Goal: Task Accomplishment & Management: Use online tool/utility

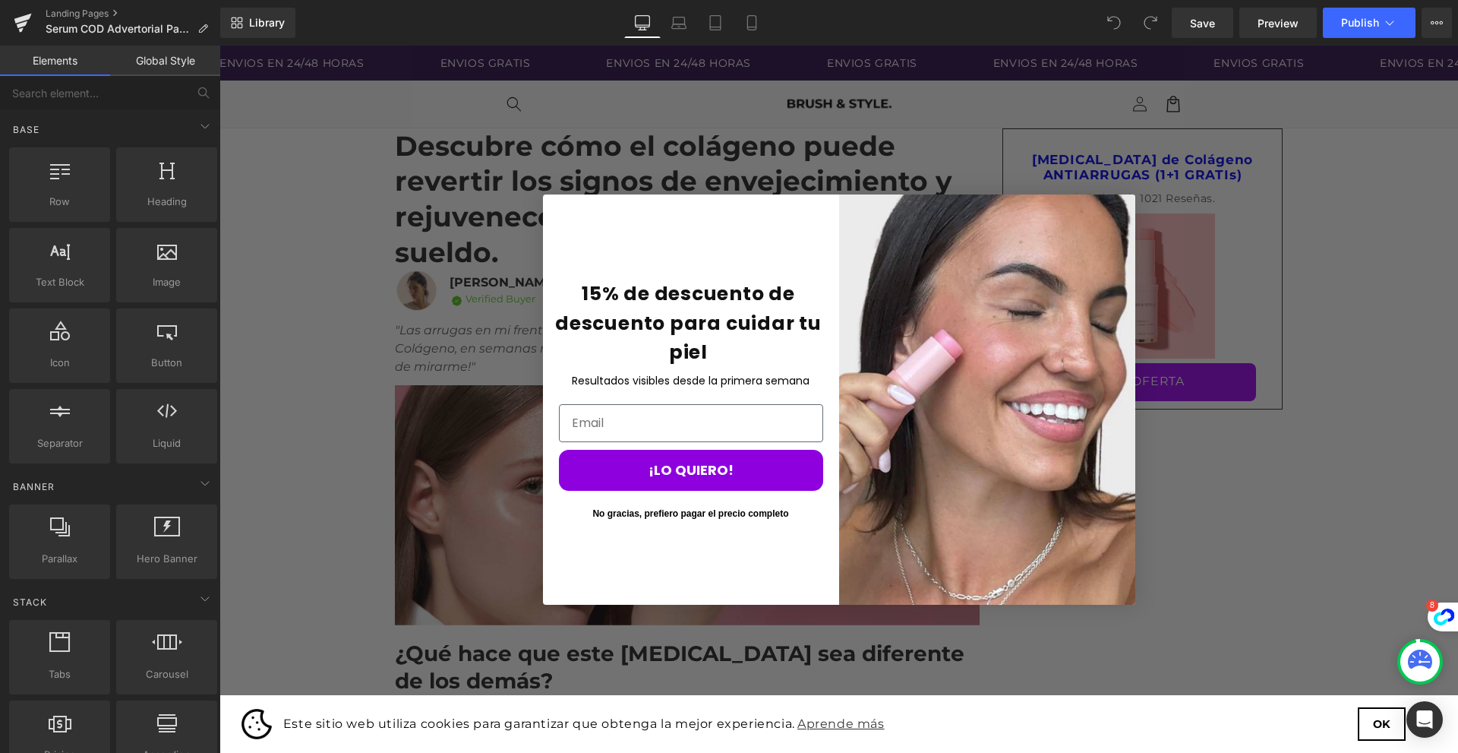
click at [710, 519] on button "No gracias, prefiero pagar el precio completo" at bounding box center [691, 513] width 264 height 23
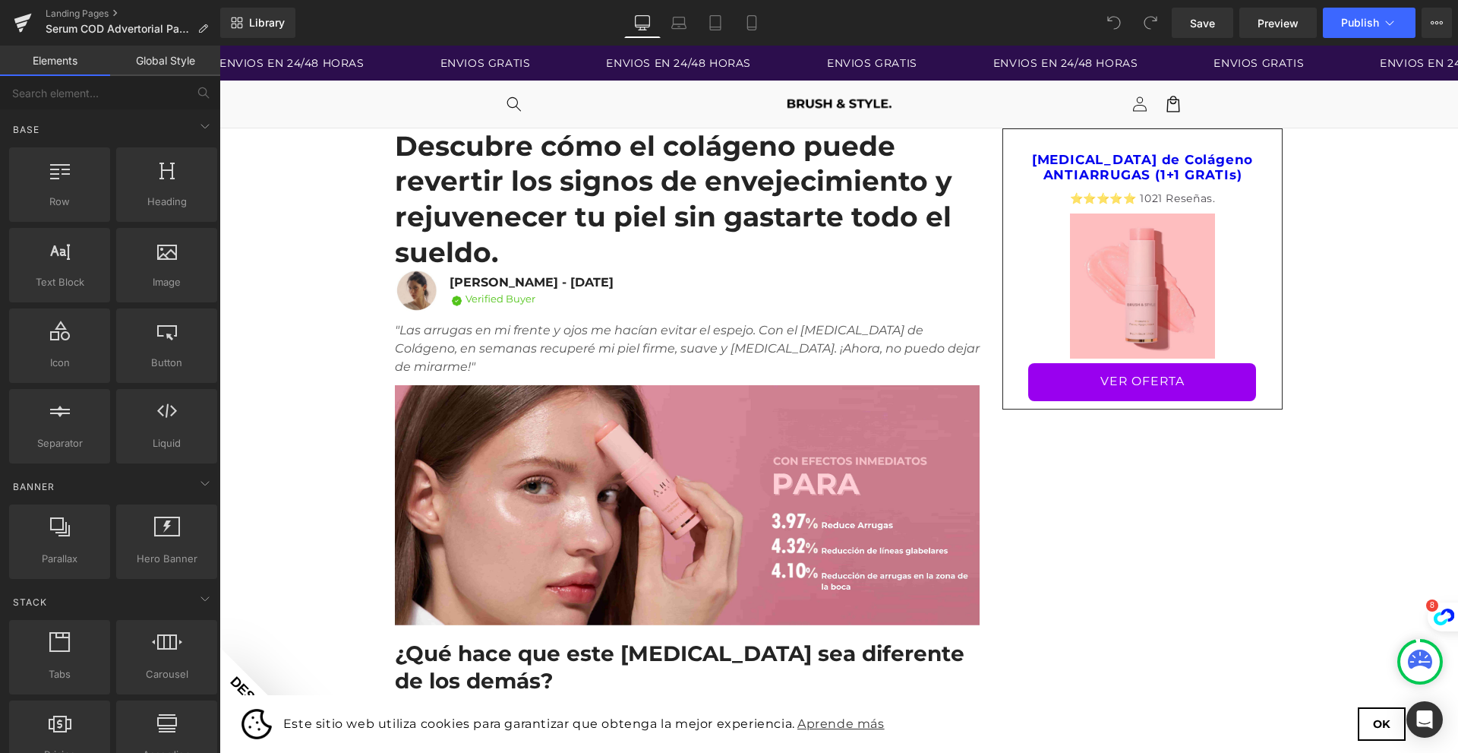
click at [446, 172] on h1 "Descubre cómo el colágeno puede revertir los signos de envejecimiento y rejuven…" at bounding box center [687, 199] width 585 height 142
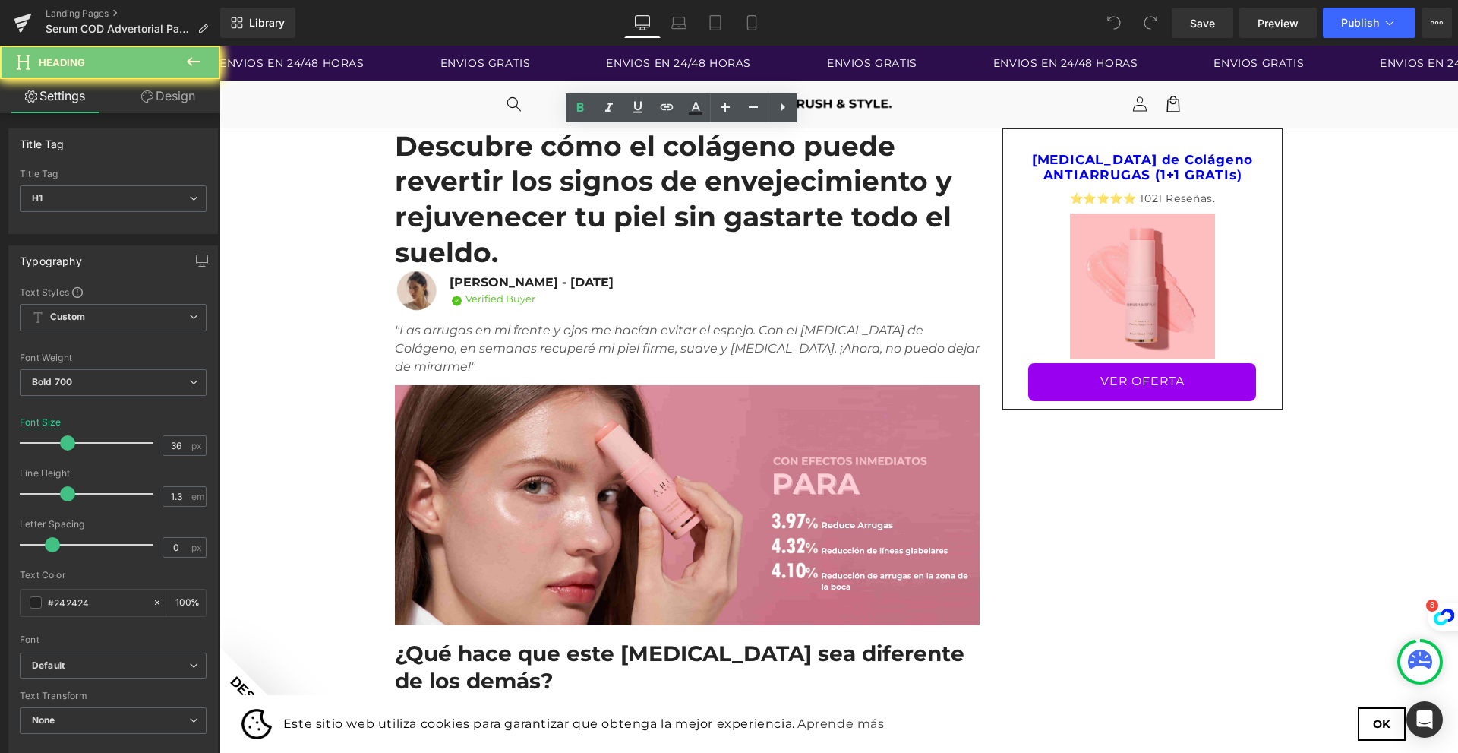
click at [446, 172] on h1 "Descubre cómo el colágeno puede revertir los signos de envejecimiento y rejuven…" at bounding box center [687, 199] width 585 height 142
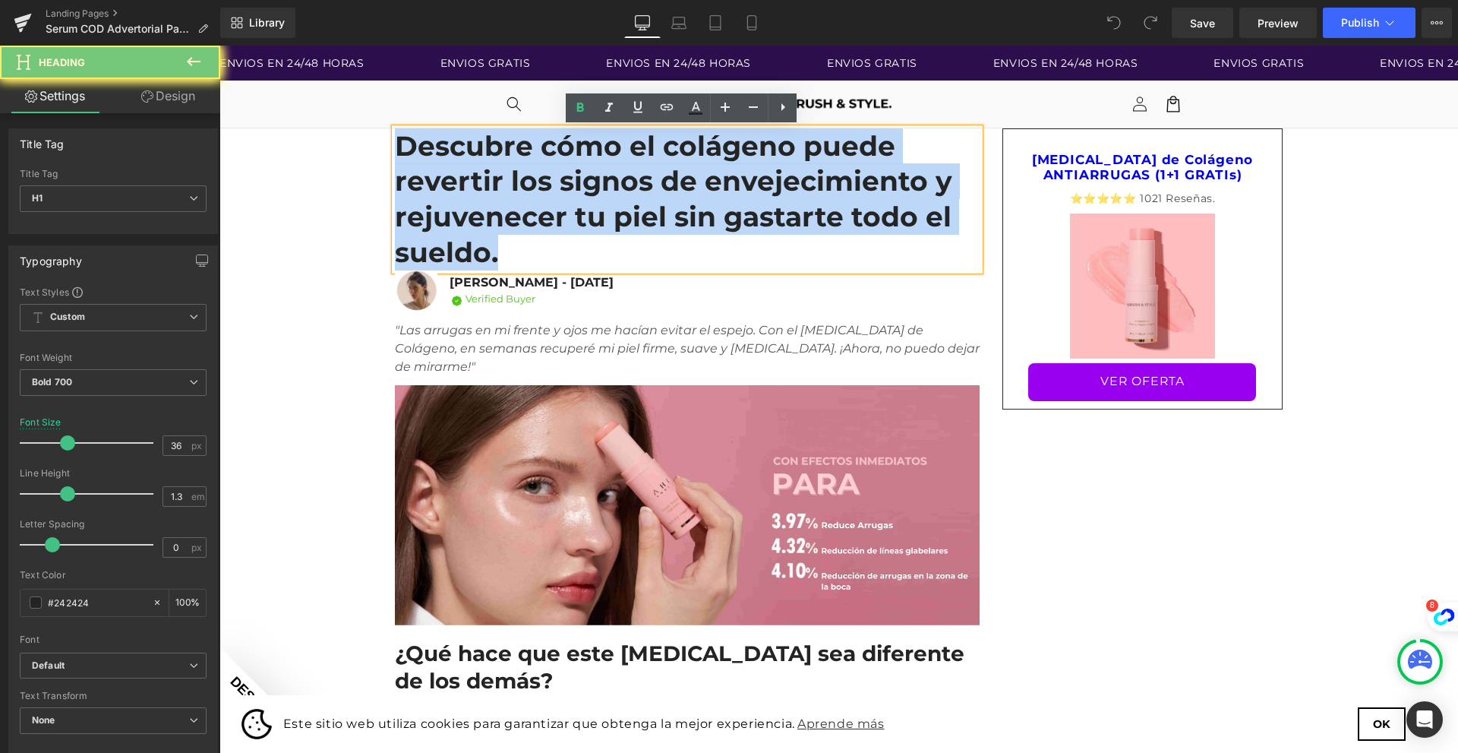
paste div
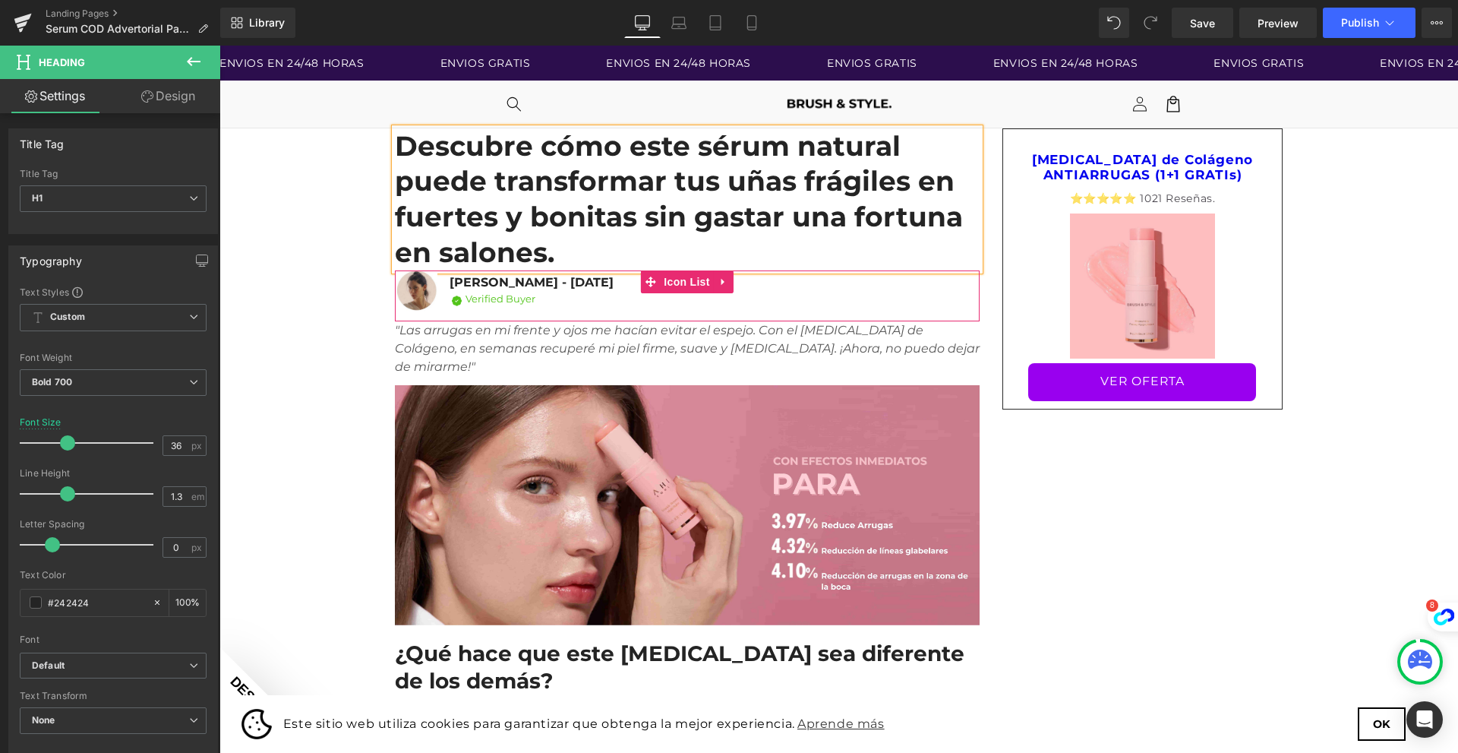
click at [431, 323] on icon ""Las arrugas en mi frente y ojos me hacían evitar el espejo. Con el [MEDICAL_DA…" at bounding box center [687, 348] width 585 height 51
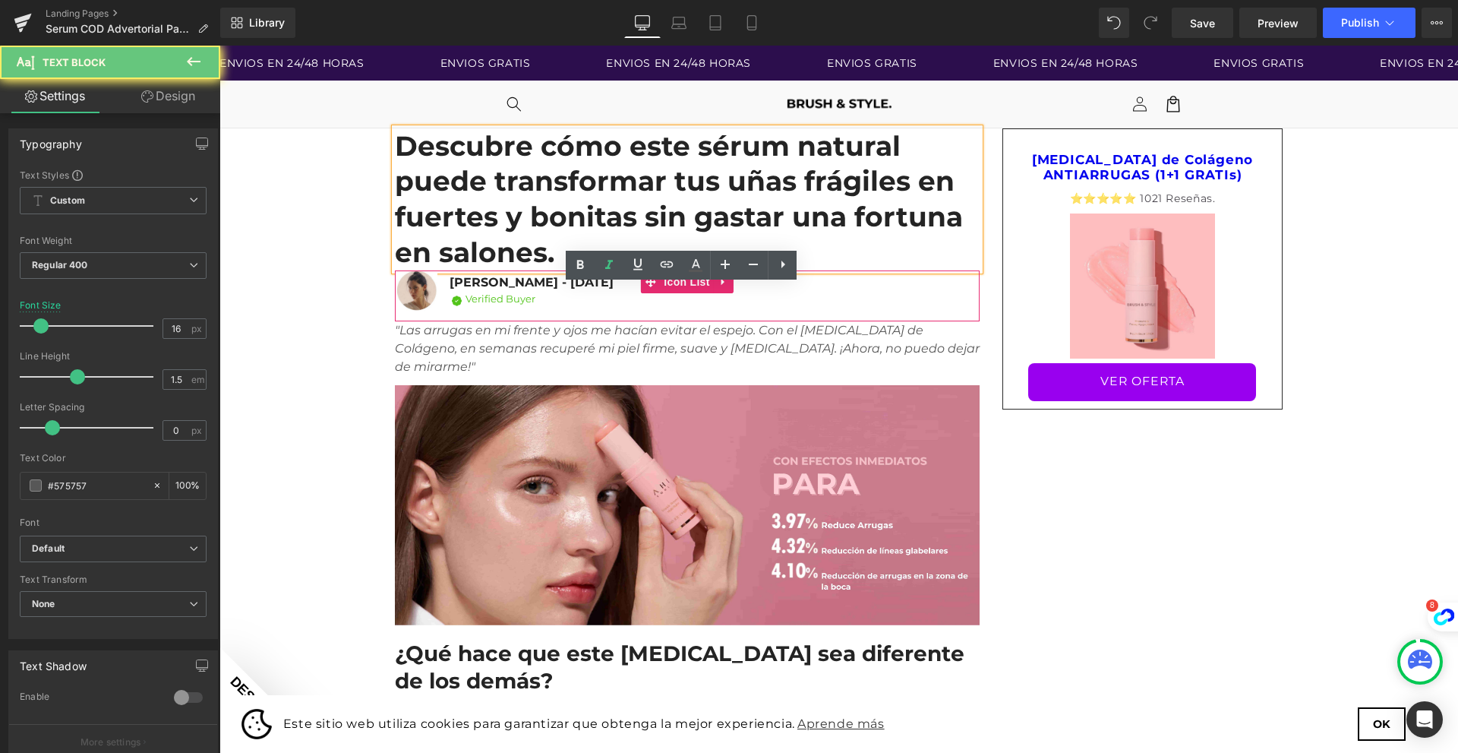
click at [431, 323] on icon ""Las arrugas en mi frente y ojos me hacían evitar el espejo. Con el [MEDICAL_DA…" at bounding box center [687, 348] width 585 height 51
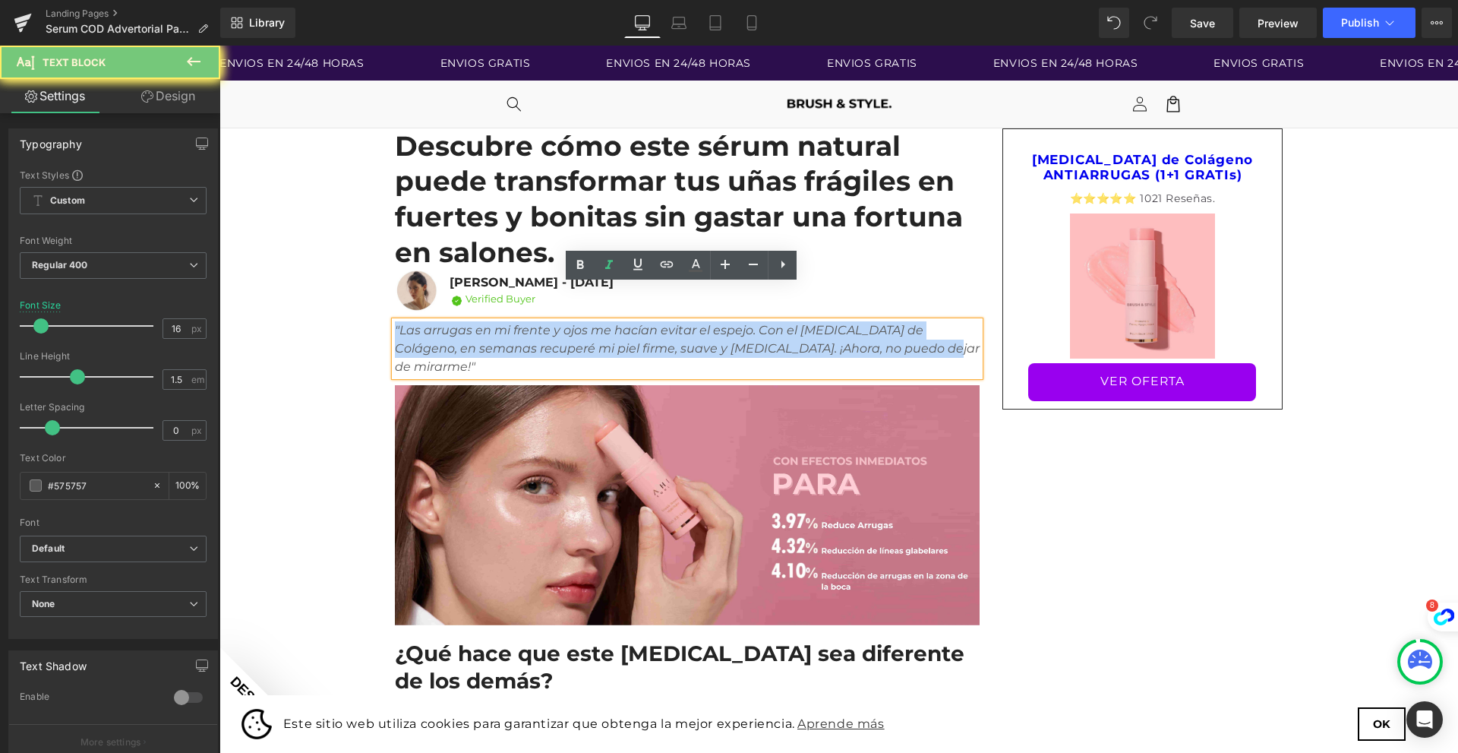
click at [431, 323] on icon ""Las arrugas en mi frente y ojos me hacían evitar el espejo. Con el [MEDICAL_DA…" at bounding box center [687, 348] width 585 height 51
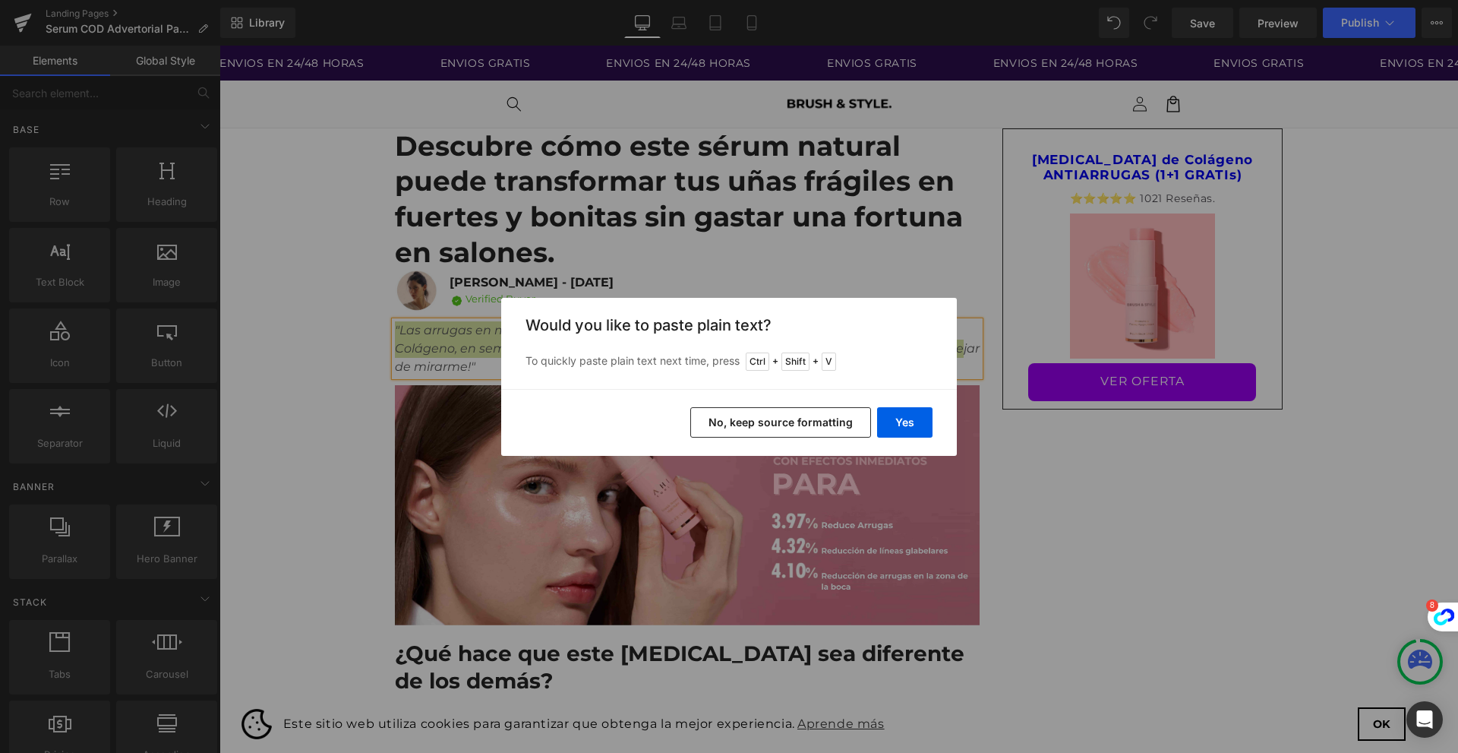
click at [825, 419] on button "No, keep source formatting" at bounding box center [780, 422] width 181 height 30
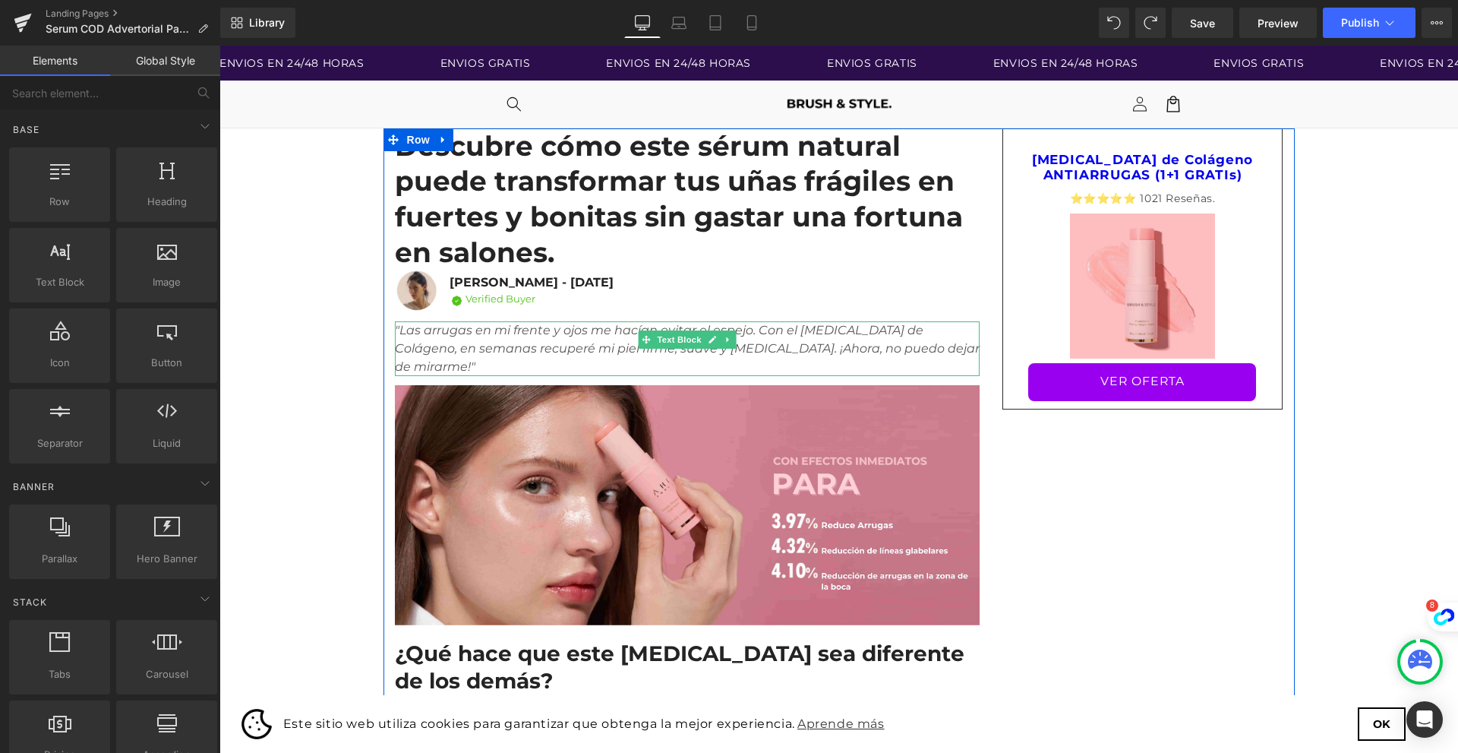
click at [421, 323] on icon ""Las arrugas en mi frente y ojos me hacían evitar el espejo. Con el [MEDICAL_DA…" at bounding box center [687, 348] width 585 height 51
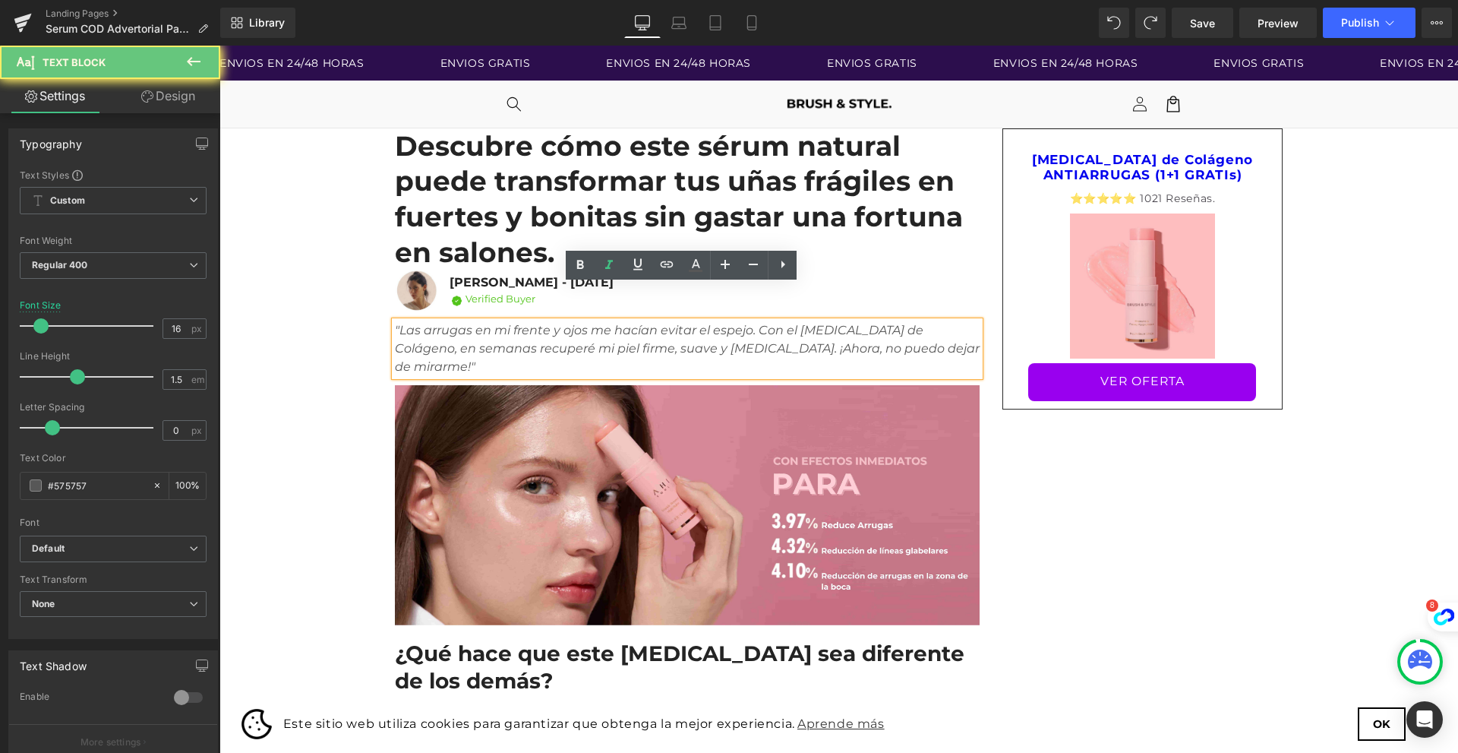
click at [395, 323] on icon ""Las arrugas en mi frente y ojos me hacían evitar el espejo. Con el [MEDICAL_DA…" at bounding box center [687, 348] width 585 height 51
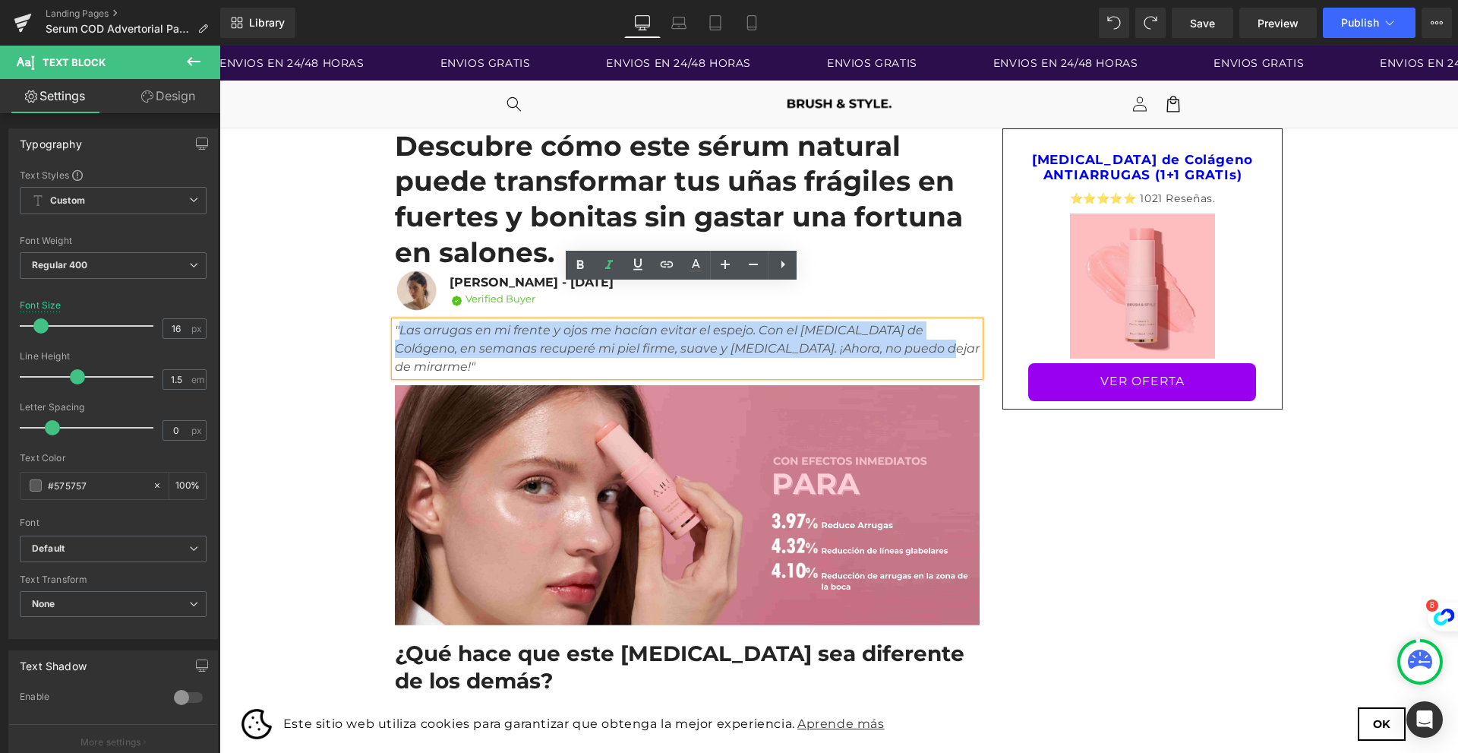
drag, startPoint x: 395, startPoint y: 291, endPoint x: 787, endPoint y: 309, distance: 393.0
click at [787, 323] on icon ""Las arrugas en mi frente y ojos me hacían evitar el espejo. Con el [MEDICAL_DA…" at bounding box center [687, 348] width 585 height 51
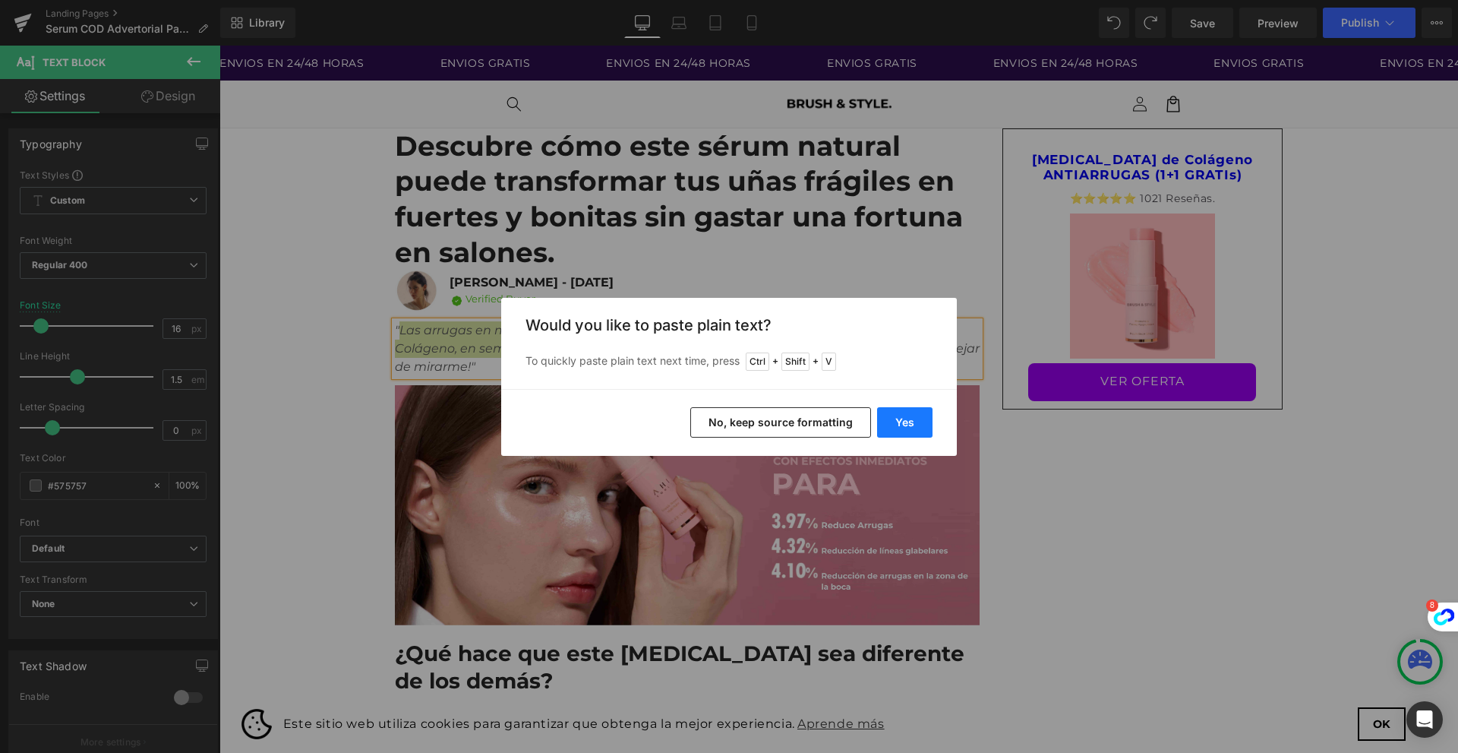
click at [889, 416] on button "Yes" at bounding box center [904, 422] width 55 height 30
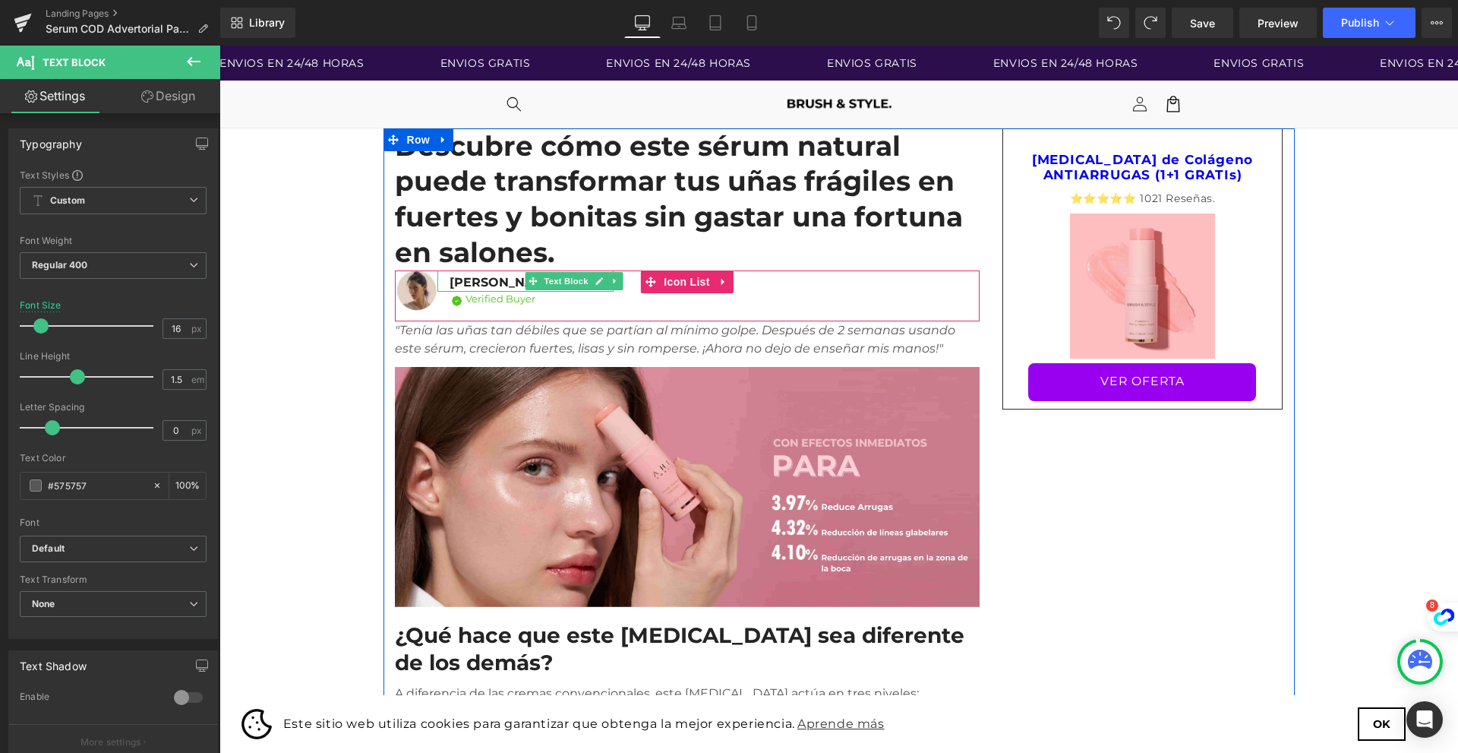
click at [494, 273] on p "[PERSON_NAME] - [DATE]" at bounding box center [532, 282] width 164 height 18
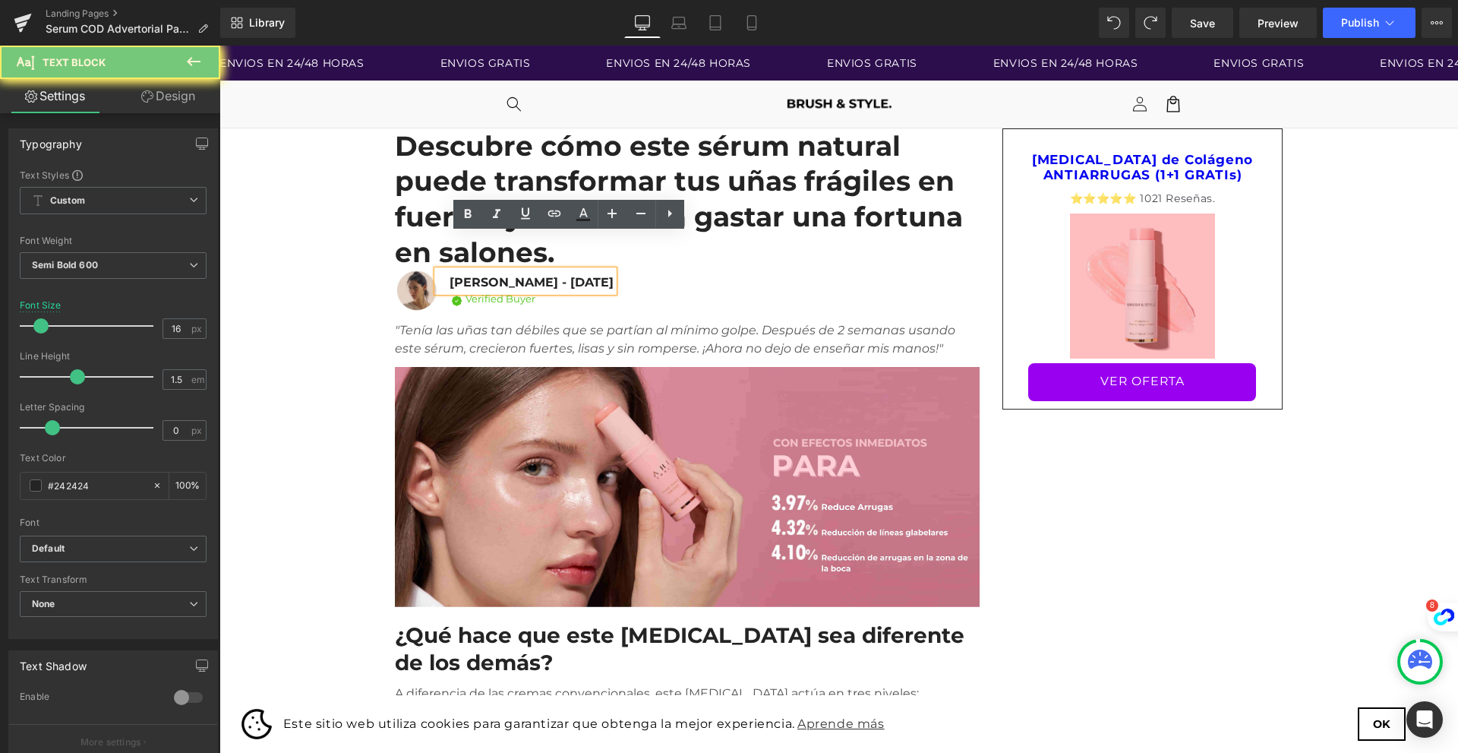
click at [494, 273] on p "[PERSON_NAME] - [DATE]" at bounding box center [532, 282] width 164 height 18
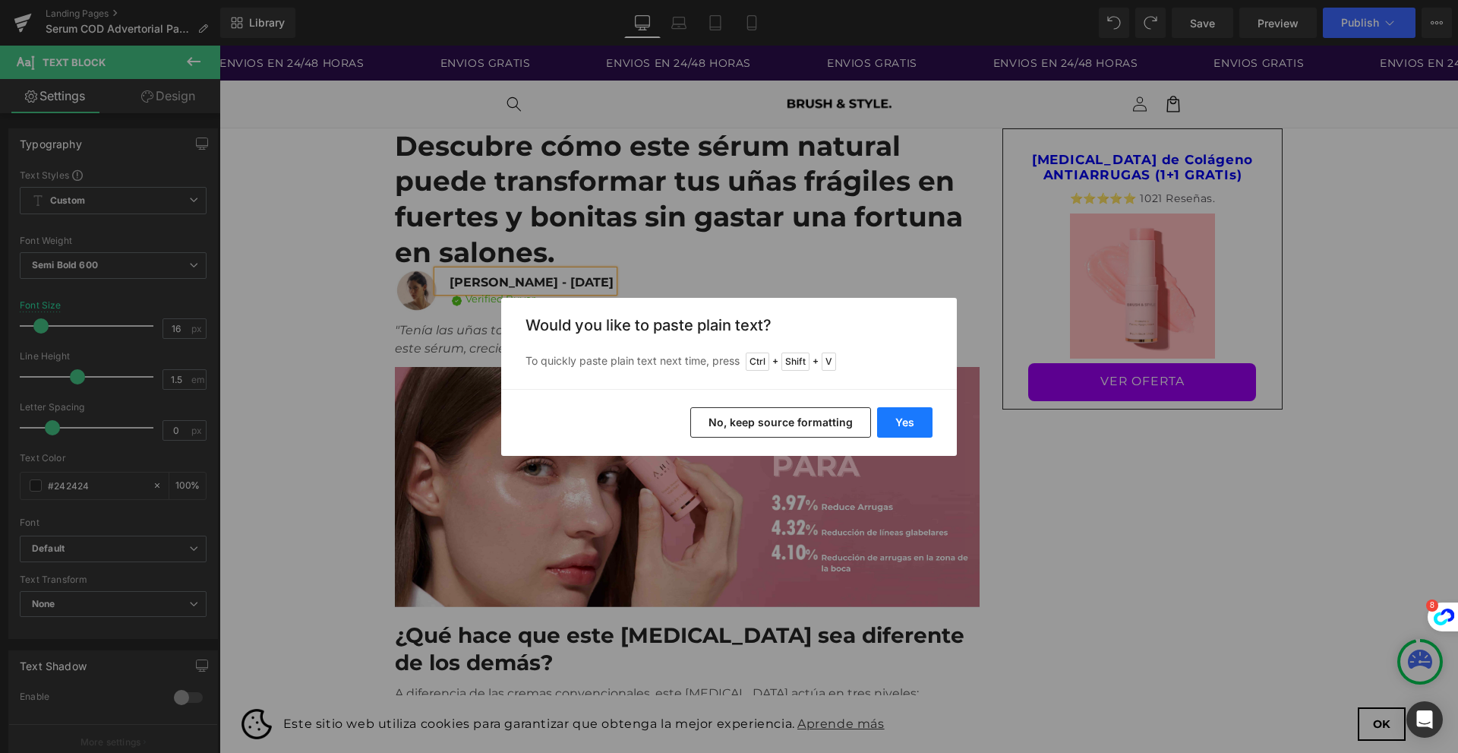
click at [898, 415] on button "Yes" at bounding box center [904, 422] width 55 height 30
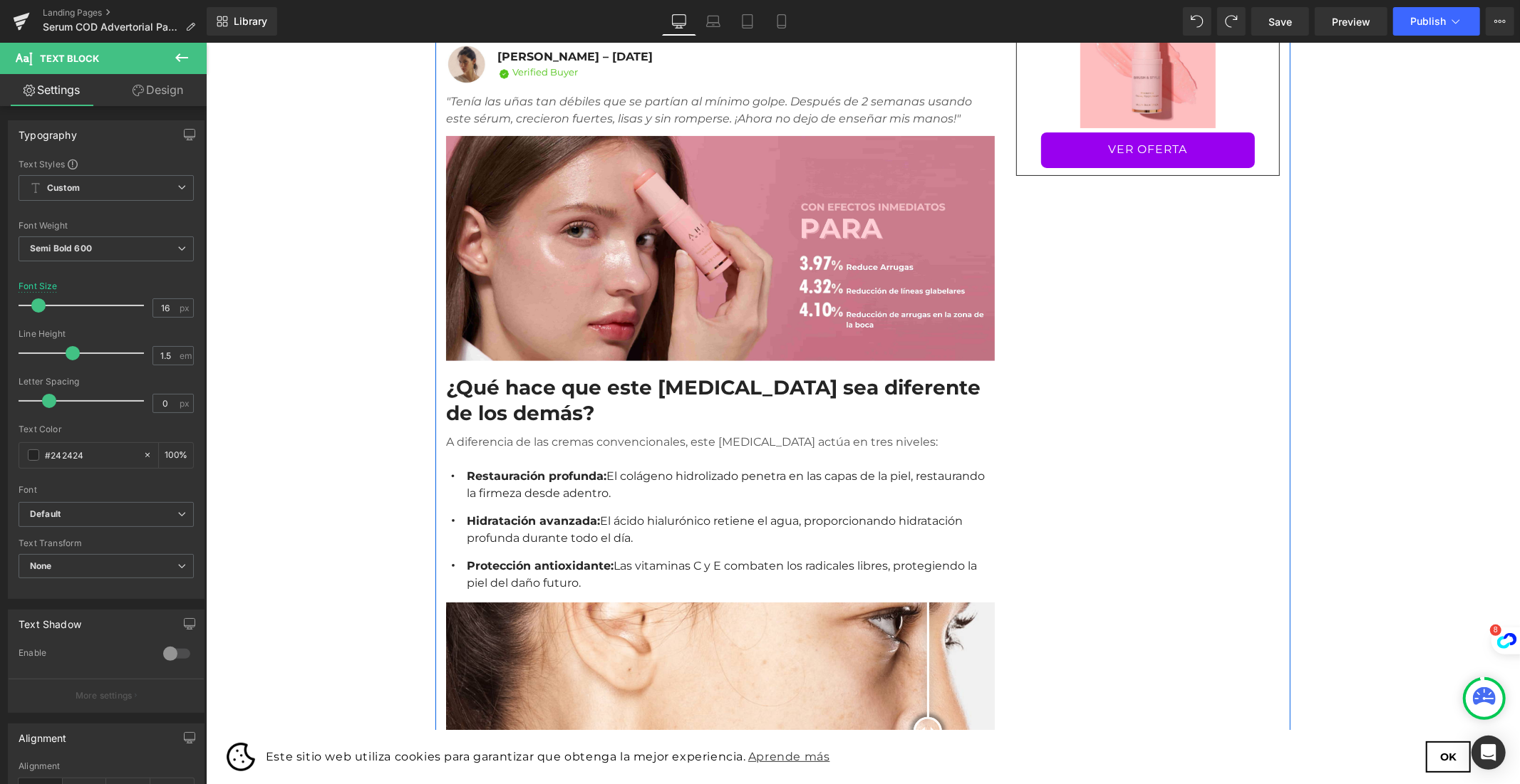
scroll to position [237, 0]
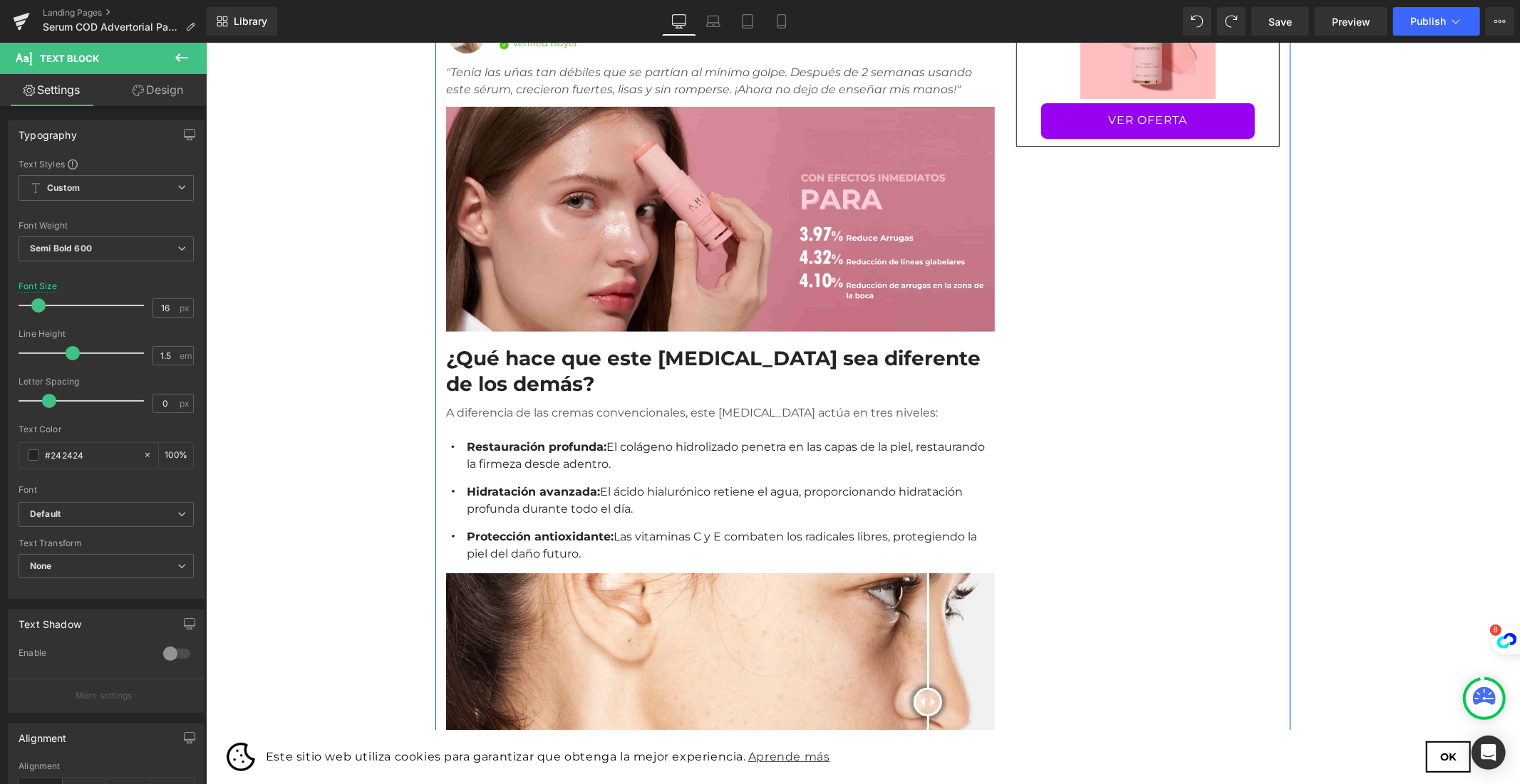
click at [946, 345] on h2 "¿Qué hace que este [MEDICAL_DATA] sea diferente de los demás?" at bounding box center [720, 370] width 549 height 52
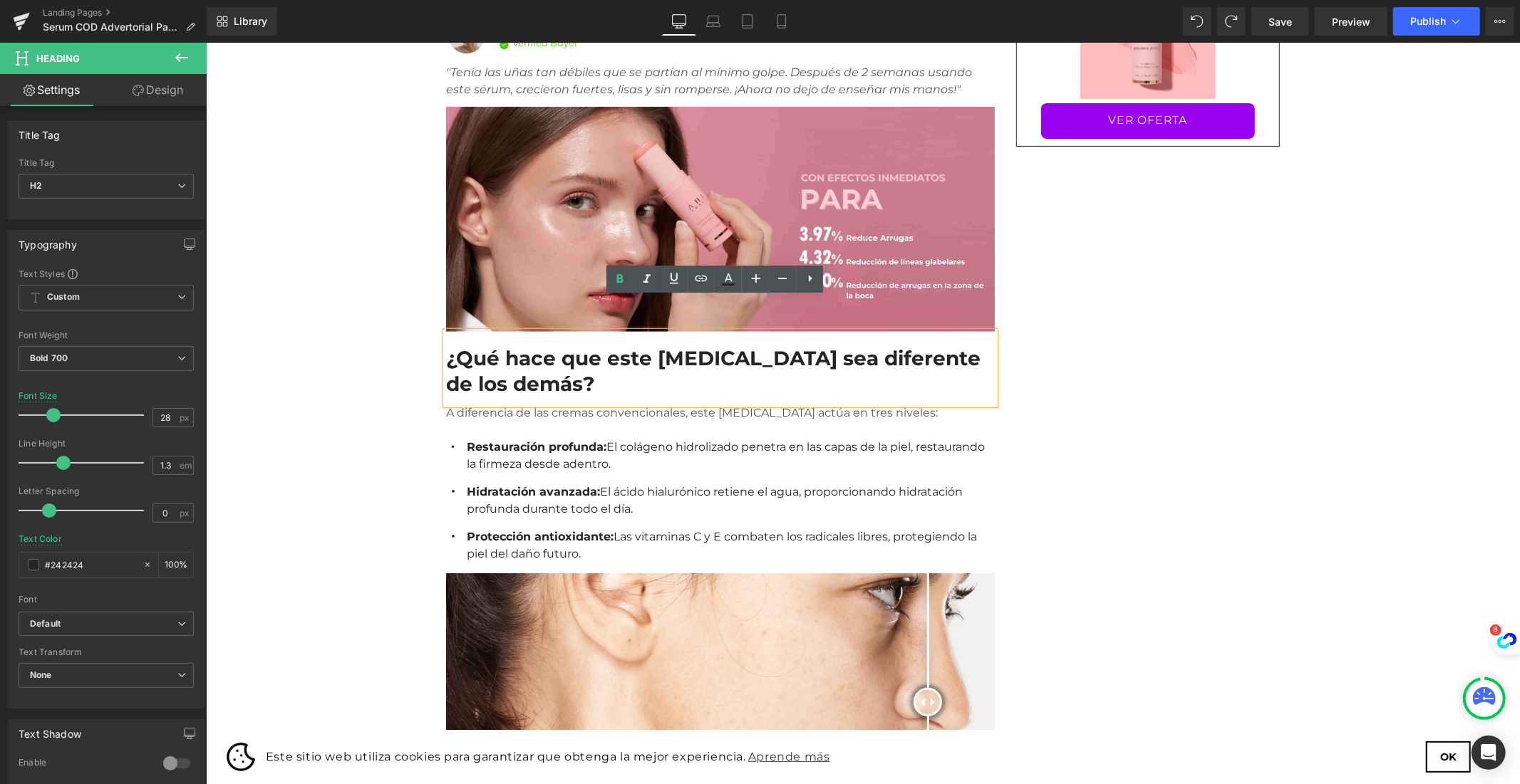
click at [512, 345] on h2 "¿Qué hace que este [MEDICAL_DATA] sea diferente de los demás?" at bounding box center [720, 370] width 549 height 52
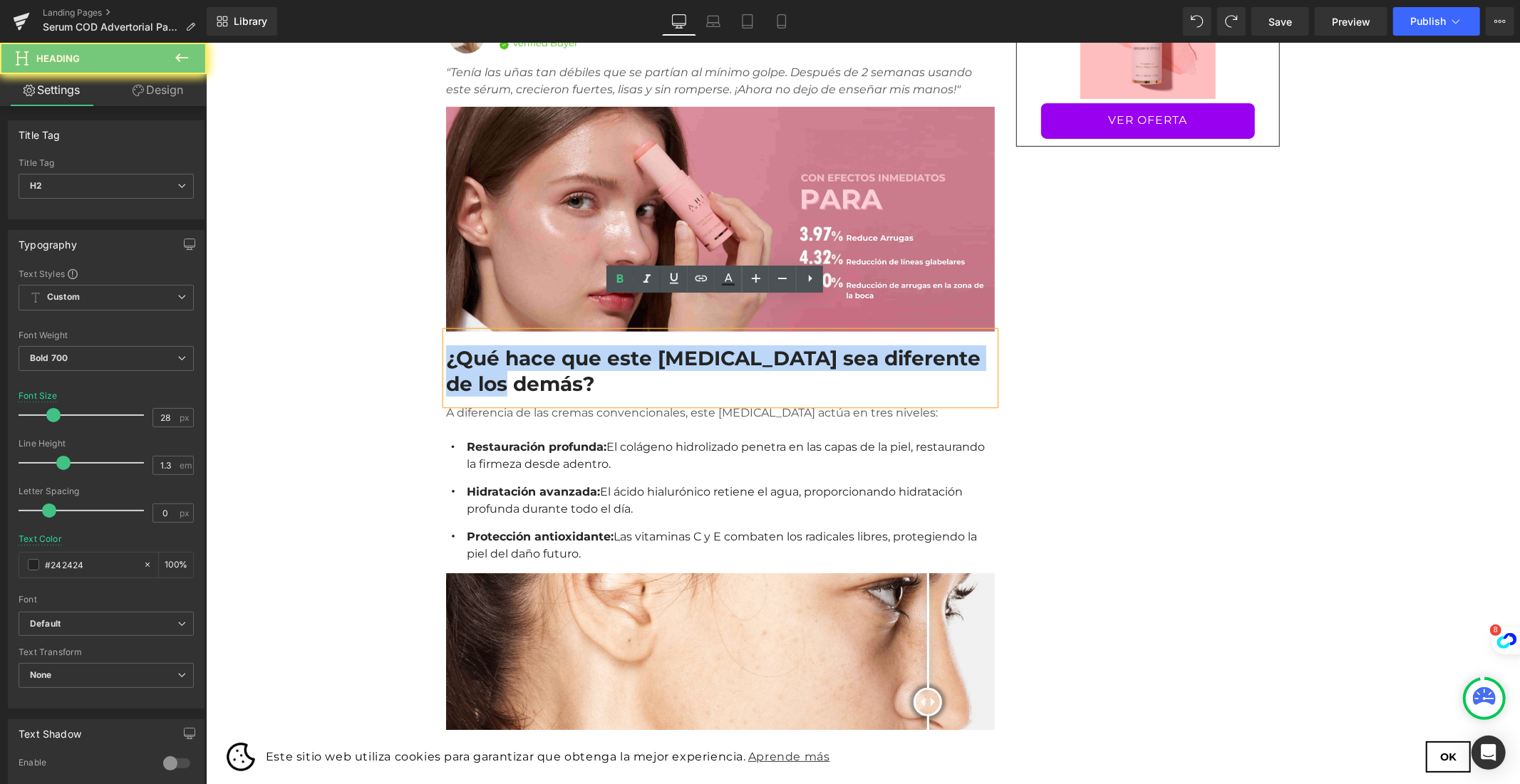
click at [512, 345] on h2 "¿Qué hace que este [MEDICAL_DATA] sea diferente de los demás?" at bounding box center [720, 370] width 549 height 52
paste div
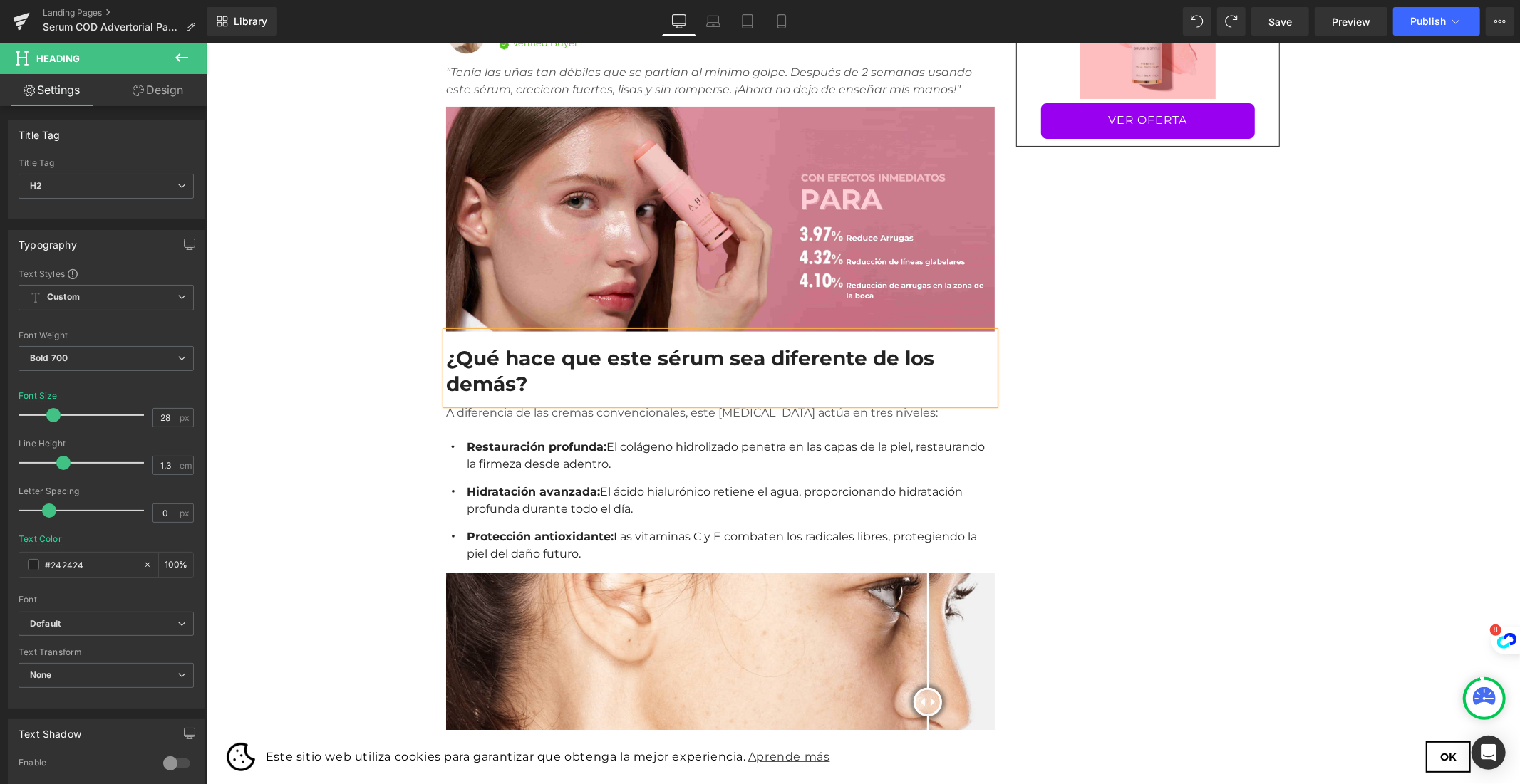
drag, startPoint x: 783, startPoint y: 406, endPoint x: 1514, endPoint y: 354, distance: 732.8
click at [783, 438] on p "Restauración profunda: El colágeno hidrolizado penetra en las capas de la piel,…" at bounding box center [730, 455] width 528 height 34
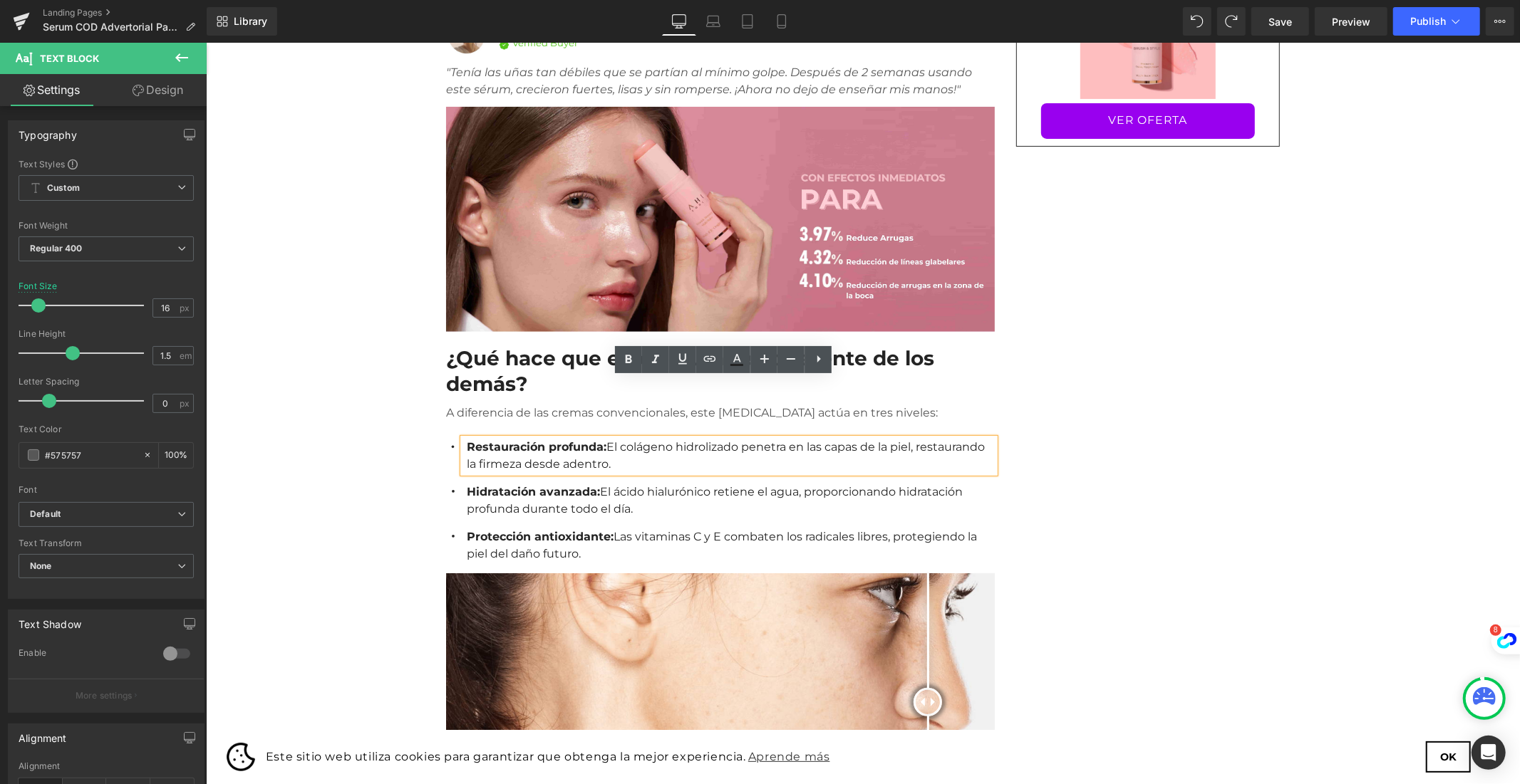
click at [581, 440] on strong "Restauración profunda:" at bounding box center [536, 446] width 140 height 13
click at [485, 440] on strong "Restauración profunda:" at bounding box center [536, 446] width 140 height 13
click at [573, 438] on div "Restauración profunda: El colágeno hidrolizado penetra en las capas de la piel,…" at bounding box center [728, 455] width 531 height 34
drag, startPoint x: 582, startPoint y: 385, endPoint x: 456, endPoint y: 385, distance: 126.0
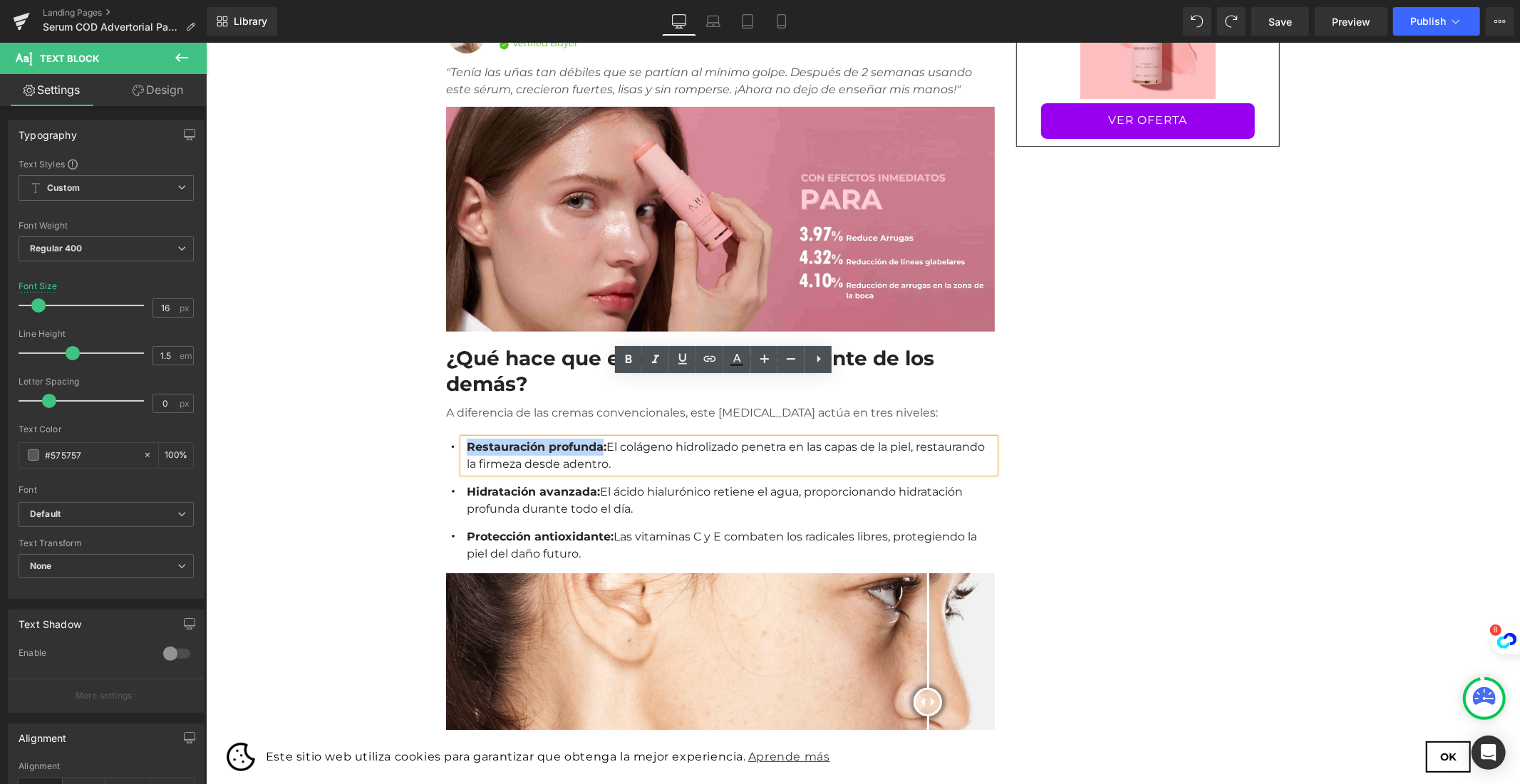
click at [463, 438] on div "Restauración profunda: El colágeno hidrolizado penetra en las capas de la piel,…" at bounding box center [728, 455] width 531 height 34
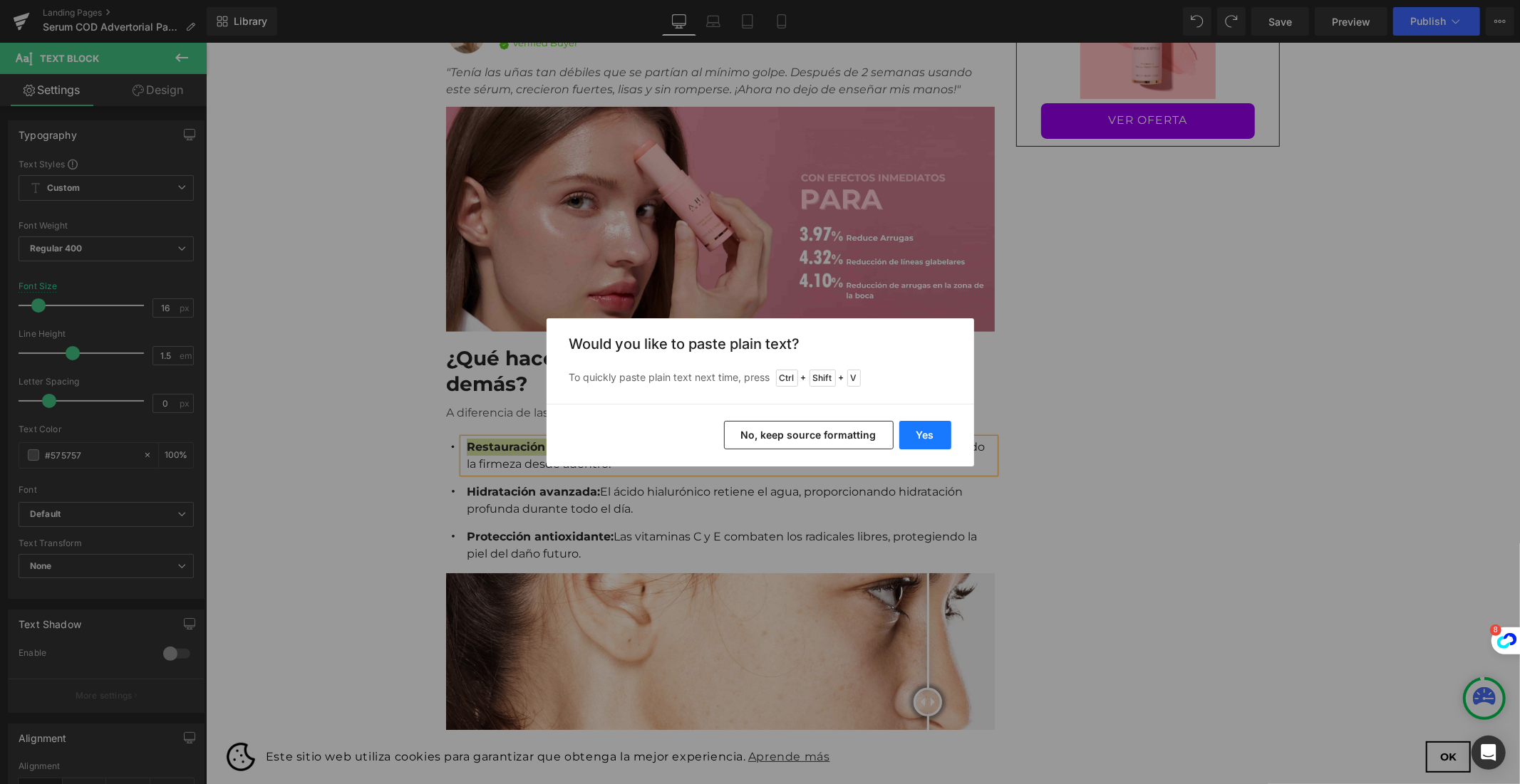
click at [917, 434] on button "Yes" at bounding box center [924, 435] width 52 height 28
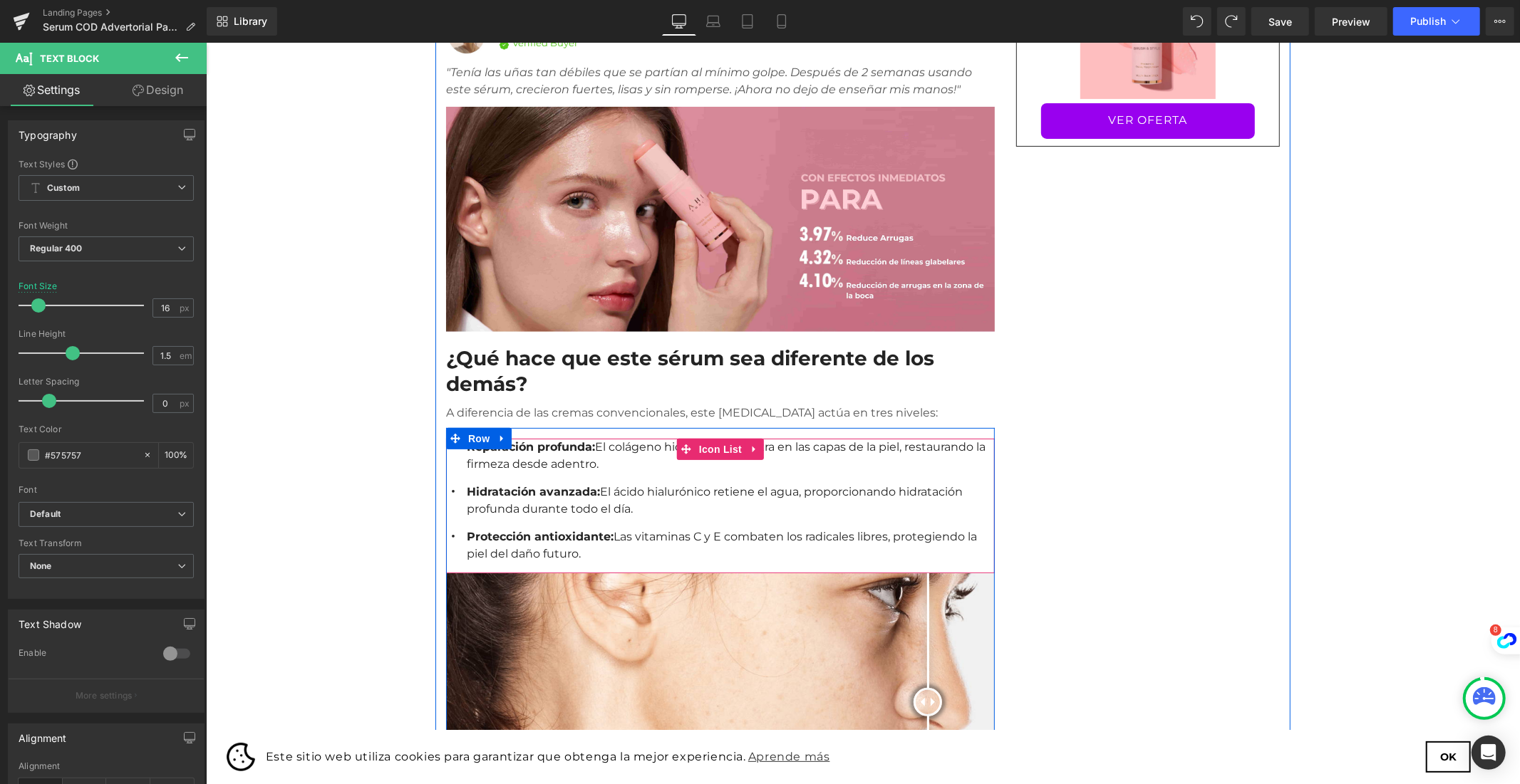
click at [591, 438] on ul "Icon Reparación profunda: El colágeno hidrolizado penetra en las capas de la pi…" at bounding box center [720, 505] width 549 height 135
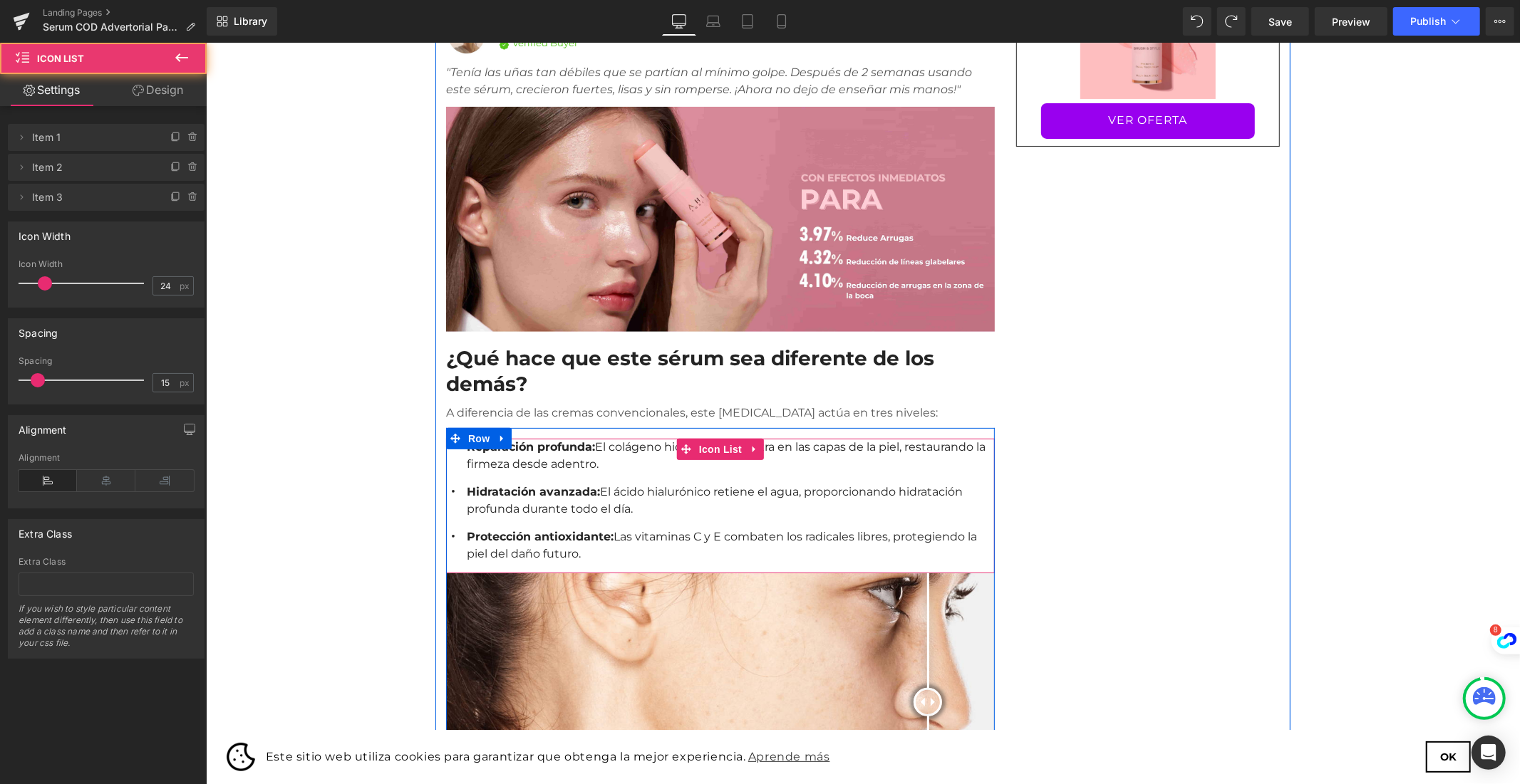
click at [548, 438] on div "Reparación profunda: El colágeno hidrolizado penetra en las capas de la piel, r…" at bounding box center [728, 455] width 531 height 34
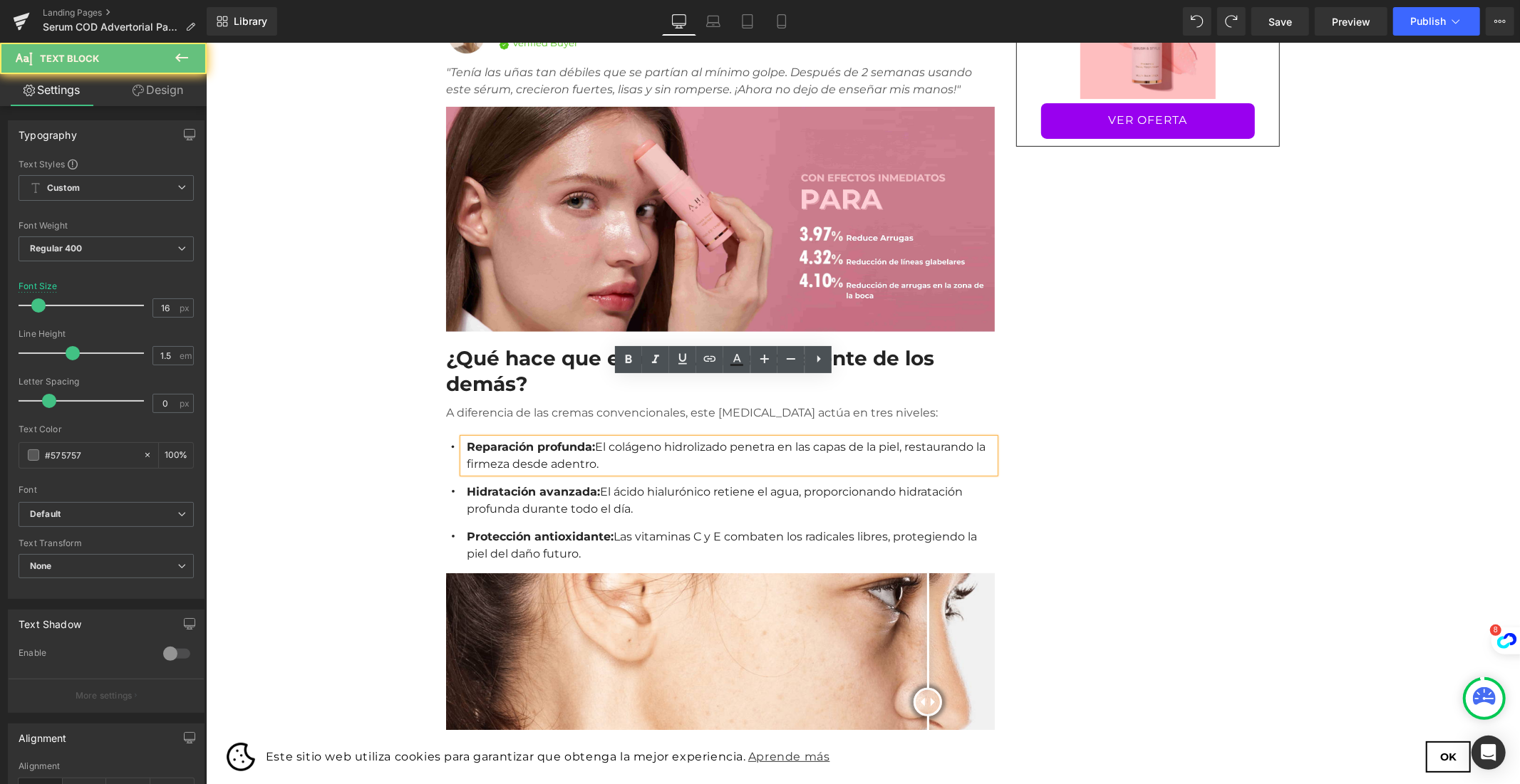
click at [546, 438] on p "Reparación profunda: El colágeno hidrolizado penetra en las capas de la piel, r…" at bounding box center [730, 455] width 528 height 34
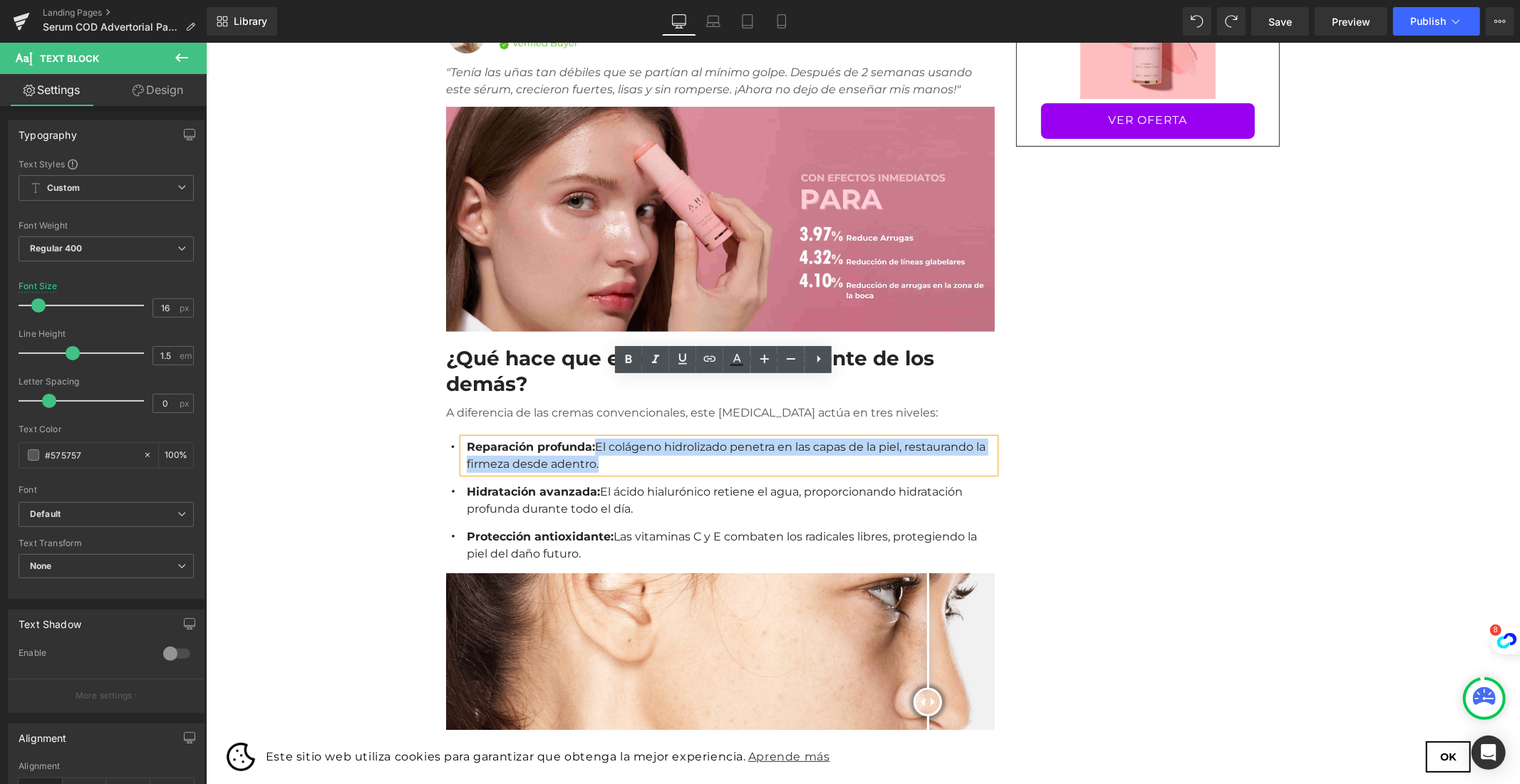
drag, startPoint x: 546, startPoint y: 404, endPoint x: 583, endPoint y: 386, distance: 41.1
click at [583, 438] on p "Reparación profunda: El colágeno hidrolizado penetra en las capas de la piel, r…" at bounding box center [730, 455] width 528 height 34
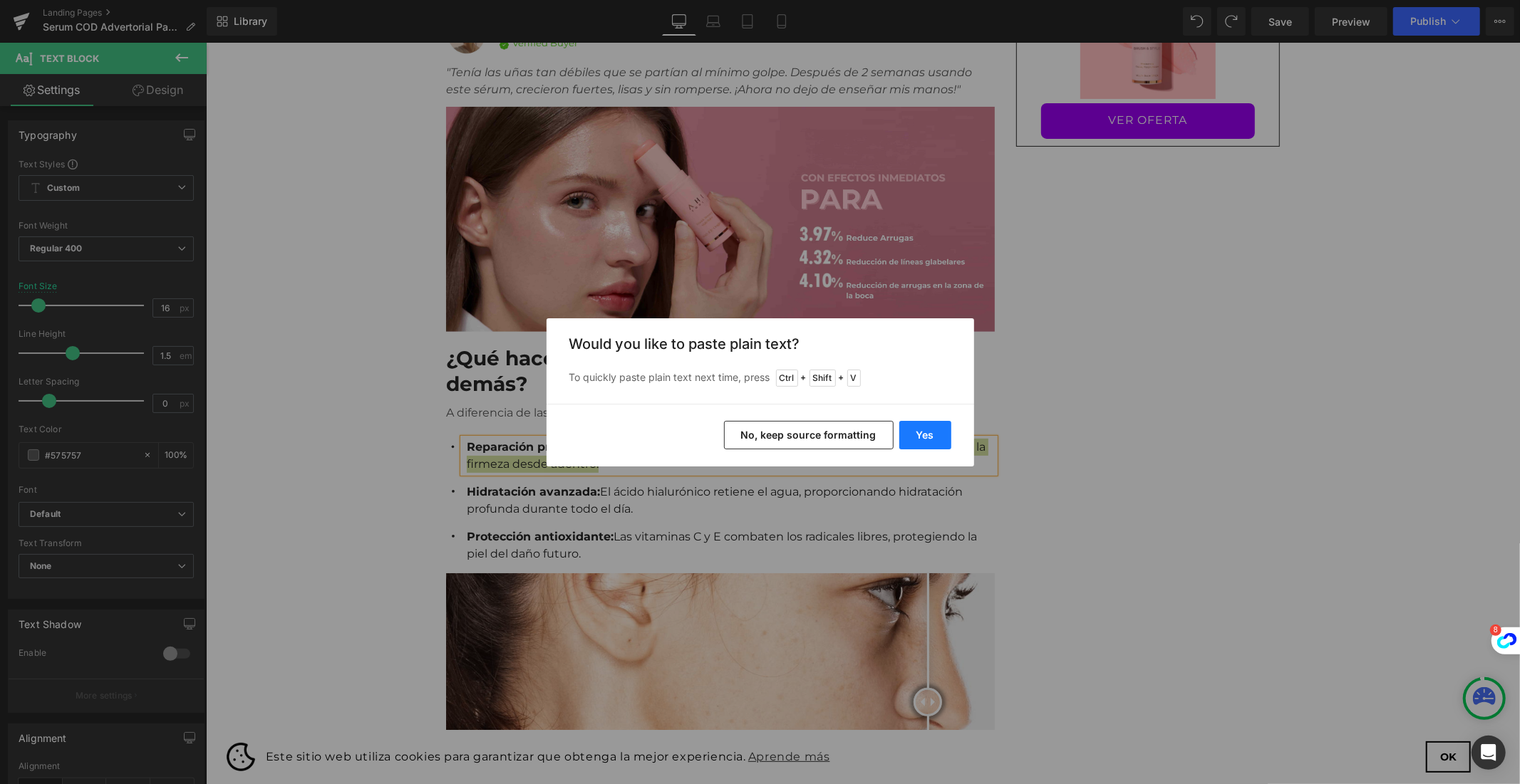
click at [927, 439] on button "Yes" at bounding box center [924, 435] width 52 height 28
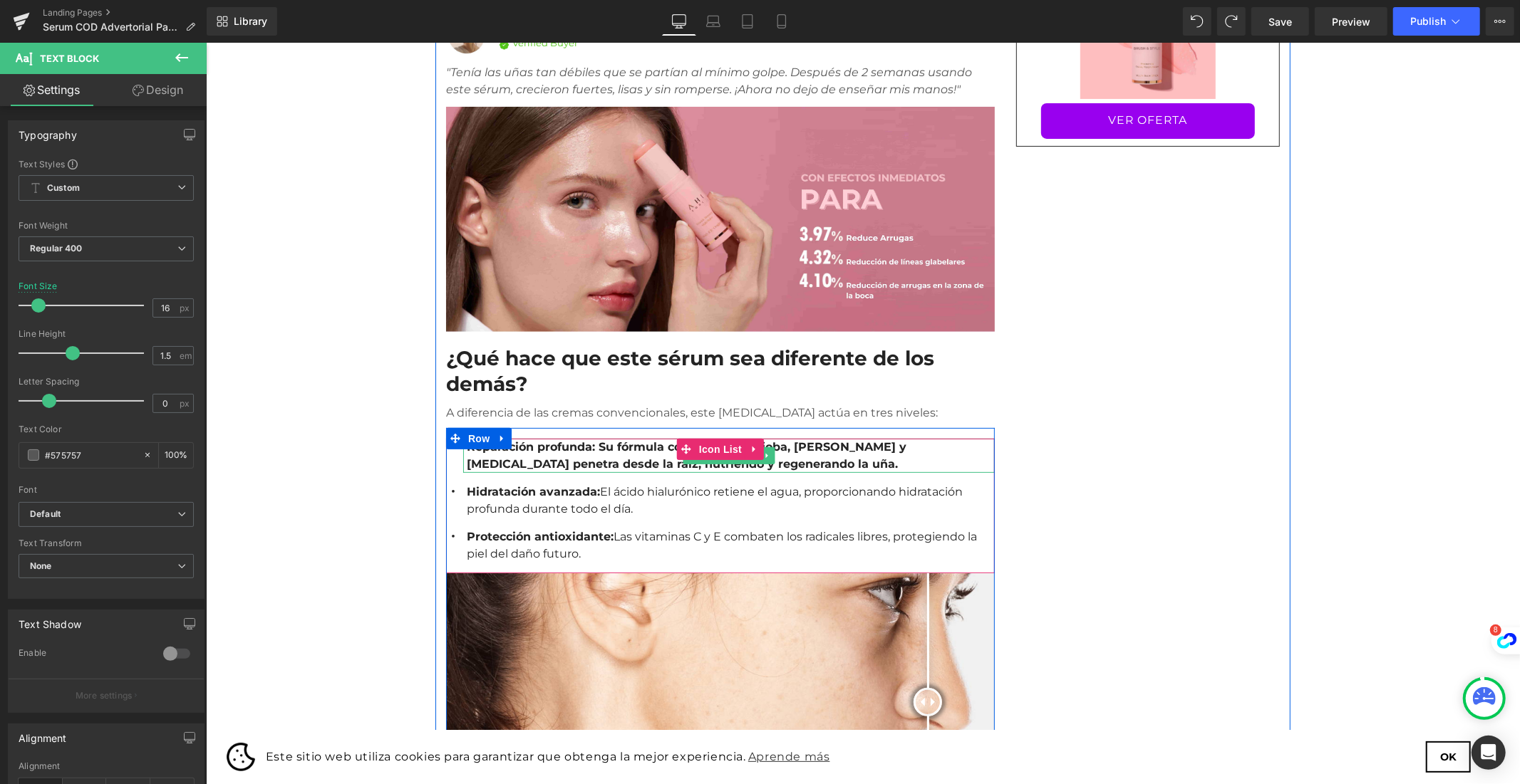
click at [596, 440] on strong "Reparación profunda: Su fórmula con aceite de jojoba, [PERSON_NAME] y [MEDICAL_…" at bounding box center [686, 455] width 440 height 31
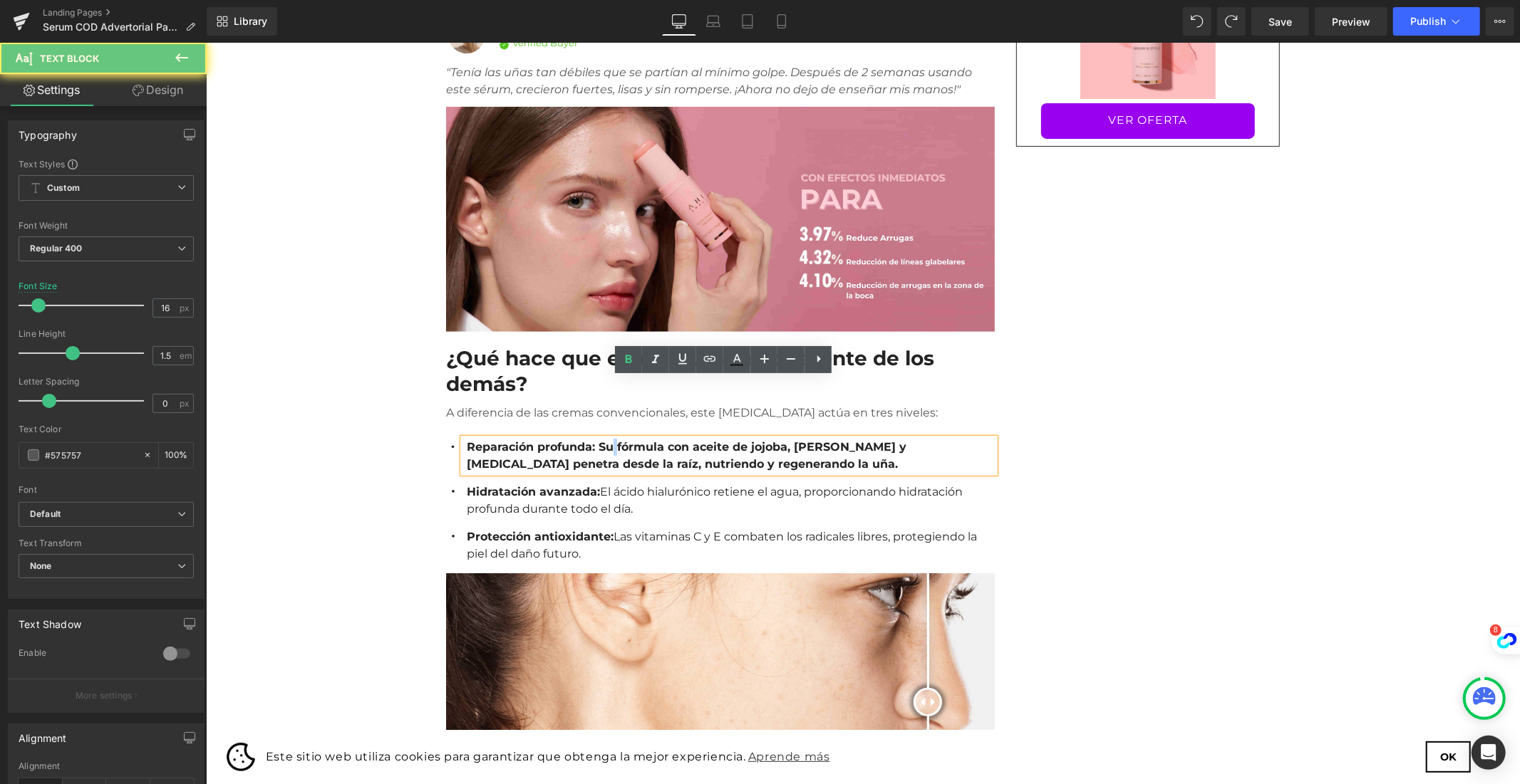
click at [596, 440] on strong "Reparación profunda: Su fórmula con aceite de jojoba, [PERSON_NAME] y [MEDICAL_…" at bounding box center [686, 455] width 440 height 31
drag, startPoint x: 589, startPoint y: 384, endPoint x: 641, endPoint y: 393, distance: 52.8
click at [628, 440] on strong "Reparación profunda: Su fórmula con aceite de jojoba, [PERSON_NAME] y [MEDICAL_…" at bounding box center [686, 455] width 440 height 31
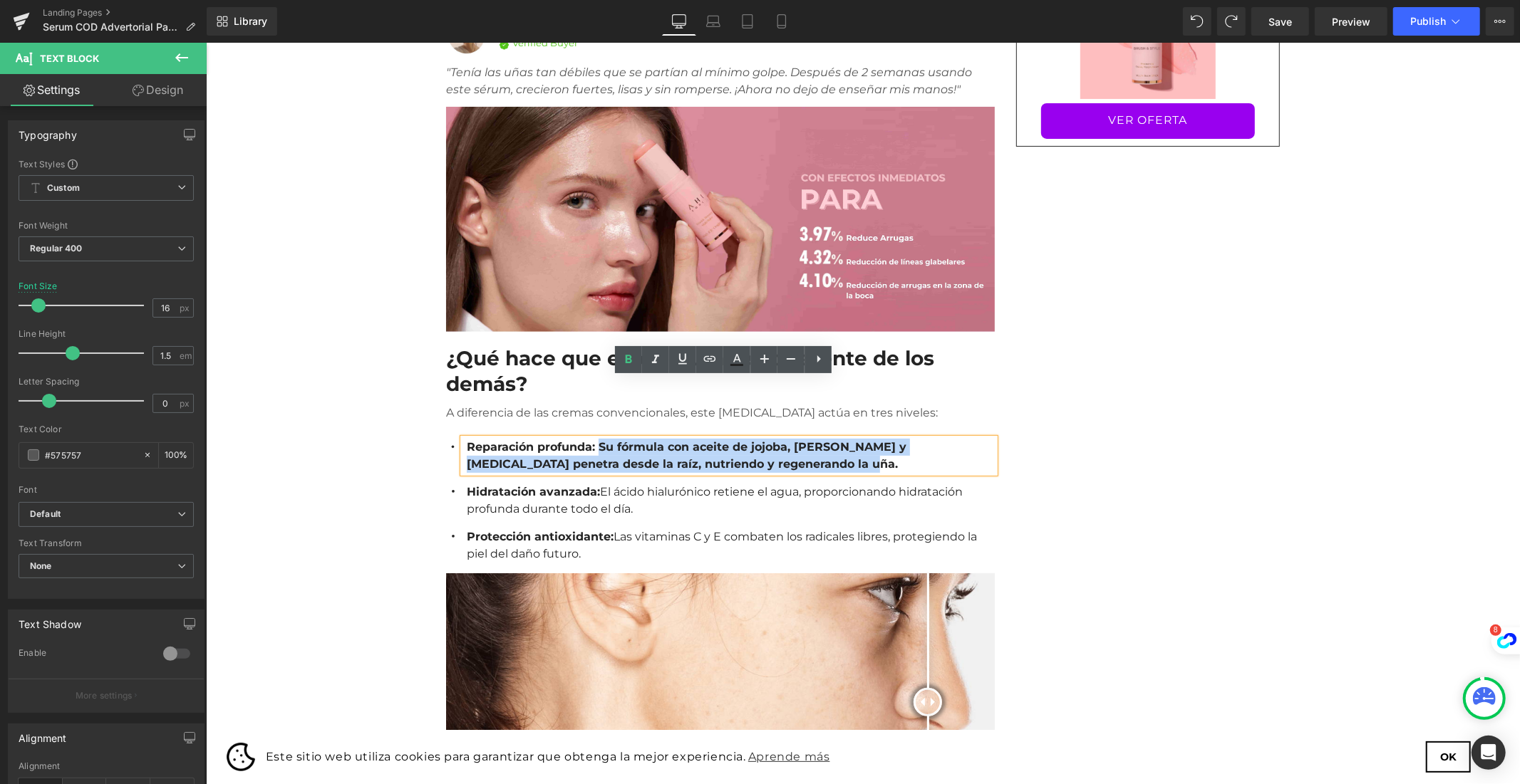
drag, startPoint x: 648, startPoint y: 401, endPoint x: 584, endPoint y: 386, distance: 65.7
click at [584, 438] on p "Reparación profunda: Su fórmula con aceite de jojoba, [PERSON_NAME] y [MEDICAL_…" at bounding box center [730, 455] width 528 height 34
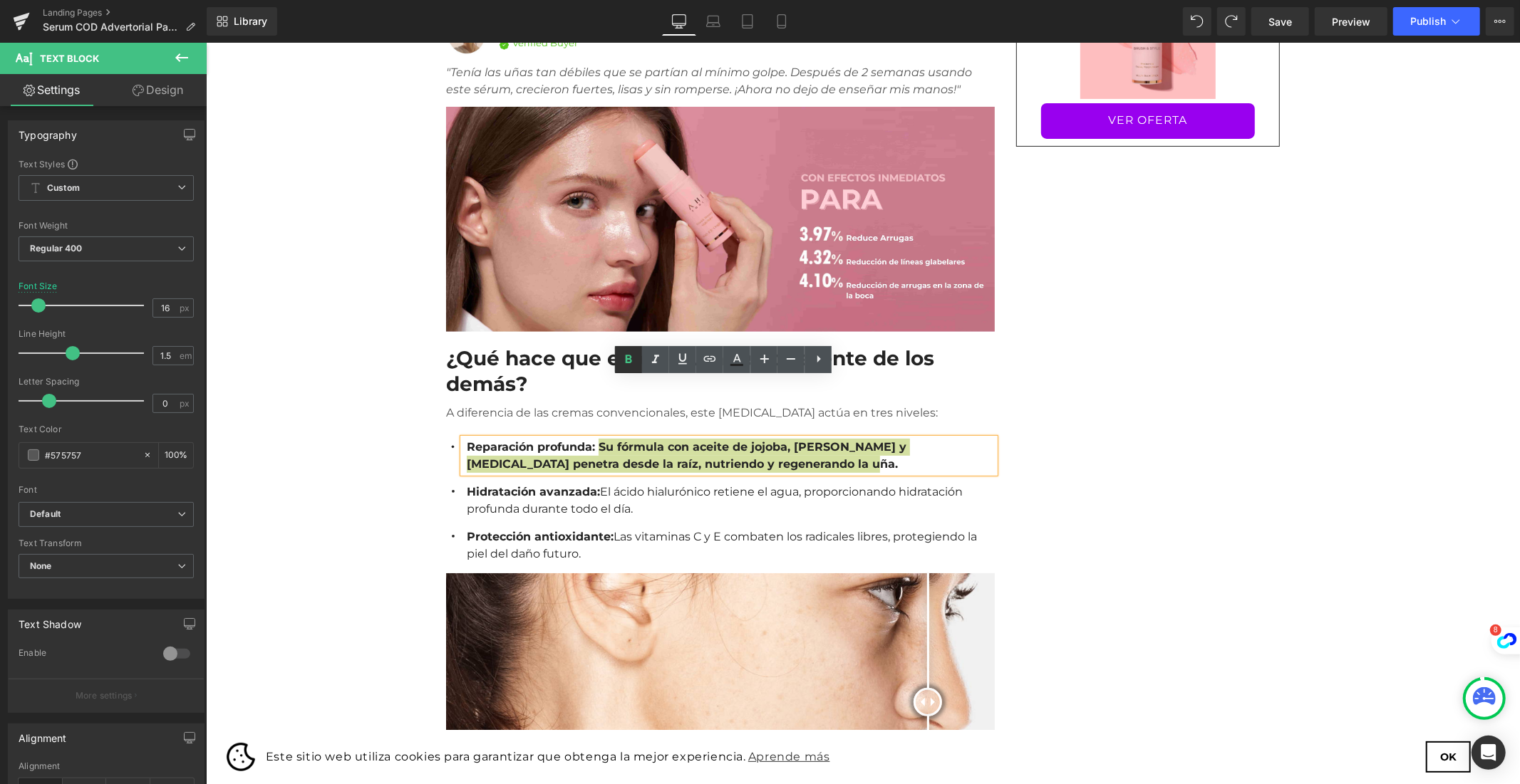
click at [627, 366] on icon at bounding box center [629, 359] width 17 height 17
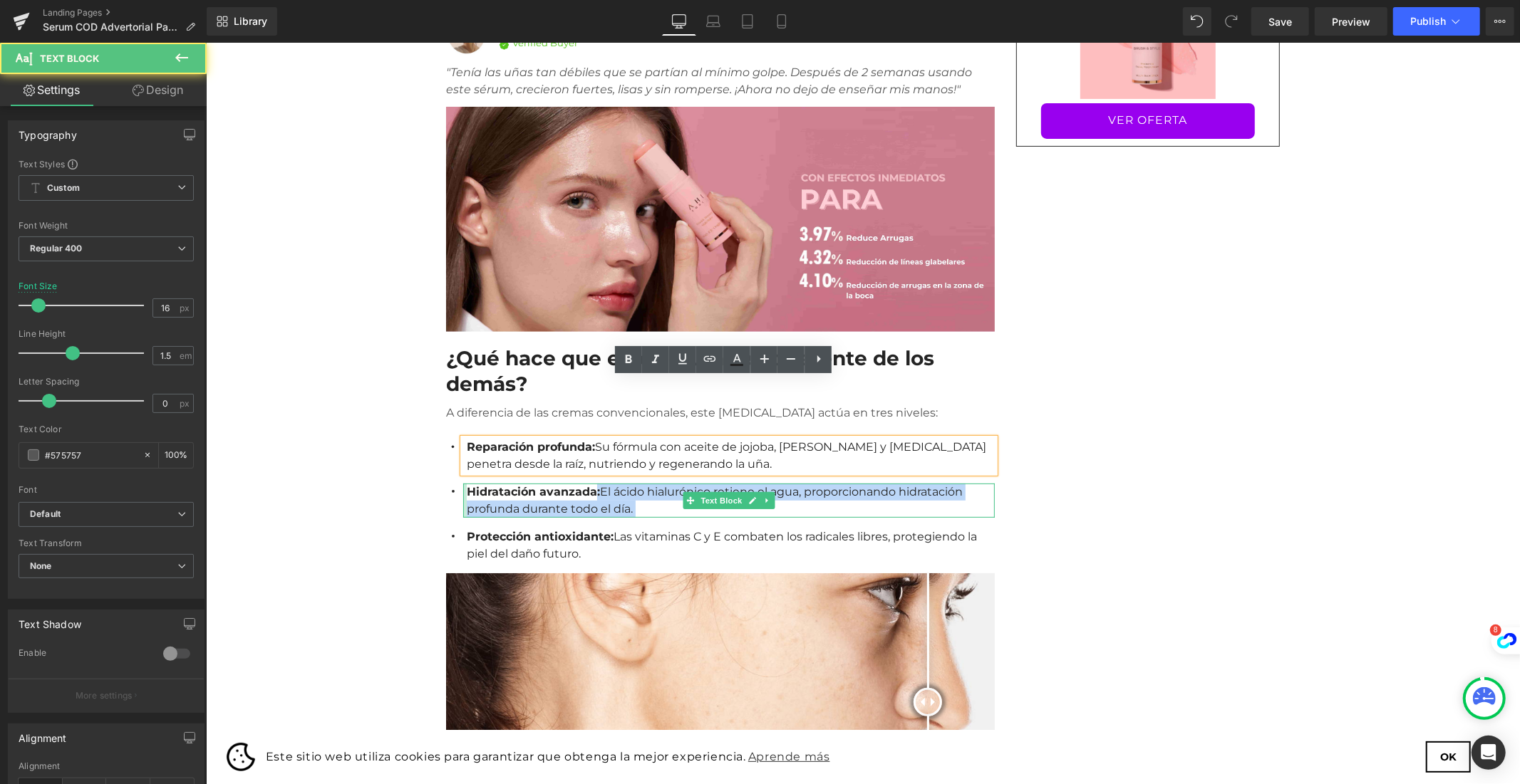
drag, startPoint x: 492, startPoint y: 430, endPoint x: 459, endPoint y: 430, distance: 33.0
click at [463, 483] on div "Hidratación avanzada: El ácido hialurónico retiene el agua, proporcionando hidr…" at bounding box center [728, 500] width 531 height 34
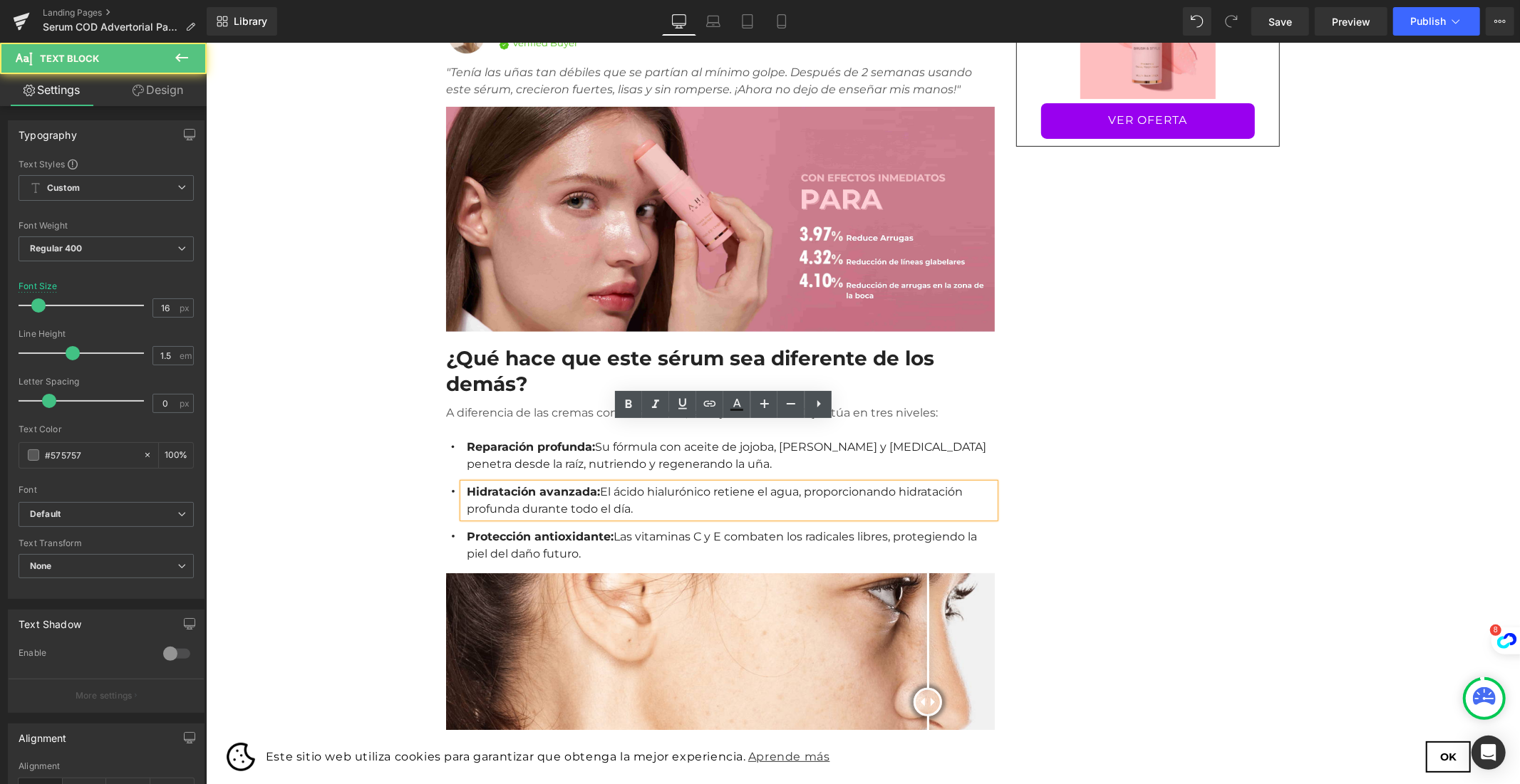
click at [466, 484] on strong "Hidratación avanzada:" at bounding box center [533, 490] width 133 height 13
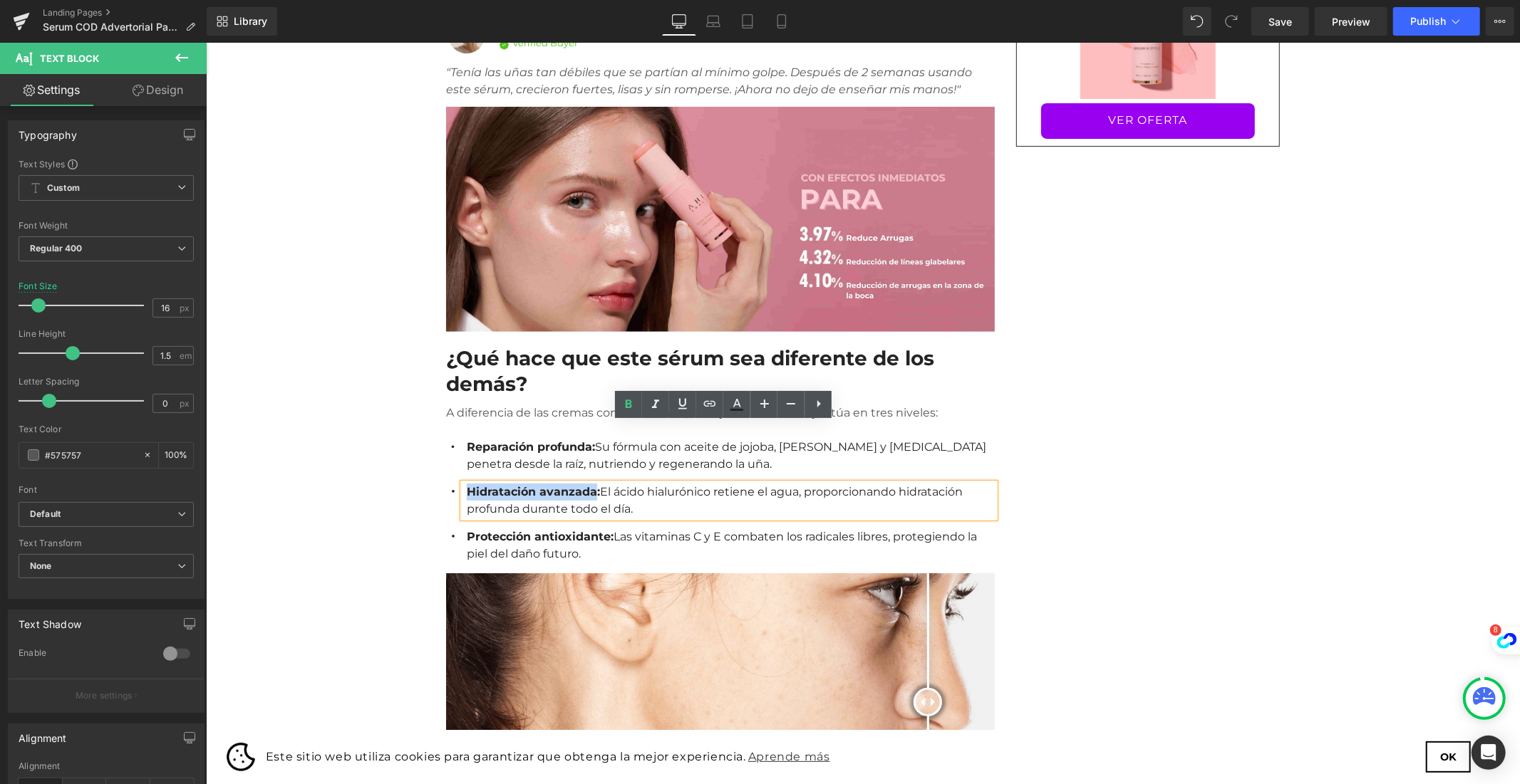
drag, startPoint x: 461, startPoint y: 429, endPoint x: 576, endPoint y: 430, distance: 115.0
click at [576, 484] on strong "Hidratación avanzada:" at bounding box center [533, 490] width 133 height 13
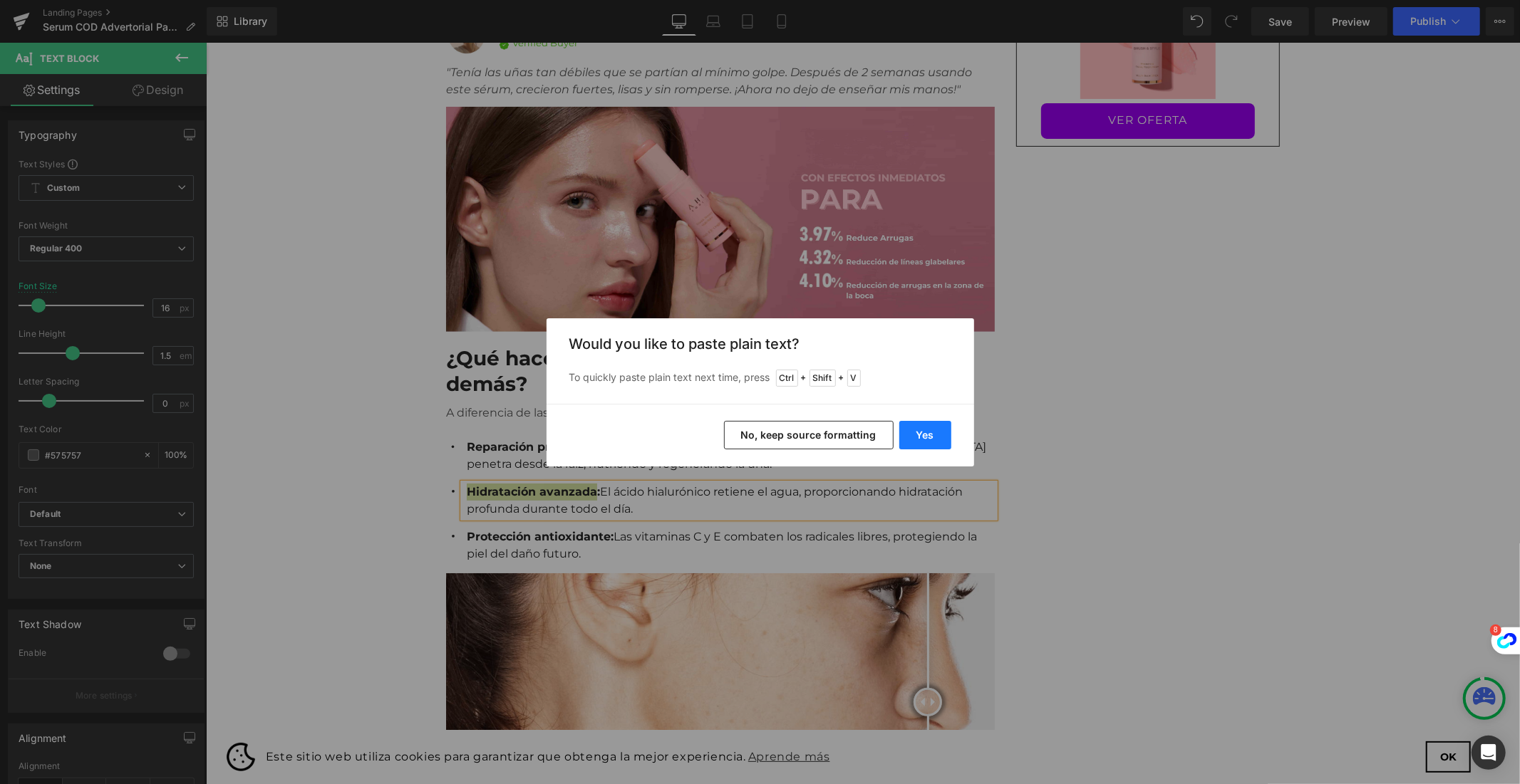
click at [922, 429] on button "Yes" at bounding box center [924, 435] width 52 height 28
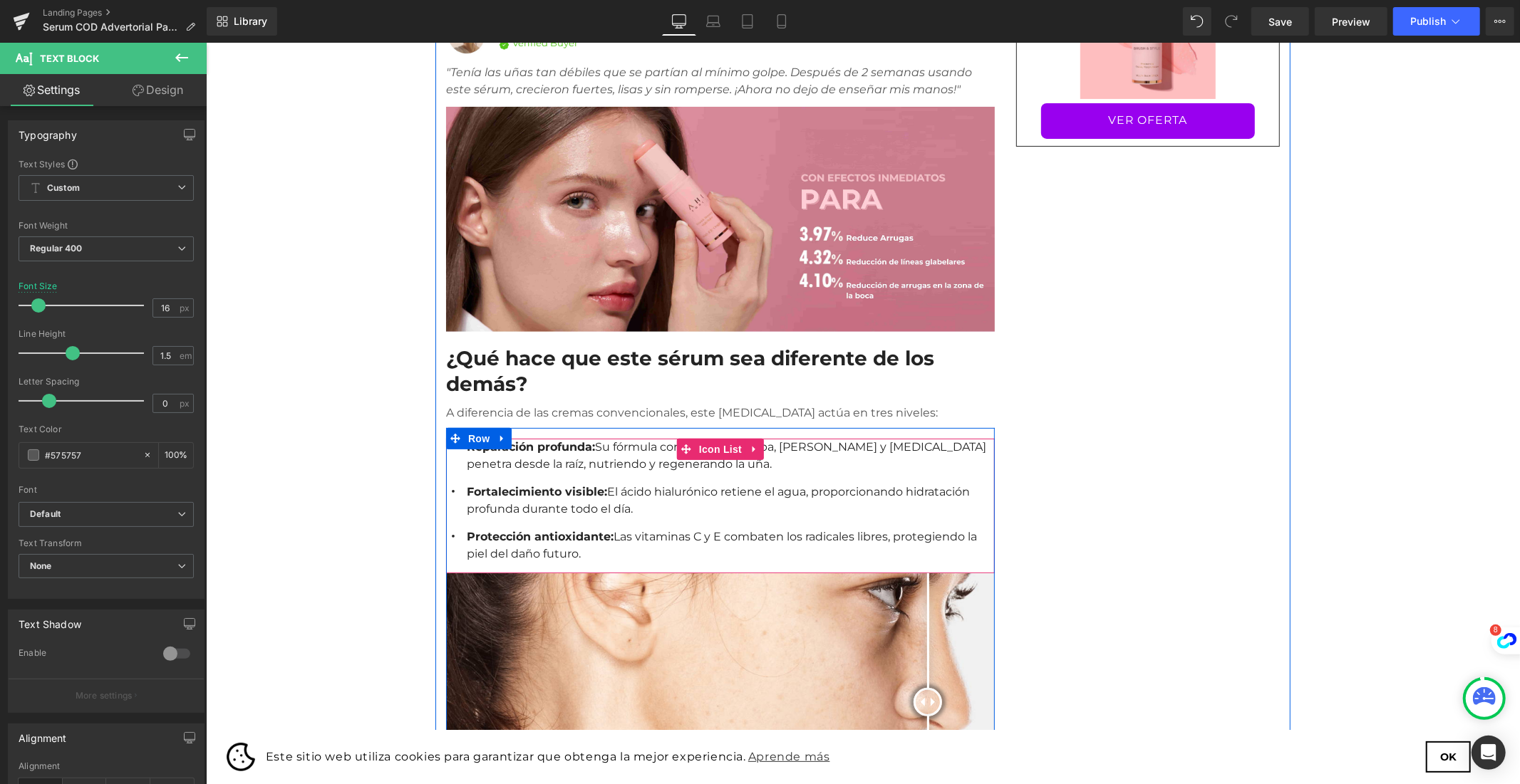
click at [615, 483] on p "Fortalecimiento visible: El ácido hialurónico retiene el agua, proporcionando h…" at bounding box center [730, 500] width 528 height 34
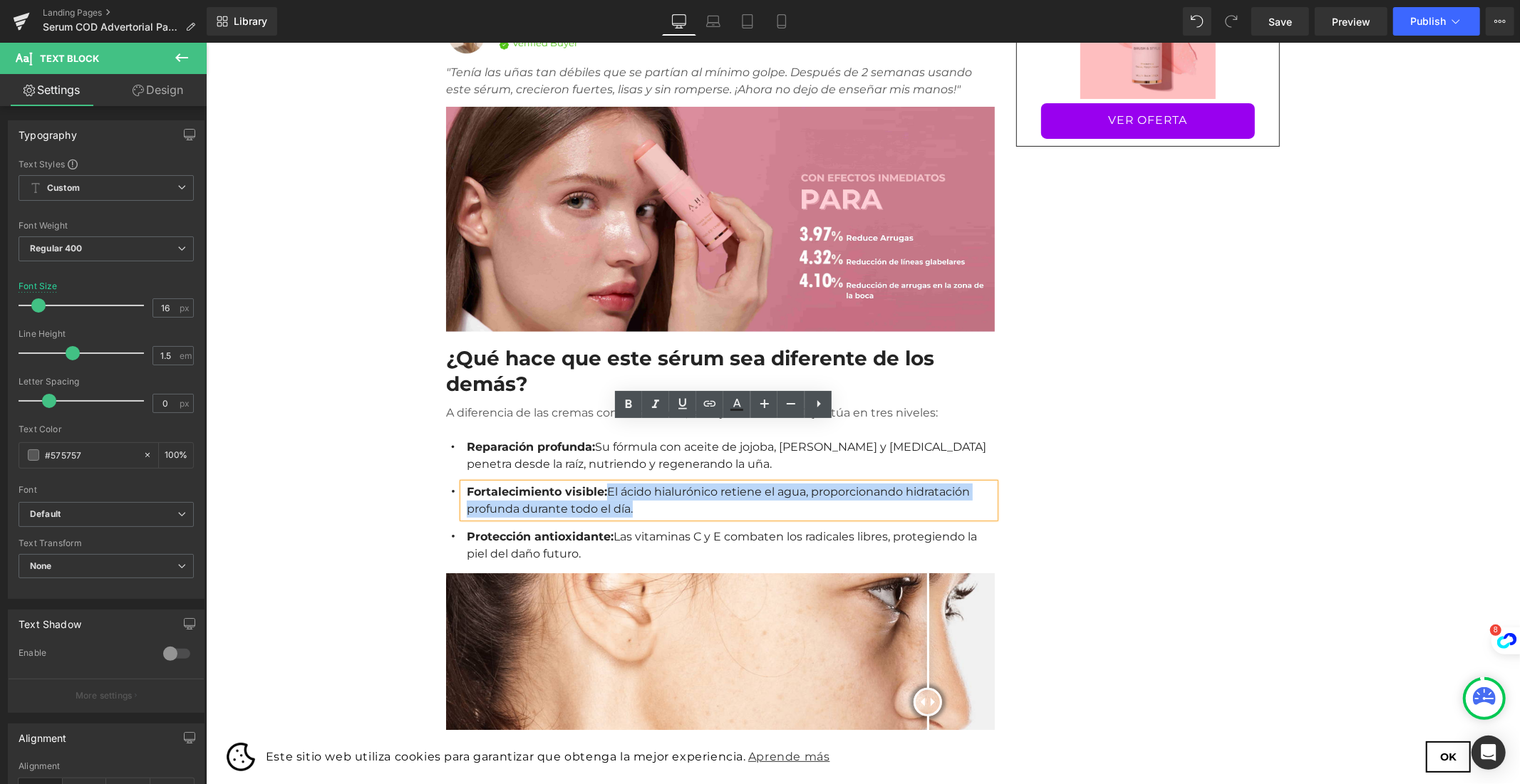
drag, startPoint x: 570, startPoint y: 445, endPoint x: 591, endPoint y: 427, distance: 27.7
click at [591, 483] on p "Fortalecimiento visible: El ácido hialurónico retiene el agua, proporcionando h…" at bounding box center [730, 500] width 528 height 34
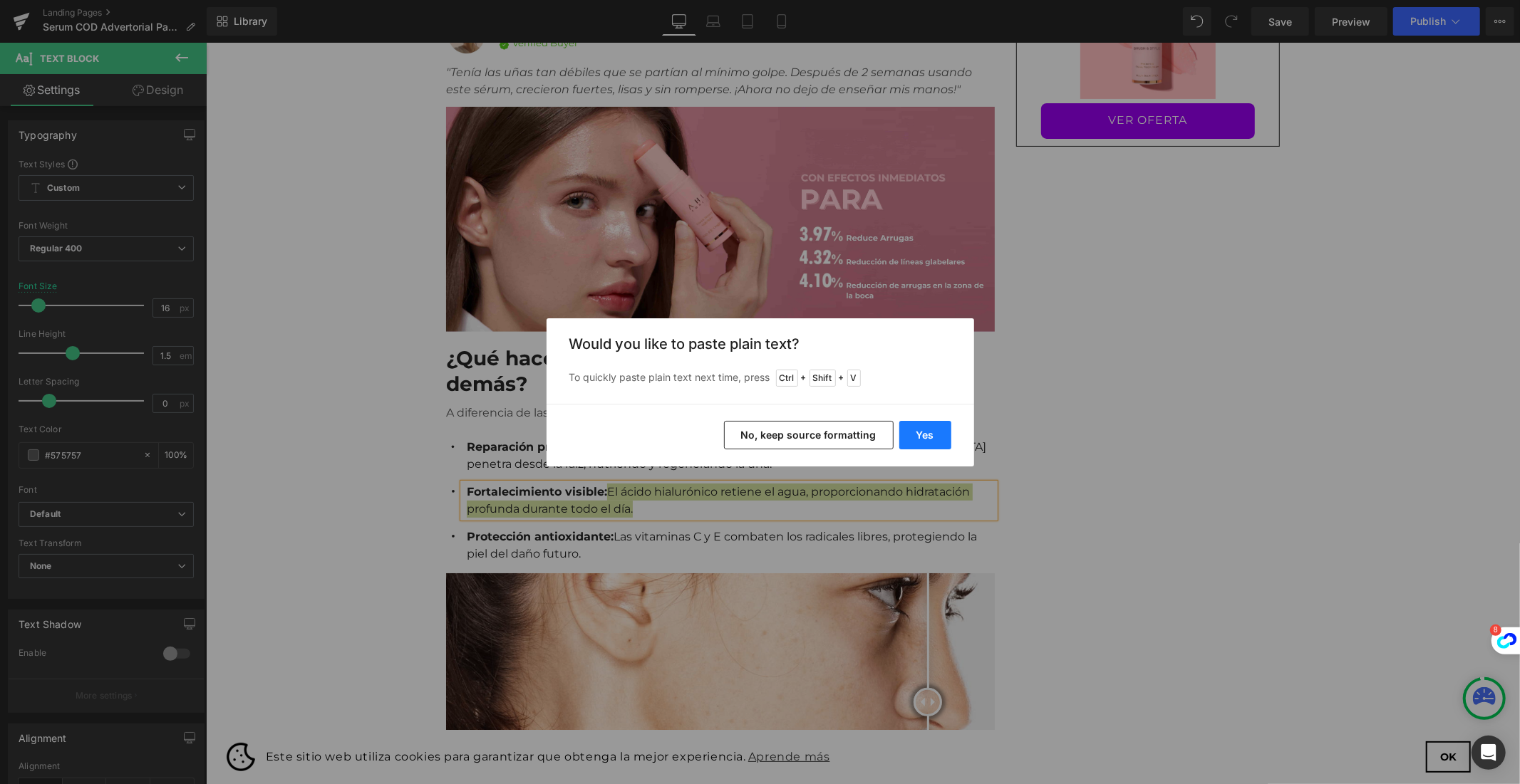
click at [924, 428] on button "Yes" at bounding box center [924, 435] width 52 height 28
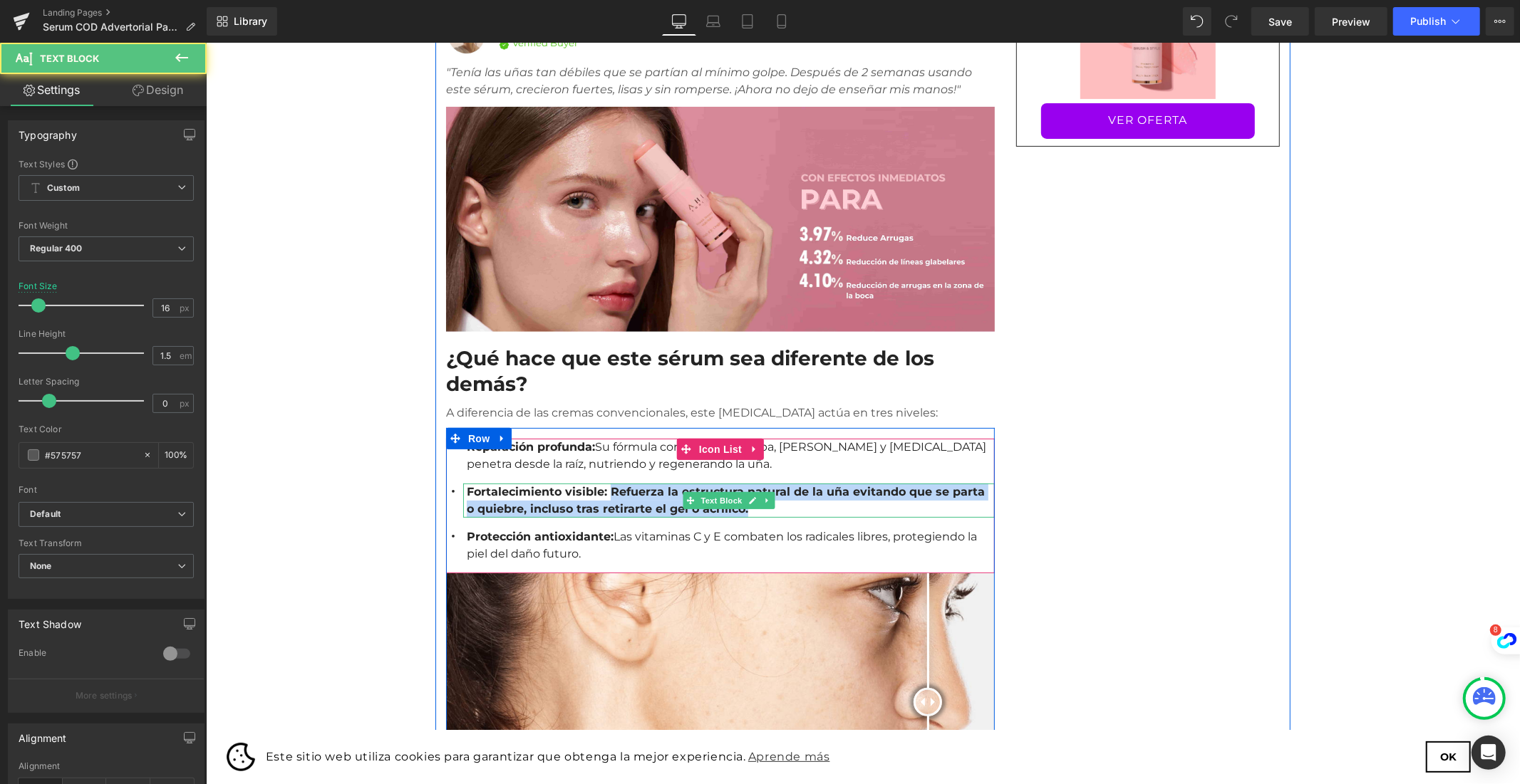
drag, startPoint x: 661, startPoint y: 448, endPoint x: 592, endPoint y: 428, distance: 71.8
click at [592, 483] on p "Fortalecimiento visible: Refuerza la estructura natural de la uña evitando que …" at bounding box center [730, 500] width 528 height 34
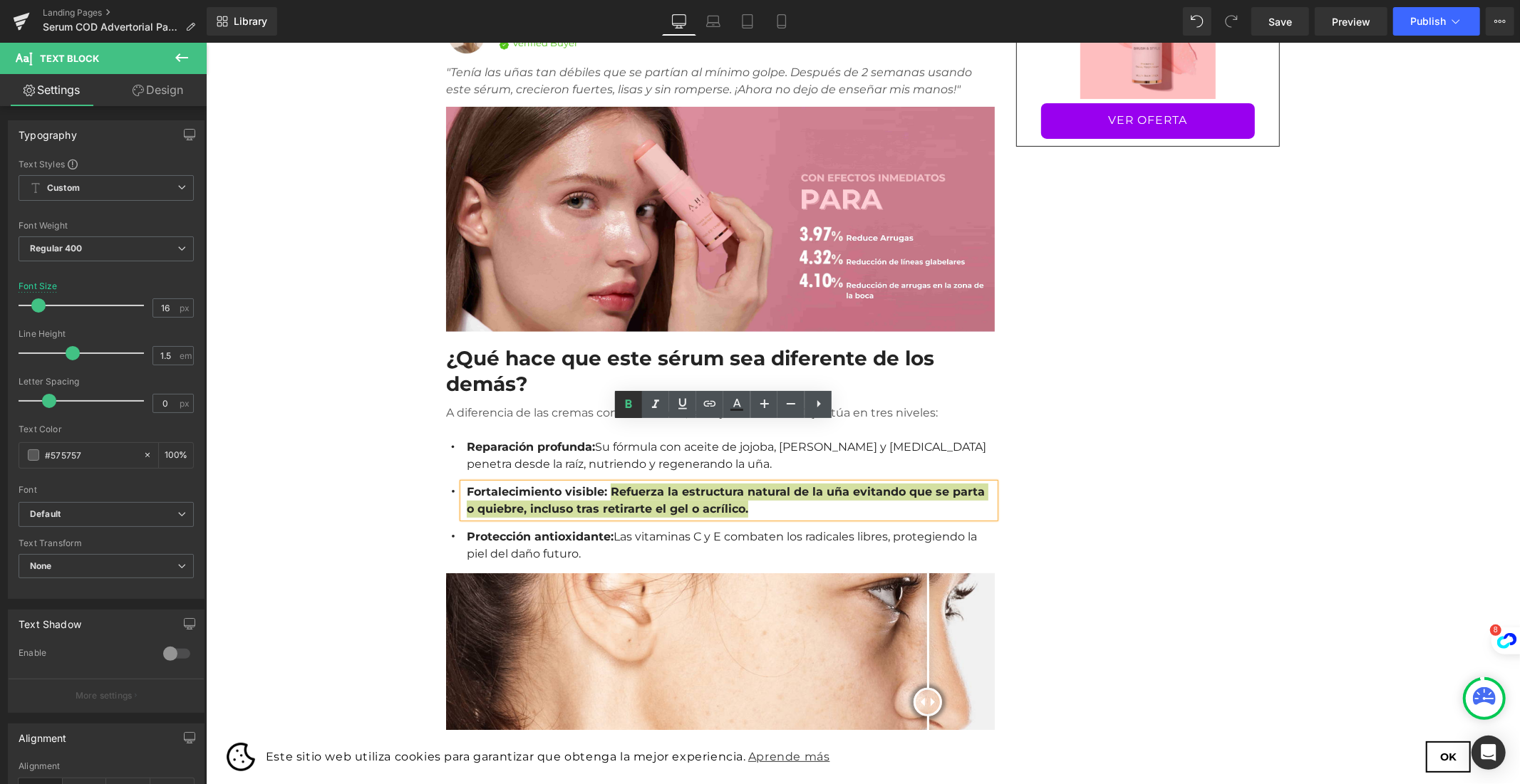
click at [623, 407] on icon at bounding box center [629, 404] width 17 height 17
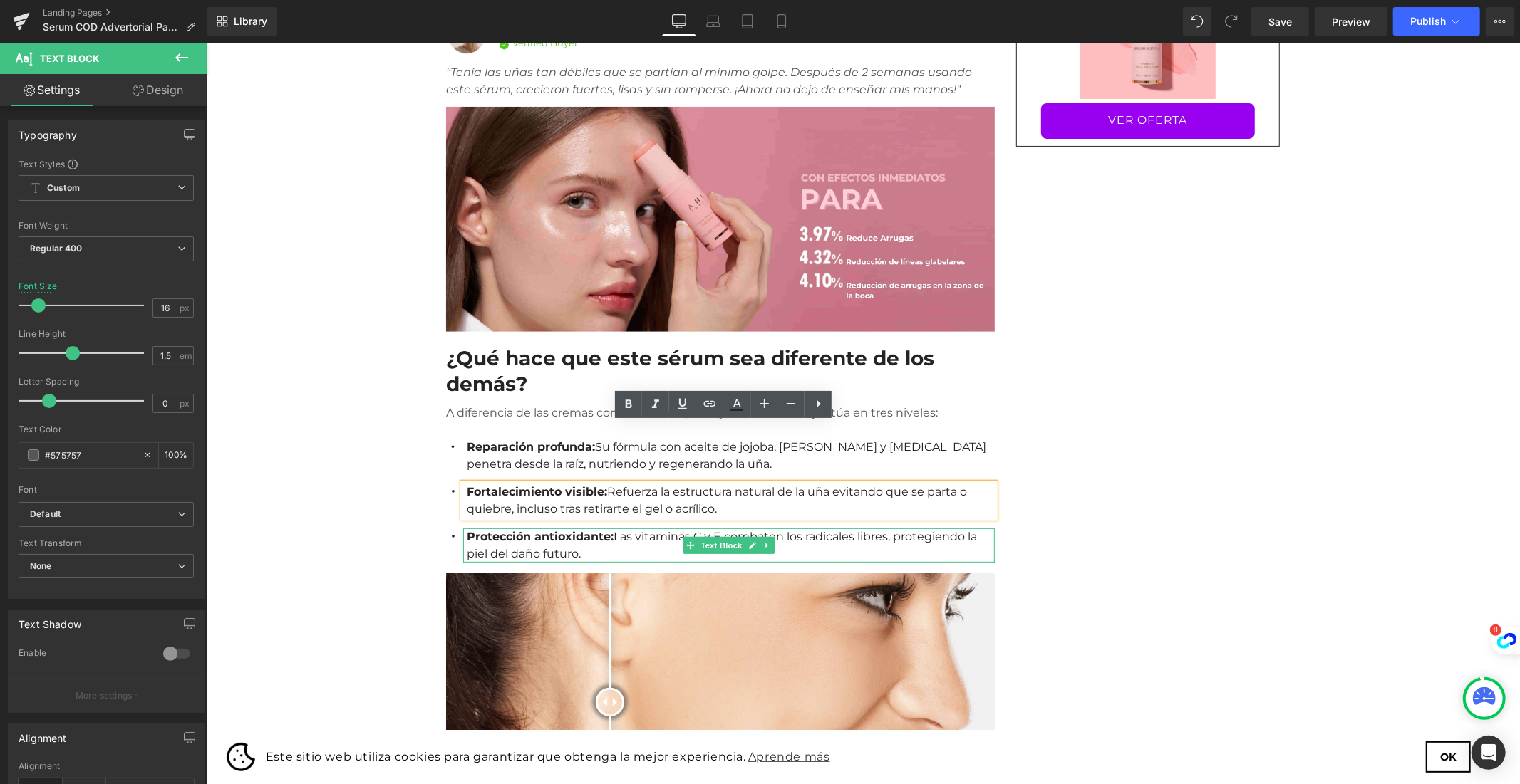
click at [573, 529] on strong "Protección antioxidante:" at bounding box center [540, 535] width 146 height 13
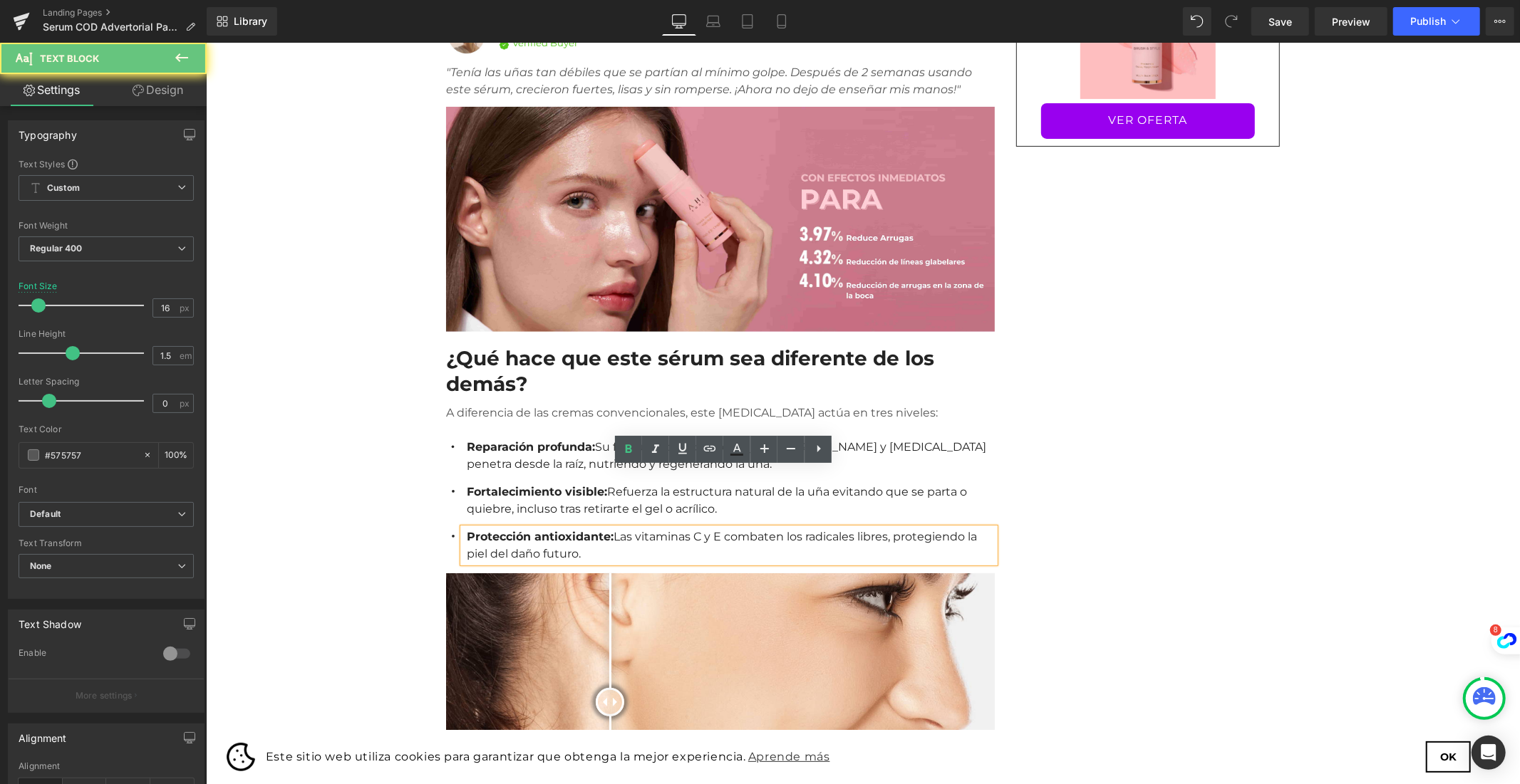
click at [591, 529] on strong "Protección antioxidante:" at bounding box center [540, 535] width 146 height 13
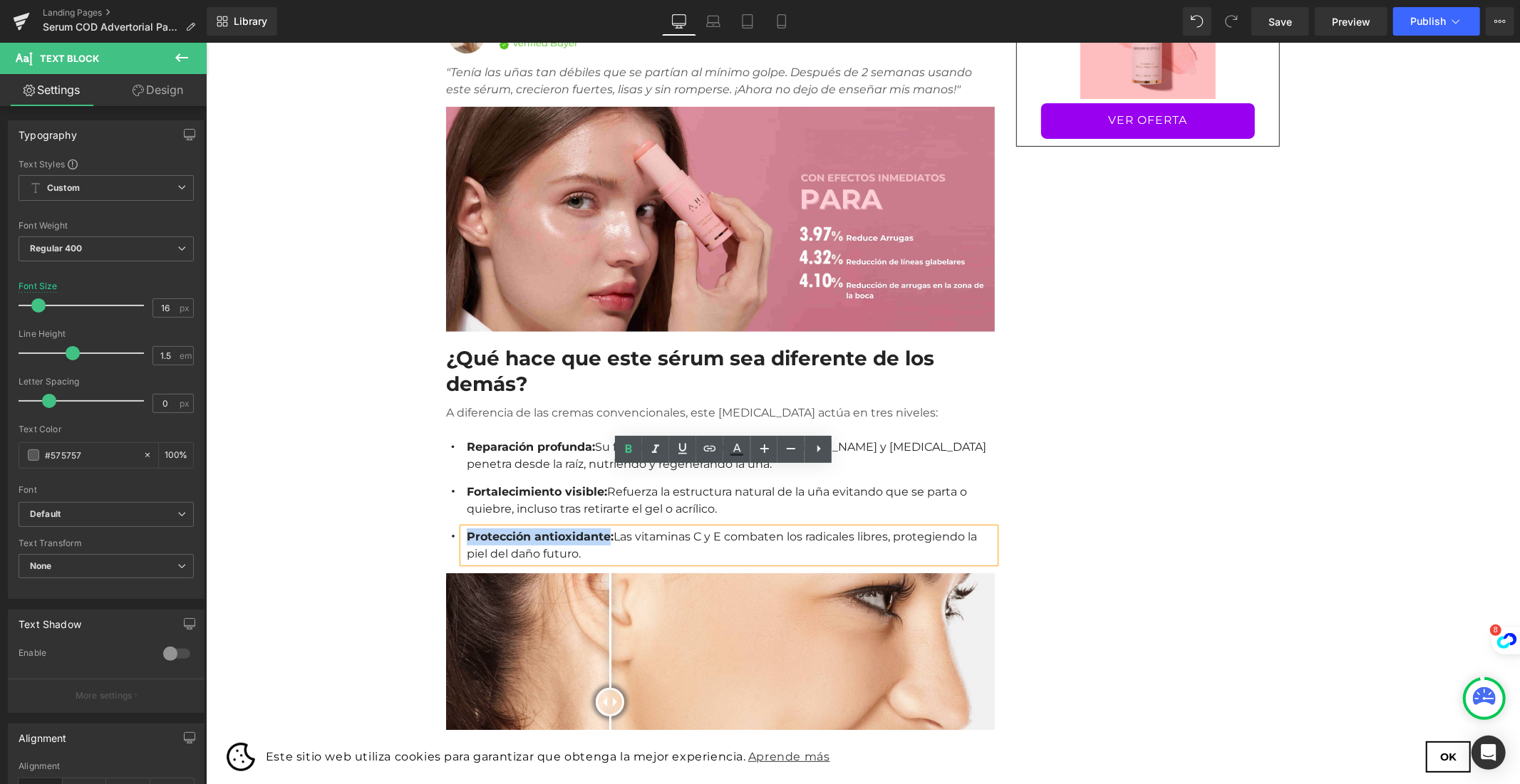
drag, startPoint x: 589, startPoint y: 476, endPoint x: 462, endPoint y: 480, distance: 127.1
click at [466, 529] on strong "Protección antioxidante:" at bounding box center [540, 535] width 146 height 13
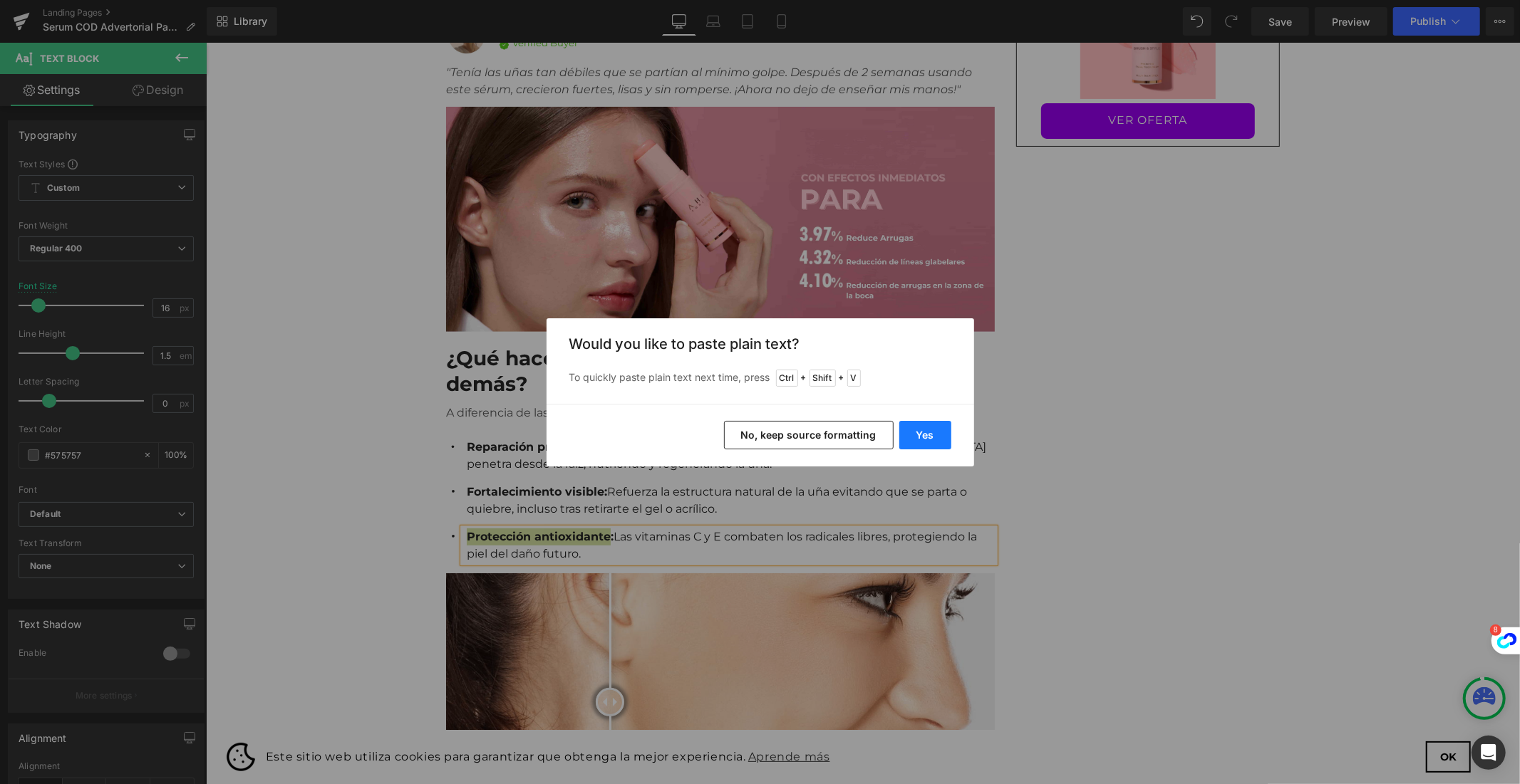
click at [918, 426] on button "Yes" at bounding box center [924, 435] width 52 height 28
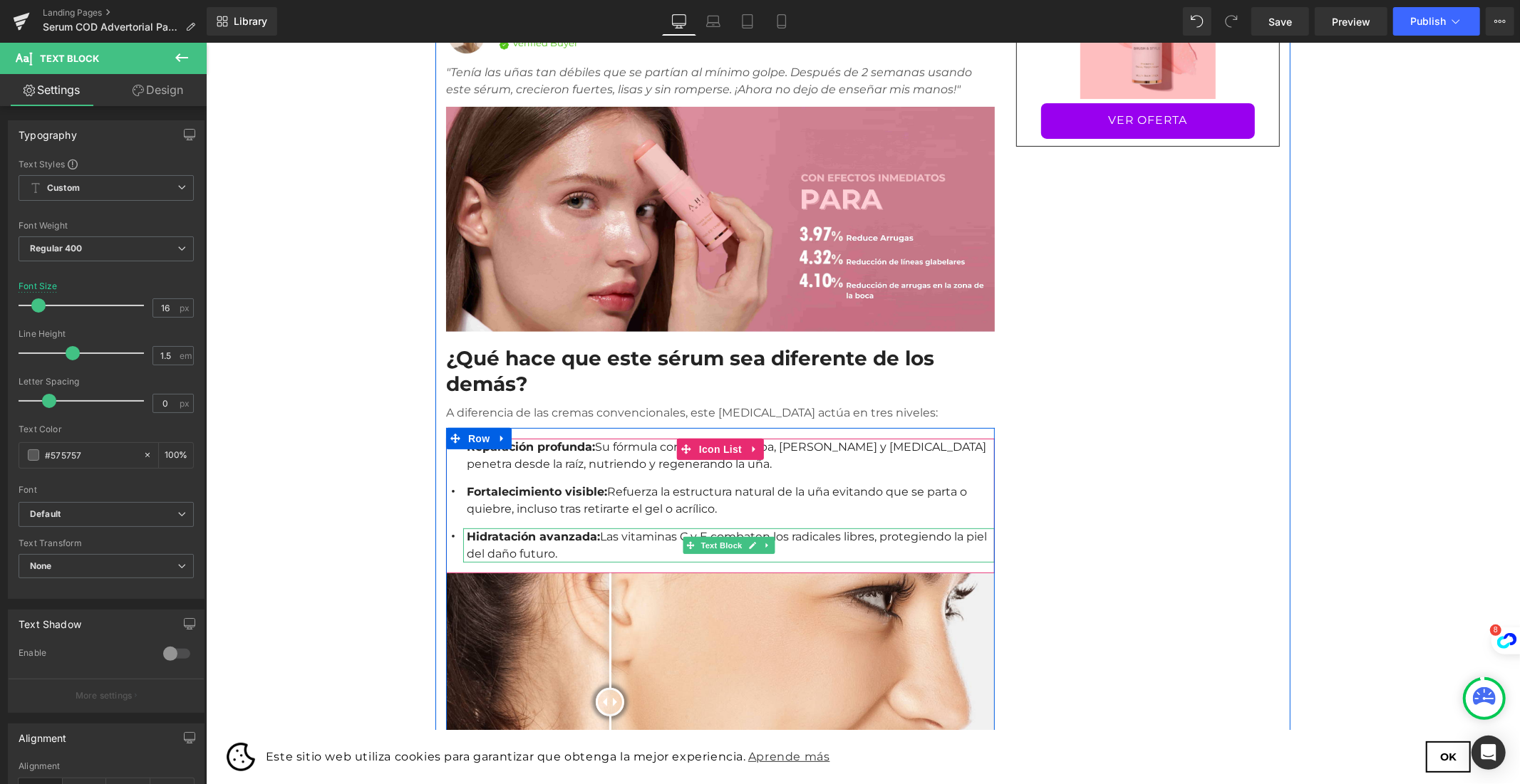
click at [654, 528] on p "Hidratación avanzada: Las vitaminas C y E combaten los radicales libres, proteg…" at bounding box center [730, 545] width 528 height 34
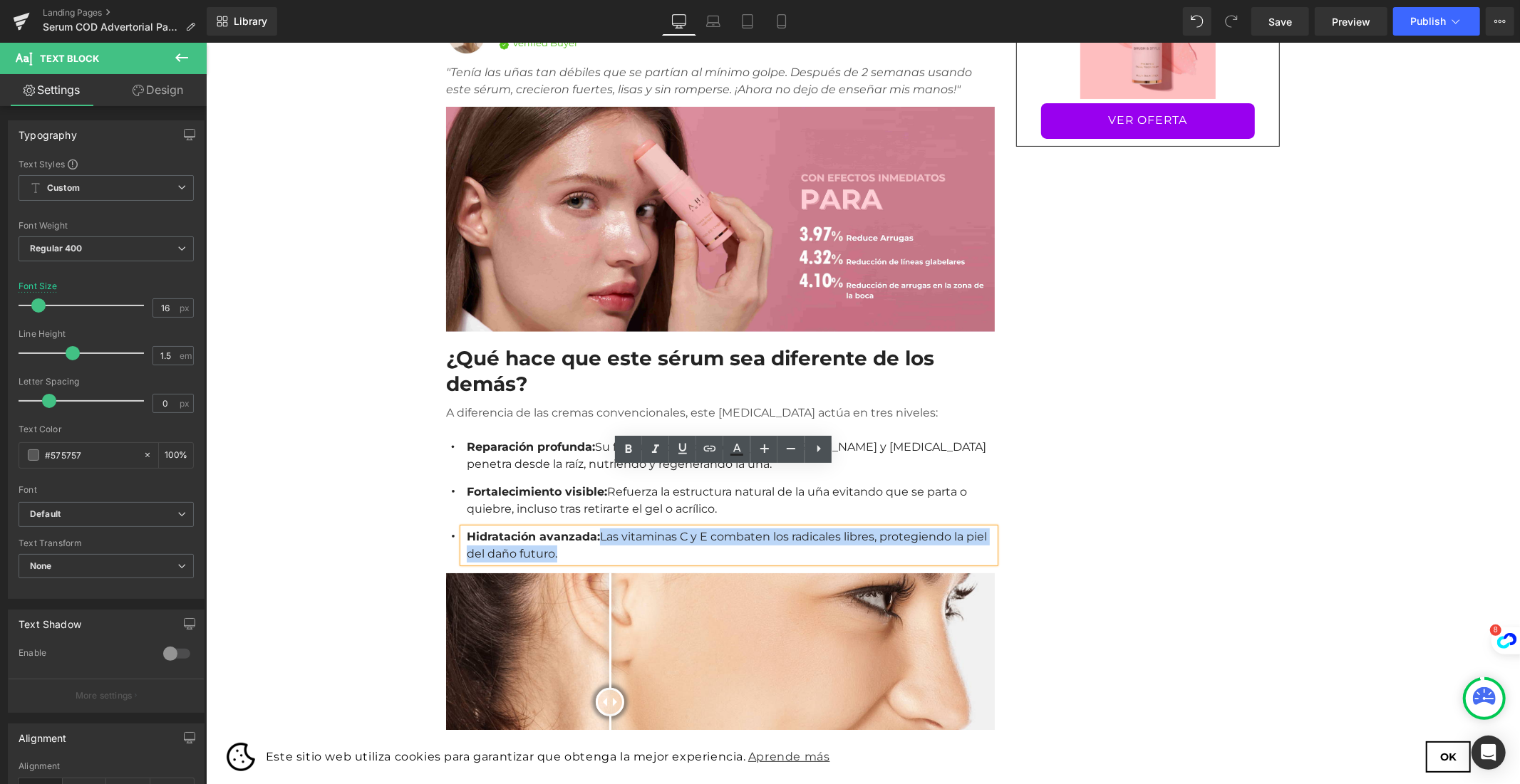
drag, startPoint x: 590, startPoint y: 475, endPoint x: 583, endPoint y: 474, distance: 7.1
click at [583, 528] on p "Hidratación avanzada: Las vitaminas C y E combaten los radicales libres, proteg…" at bounding box center [730, 545] width 528 height 34
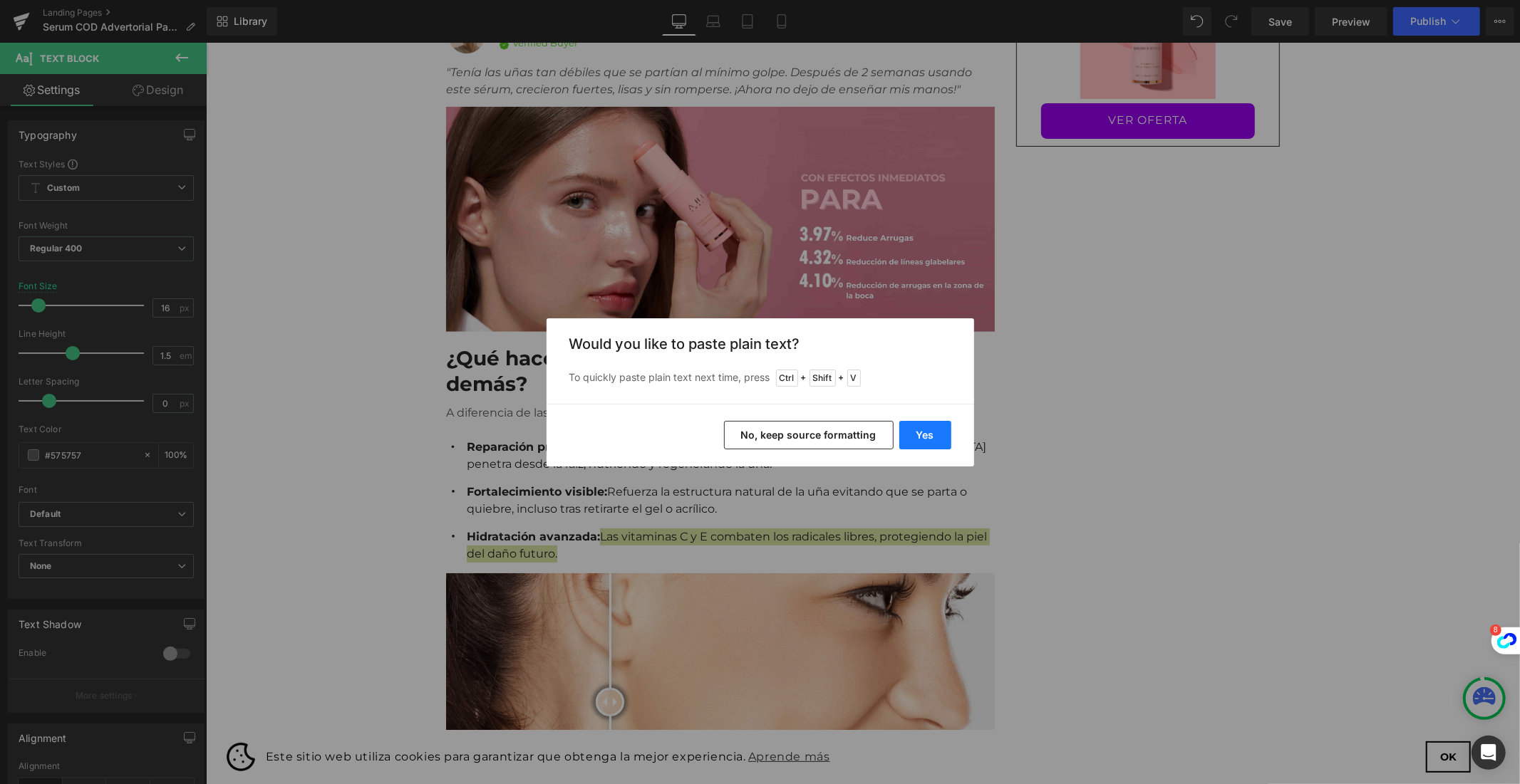
click at [937, 430] on button "Yes" at bounding box center [924, 435] width 52 height 28
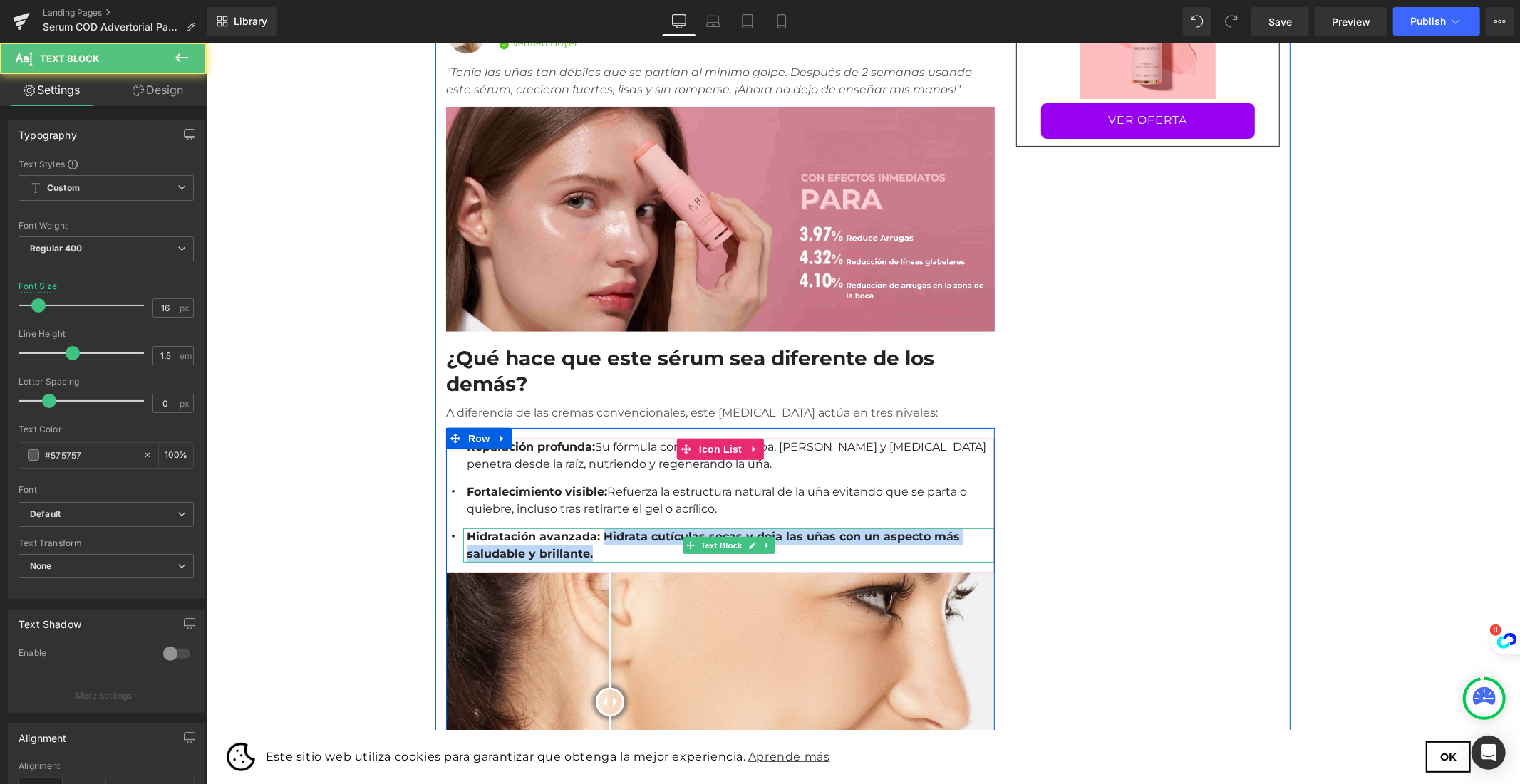
drag, startPoint x: 540, startPoint y: 494, endPoint x: 585, endPoint y: 477, distance: 48.1
click at [585, 528] on p "Hidratación avanzada: Hidrata cutículas secas y deja las uñas con un aspecto má…" at bounding box center [730, 545] width 528 height 34
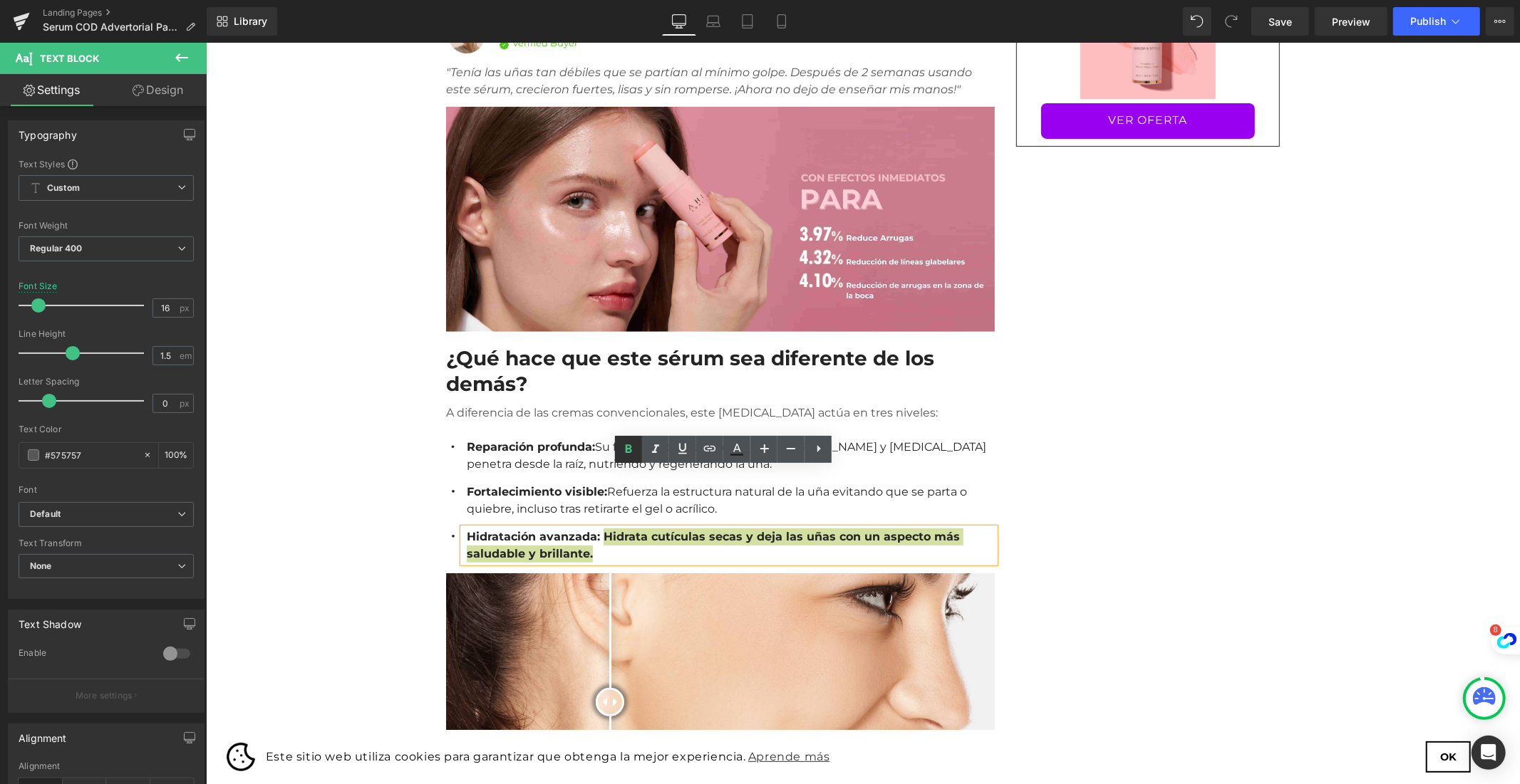
click at [623, 453] on icon at bounding box center [629, 449] width 17 height 17
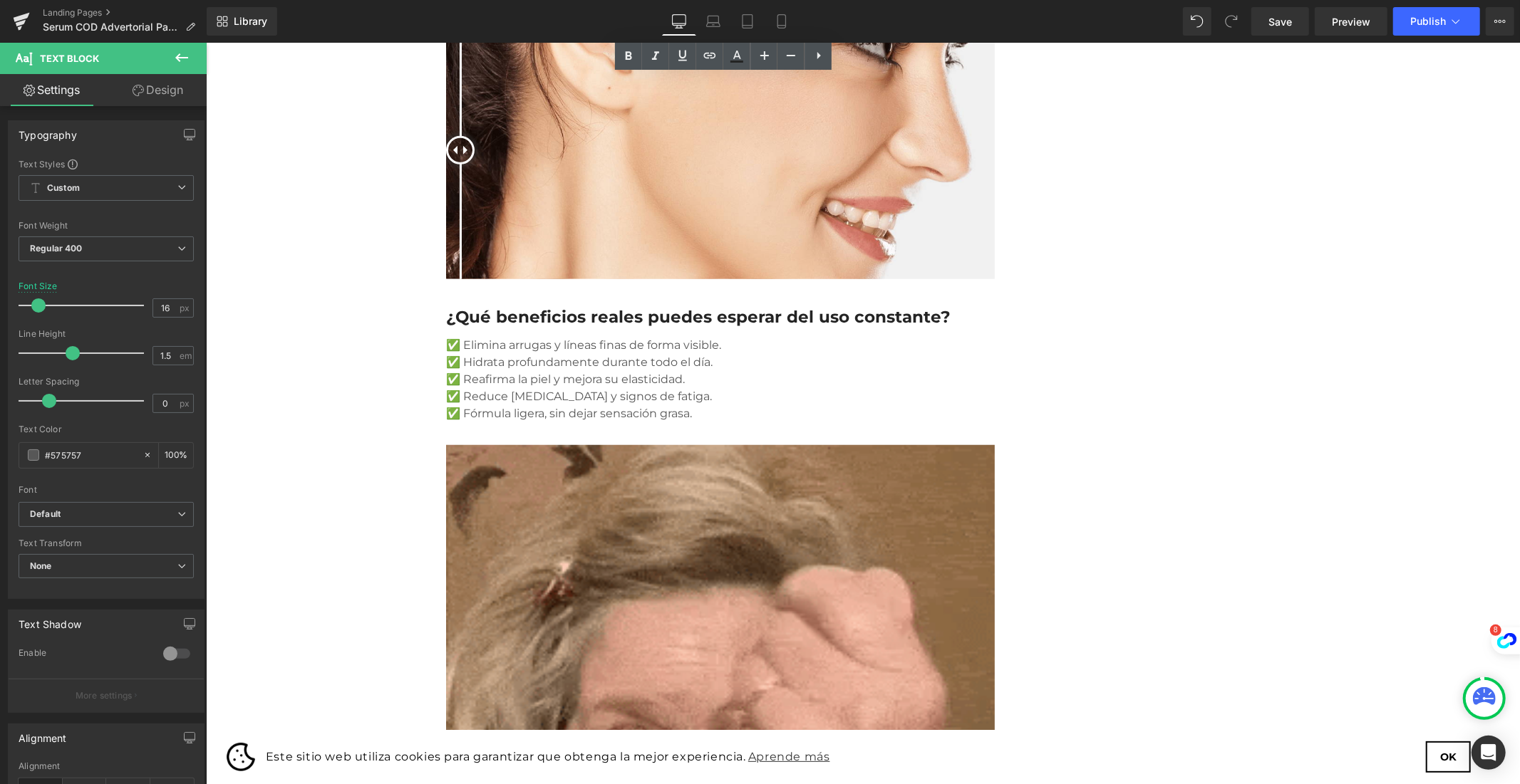
scroll to position [870, 0]
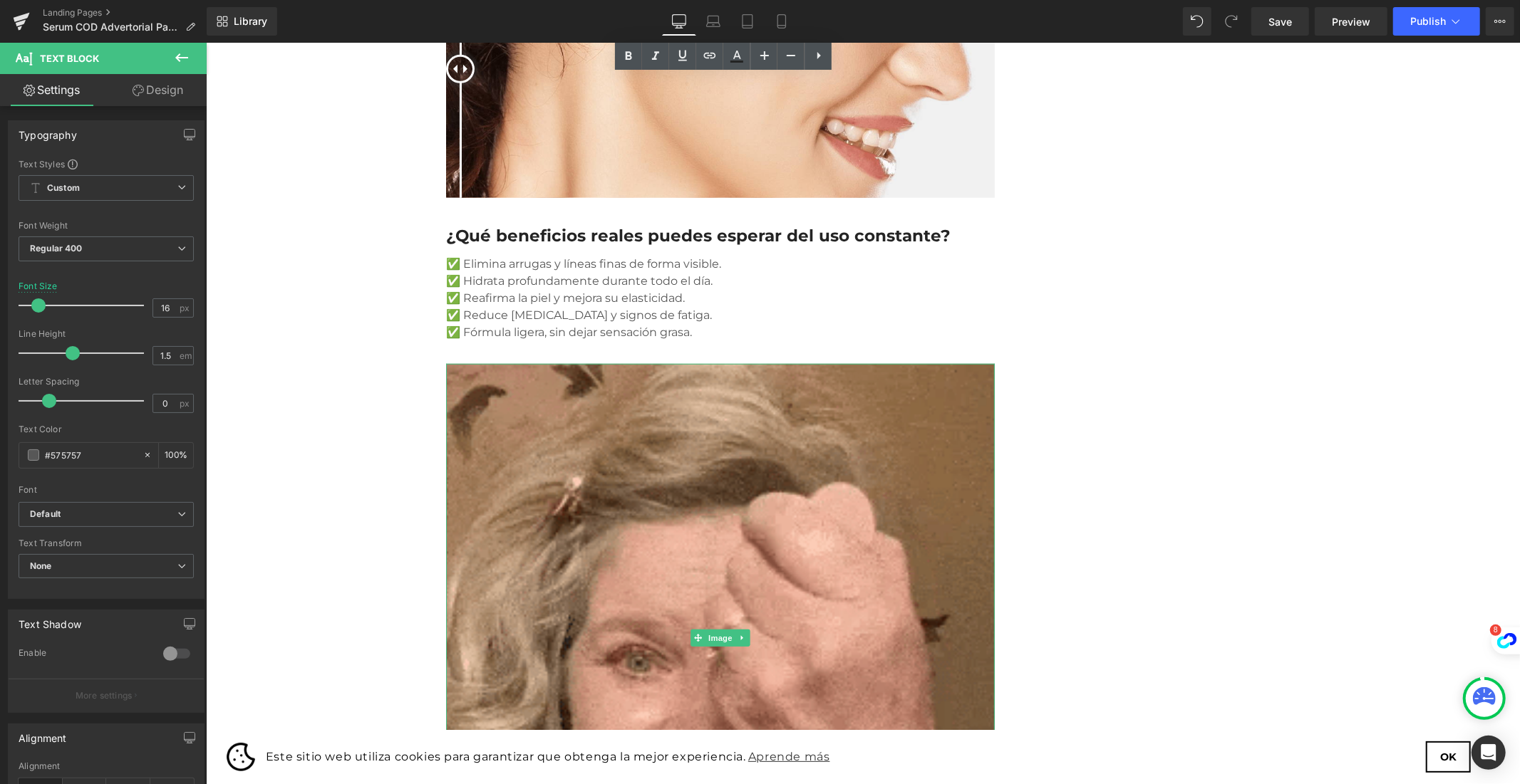
click at [501, 289] on p "✅ Reafirma la piel y mejora su elasticidad." at bounding box center [720, 297] width 549 height 17
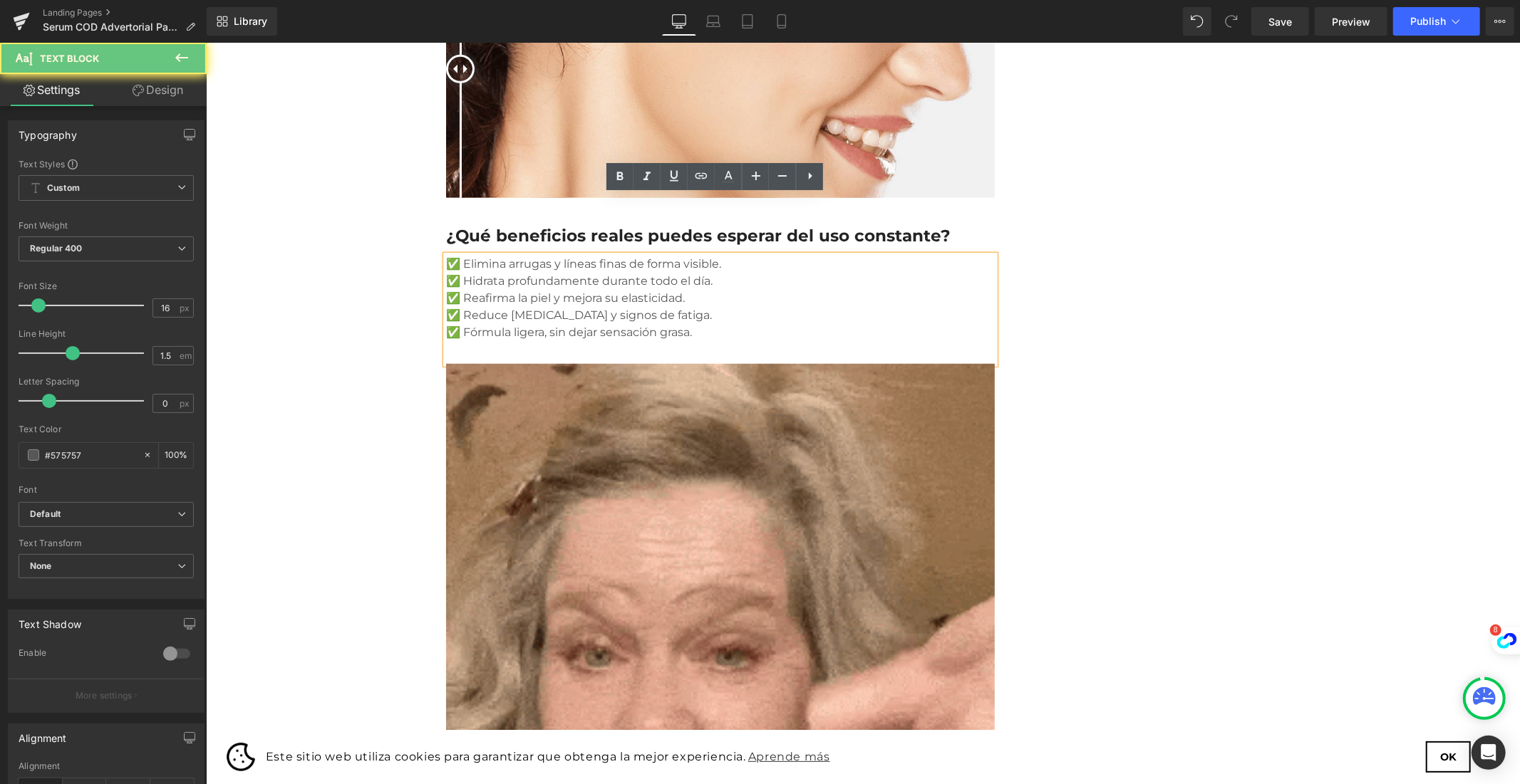
click at [501, 289] on p "✅ Reafirma la piel y mejora su elasticidad." at bounding box center [720, 297] width 549 height 17
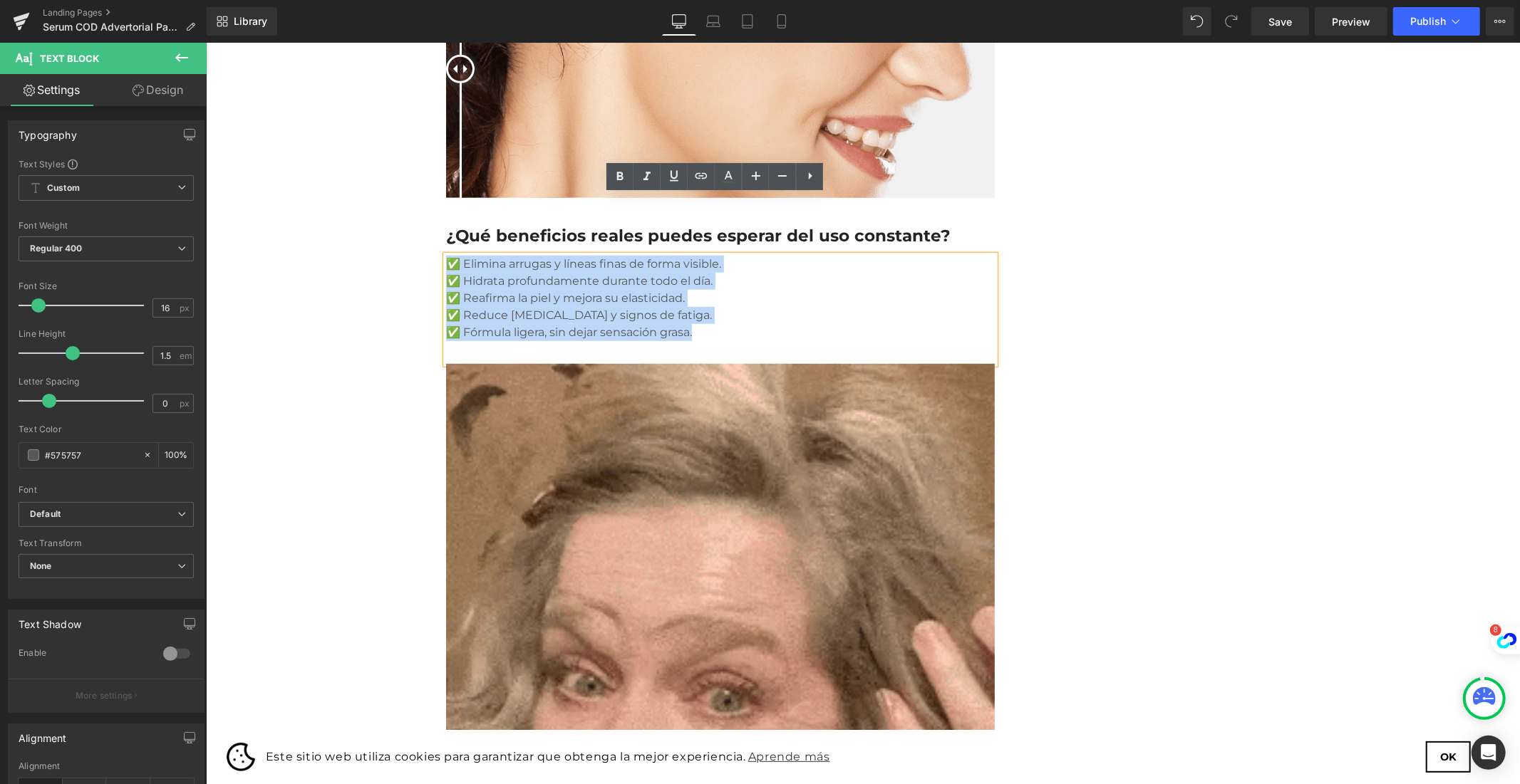
drag, startPoint x: 693, startPoint y: 274, endPoint x: 400, endPoint y: 208, distance: 300.3
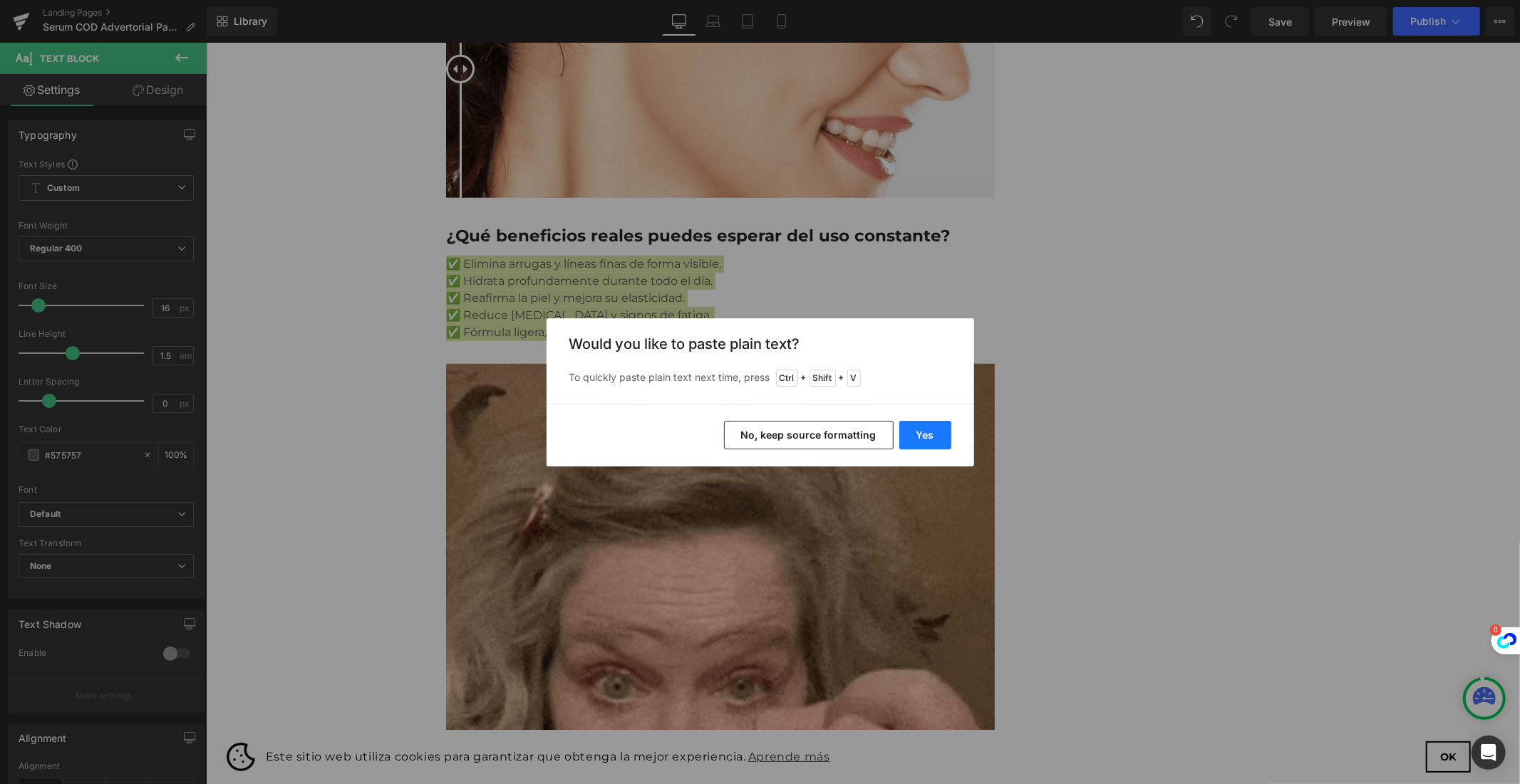
click at [918, 430] on button "Yes" at bounding box center [924, 435] width 52 height 28
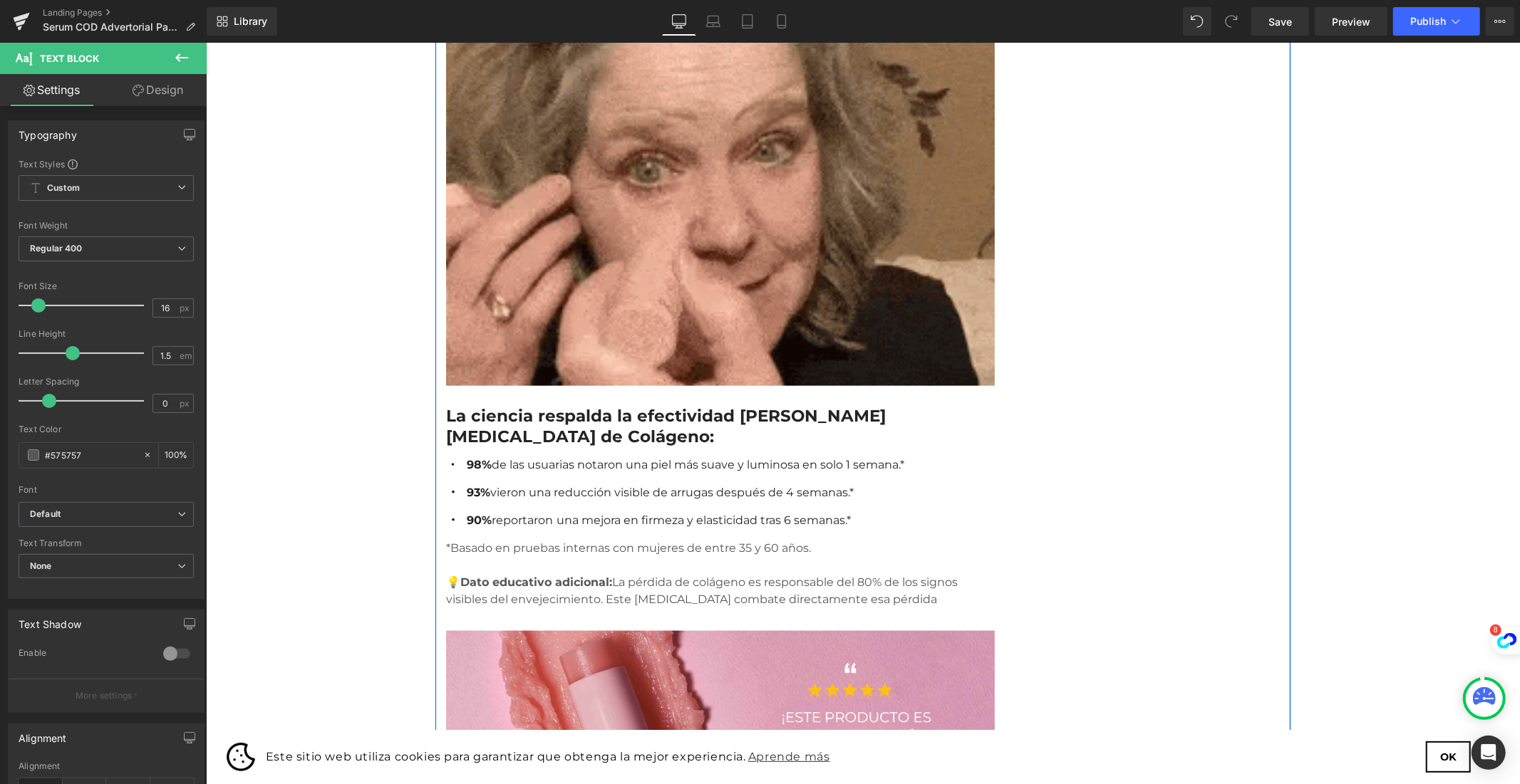
scroll to position [1425, 0]
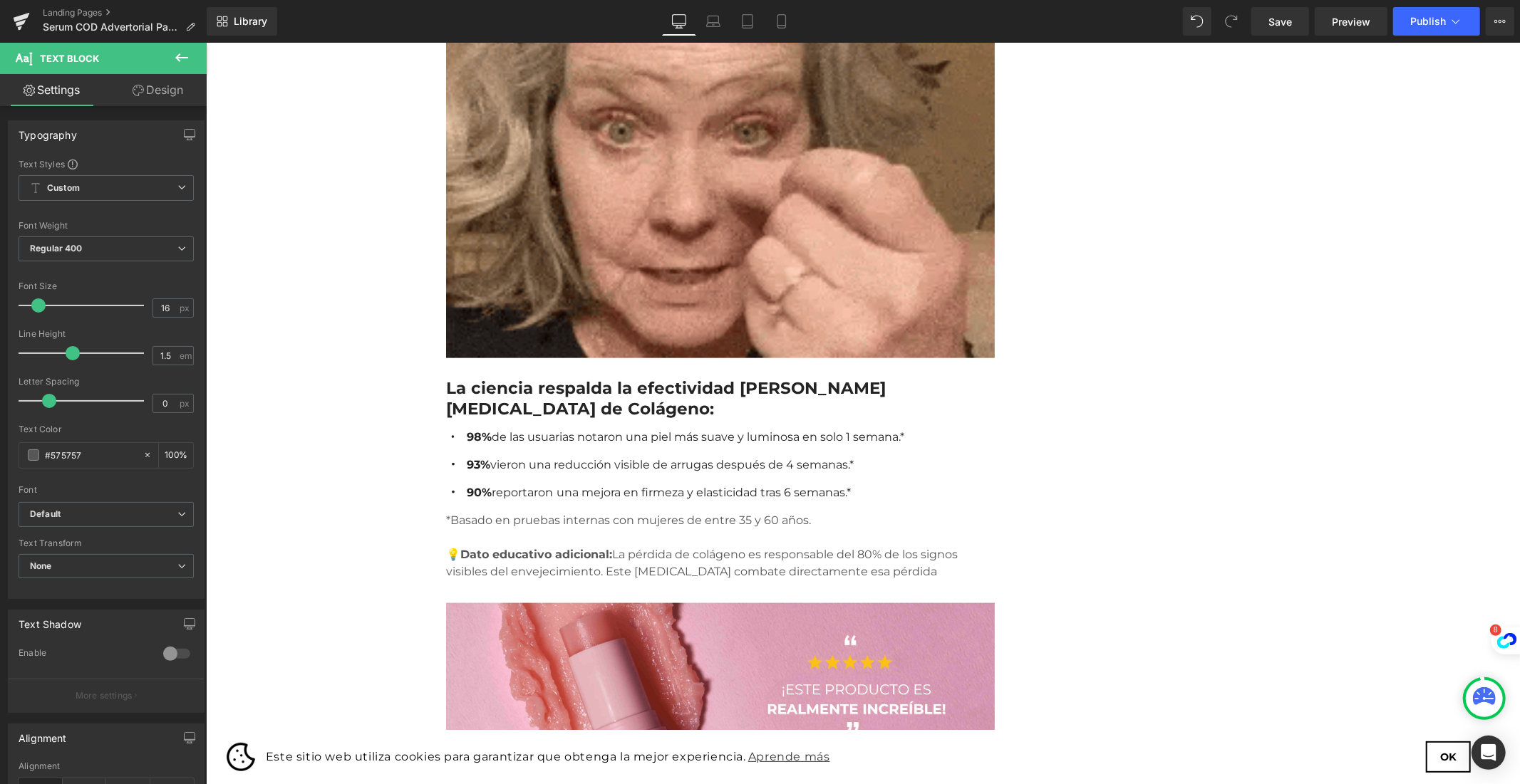
click at [535, 377] on h3 "La ciencia respalda la efectividad [PERSON_NAME][MEDICAL_DATA] de Colágeno:" at bounding box center [720, 399] width 549 height 43
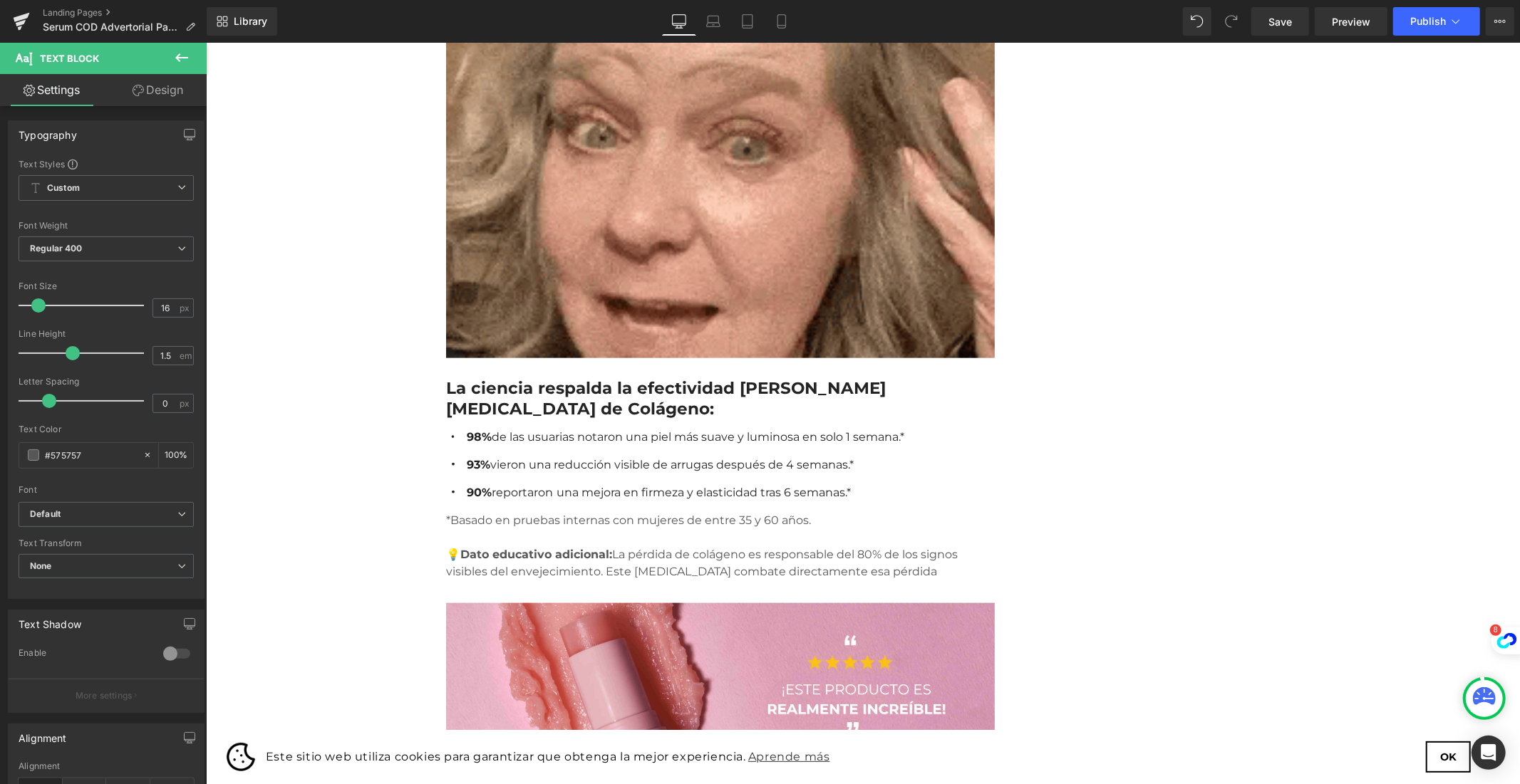
click at [535, 377] on h3 "La ciencia respalda la efectividad [PERSON_NAME][MEDICAL_DATA] de Colágeno:" at bounding box center [720, 399] width 549 height 43
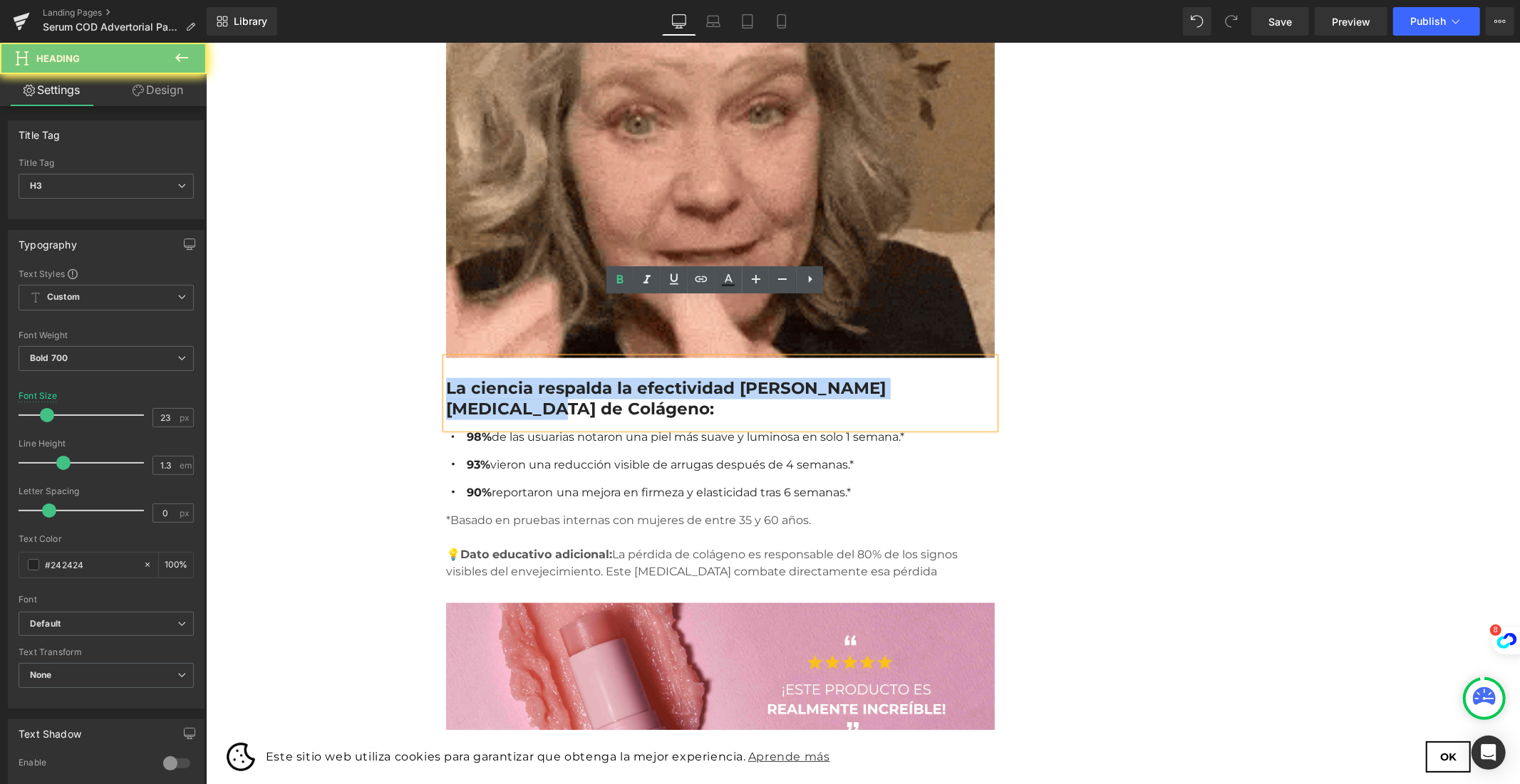
click at [535, 377] on h3 "La ciencia respalda la efectividad [PERSON_NAME][MEDICAL_DATA] de Colágeno:" at bounding box center [720, 399] width 549 height 43
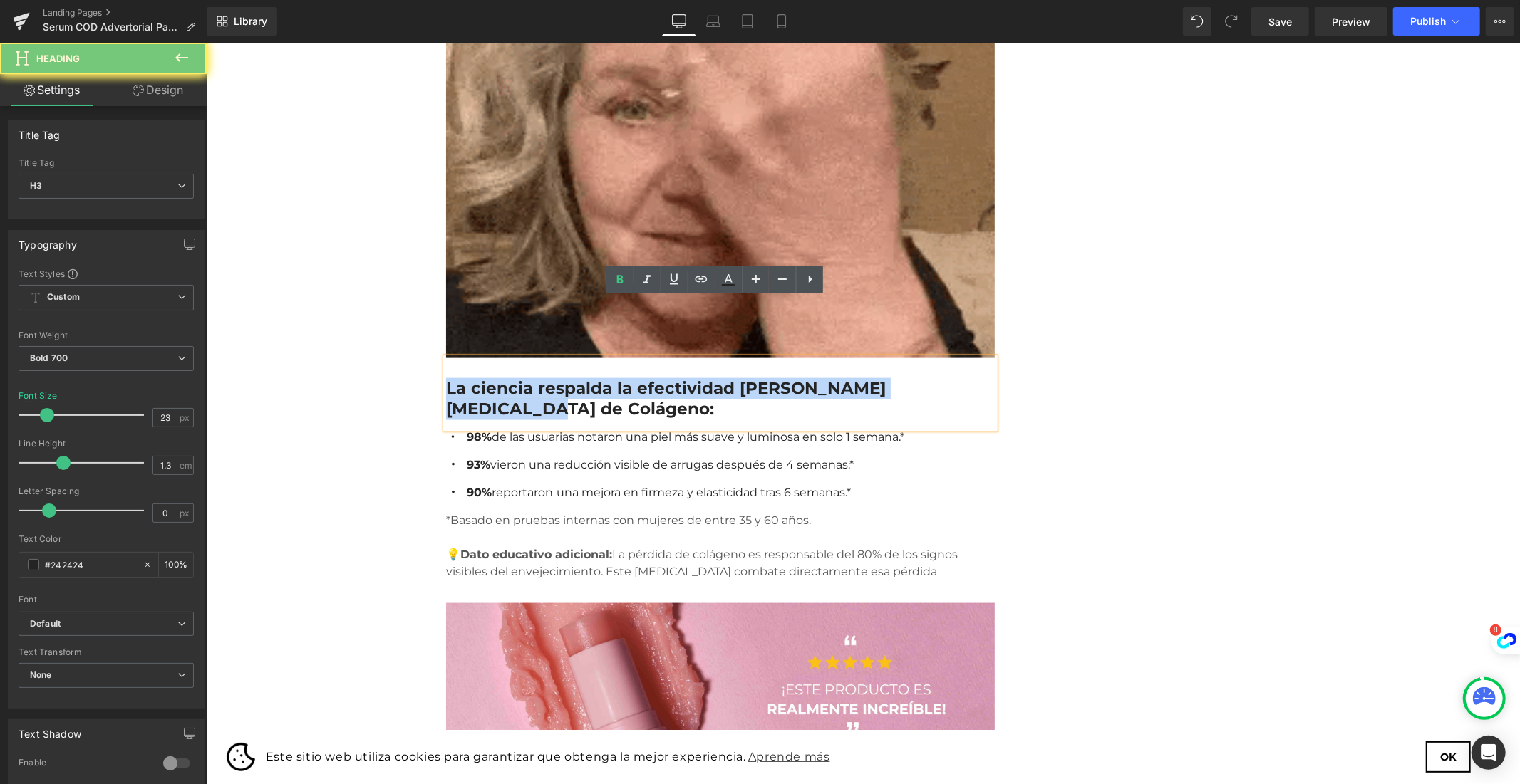
click at [535, 377] on h3 "La ciencia respalda la efectividad [PERSON_NAME][MEDICAL_DATA] de Colágeno:" at bounding box center [720, 399] width 549 height 43
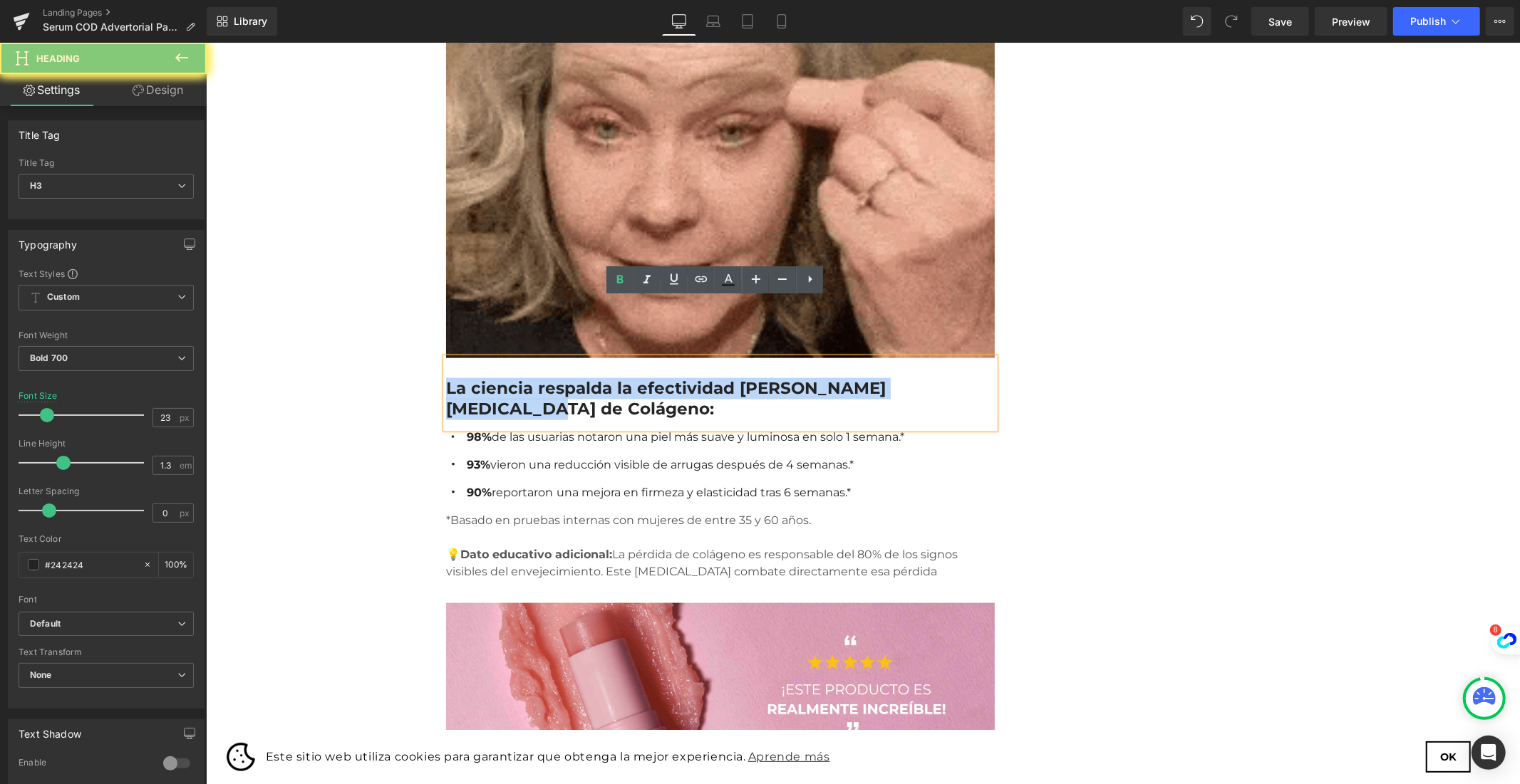
paste div
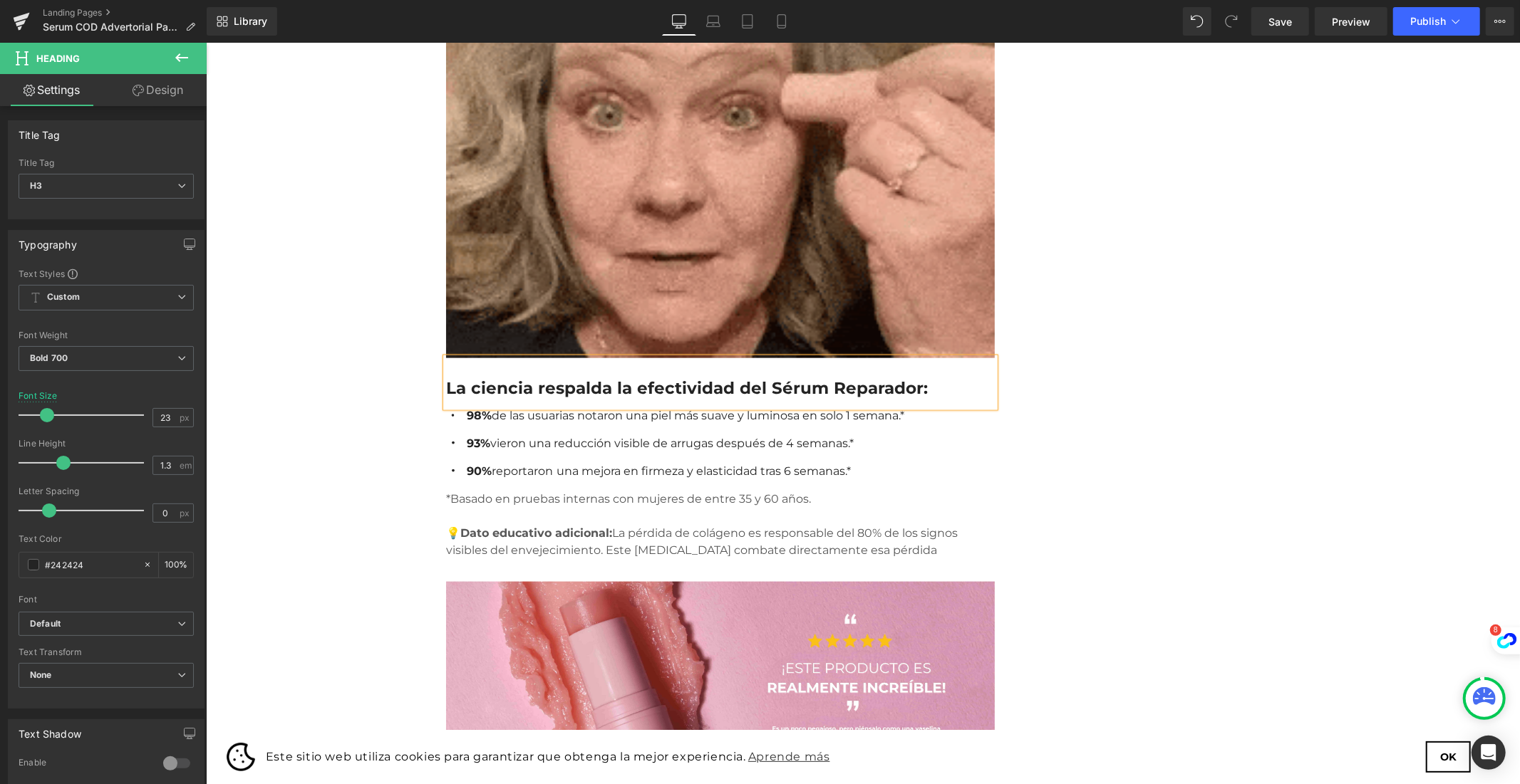
drag, startPoint x: 513, startPoint y: 403, endPoint x: 517, endPoint y: 380, distance: 23.3
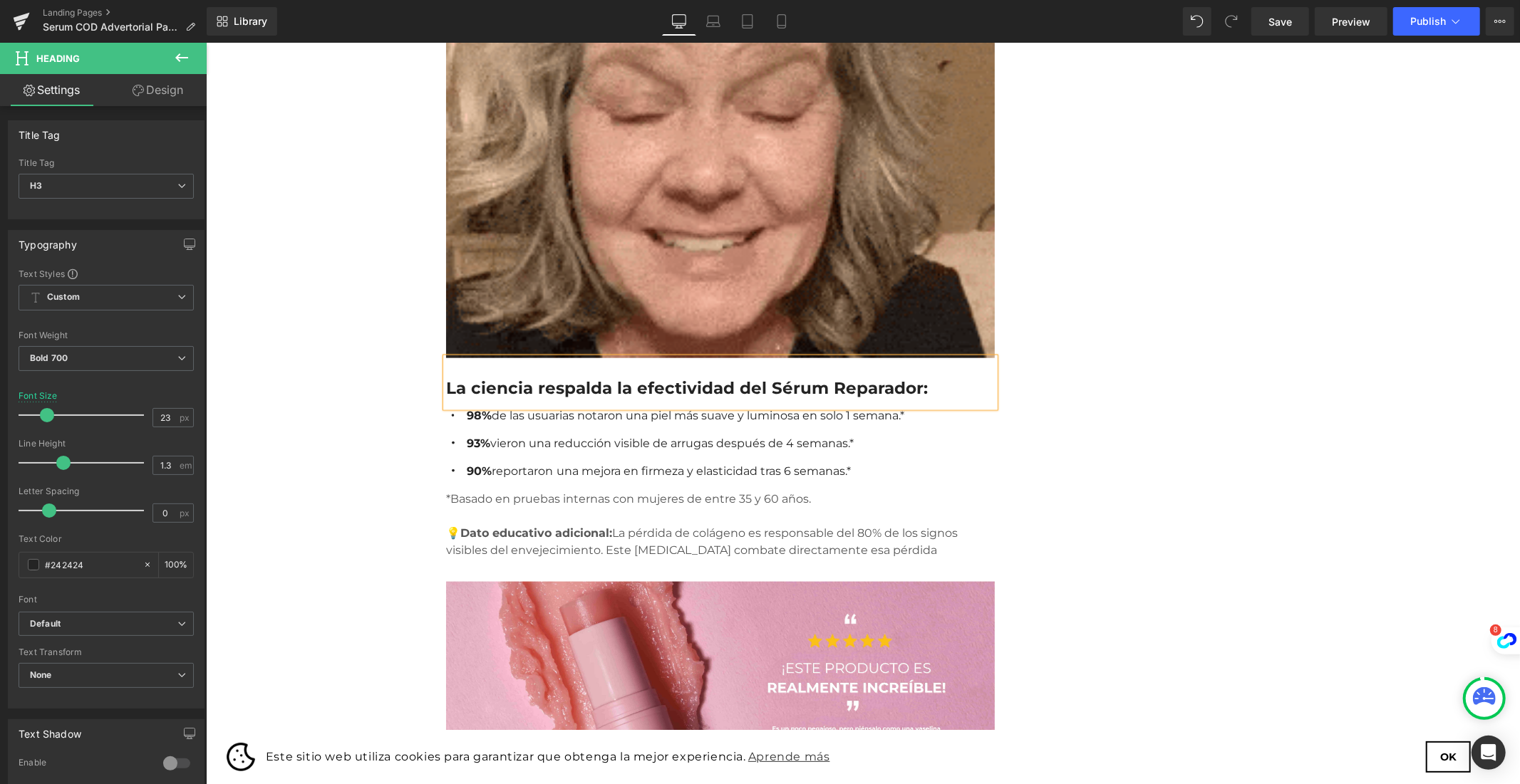
click at [513, 462] on div "90% reportaron una mejora en firmeza y elasticidad tras 6 semanas.* Text Block" at bounding box center [683, 471] width 441 height 17
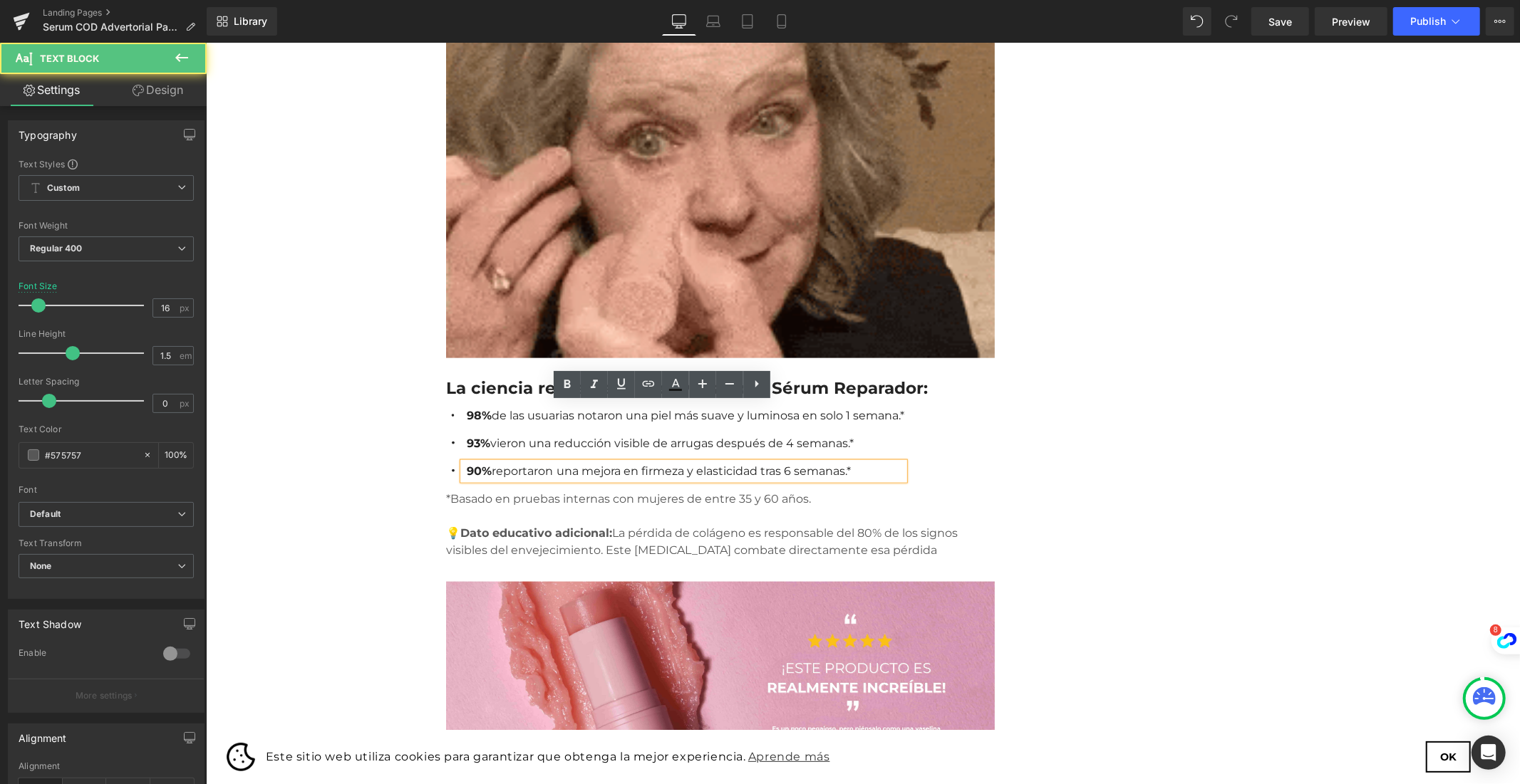
click at [520, 408] on font "98% de las usuarias notaron una piel más suave y luminosa en solo 1 semana.*" at bounding box center [685, 415] width 437 height 13
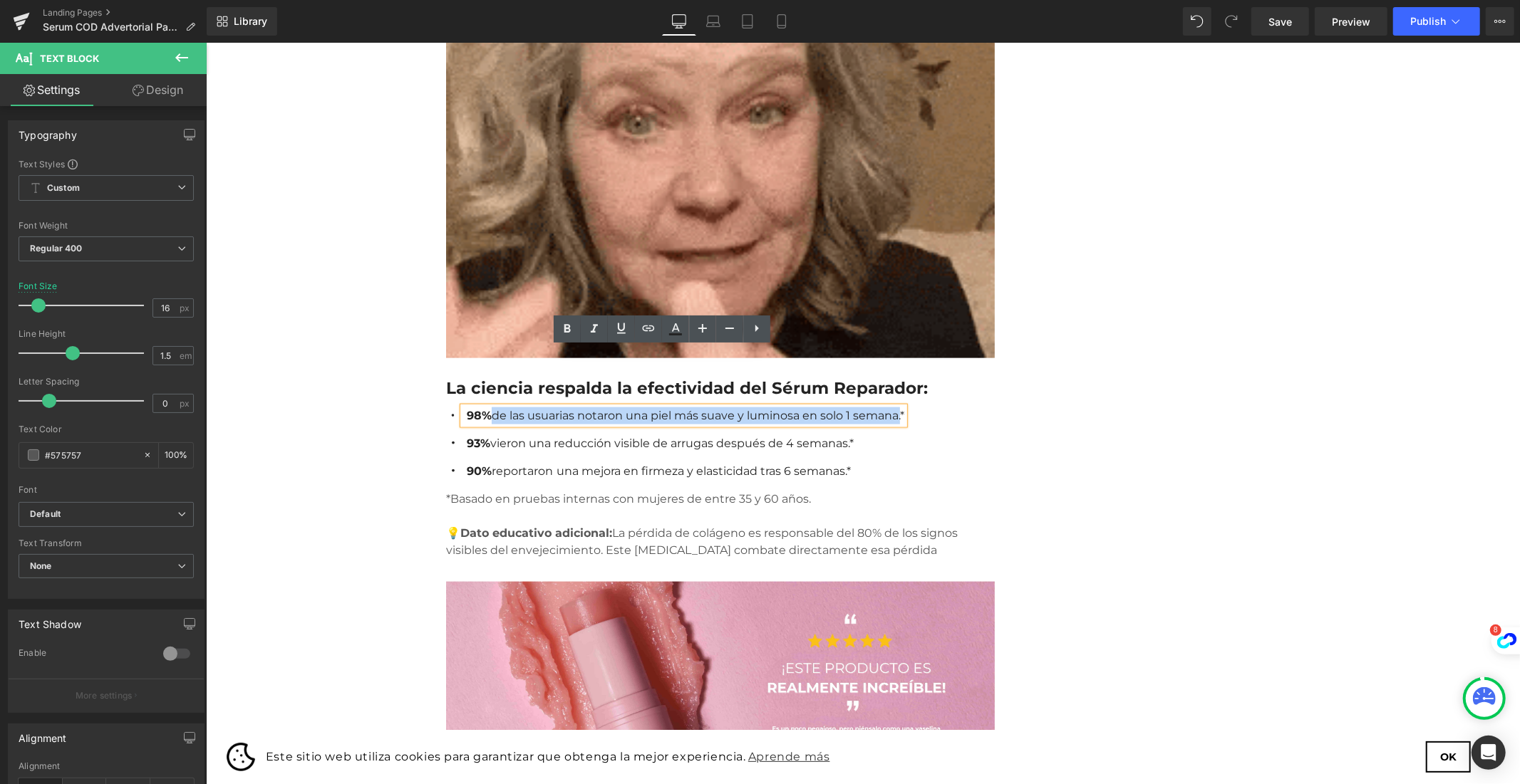
drag, startPoint x: 488, startPoint y: 355, endPoint x: 859, endPoint y: 347, distance: 371.1
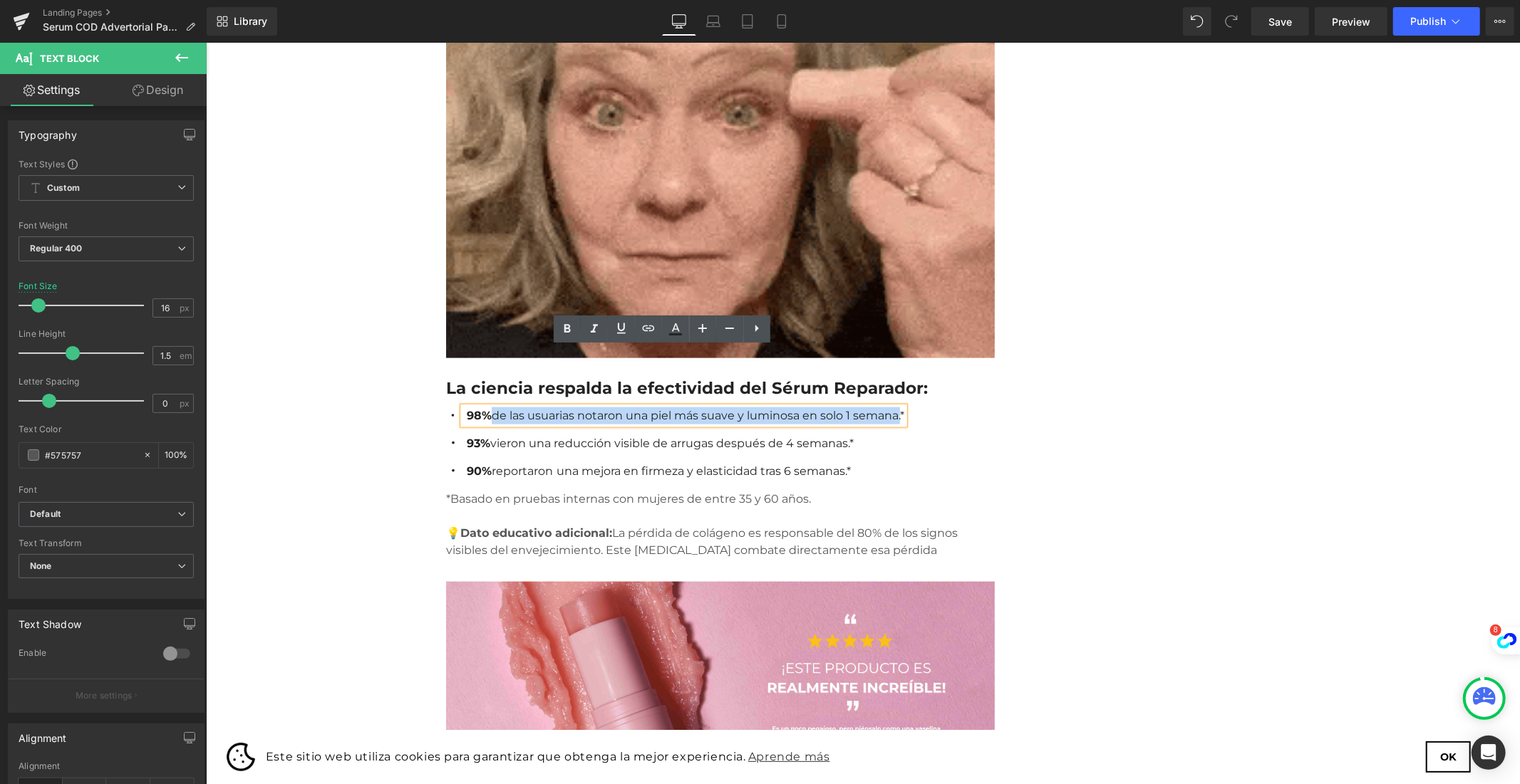
click at [859, 407] on p "98% de las usuarias notaron una piel más suave y luminosa en solo 1 semana.*" at bounding box center [685, 415] width 437 height 17
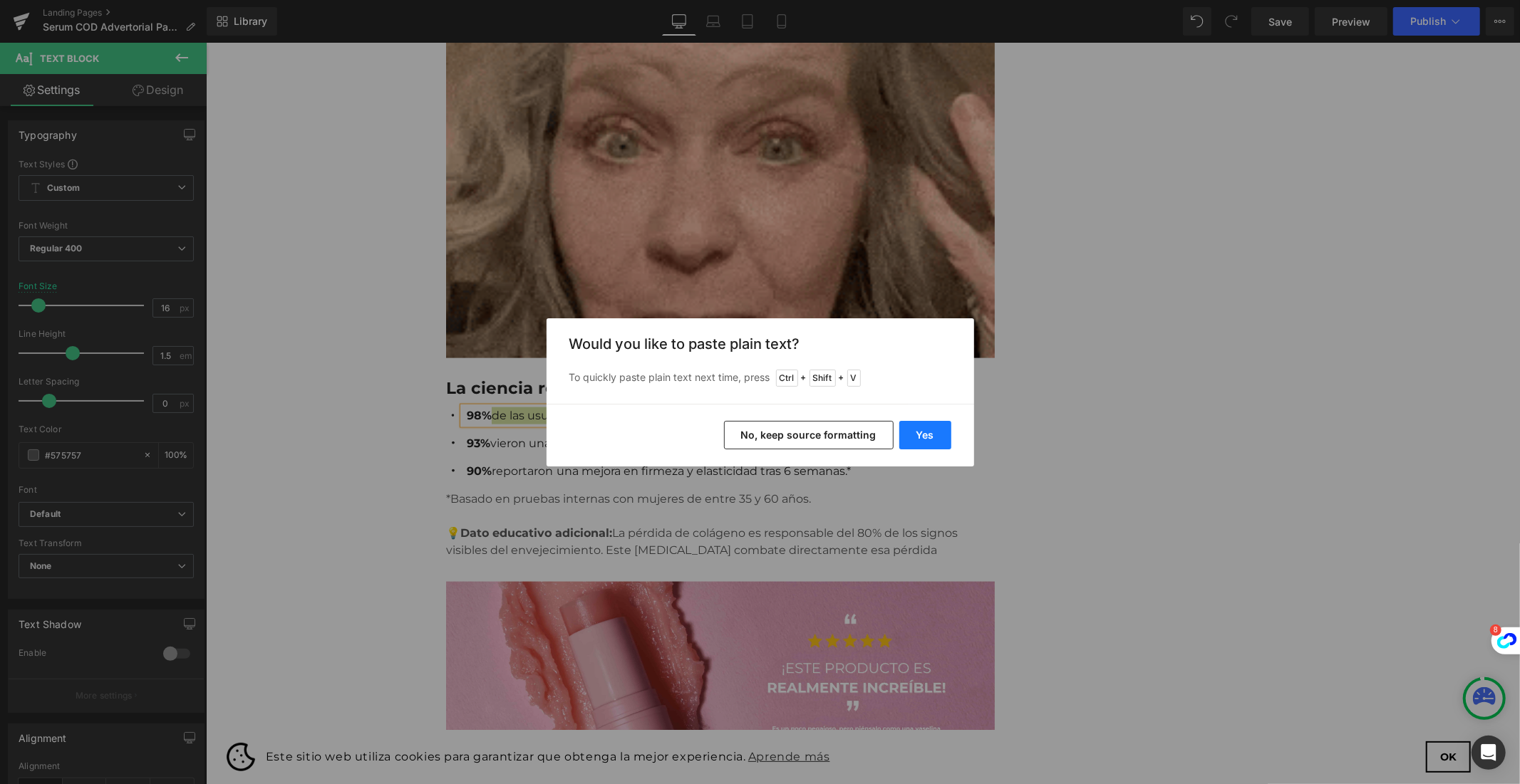
click at [917, 428] on button "Yes" at bounding box center [924, 435] width 52 height 28
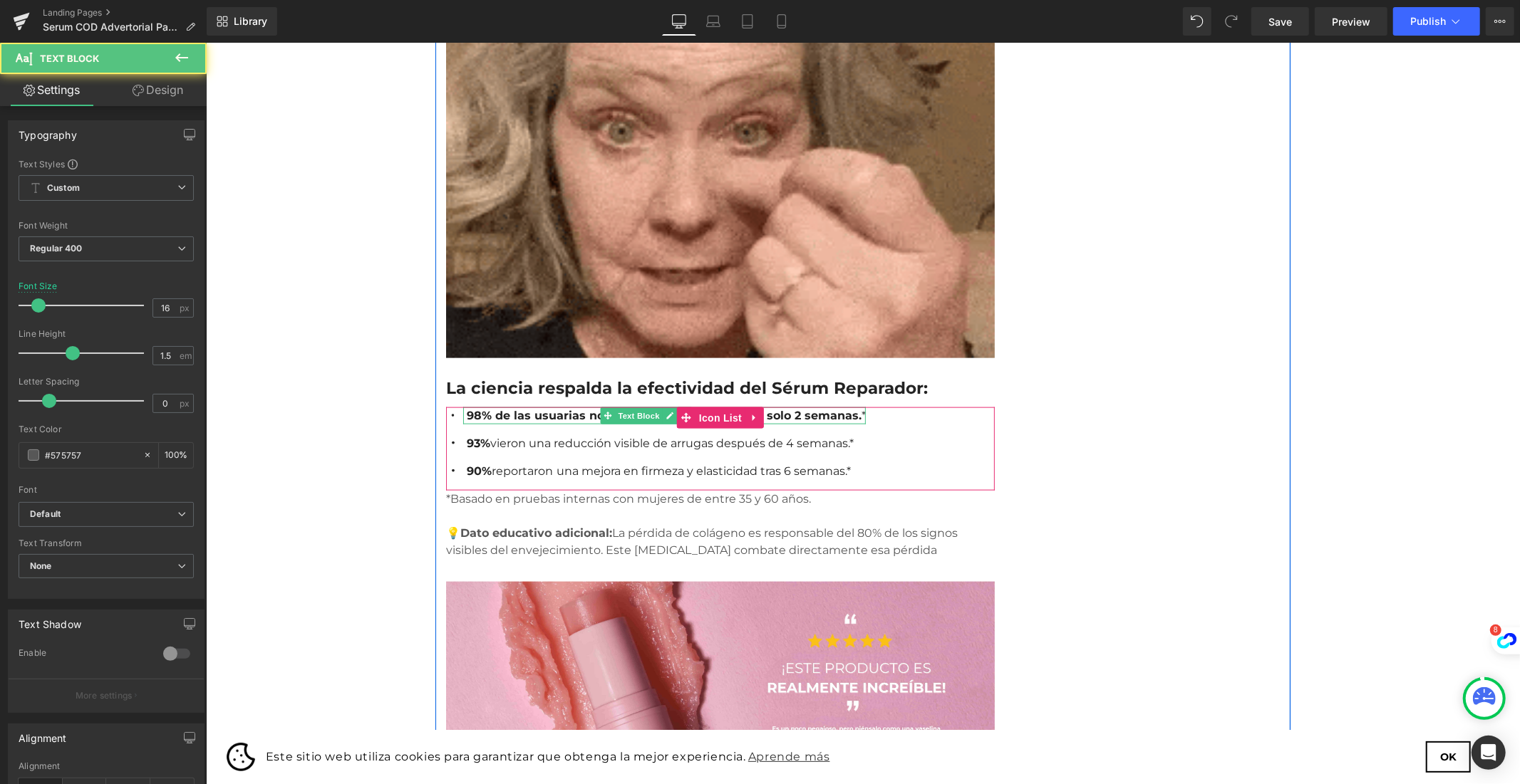
click at [801, 408] on strong "98% de las usuarias notaron uñas más fuertes en solo 2 semanas." at bounding box center [663, 415] width 395 height 13
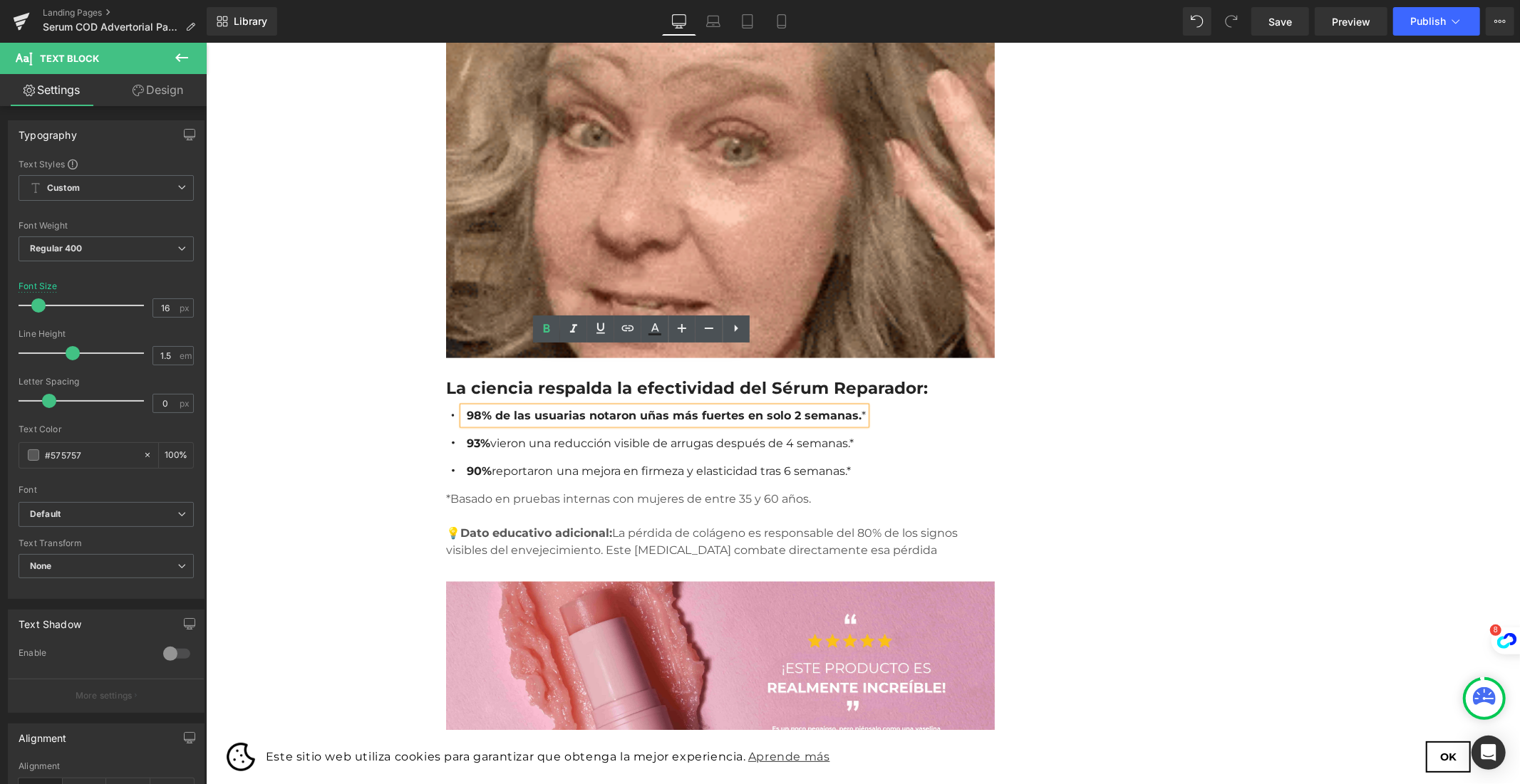
click at [819, 408] on font "98% de las usuarias notaron uñas más fuertes en solo 2 semanas. *" at bounding box center [665, 415] width 399 height 13
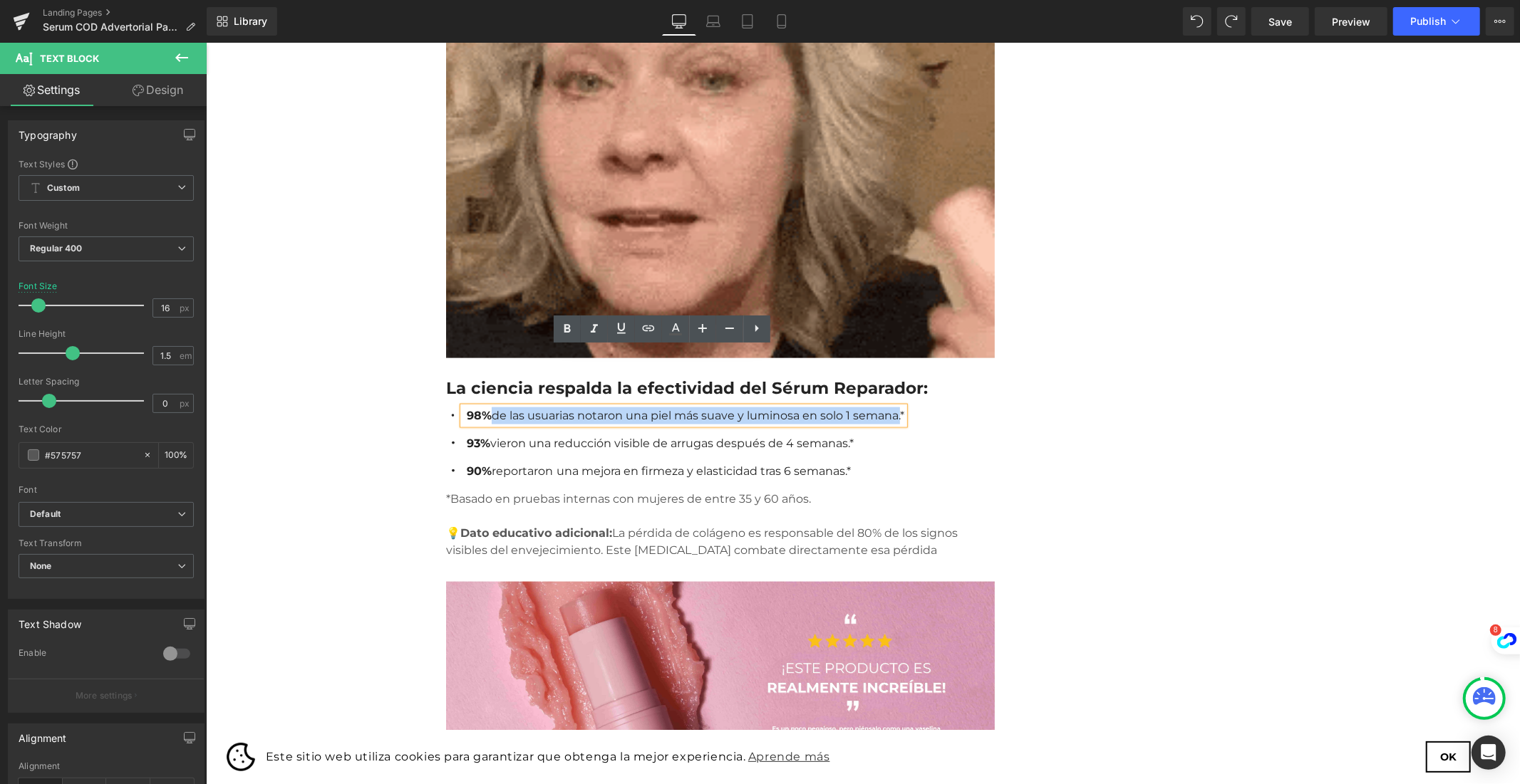
drag, startPoint x: 487, startPoint y: 358, endPoint x: 859, endPoint y: 351, distance: 372.1
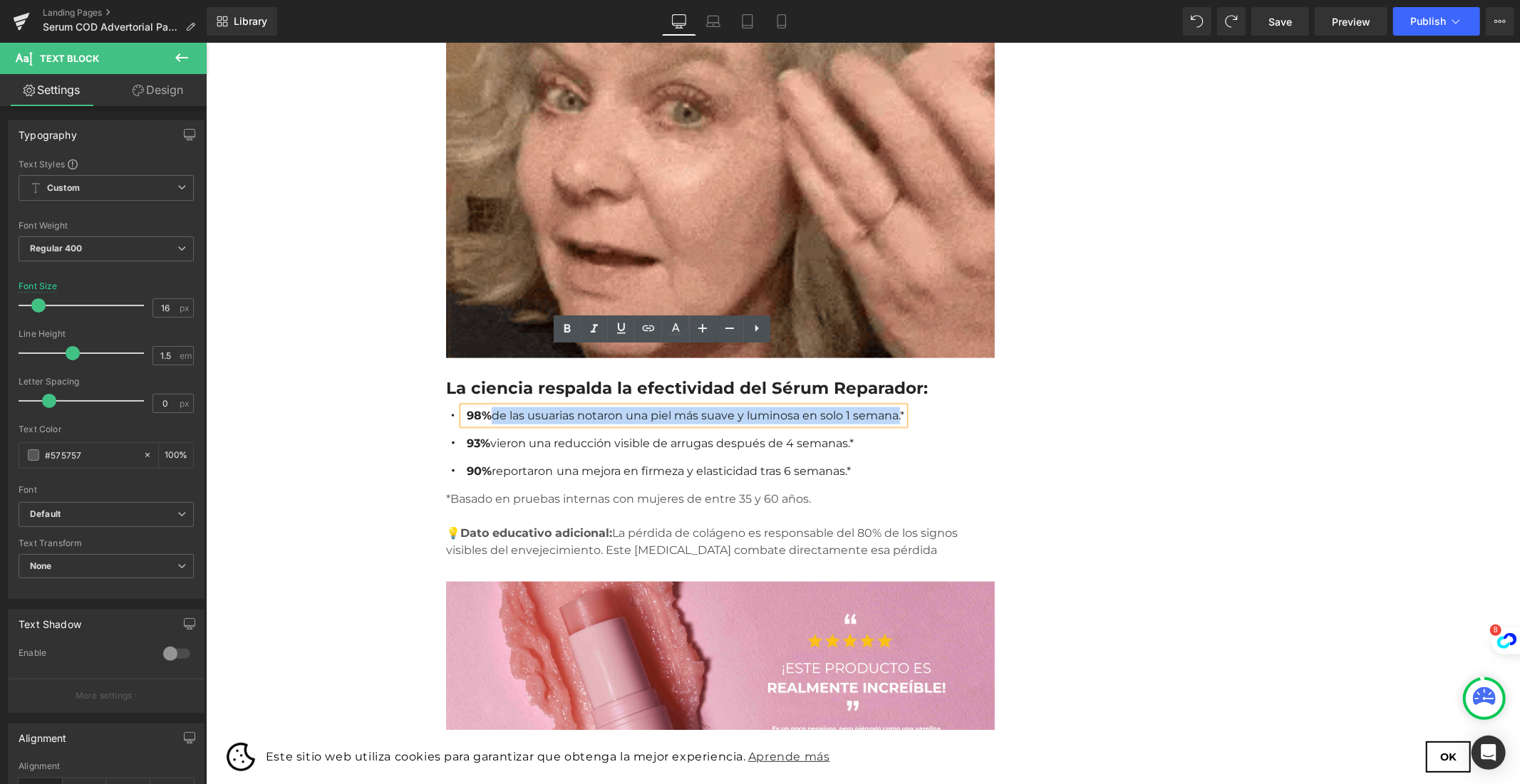
click at [859, 408] on font "98% de las usuarias notaron una piel más suave y luminosa en solo 1 semana.*" at bounding box center [685, 415] width 437 height 13
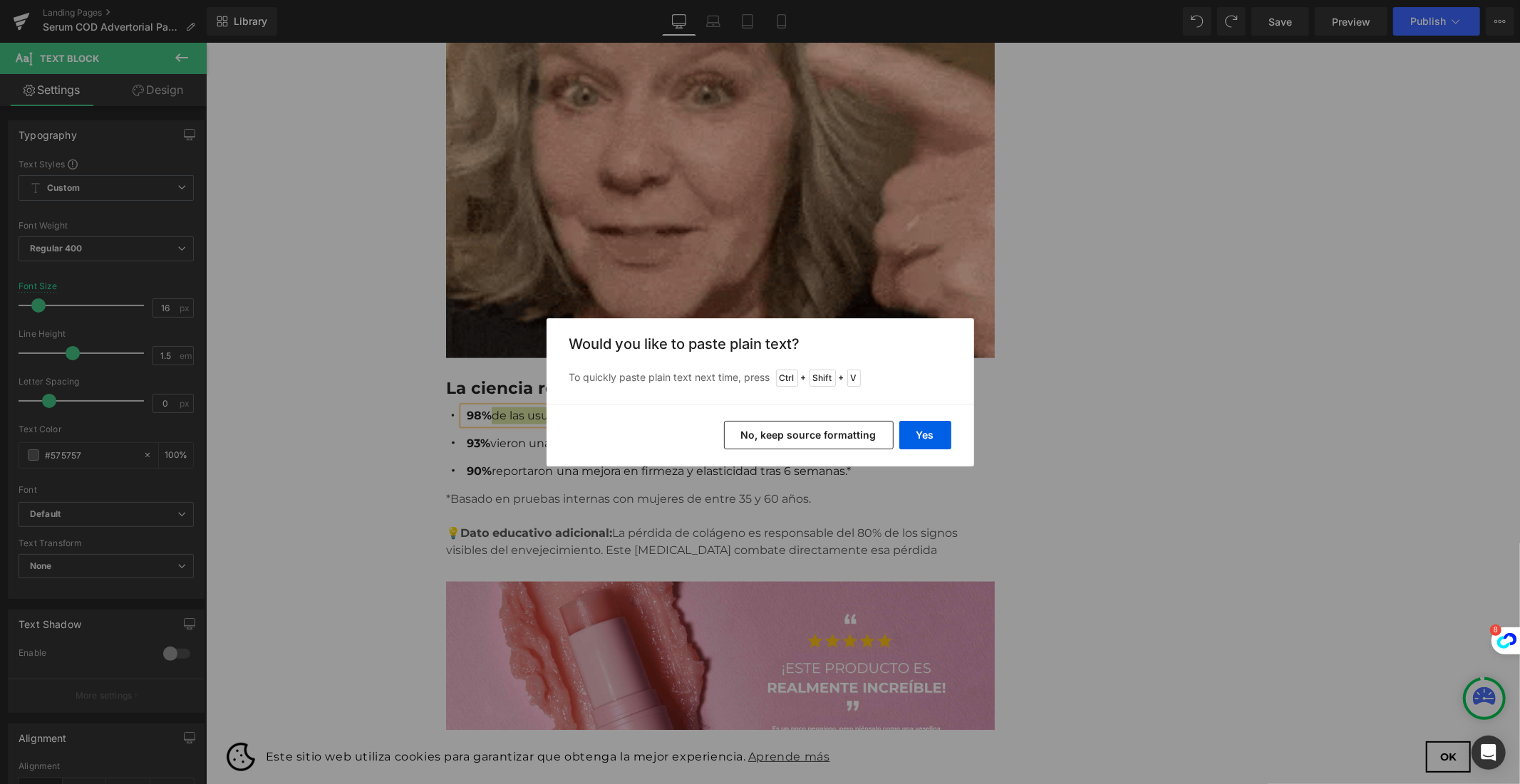
click at [815, 439] on button "No, keep source formatting" at bounding box center [808, 435] width 170 height 28
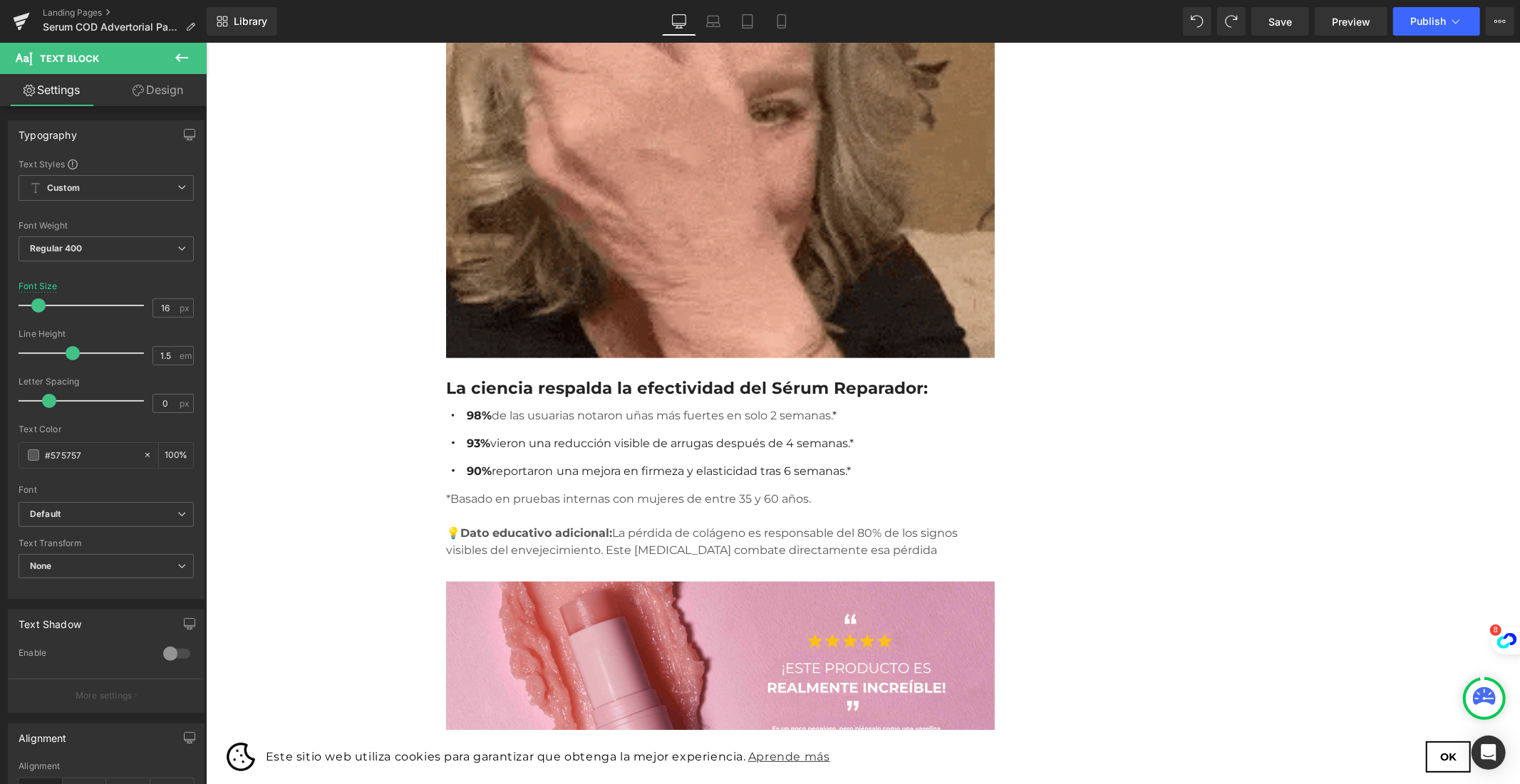
click at [701, 466] on icon at bounding box center [705, 470] width 8 height 8
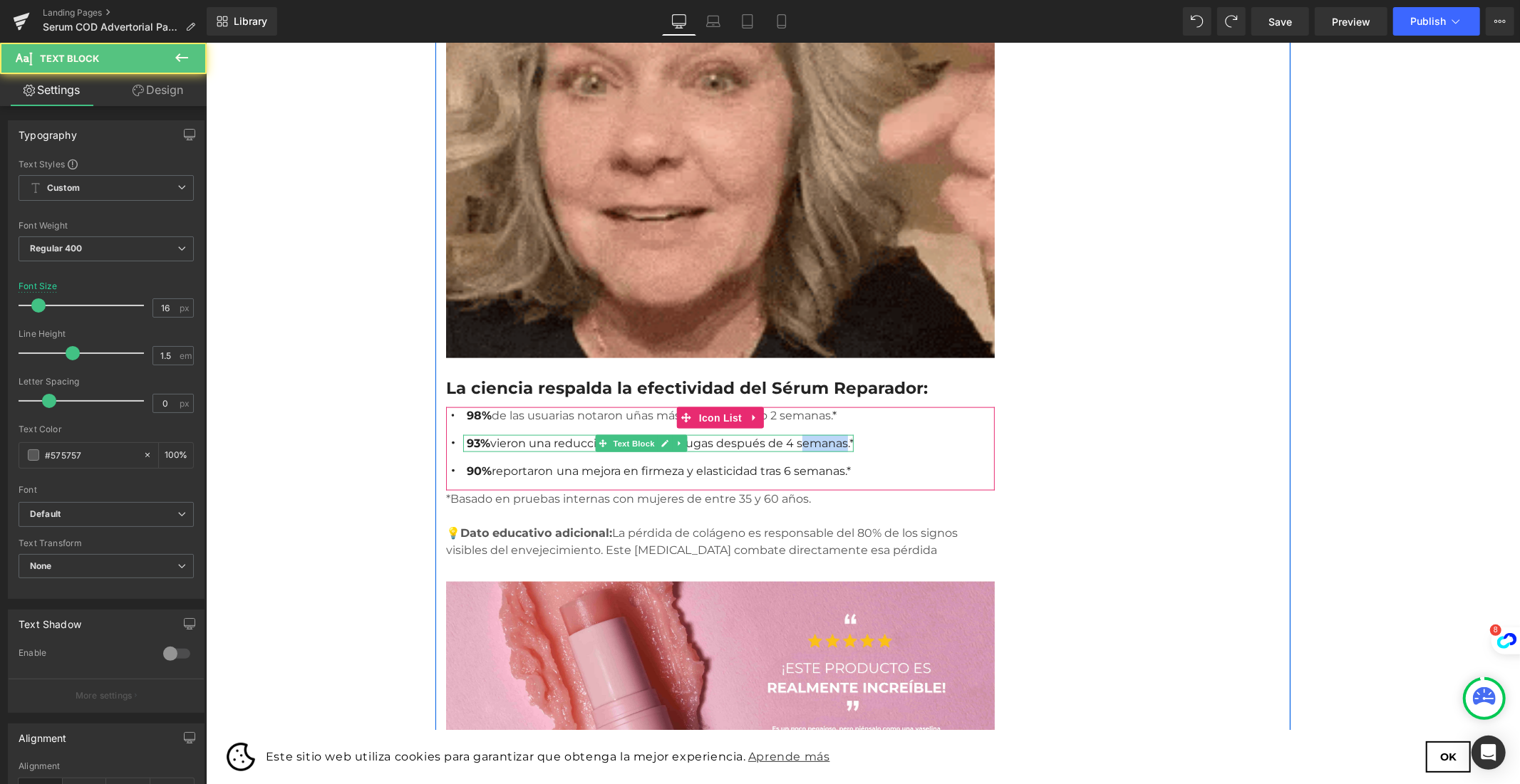
drag, startPoint x: 806, startPoint y: 384, endPoint x: 767, endPoint y: 386, distance: 39.1
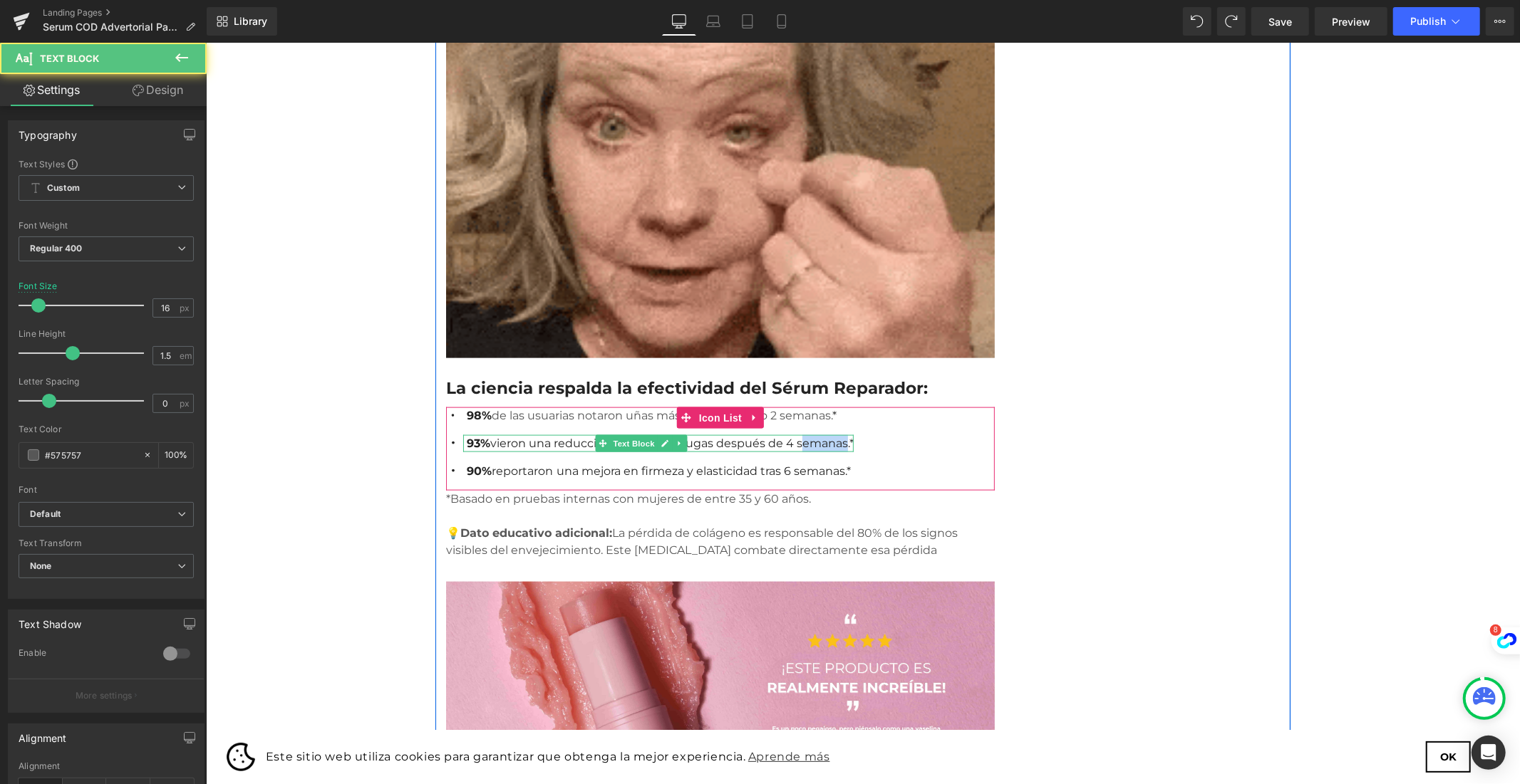
click at [767, 436] on font "93% vieron una reducción visible de arrugas después de 4 semanas.*" at bounding box center [660, 443] width 387 height 13
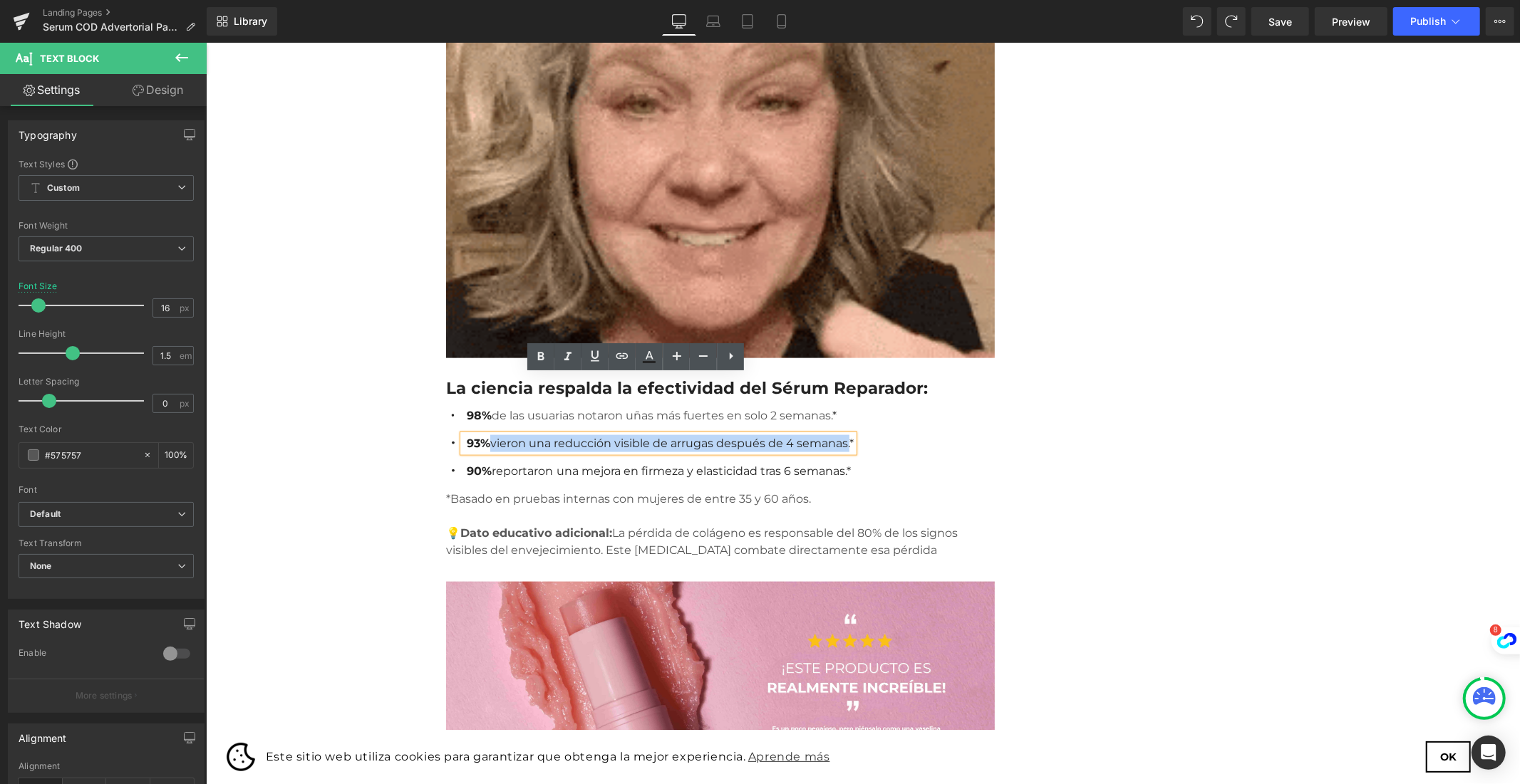
drag, startPoint x: 487, startPoint y: 384, endPoint x: 809, endPoint y: 377, distance: 322.1
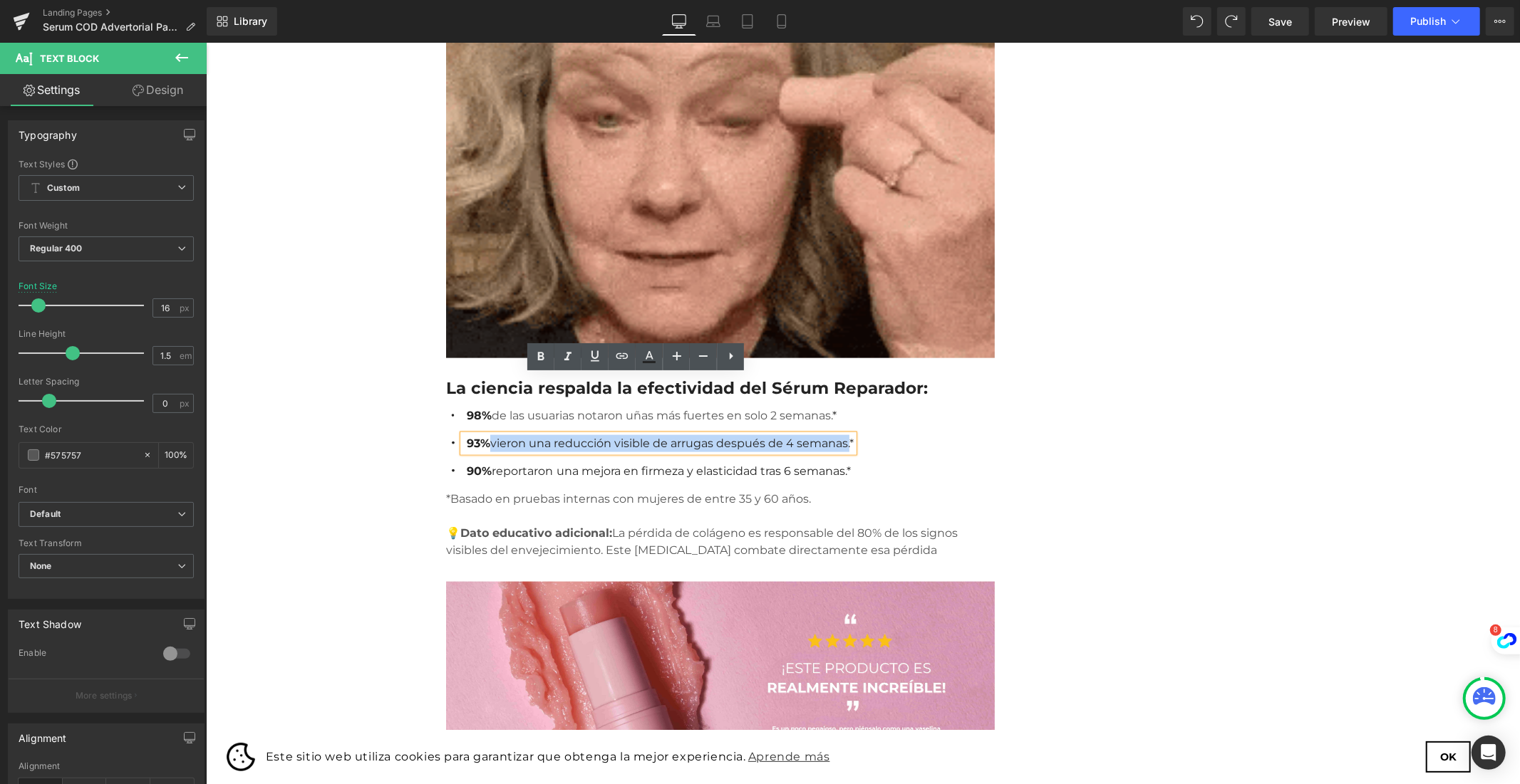
click at [809, 436] on font "93% vieron una reducción visible de arrugas después de 4 semanas.*" at bounding box center [660, 443] width 387 height 13
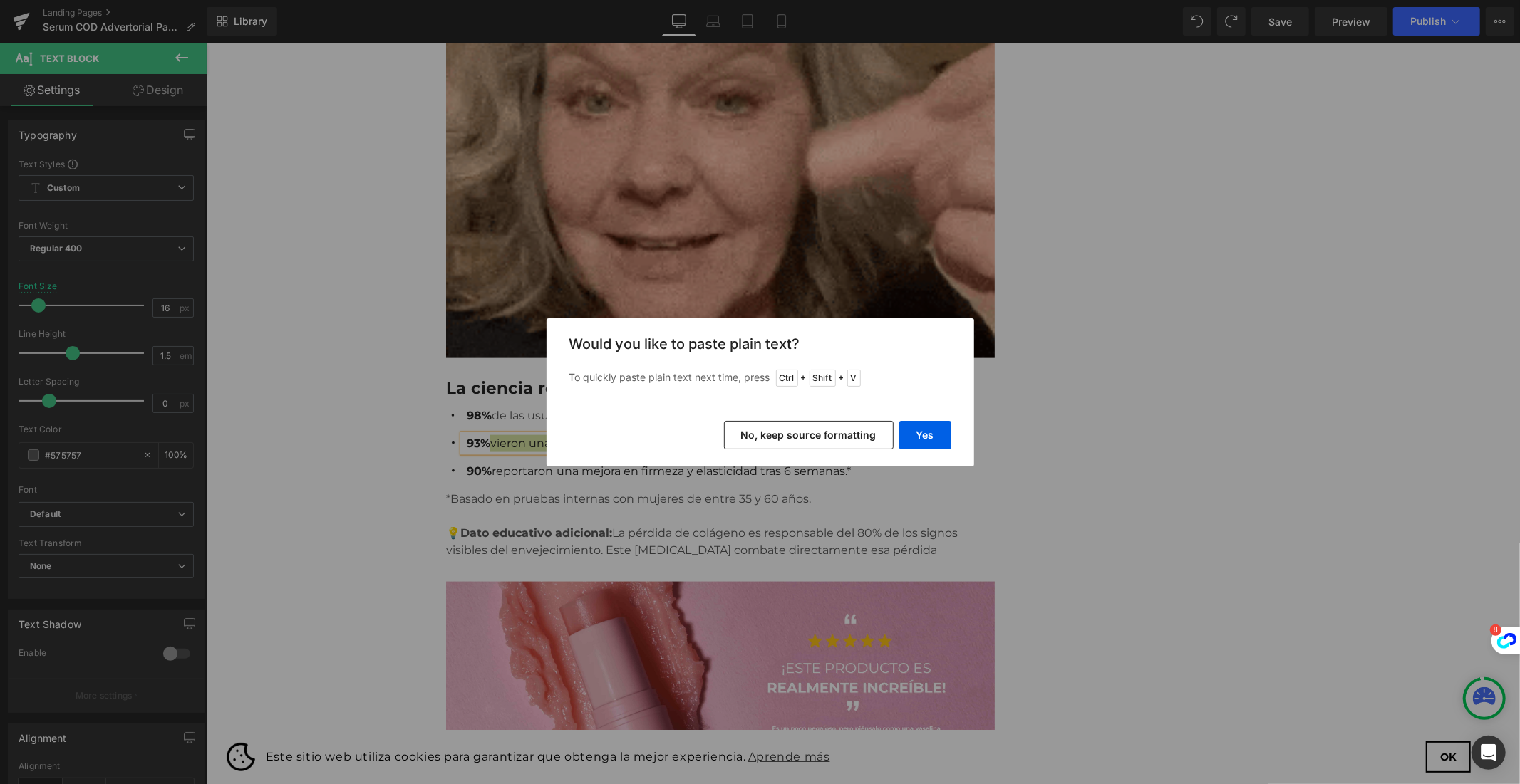
click at [863, 431] on button "No, keep source formatting" at bounding box center [808, 435] width 170 height 28
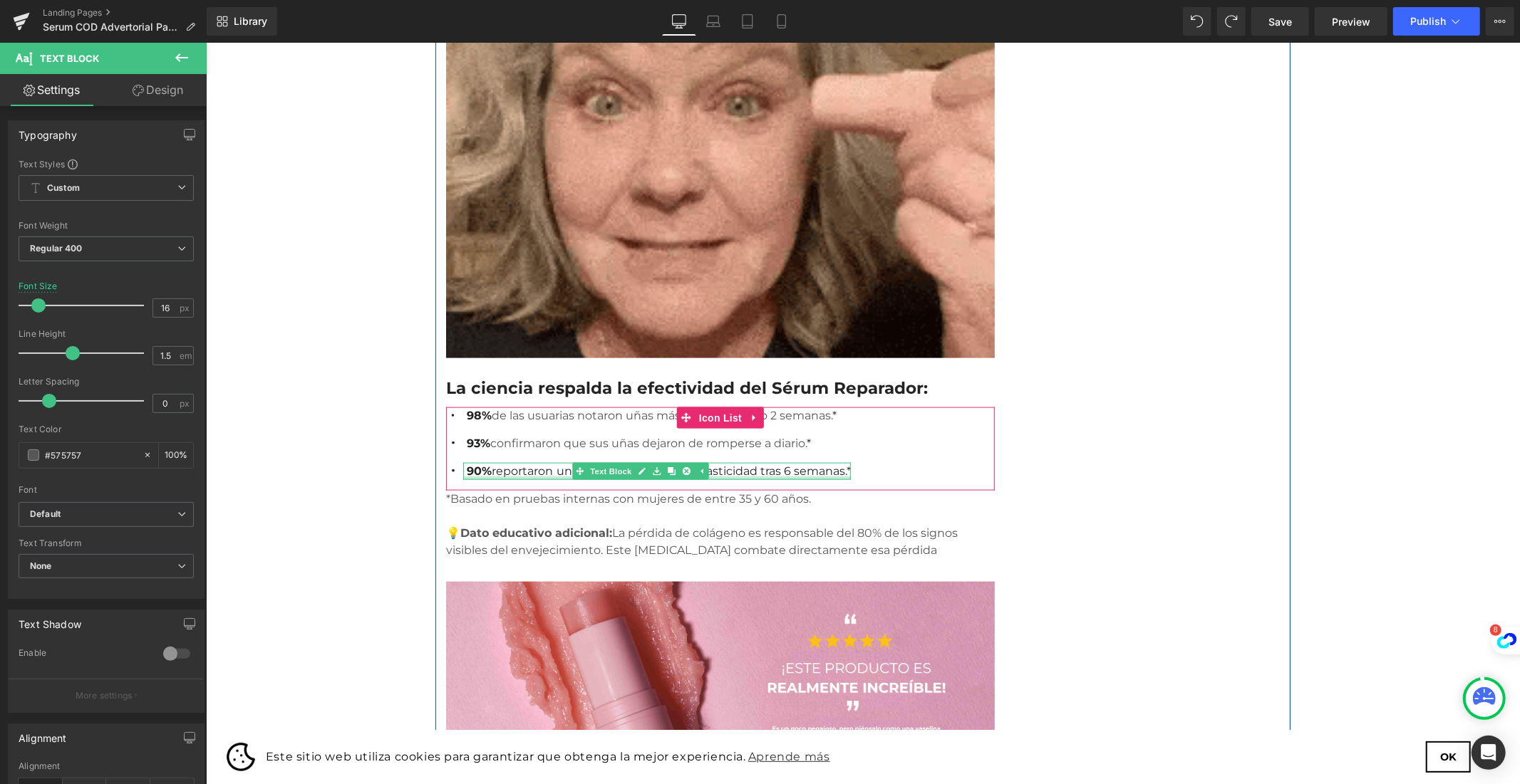
click at [762, 475] on div at bounding box center [656, 477] width 388 height 4
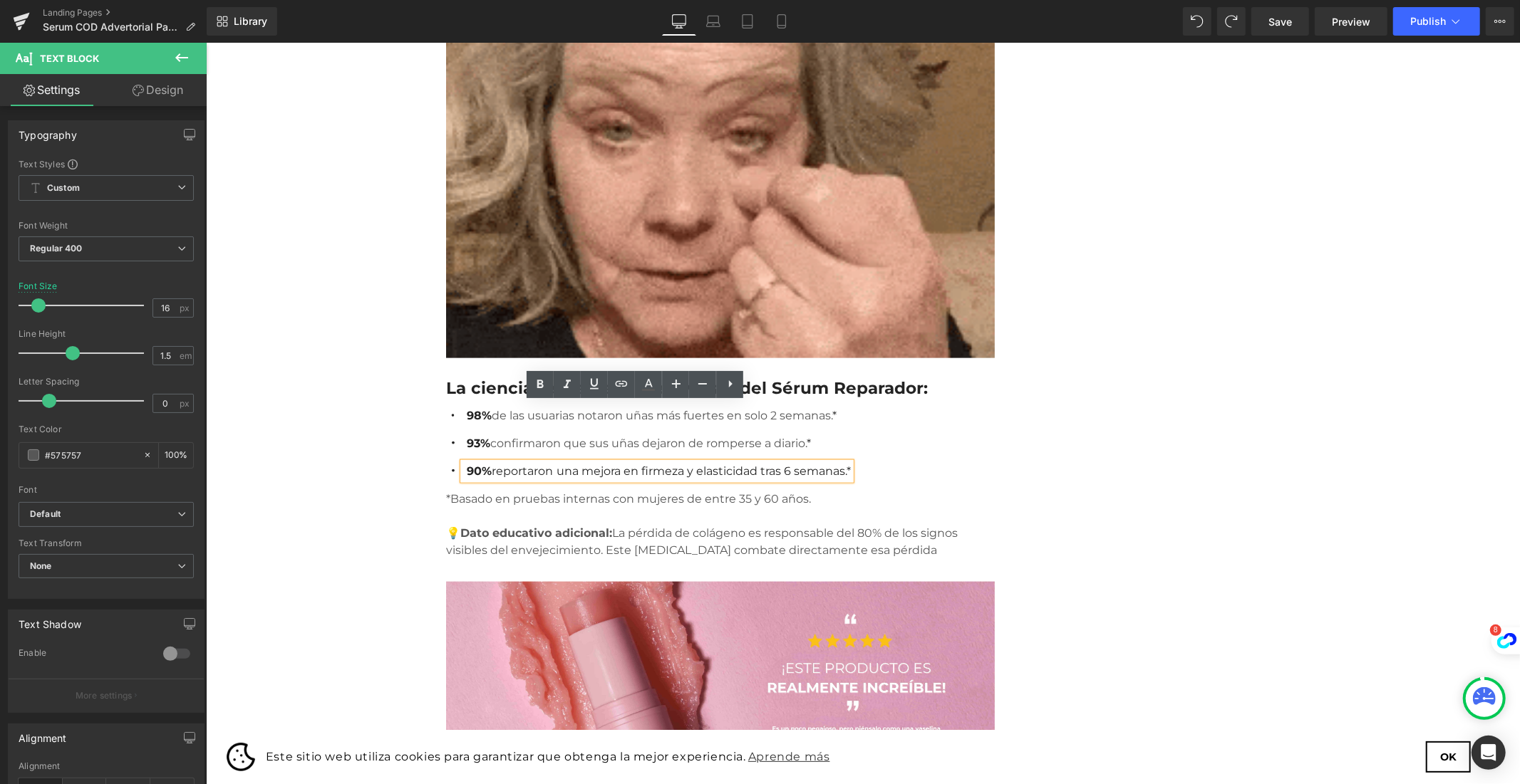
click at [502, 463] on font "90% reportaron una mejora en firmeza y elasticidad tras 6 semanas.*" at bounding box center [658, 470] width 384 height 13
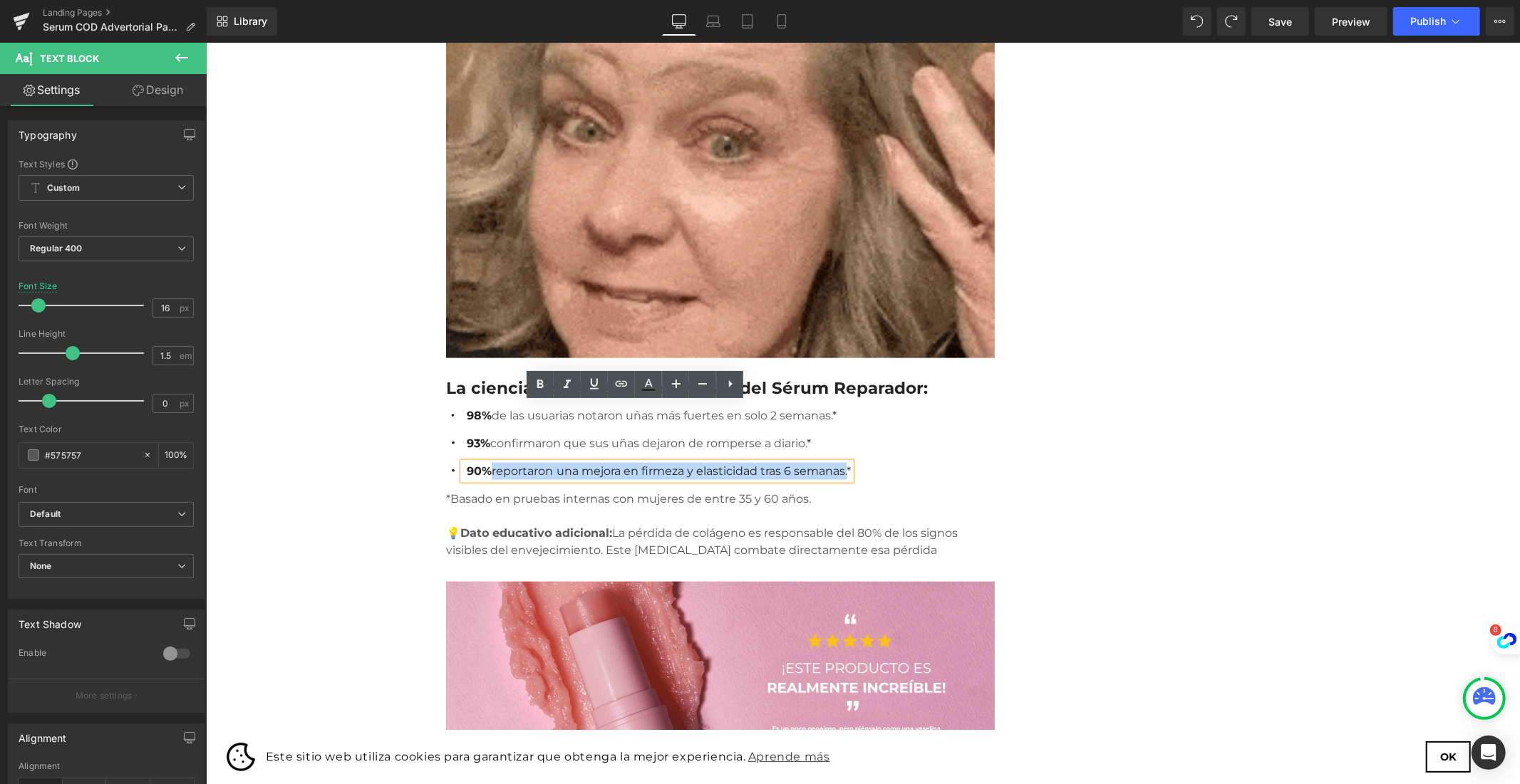
drag, startPoint x: 483, startPoint y: 411, endPoint x: 804, endPoint y: 404, distance: 321.1
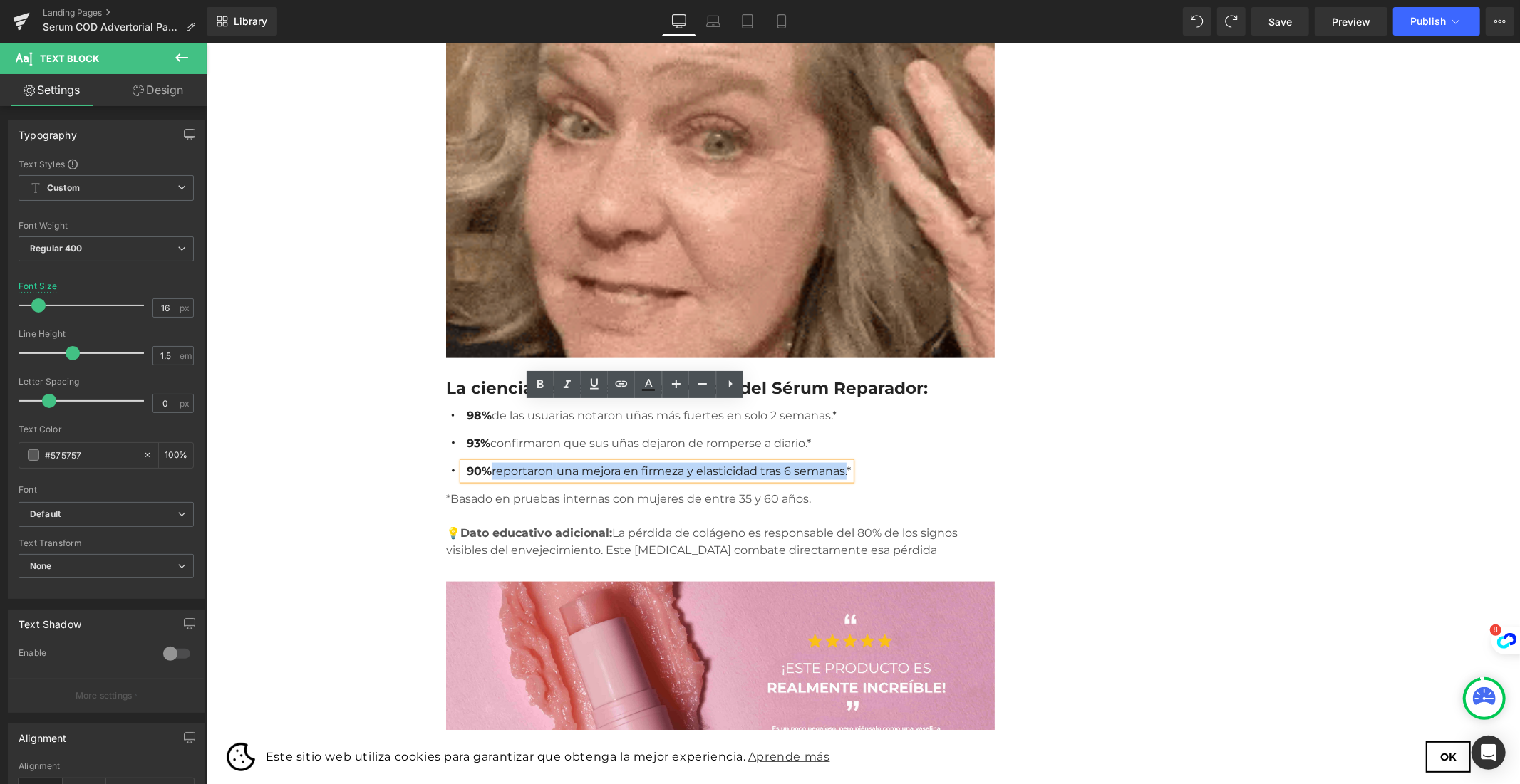
click at [804, 463] on font "90% reportaron una mejora en firmeza y elasticidad tras 6 semanas.*" at bounding box center [658, 470] width 384 height 13
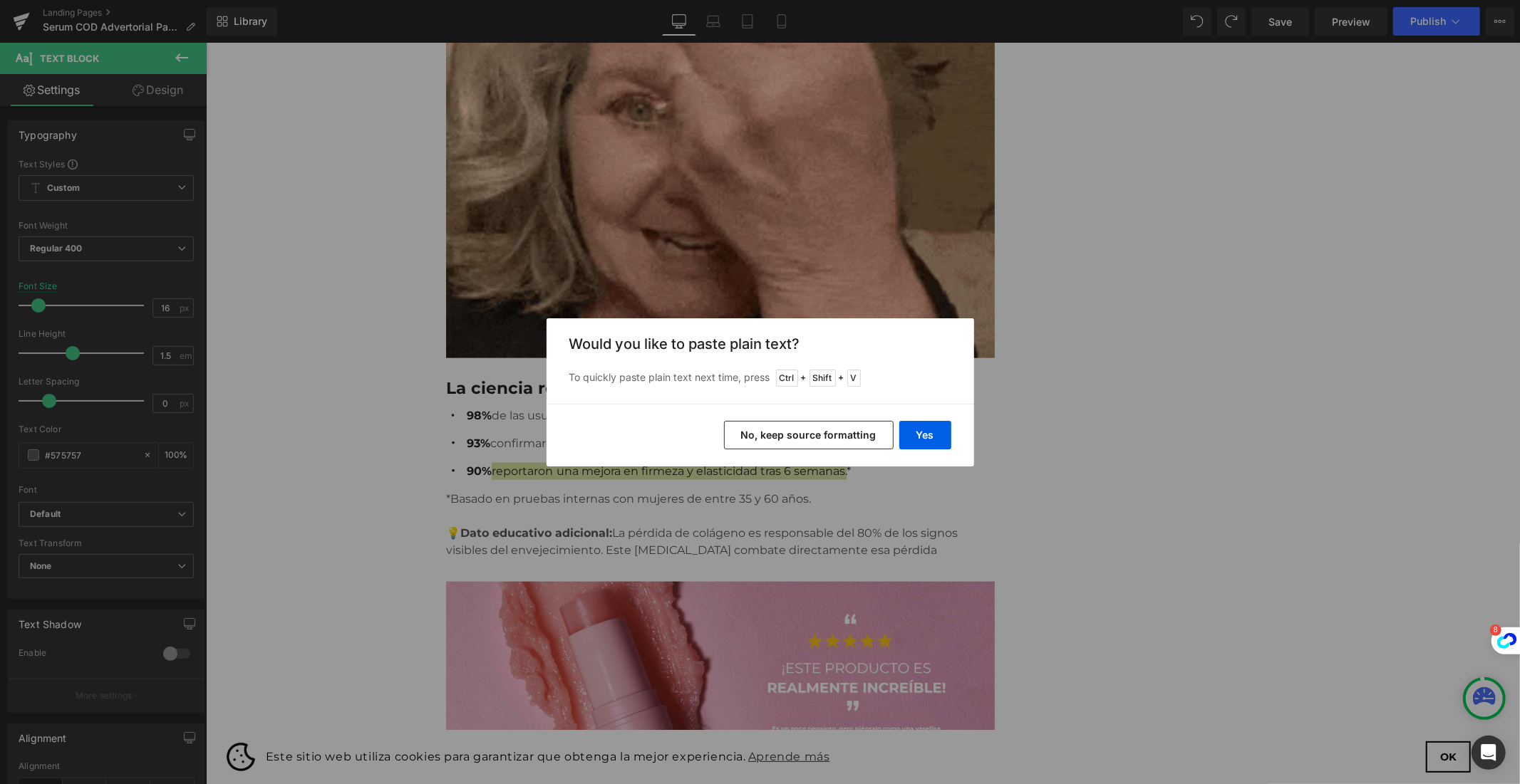
click at [830, 434] on button "No, keep source formatting" at bounding box center [808, 435] width 170 height 28
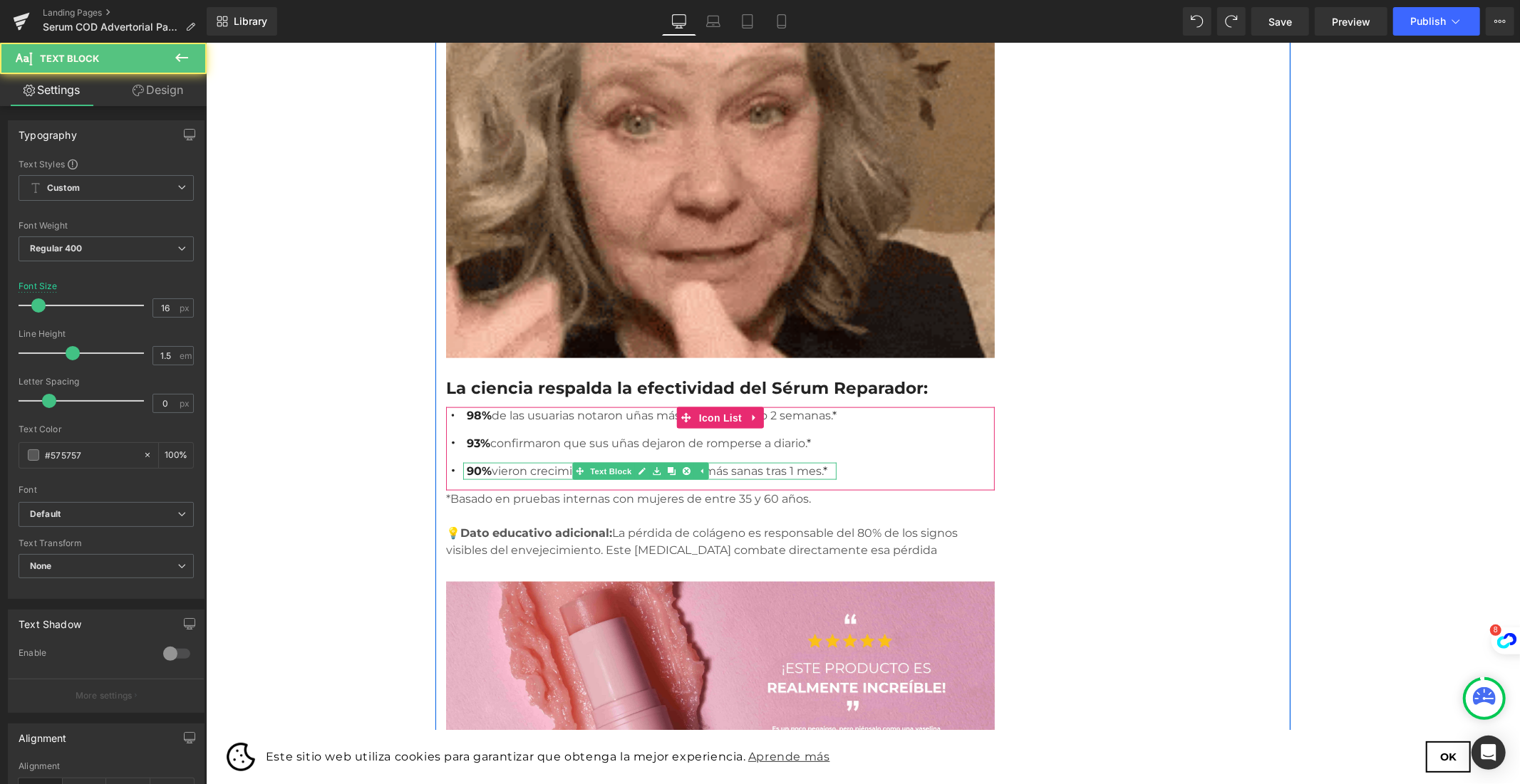
click at [481, 463] on strong "90%" at bounding box center [479, 470] width 25 height 13
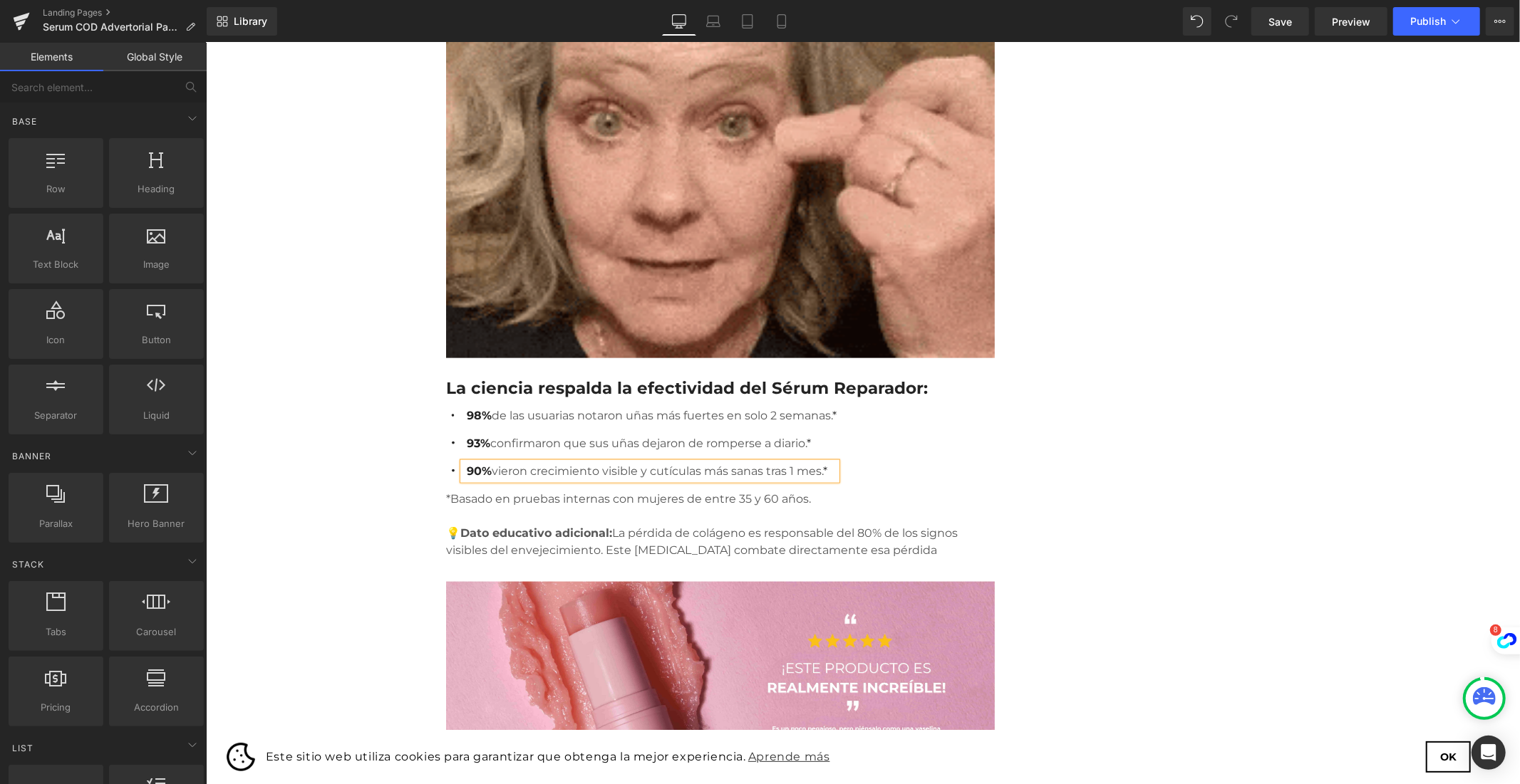
click at [1367, 374] on div "Descubre cómo este sérum natural puede transformar tus uñas frágiles en fuertes…" at bounding box center [862, 646] width 1314 height 3901
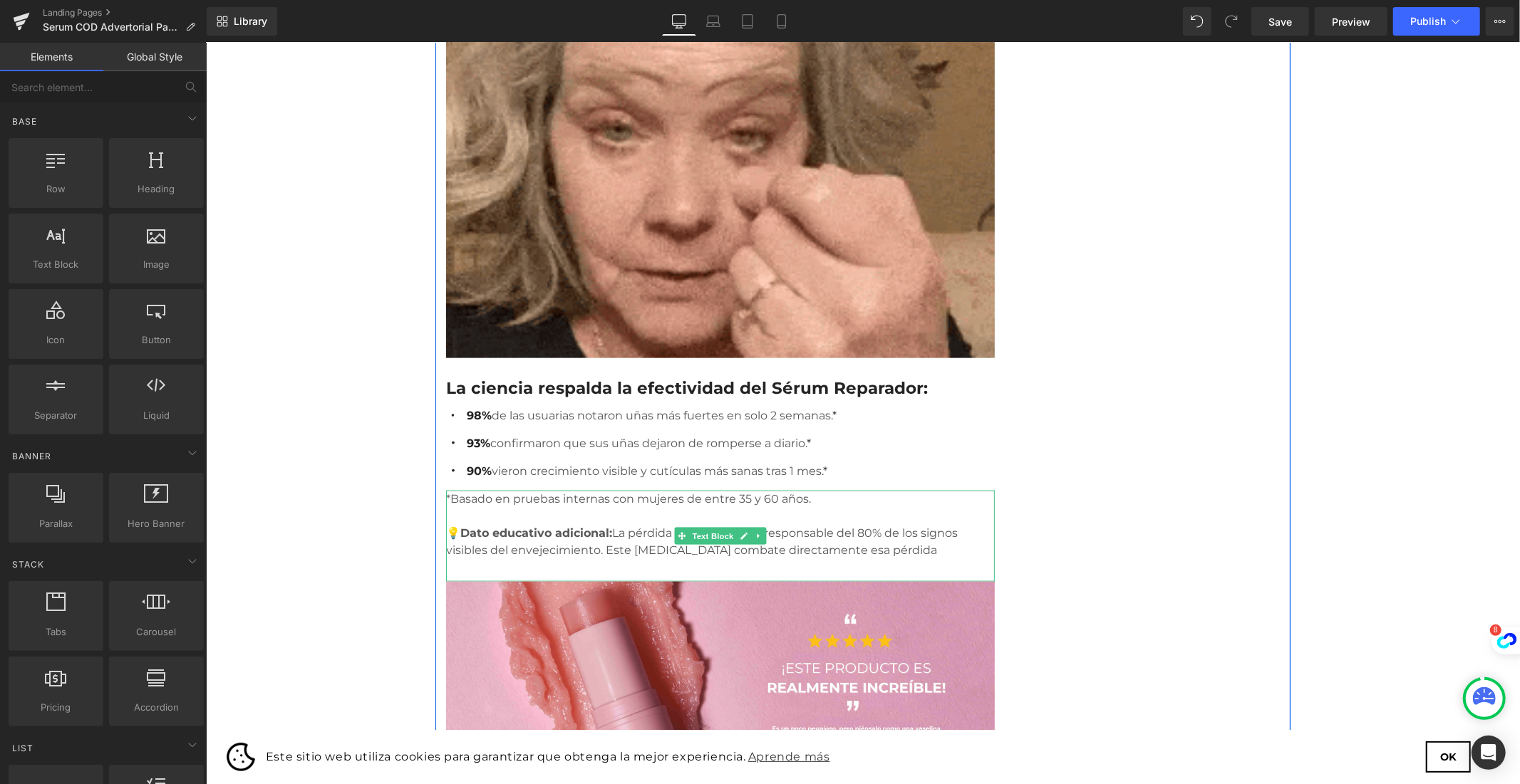
click at [646, 524] on p "💡 Dato educativo adicional: La pérdida de colágeno es responsable del 80% de lo…" at bounding box center [720, 541] width 549 height 34
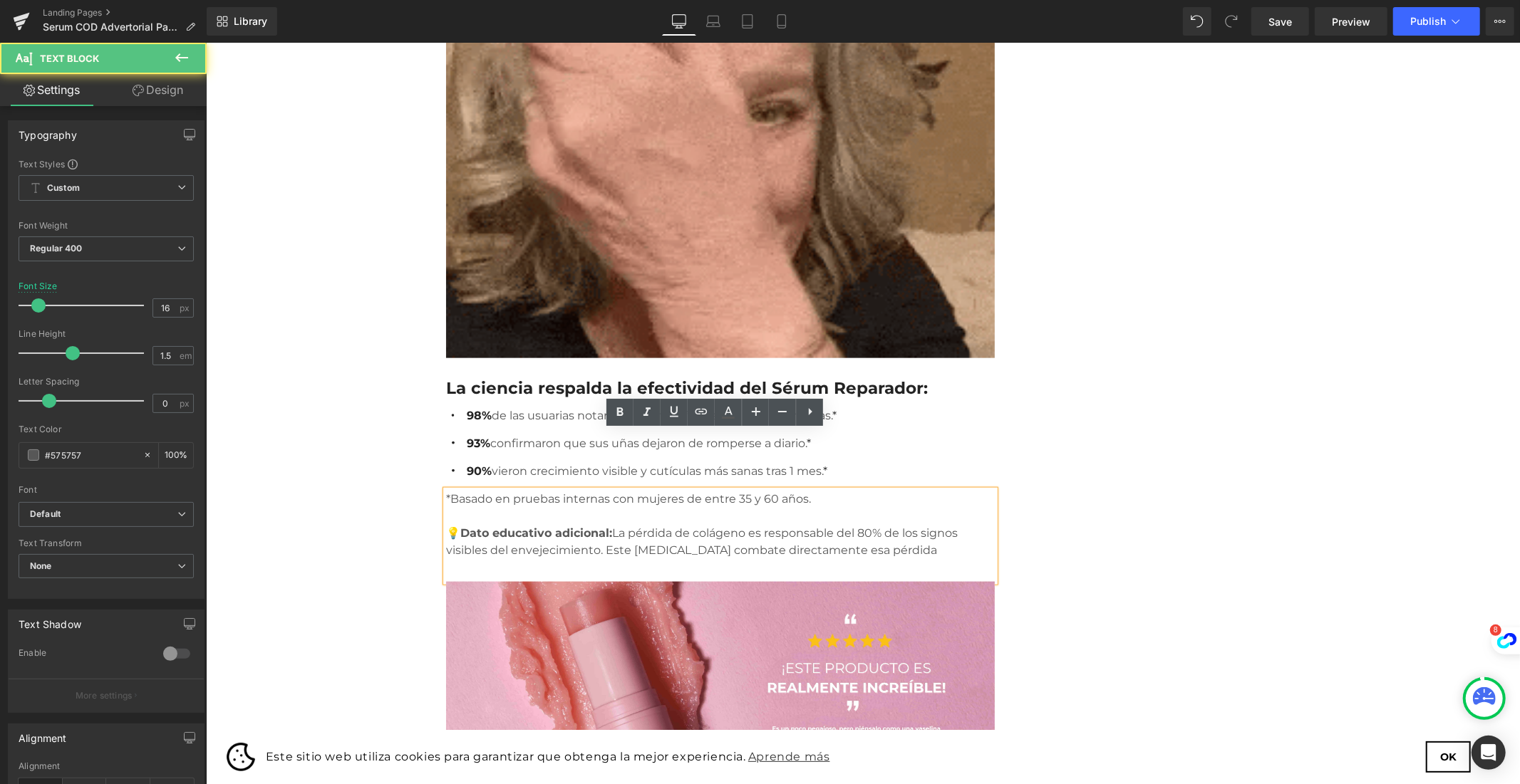
click at [618, 524] on p "💡 Dato educativo adicional: La pérdida de colágeno es responsable del 80% de lo…" at bounding box center [720, 541] width 549 height 34
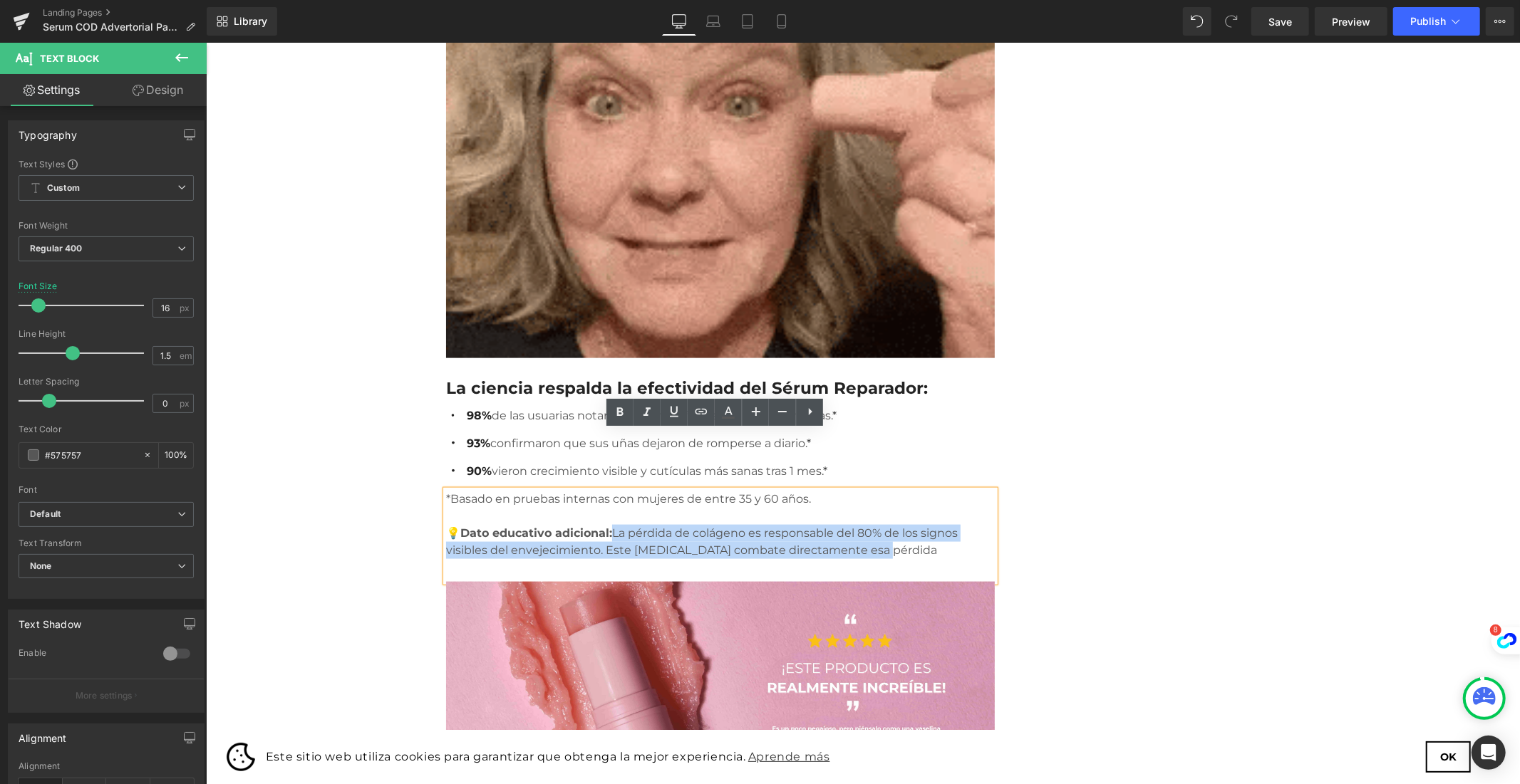
drag, startPoint x: 594, startPoint y: 472, endPoint x: 777, endPoint y: 485, distance: 183.5
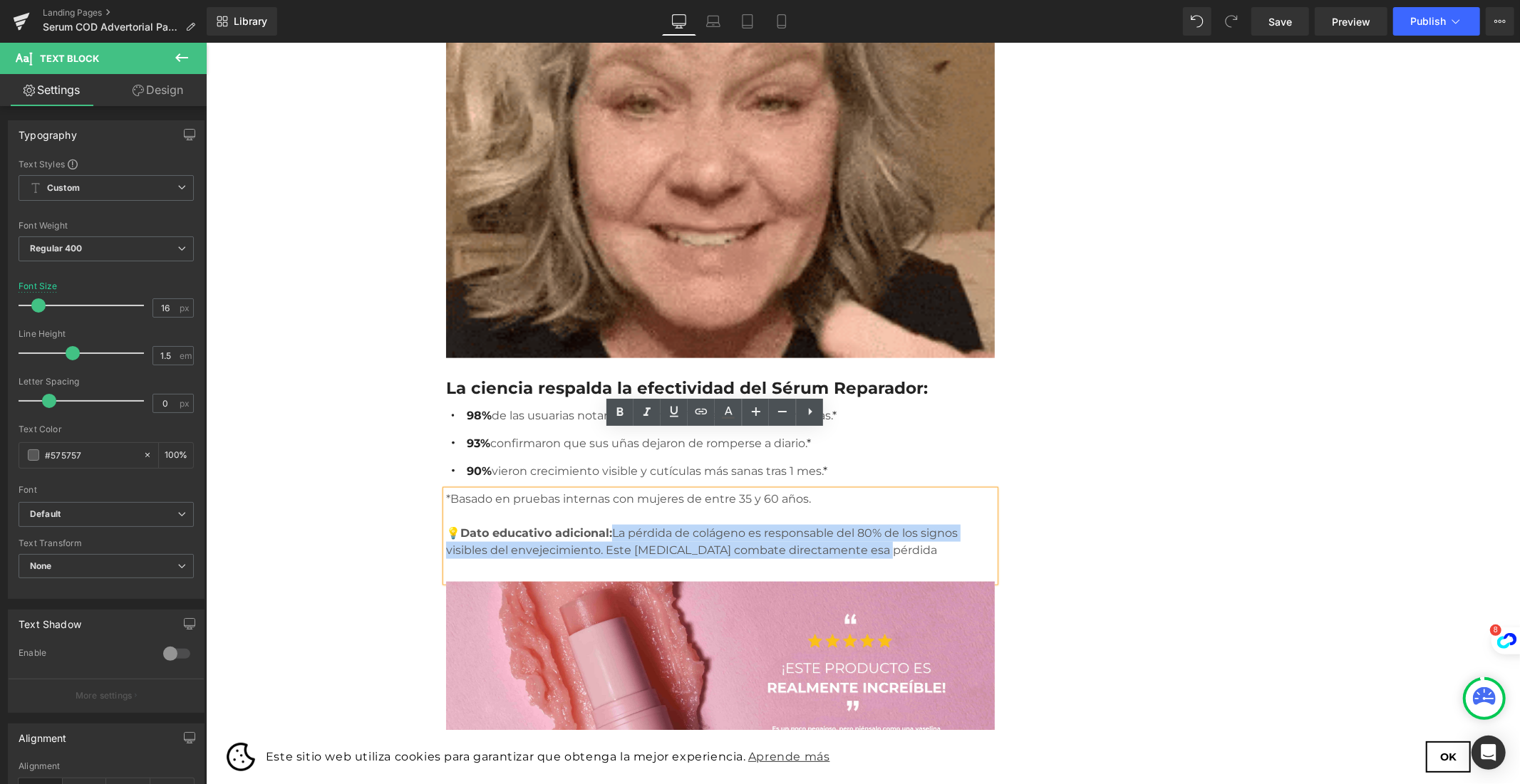
click at [777, 524] on p "💡 Dato educativo adicional: La pérdida de colágeno es responsable del 80% de lo…" at bounding box center [720, 541] width 549 height 34
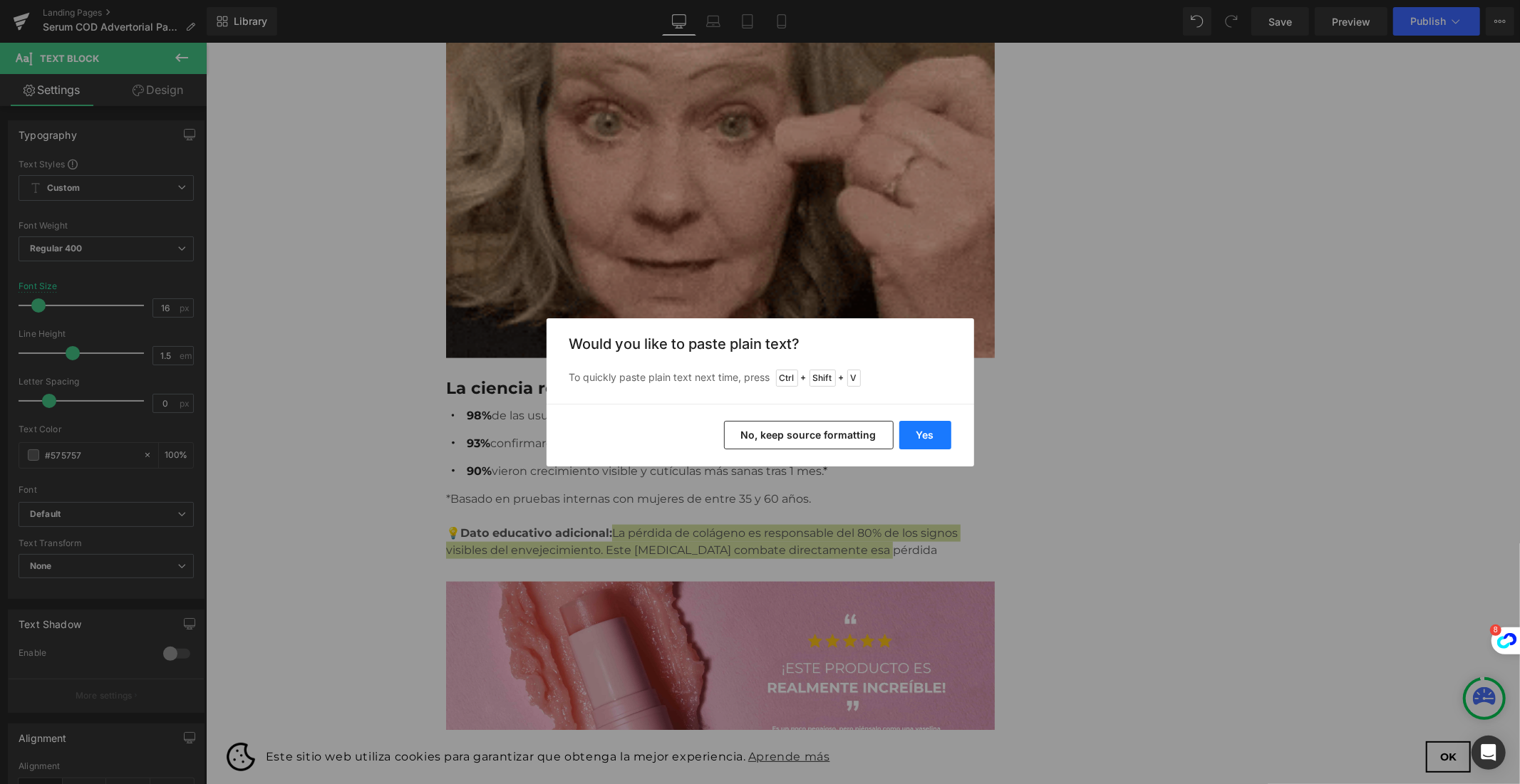
drag, startPoint x: 927, startPoint y: 428, endPoint x: 496, endPoint y: 409, distance: 431.4
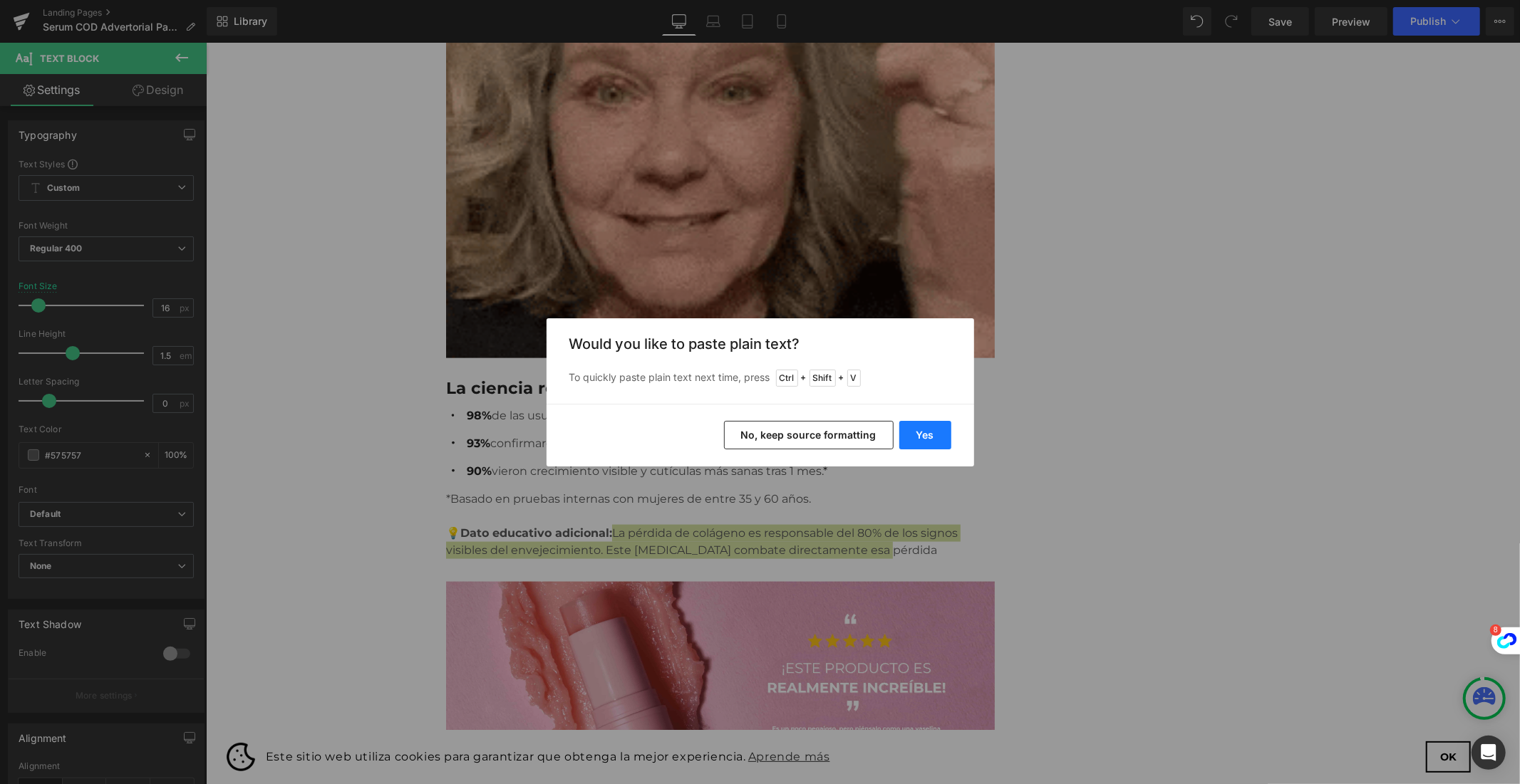
click at [927, 428] on button "Yes" at bounding box center [924, 435] width 52 height 28
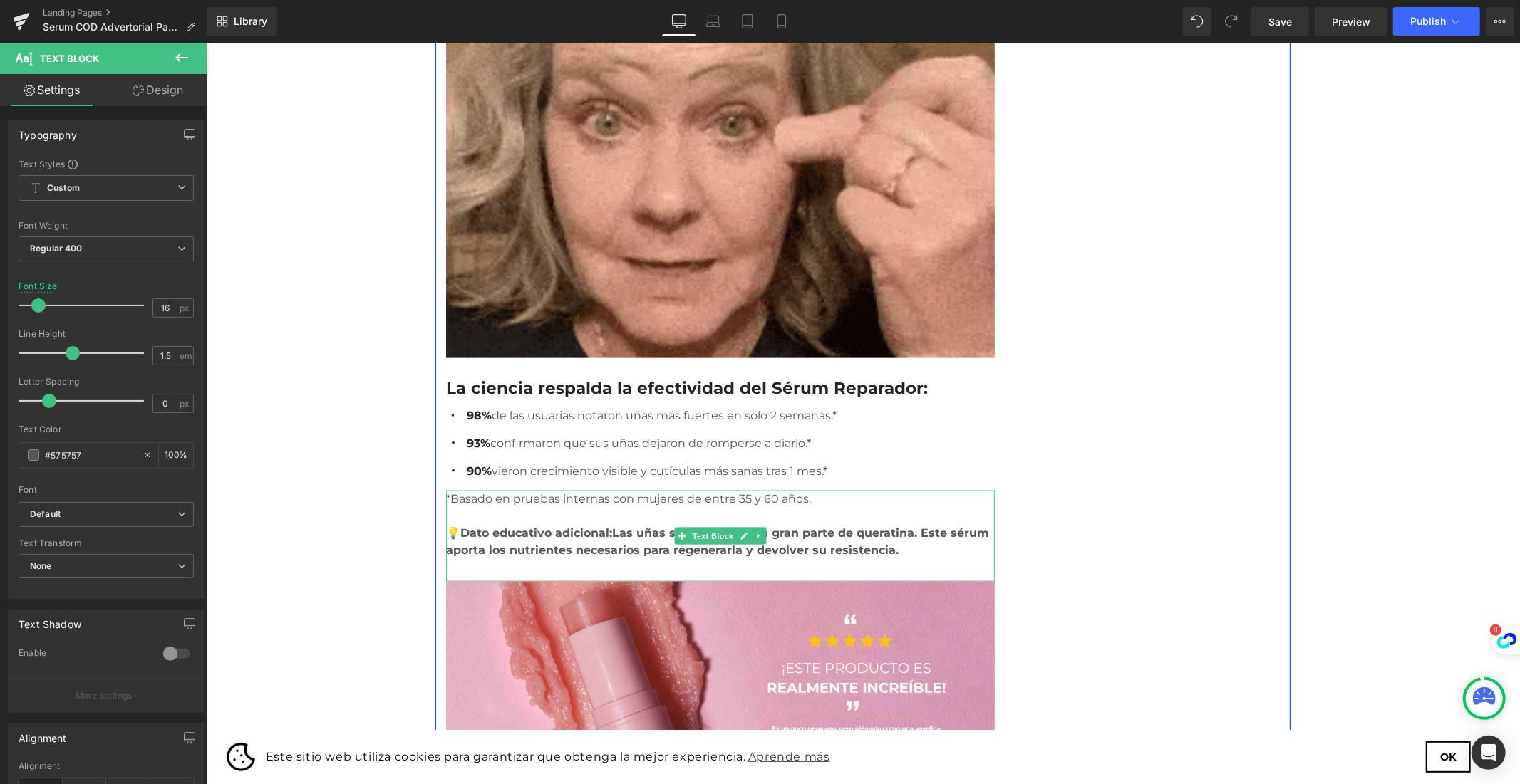
click at [594, 525] on strong "Dato educativo adicional:Las uñas se componen en gran parte de queratina. Este …" at bounding box center [717, 540] width 543 height 31
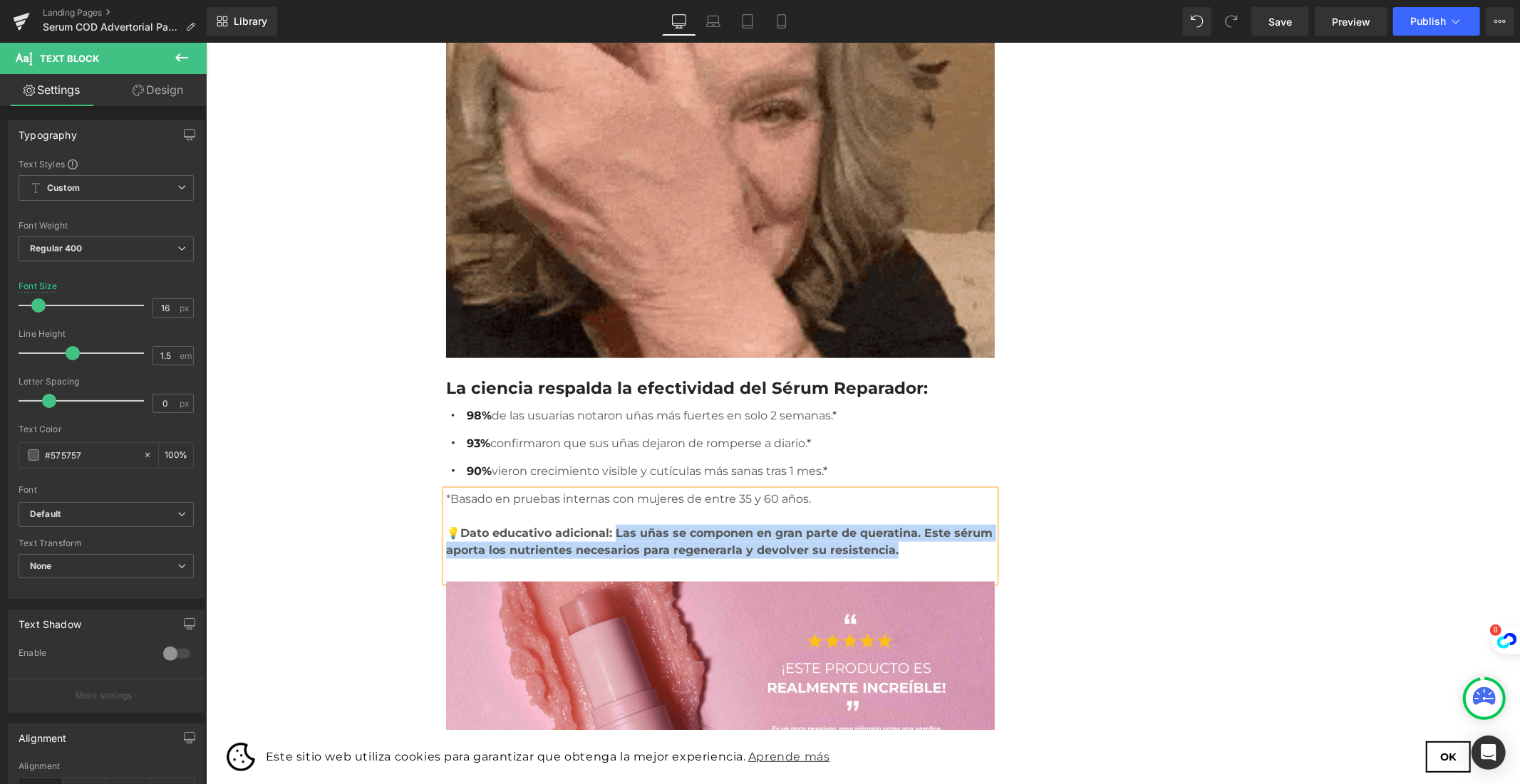
drag, startPoint x: 597, startPoint y: 472, endPoint x: 817, endPoint y: 490, distance: 220.7
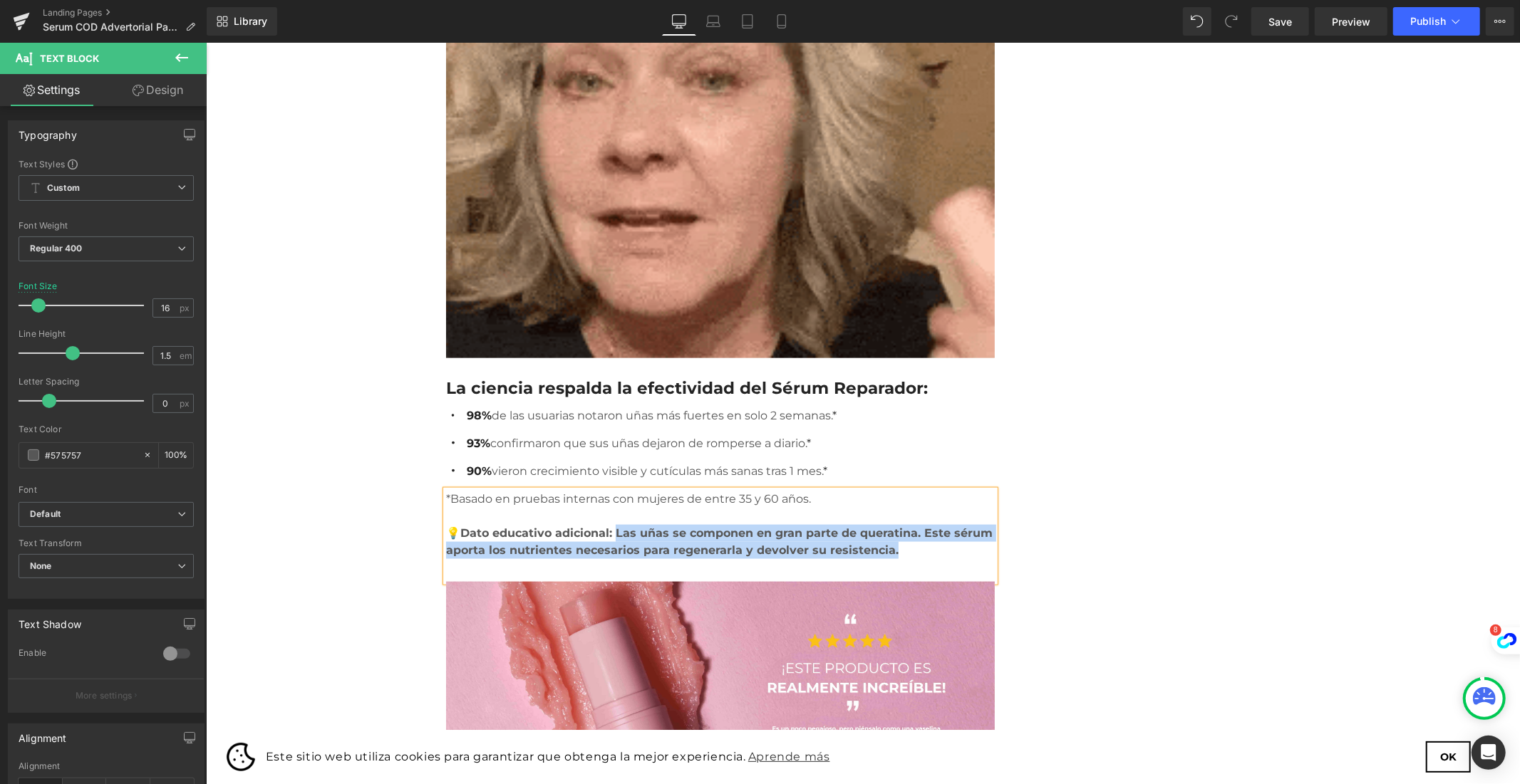
click at [817, 524] on p "💡 Dato educativo adicional: Las uñas se componen en gran parte de queratina. Es…" at bounding box center [720, 541] width 549 height 34
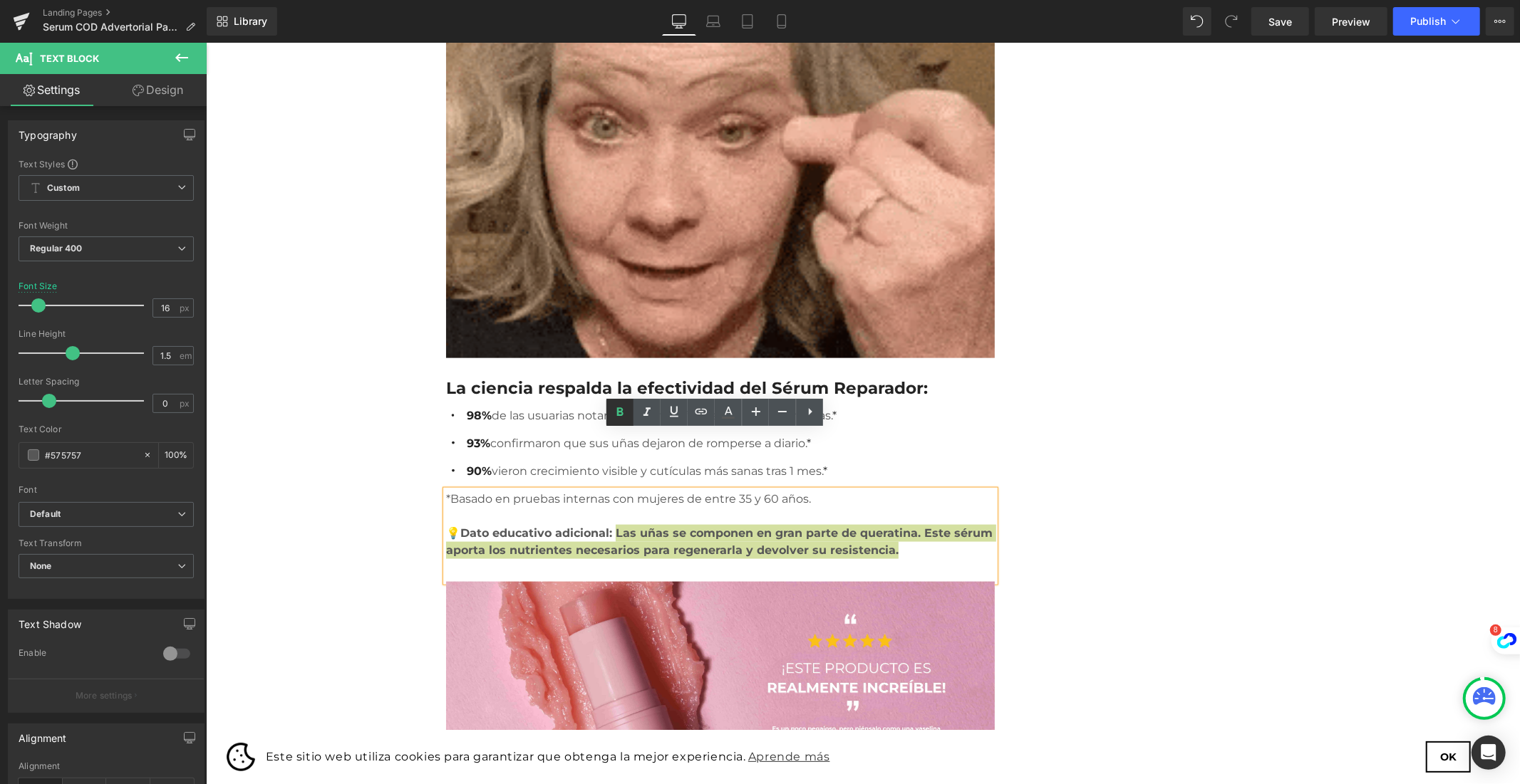
click at [624, 414] on icon at bounding box center [620, 413] width 17 height 17
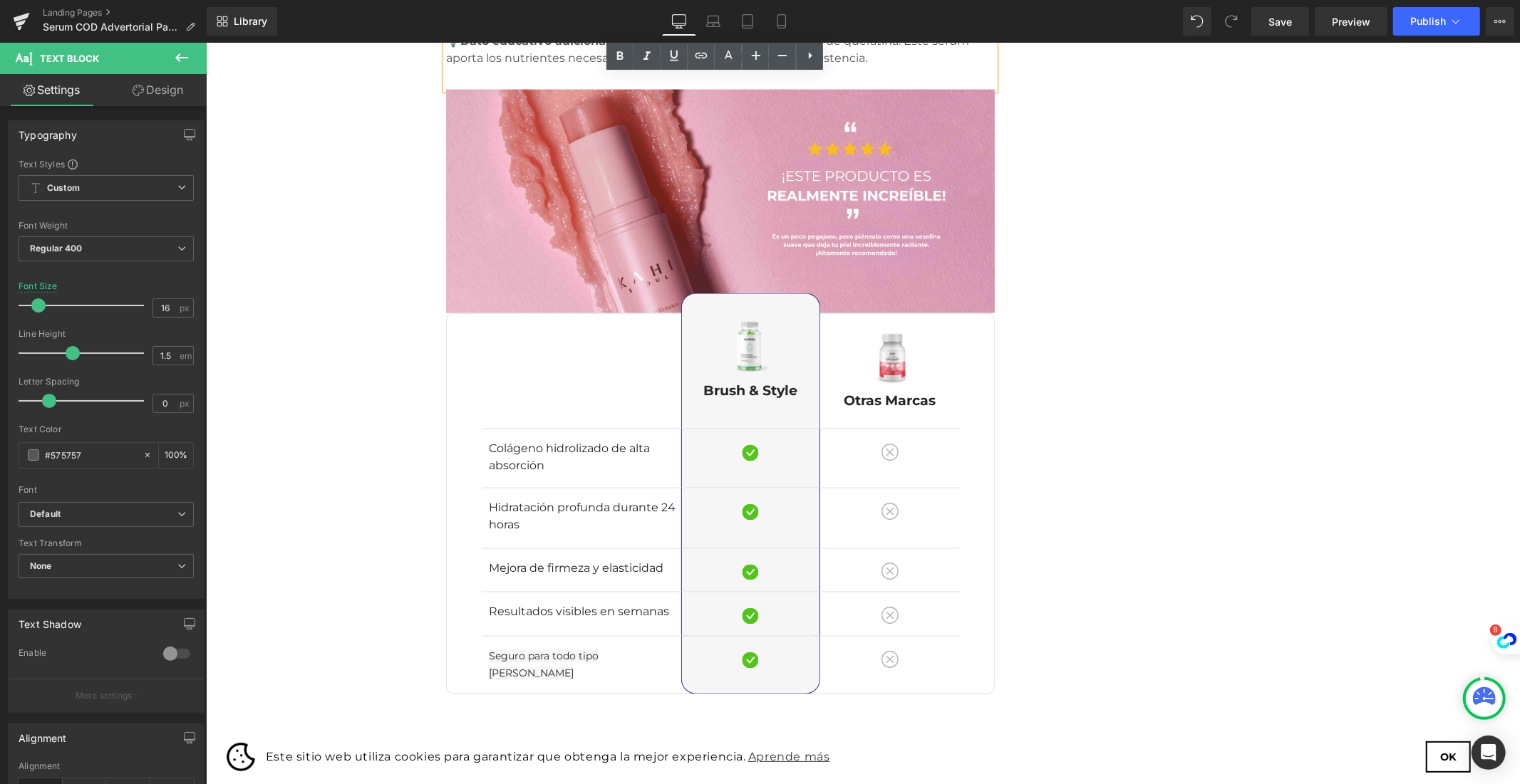
scroll to position [1978, 0]
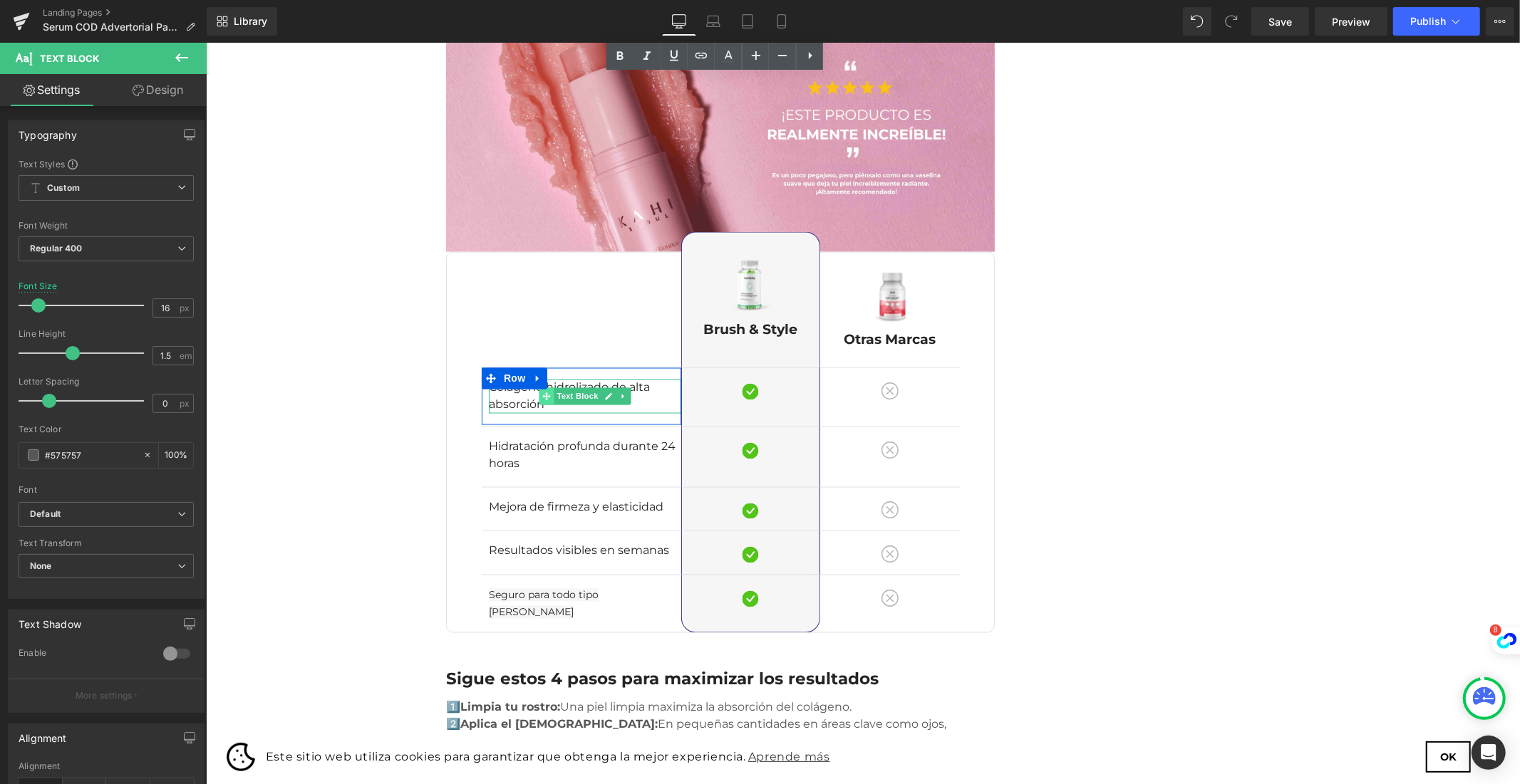
click at [541, 392] on icon at bounding box center [545, 396] width 8 height 8
click at [517, 379] on p "Colágeno hidrolizado de alta absorción" at bounding box center [584, 396] width 192 height 34
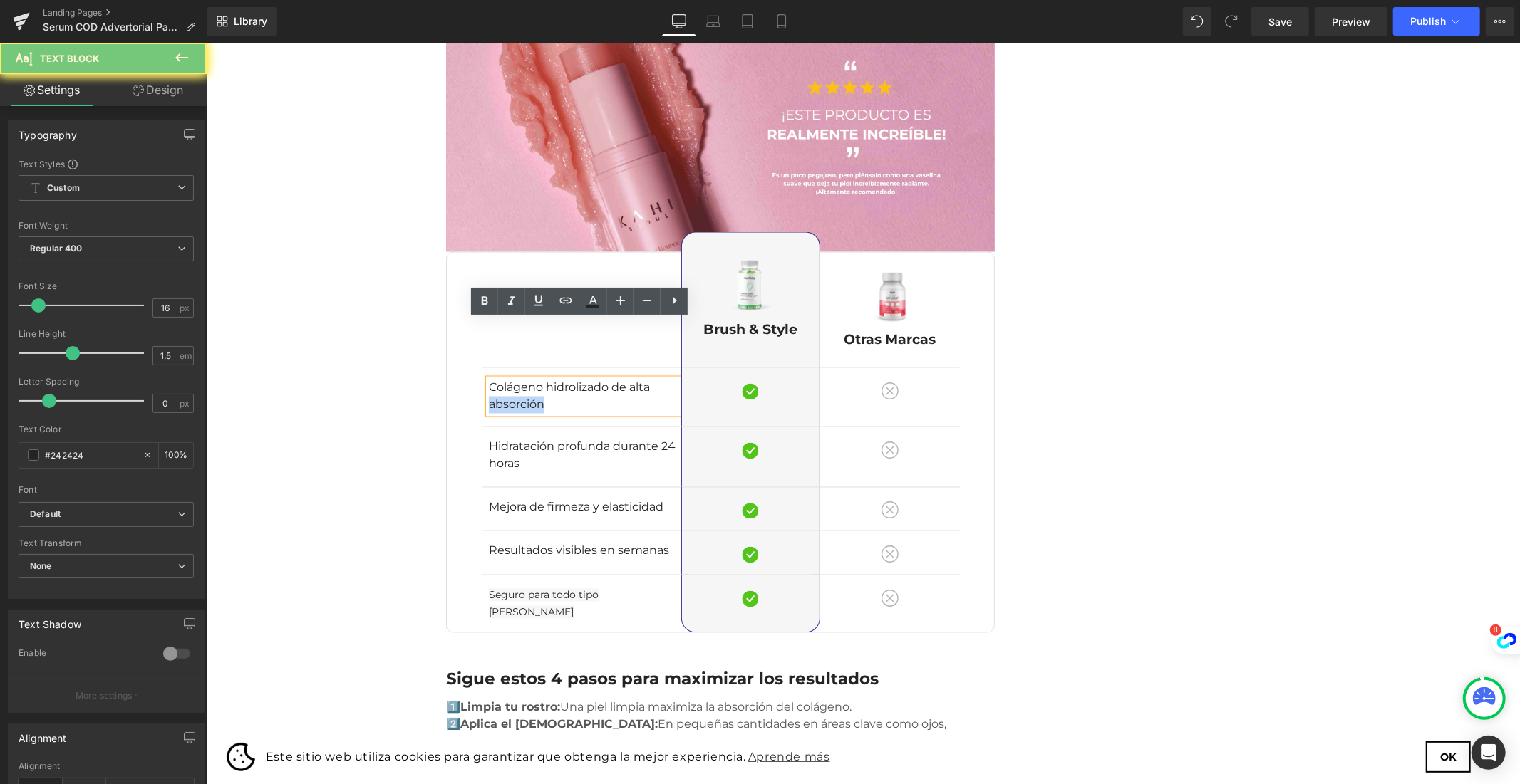
click at [517, 379] on p "Colágeno hidrolizado de alta absorción" at bounding box center [584, 396] width 192 height 34
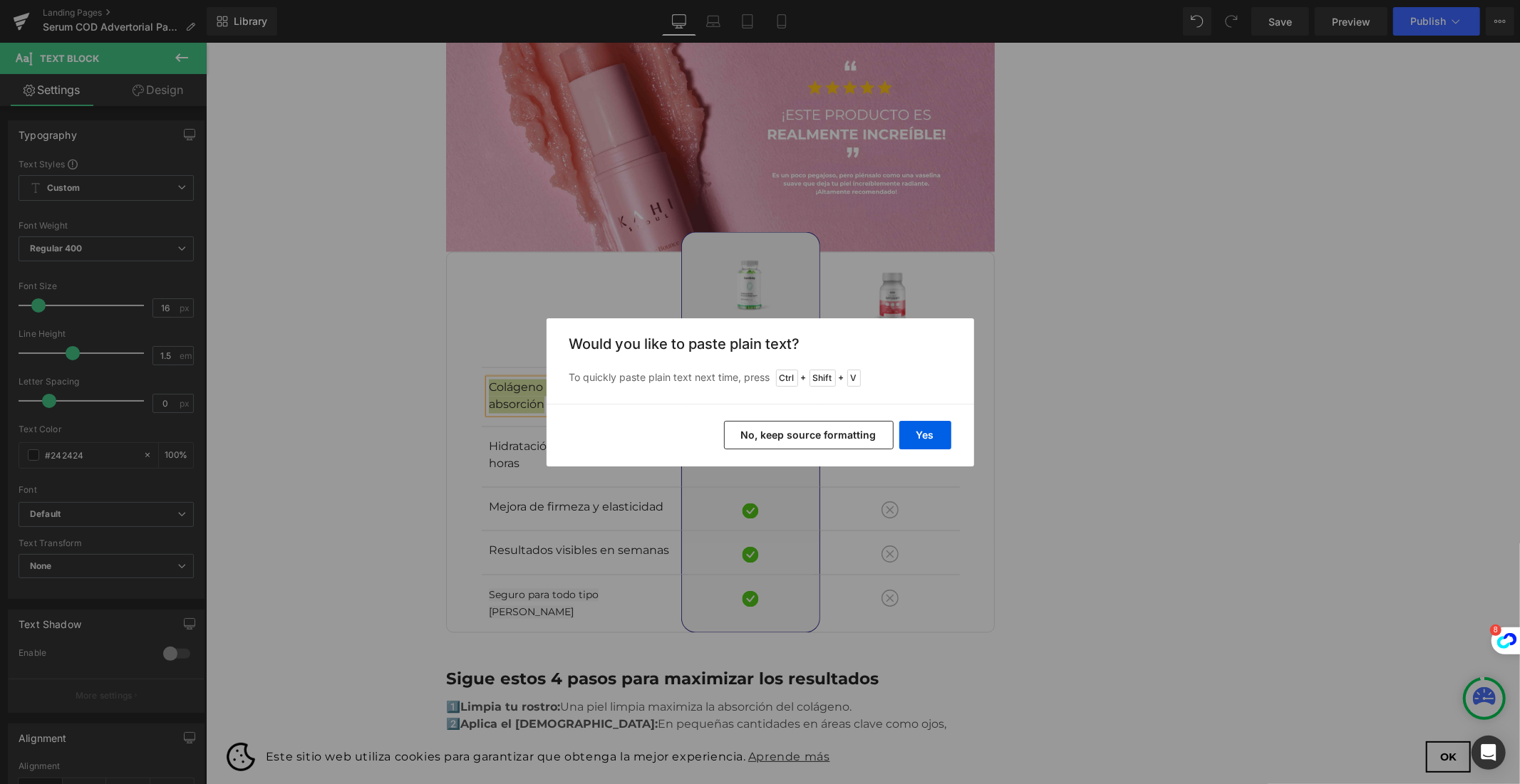
click at [843, 430] on button "No, keep source formatting" at bounding box center [808, 435] width 170 height 28
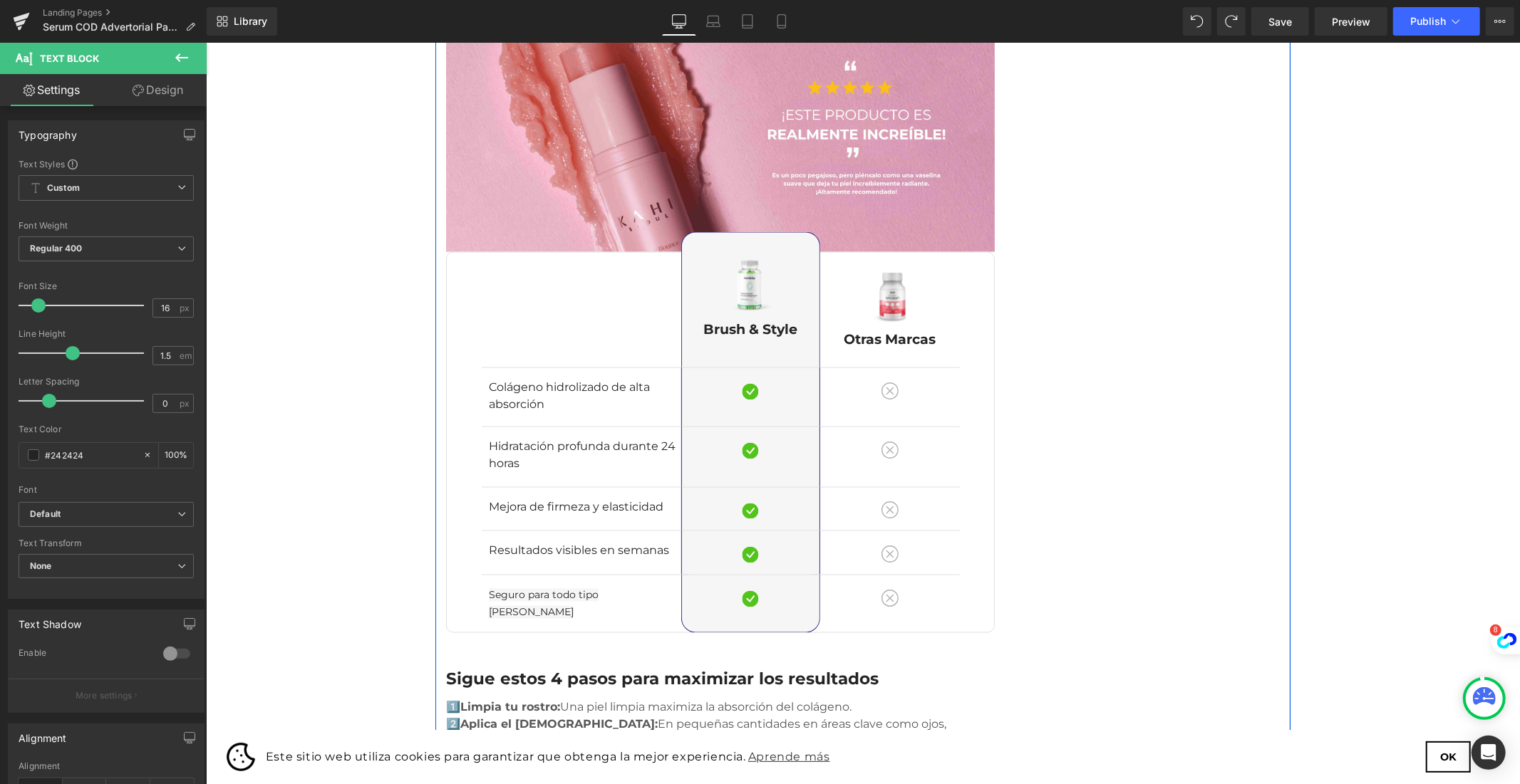
click at [553, 387] on span "Text Block" at bounding box center [576, 396] width 47 height 17
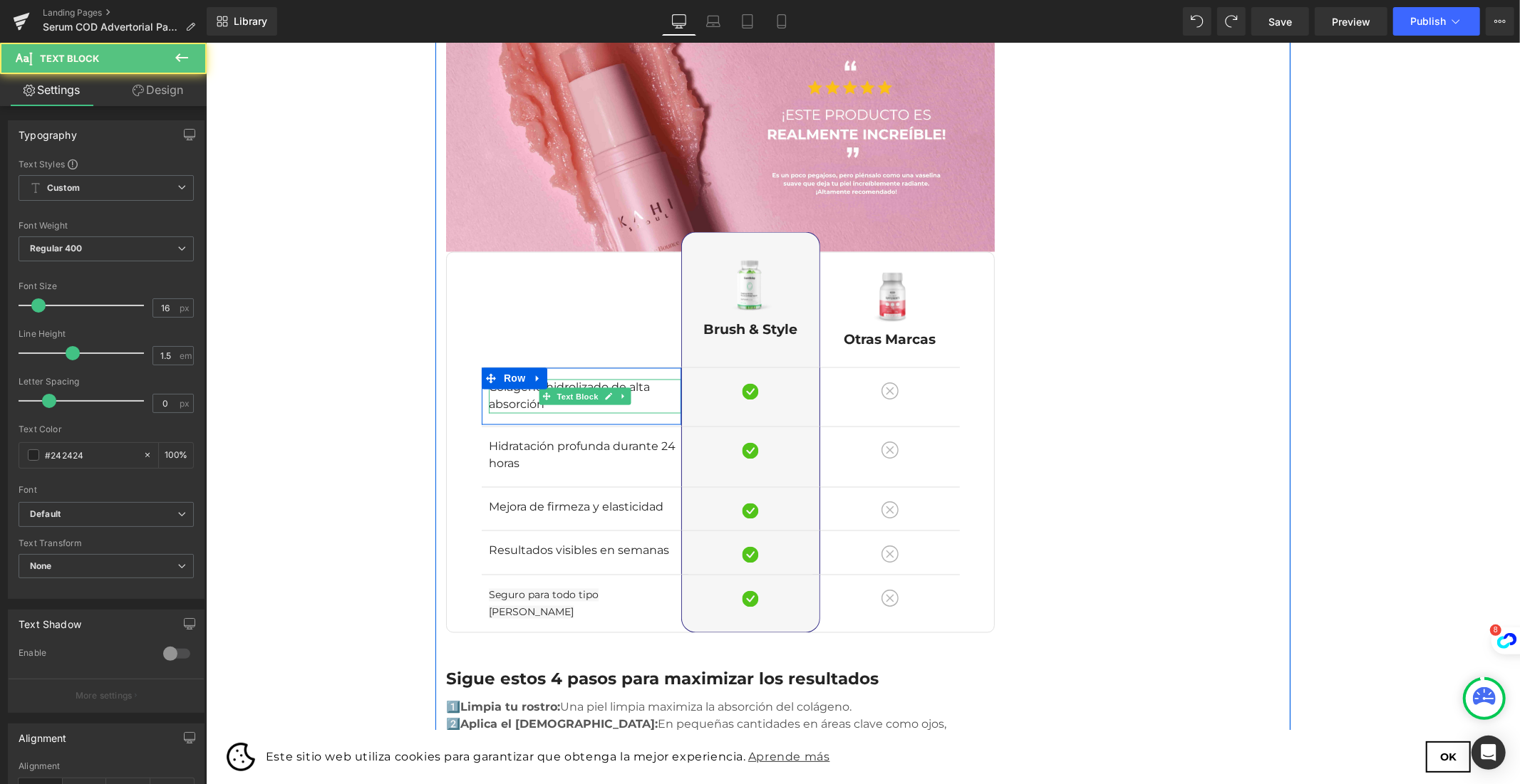
click at [553, 388] on span "Text Block" at bounding box center [576, 397] width 47 height 17
click at [496, 379] on p "Colágeno hidrolizado de alta absorción" at bounding box center [584, 396] width 192 height 34
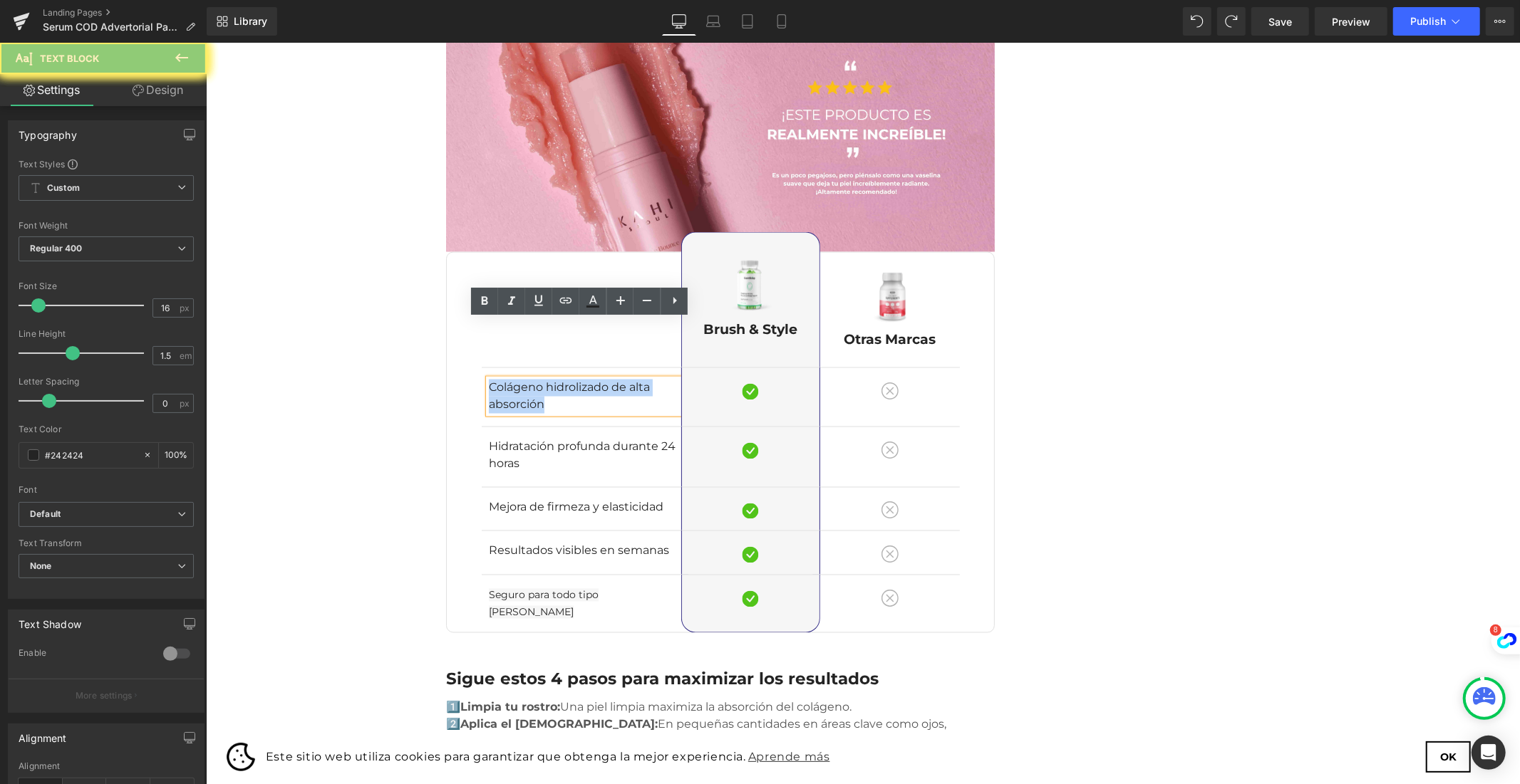
click at [496, 379] on p "Colágeno hidrolizado de alta absorción" at bounding box center [584, 396] width 192 height 34
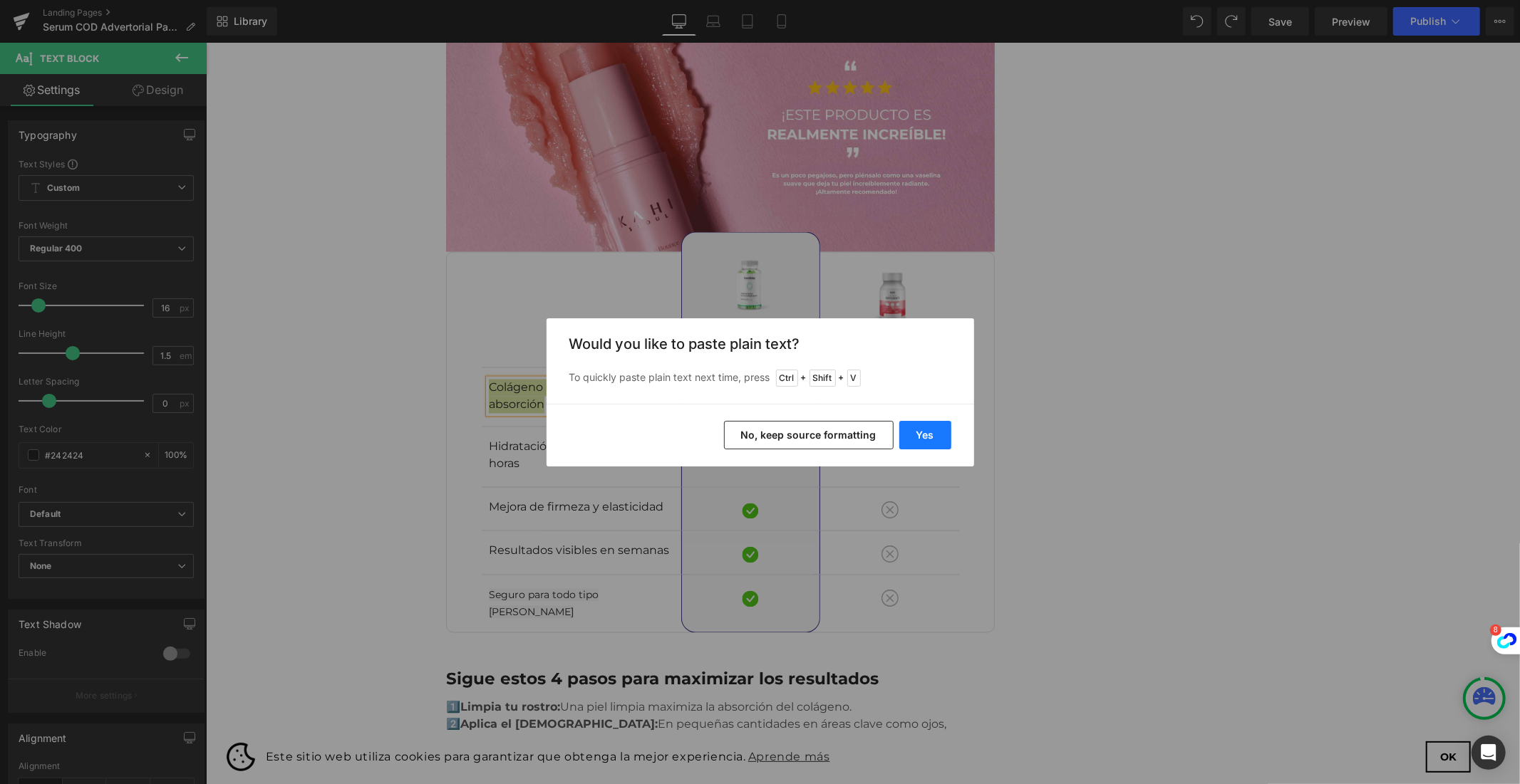
click at [915, 434] on button "Yes" at bounding box center [924, 435] width 52 height 28
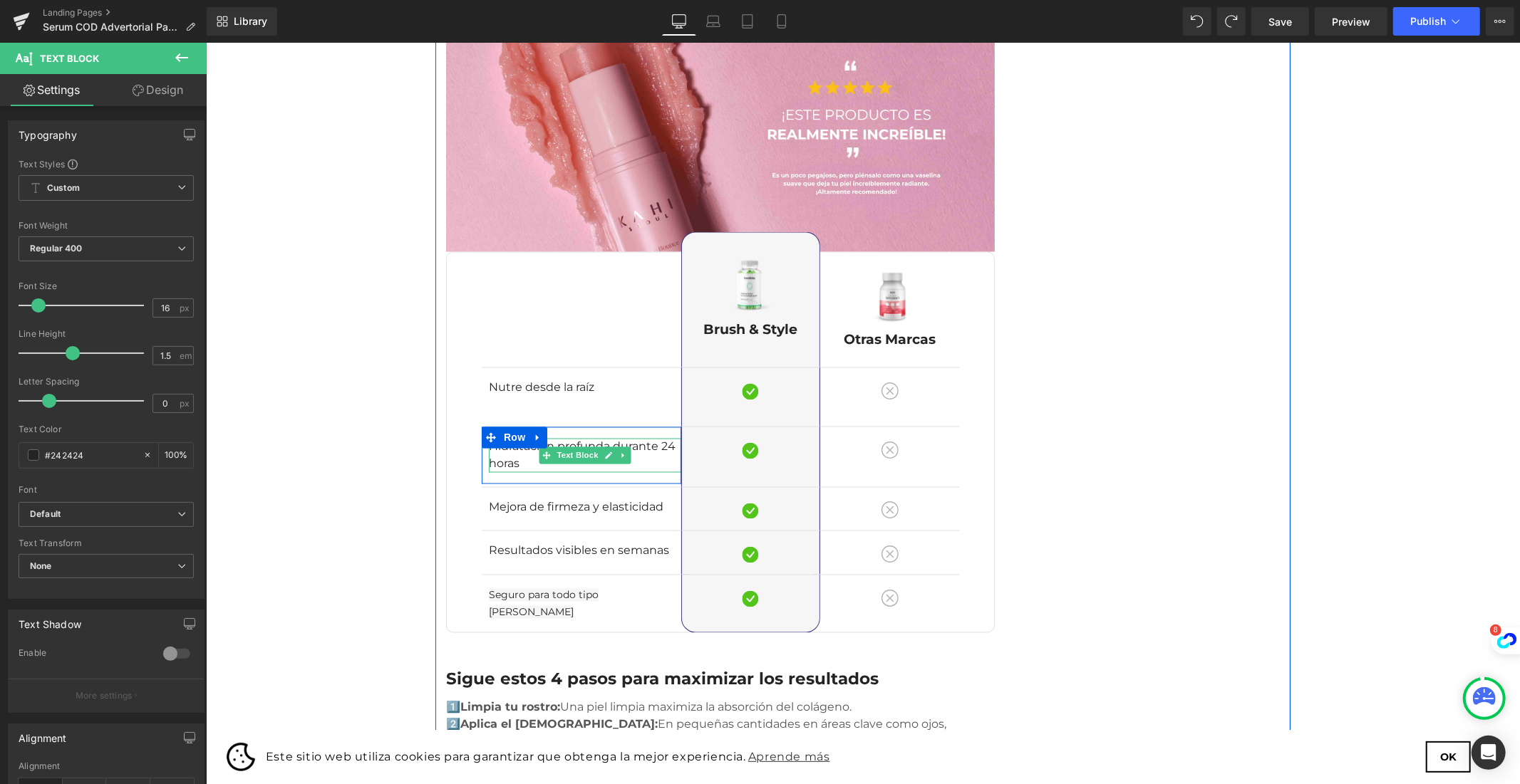
click at [505, 438] on p "Hidratación profunda durante 24 horas" at bounding box center [584, 455] width 192 height 34
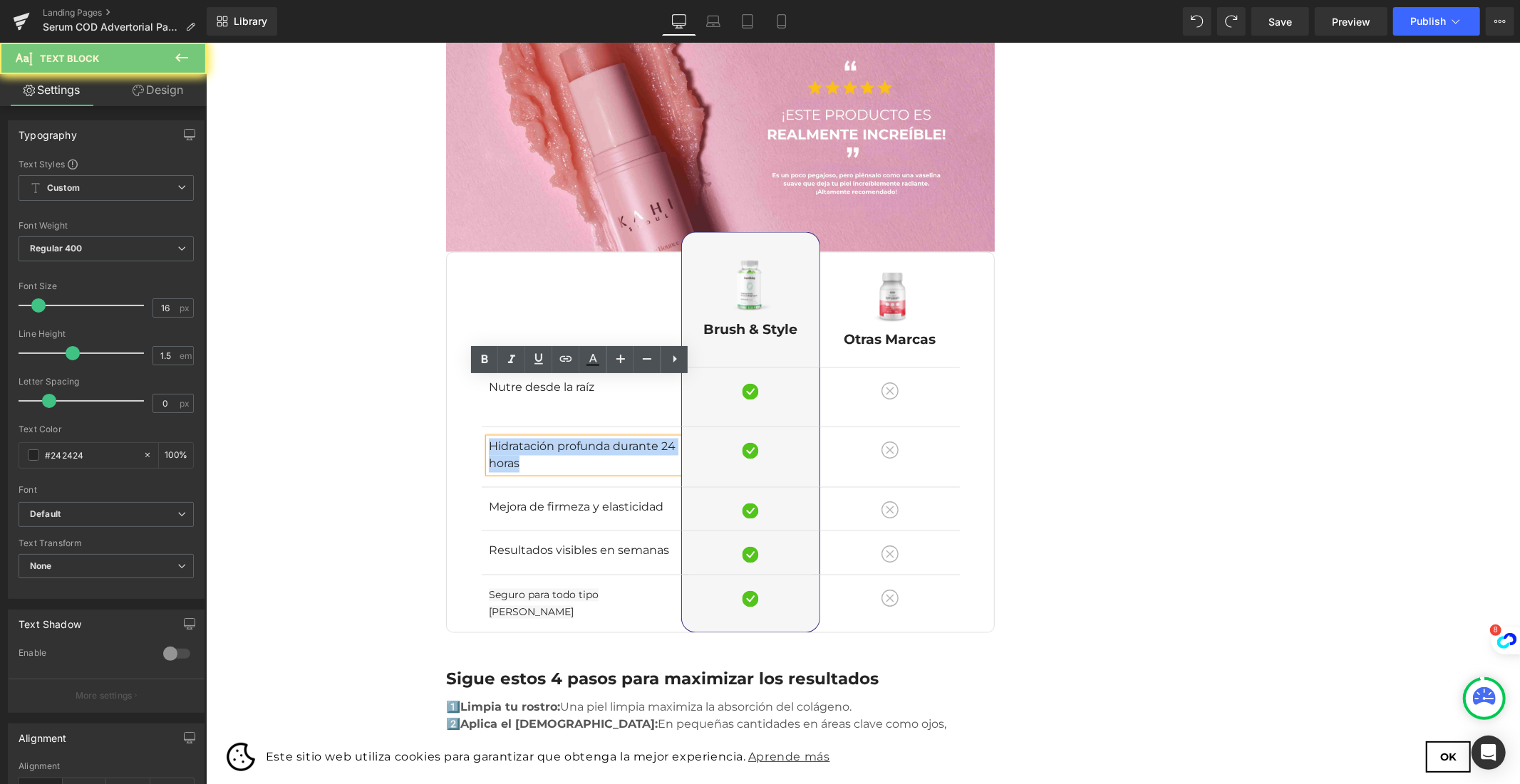
click at [505, 438] on p "Hidratación profunda durante 24 horas" at bounding box center [584, 455] width 192 height 34
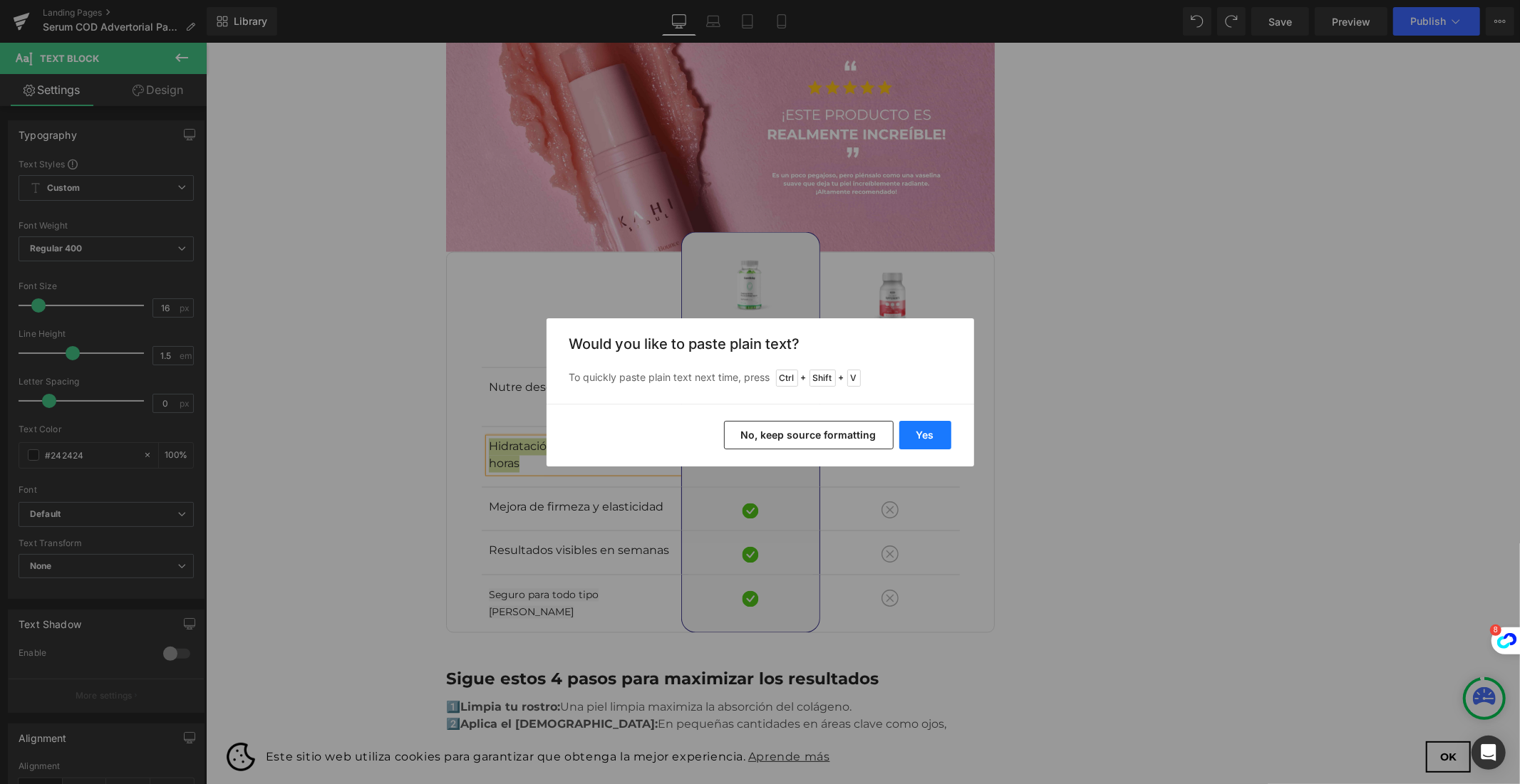
click at [934, 442] on button "Yes" at bounding box center [924, 435] width 52 height 28
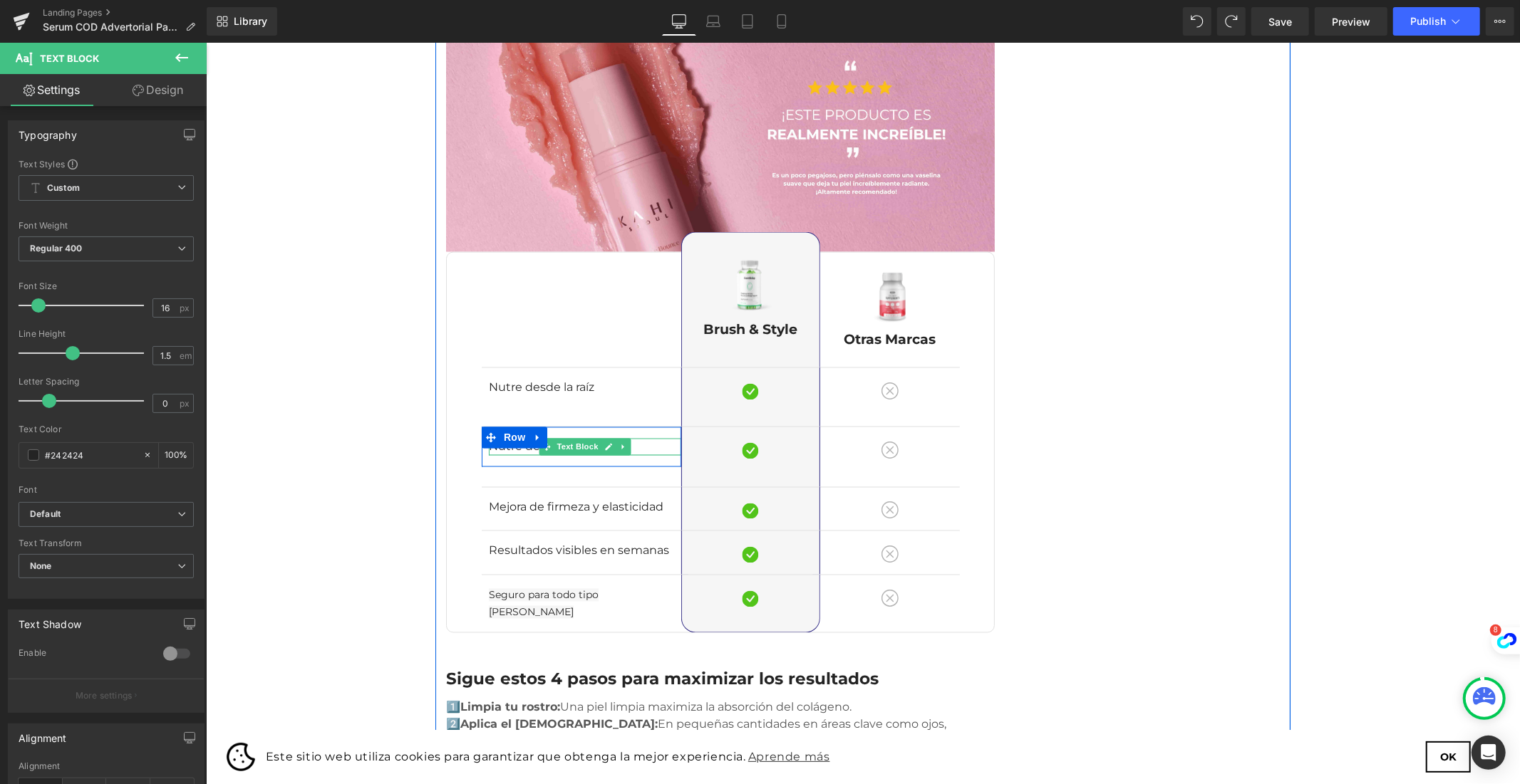
click at [501, 454] on div at bounding box center [584, 454] width 192 height 1
click at [501, 438] on p "Nutre desde la raíz" at bounding box center [584, 446] width 192 height 17
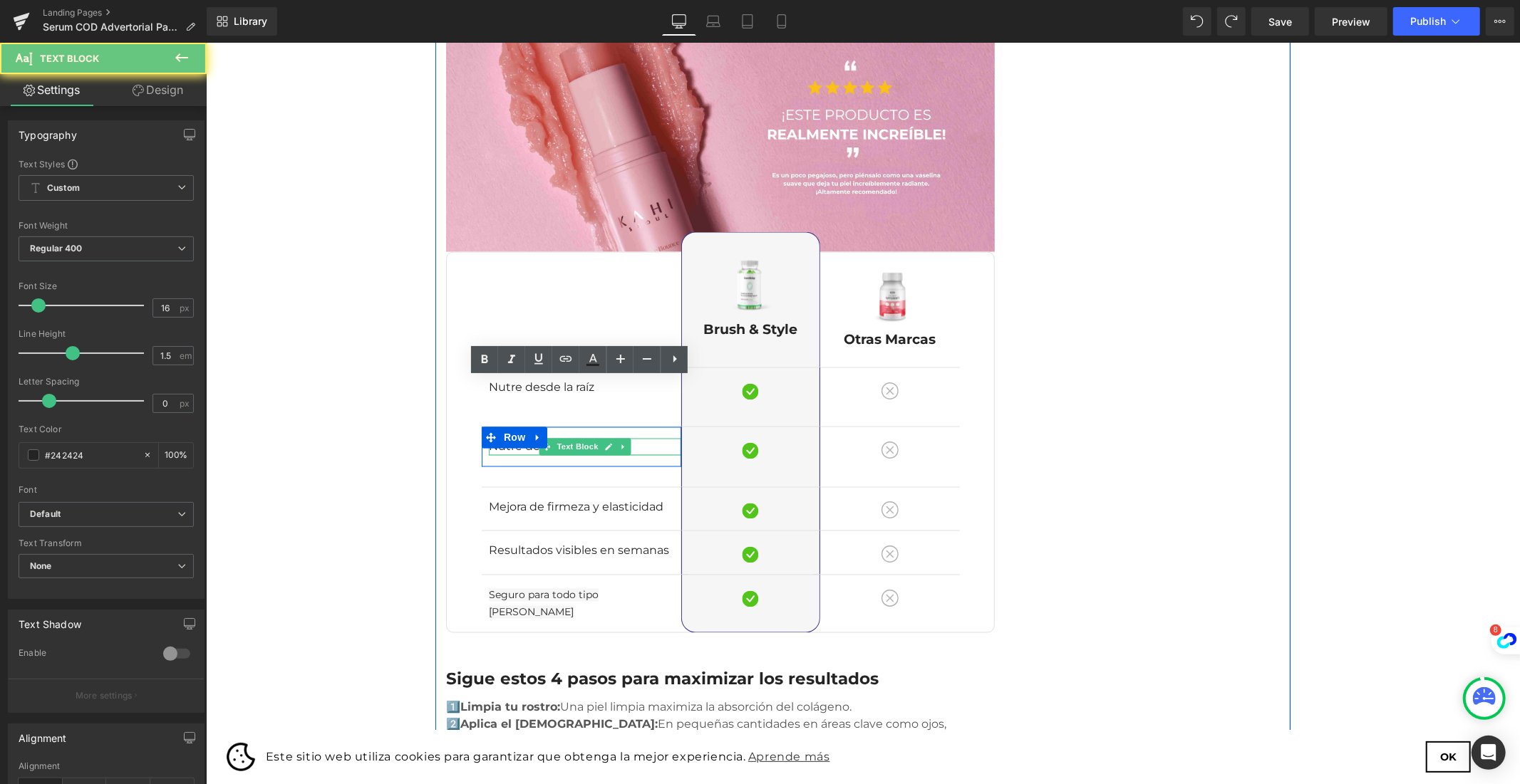
click at [501, 438] on p "Nutre desde la raíz" at bounding box center [584, 446] width 192 height 17
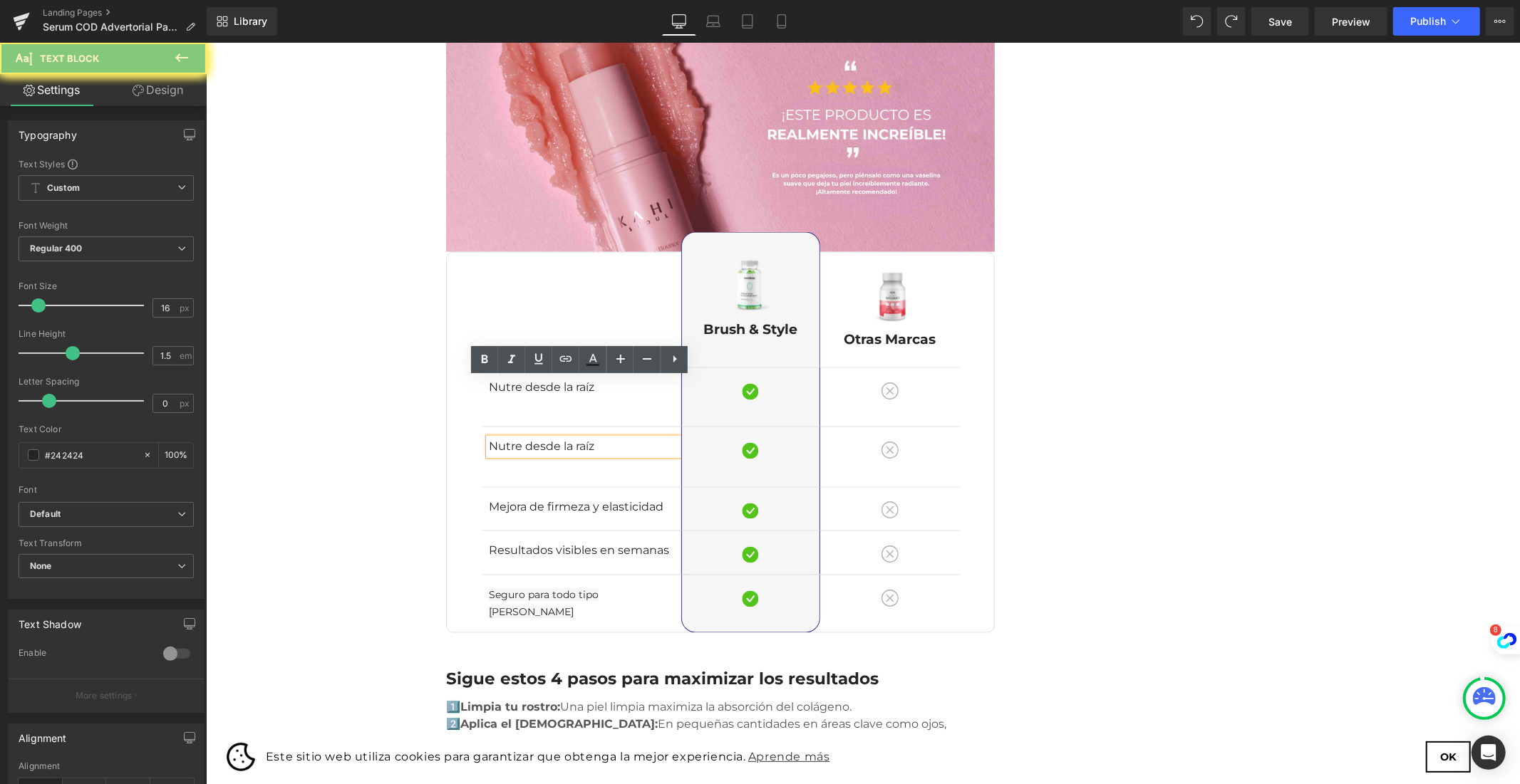
click at [501, 438] on p "Nutre desde la raíz" at bounding box center [584, 446] width 192 height 17
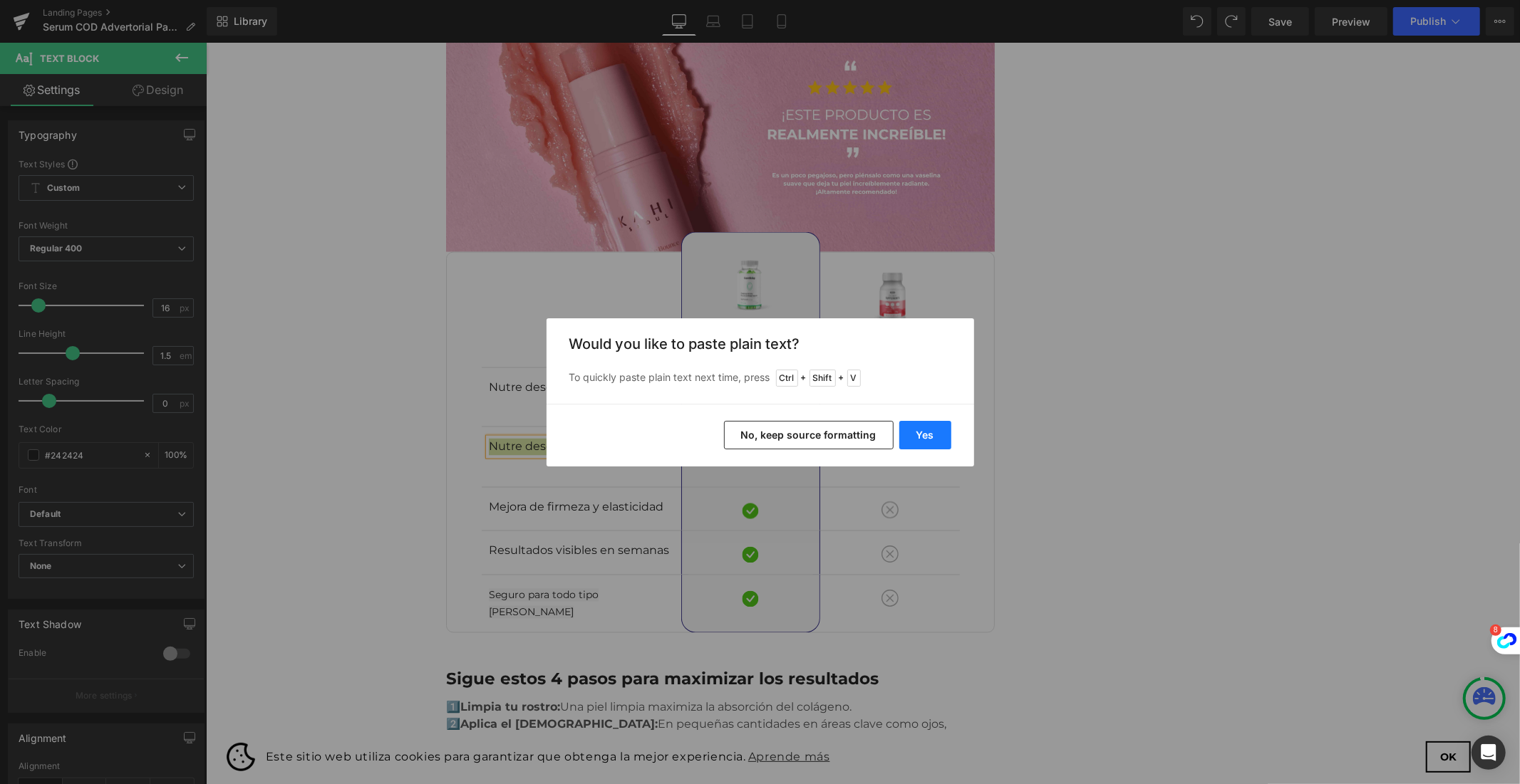
click at [939, 431] on button "Yes" at bounding box center [924, 435] width 52 height 28
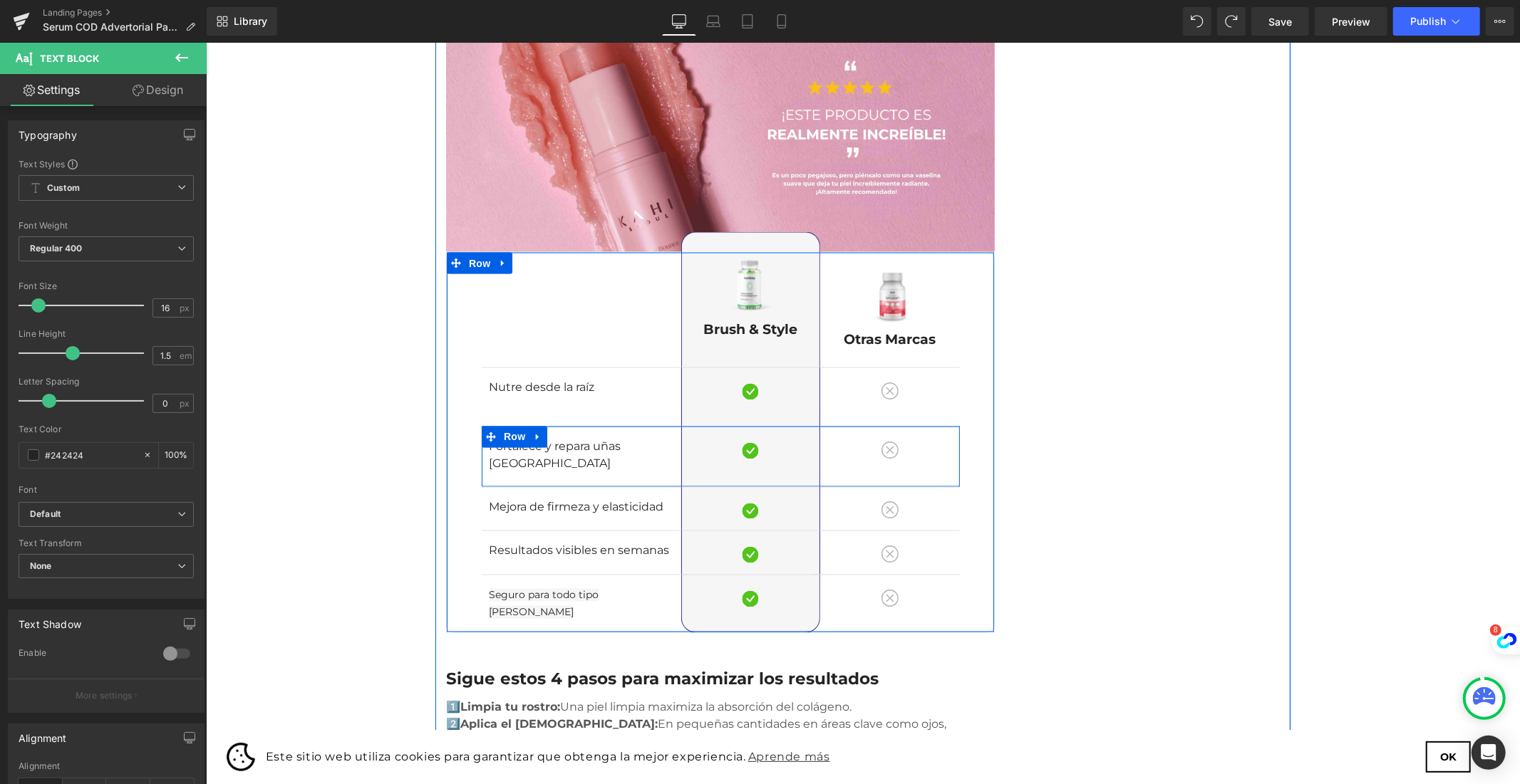
click at [520, 426] on div "Fortalece y repara uñas quebradizas Text Block Row Separator Hidratación profun…" at bounding box center [721, 456] width 479 height 61
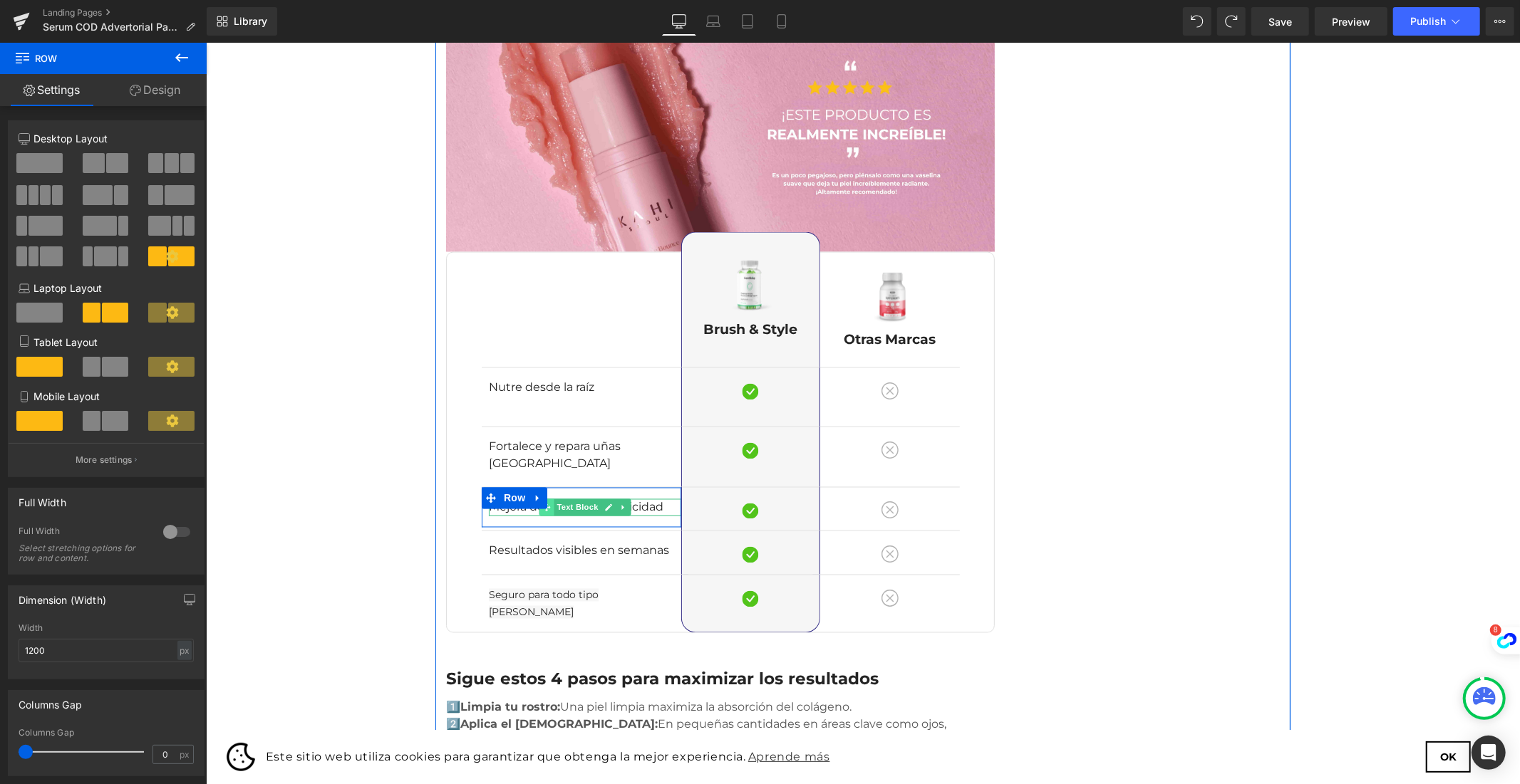
click at [541, 503] on icon at bounding box center [545, 506] width 8 height 8
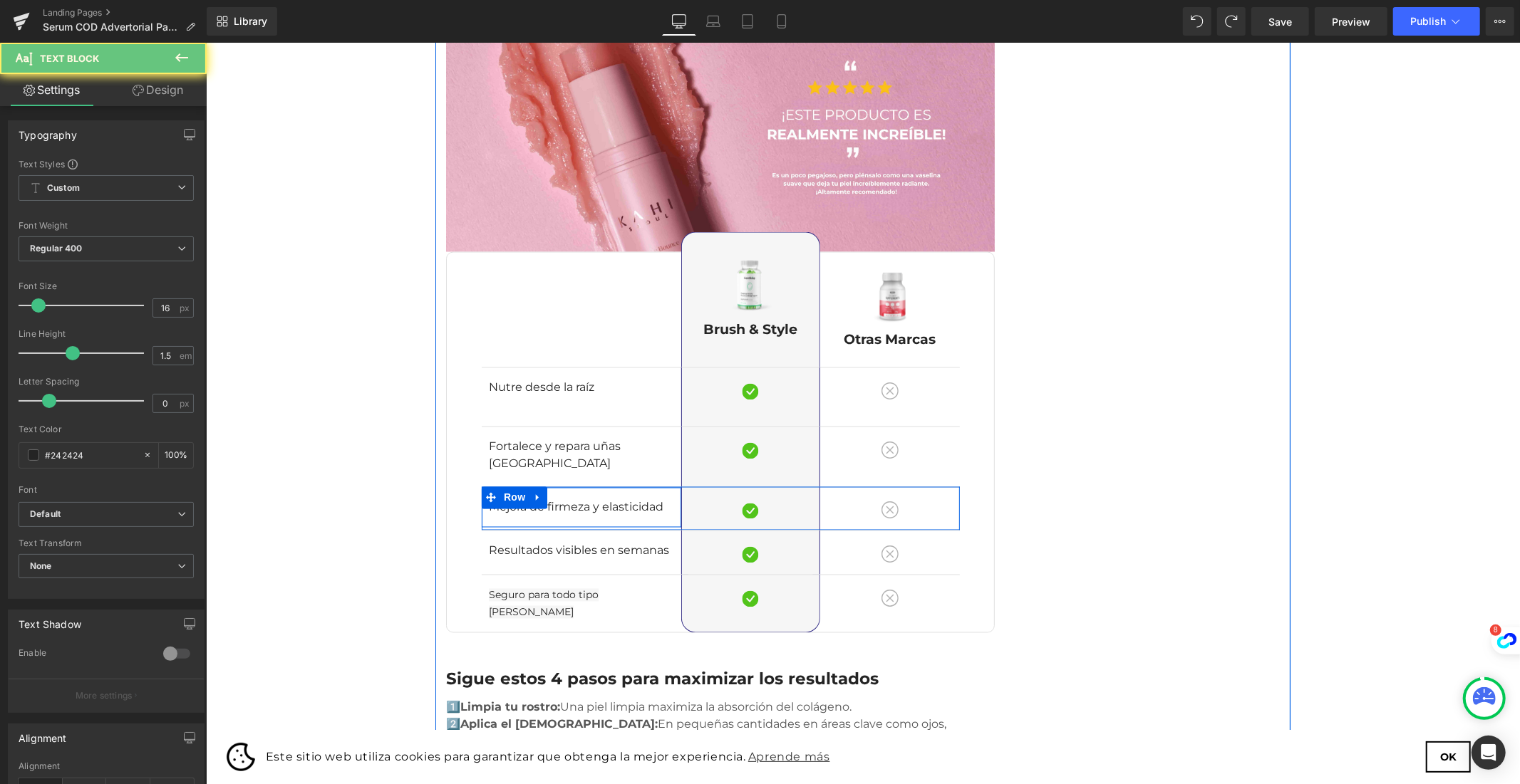
click at [521, 487] on li "Row" at bounding box center [505, 497] width 47 height 22
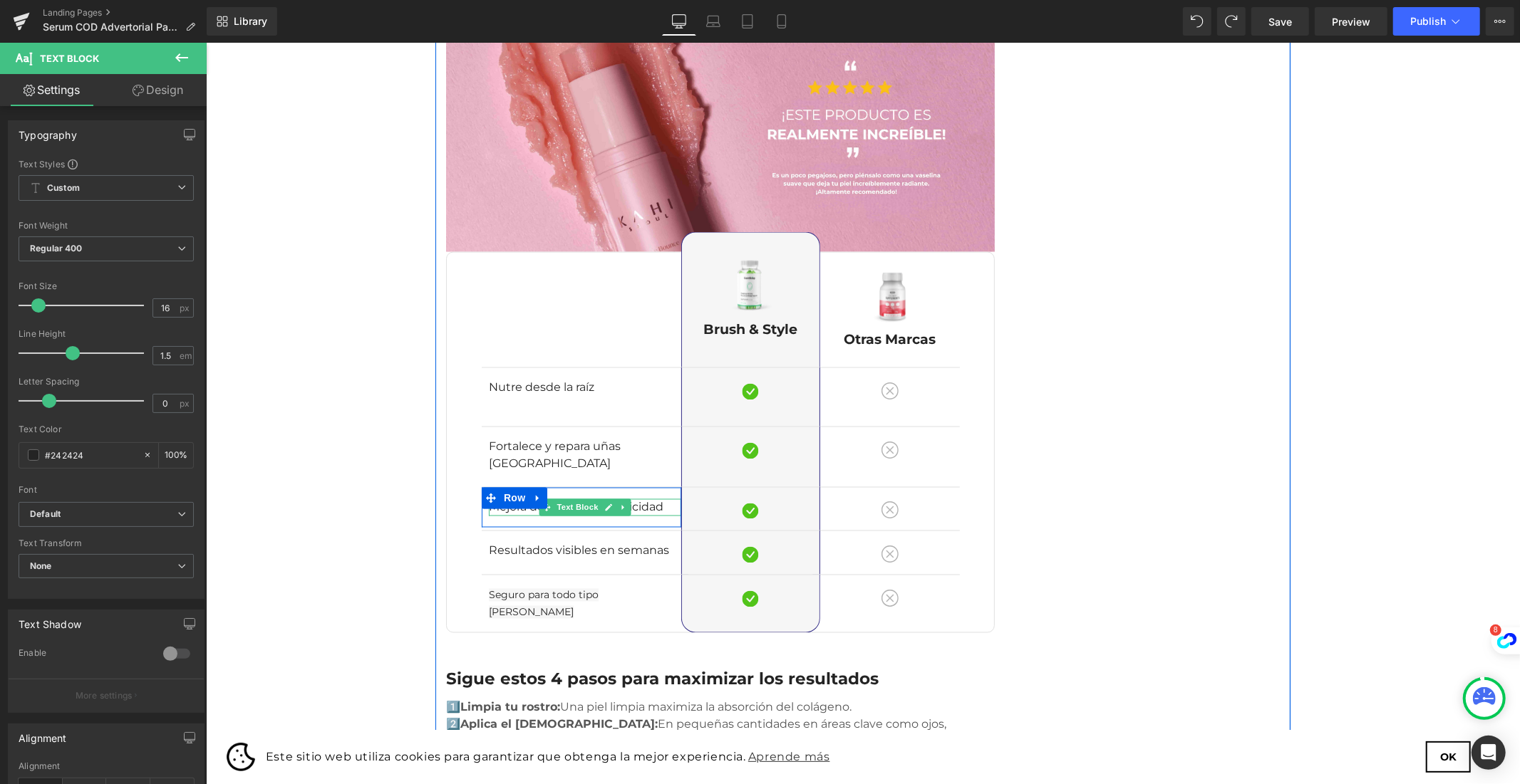
click at [656, 499] on p "Mejora de firmeza y elasticidad" at bounding box center [584, 507] width 192 height 17
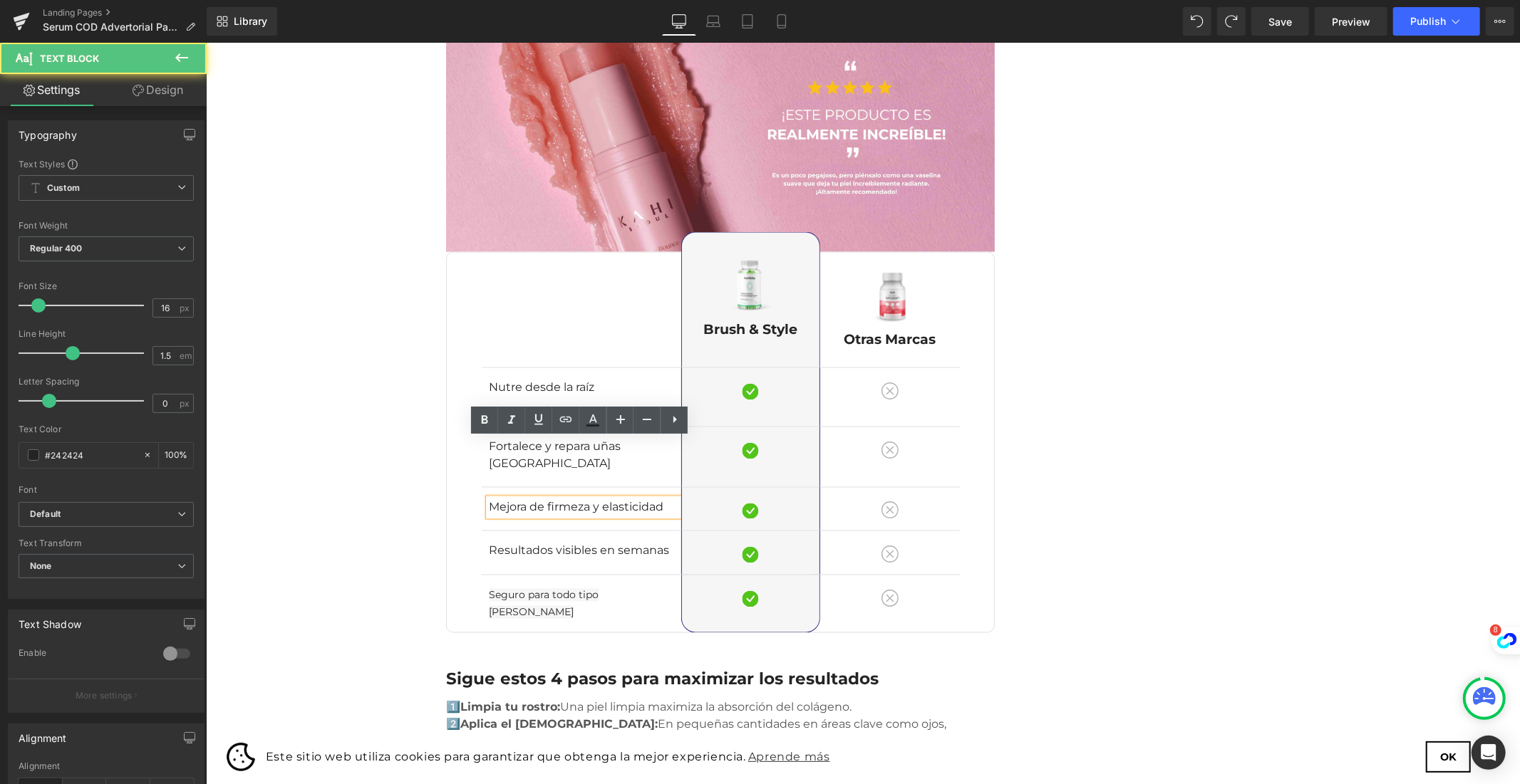
click at [656, 499] on p "Mejora de firmeza y elasticidad" at bounding box center [584, 507] width 192 height 17
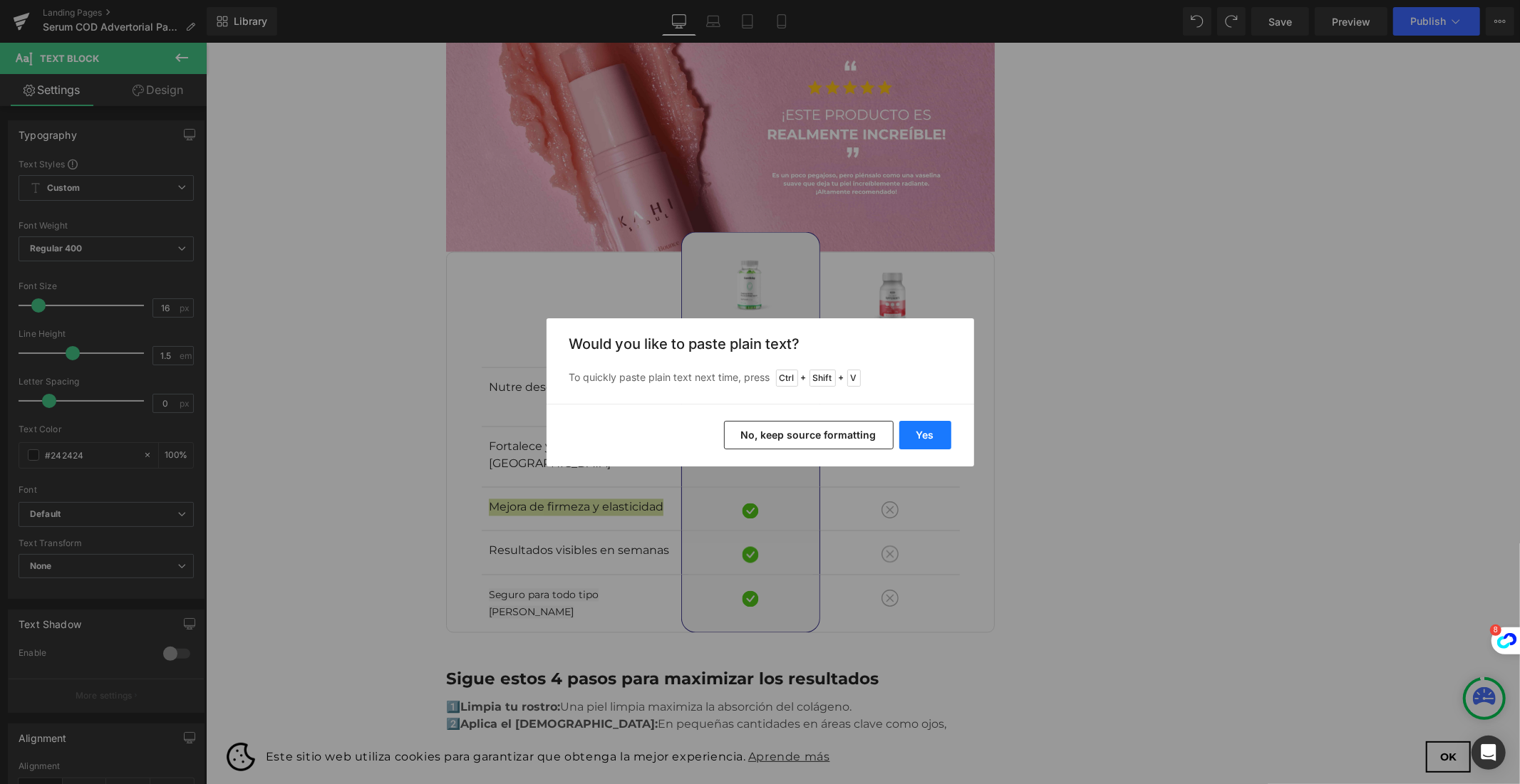
click at [926, 434] on button "Yes" at bounding box center [924, 435] width 52 height 28
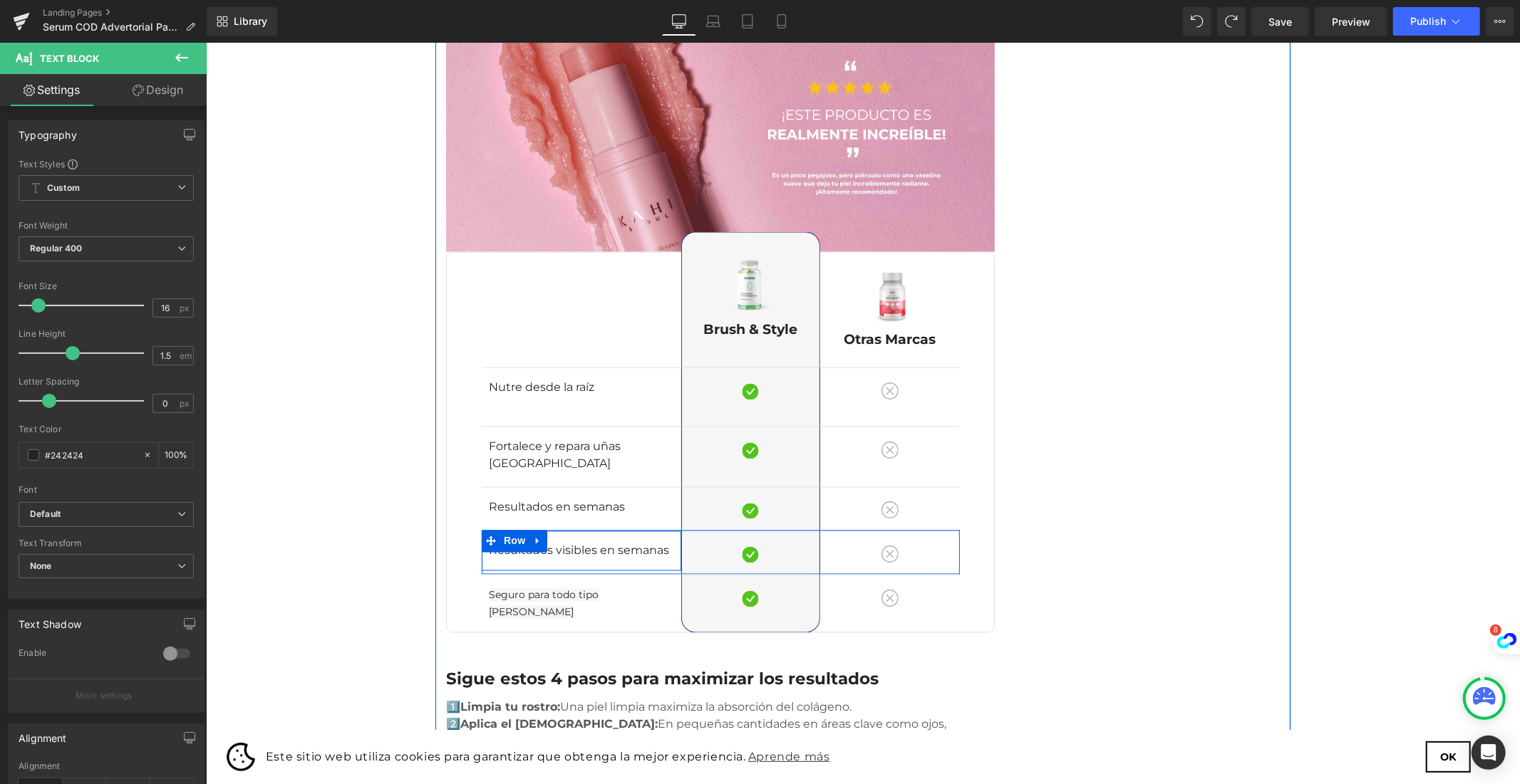
click at [509, 530] on div "Resultados visibles en semanas Text [GEOGRAPHIC_DATA]" at bounding box center [581, 550] width 200 height 40
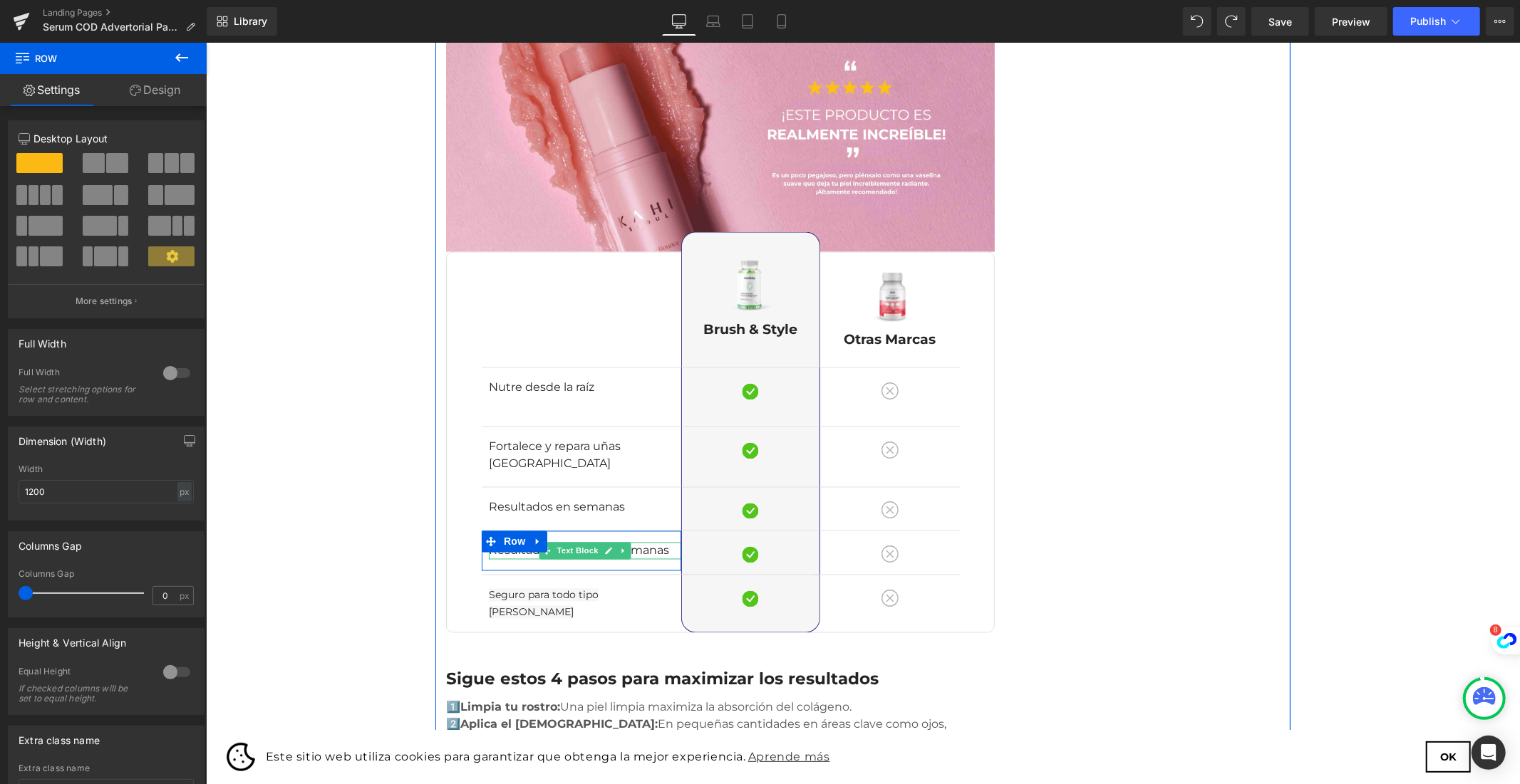
click at [659, 542] on p "Resultados visibles en semanas" at bounding box center [584, 550] width 192 height 17
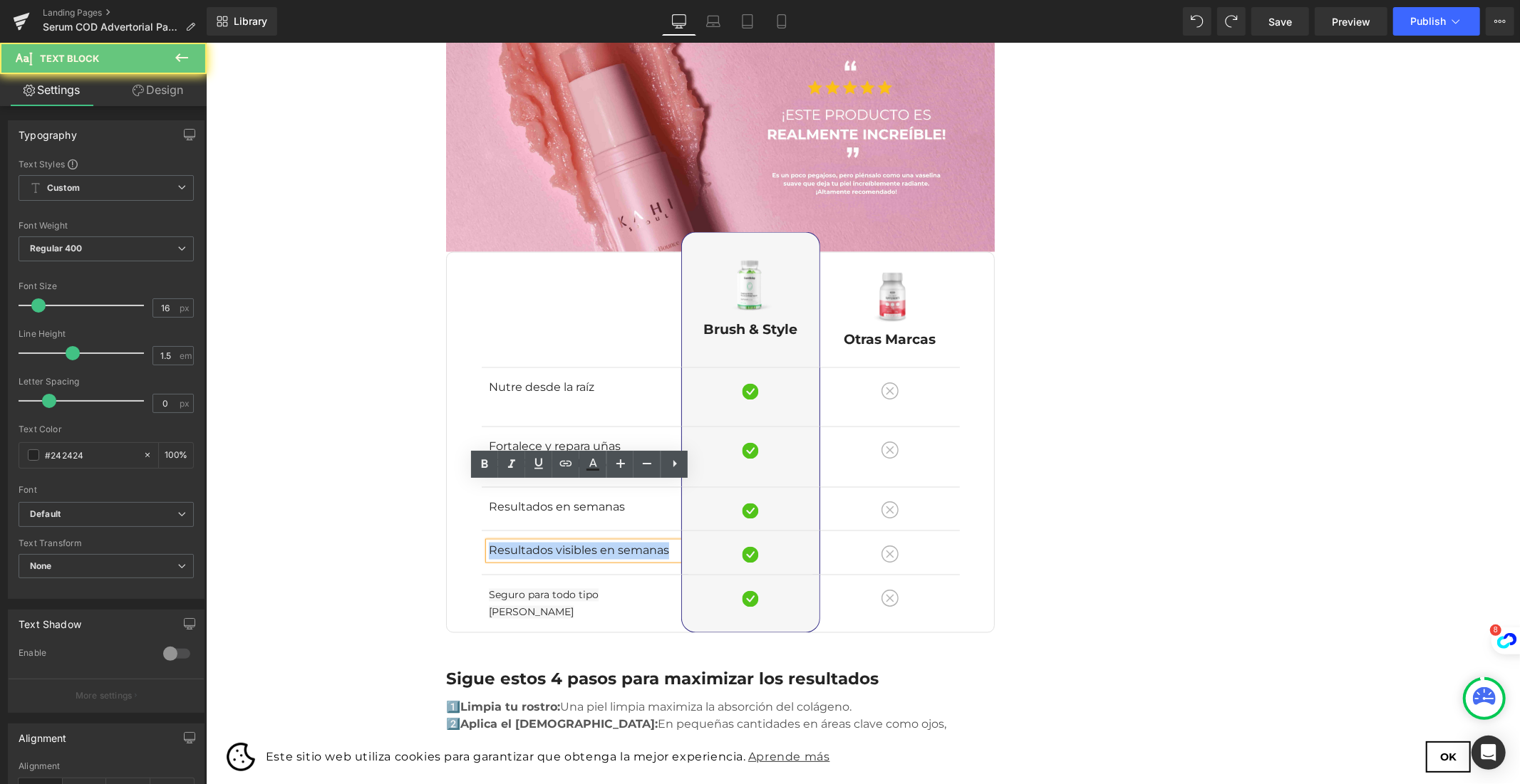
click at [659, 542] on p "Resultados visibles en semanas" at bounding box center [584, 550] width 192 height 17
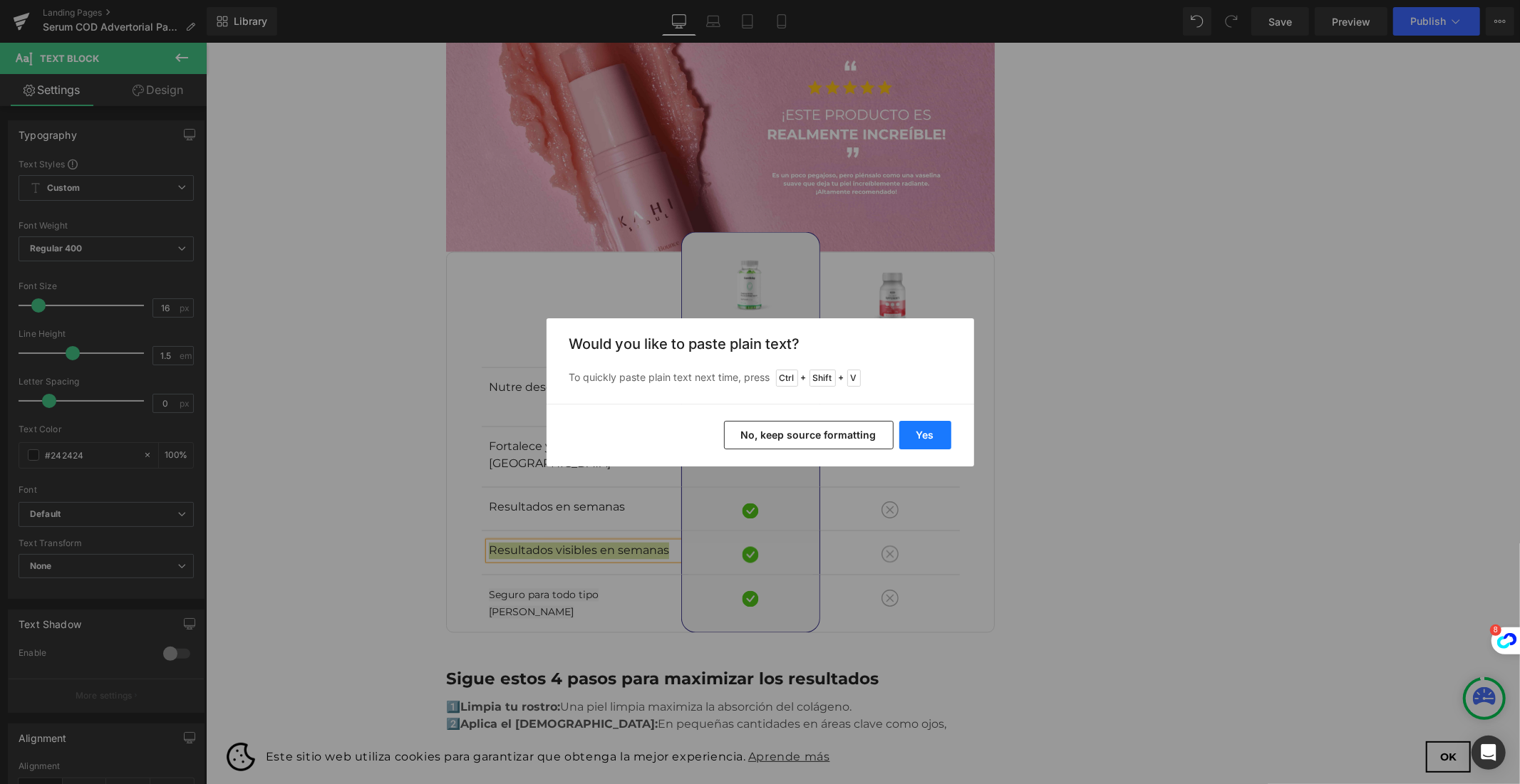
click at [926, 424] on button "Yes" at bounding box center [924, 435] width 52 height 28
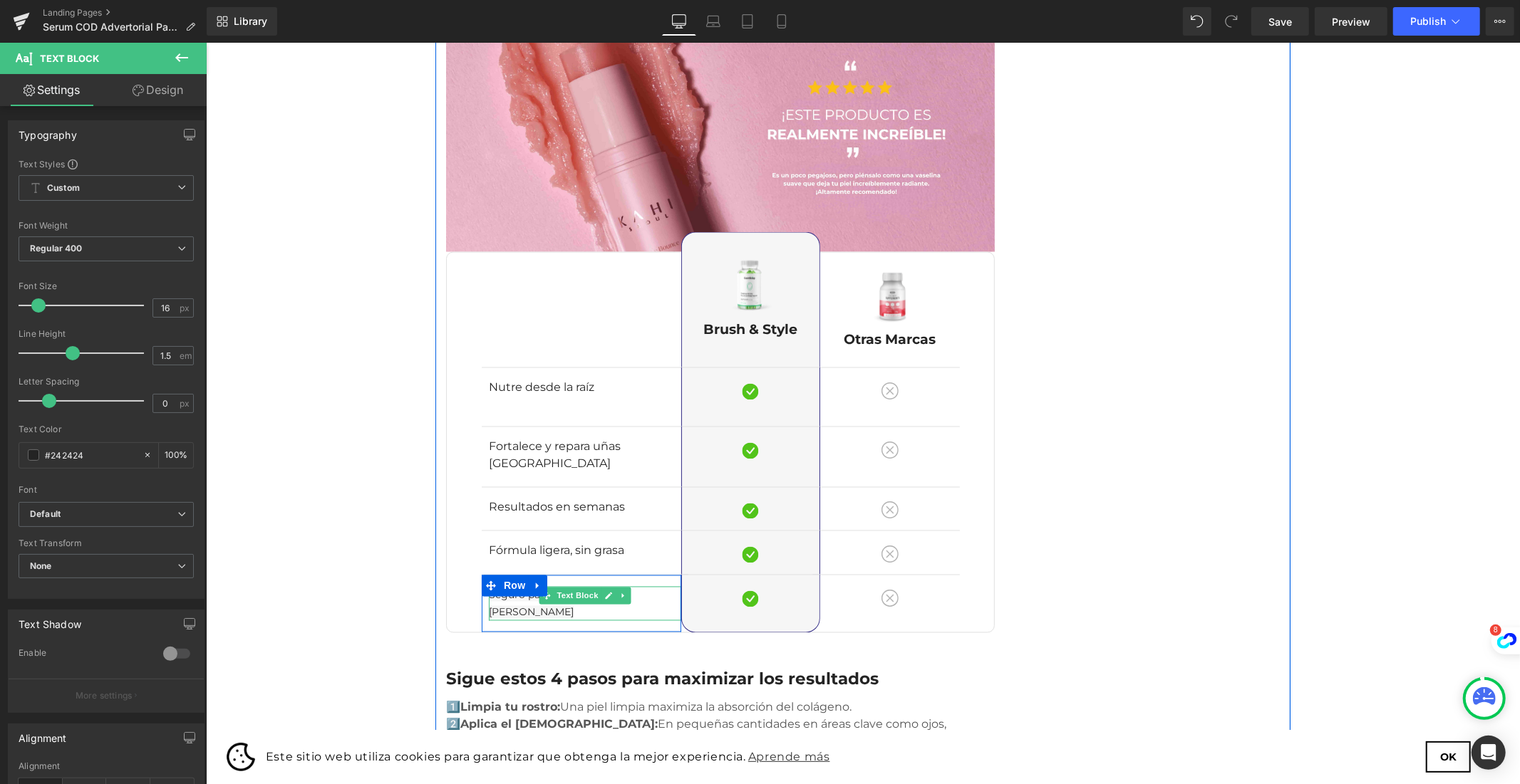
click at [642, 586] on p "Seguro para todo tipo [PERSON_NAME]" at bounding box center [584, 603] width 192 height 34
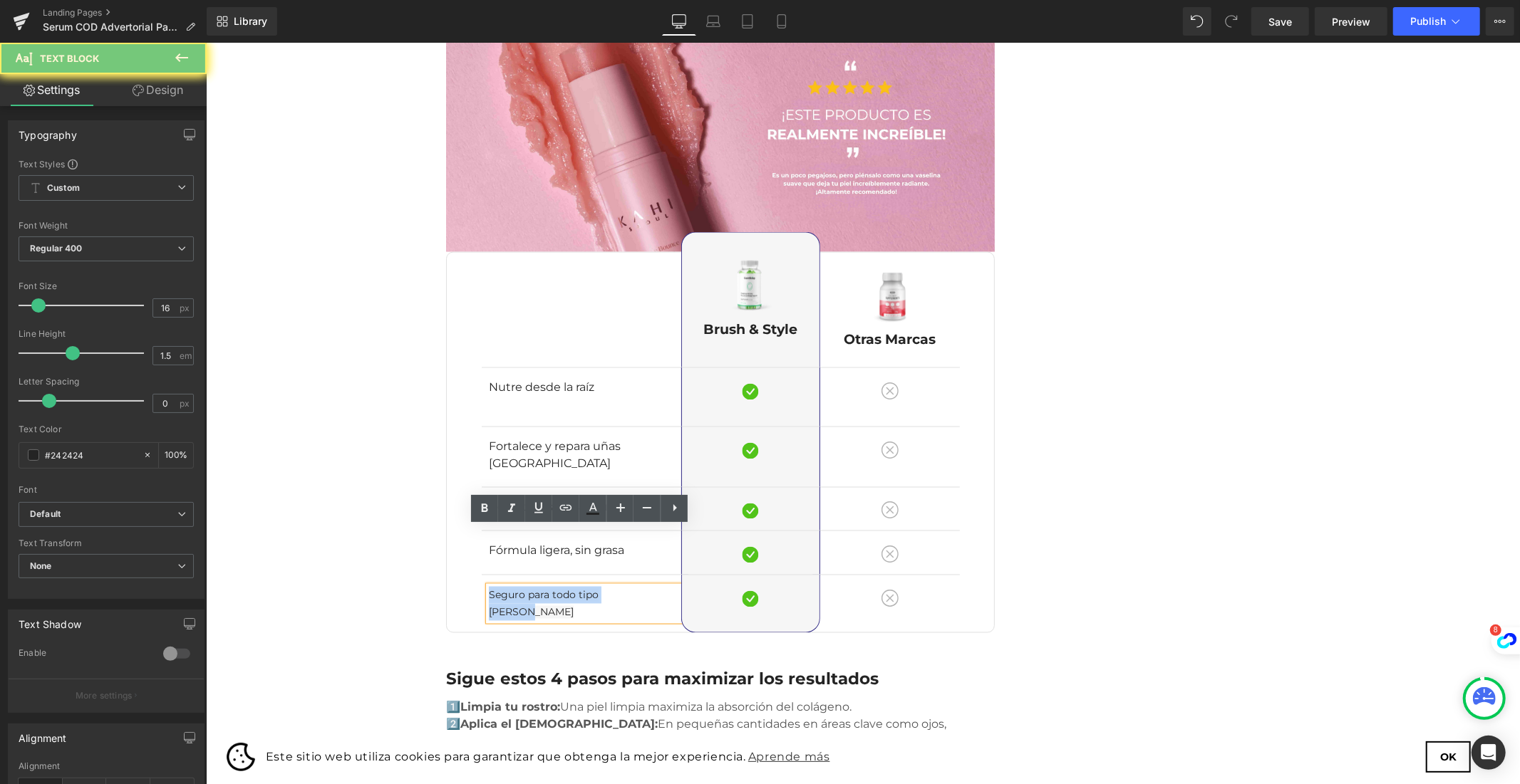
click at [642, 586] on p "Seguro para todo tipo [PERSON_NAME]" at bounding box center [584, 603] width 192 height 34
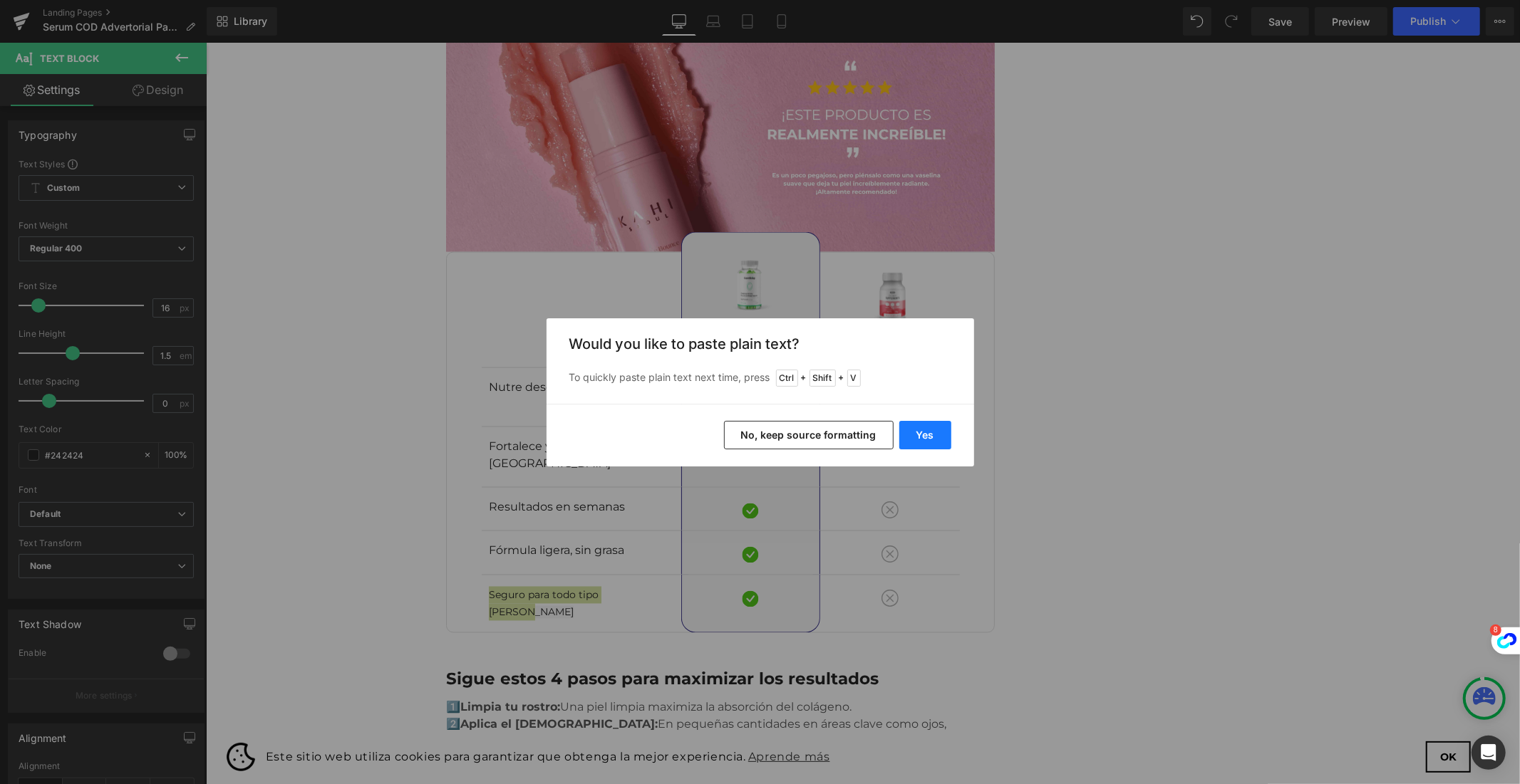
click at [930, 430] on button "Yes" at bounding box center [924, 435] width 52 height 28
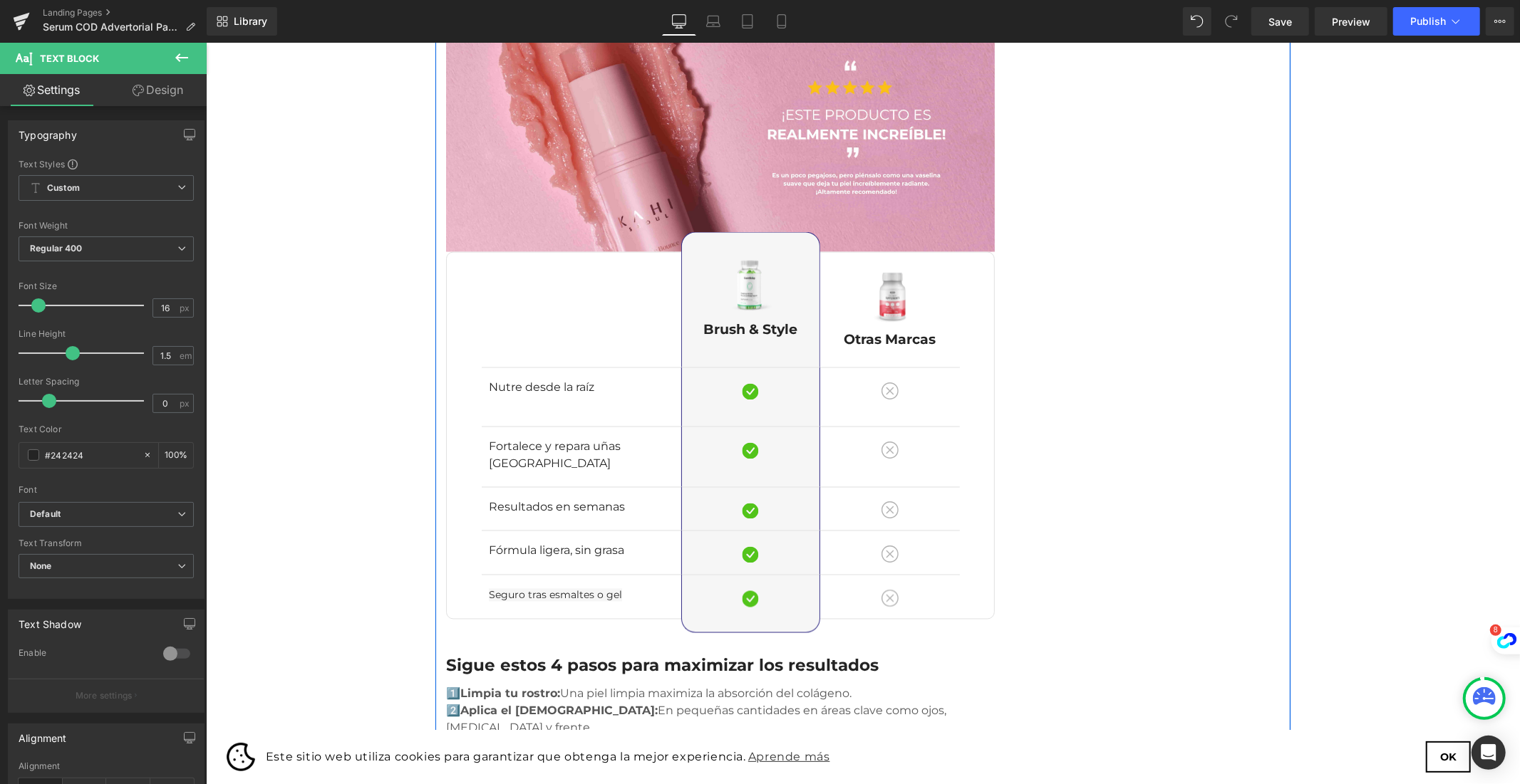
click at [575, 426] on div "Fortalece y repara uñas quebradizas Text Block Row Separator Hidratación profun…" at bounding box center [721, 456] width 479 height 61
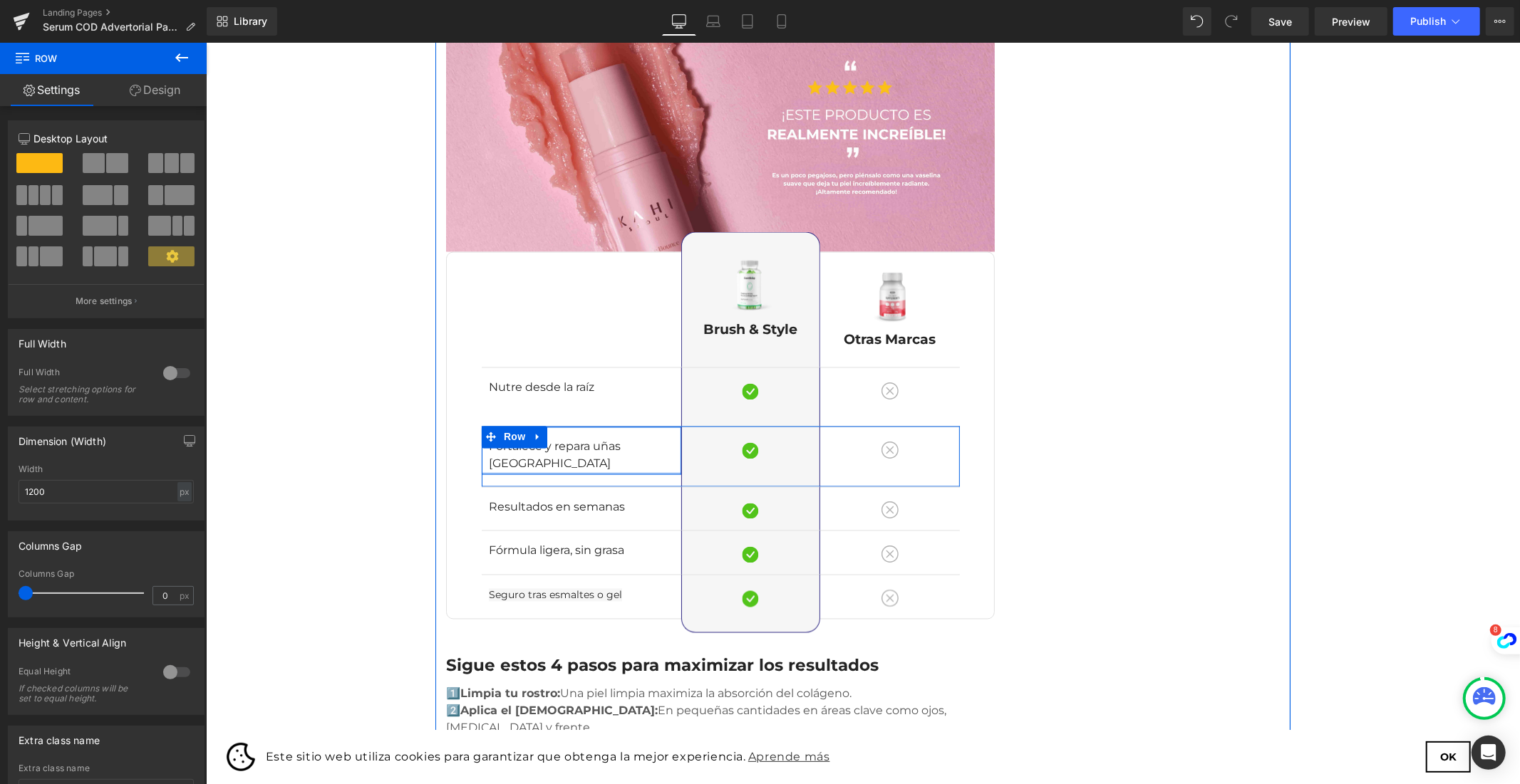
drag, startPoint x: 575, startPoint y: 401, endPoint x: 576, endPoint y: 392, distance: 9.1
click at [576, 426] on div "Fortalece y repara uñas quebradizas Text Block Row" at bounding box center [581, 450] width 200 height 49
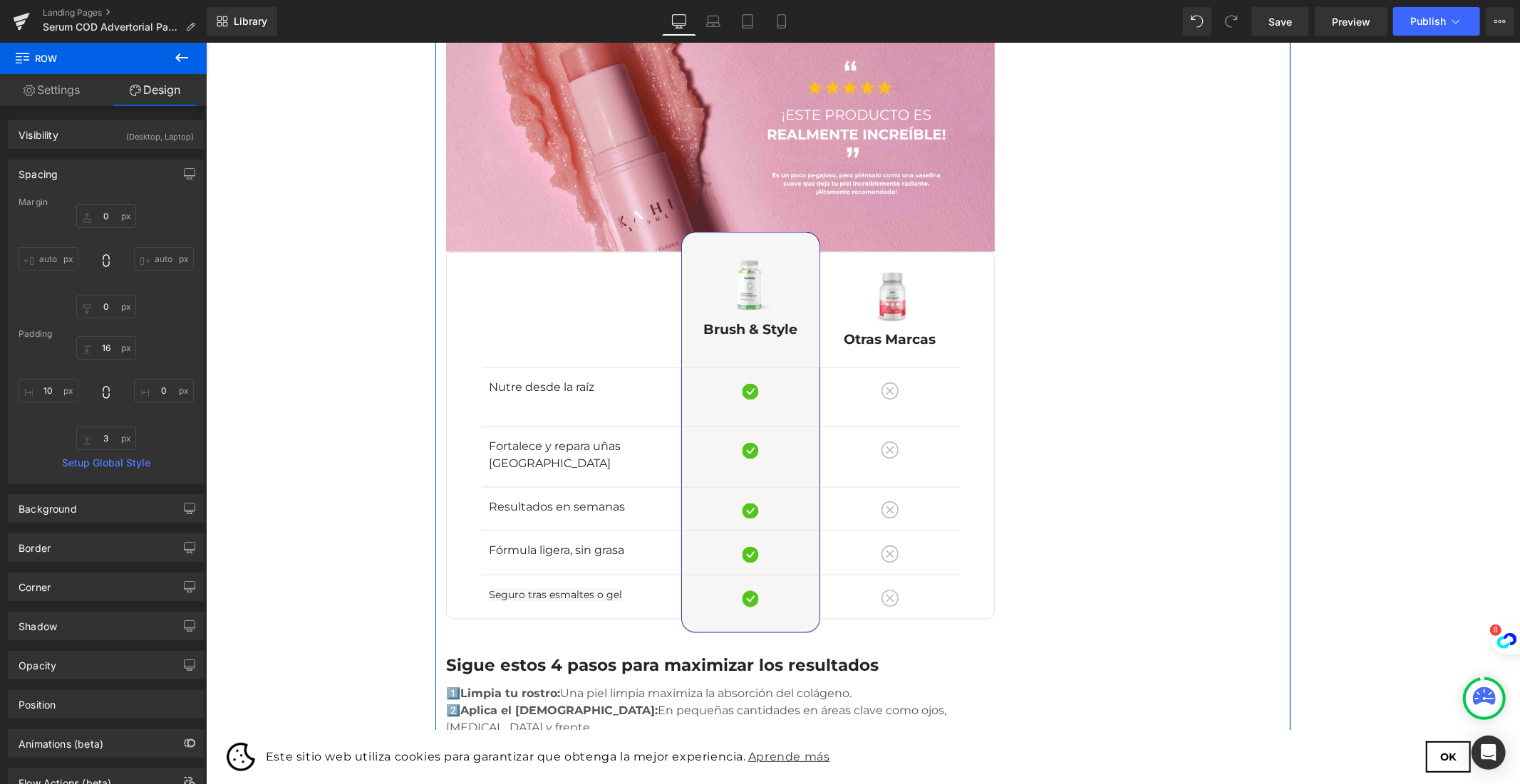
drag, startPoint x: 1202, startPoint y: 374, endPoint x: 638, endPoint y: 384, distance: 564.1
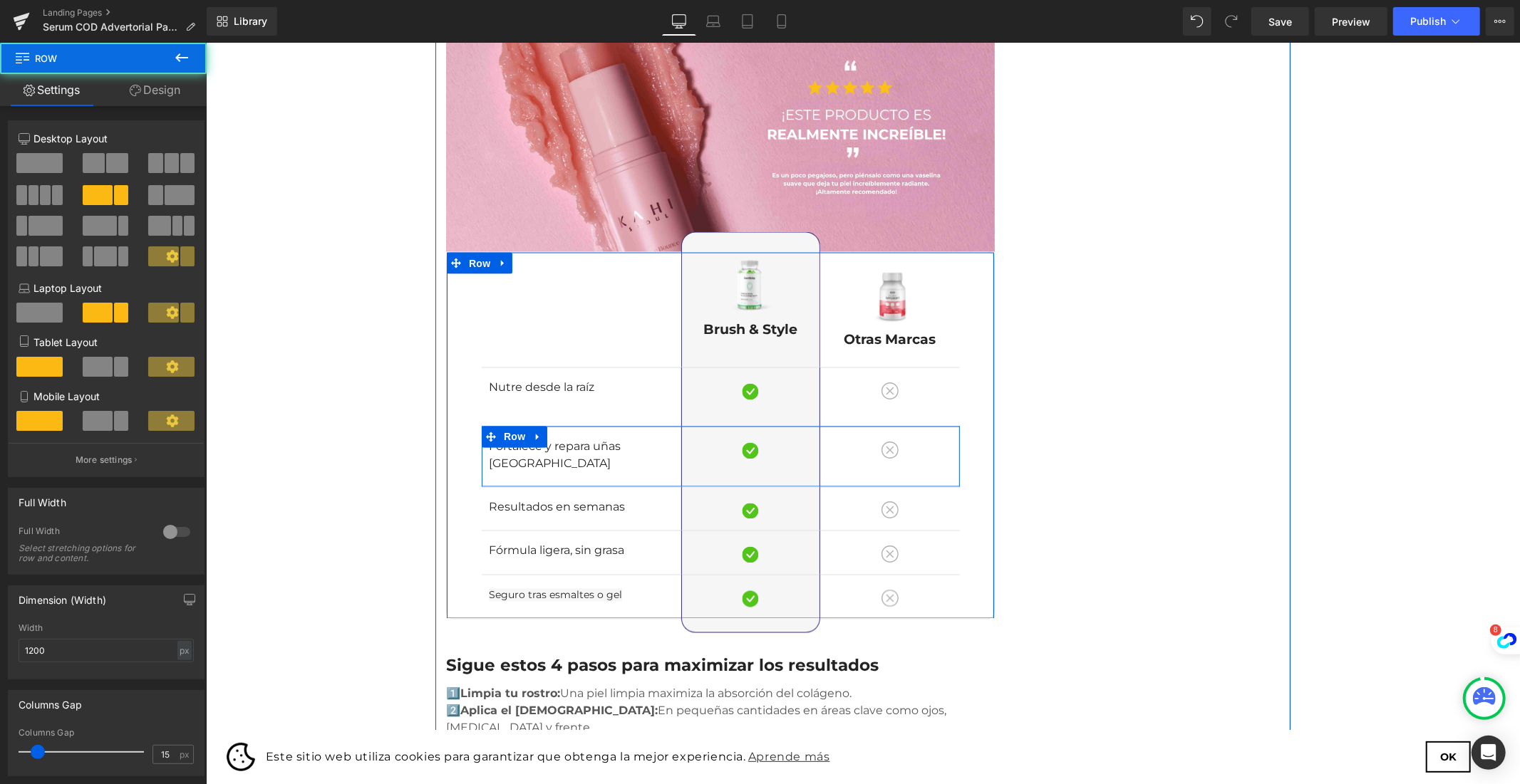
click at [485, 426] on div "Fortalece y repara uñas quebradizas Text Block Row Separator Hidratación profun…" at bounding box center [721, 456] width 479 height 61
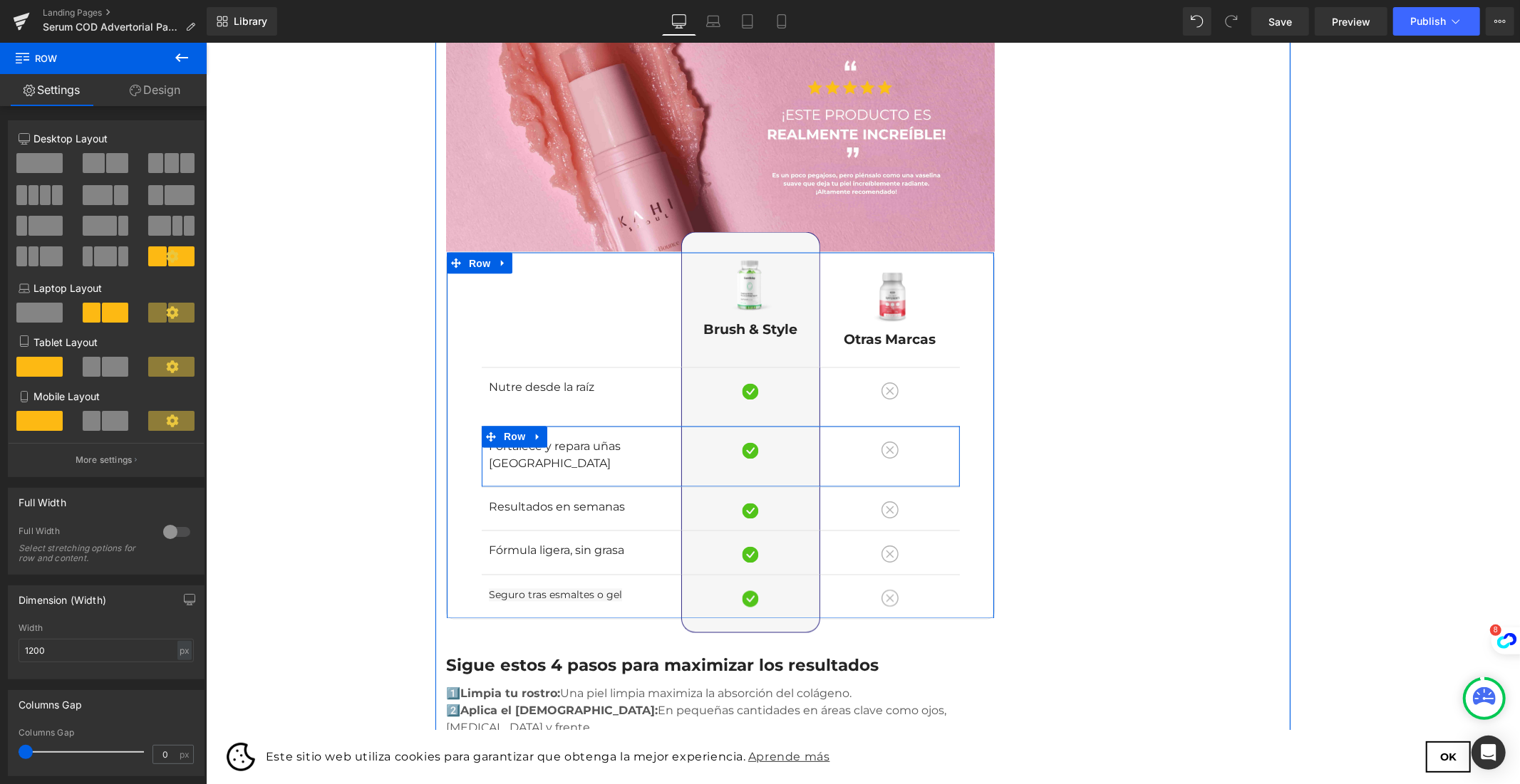
drag, startPoint x: 487, startPoint y: 425, endPoint x: 654, endPoint y: 369, distance: 176.1
click at [487, 426] on div "Fortalece y repara uñas quebradizas Text Block Row Separator Hidratación profun…" at bounding box center [721, 456] width 479 height 61
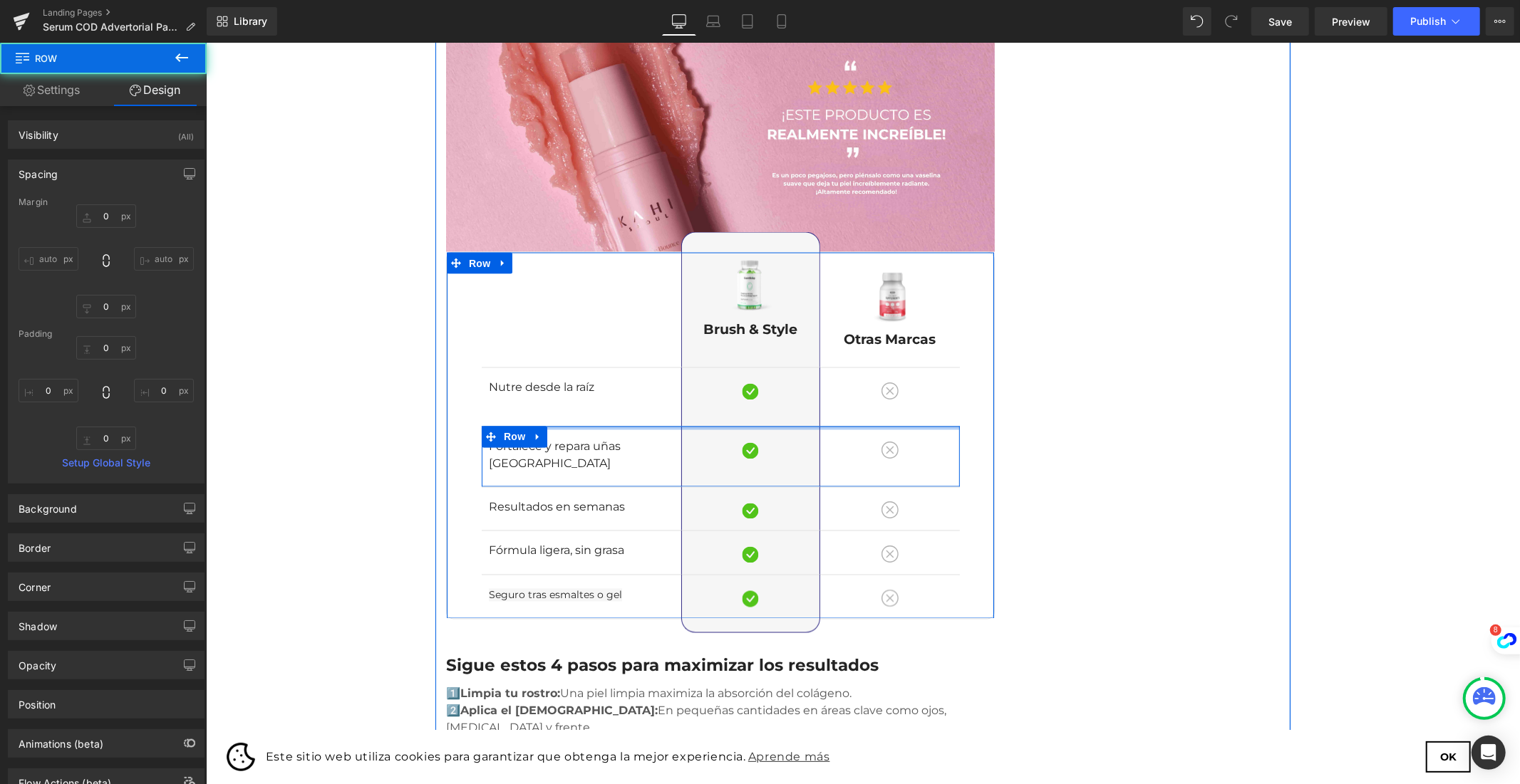
click at [654, 426] on div at bounding box center [721, 428] width 479 height 4
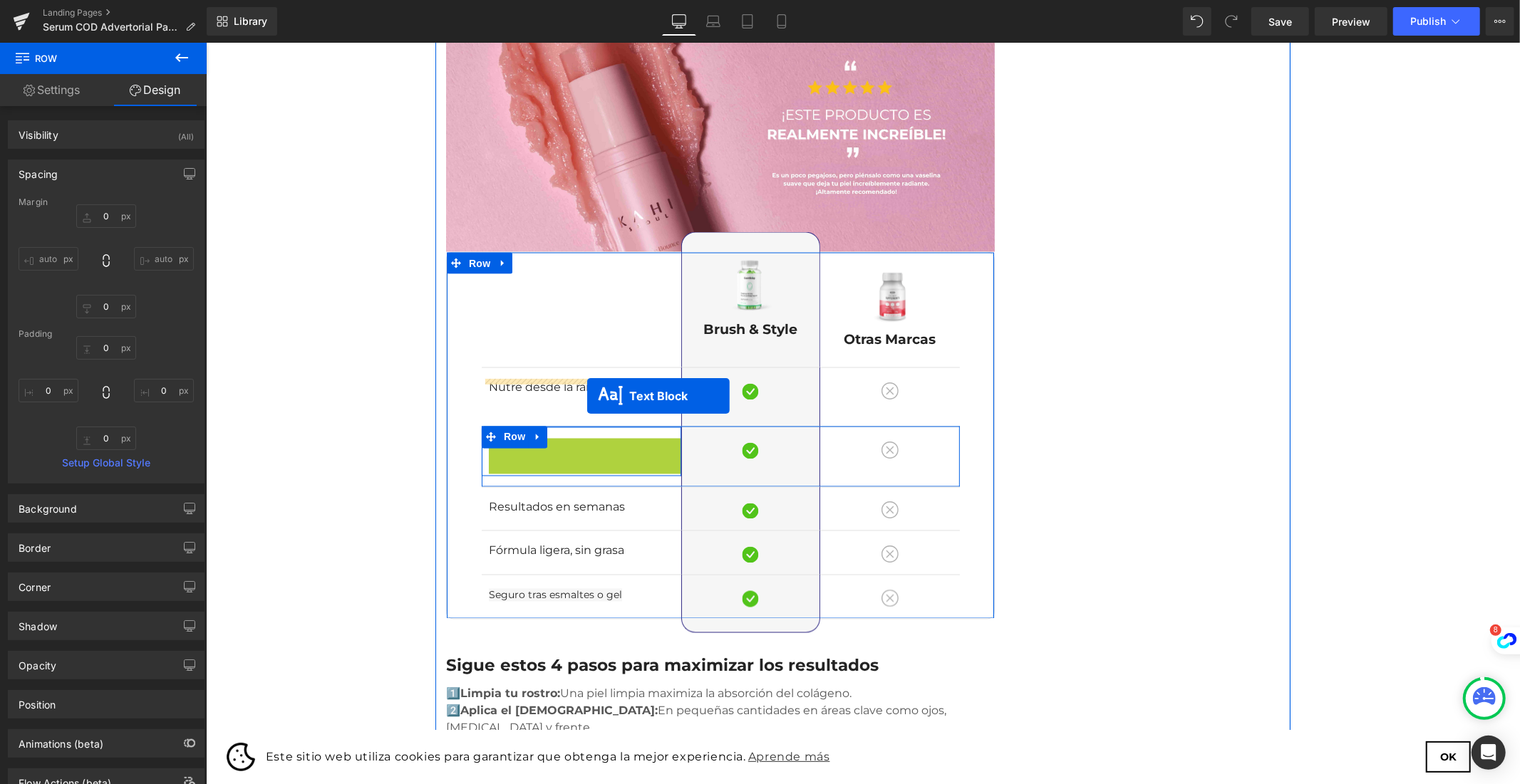
drag, startPoint x: 587, startPoint y: 387, endPoint x: 586, endPoint y: 395, distance: 8.1
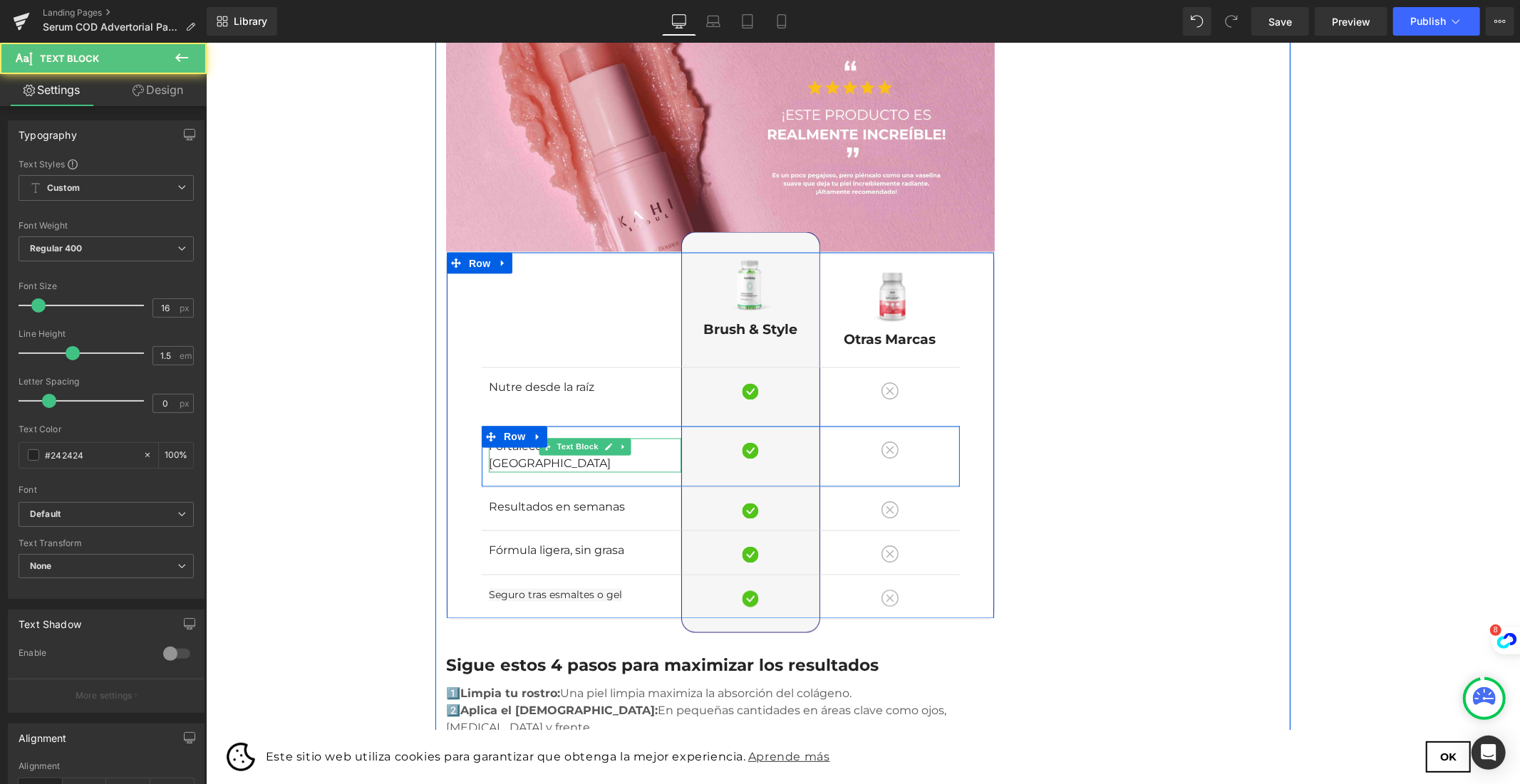
click at [597, 426] on div "Fortalece y repara uñas quebradizas Text Block Row Separator Hidratación profun…" at bounding box center [721, 456] width 479 height 61
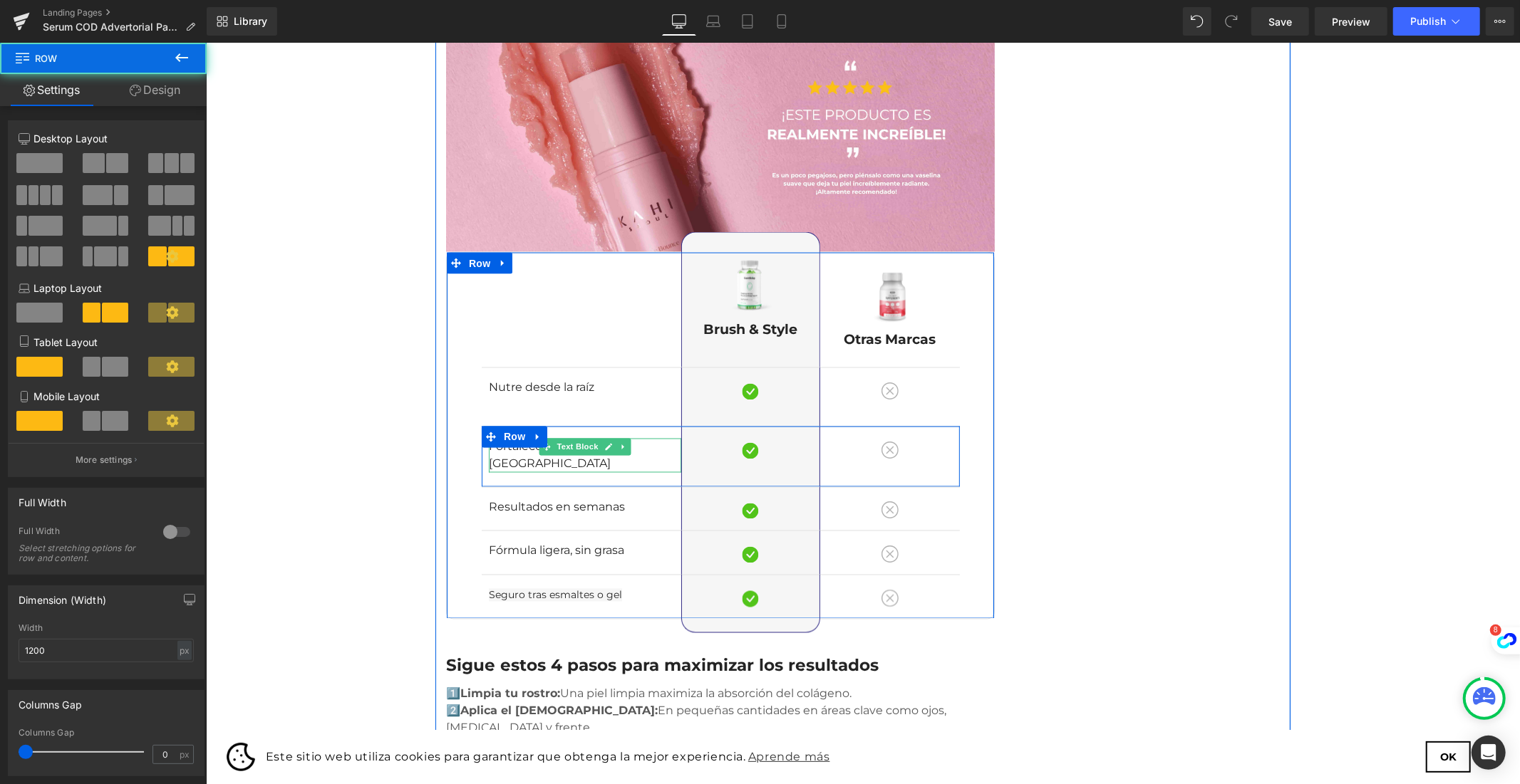
click at [597, 426] on div "Fortalece y repara uñas quebradizas Text Block Row Separator Hidratación profun…" at bounding box center [721, 456] width 479 height 61
click at [568, 367] on div "Nutre desde la raíz Text Block Row Separator Colágeno hidrolizado de alta absor…" at bounding box center [721, 396] width 479 height 59
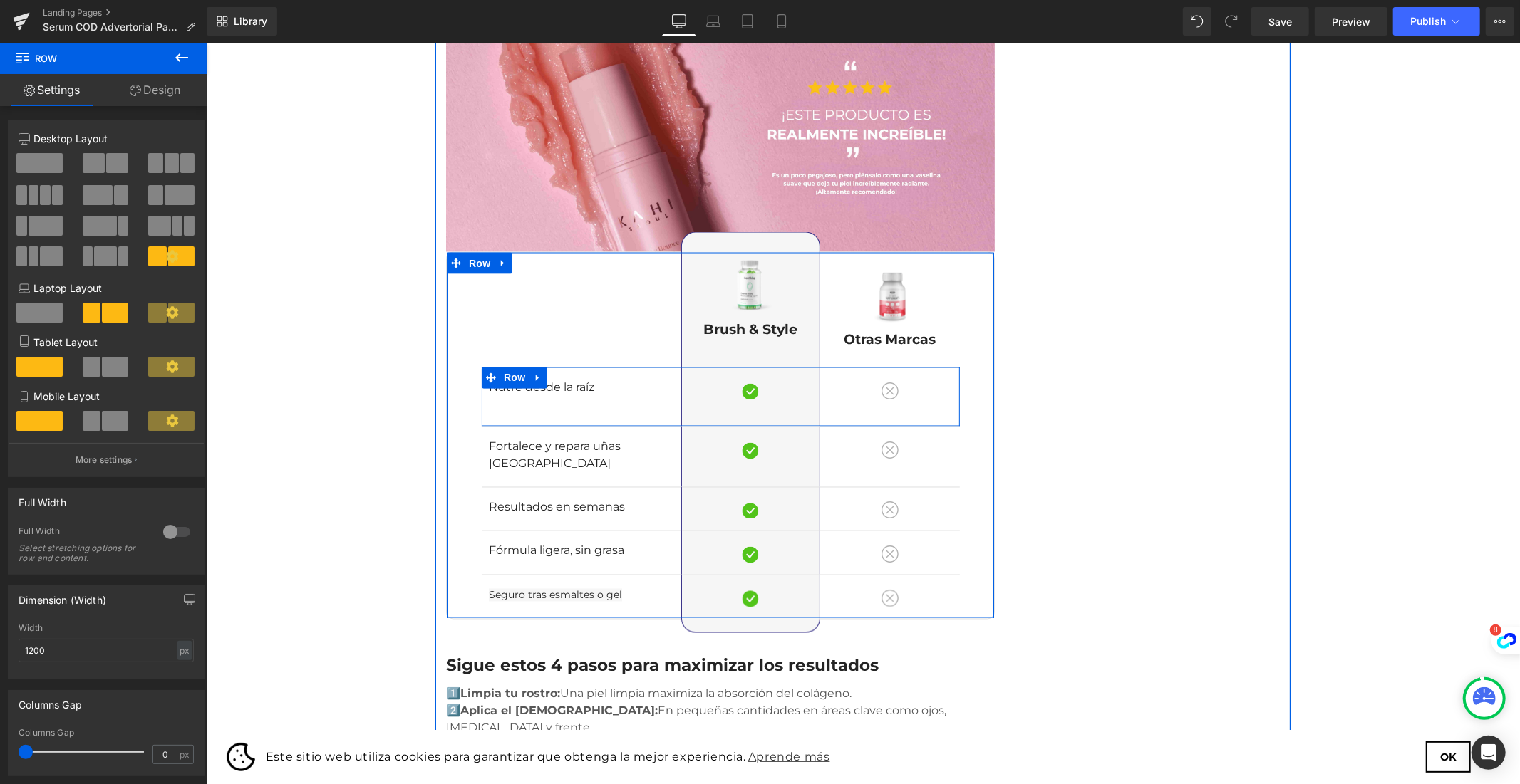
click at [567, 367] on div "Nutre desde la raíz Text Block Row Separator Colágeno hidrolizado de alta absor…" at bounding box center [721, 396] width 479 height 59
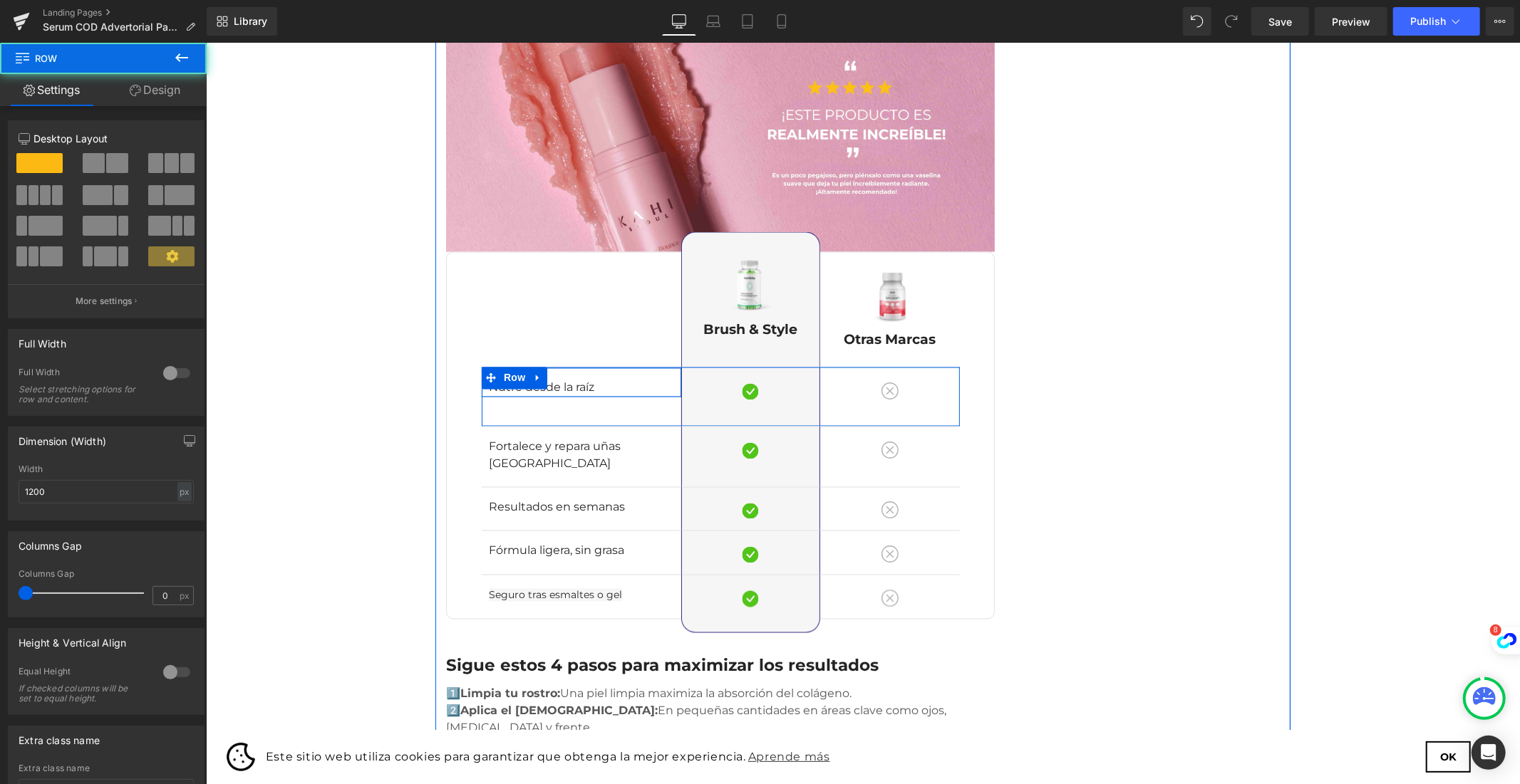
drag, startPoint x: 508, startPoint y: 345, endPoint x: 509, endPoint y: 335, distance: 10.0
click at [509, 367] on div "Nutre desde la raíz Text Block Row" at bounding box center [581, 382] width 200 height 30
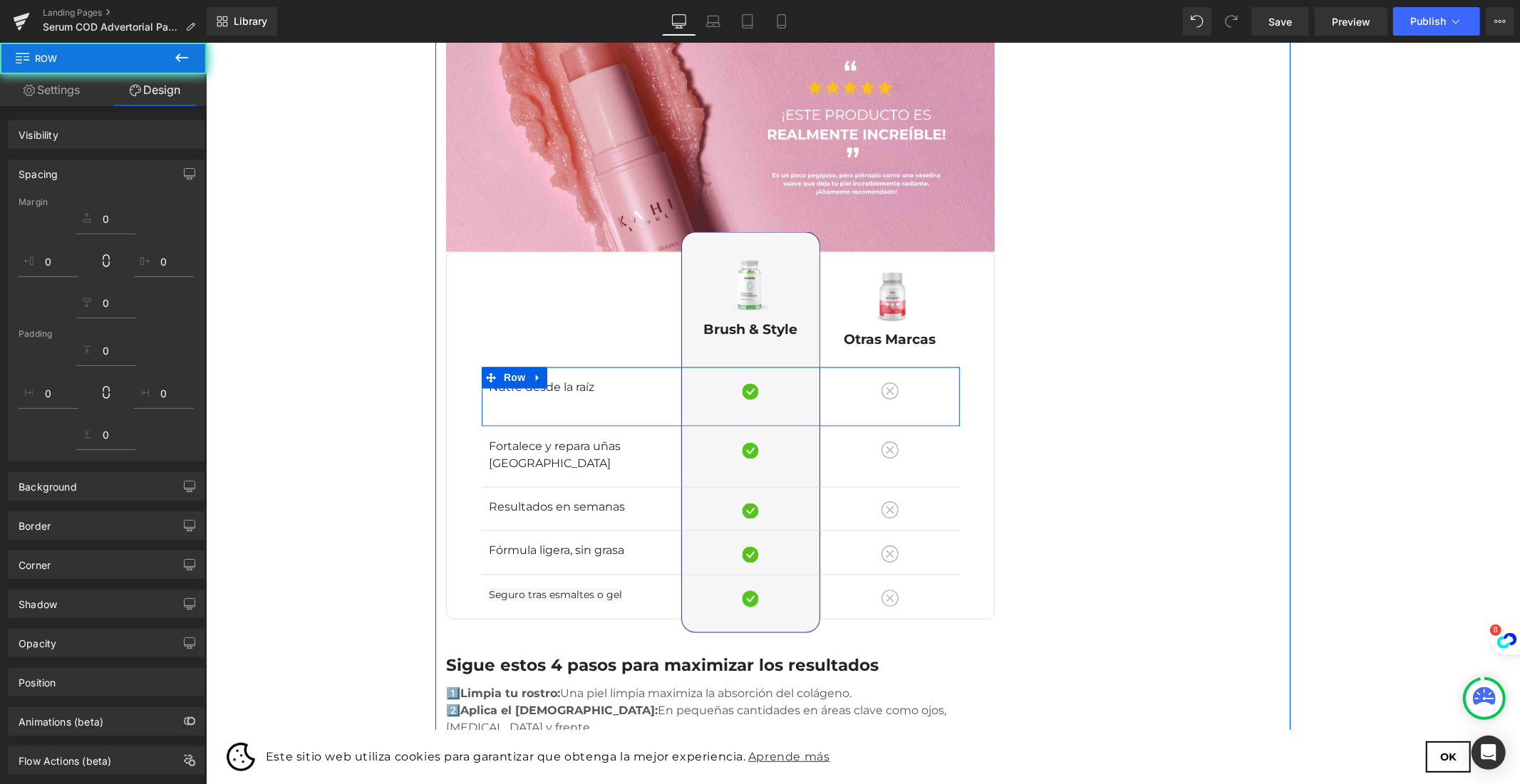
click at [511, 367] on div "Nutre desde la raíz Text Block Row Separator Colágeno hidrolizado de alta absor…" at bounding box center [721, 396] width 479 height 59
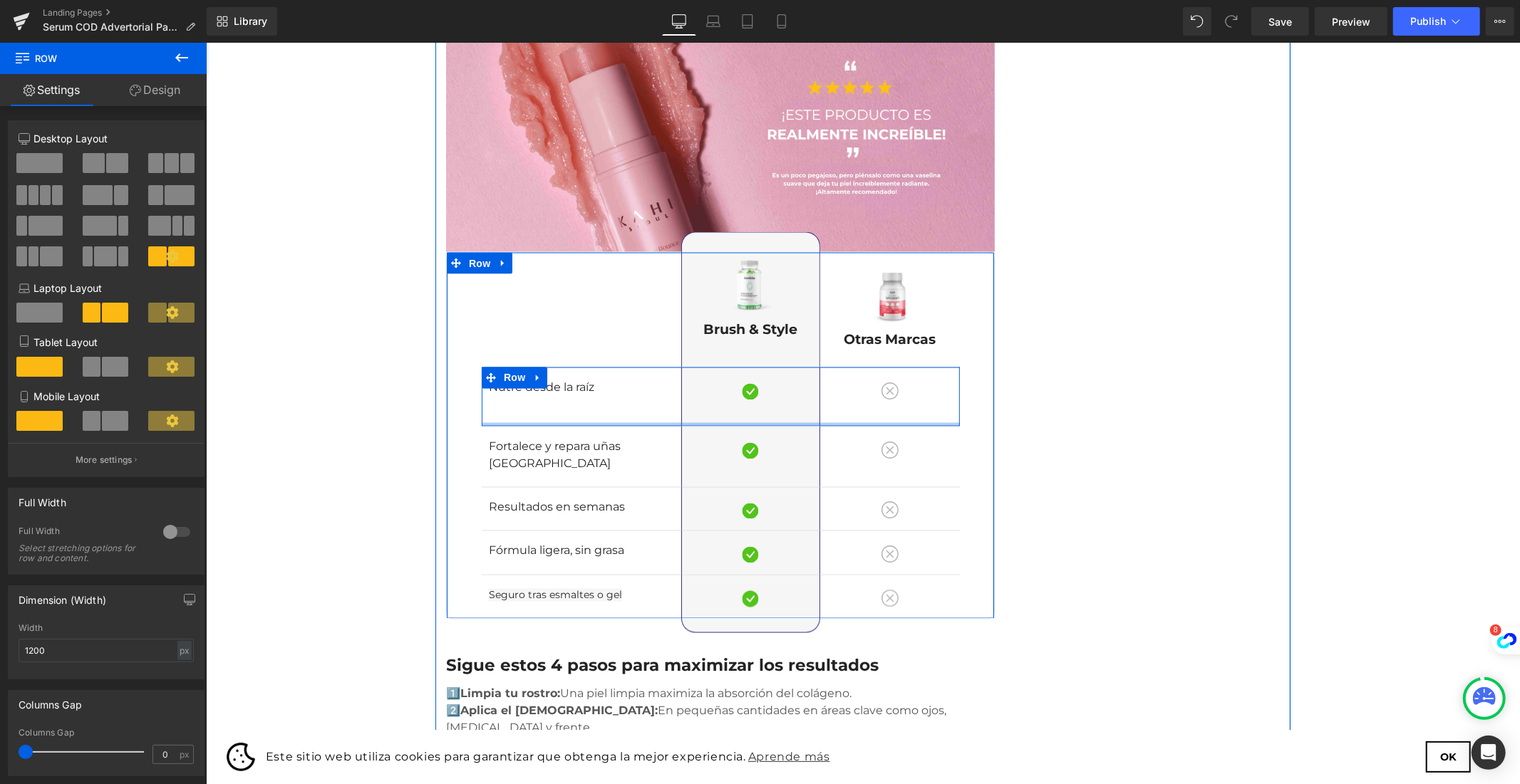
drag, startPoint x: 511, startPoint y: 364, endPoint x: 520, endPoint y: 344, distance: 21.9
click at [520, 367] on div "Nutre desde la raíz Text Block Row Separator Colágeno hidrolizado de alta absor…" at bounding box center [721, 396] width 479 height 59
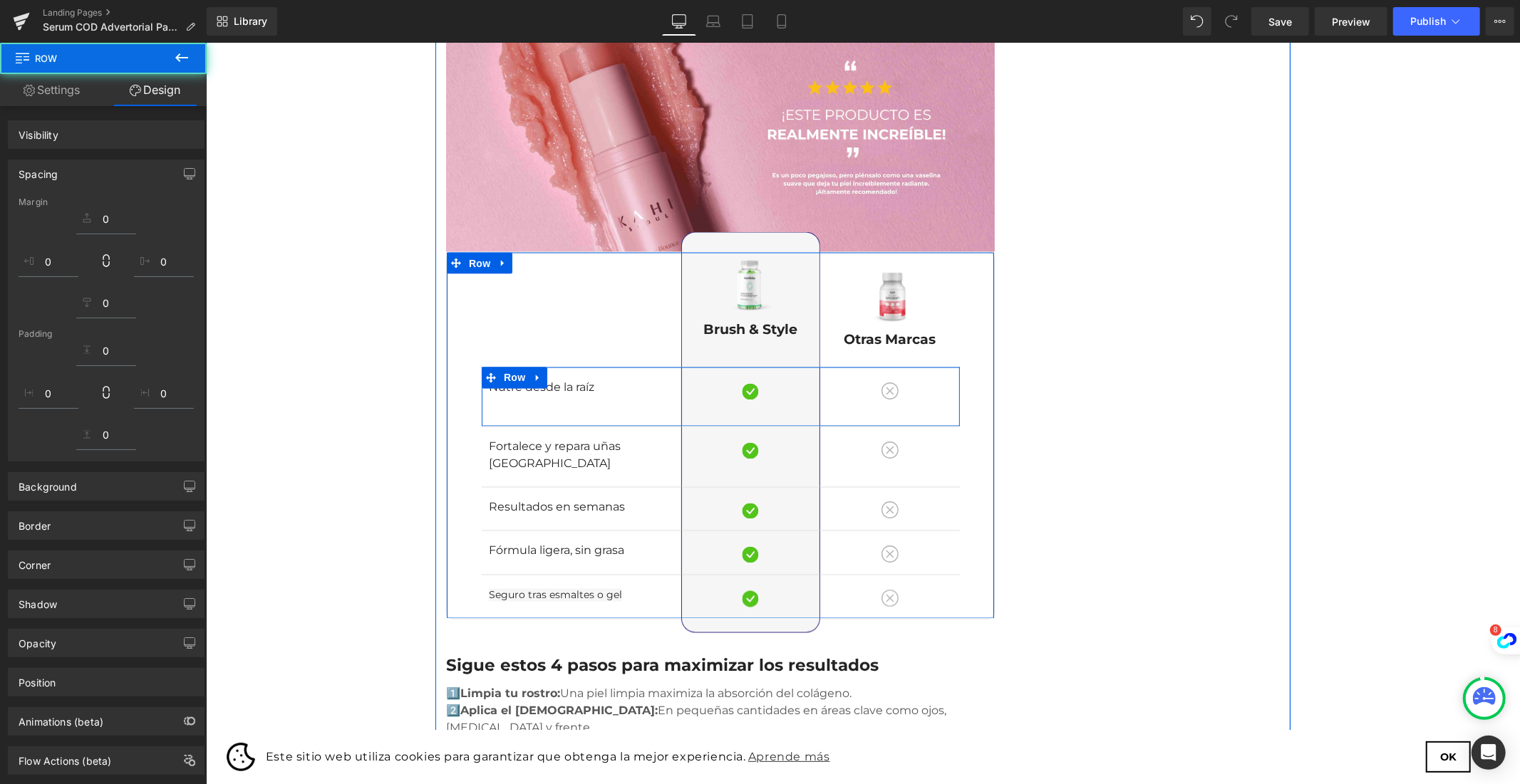
click at [1313, 320] on div "Descubre cómo este sérum natural puede transformar tus uñas frágiles en fuertes…" at bounding box center [862, 85] width 1314 height 3887
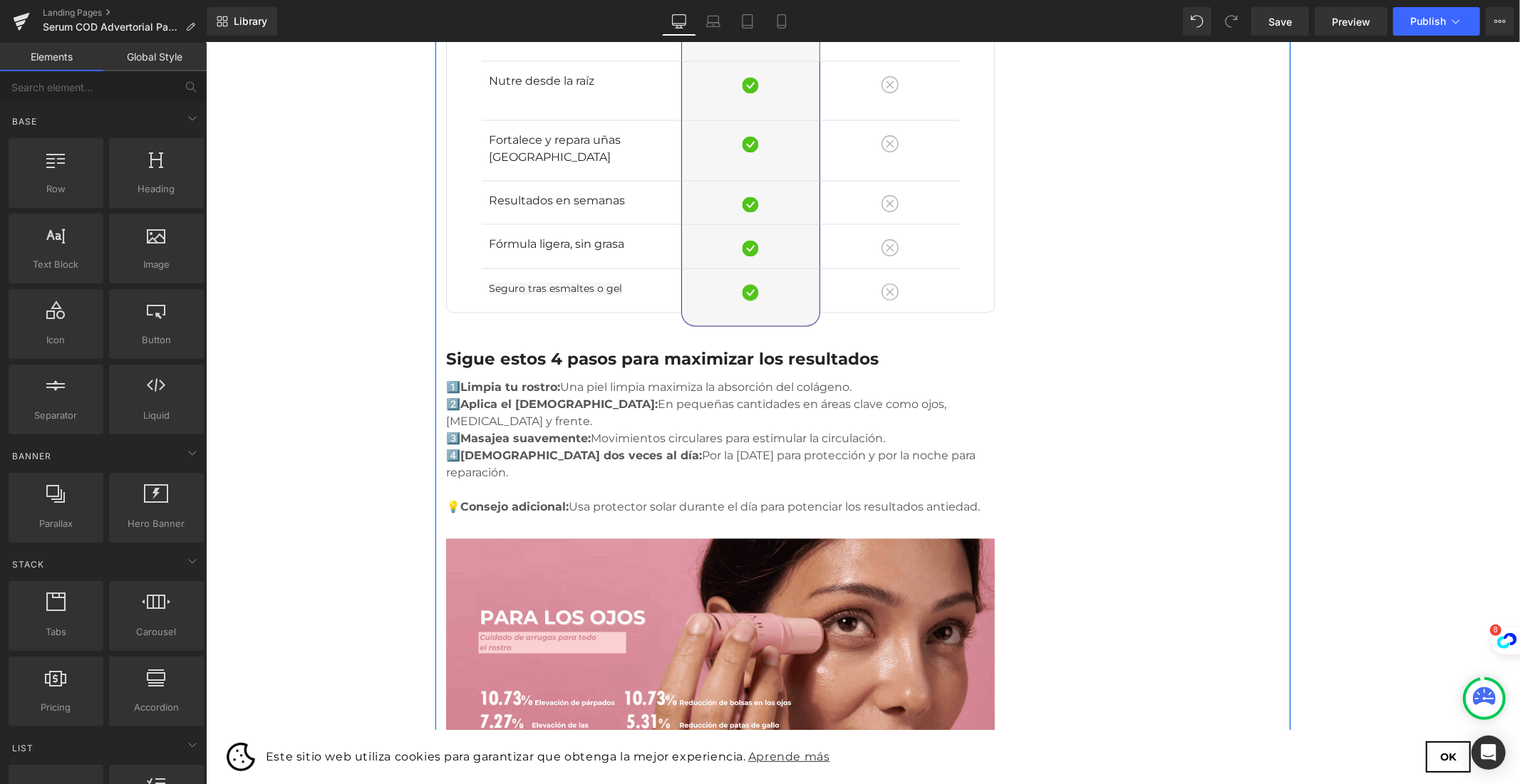
scroll to position [2295, 0]
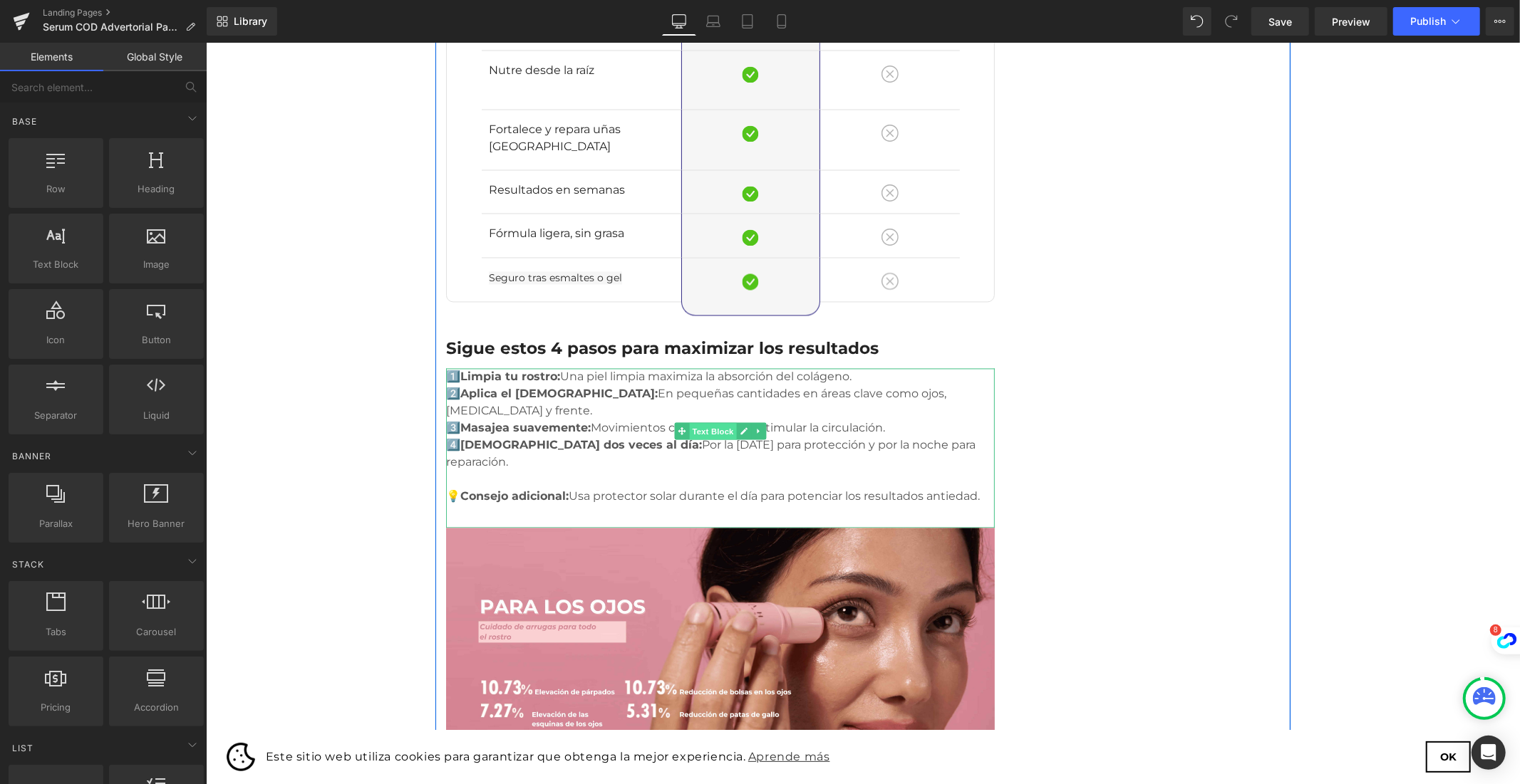
click at [709, 423] on span "Text Block" at bounding box center [712, 431] width 47 height 17
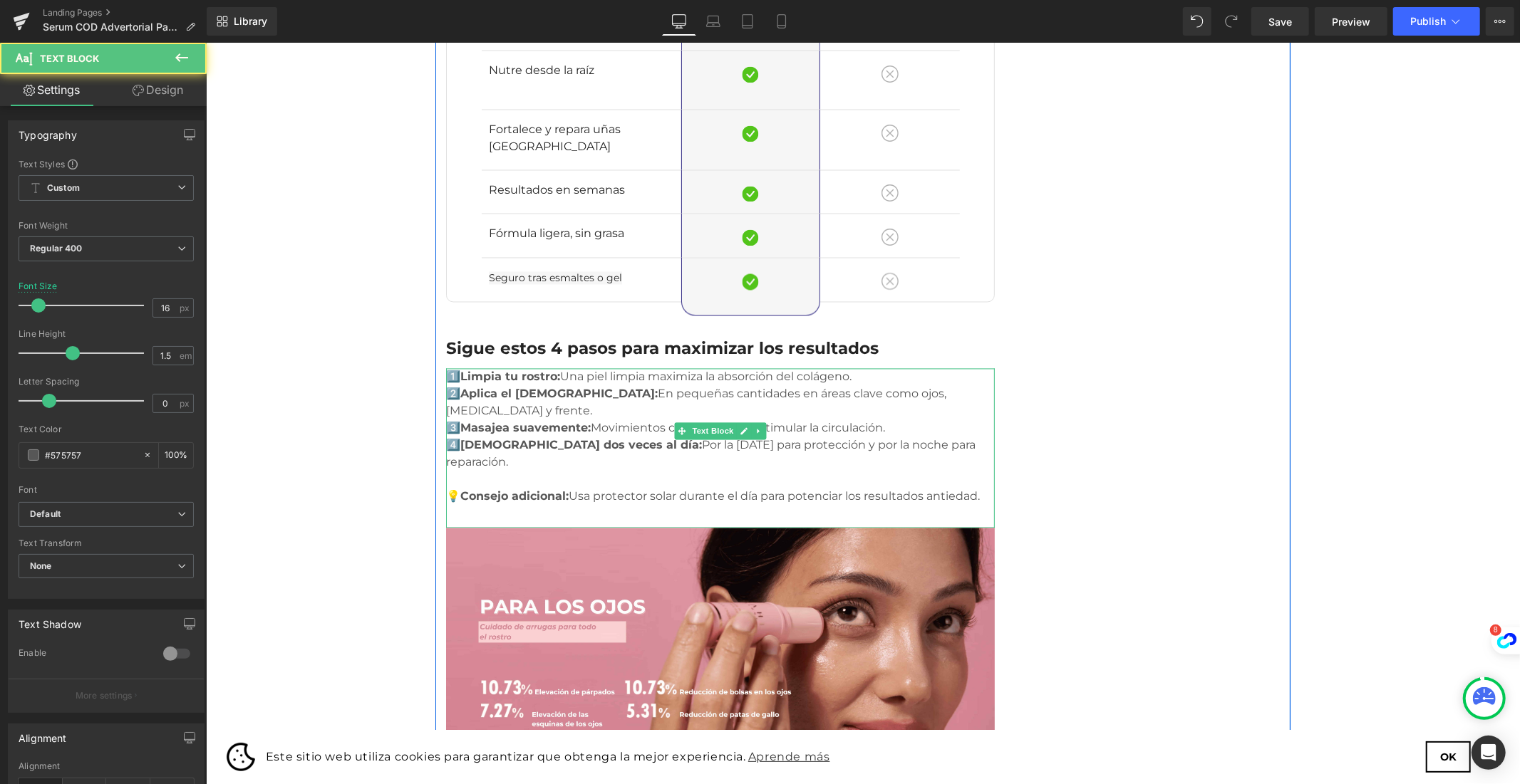
click at [735, 385] on p "2️⃣ Aplica el [MEDICAL_DATA]: En pequeñas cantidades en áreas clave como ojos, …" at bounding box center [720, 402] width 549 height 34
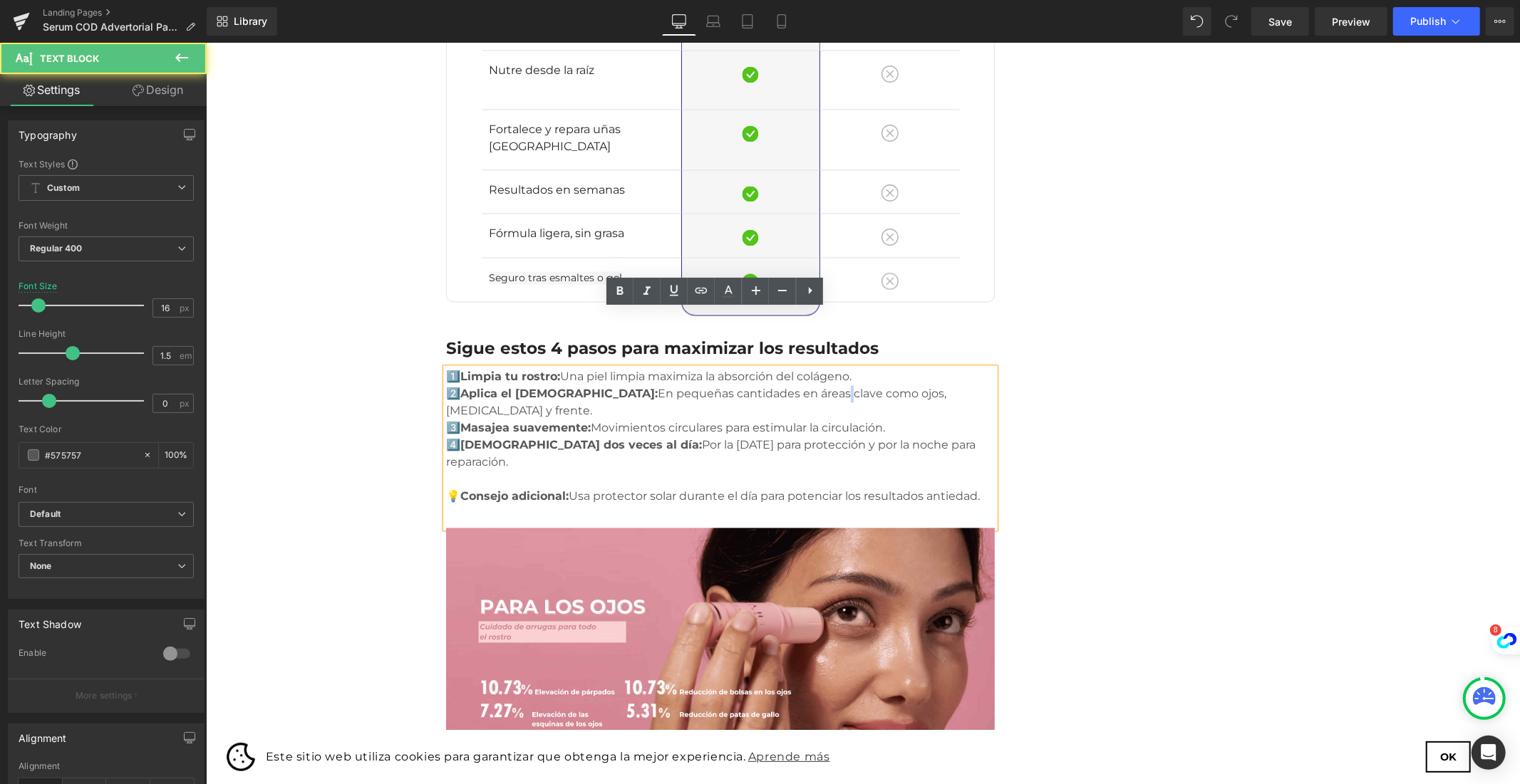
click at [735, 385] on p "2️⃣ Aplica el [MEDICAL_DATA]: En pequeñas cantidades en áreas clave como ojos, …" at bounding box center [720, 402] width 549 height 34
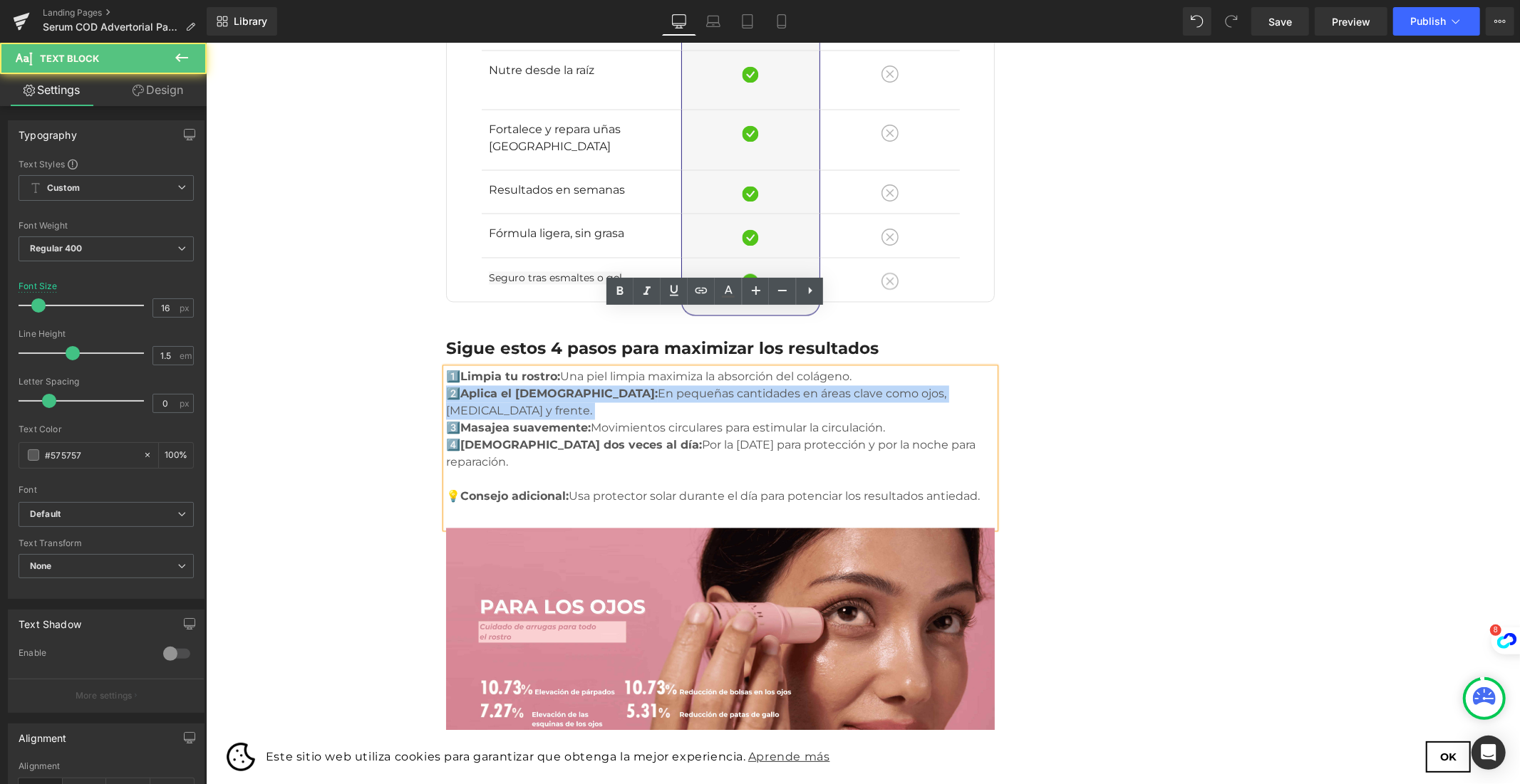
click at [735, 385] on p "2️⃣ Aplica el [MEDICAL_DATA]: En pequeñas cantidades en áreas clave como ojos, …" at bounding box center [720, 402] width 549 height 34
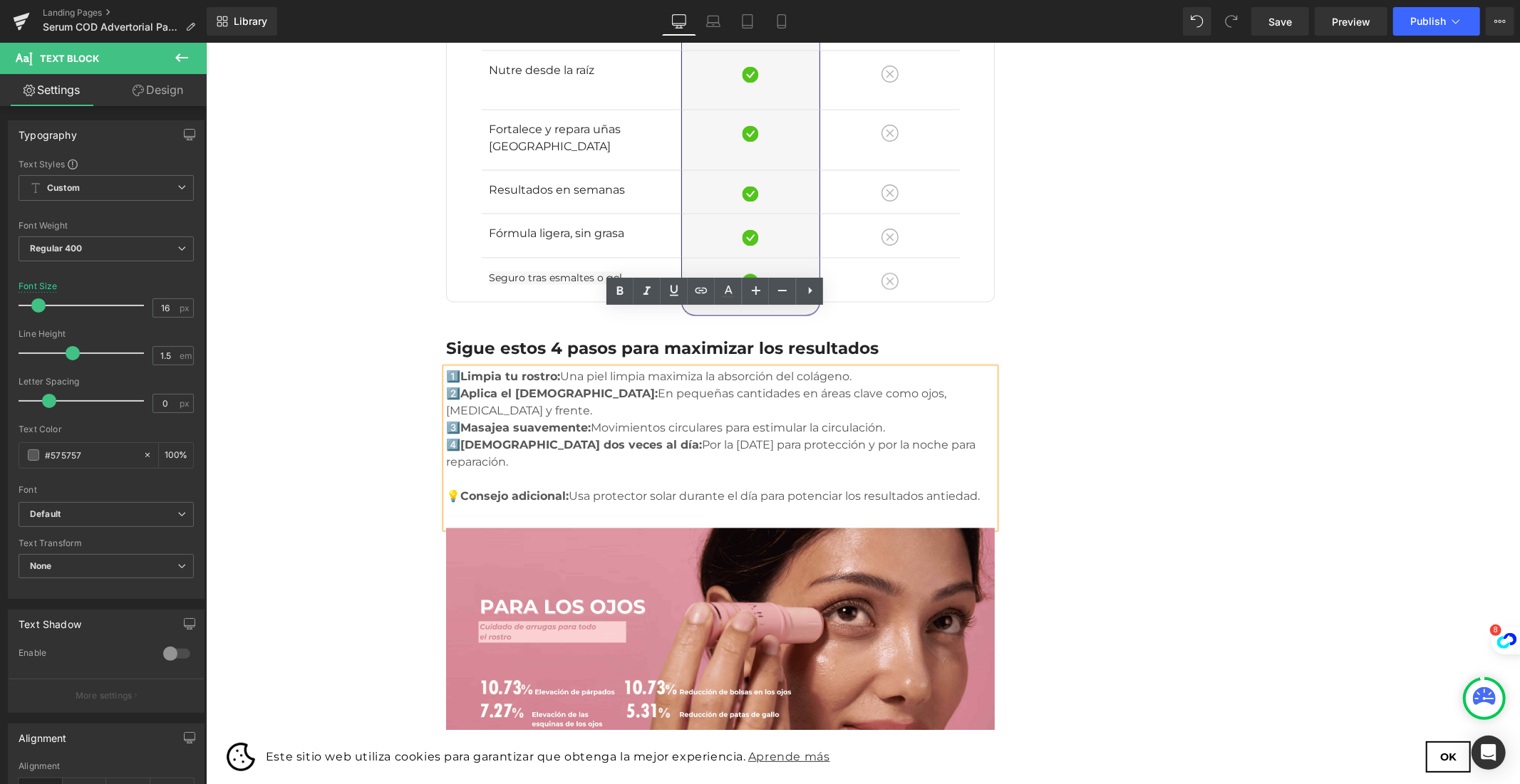
click at [922, 471] on p at bounding box center [720, 479] width 549 height 17
drag, startPoint x: 936, startPoint y: 400, endPoint x: 394, endPoint y: 311, distance: 549.3
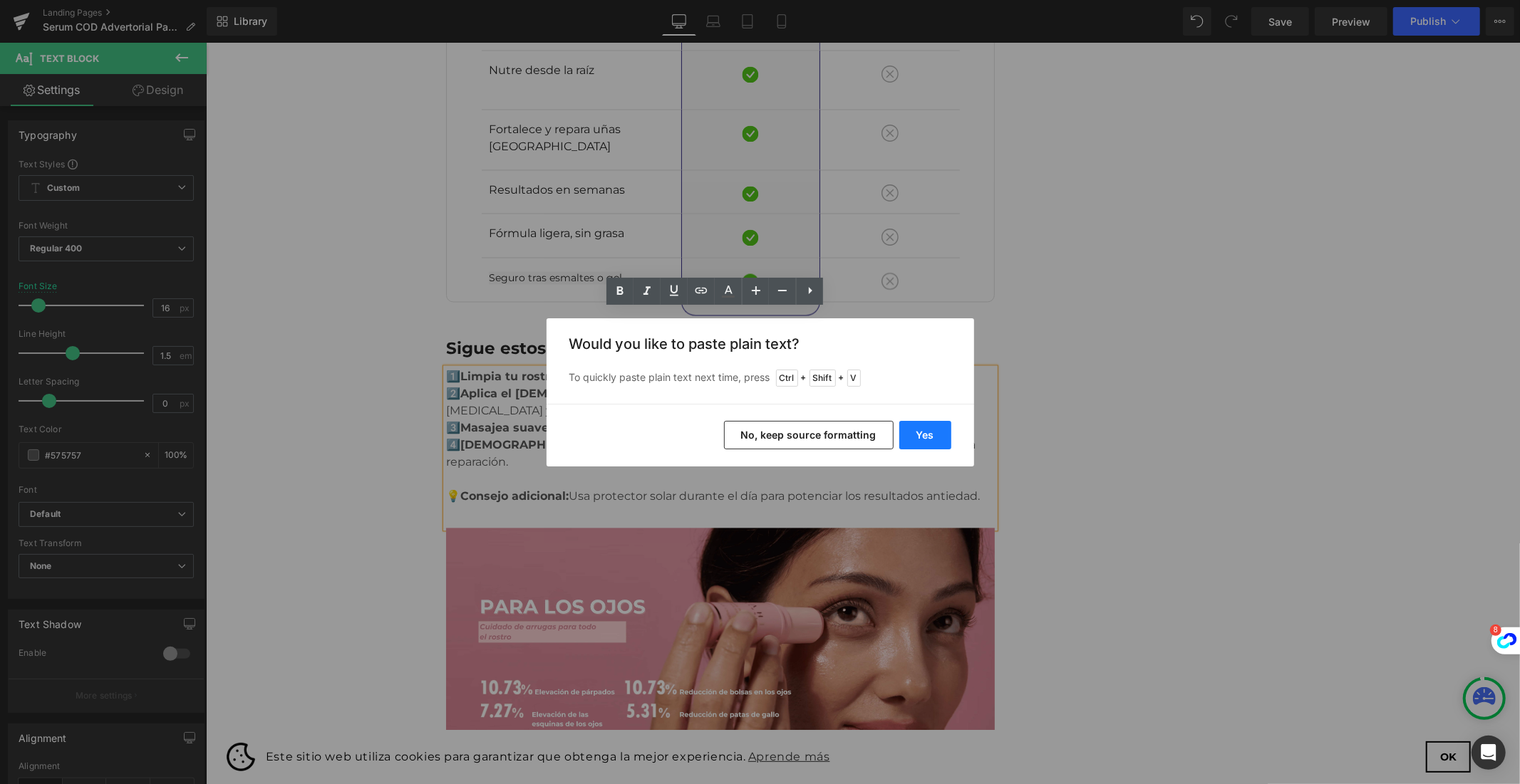
click at [932, 428] on button "Yes" at bounding box center [924, 435] width 52 height 28
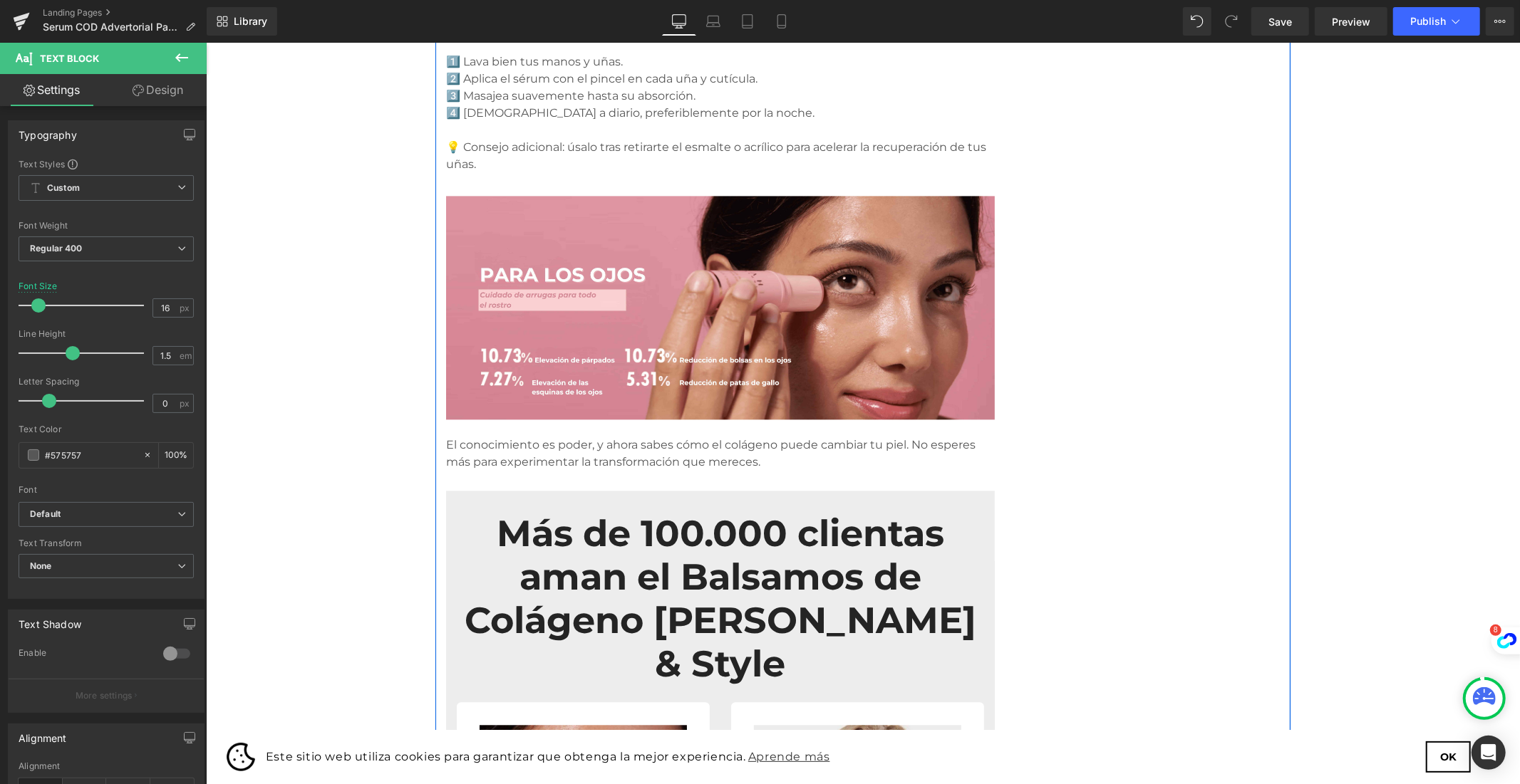
scroll to position [2611, 0]
click at [719, 445] on span "Text Block" at bounding box center [712, 454] width 47 height 17
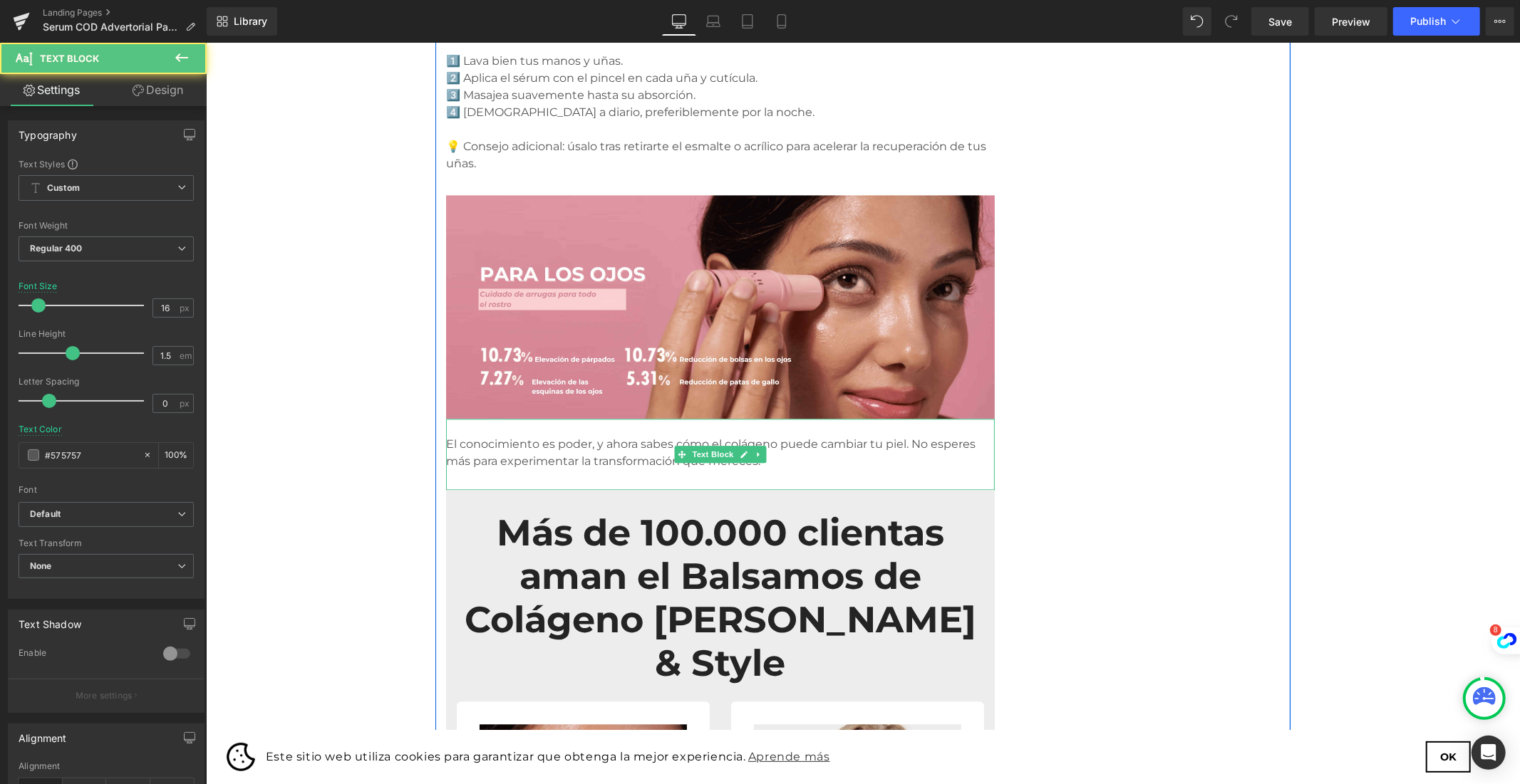
click at [582, 435] on p "El conocimiento es poder, y ahora sabes cómo el colágeno puede cambiar tu piel.…" at bounding box center [720, 452] width 549 height 34
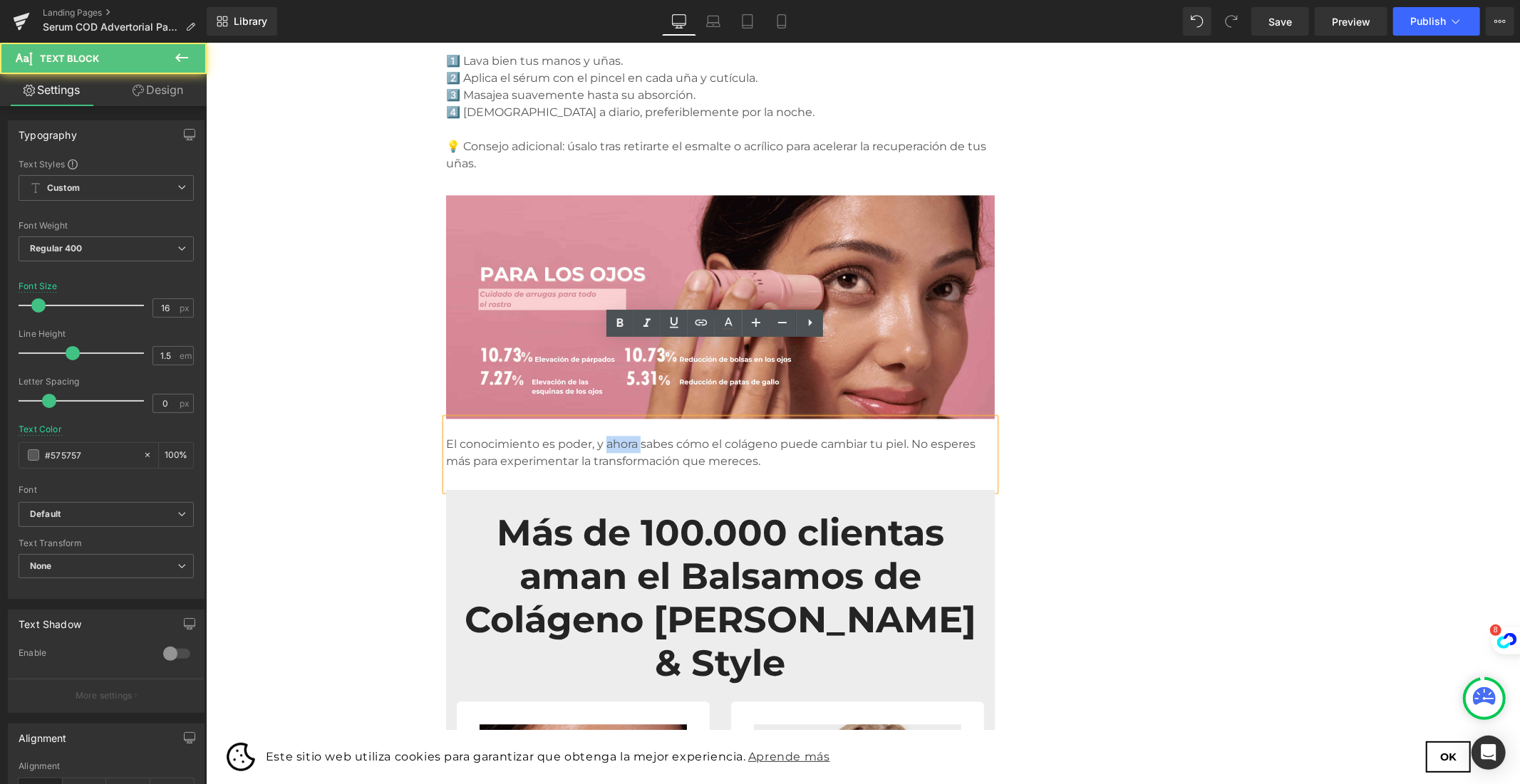
click at [582, 435] on p "El conocimiento es poder, y ahora sabes cómo el colágeno puede cambiar tu piel.…" at bounding box center [720, 452] width 549 height 34
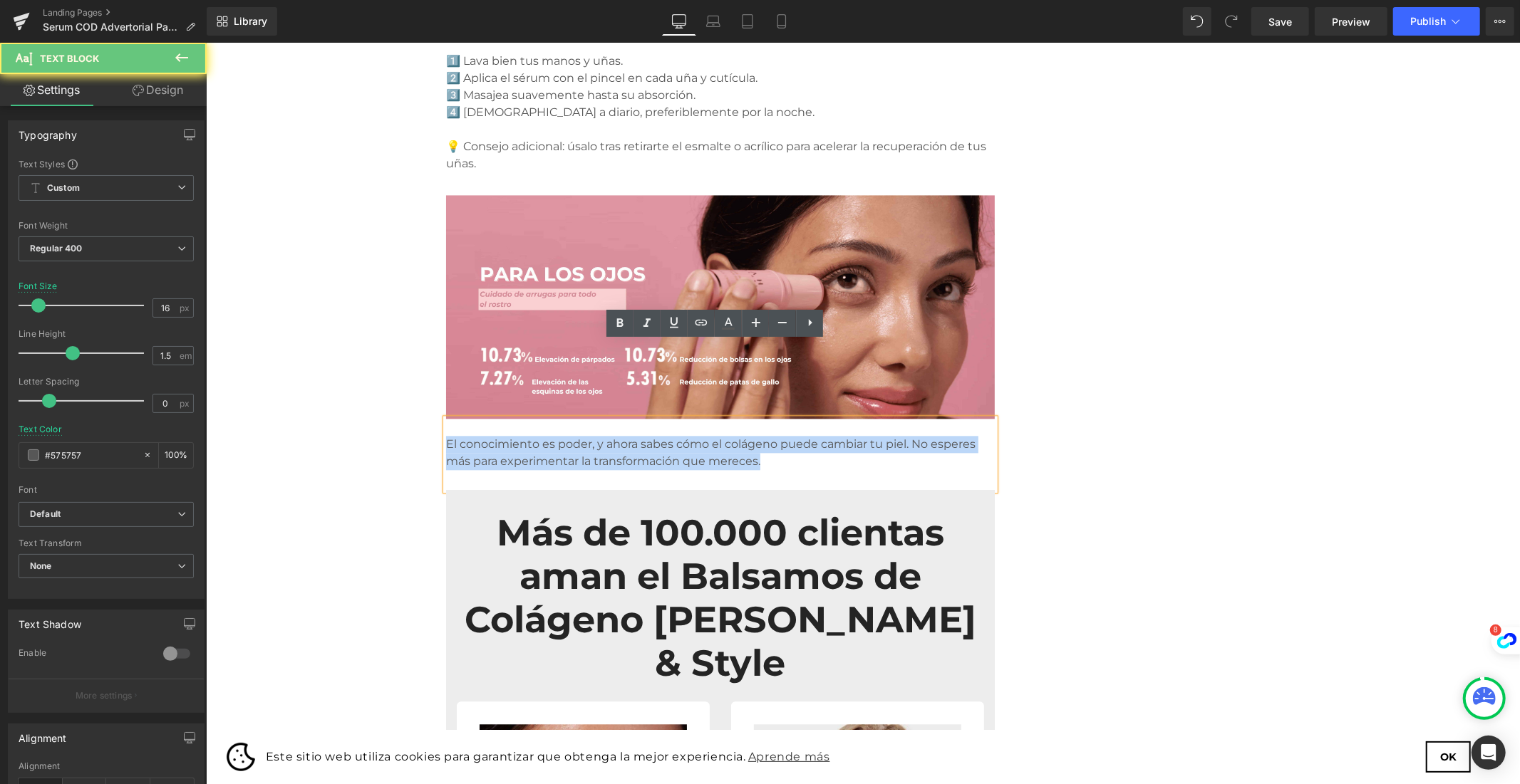
click at [582, 435] on p "El conocimiento es poder, y ahora sabes cómo el colágeno puede cambiar tu piel.…" at bounding box center [720, 452] width 549 height 34
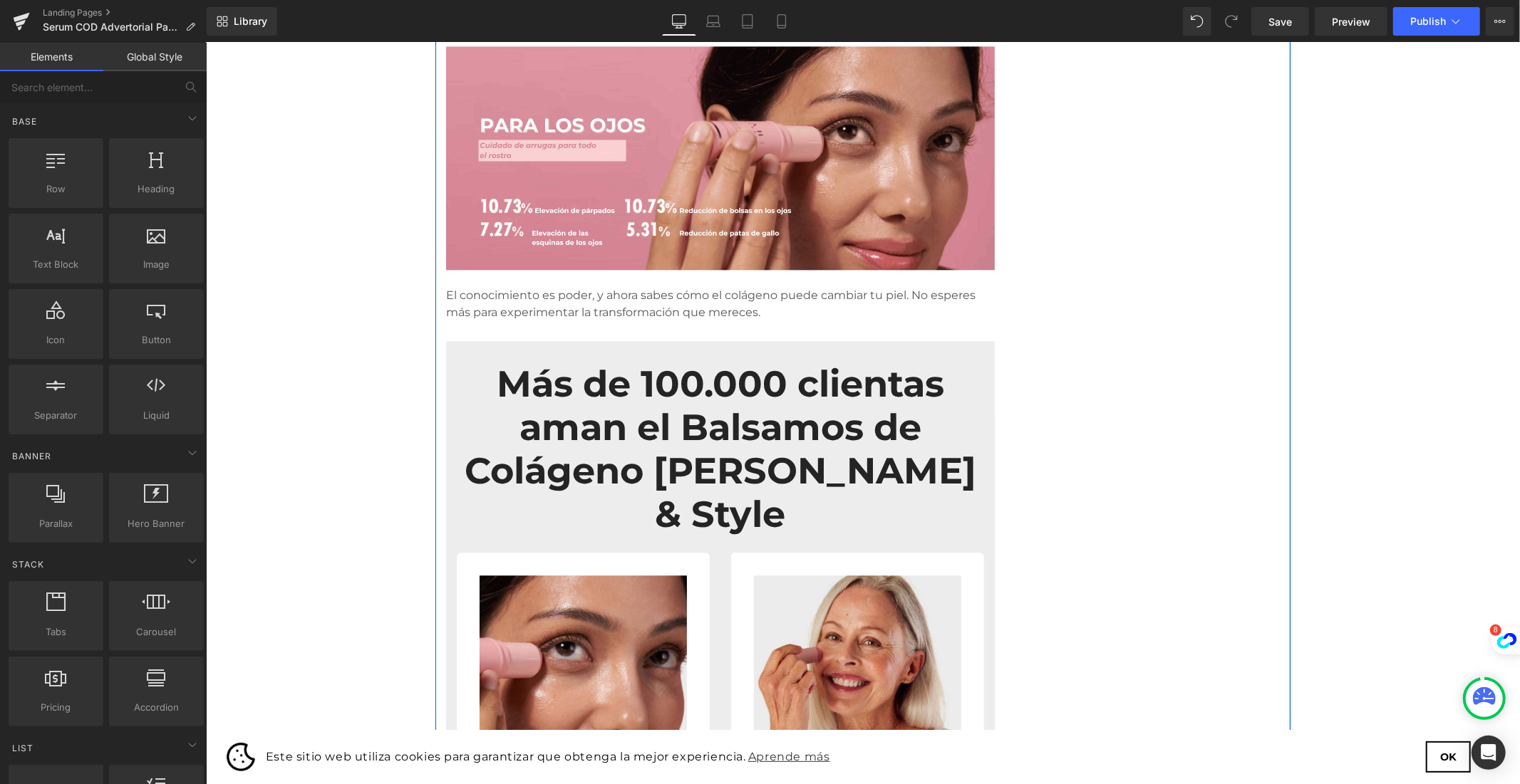
scroll to position [3007, 0]
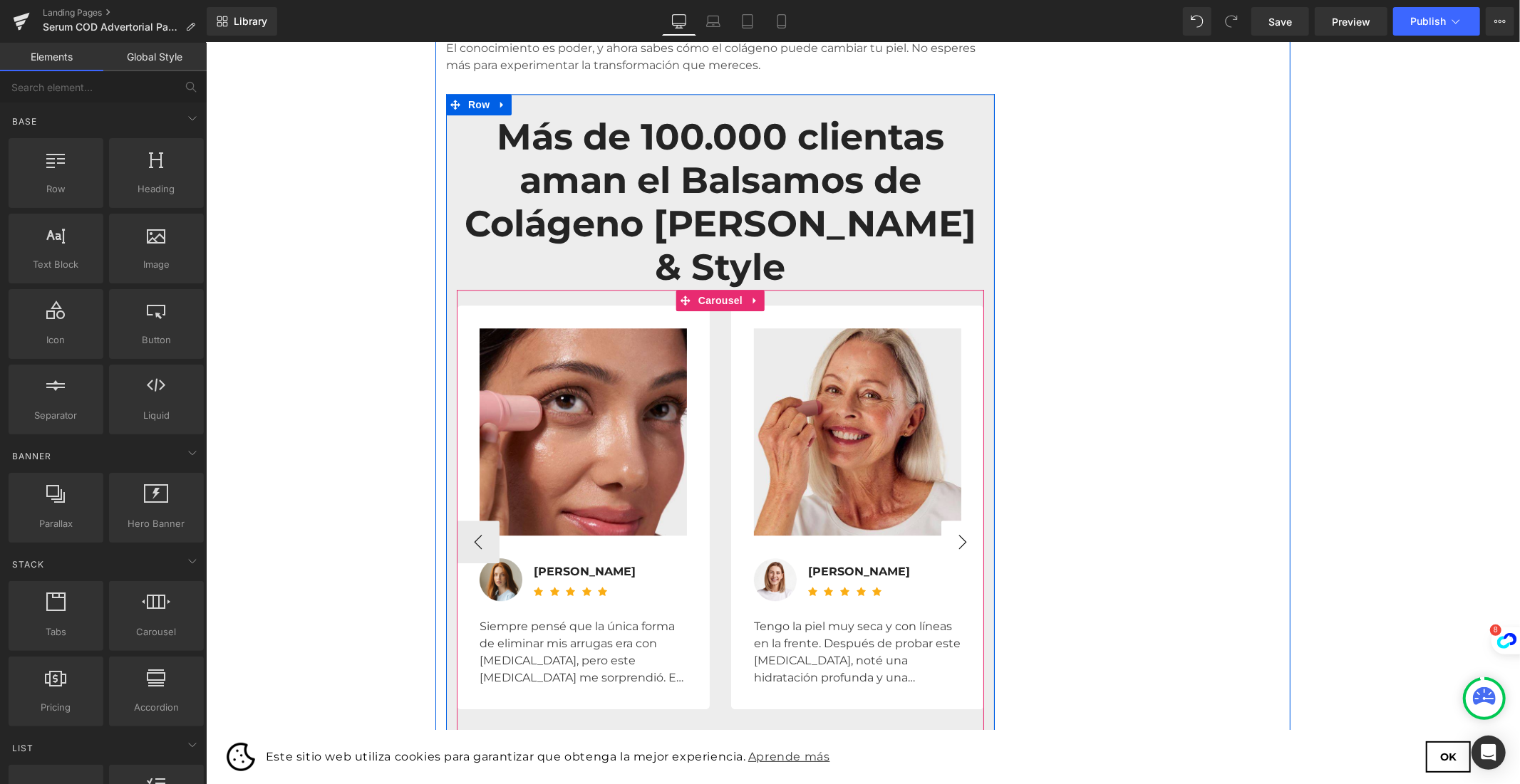
click at [963, 520] on button "›" at bounding box center [962, 541] width 43 height 43
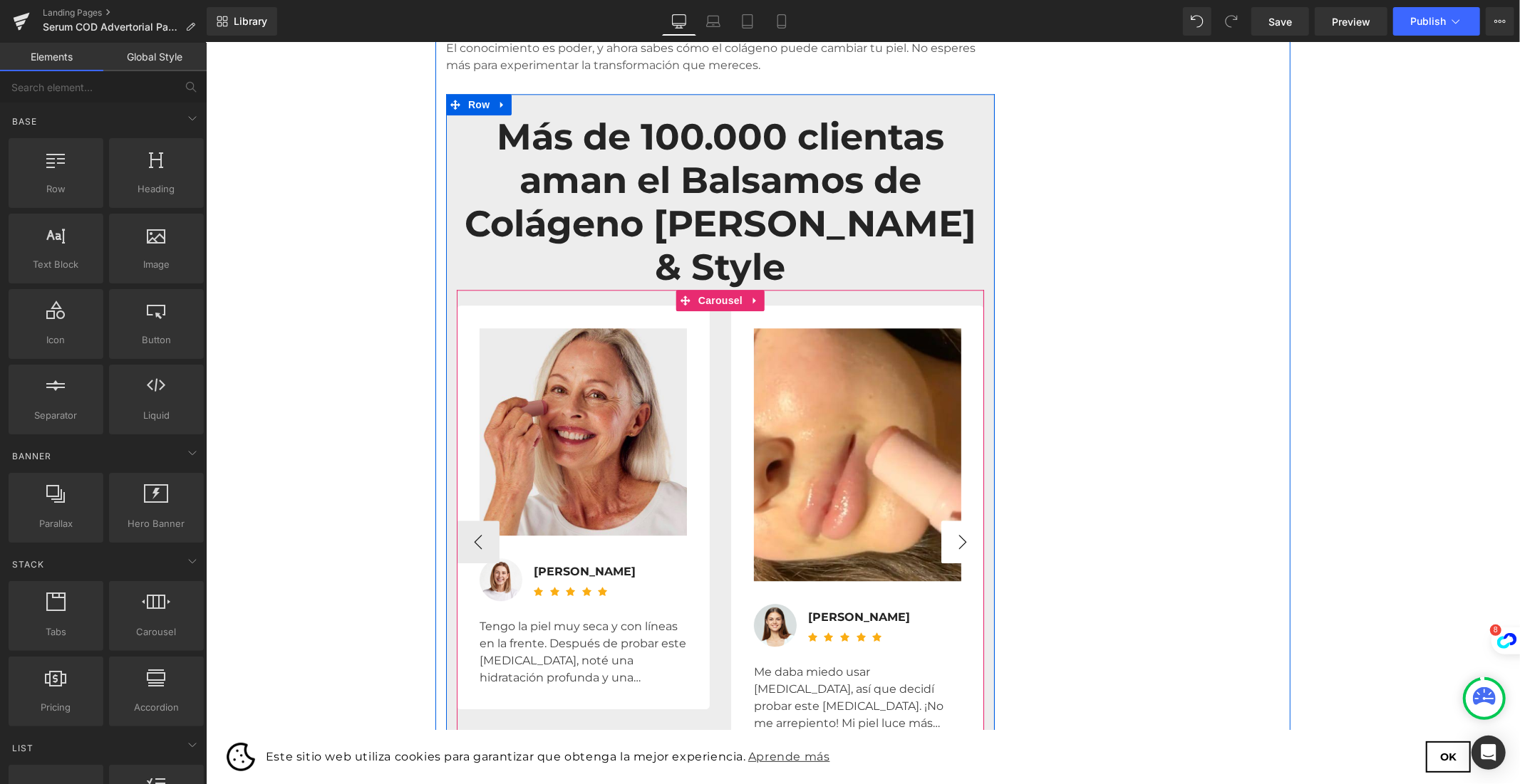
click at [963, 520] on button "›" at bounding box center [962, 541] width 43 height 43
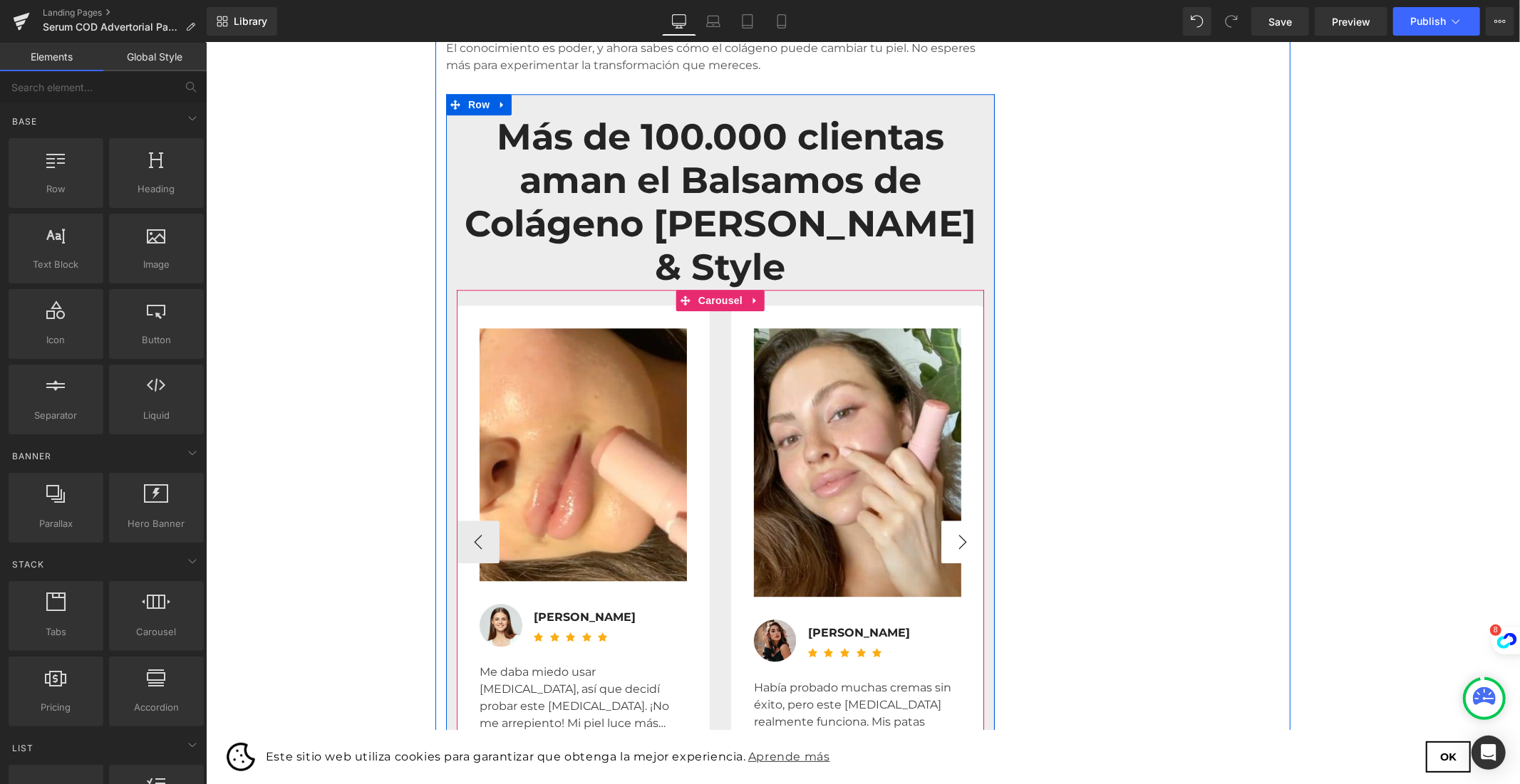
click at [963, 520] on button "›" at bounding box center [962, 541] width 43 height 43
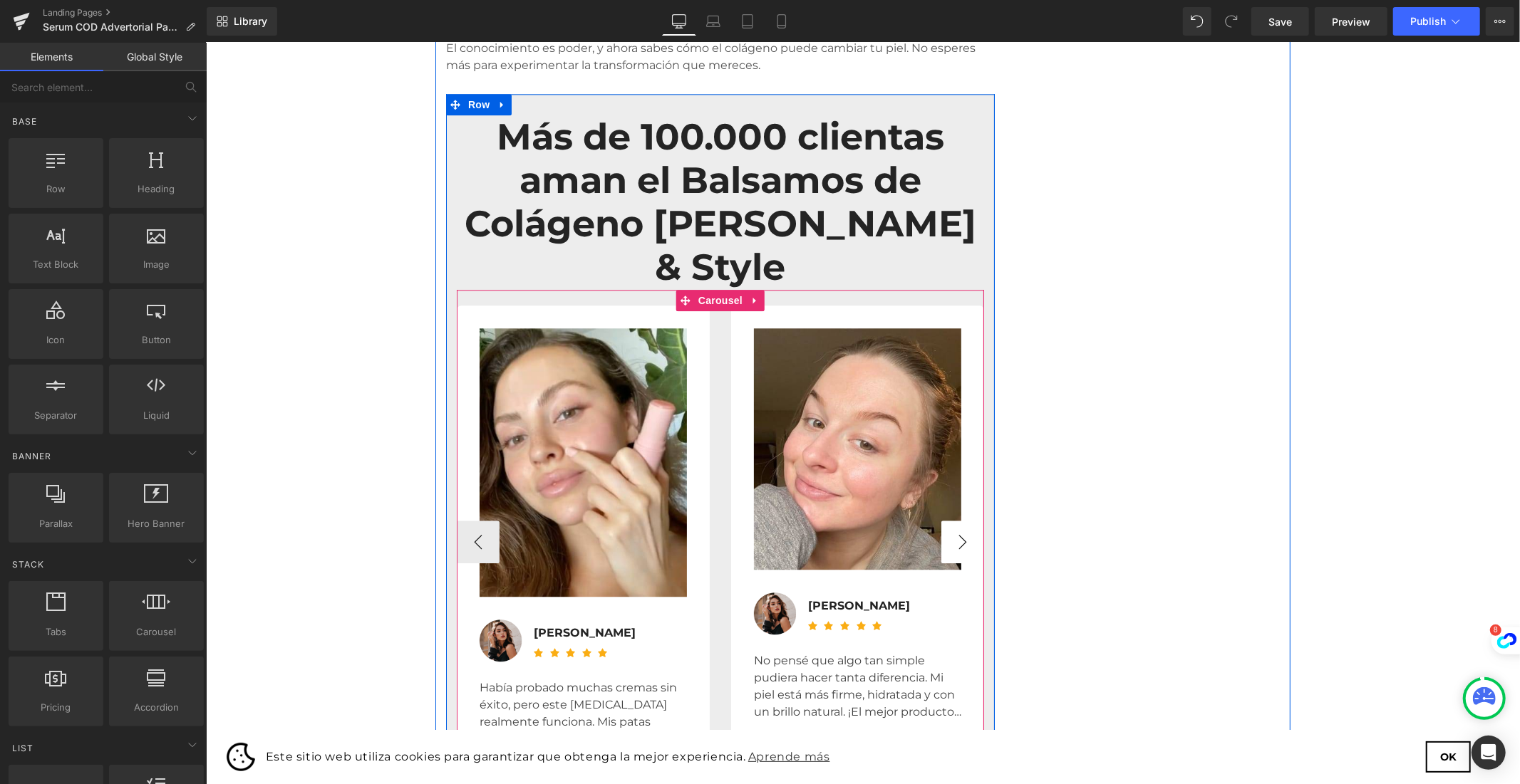
click at [963, 520] on button "›" at bounding box center [962, 541] width 43 height 43
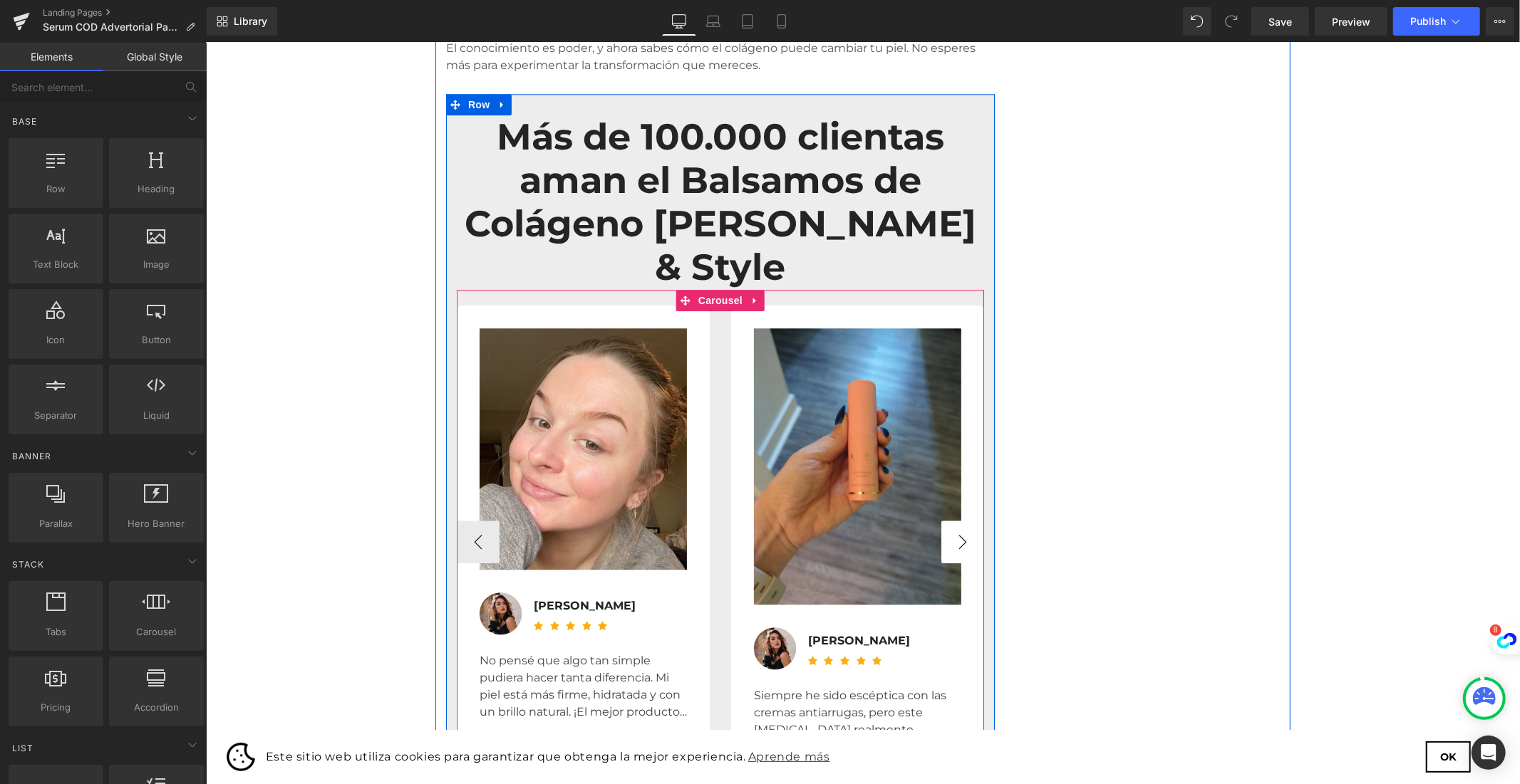
click at [963, 520] on button "›" at bounding box center [962, 541] width 43 height 43
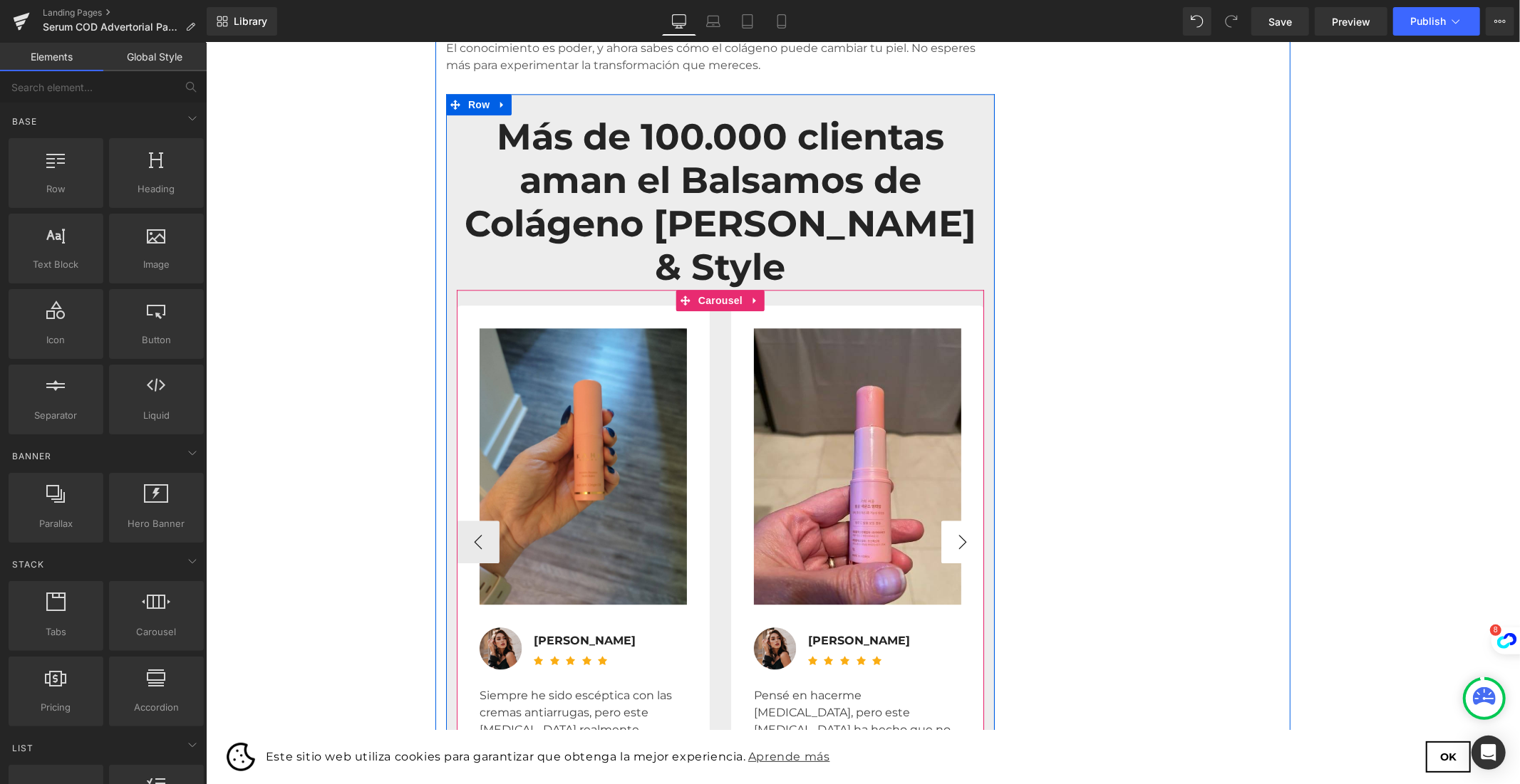
click at [963, 520] on button "›" at bounding box center [962, 541] width 43 height 43
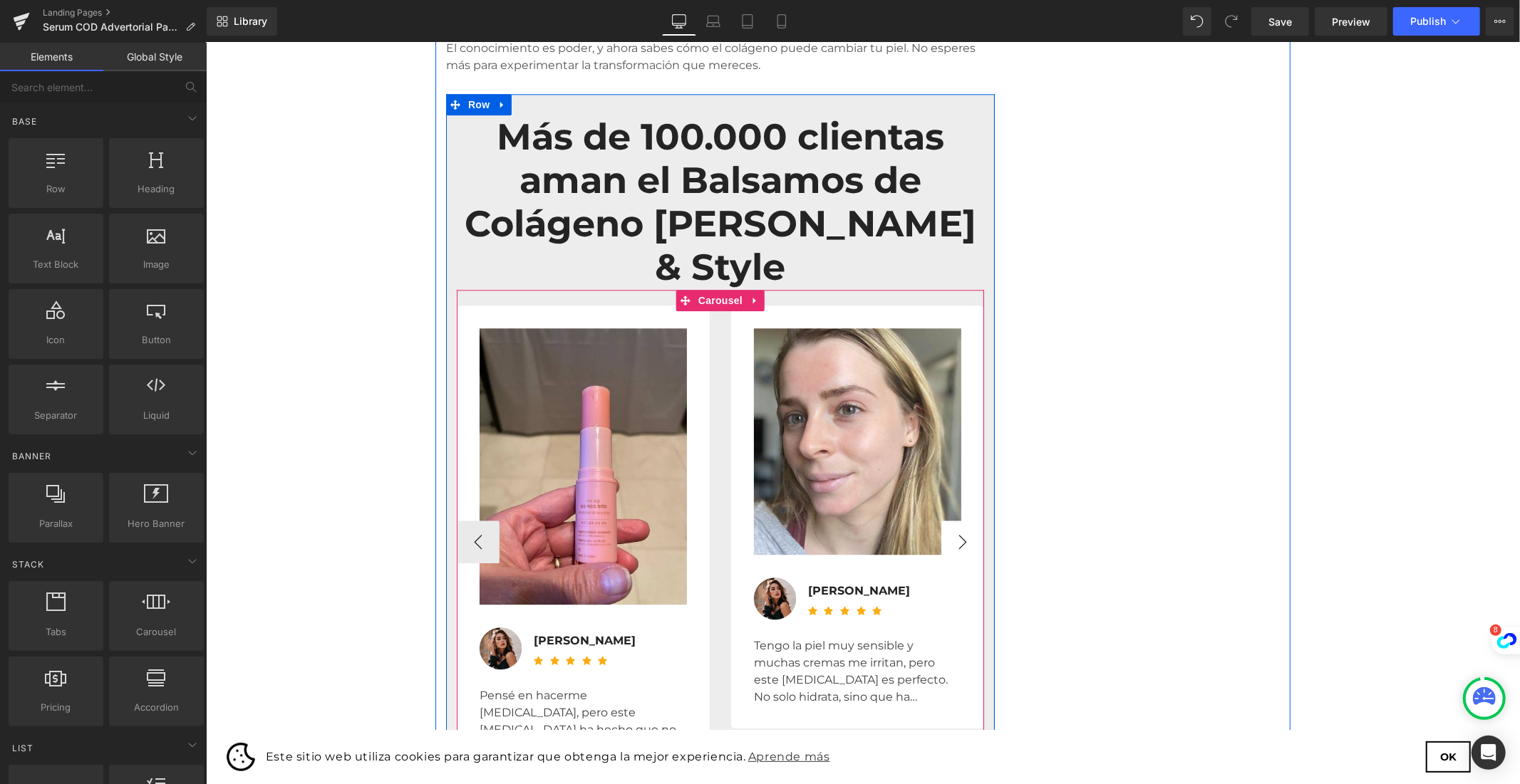
click at [963, 520] on button "›" at bounding box center [962, 541] width 43 height 43
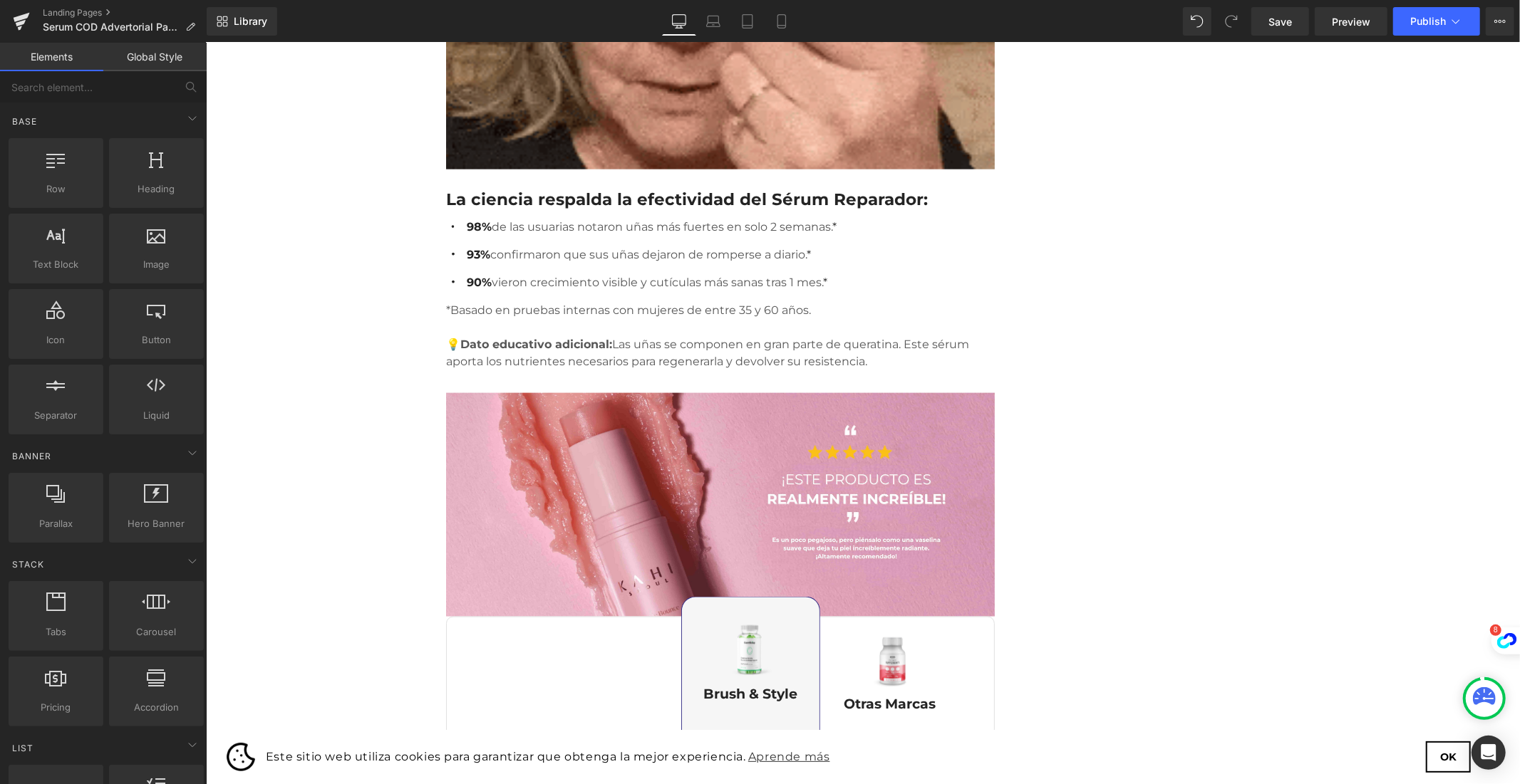
scroll to position [1819, 0]
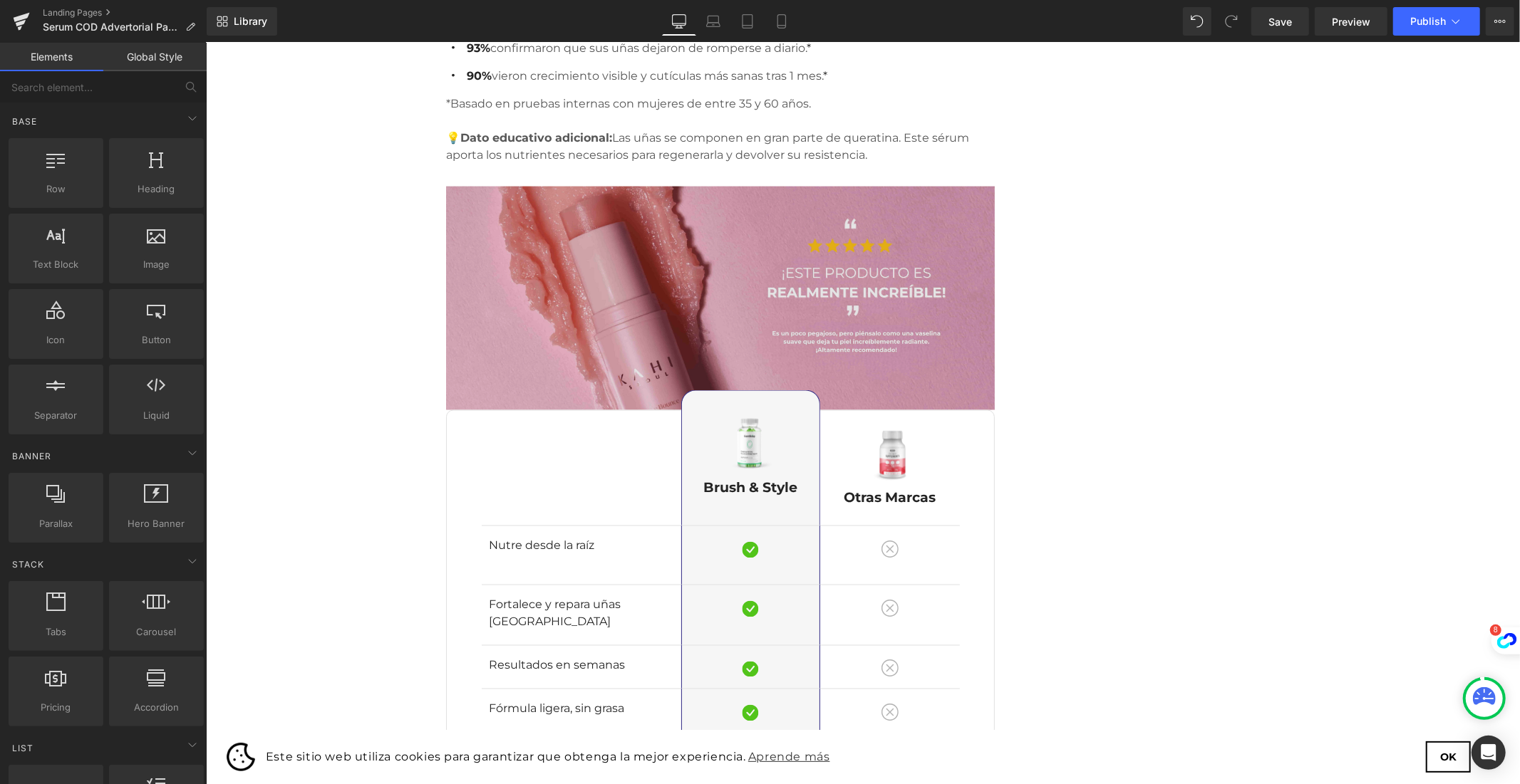
click at [676, 271] on img at bounding box center [720, 297] width 549 height 223
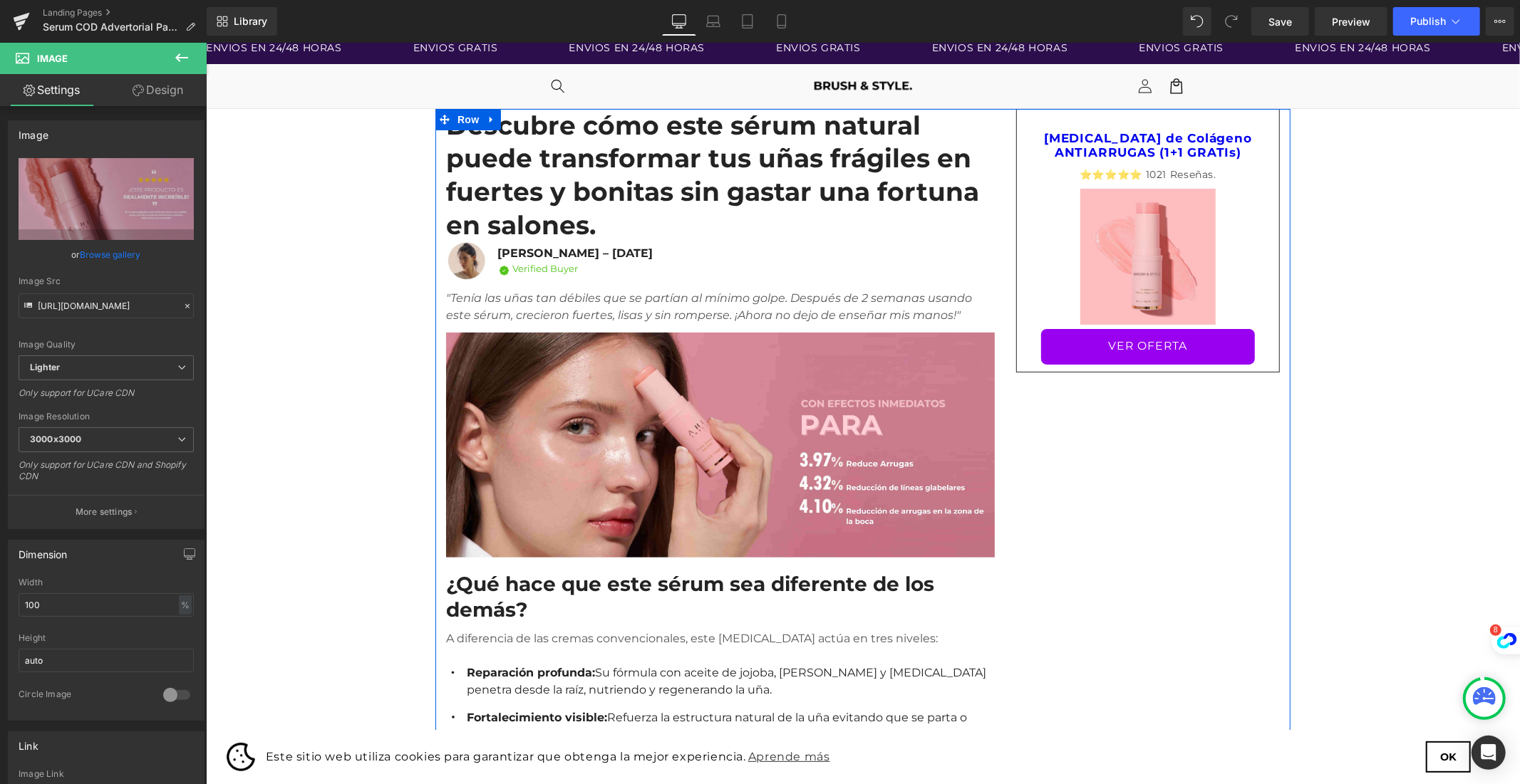
scroll to position [0, 0]
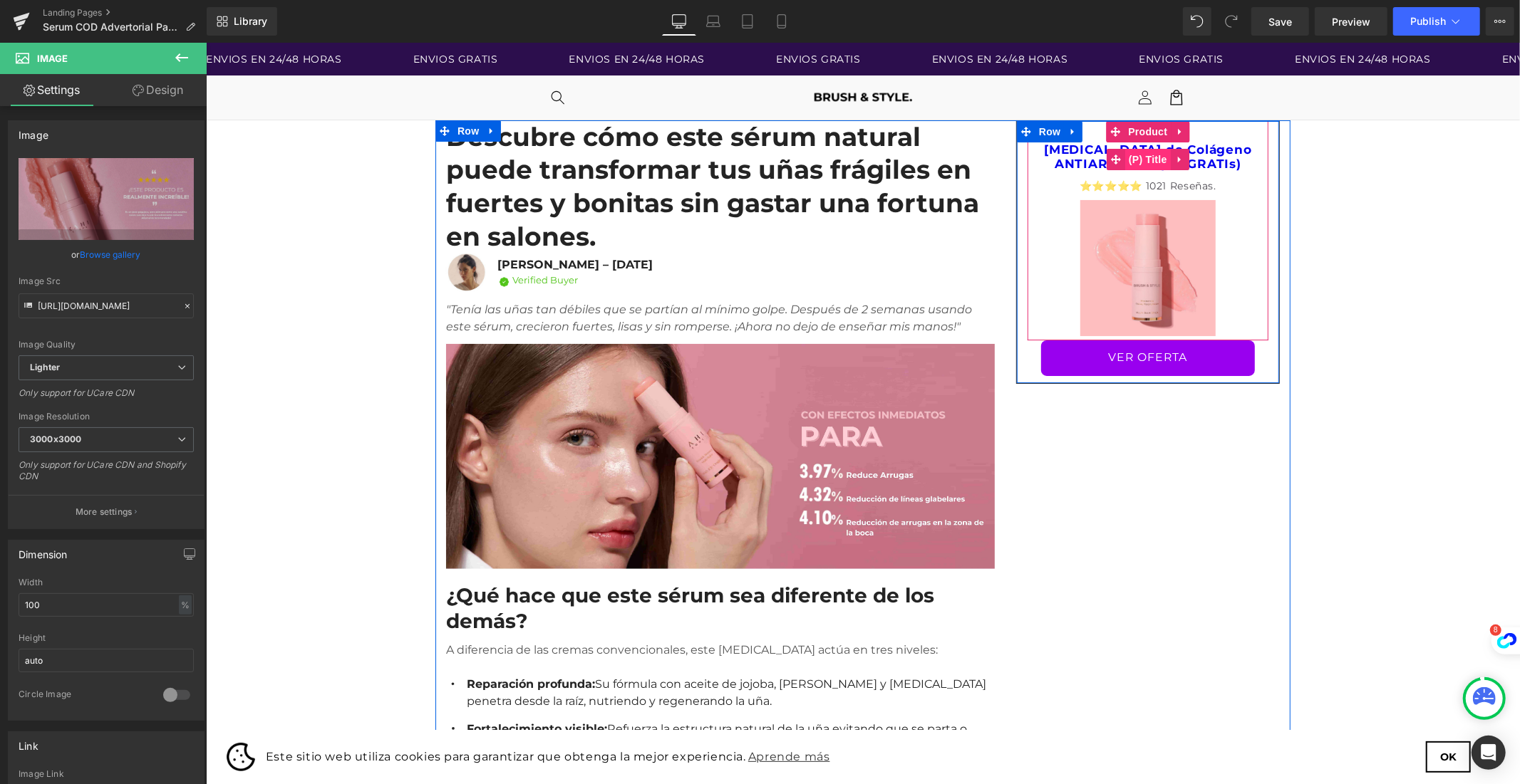
click at [1145, 160] on span "(P) Title" at bounding box center [1147, 158] width 46 height 22
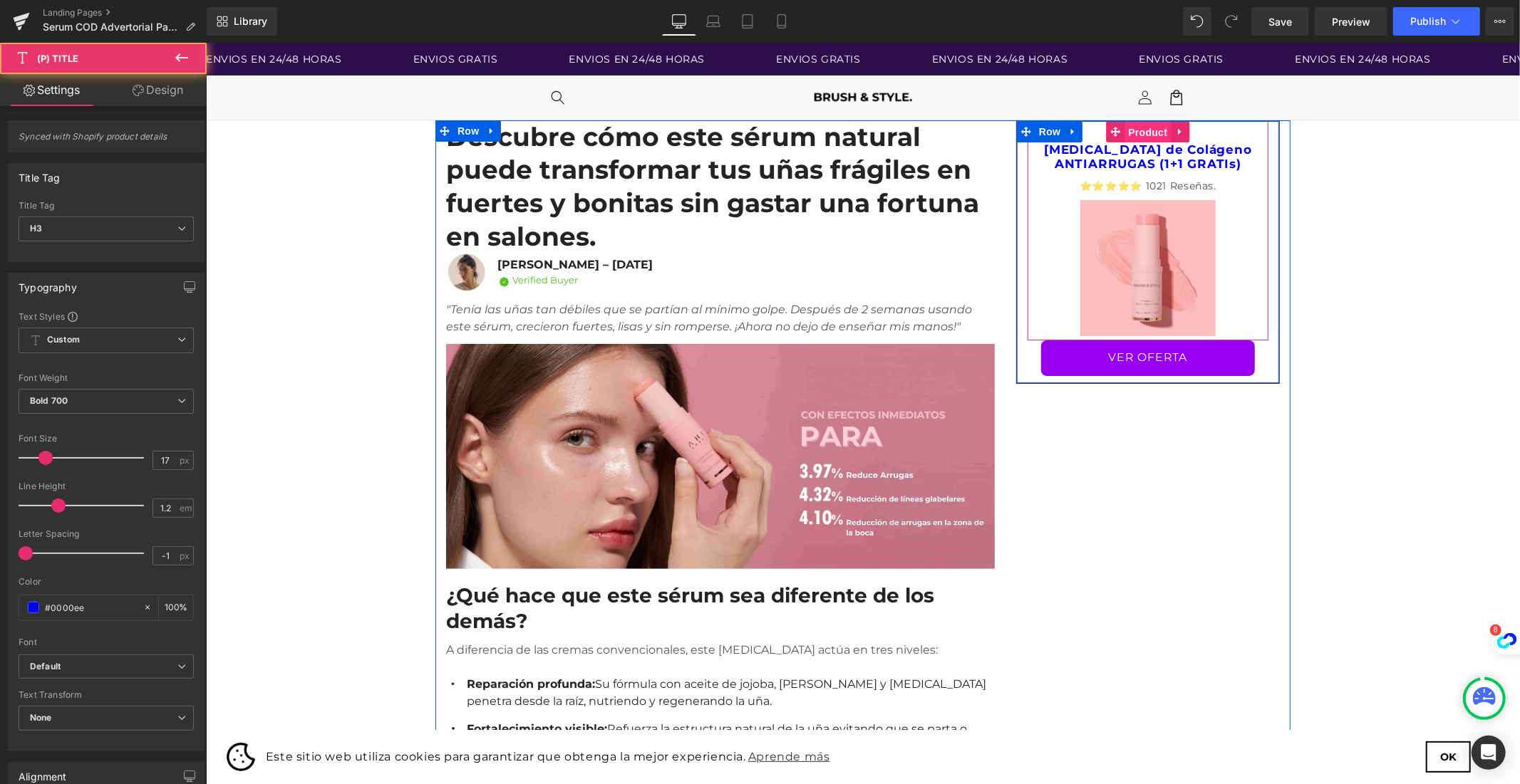
click at [1145, 128] on span "Product" at bounding box center [1146, 131] width 46 height 22
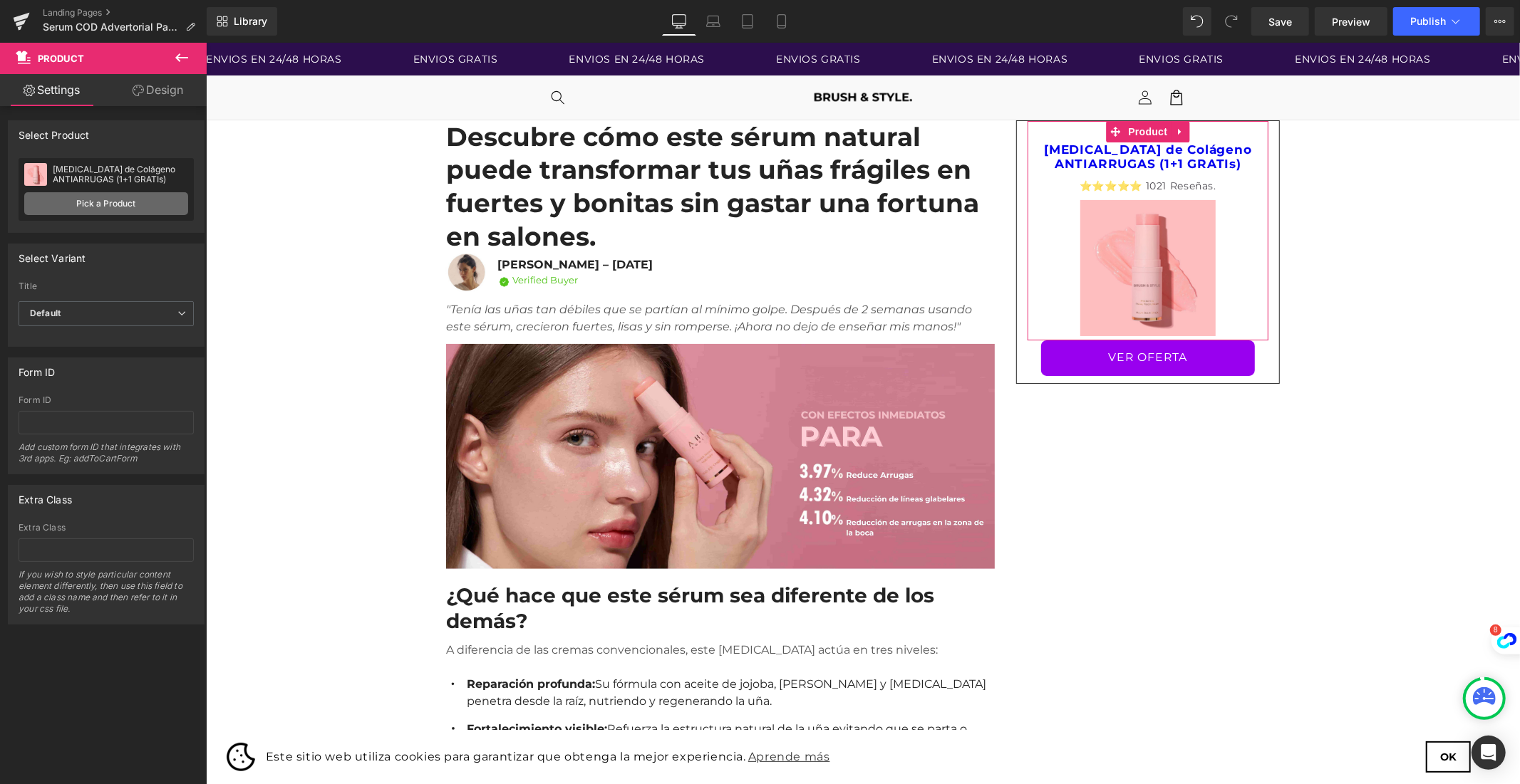
click at [164, 204] on link "Pick a Product" at bounding box center [106, 204] width 164 height 23
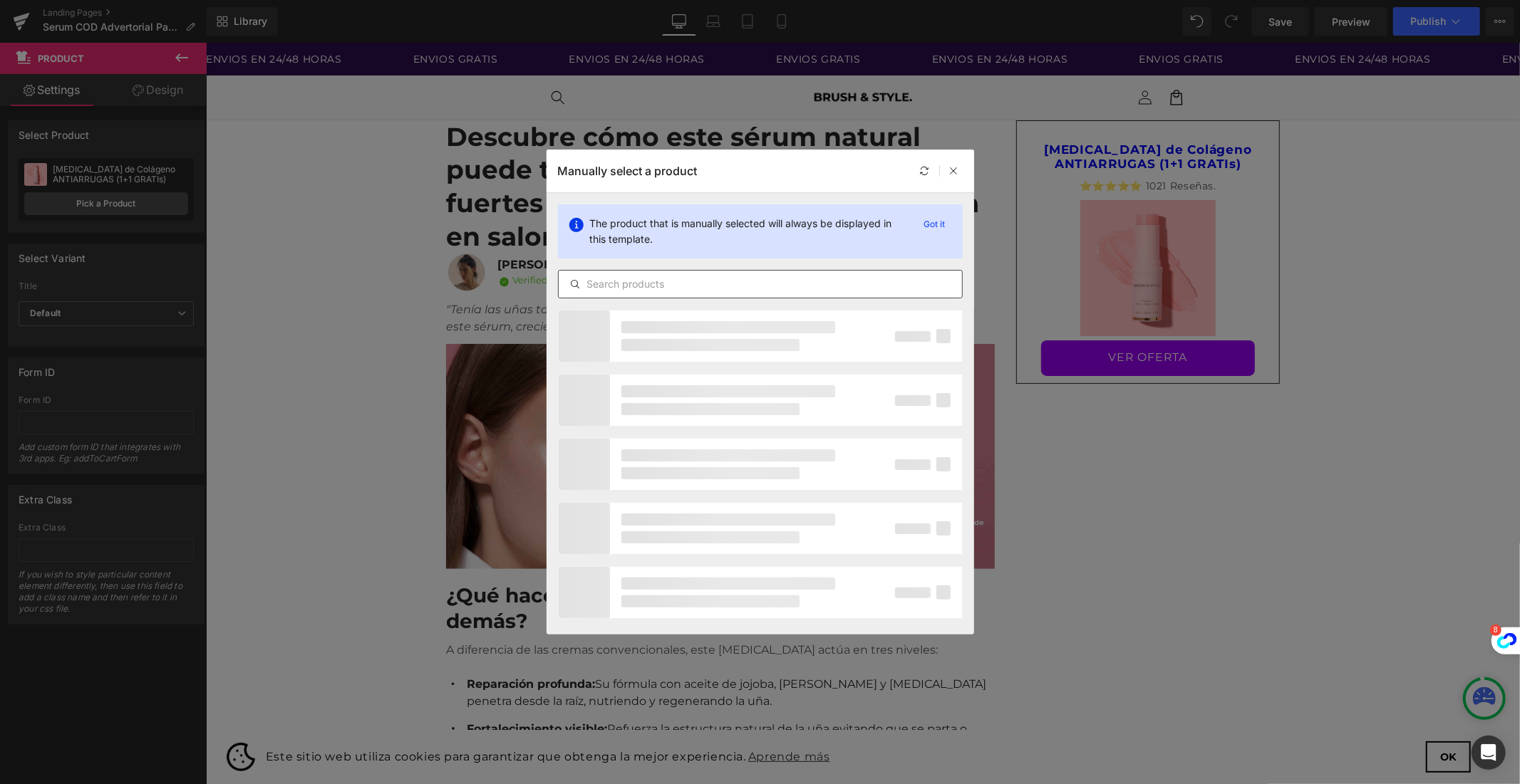
click at [628, 279] on input "text" at bounding box center [760, 284] width 403 height 17
type input "S"
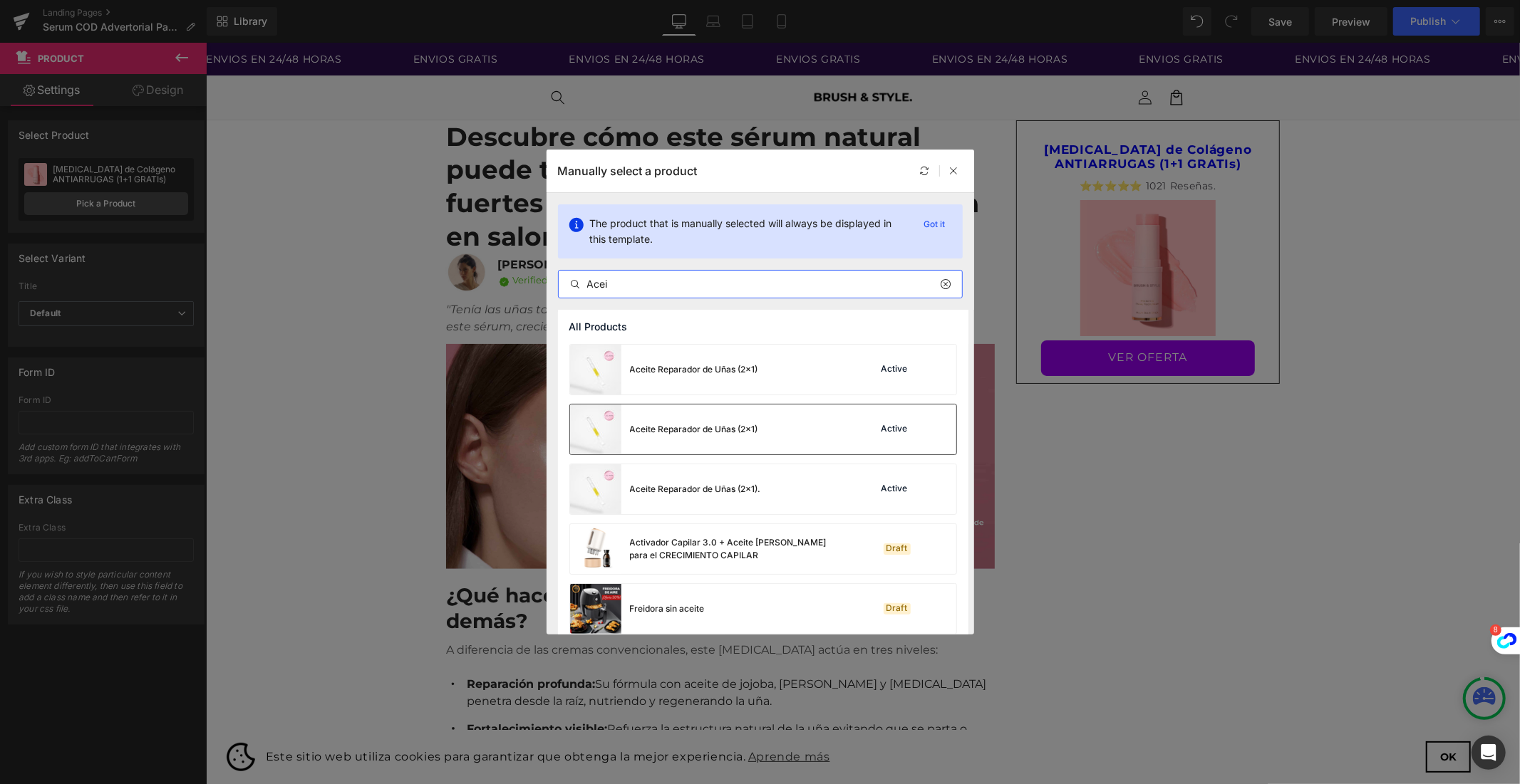
type input "Acei"
click at [668, 438] on div "Aceite Reparador de Uñas (2x1)" at bounding box center [663, 429] width 188 height 50
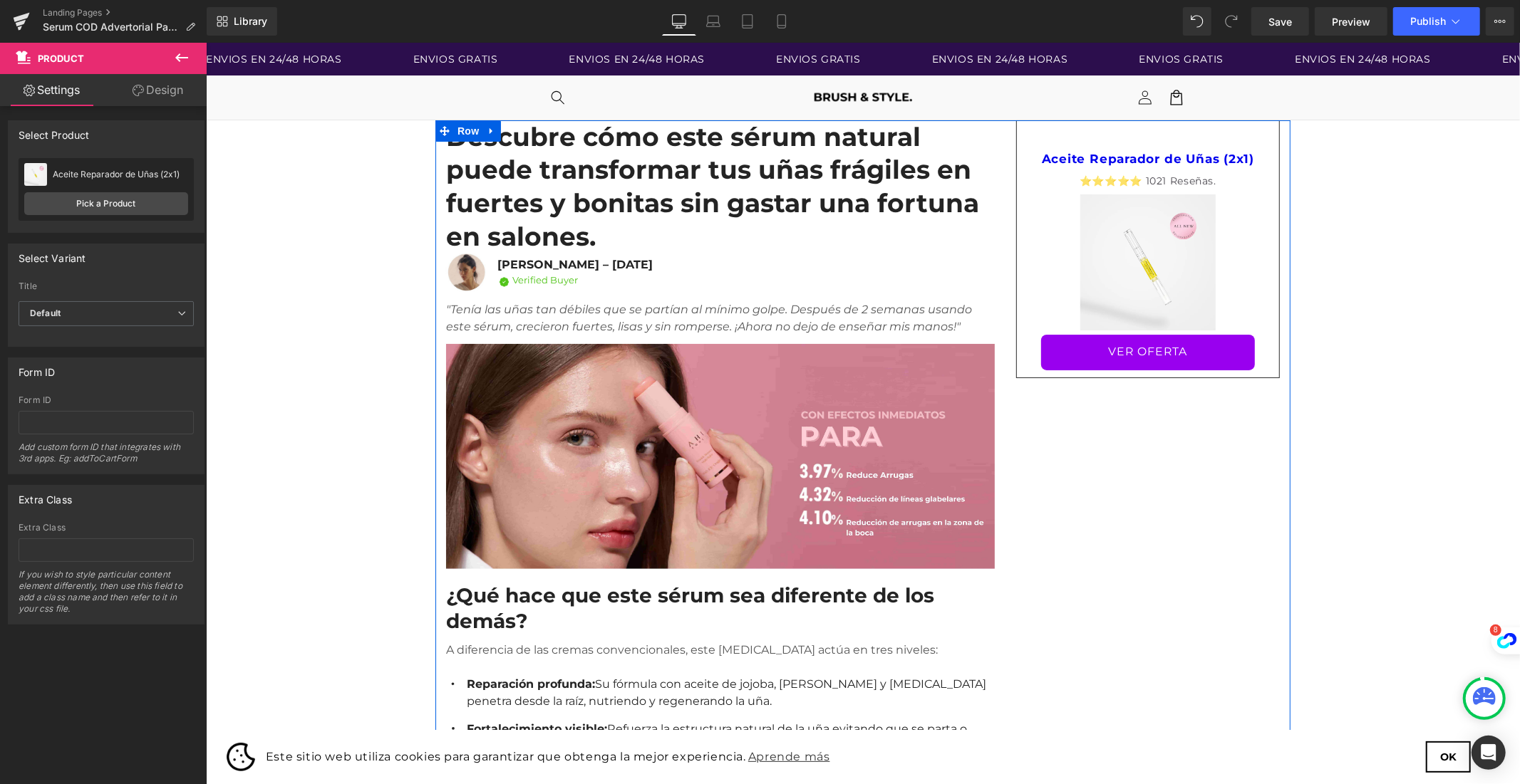
click at [1203, 188] on div "⭐⭐⭐⭐⭐ 1021 Reseñas." at bounding box center [1147, 183] width 226 height 23
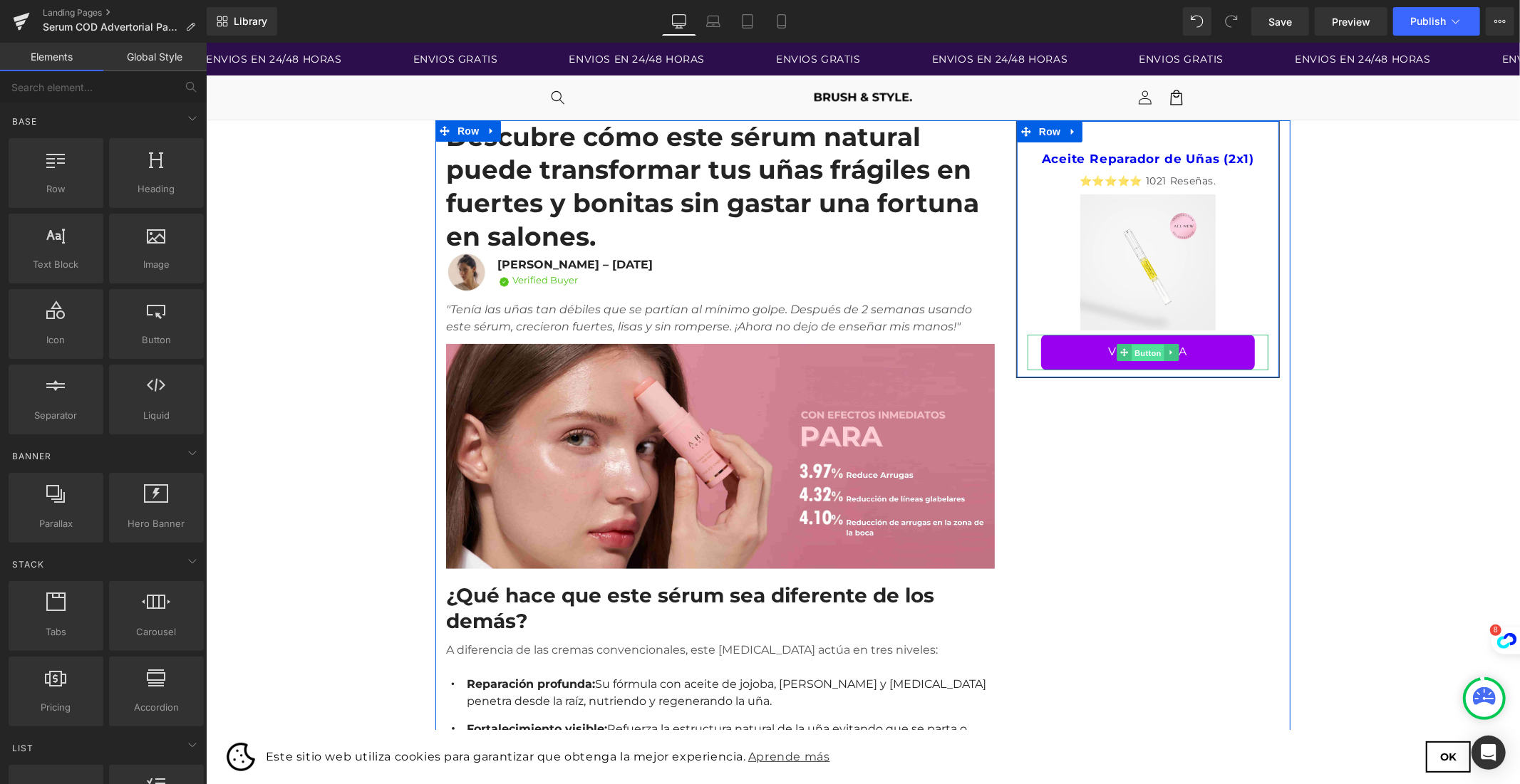
click at [1155, 350] on span "Button" at bounding box center [1147, 353] width 33 height 17
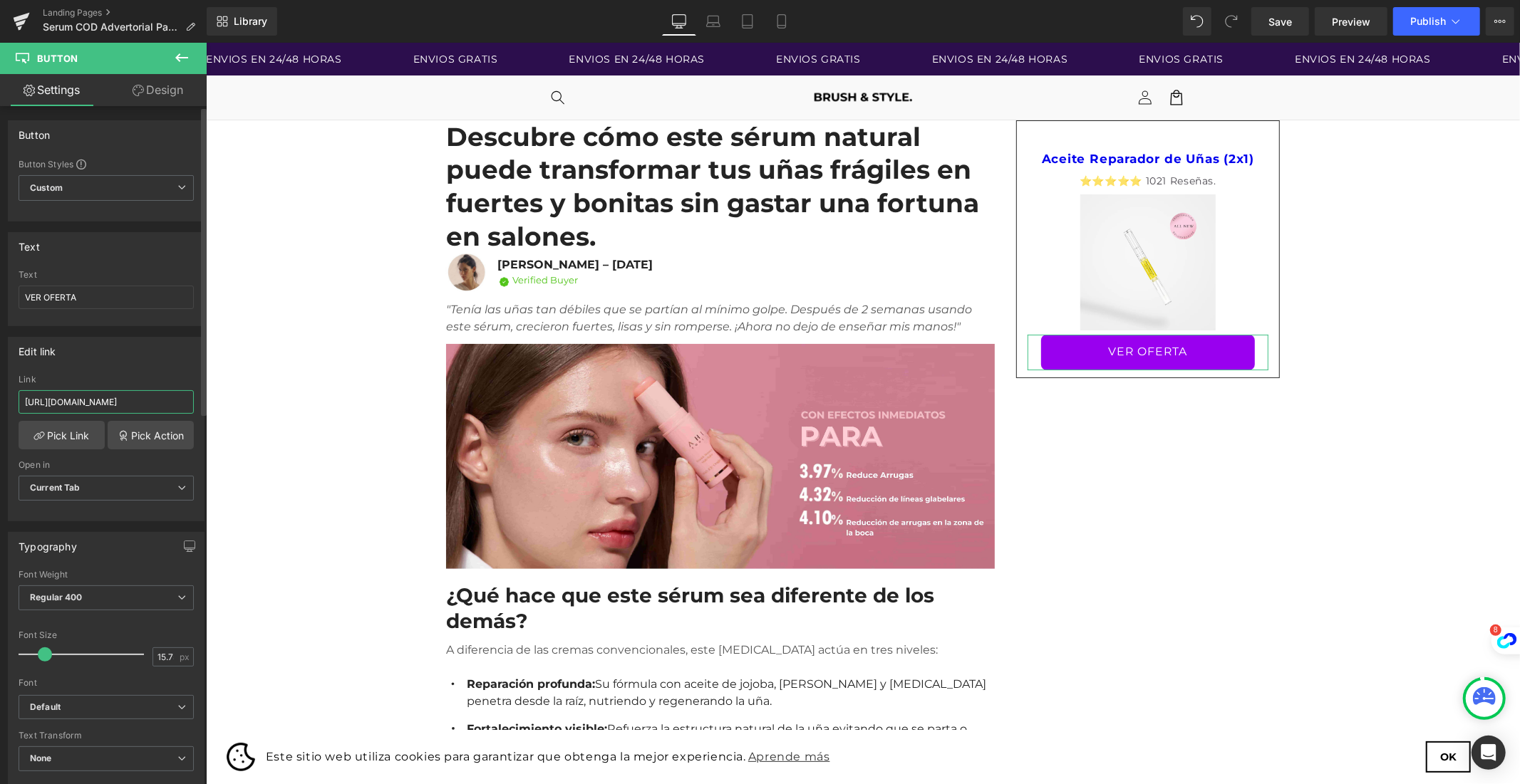
click at [107, 401] on input "[URL][DOMAIN_NAME]" at bounding box center [106, 401] width 175 height 23
paste input "serum-reparador-de-unas-2x1-copia-1"
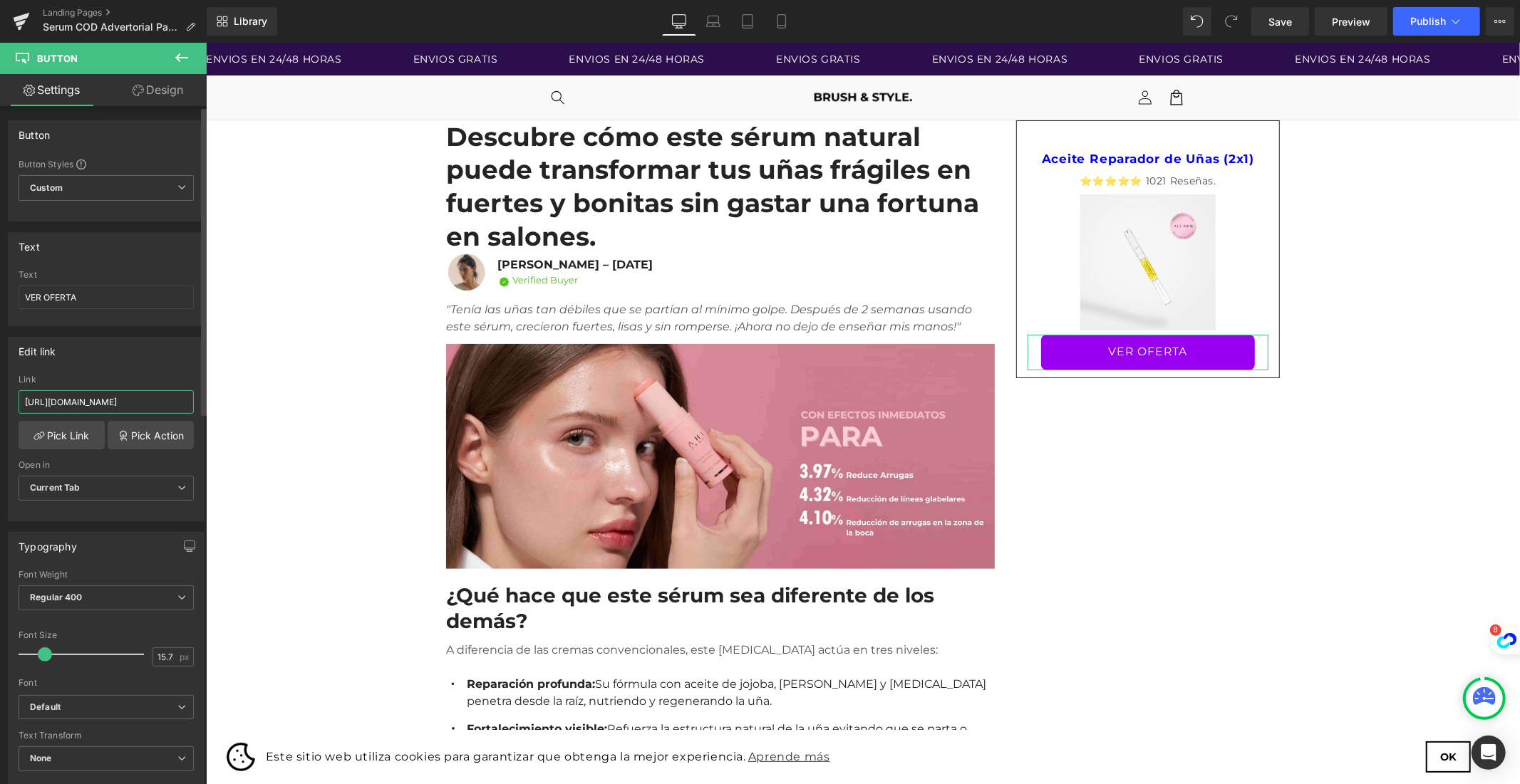
type input "[URL][DOMAIN_NAME]"
click at [153, 362] on div "Edit link" at bounding box center [106, 351] width 195 height 27
click at [63, 426] on link "Pick Link" at bounding box center [62, 435] width 86 height 28
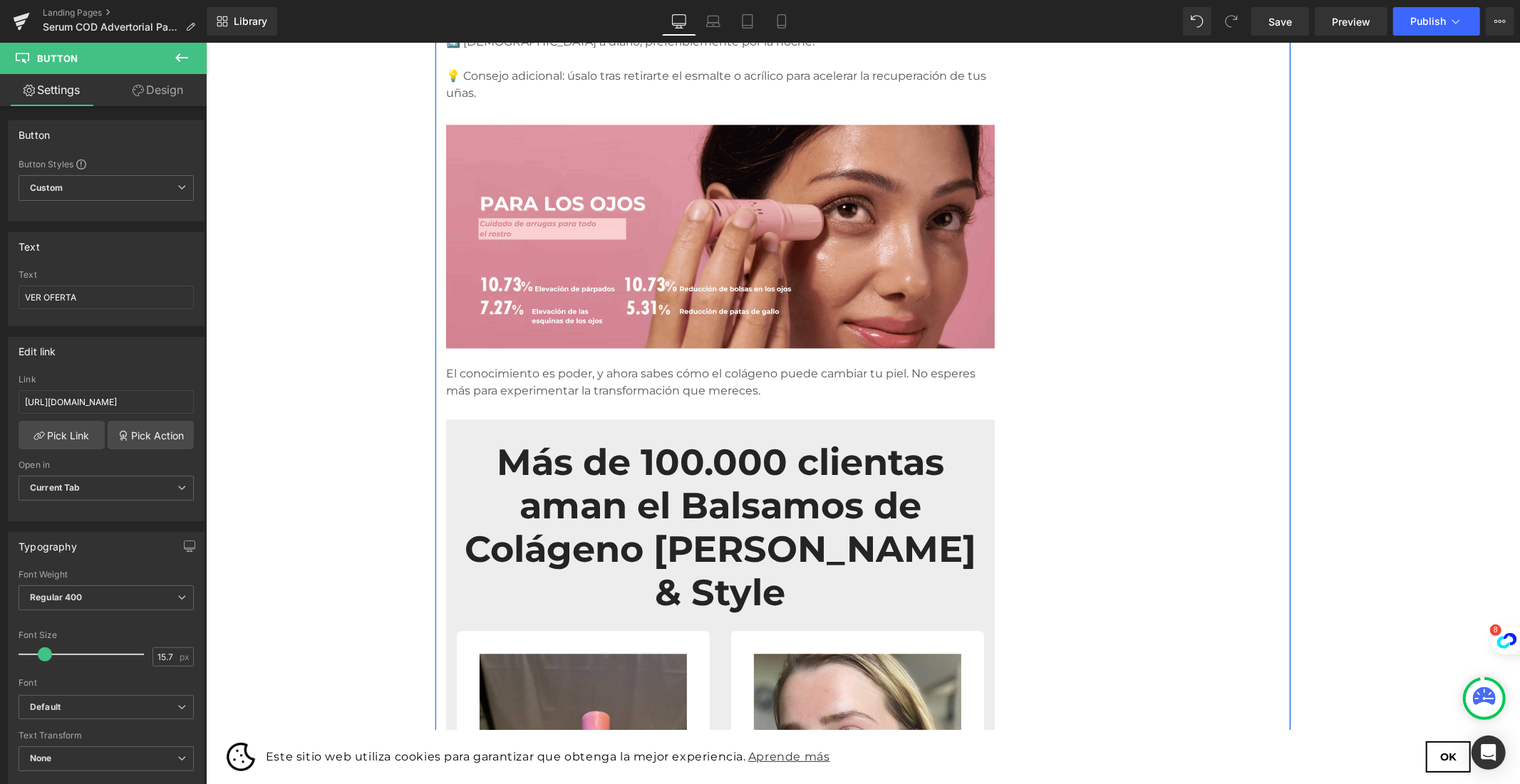
scroll to position [2690, 0]
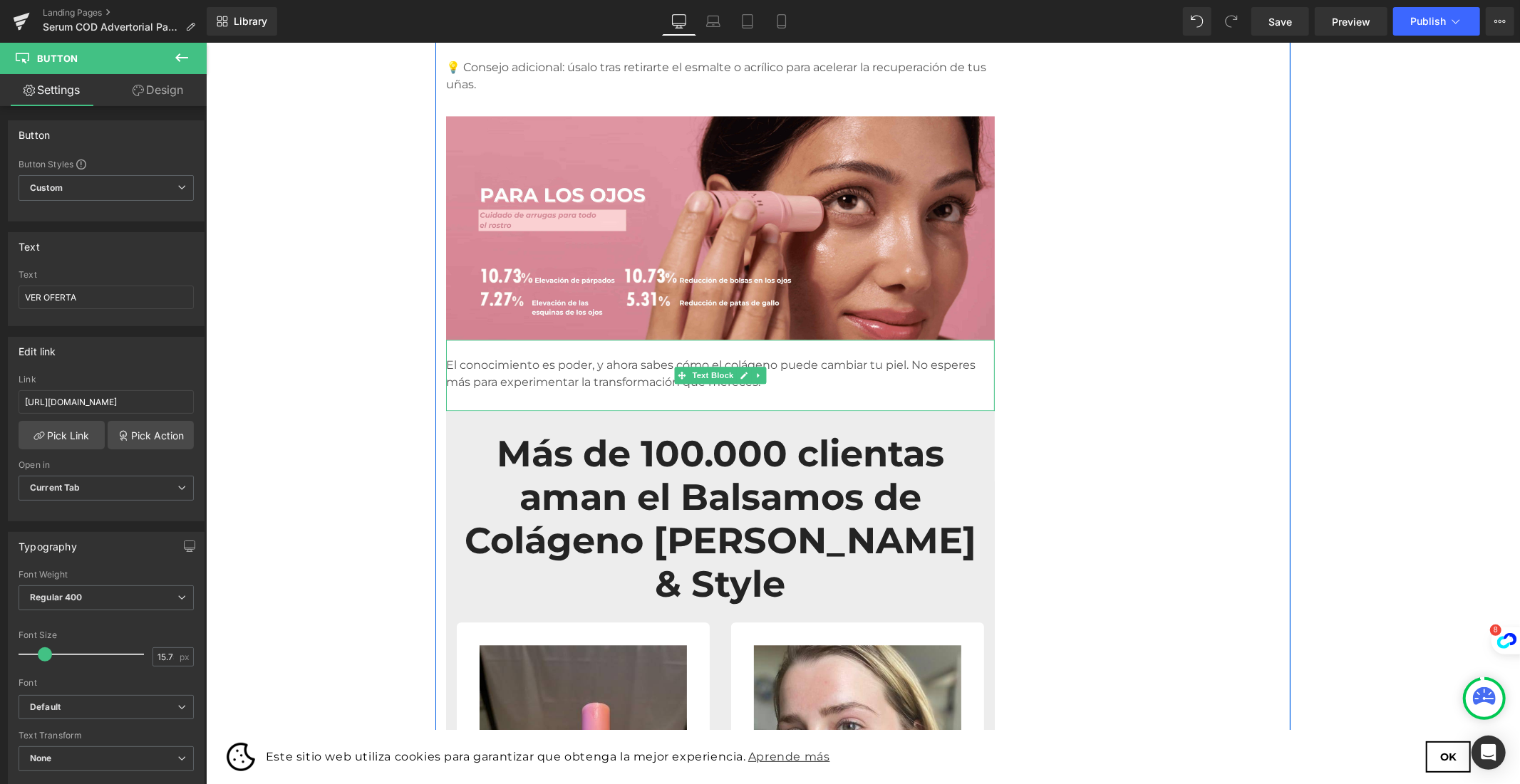
click at [653, 356] on p "El conocimiento es poder, y ahora sabes cómo el colágeno puede cambiar tu piel.…" at bounding box center [720, 373] width 549 height 34
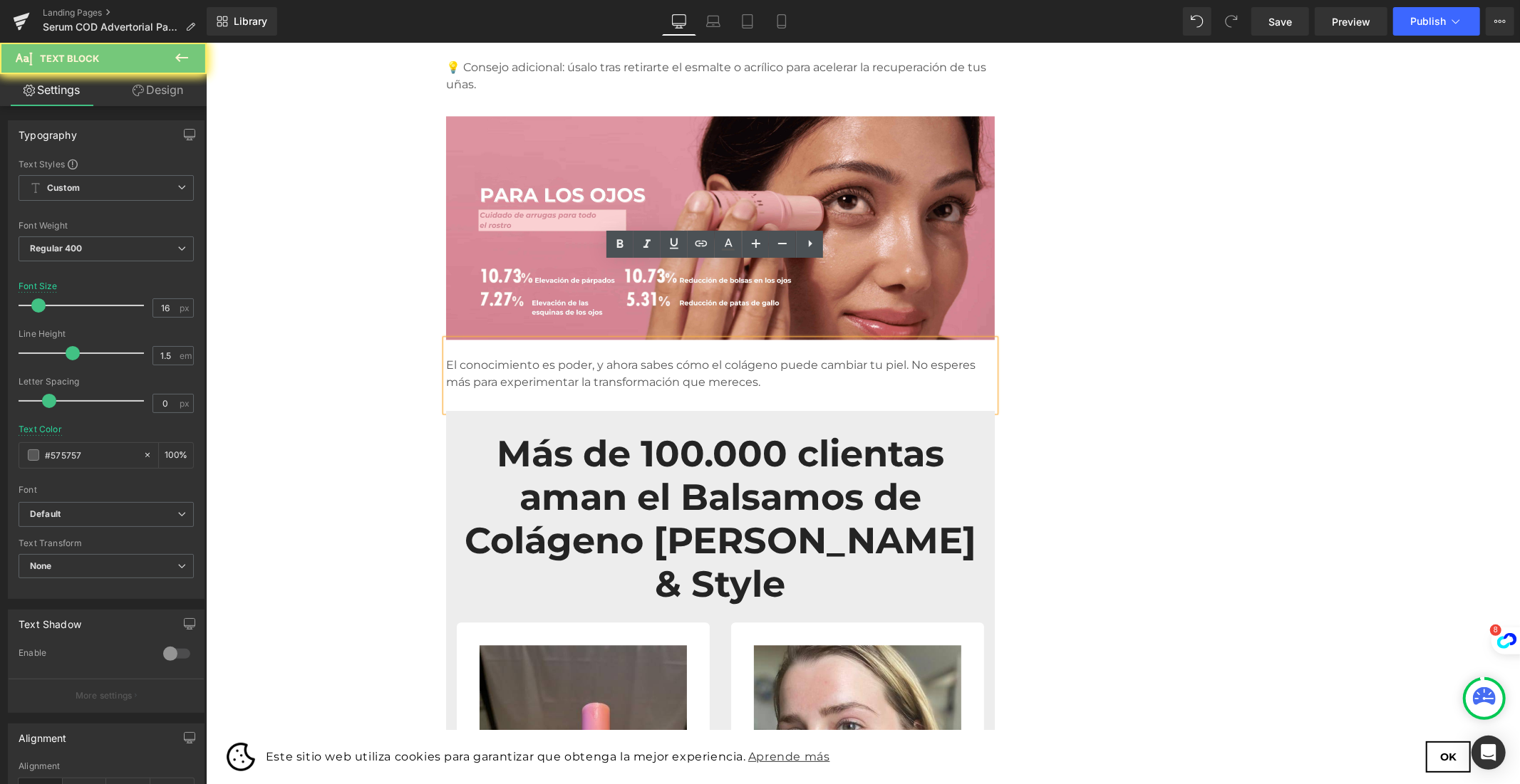
click at [701, 356] on p "El conocimiento es poder, y ahora sabes cómo el colágeno puede cambiar tu piel.…" at bounding box center [720, 373] width 549 height 34
click at [722, 356] on p "El conocimiento es poder, y ahora sabes cómo el colágeno puede cambiar tu piel.…" at bounding box center [720, 373] width 549 height 34
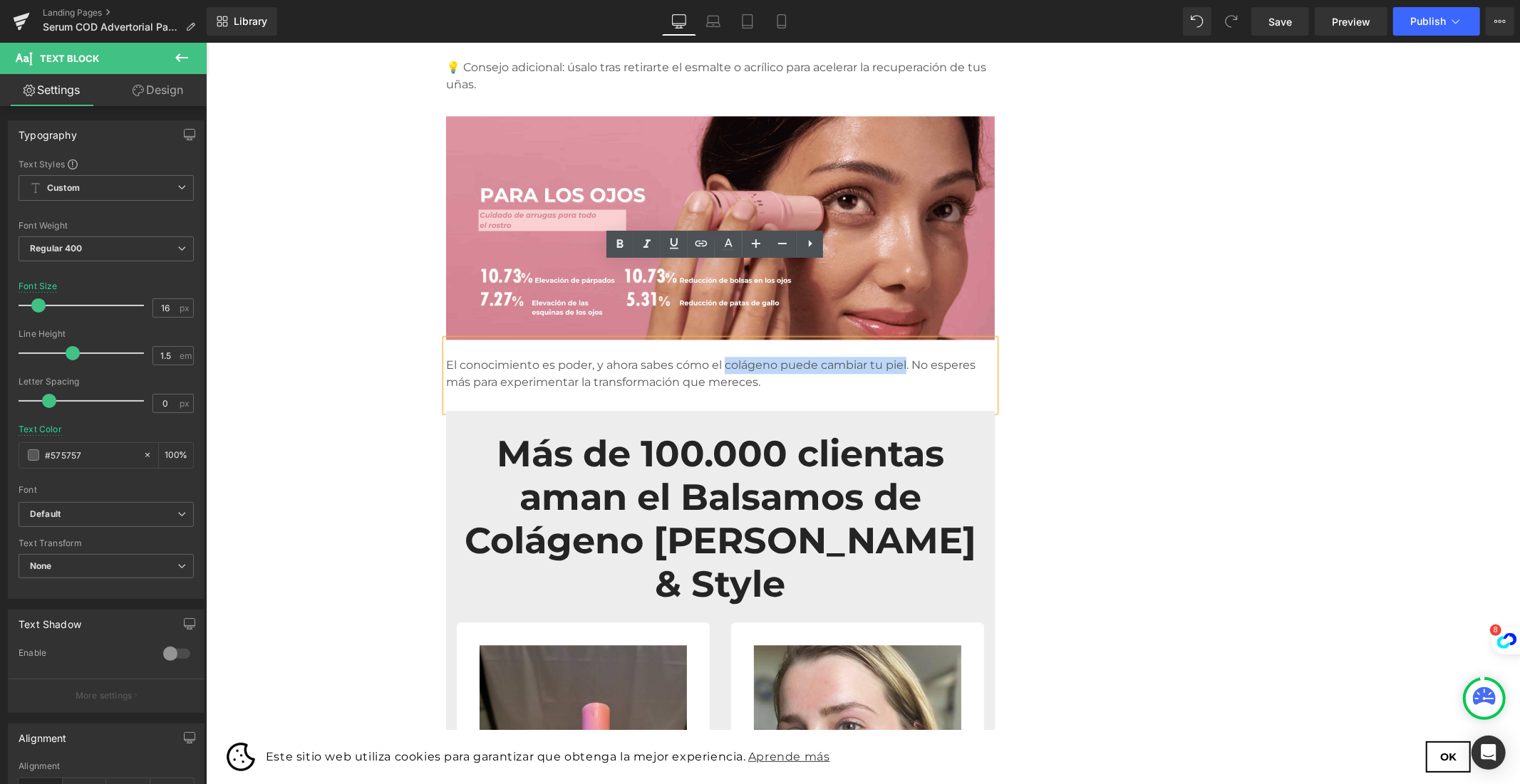
drag, startPoint x: 848, startPoint y: 289, endPoint x: 692, endPoint y: 294, distance: 156.1
click at [692, 356] on p "El conocimiento es poder, y ahora sabes cómo el colágeno puede cambiar tu piel.…" at bounding box center [720, 373] width 549 height 34
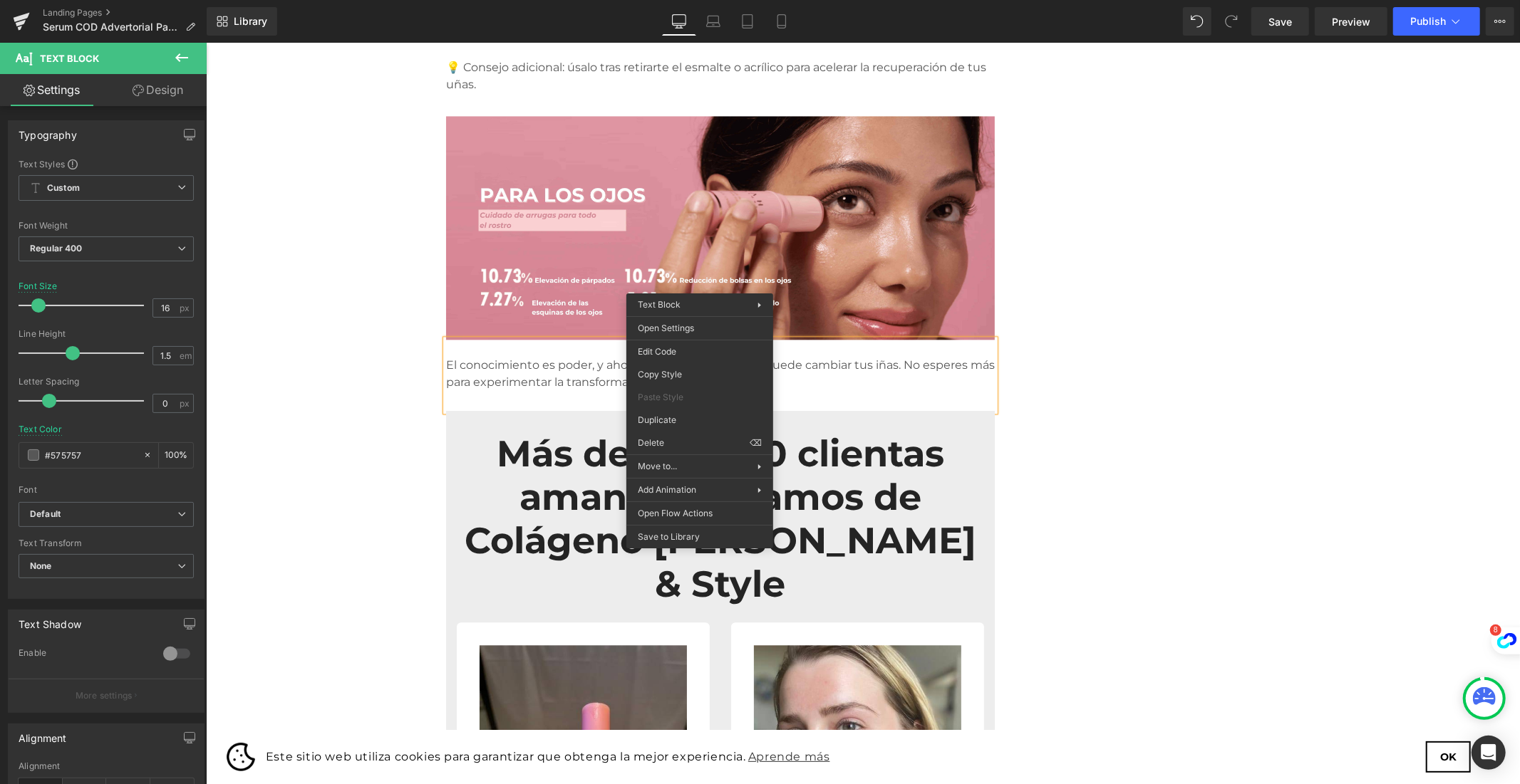
click at [712, 356] on p "El conocimiento es poder, y ahora sabes cómo el serum puede cambiar tus iñas. N…" at bounding box center [720, 373] width 549 height 34
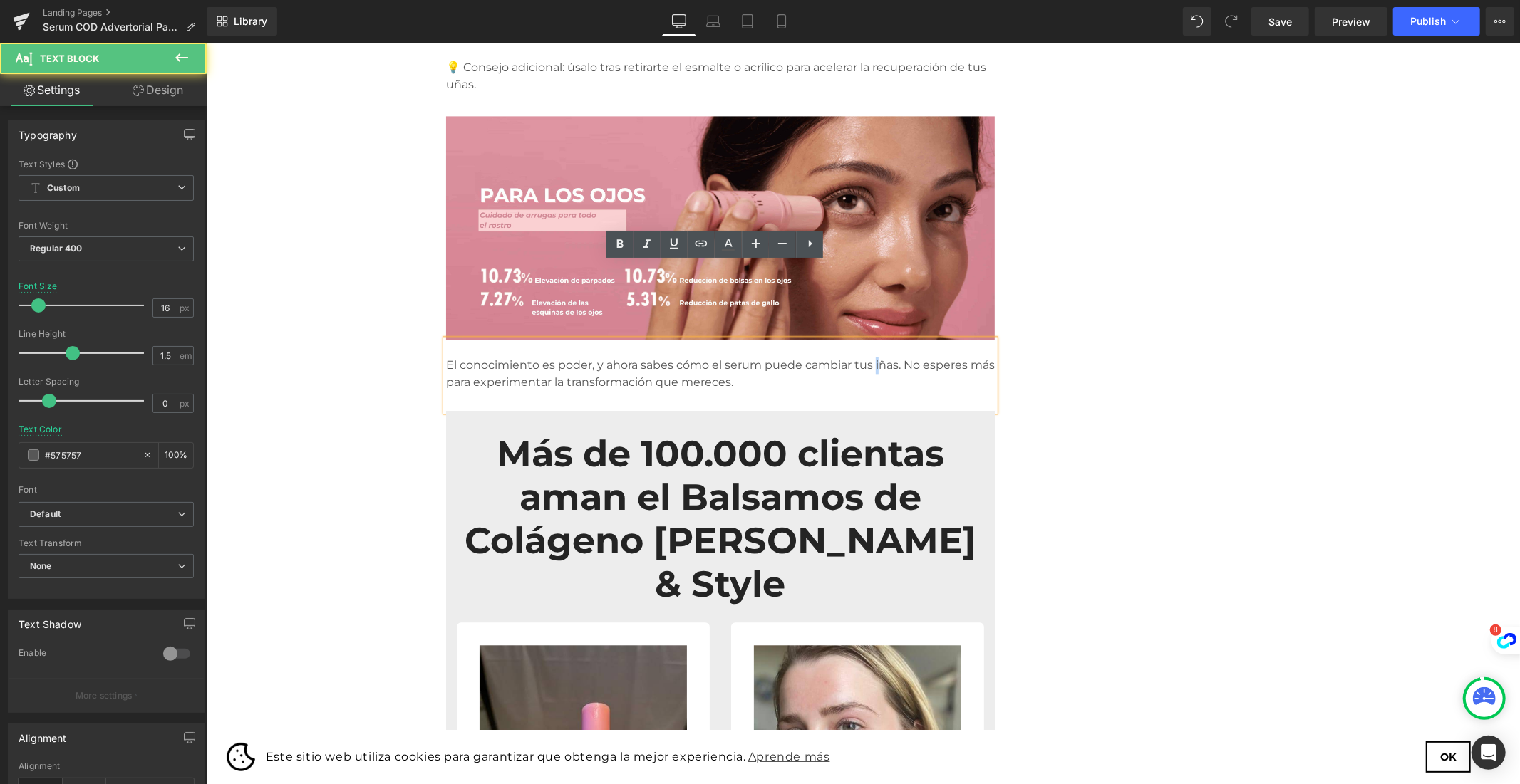
click at [826, 356] on p "El conocimiento es poder, y ahora sabes cómo el serum puede cambiar tus iñas. N…" at bounding box center [720, 373] width 549 height 34
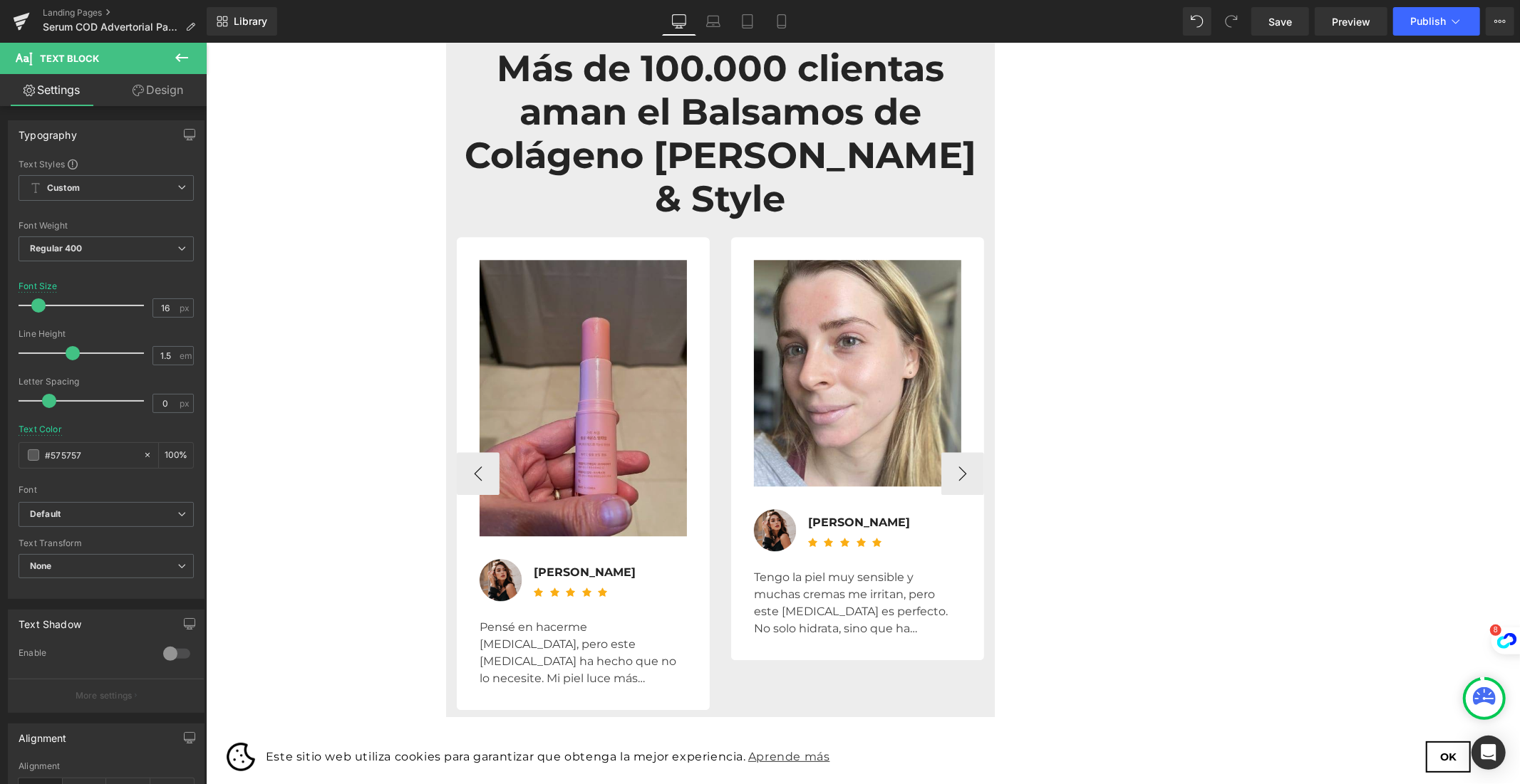
scroll to position [3085, 0]
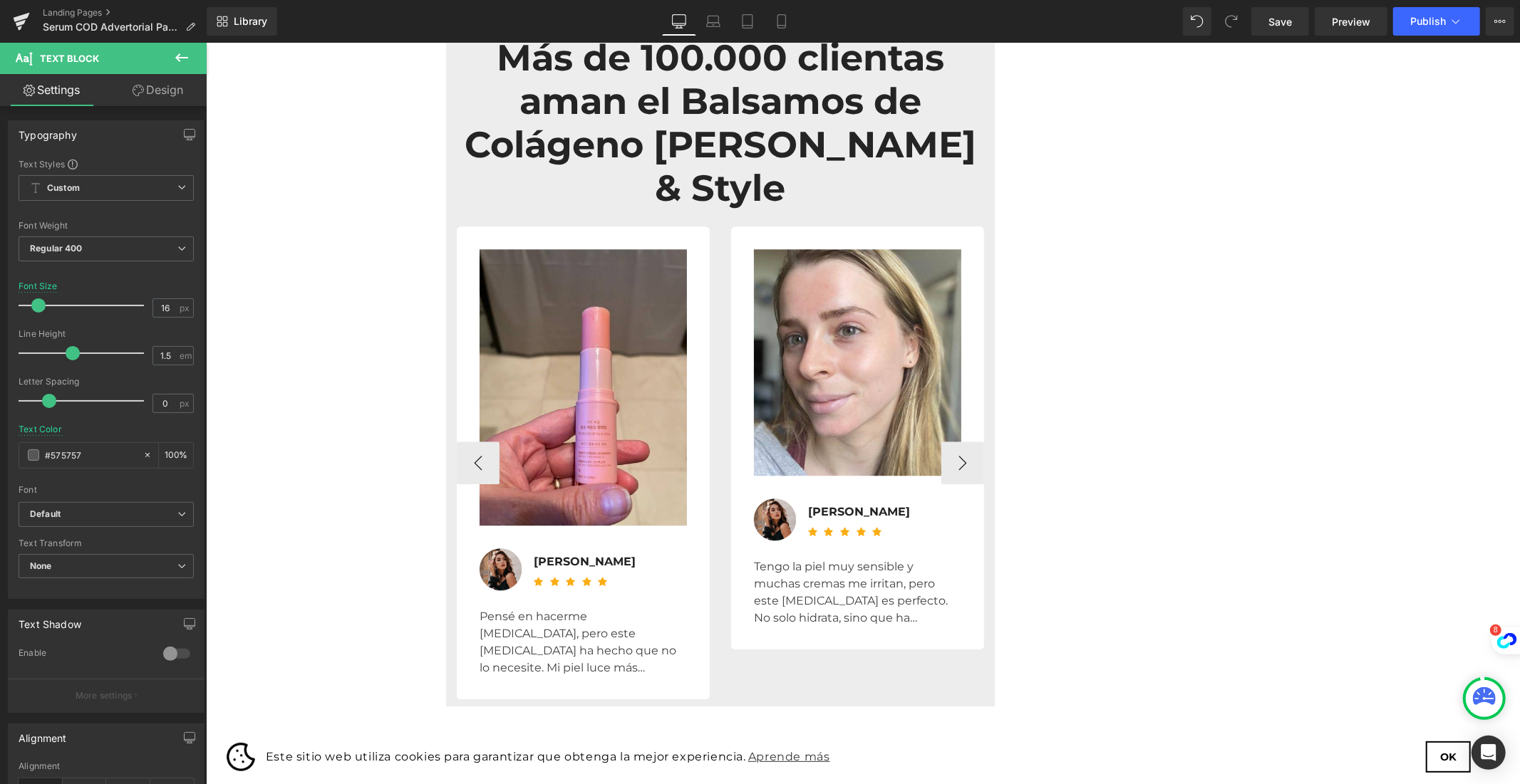
drag, startPoint x: 526, startPoint y: 537, endPoint x: 517, endPoint y: 537, distance: 9.0
click at [526, 608] on div "Pensé en hacerme [MEDICAL_DATA], pero este [MEDICAL_DATA] ha hecho que no lo ne…" at bounding box center [582, 641] width 207 height 68
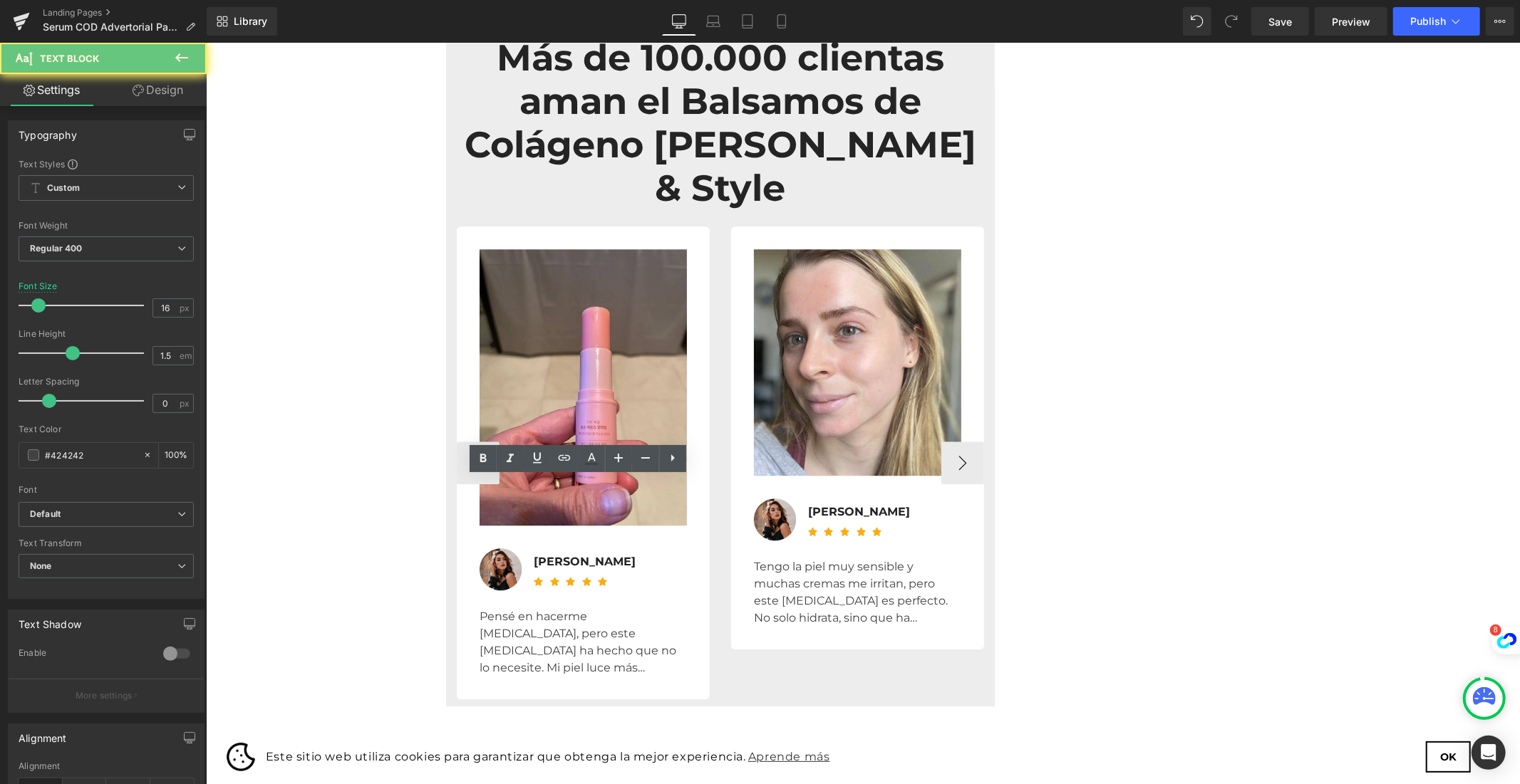
click at [510, 608] on div "Pensé en hacerme [MEDICAL_DATA], pero este [MEDICAL_DATA] ha hecho que no lo ne…" at bounding box center [582, 641] width 207 height 68
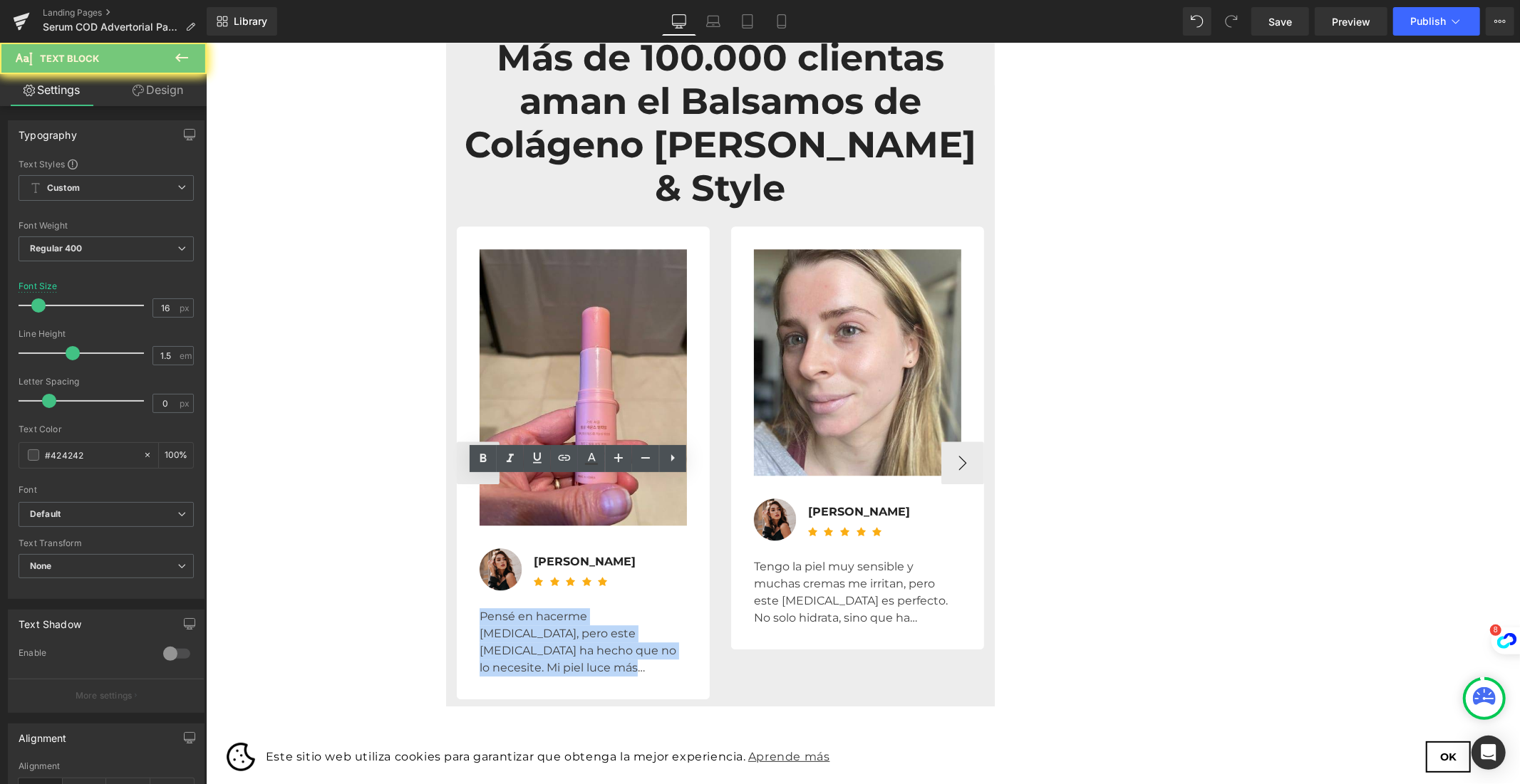
click at [510, 608] on div "Pensé en hacerme [MEDICAL_DATA], pero este [MEDICAL_DATA] ha hecho que no lo ne…" at bounding box center [582, 641] width 207 height 68
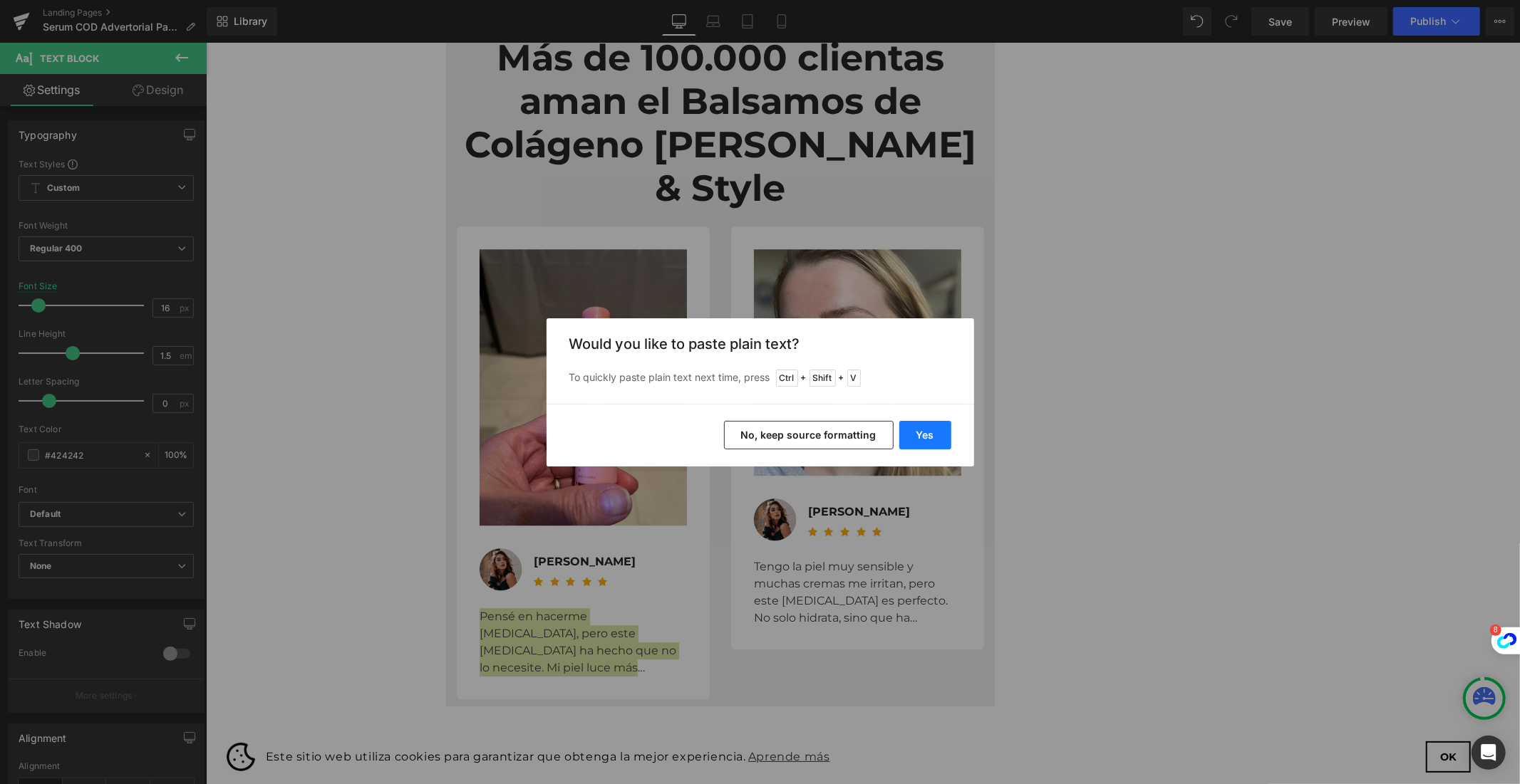
click at [931, 430] on button "Yes" at bounding box center [924, 435] width 52 height 28
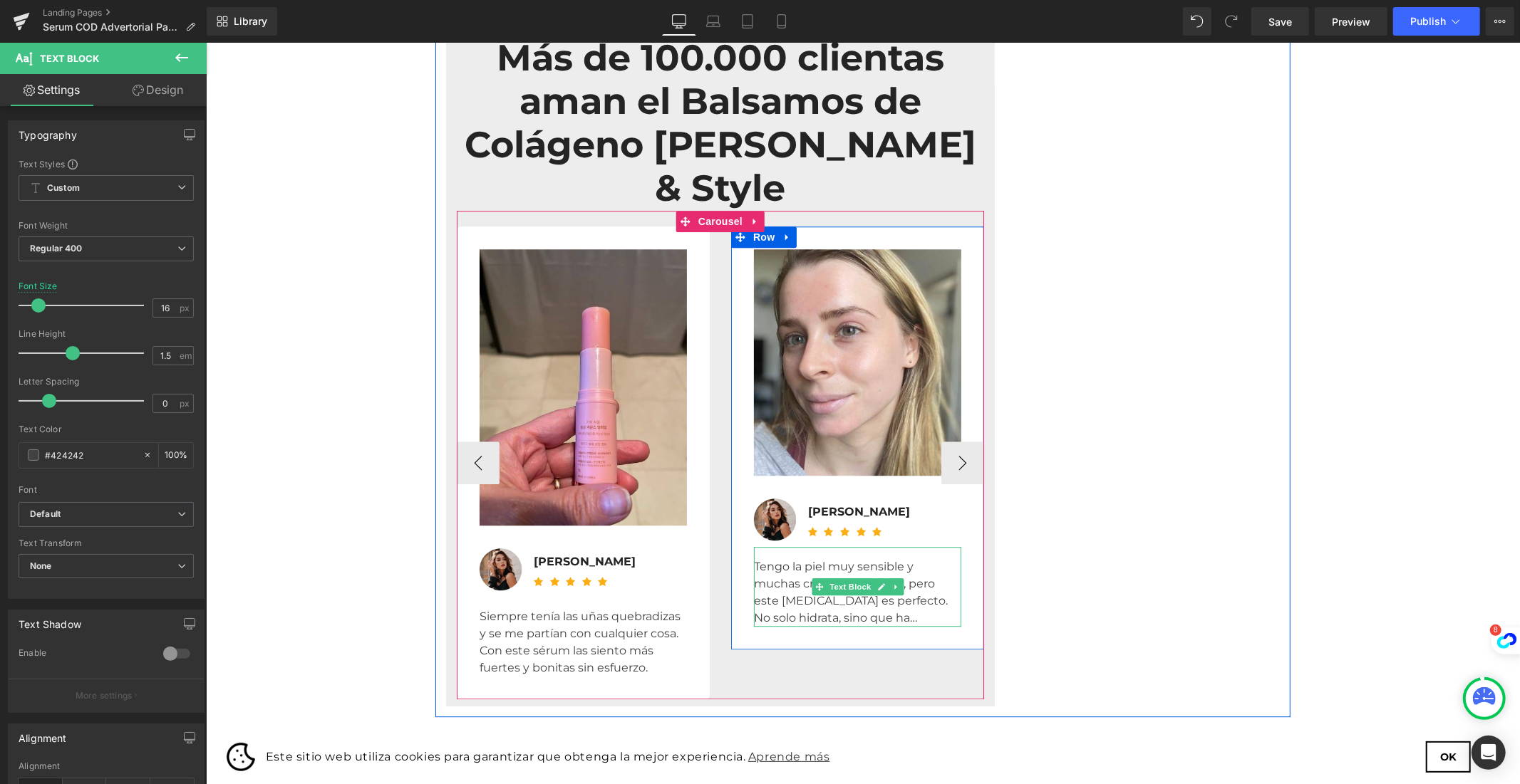
click at [765, 558] on div "Tengo la piel muy sensible y muchas cremas me irritan, pero este [MEDICAL_DATA]…" at bounding box center [857, 592] width 207 height 68
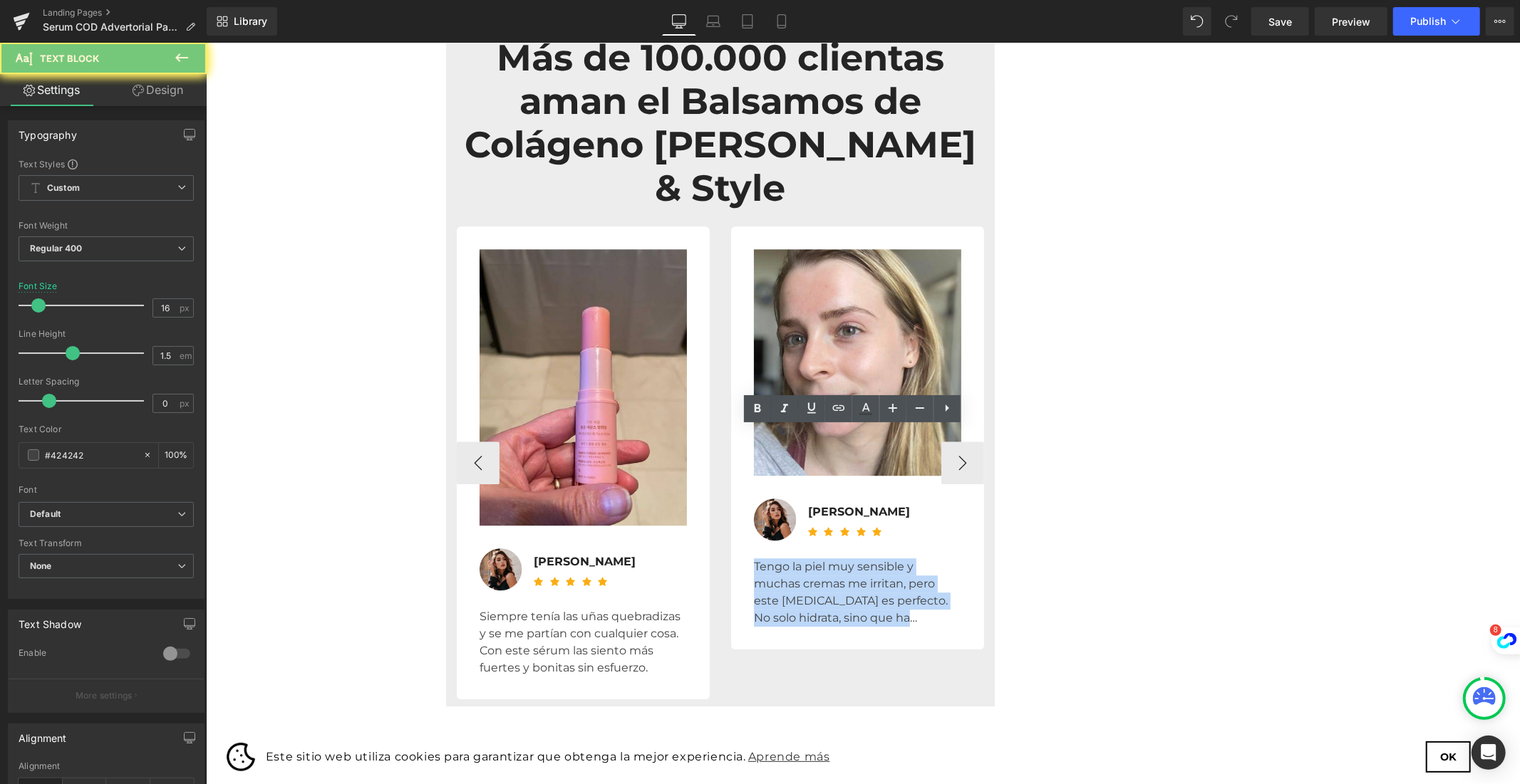
click at [765, 558] on div "Tengo la piel muy sensible y muchas cremas me irritan, pero este [MEDICAL_DATA]…" at bounding box center [857, 592] width 207 height 68
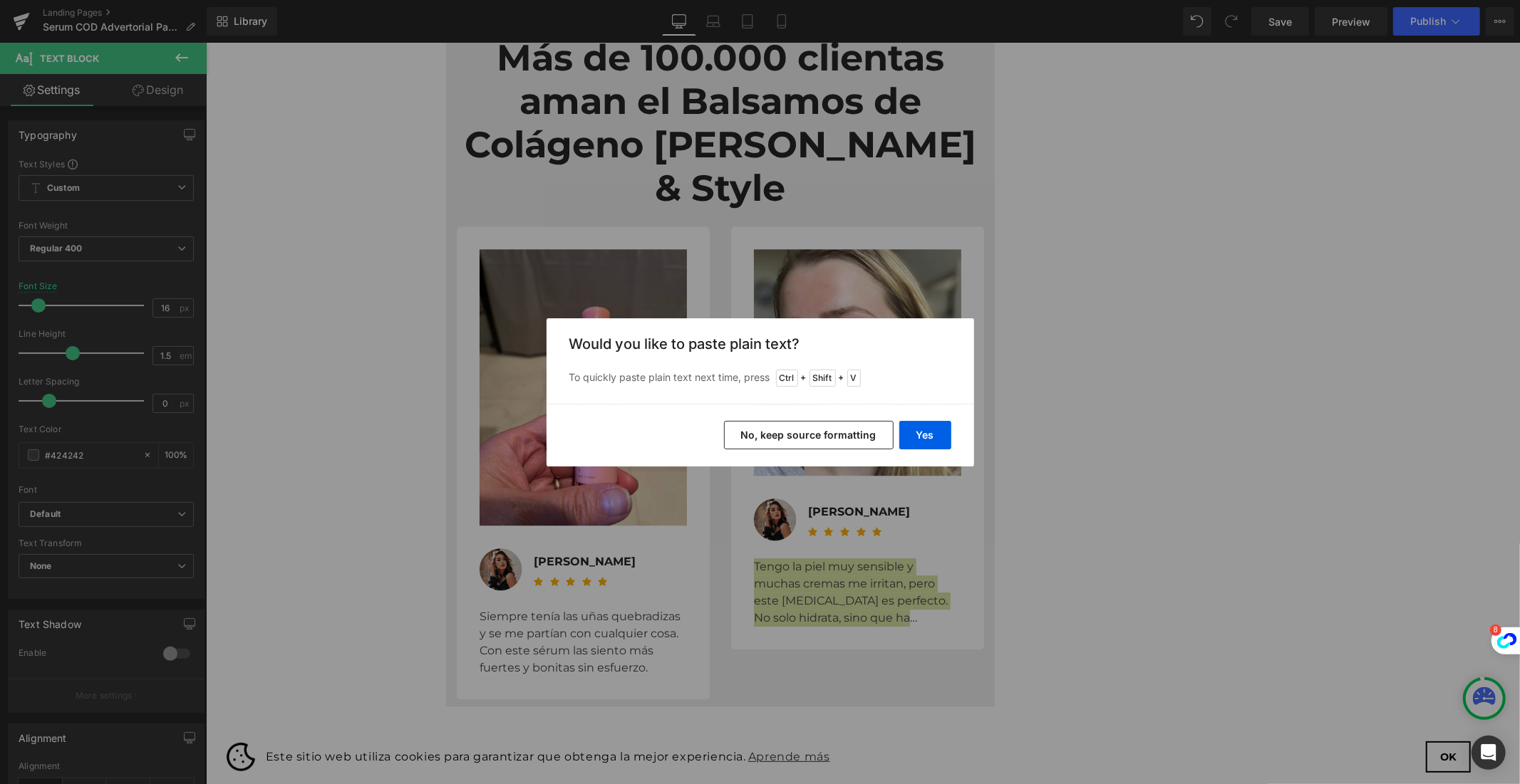
click at [856, 438] on button "No, keep source formatting" at bounding box center [808, 435] width 170 height 28
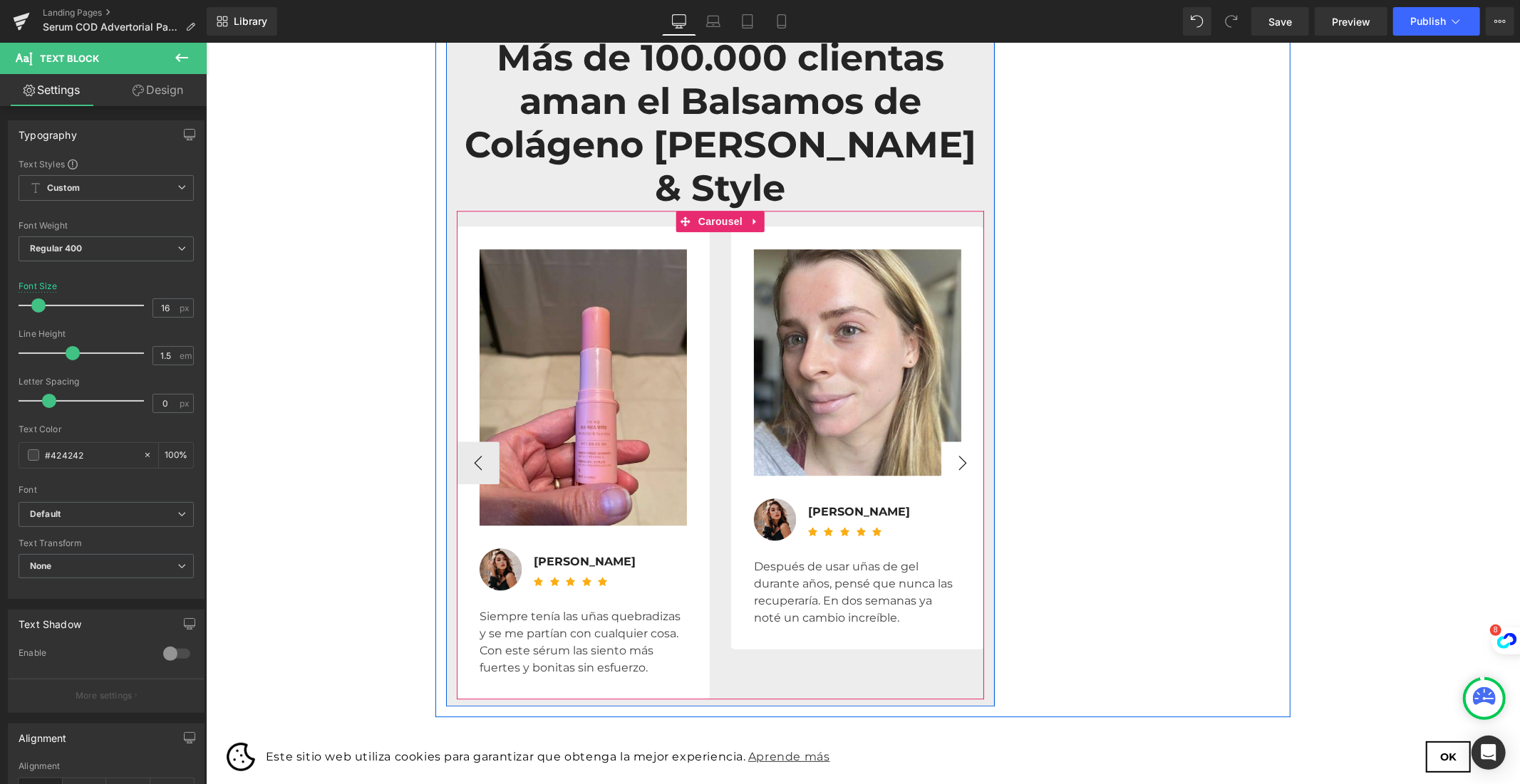
click at [954, 441] on button "›" at bounding box center [962, 462] width 43 height 43
click at [961, 441] on button "›" at bounding box center [962, 462] width 43 height 43
click at [484, 441] on button "‹" at bounding box center [478, 462] width 43 height 43
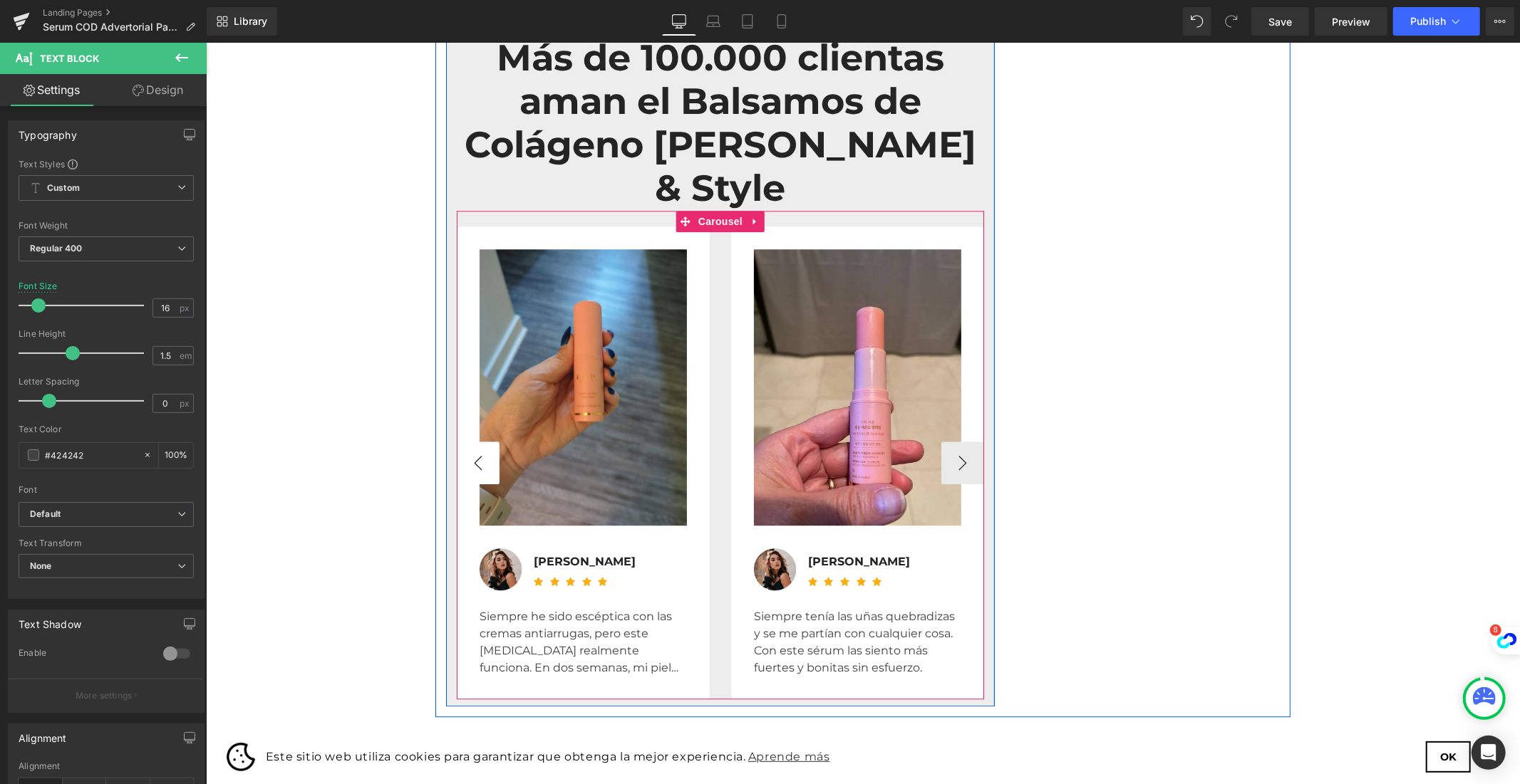
click at [484, 441] on button "‹" at bounding box center [478, 462] width 43 height 43
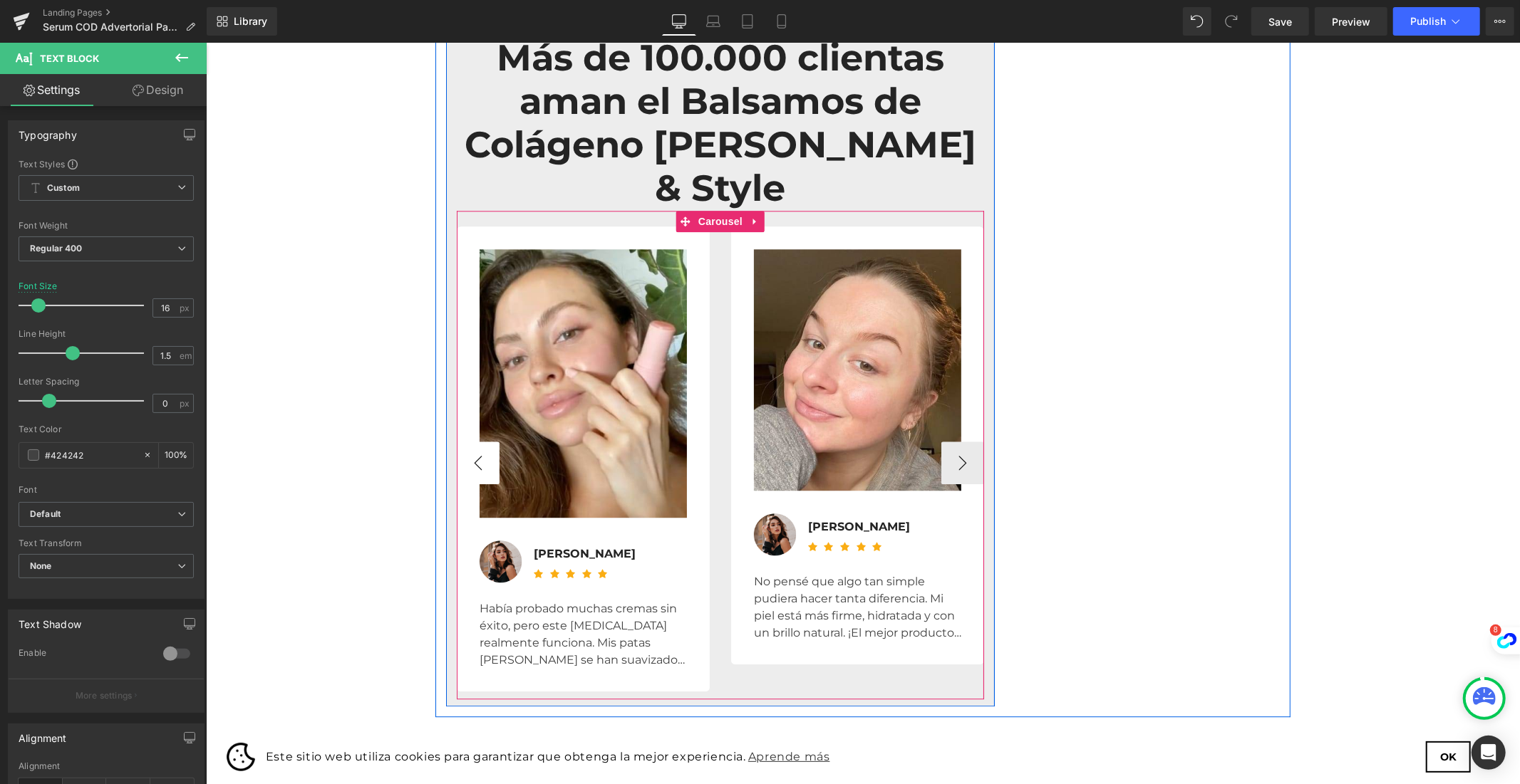
click at [484, 441] on button "‹" at bounding box center [478, 462] width 43 height 43
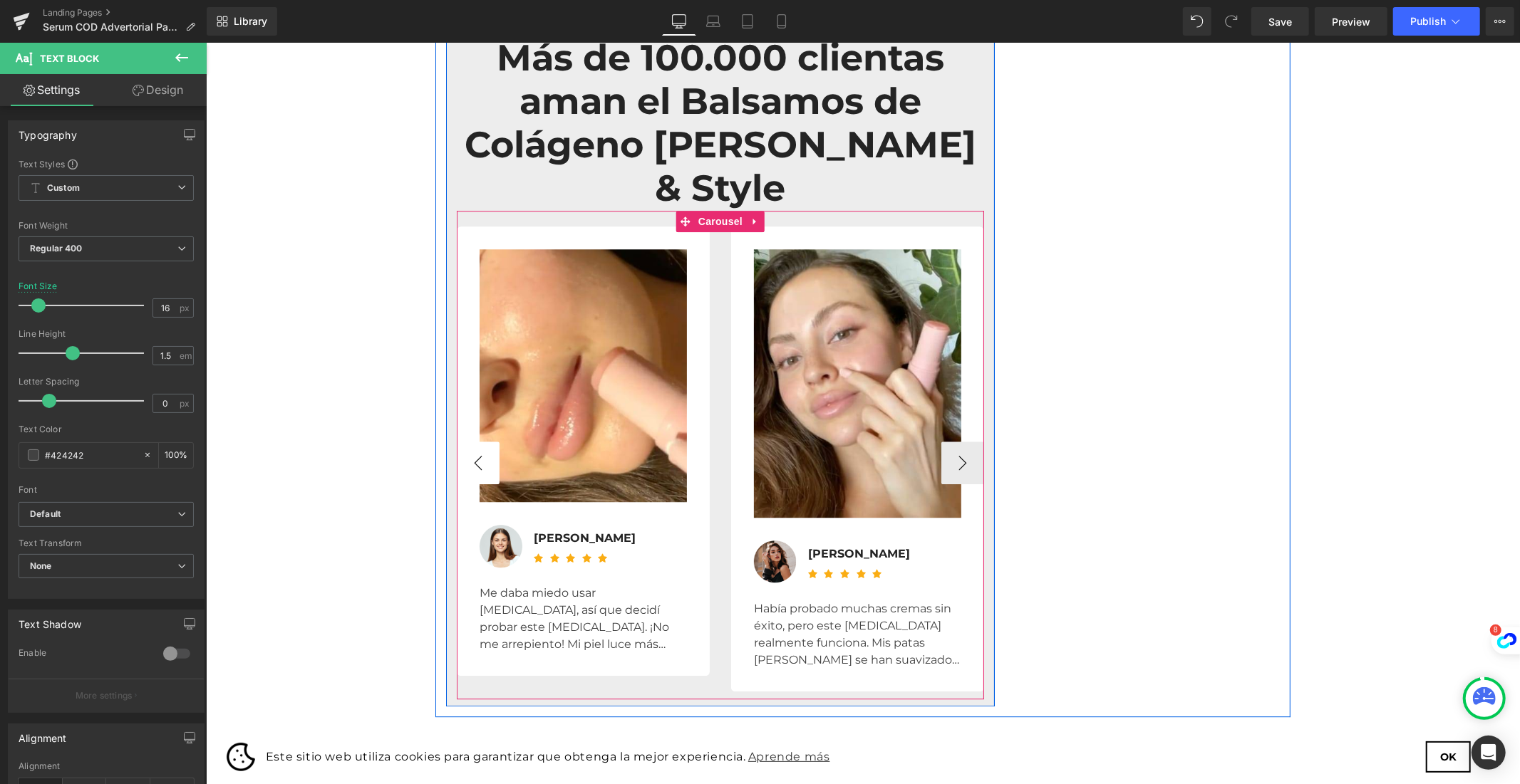
click at [484, 441] on button "‹" at bounding box center [478, 462] width 43 height 43
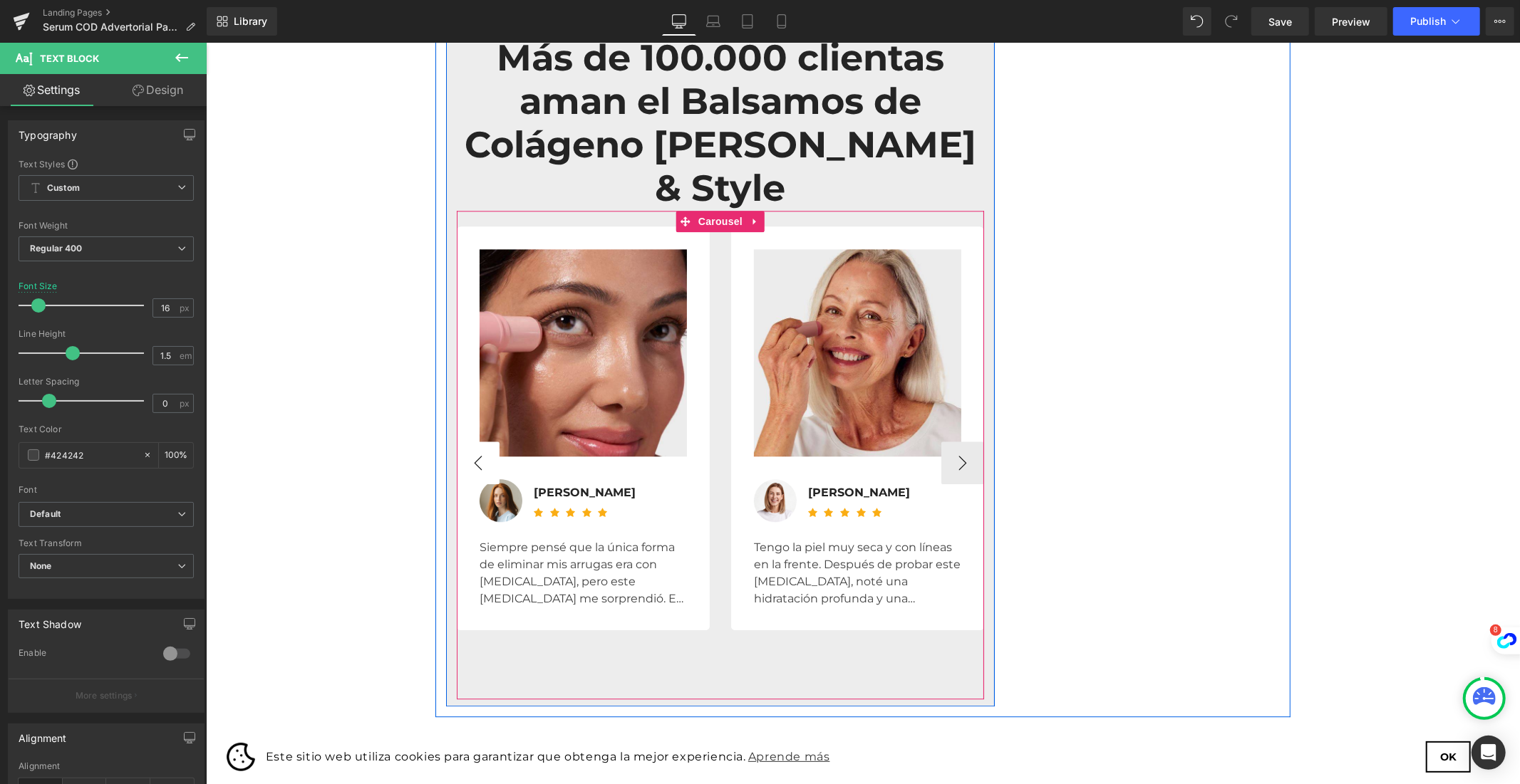
click at [484, 441] on button "‹" at bounding box center [478, 462] width 43 height 43
click at [953, 441] on button "›" at bounding box center [962, 462] width 43 height 43
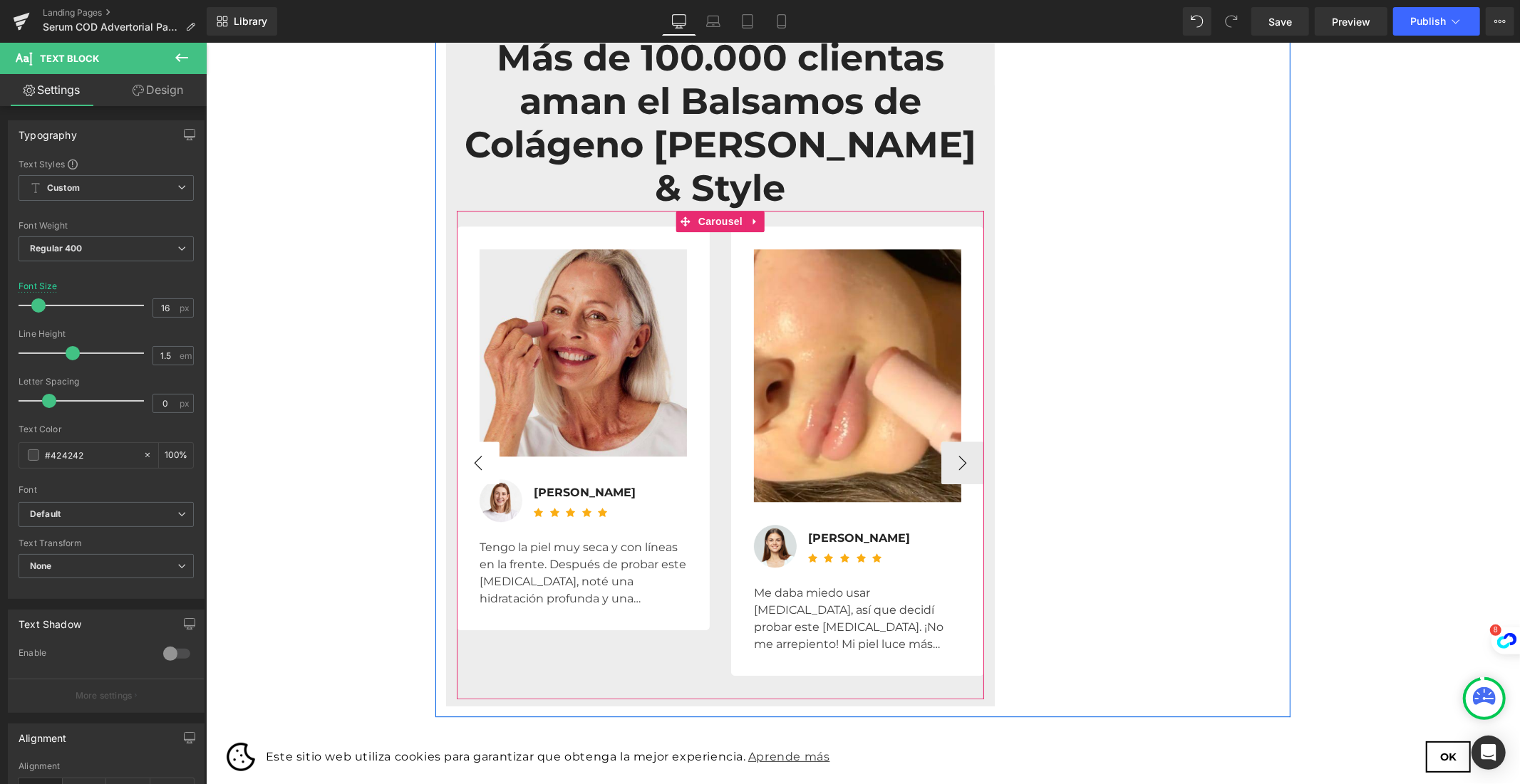
click at [481, 441] on button "‹" at bounding box center [478, 462] width 43 height 43
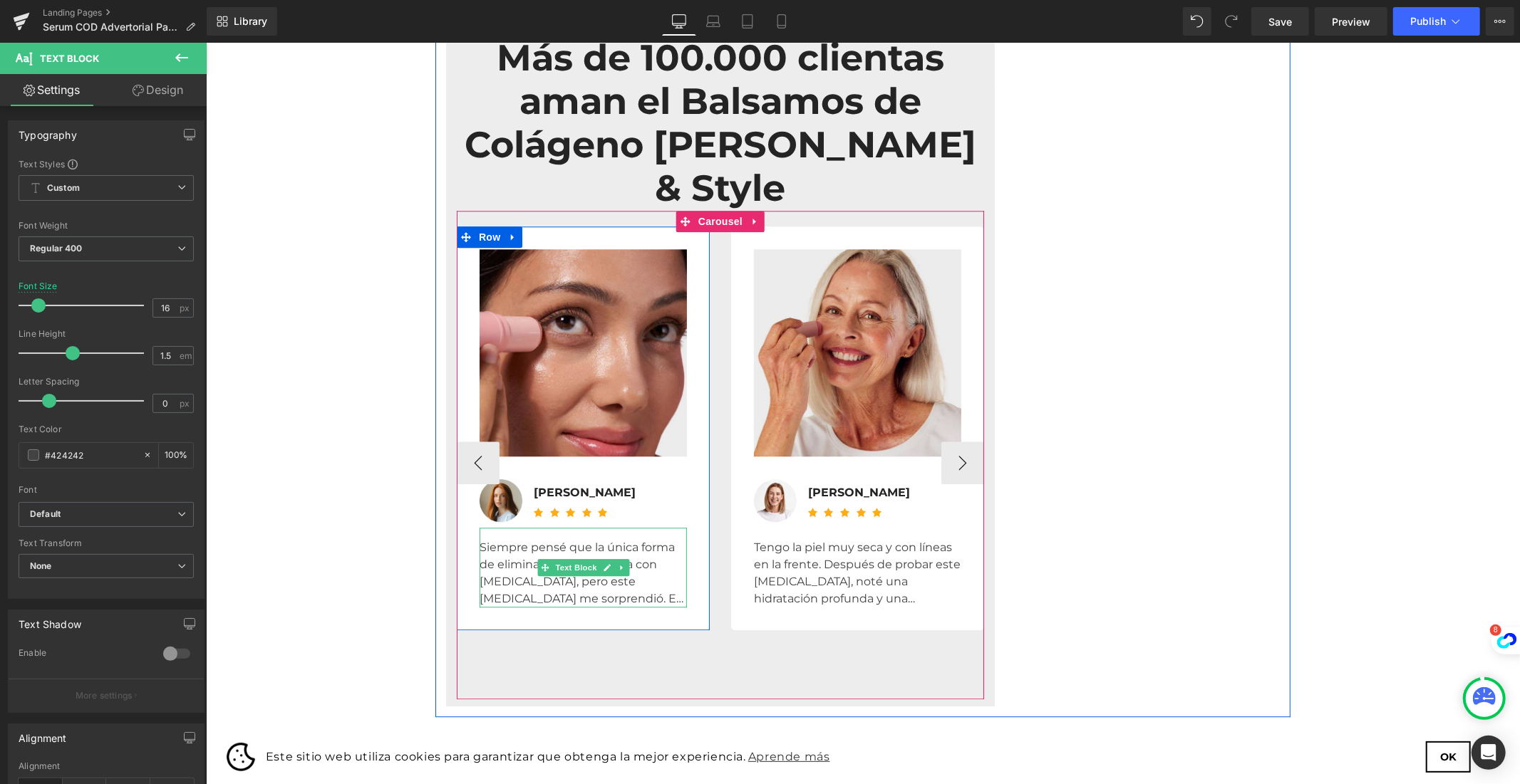
click at [479, 527] on div at bounding box center [480, 566] width 4 height 80
click at [479, 527] on div "Siempre pensé que la única forma de eliminar mis arrugas era con [MEDICAL_DATA]…" at bounding box center [582, 566] width 207 height 80
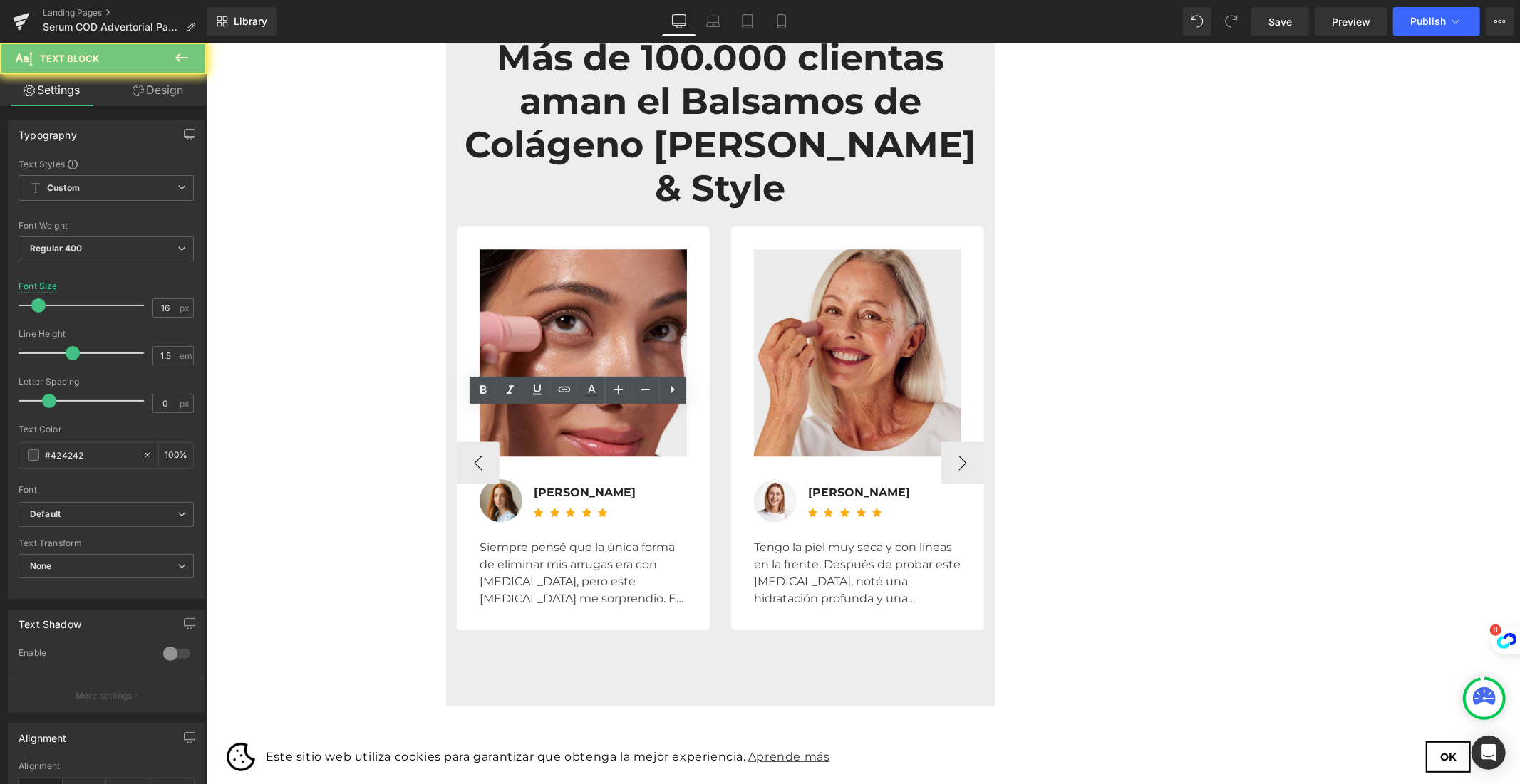
click at [479, 527] on div "Siempre pensé que la única forma de eliminar mis arrugas era con [MEDICAL_DATA]…" at bounding box center [582, 566] width 207 height 80
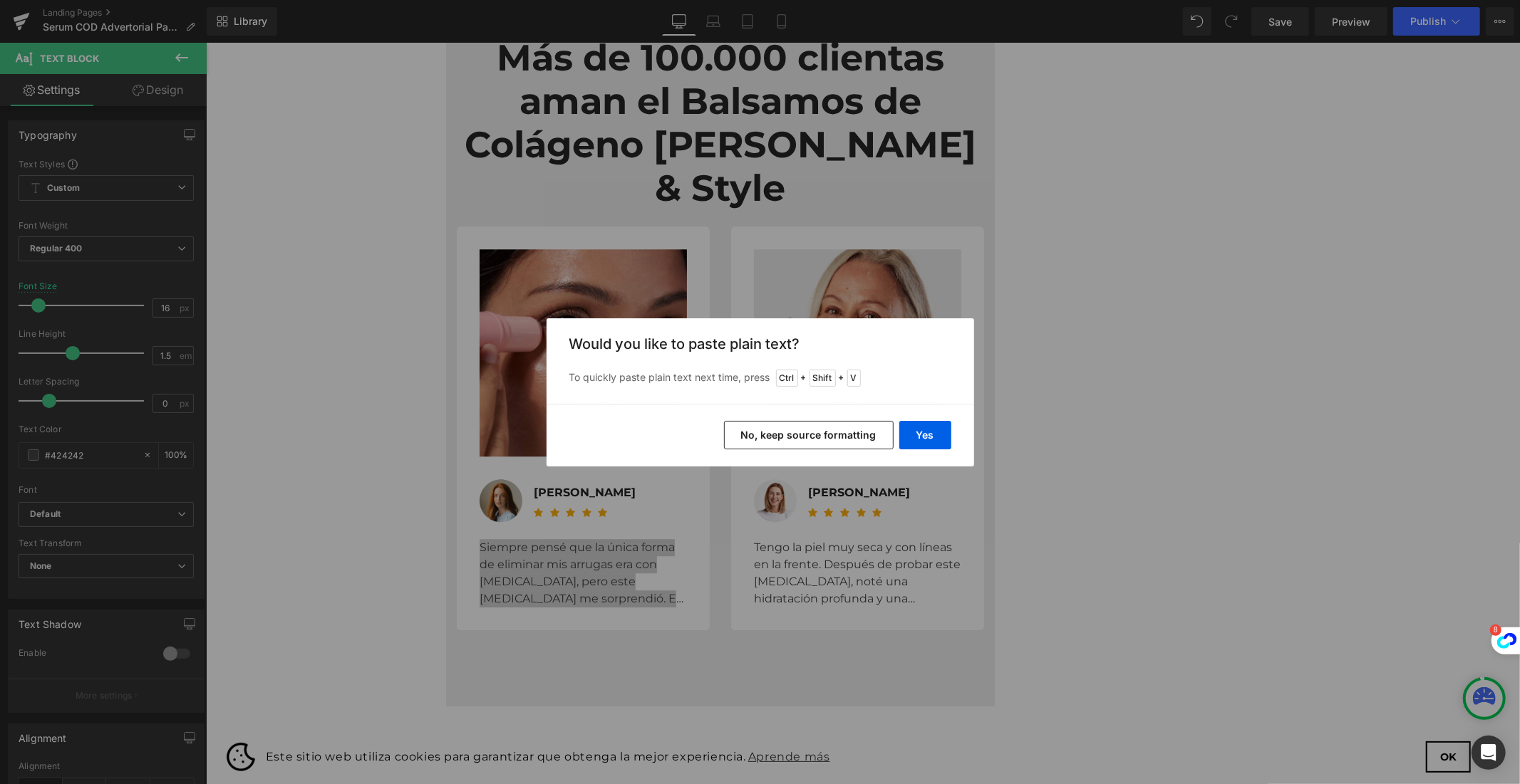
click at [810, 431] on button "No, keep source formatting" at bounding box center [808, 435] width 170 height 28
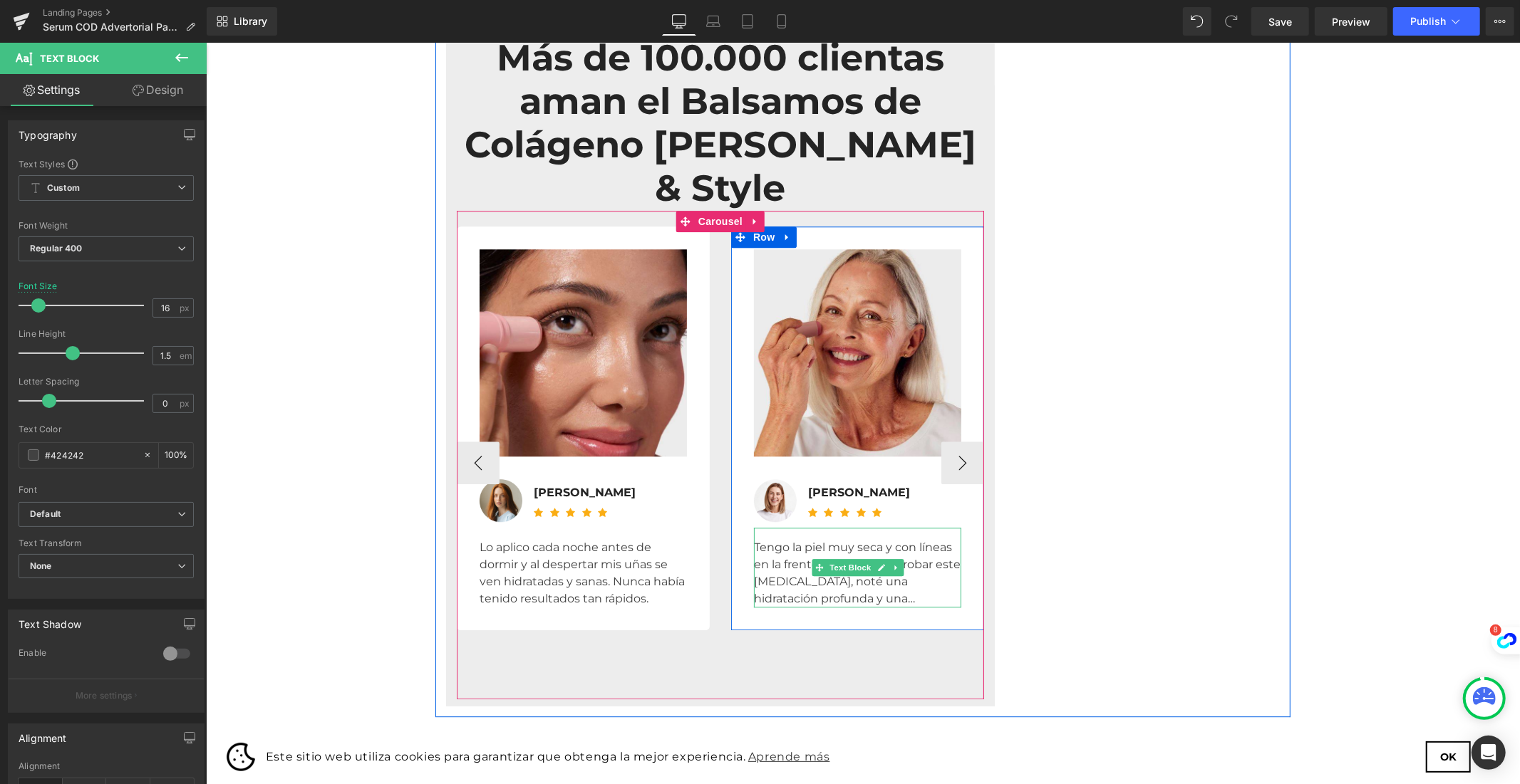
click at [780, 527] on div "Tengo la piel muy seca y con líneas en la frente. Después de probar este [MEDIC…" at bounding box center [857, 566] width 207 height 80
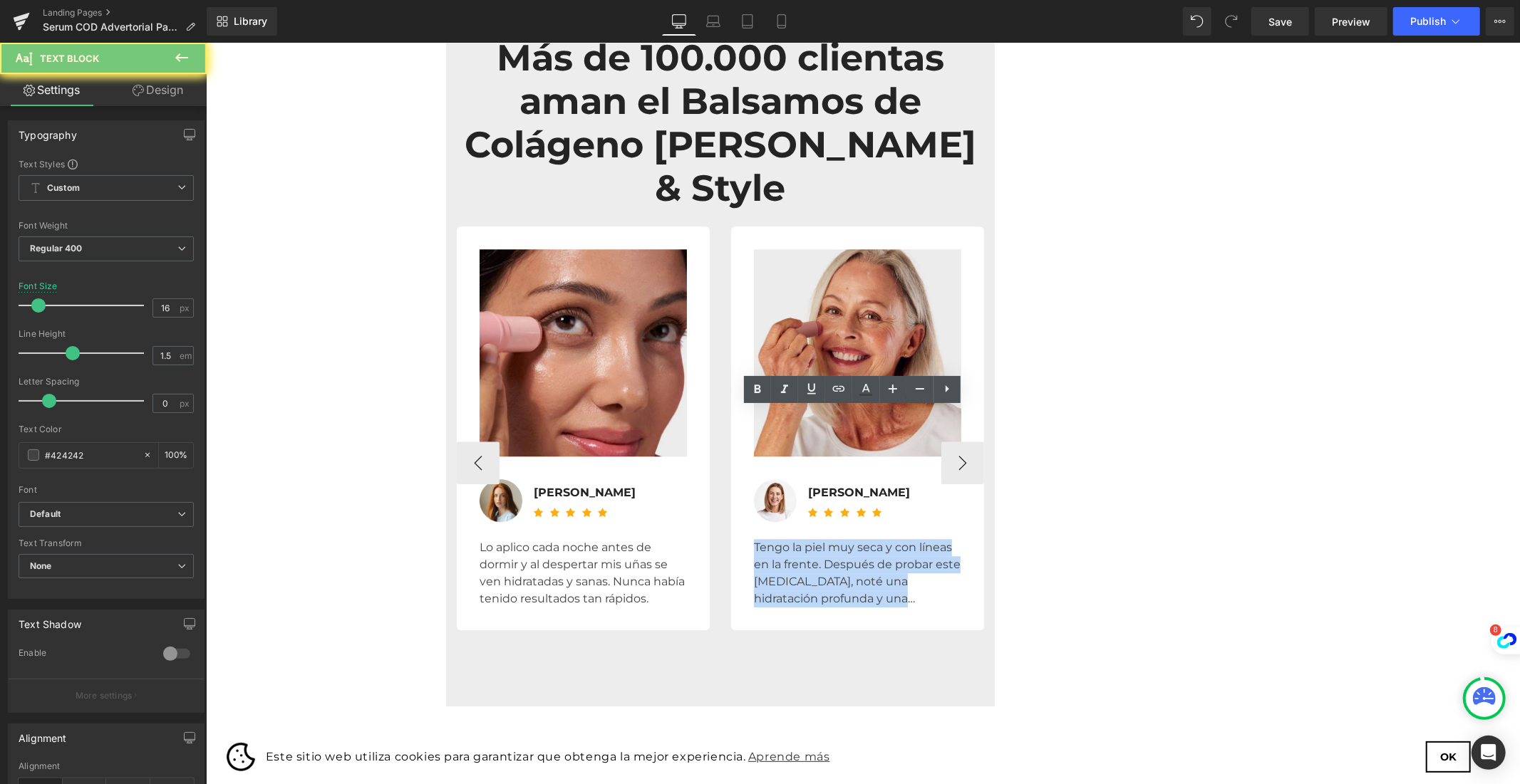
click at [780, 527] on div "Tengo la piel muy seca y con líneas en la frente. Después de probar este [MEDIC…" at bounding box center [857, 566] width 207 height 80
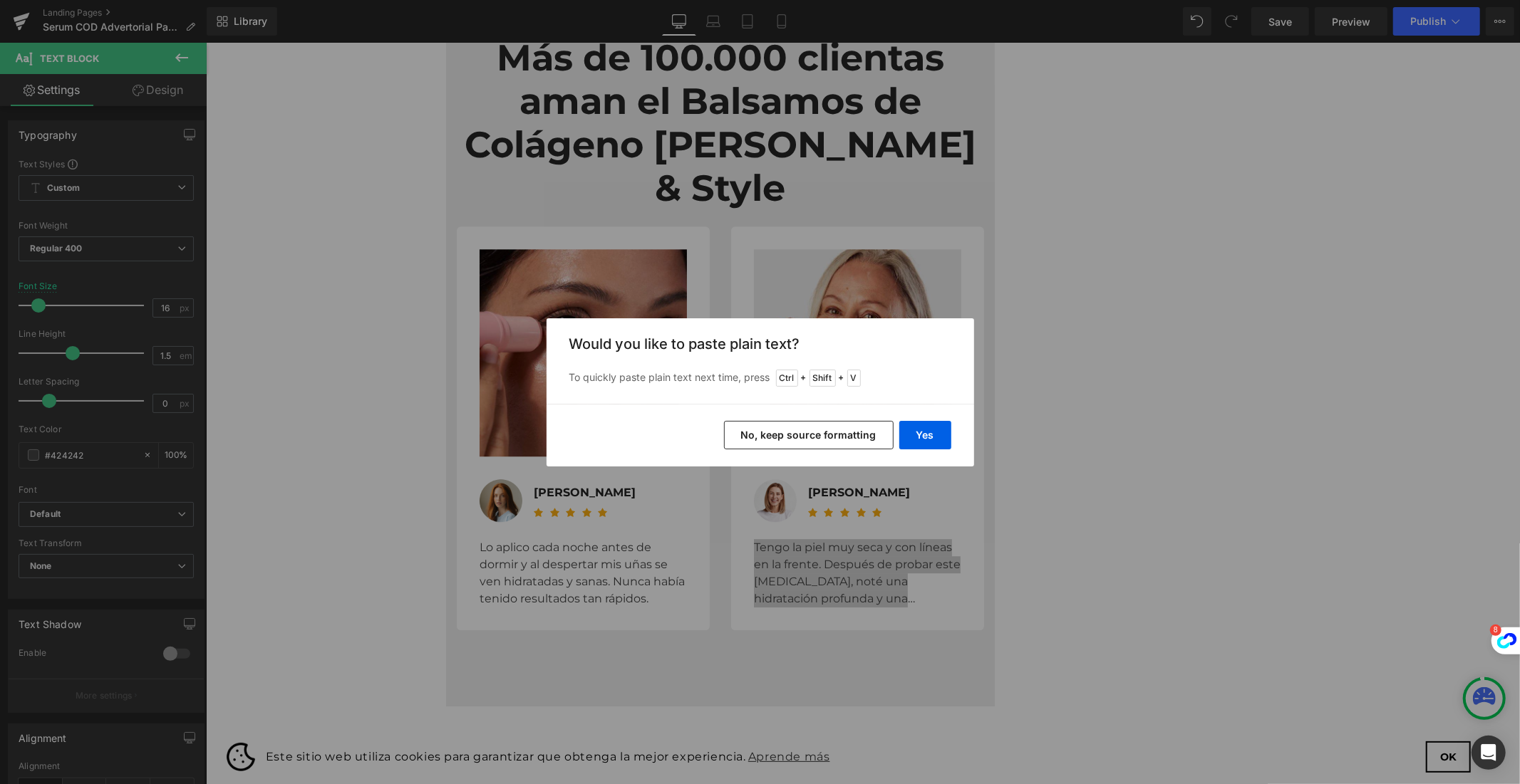
click at [801, 443] on button "No, keep source formatting" at bounding box center [808, 435] width 170 height 28
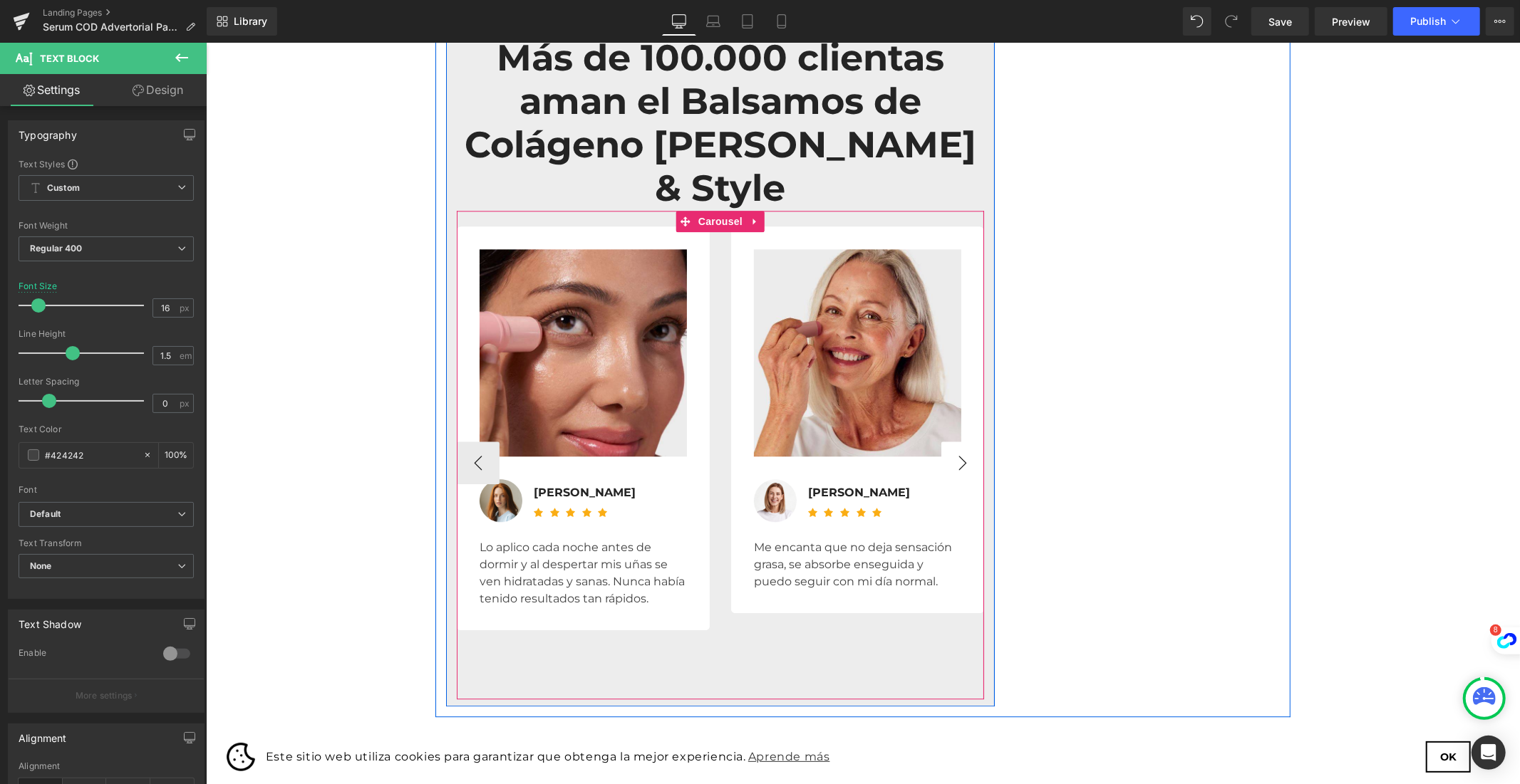
click at [960, 441] on button "›" at bounding box center [962, 462] width 43 height 43
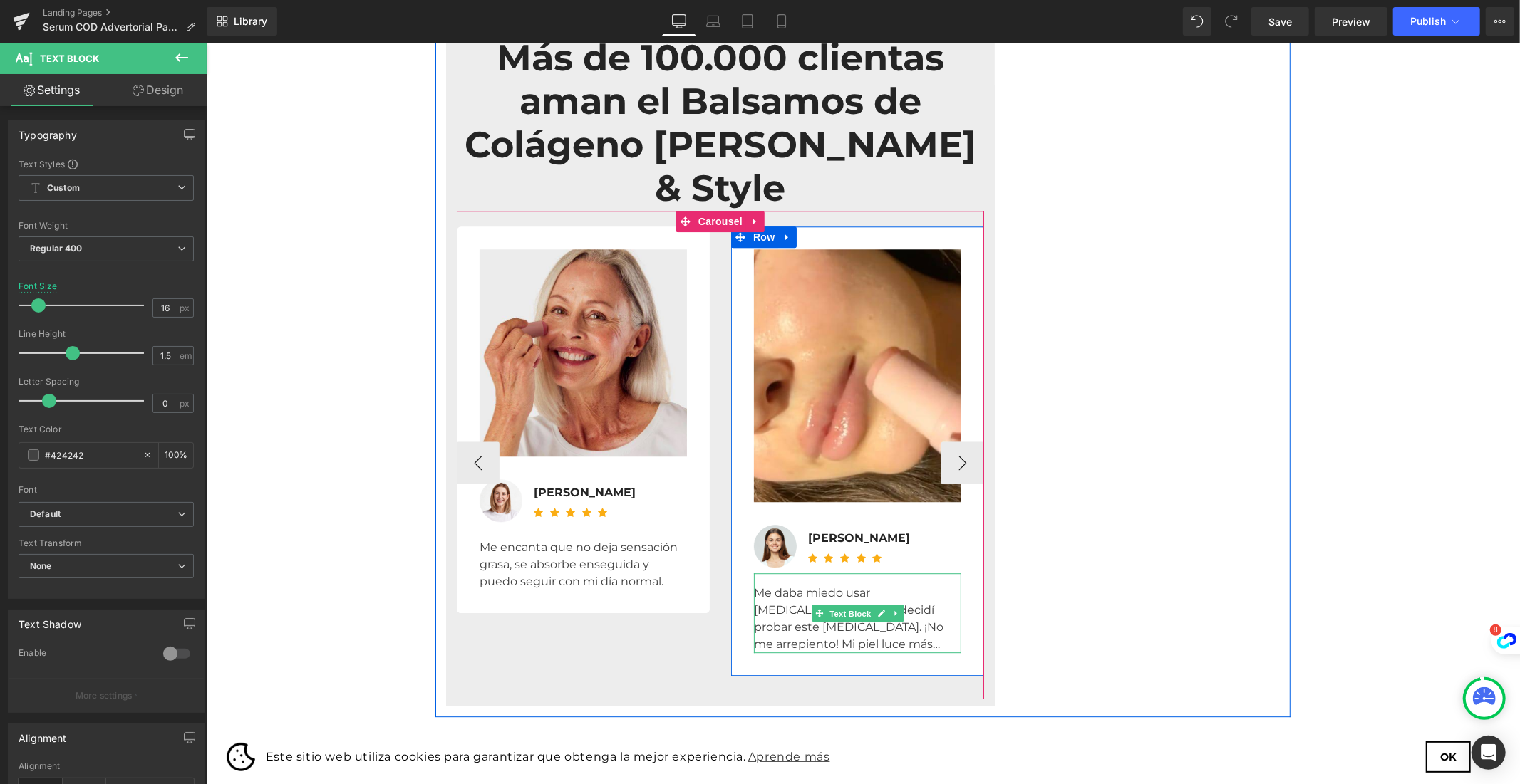
click at [853, 605] on span "Text Block" at bounding box center [849, 613] width 47 height 17
click at [776, 573] on div "Me daba miedo usar [MEDICAL_DATA], así que decidí probar este [MEDICAL_DATA]. ¡…" at bounding box center [857, 612] width 207 height 80
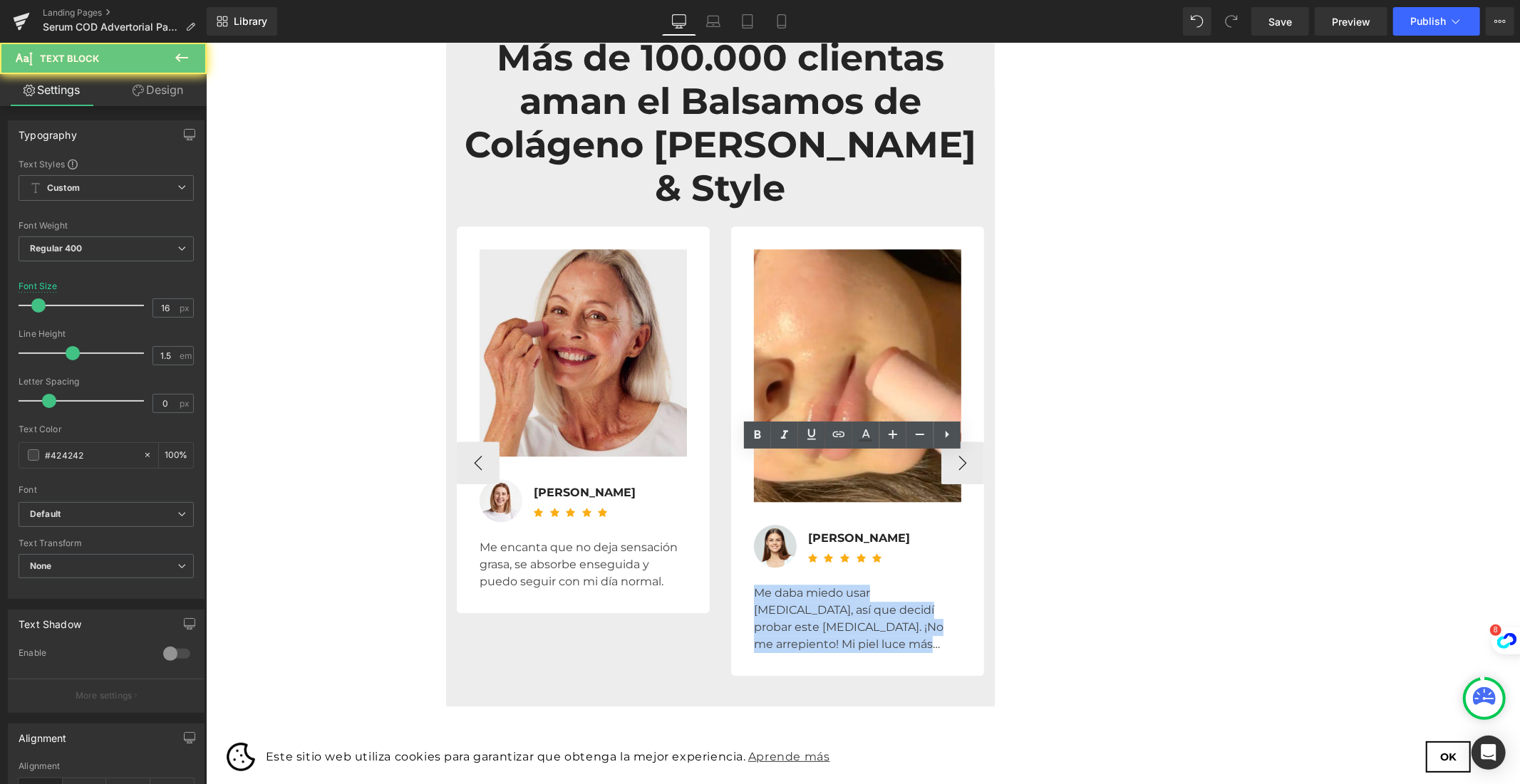
click at [776, 573] on div "Me daba miedo usar [MEDICAL_DATA], así que decidí probar este [MEDICAL_DATA]. ¡…" at bounding box center [857, 612] width 207 height 80
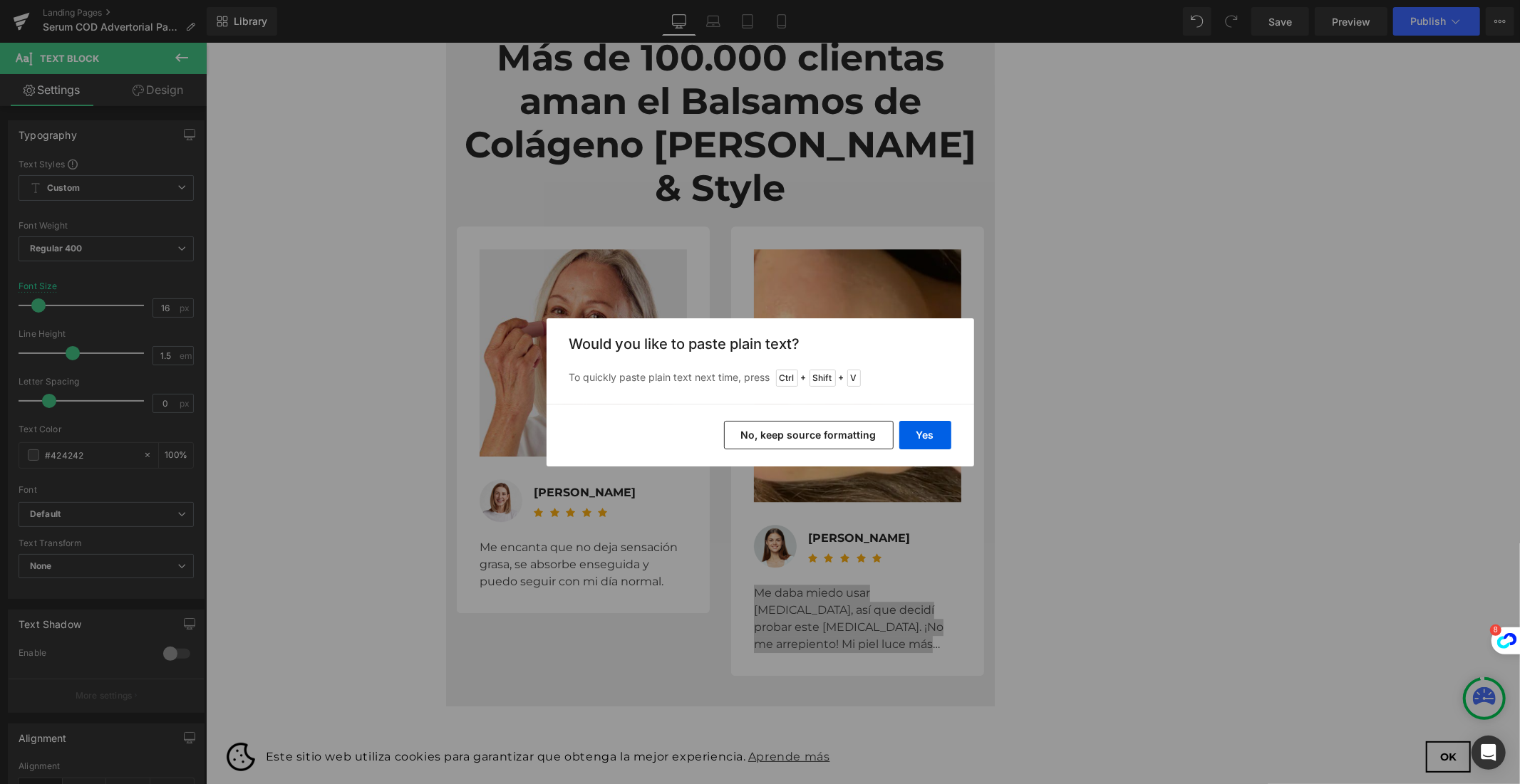
click at [848, 435] on button "No, keep source formatting" at bounding box center [808, 435] width 170 height 28
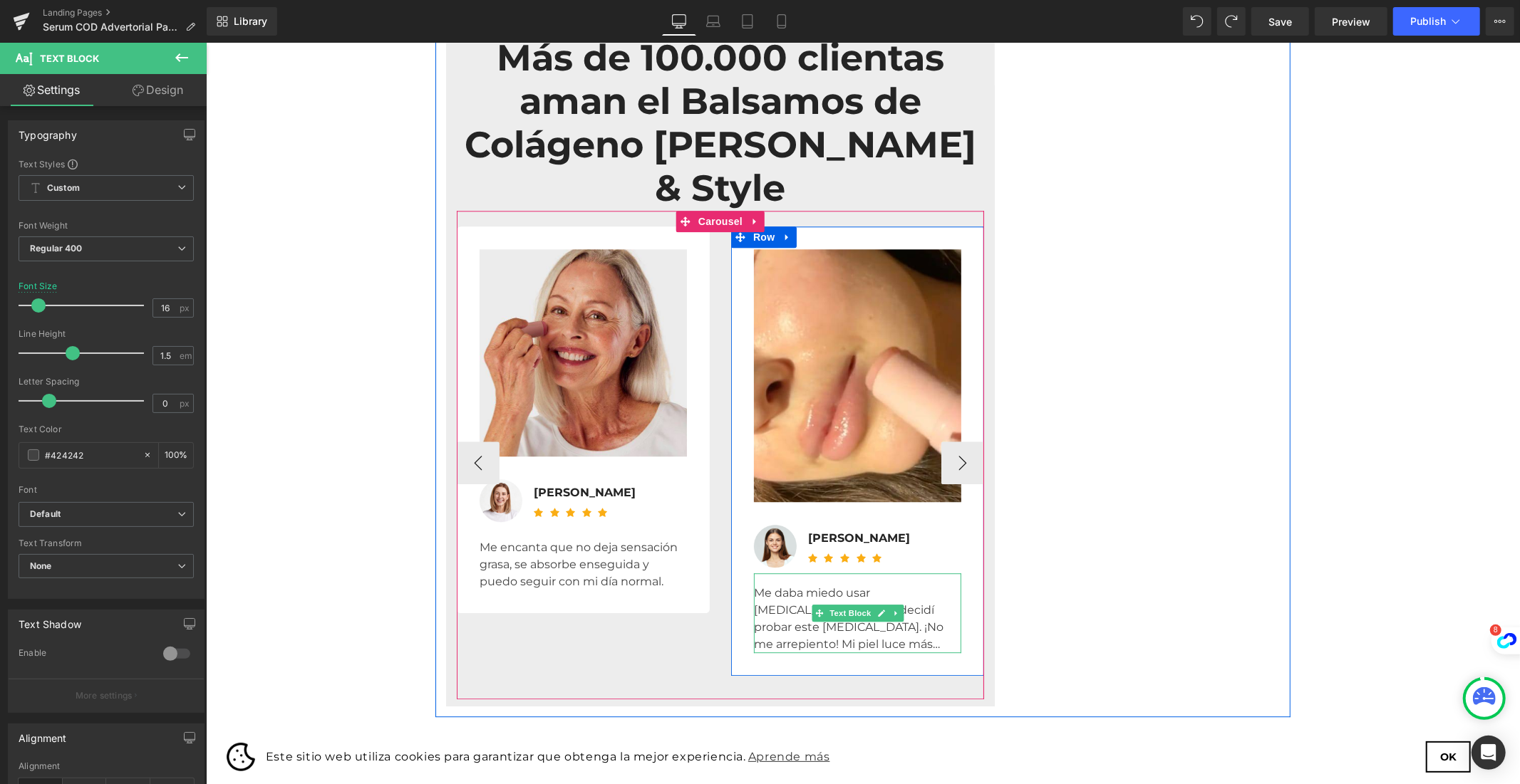
click at [774, 573] on div "Me daba miedo usar [MEDICAL_DATA], así que decidí probar este [MEDICAL_DATA]. ¡…" at bounding box center [857, 612] width 207 height 80
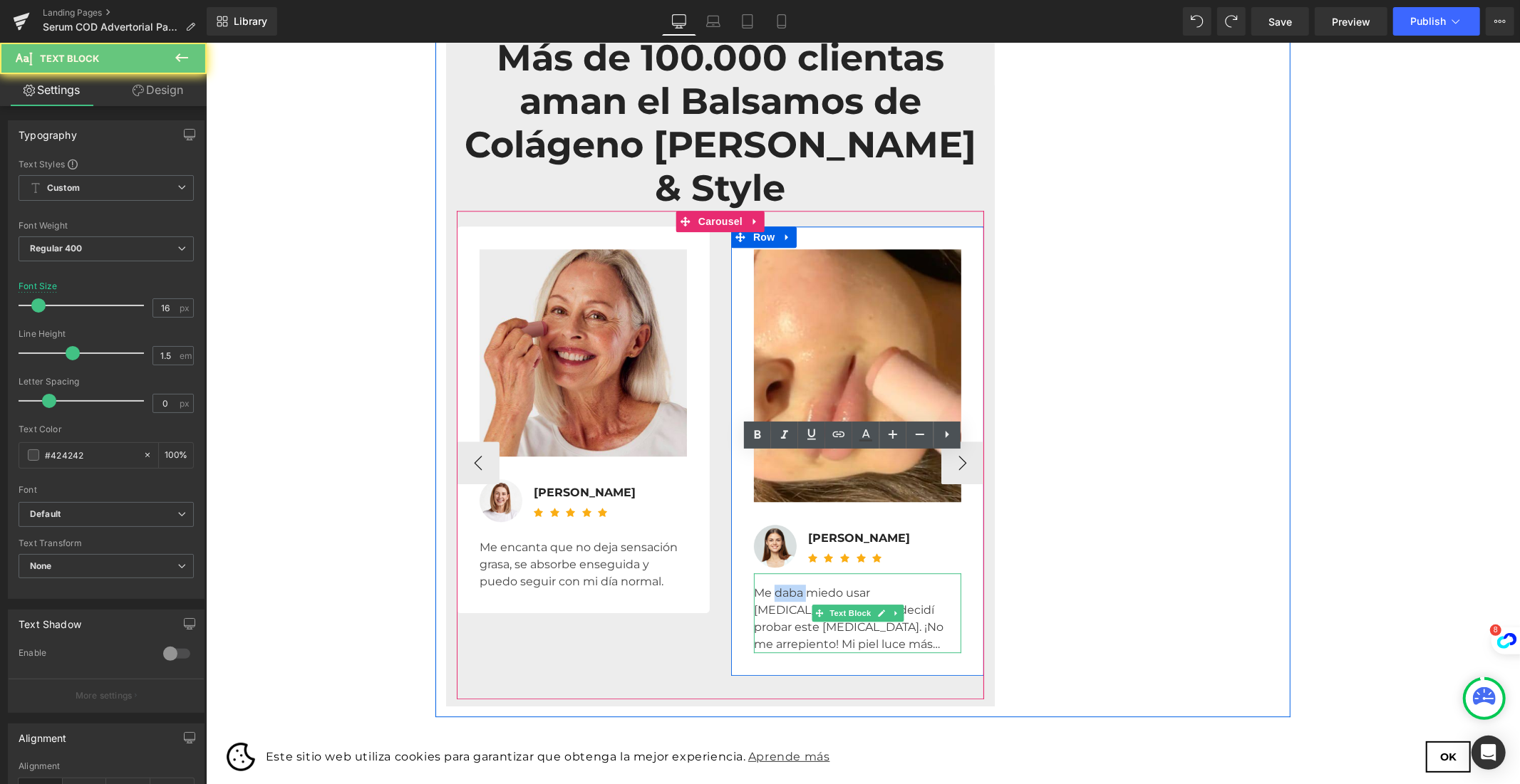
click at [774, 573] on div "Me daba miedo usar [MEDICAL_DATA], así que decidí probar este [MEDICAL_DATA]. ¡…" at bounding box center [857, 612] width 207 height 80
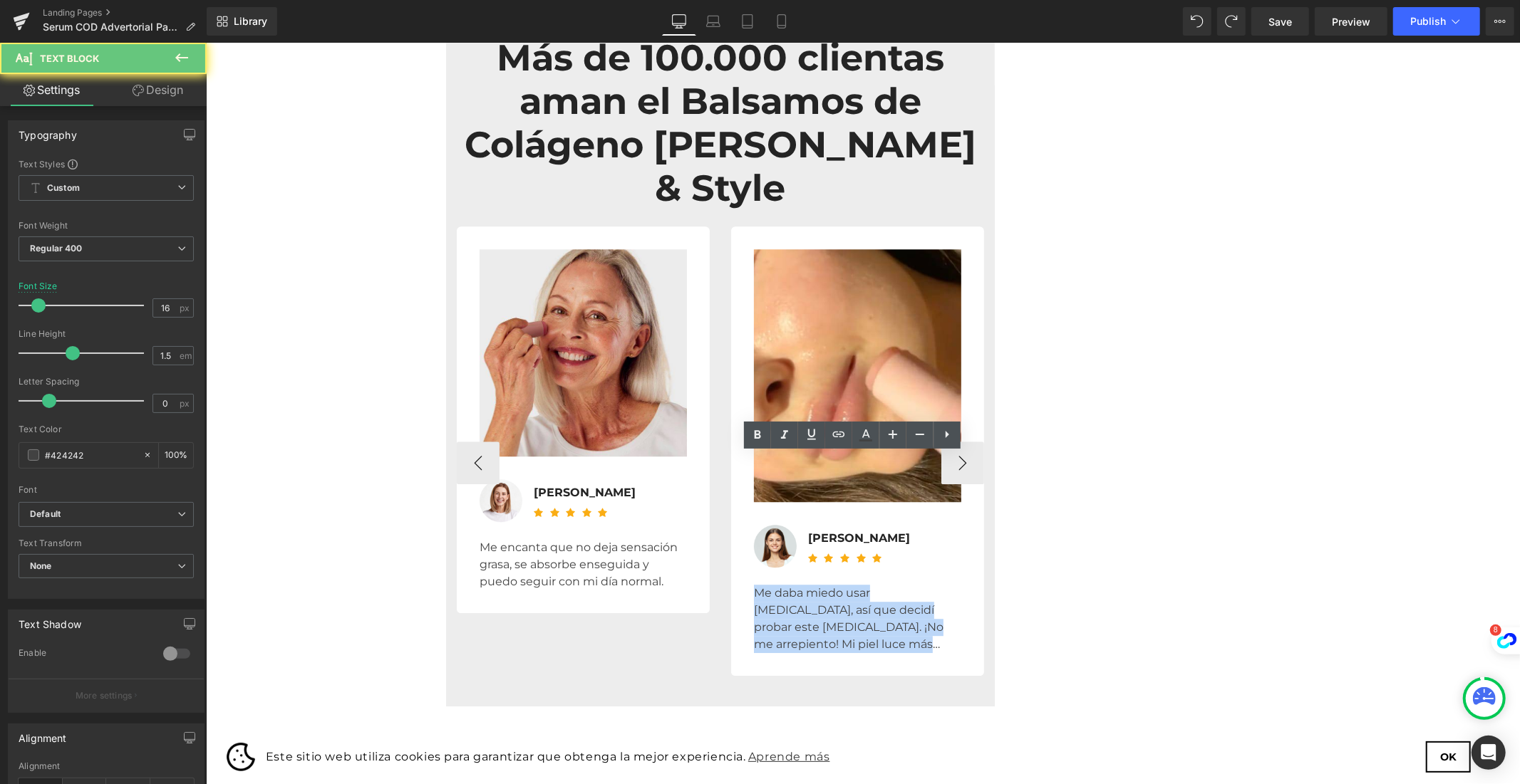
click at [774, 573] on div "Me daba miedo usar [MEDICAL_DATA], así que decidí probar este [MEDICAL_DATA]. ¡…" at bounding box center [857, 612] width 207 height 80
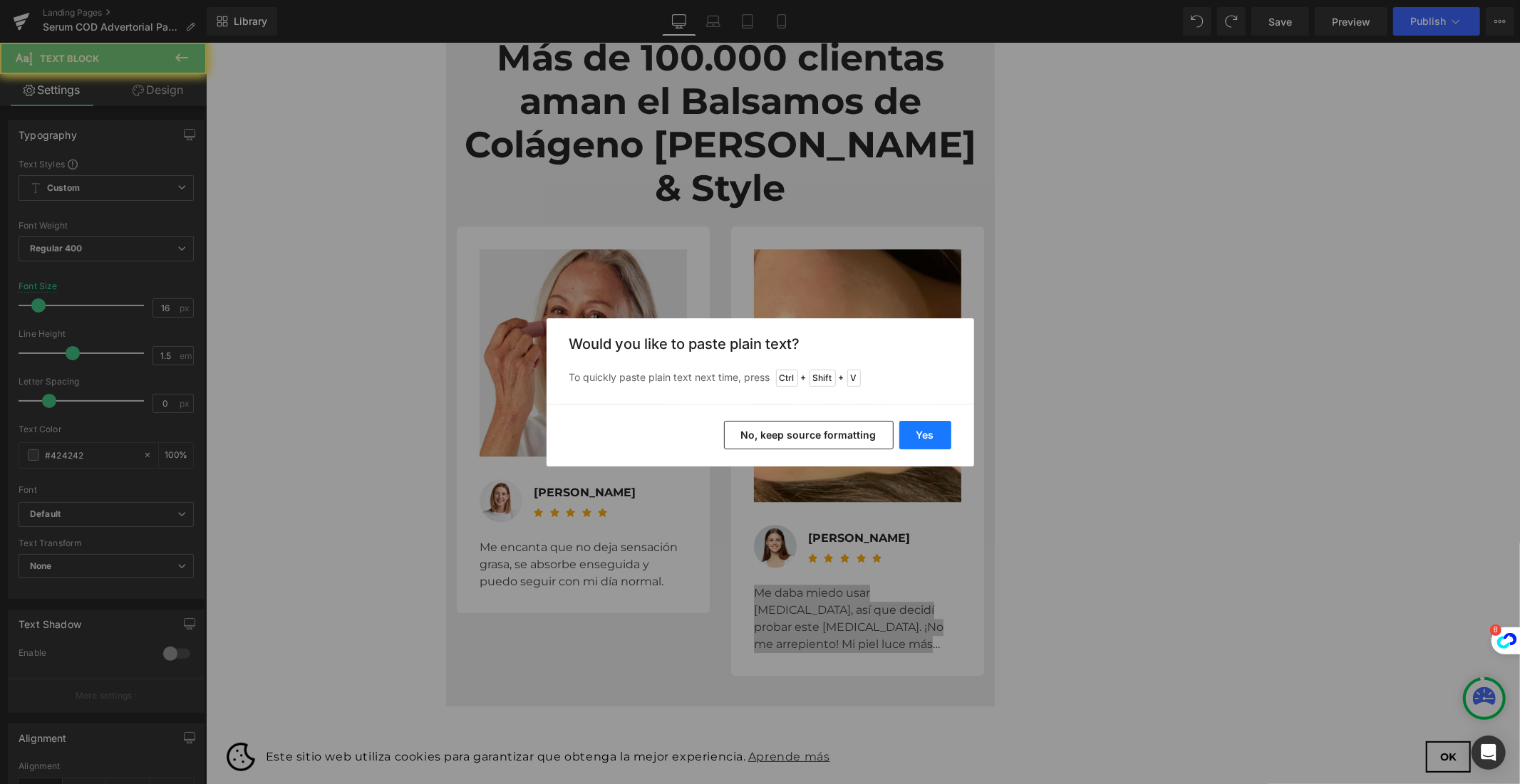
click at [909, 430] on button "Yes" at bounding box center [924, 435] width 52 height 28
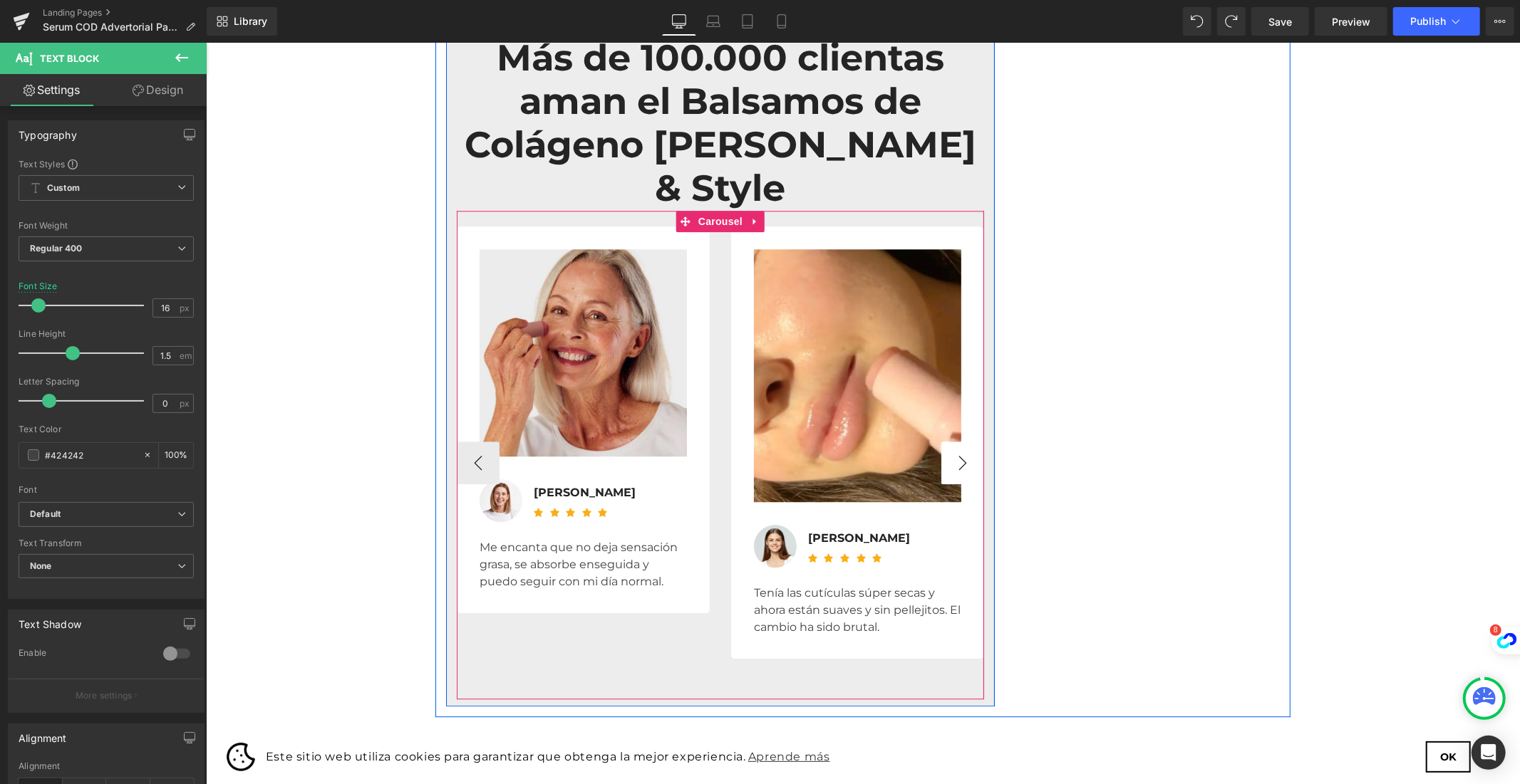
click at [945, 441] on button "›" at bounding box center [962, 462] width 43 height 43
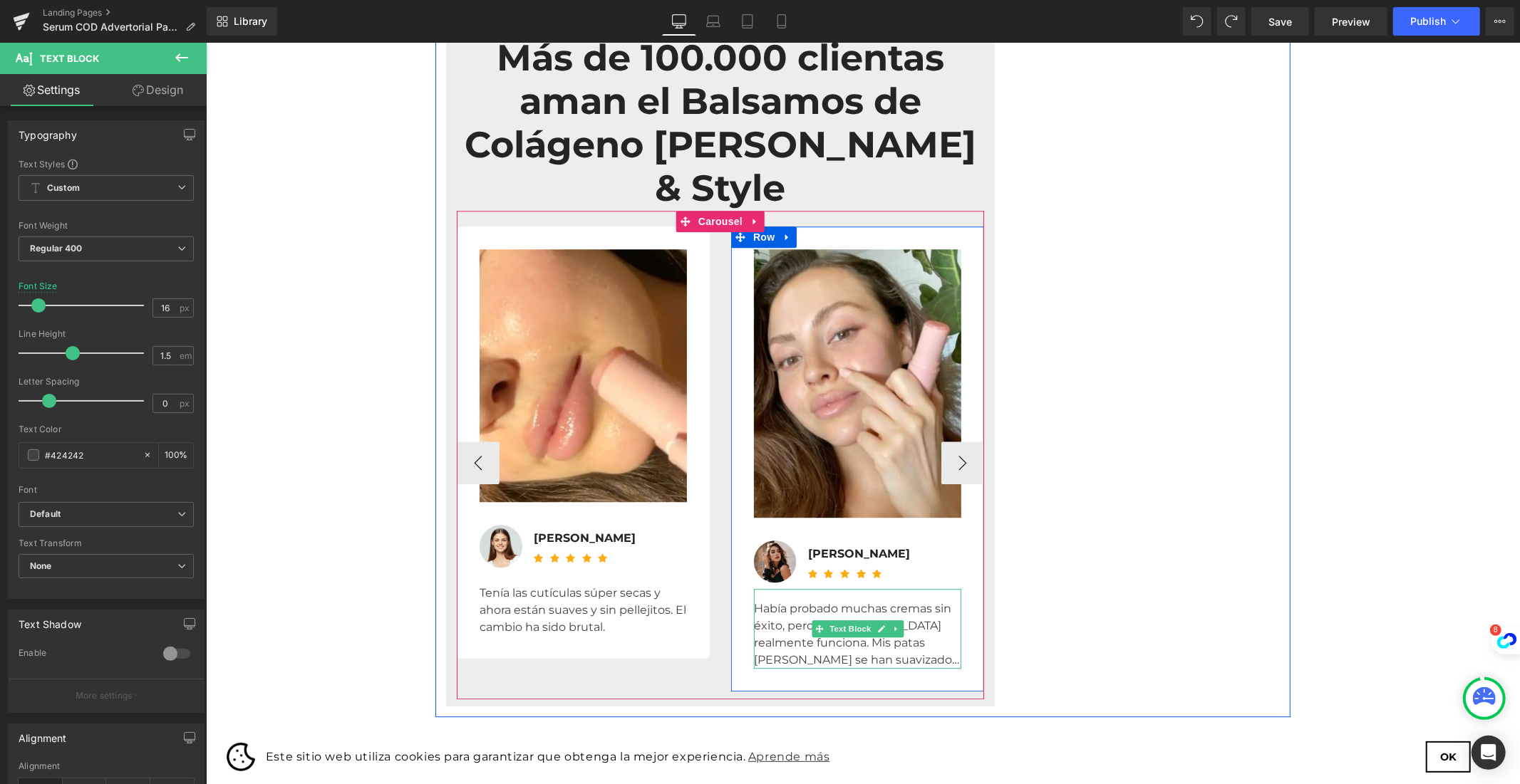
click at [783, 599] on div "Había probado muchas cremas sin éxito, pero este [MEDICAL_DATA] realmente funci…" at bounding box center [857, 633] width 207 height 68
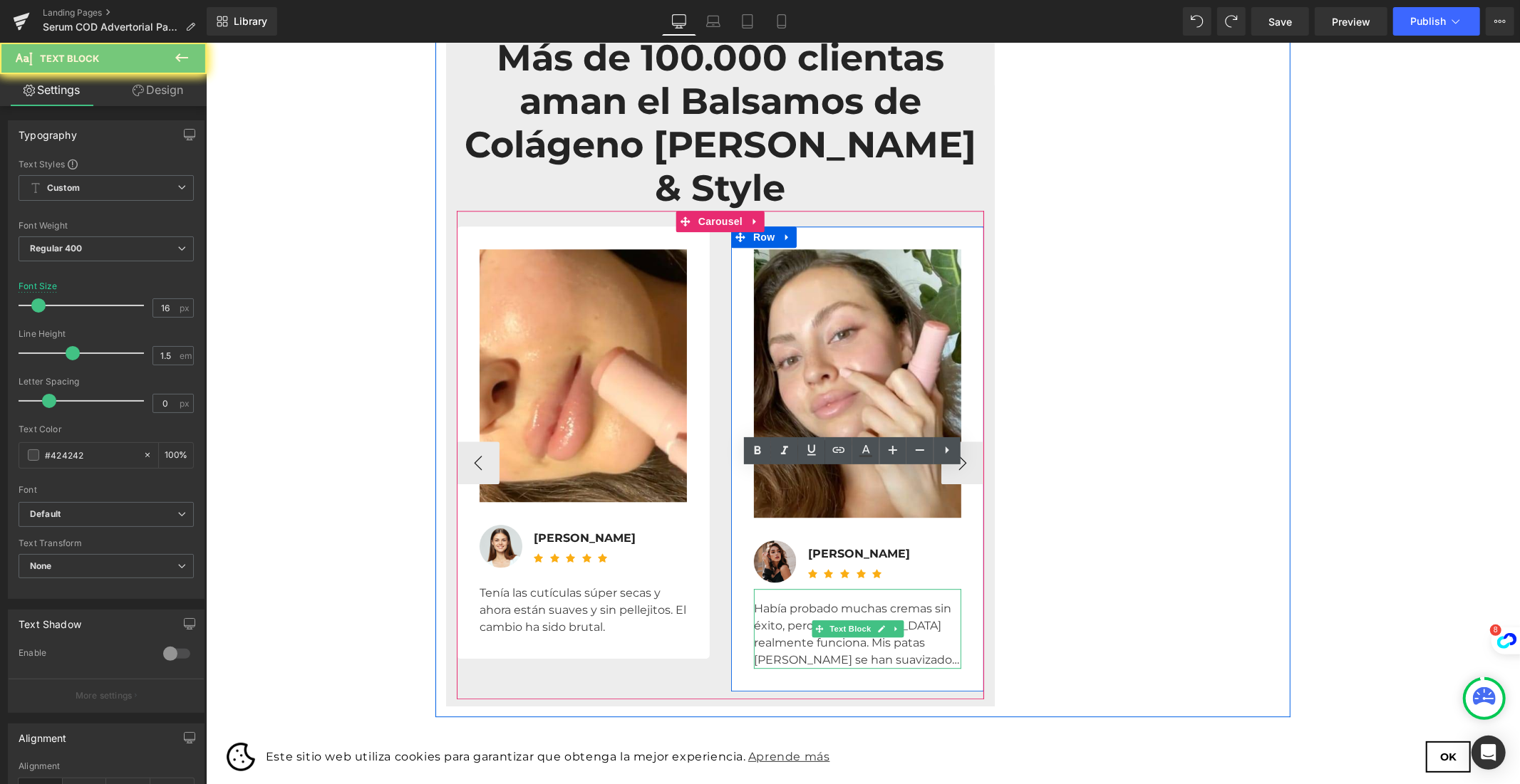
click at [783, 599] on div "Había probado muchas cremas sin éxito, pero este [MEDICAL_DATA] realmente funci…" at bounding box center [857, 633] width 207 height 68
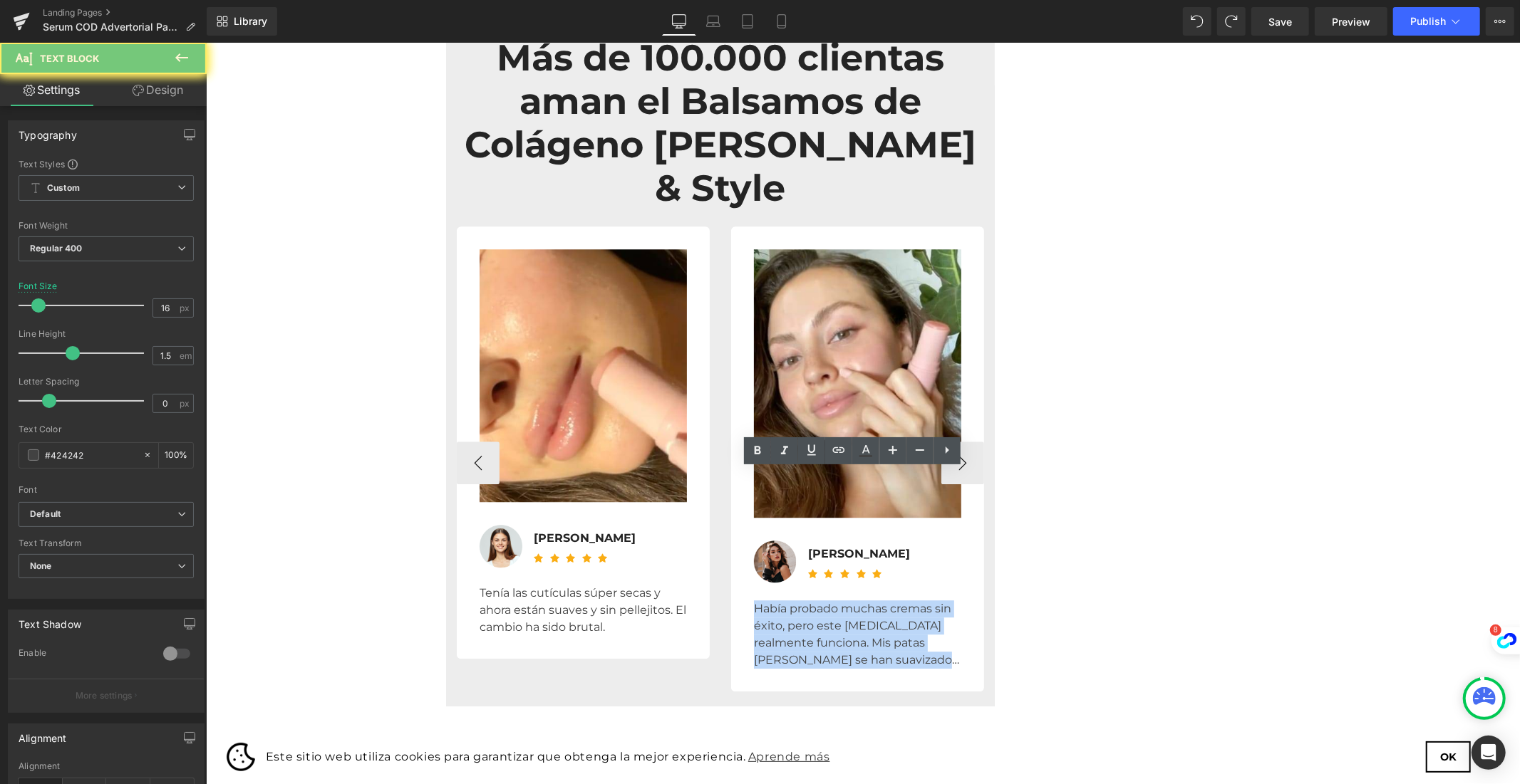
click at [783, 599] on div "Había probado muchas cremas sin éxito, pero este [MEDICAL_DATA] realmente funci…" at bounding box center [857, 633] width 207 height 68
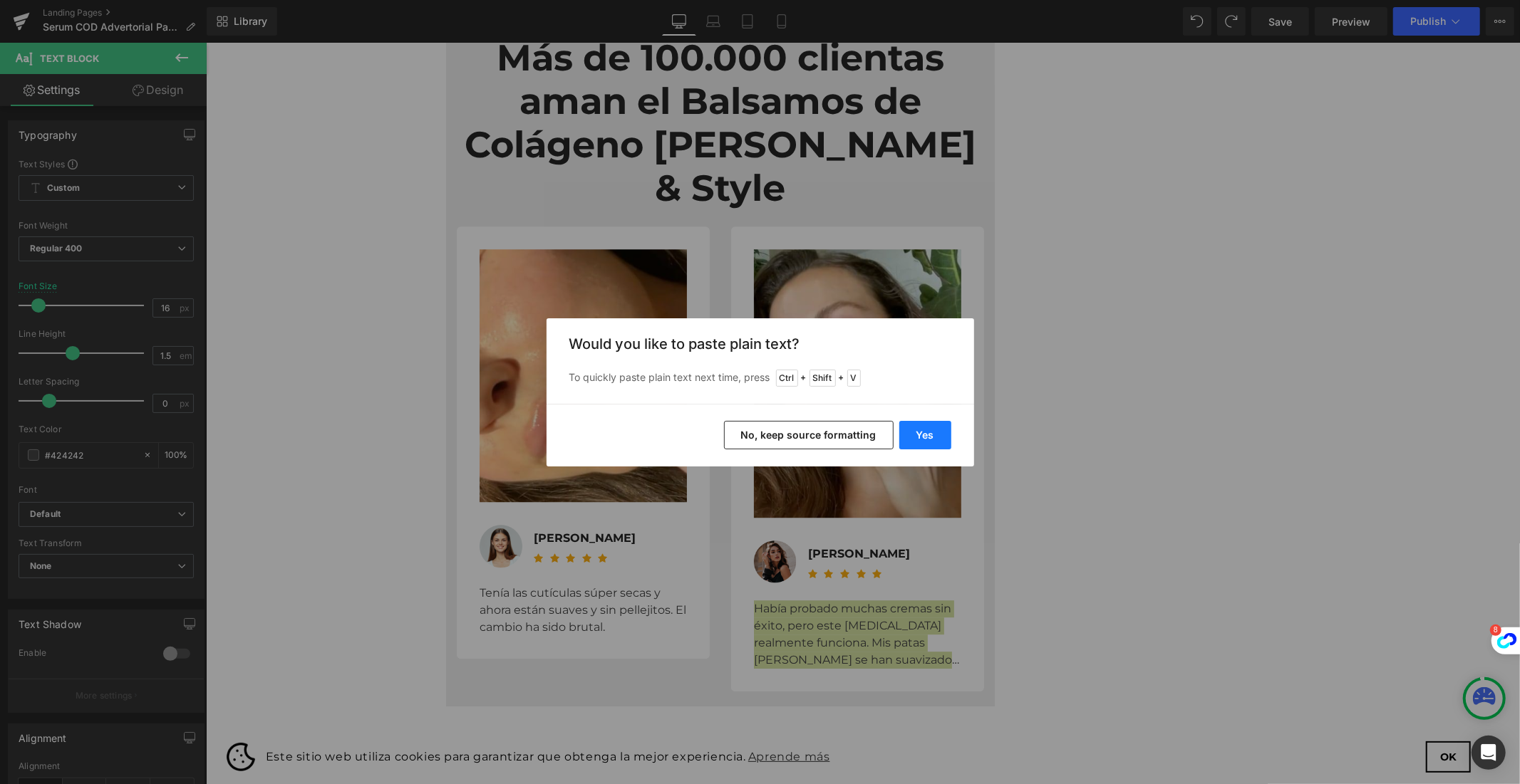
drag, startPoint x: 930, startPoint y: 428, endPoint x: 727, endPoint y: 386, distance: 207.3
click at [930, 428] on button "Yes" at bounding box center [924, 435] width 52 height 28
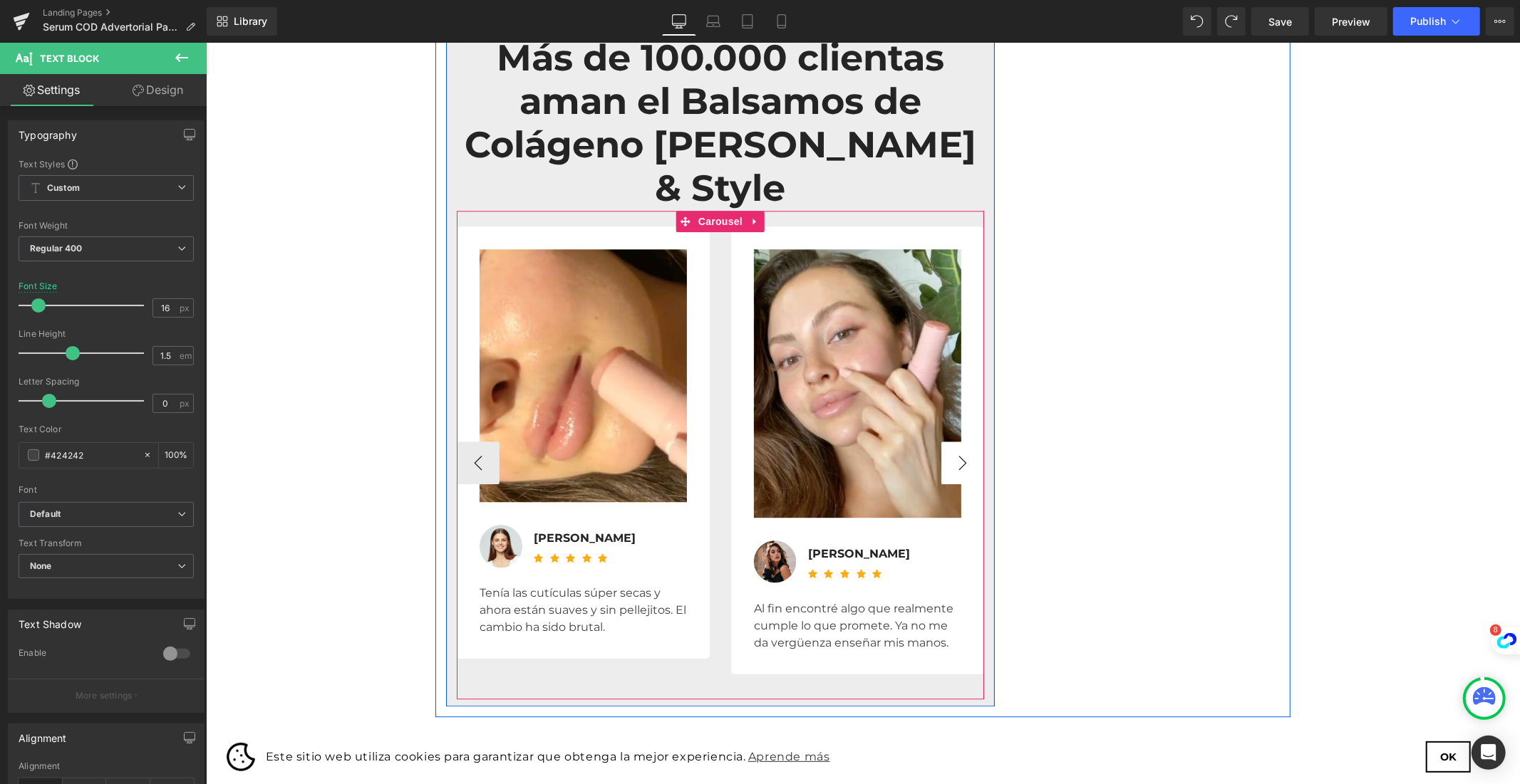
click at [969, 441] on button "›" at bounding box center [962, 462] width 43 height 43
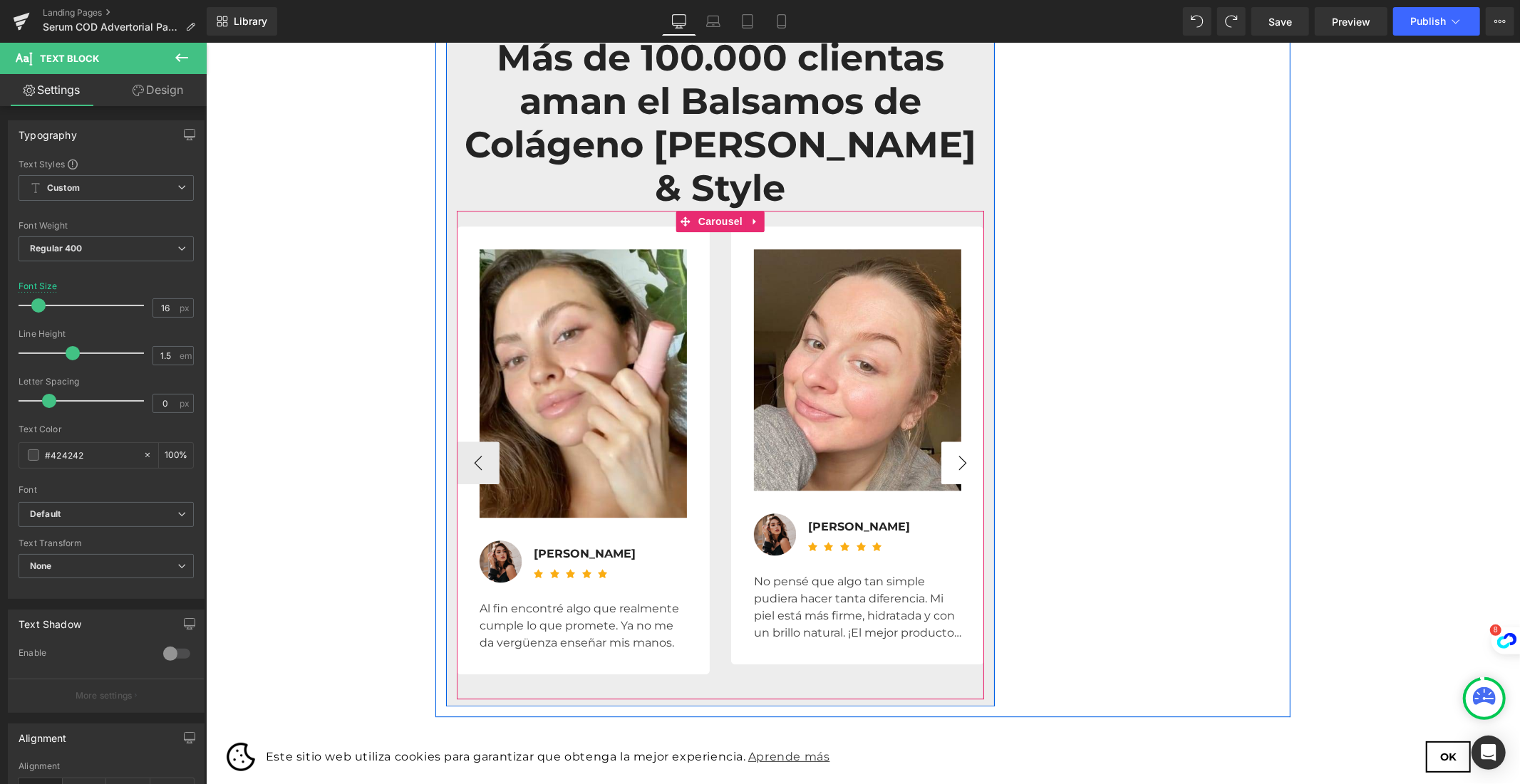
click at [940, 441] on button "›" at bounding box center [962, 462] width 43 height 43
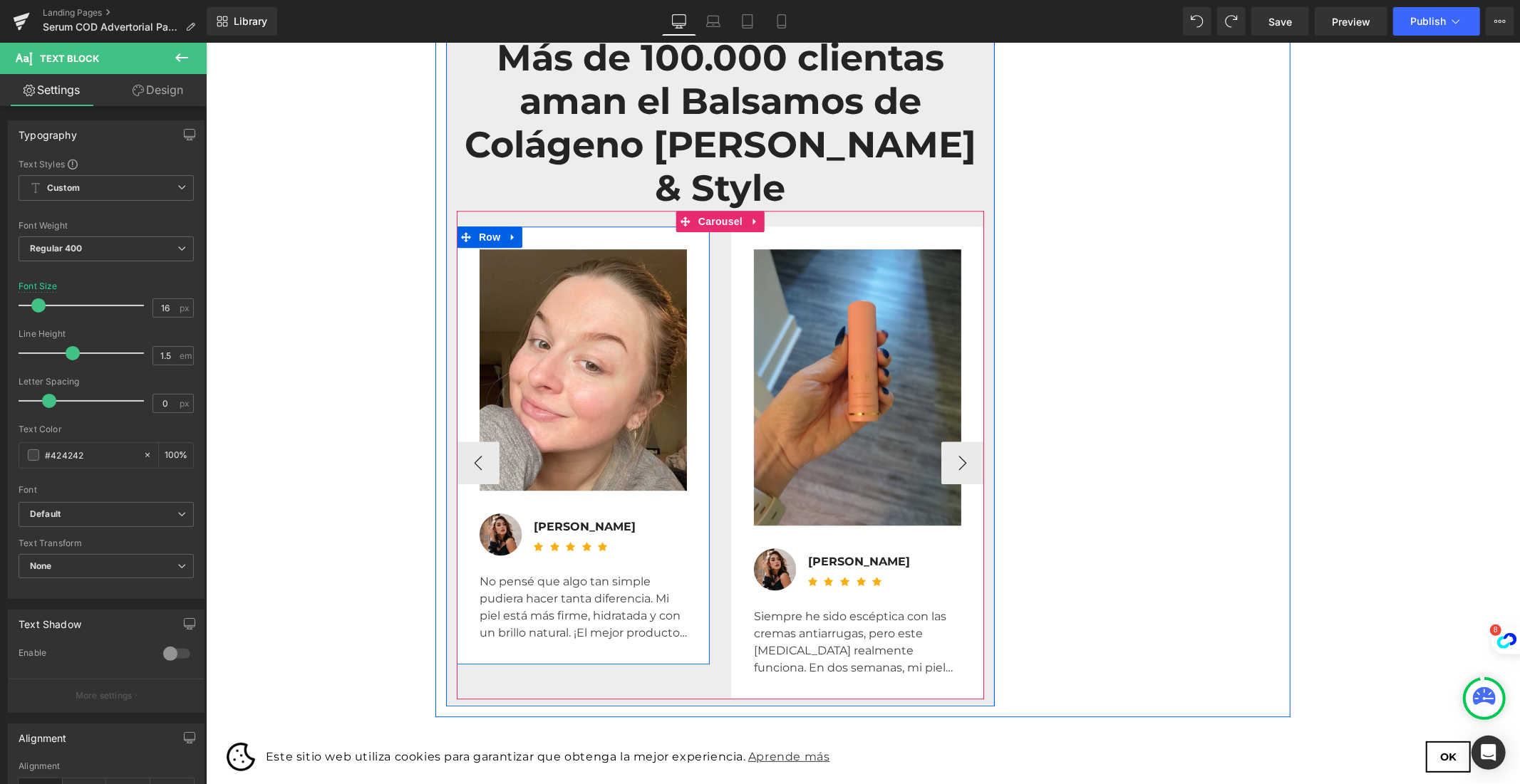
click at [205, 42] on div at bounding box center [205, 42] width 0 height 0
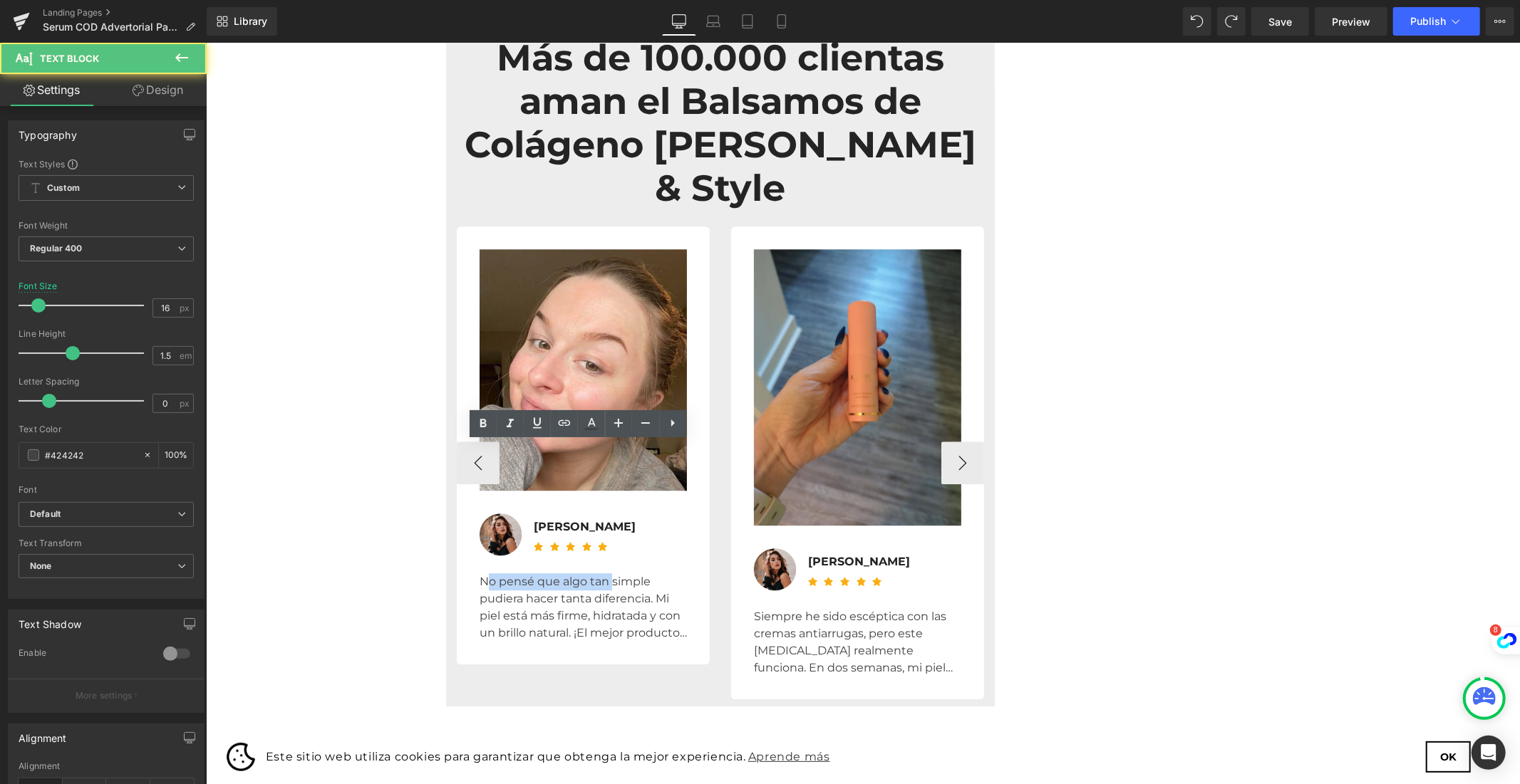
drag, startPoint x: 477, startPoint y: 459, endPoint x: 592, endPoint y: 460, distance: 115.0
click at [592, 573] on div "No pensé que algo tan simple pudiera hacer tanta diferencia. Mi piel está más f…" at bounding box center [582, 607] width 207 height 68
click at [625, 573] on div "No pensé que algo tan simple pudiera hacer tanta diferencia. Mi piel está más f…" at bounding box center [582, 607] width 207 height 68
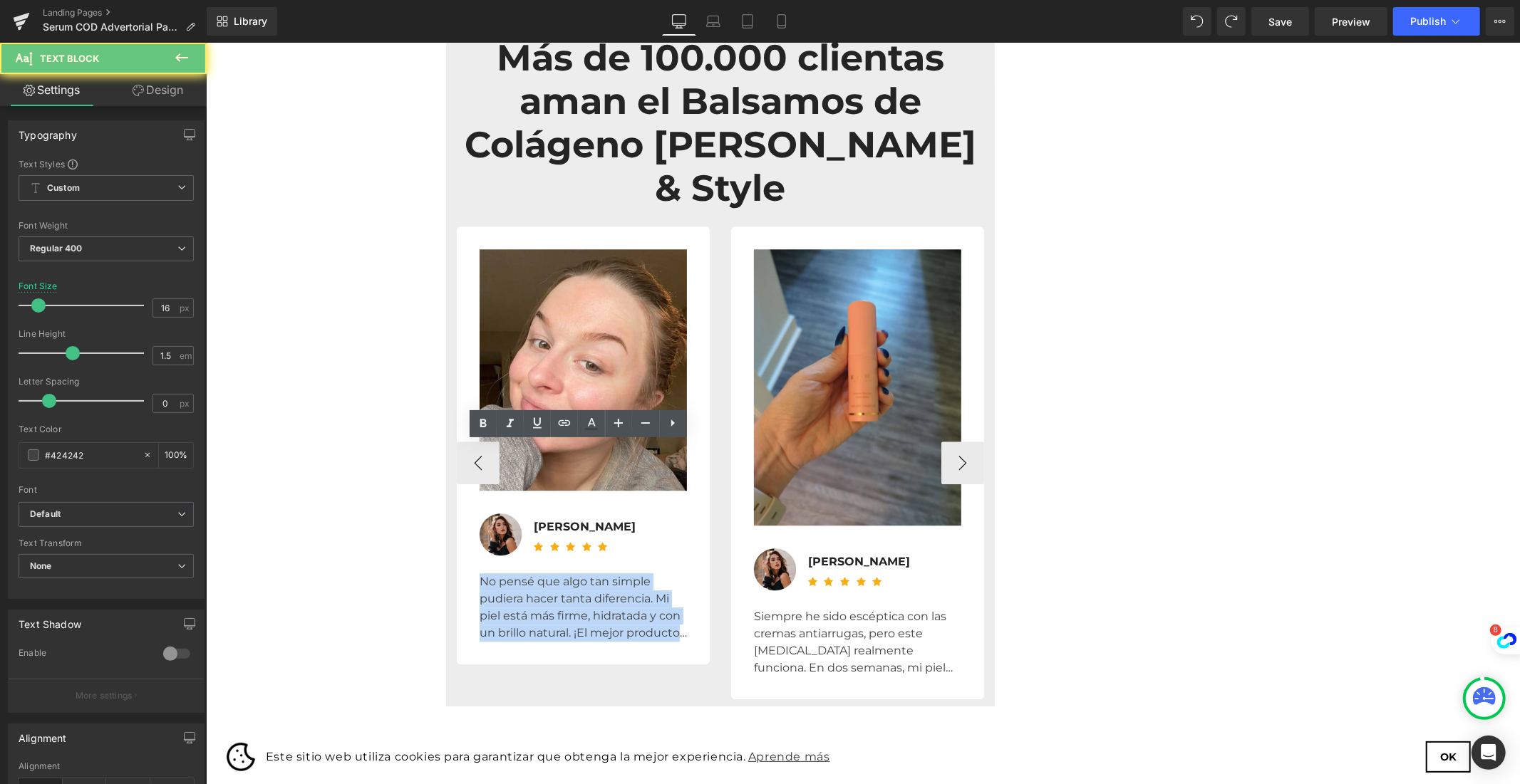
click at [625, 573] on div "No pensé que algo tan simple pudiera hacer tanta diferencia. Mi piel está más f…" at bounding box center [582, 607] width 207 height 68
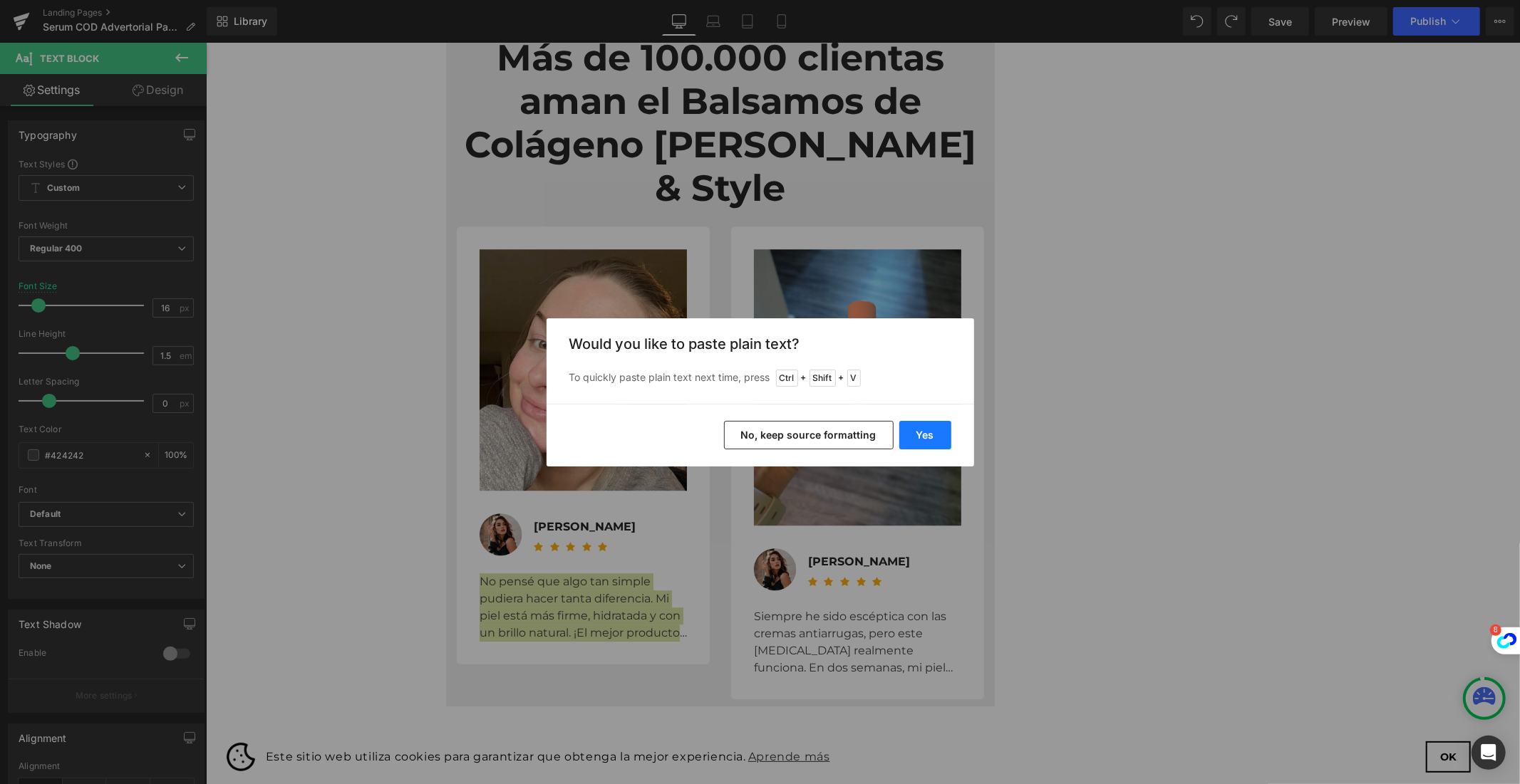
click at [931, 430] on button "Yes" at bounding box center [924, 435] width 52 height 28
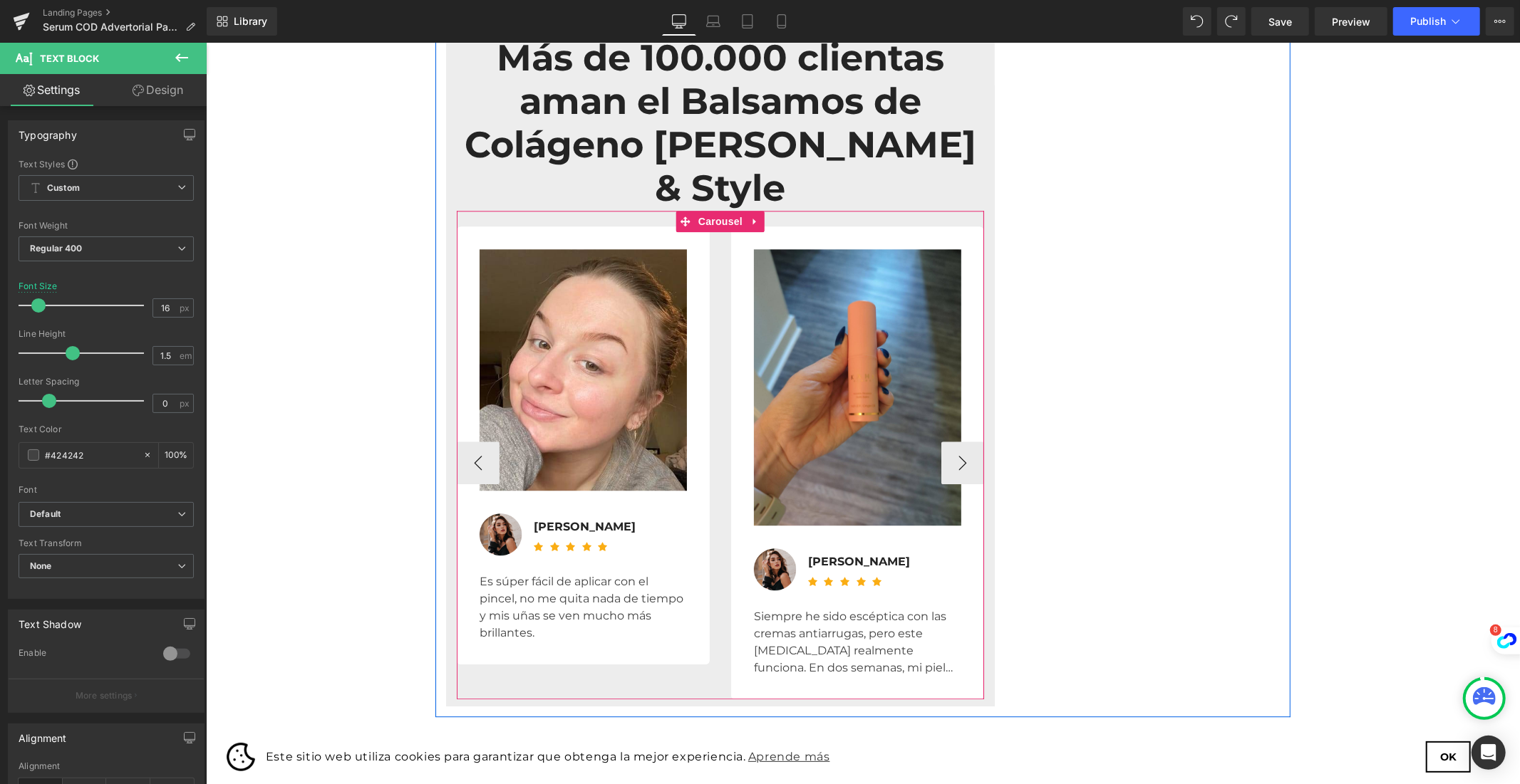
click at [555, 535] on div "Image Image [PERSON_NAME] Text Block Icon Icon Icon Icon Icon Icon List Hoz Ico…" at bounding box center [456, 462] width 2195 height 473
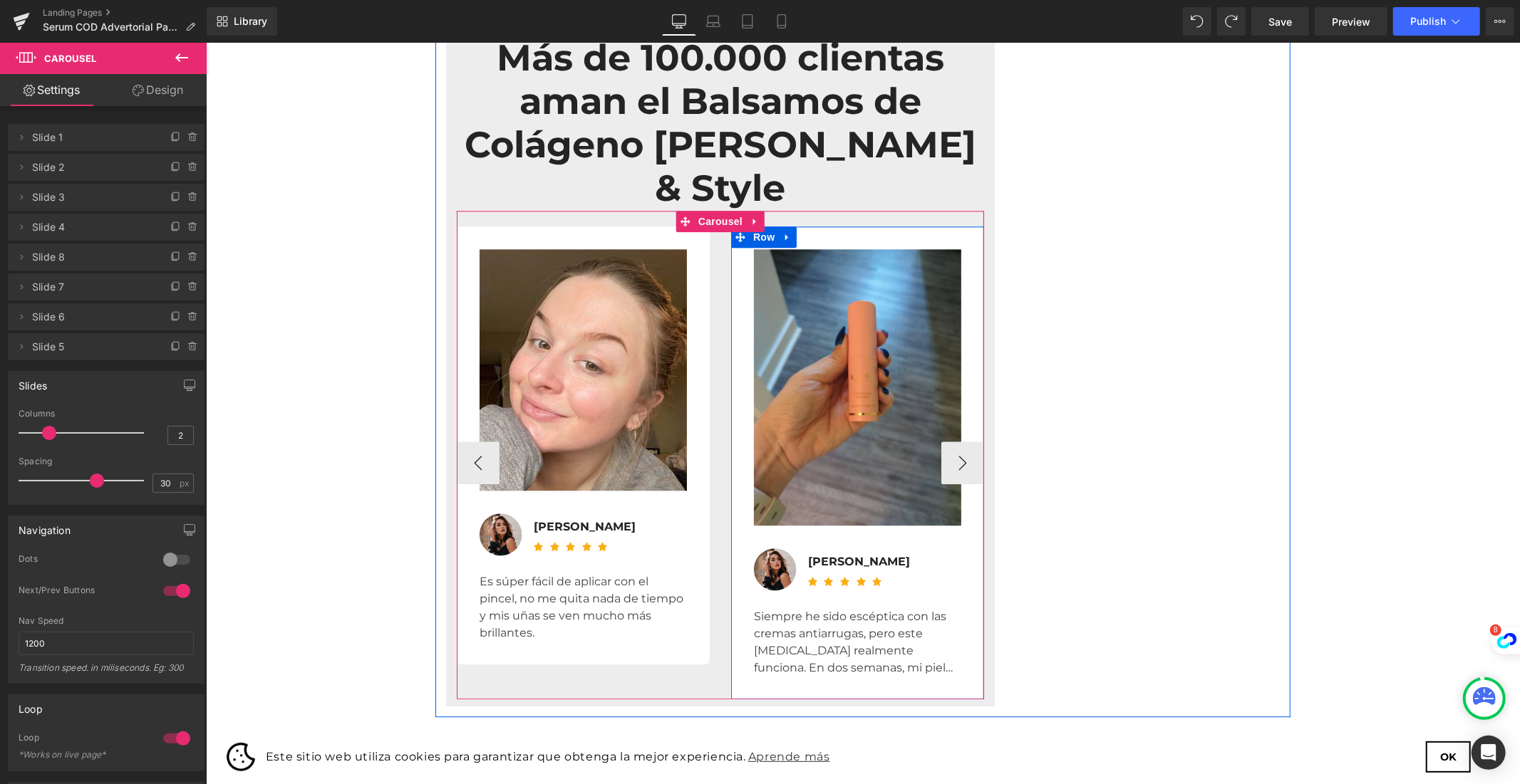
click at [783, 608] on div "Siempre he sido escéptica con las cremas antiarrugas, pero este [MEDICAL_DATA] …" at bounding box center [857, 641] width 207 height 68
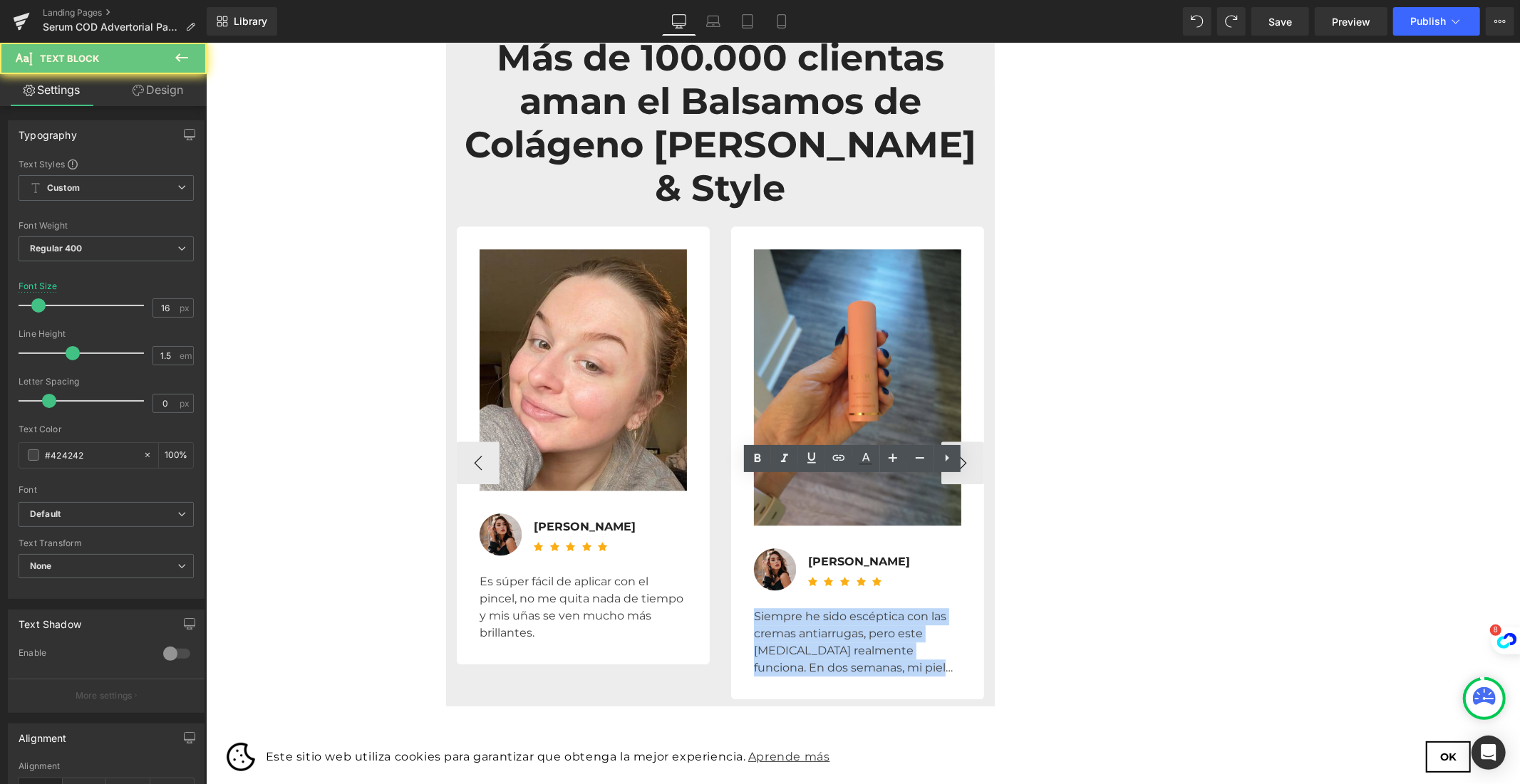
click at [783, 608] on div "Siempre he sido escéptica con las cremas antiarrugas, pero este [MEDICAL_DATA] …" at bounding box center [857, 641] width 207 height 68
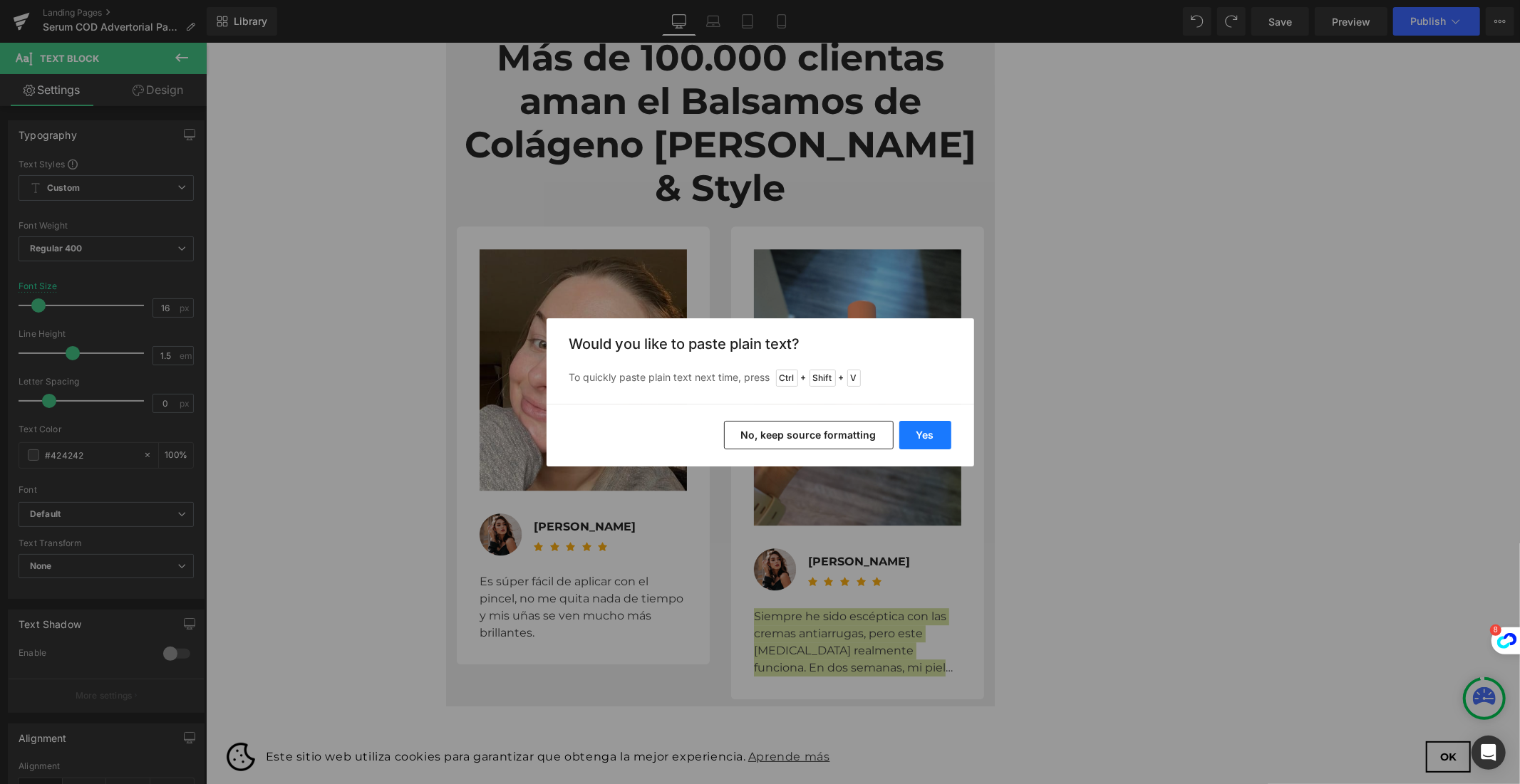
drag, startPoint x: 863, startPoint y: 436, endPoint x: 934, endPoint y: 435, distance: 71.0
click at [950, 432] on div "Yes No, keep source formatting" at bounding box center [760, 435] width 428 height 63
click at [934, 435] on button "Yes" at bounding box center [924, 435] width 52 height 28
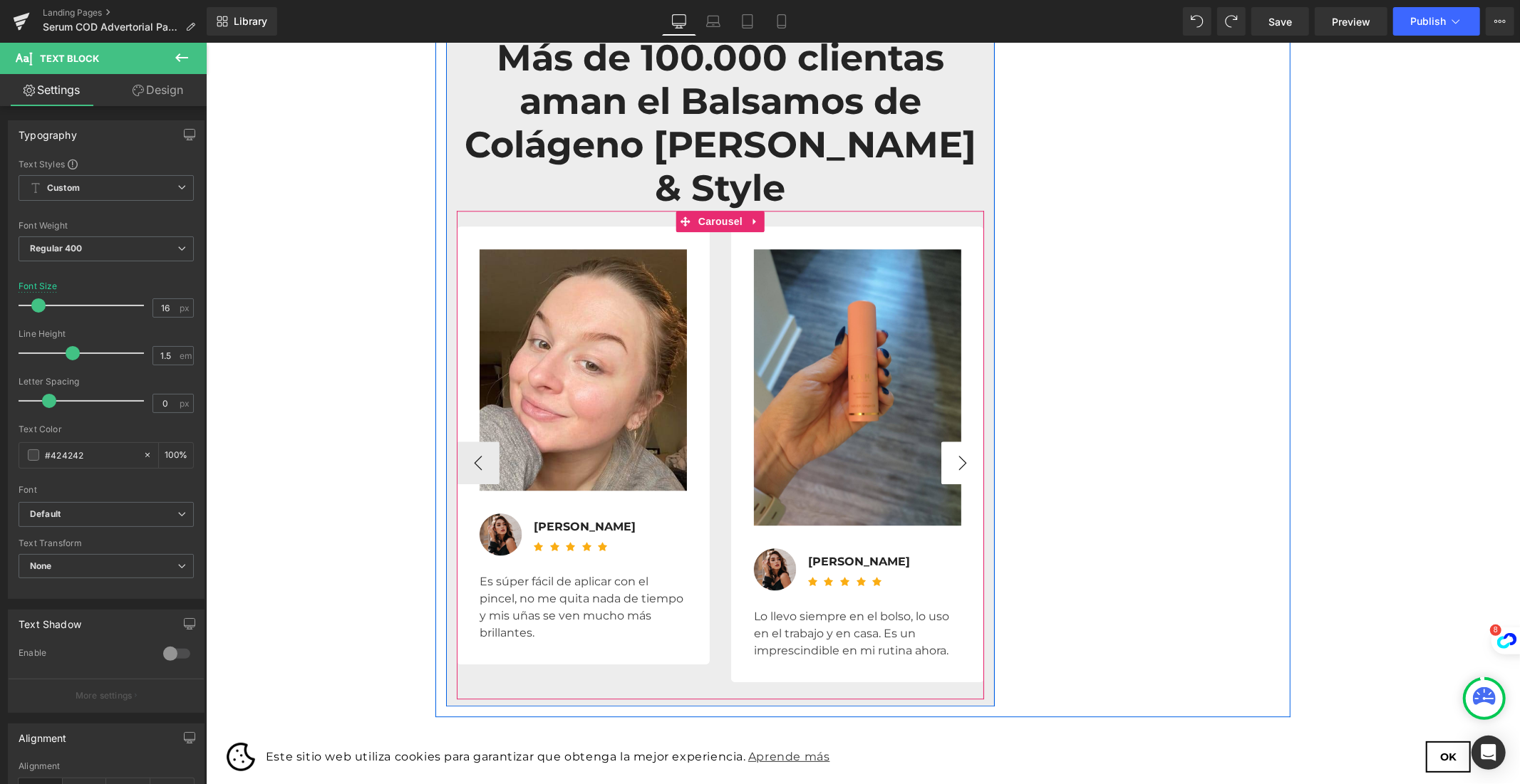
click at [948, 441] on button "›" at bounding box center [962, 462] width 43 height 43
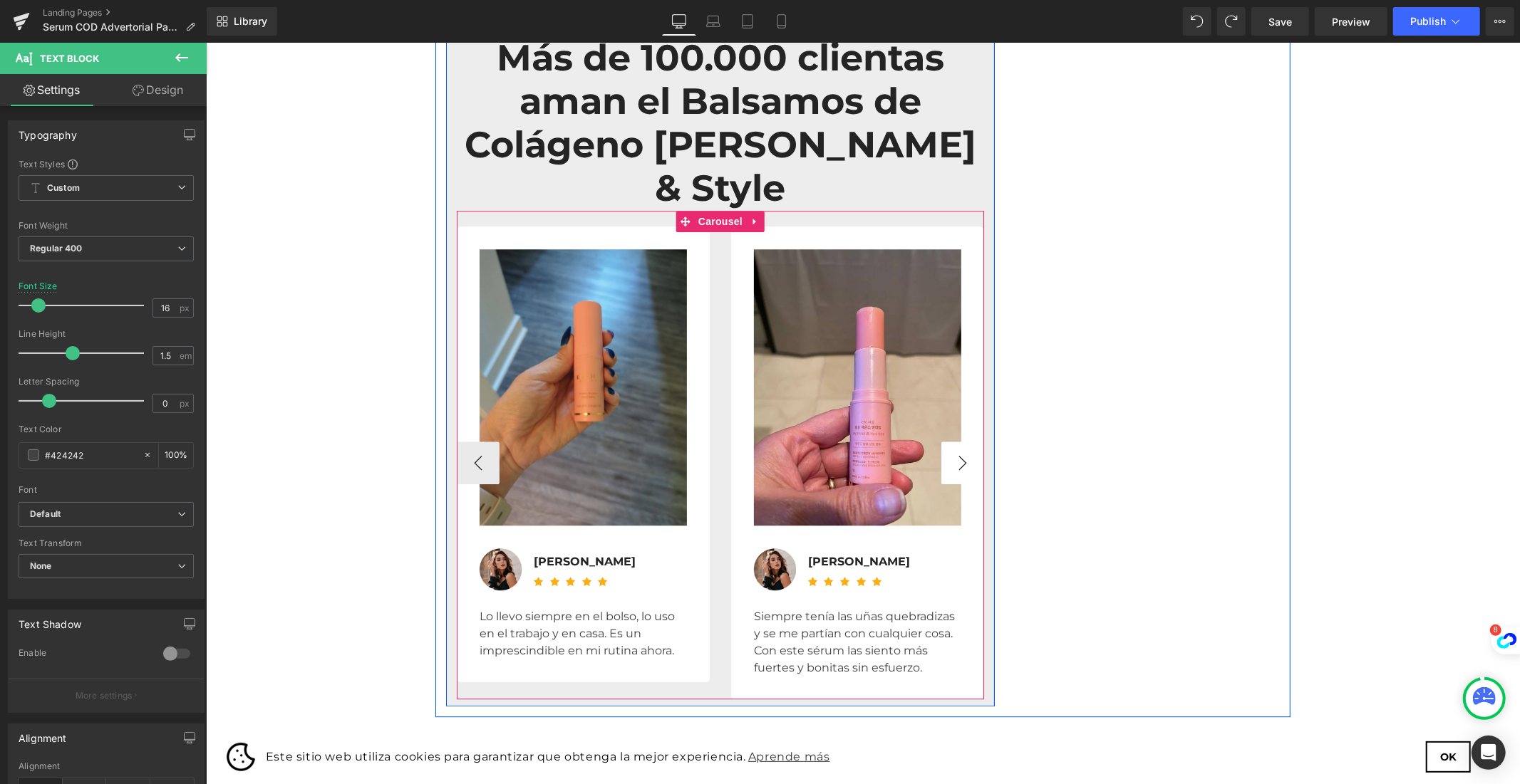
click at [952, 441] on button "›" at bounding box center [962, 462] width 43 height 43
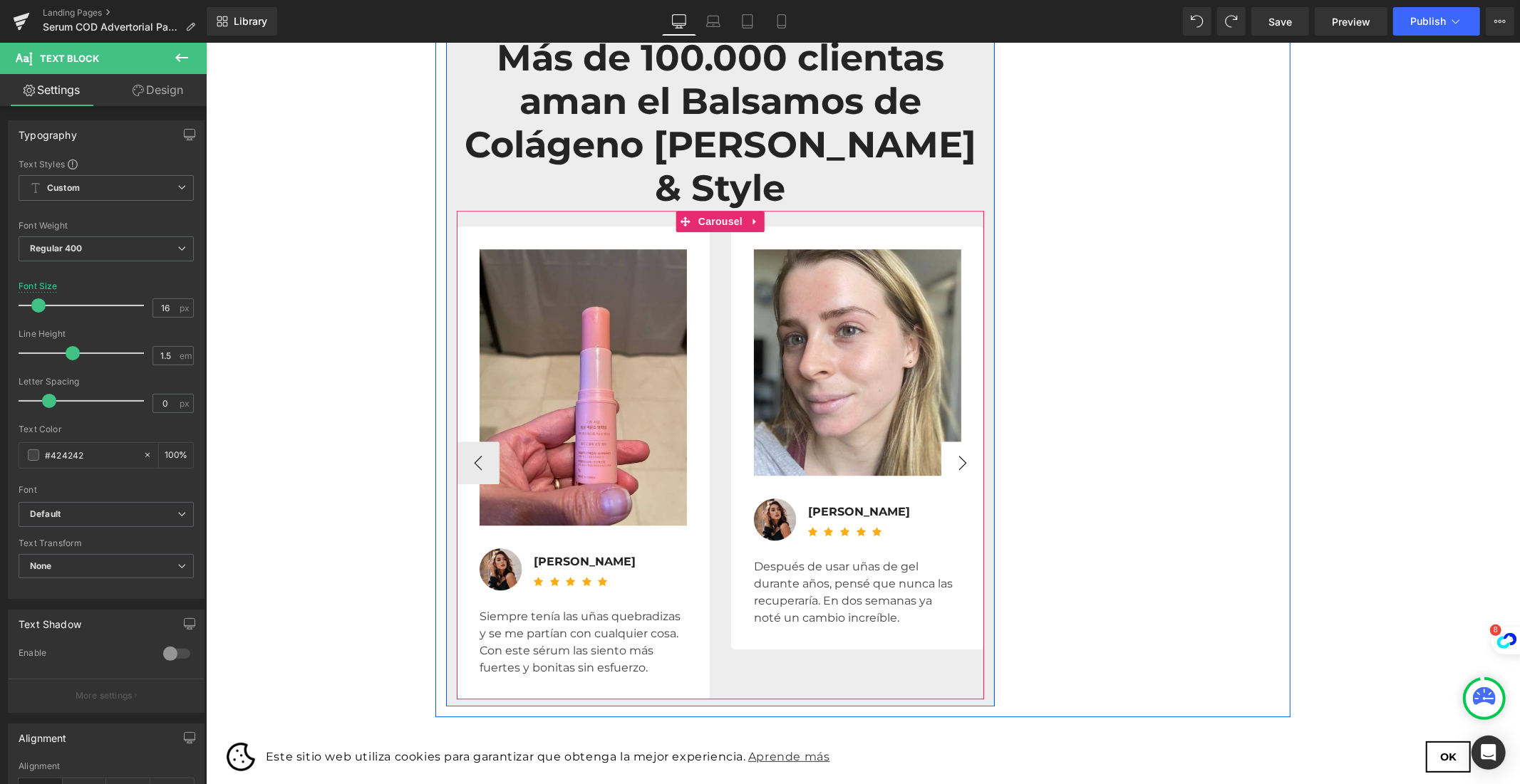
click at [951, 441] on button "›" at bounding box center [962, 462] width 43 height 43
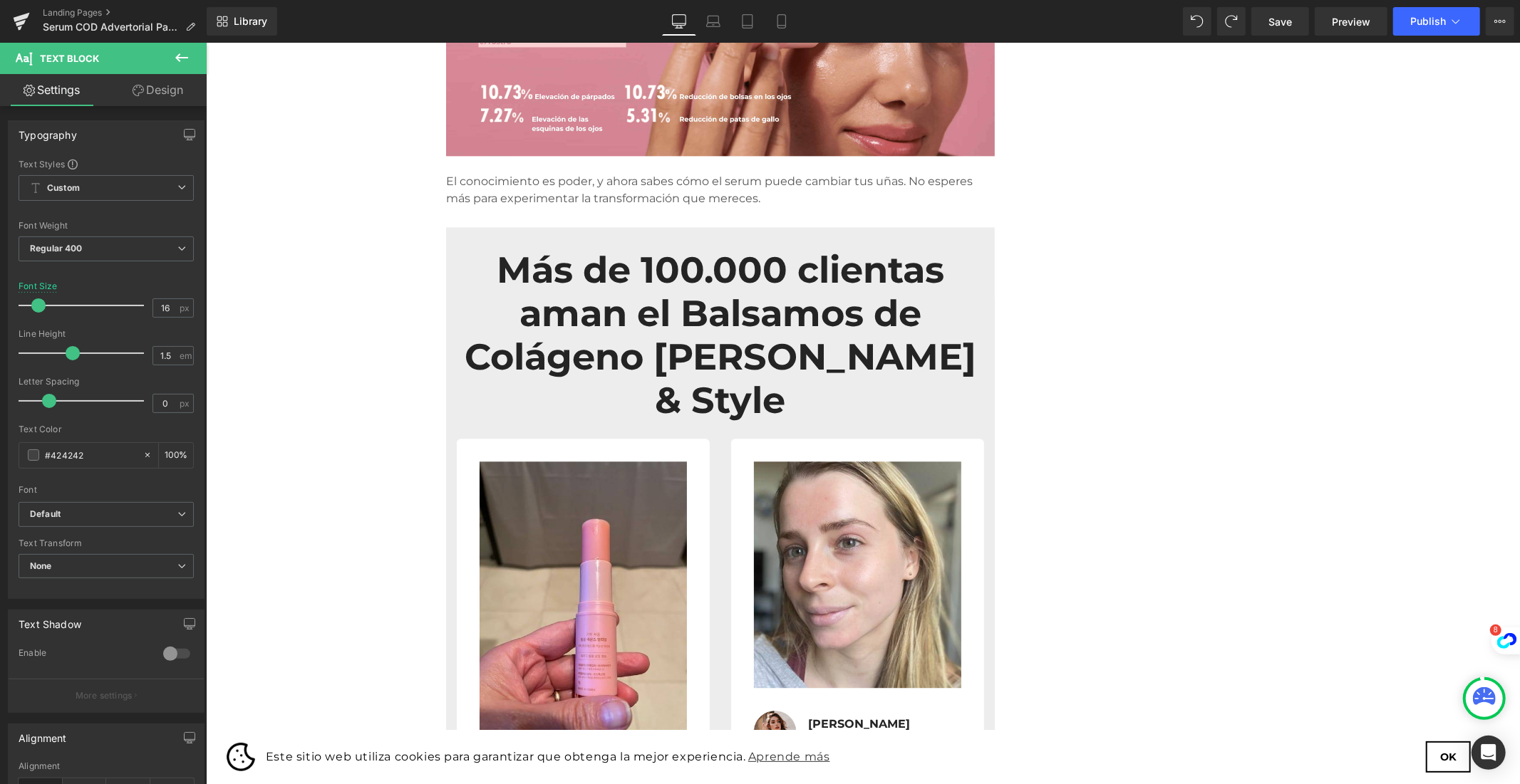
scroll to position [2557, 0]
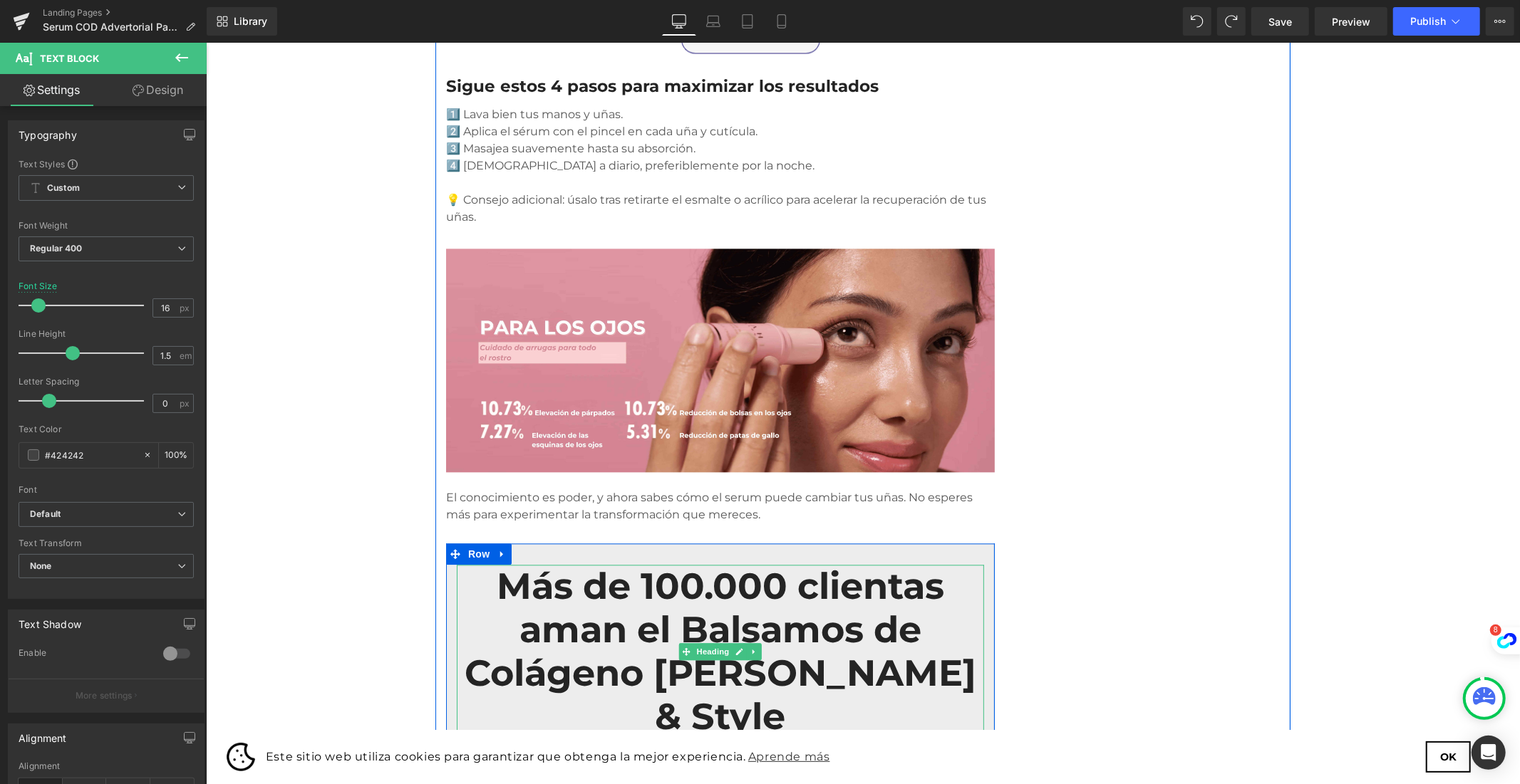
click at [603, 564] on h2 "Más de 100.000 clientas aman el Balsamos de Colágeno [PERSON_NAME] & Style" at bounding box center [720, 651] width 527 height 174
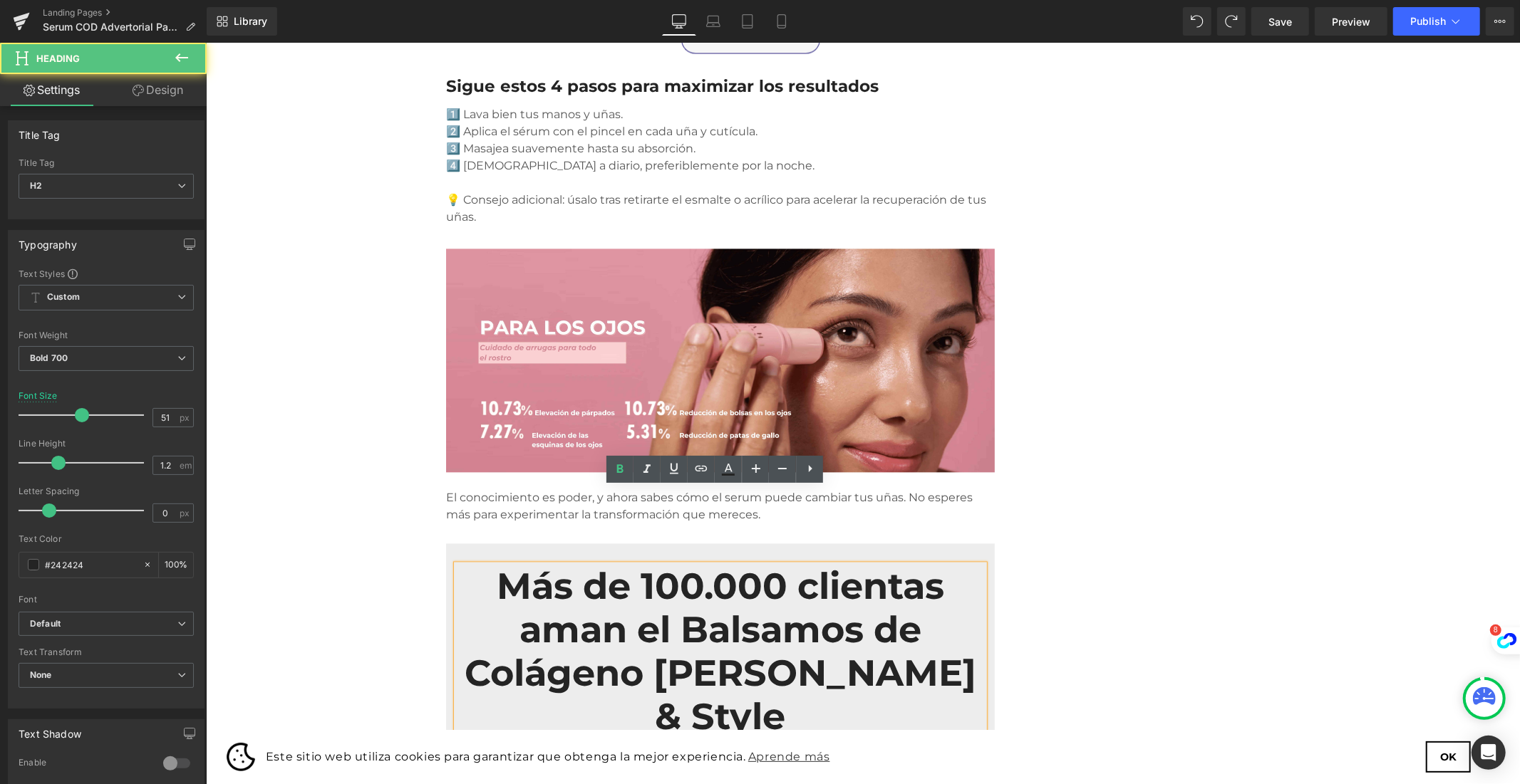
click at [559, 564] on h2 "Más de 100.000 clientas aman el Balsamos de Colágeno [PERSON_NAME] & Style" at bounding box center [720, 651] width 527 height 174
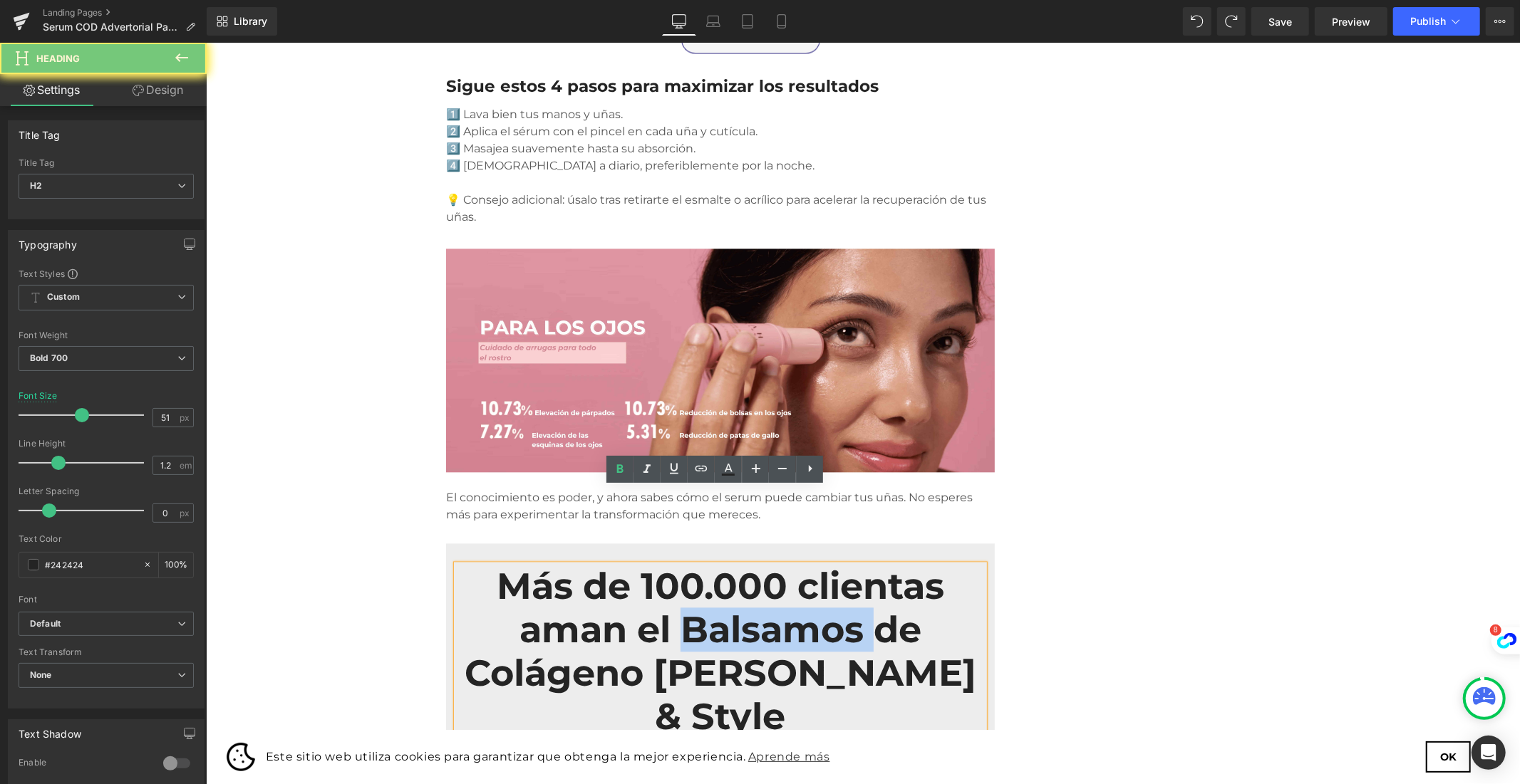
click at [559, 564] on h2 "Más de 100.000 clientas aman el Balsamos de Colágeno [PERSON_NAME] & Style" at bounding box center [720, 651] width 527 height 174
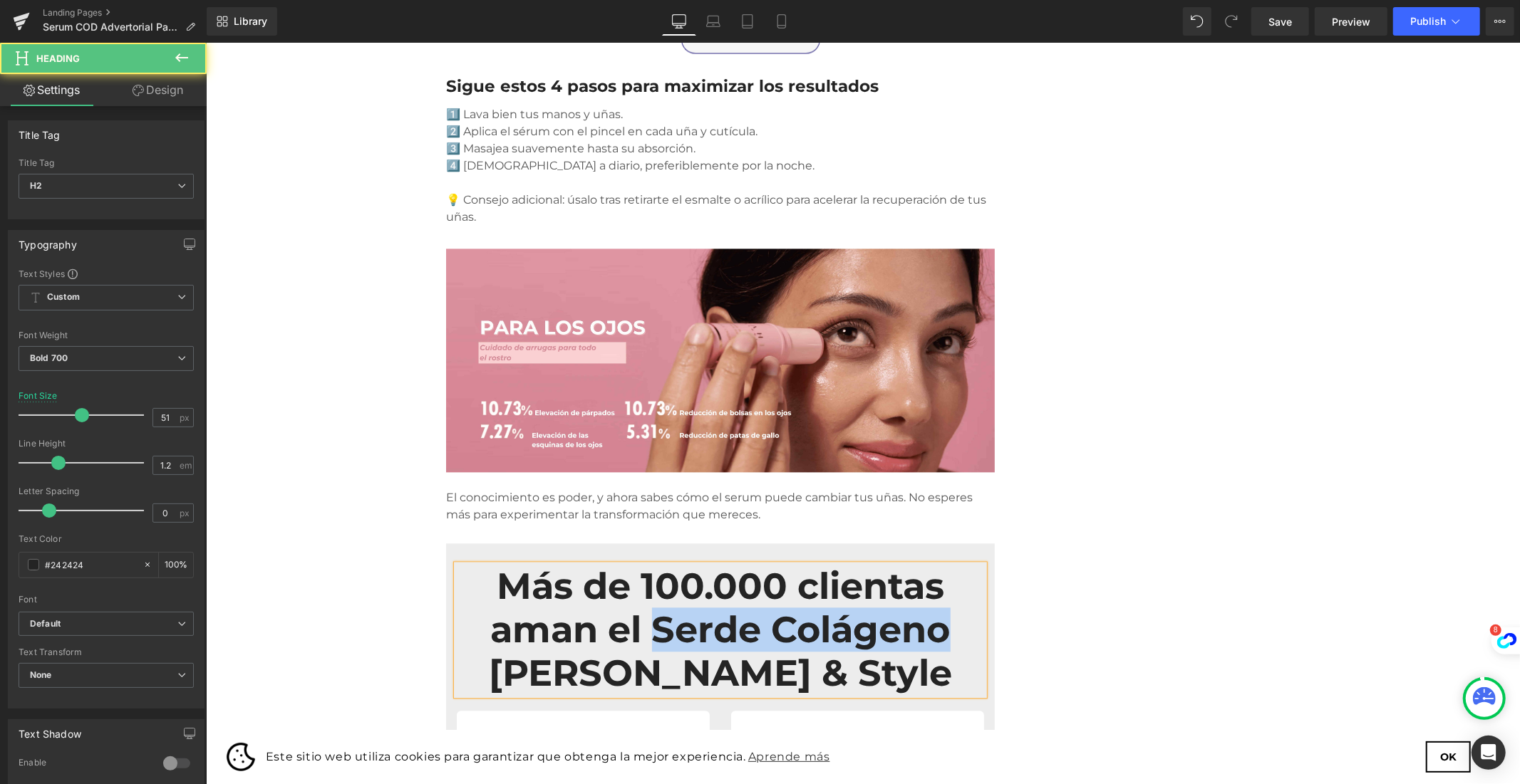
drag, startPoint x: 780, startPoint y: 551, endPoint x: 510, endPoint y: 553, distance: 270.0
click at [510, 564] on h2 "Más de 100.000 clientas aman el Serde Colágeno [PERSON_NAME] & Style" at bounding box center [720, 629] width 527 height 131
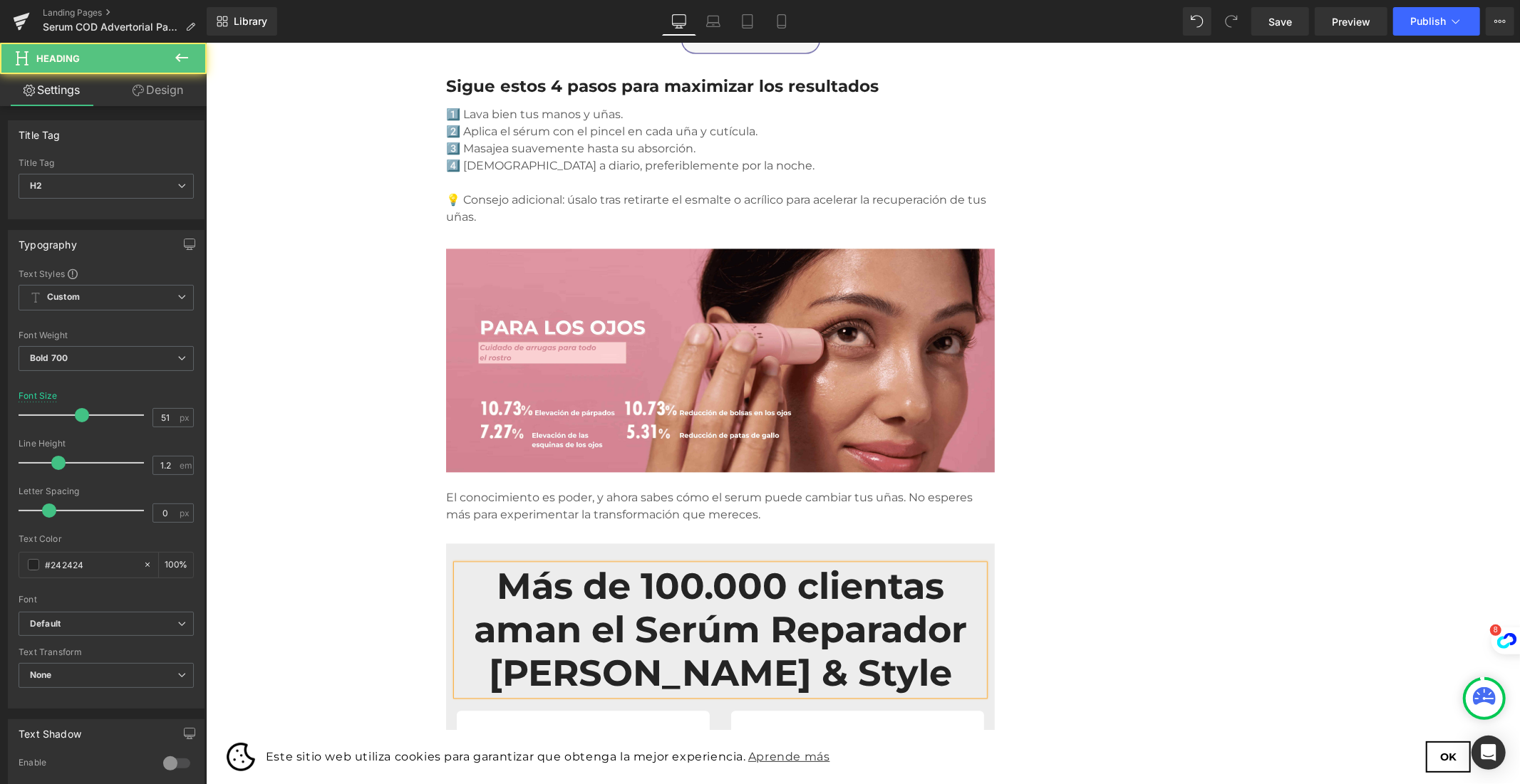
click at [521, 564] on h2 "Más de 100.000 clientas aman el Serúm Reparador [PERSON_NAME] & Style" at bounding box center [720, 629] width 527 height 131
click at [530, 564] on h2 "Más de 100.000 clientas aman el Serúm Reparador [PERSON_NAME] & Style" at bounding box center [720, 629] width 527 height 131
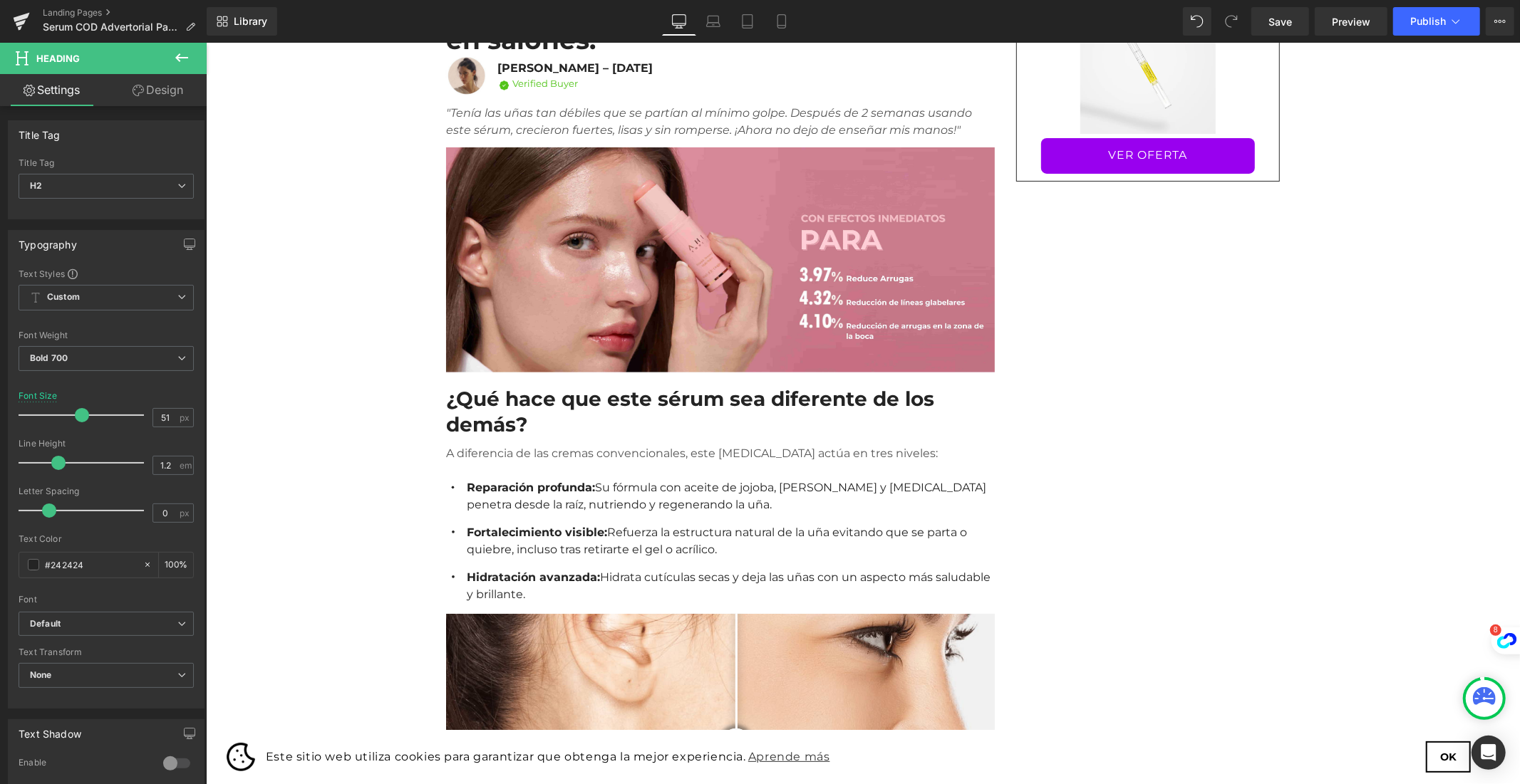
scroll to position [0, 0]
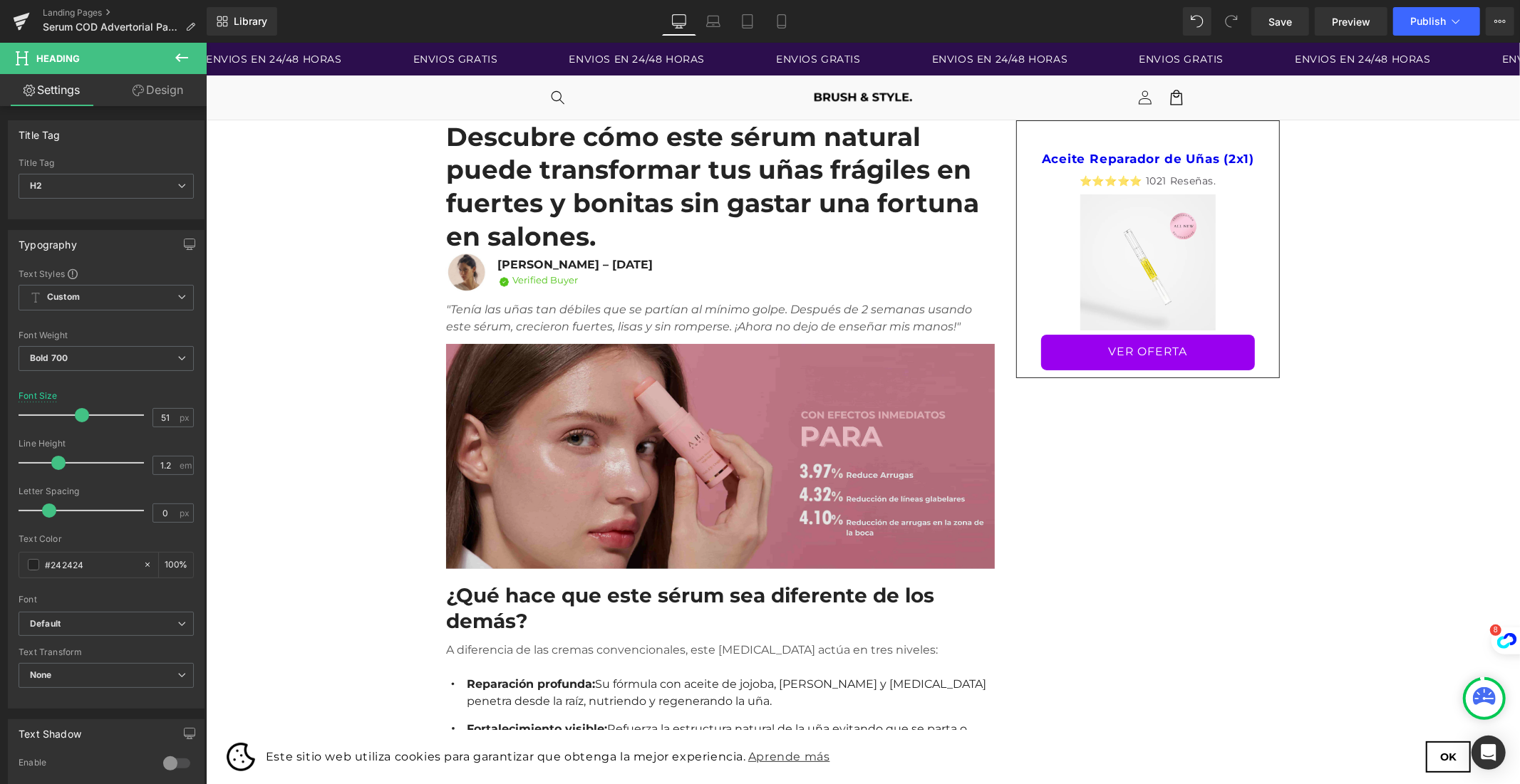
click at [676, 369] on img at bounding box center [720, 451] width 549 height 234
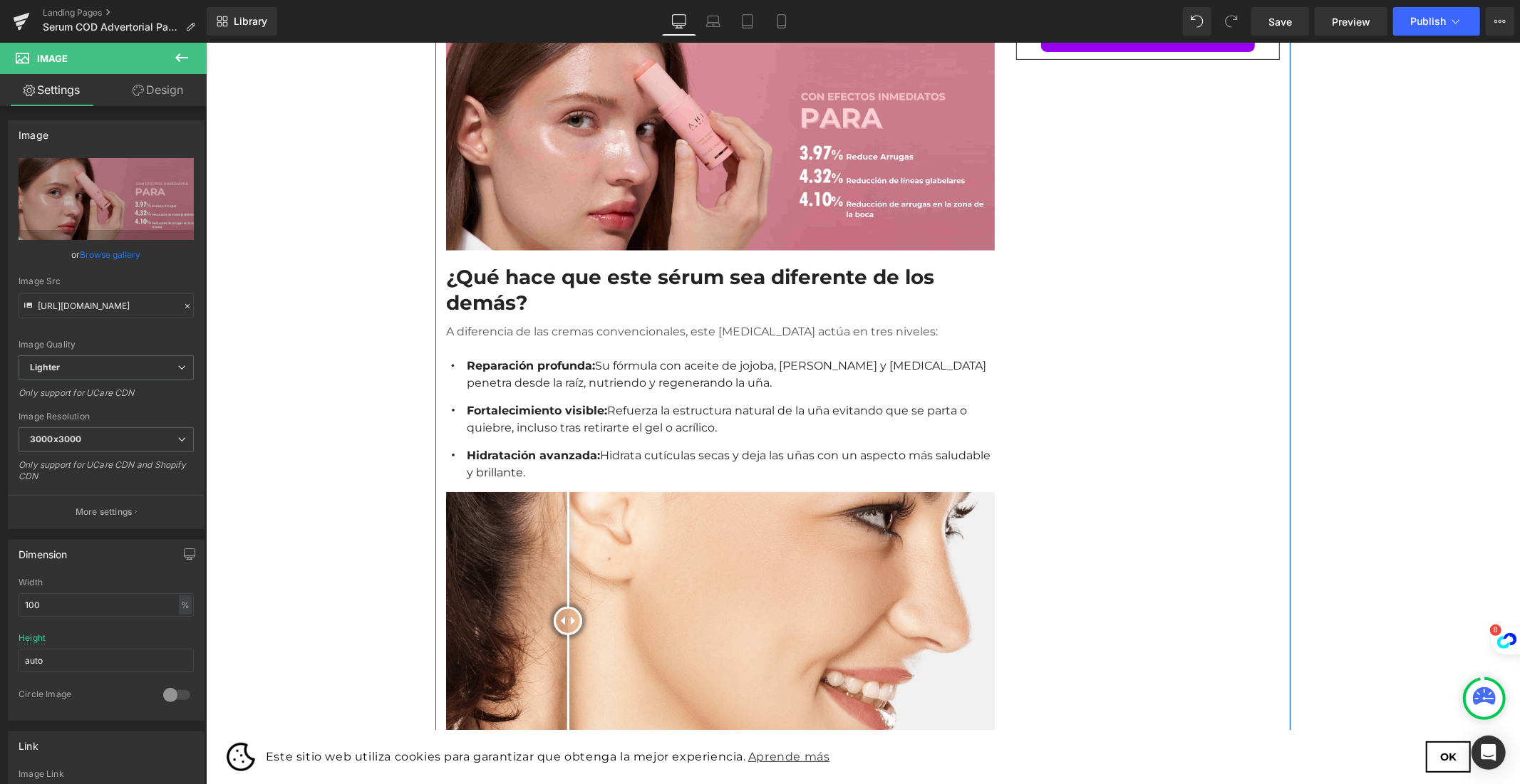
scroll to position [316, 0]
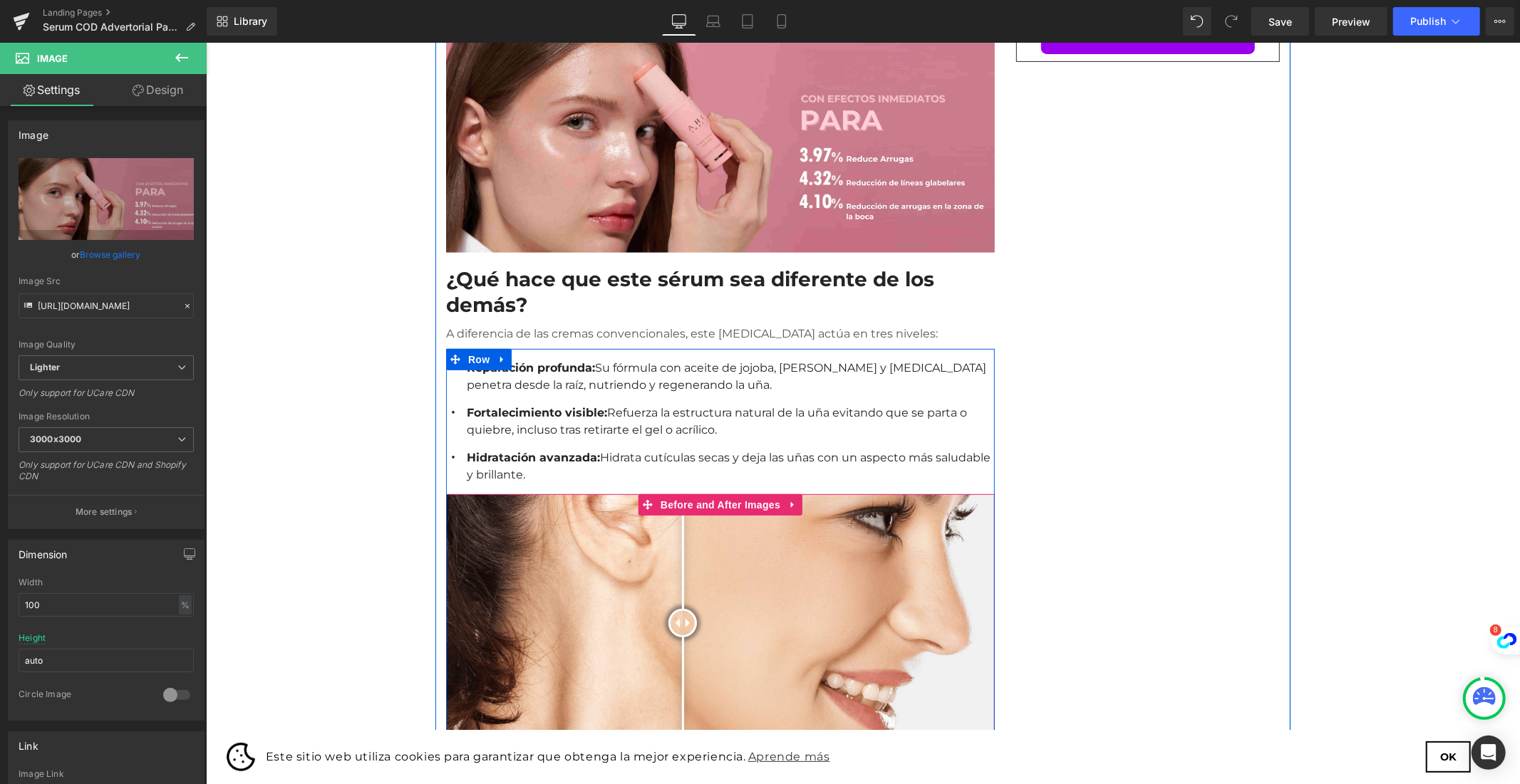
click at [676, 608] on div at bounding box center [682, 622] width 28 height 28
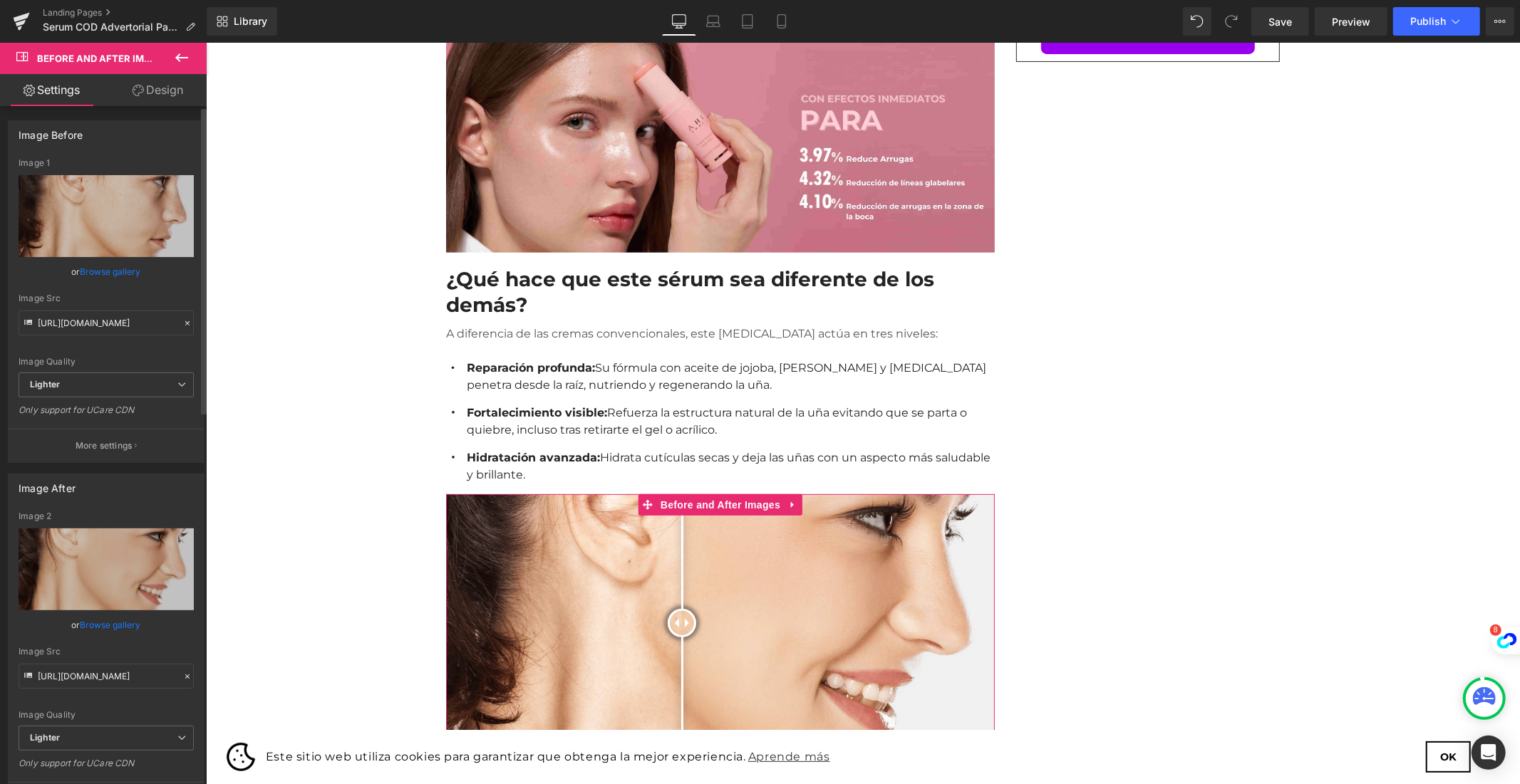
click at [134, 273] on link "Browse gallery" at bounding box center [111, 271] width 61 height 25
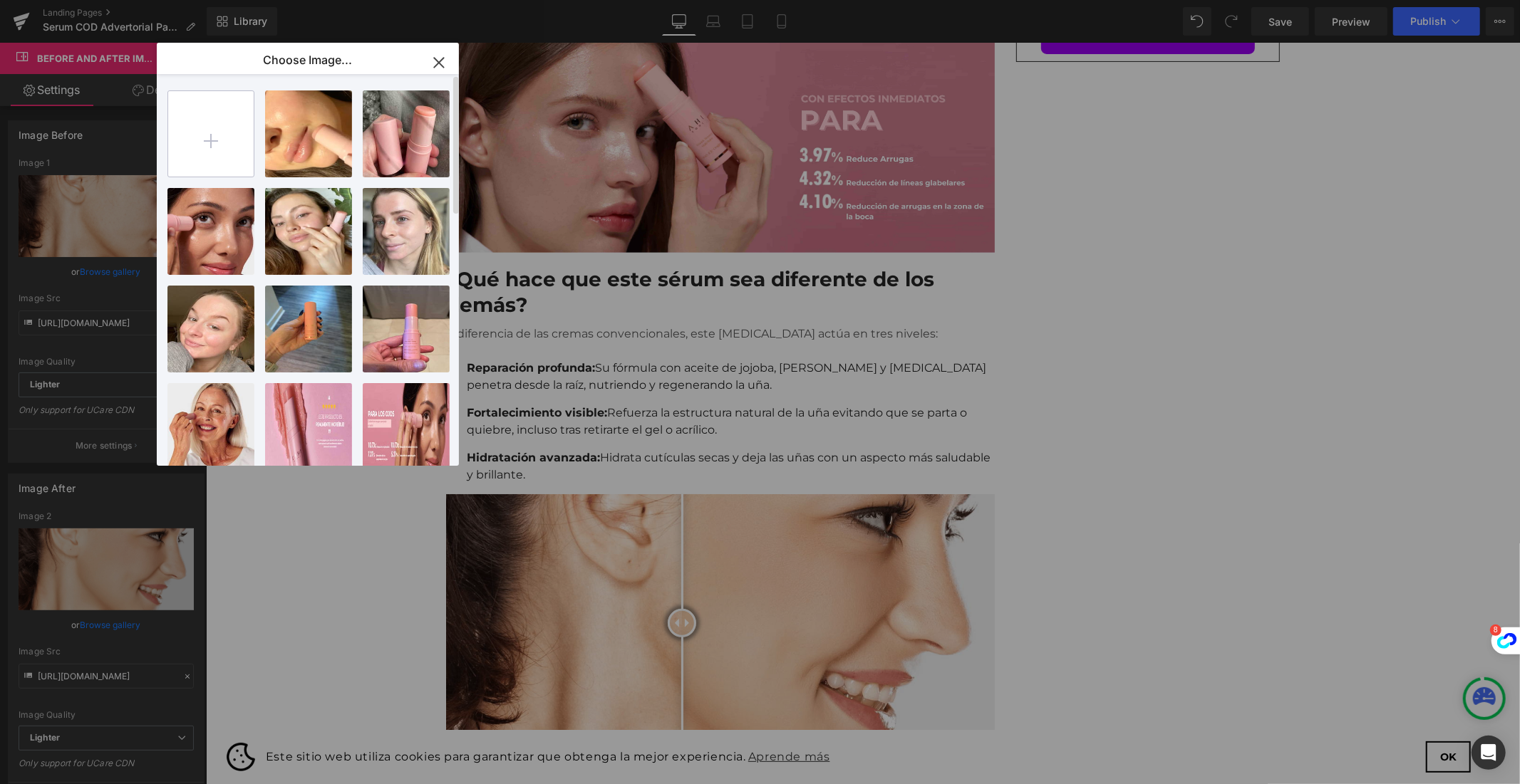
click at [223, 134] on input "file" at bounding box center [210, 133] width 85 height 85
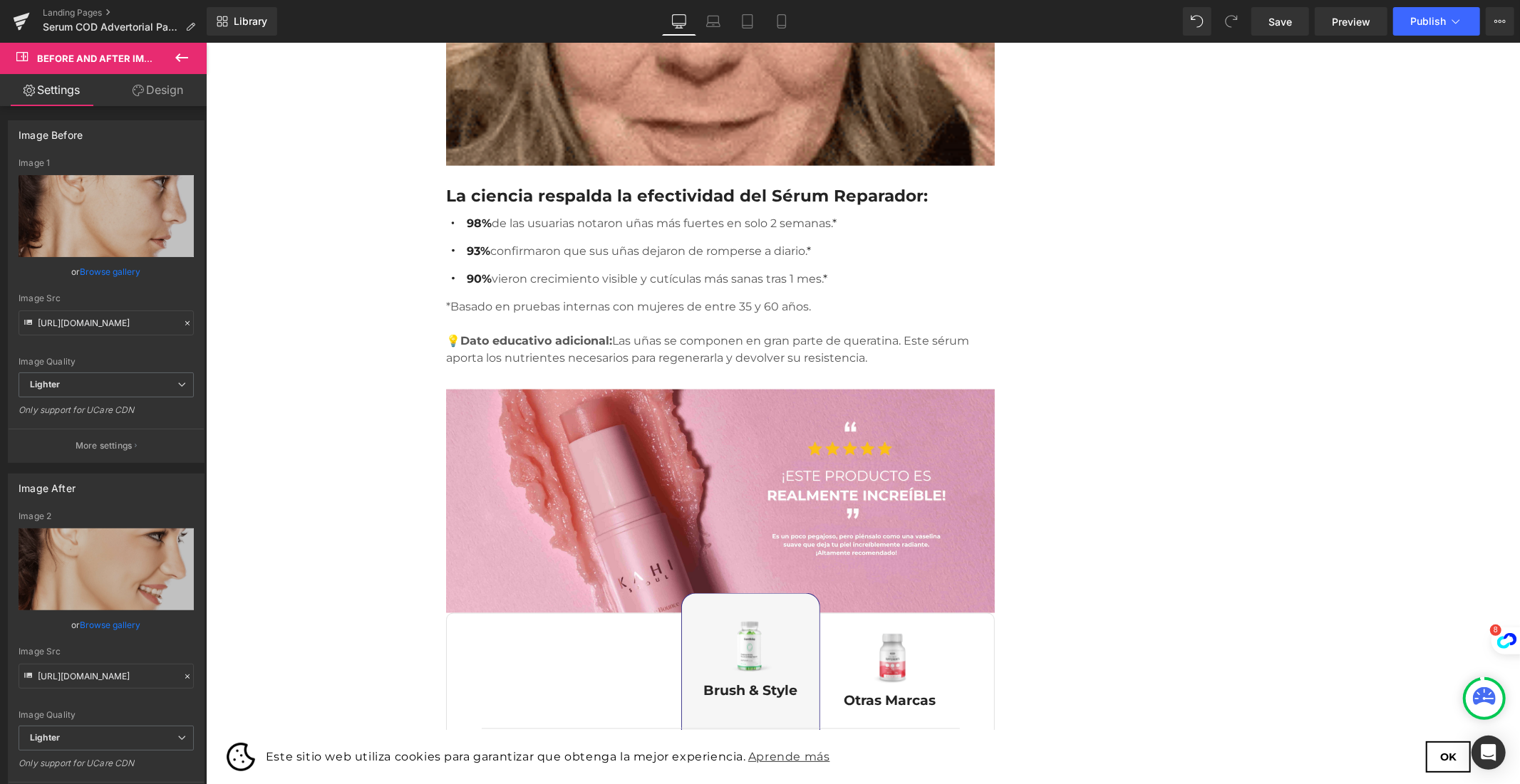
scroll to position [1582, 0]
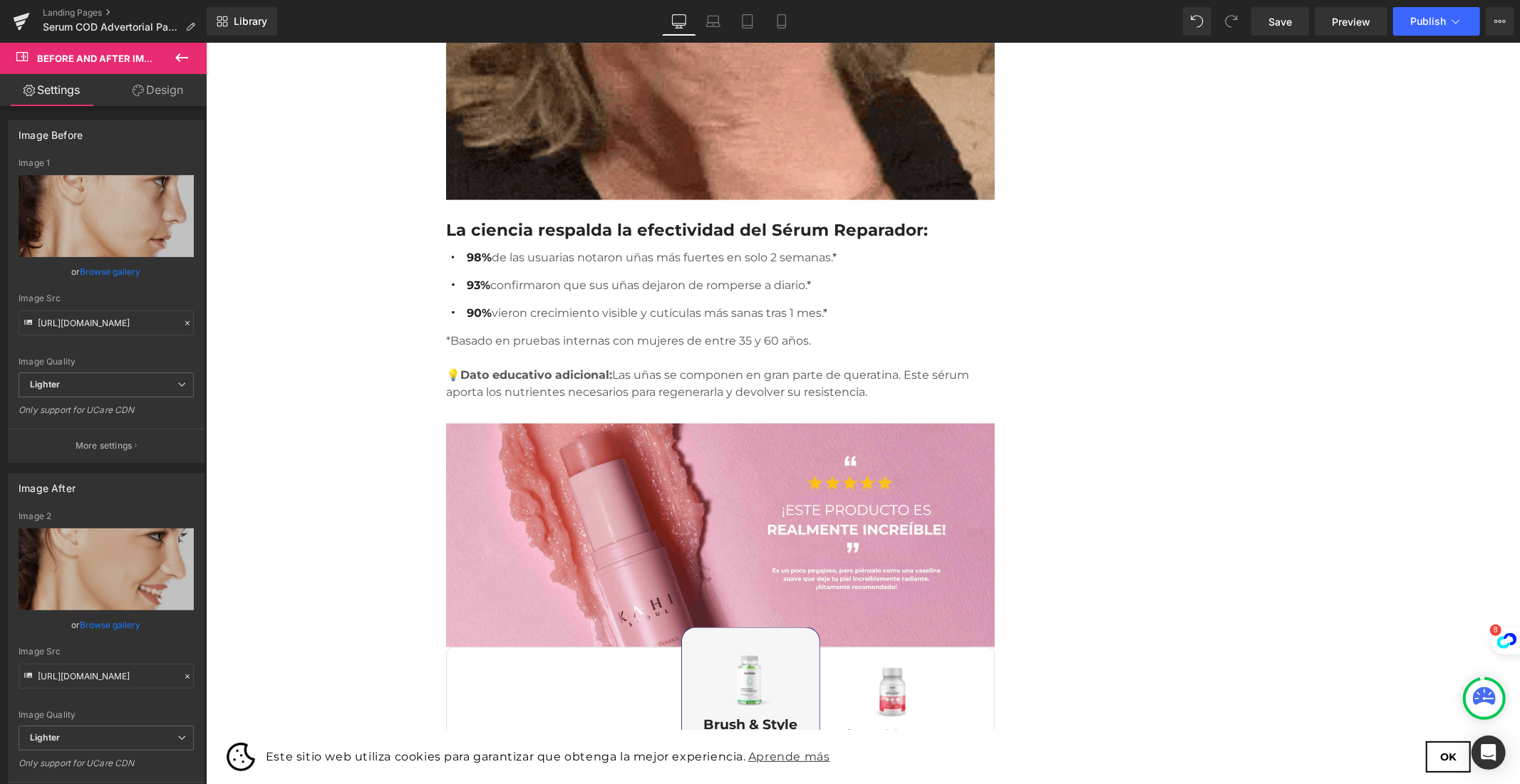
drag, startPoint x: 1340, startPoint y: 180, endPoint x: 1033, endPoint y: 529, distance: 464.8
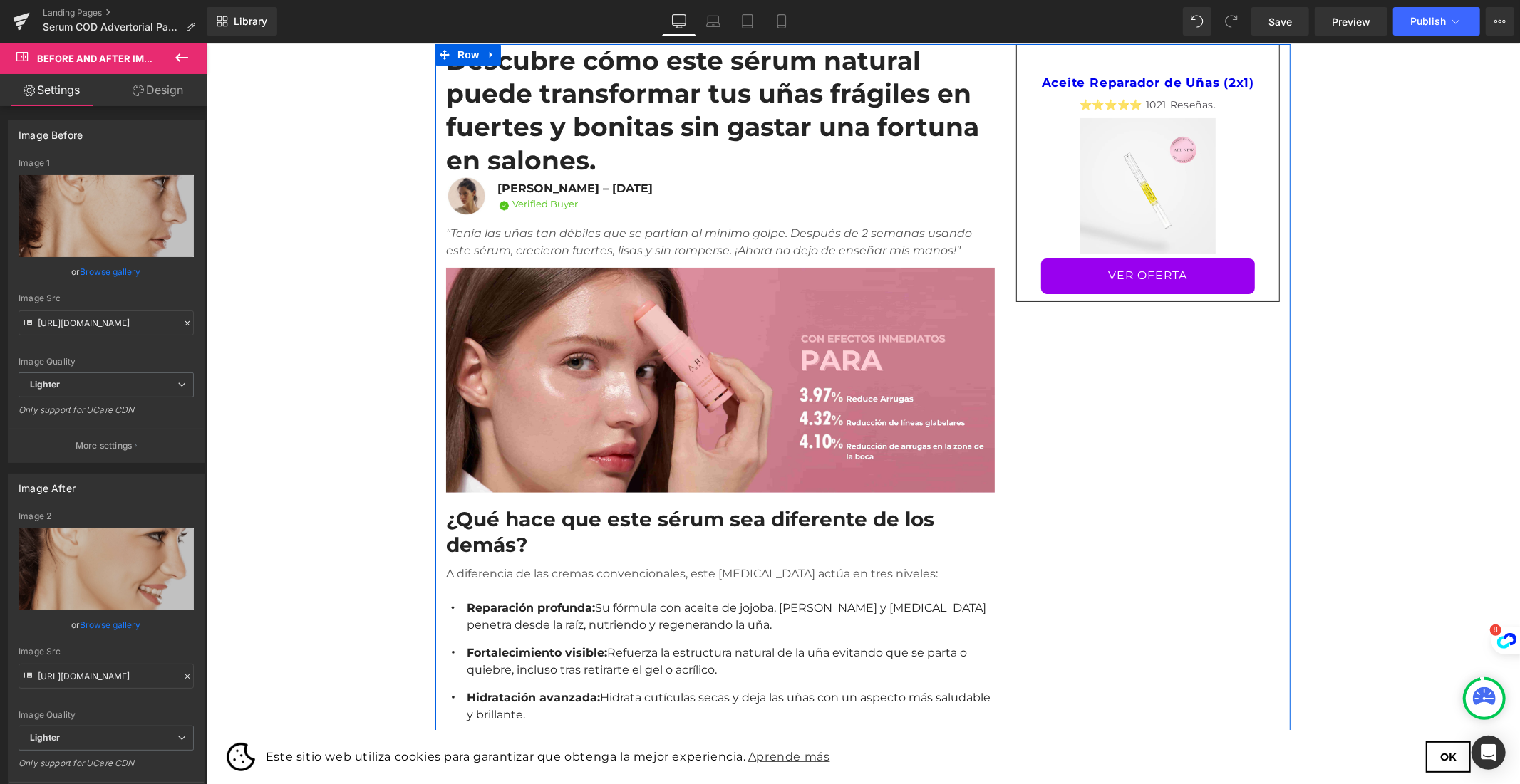
scroll to position [0, 0]
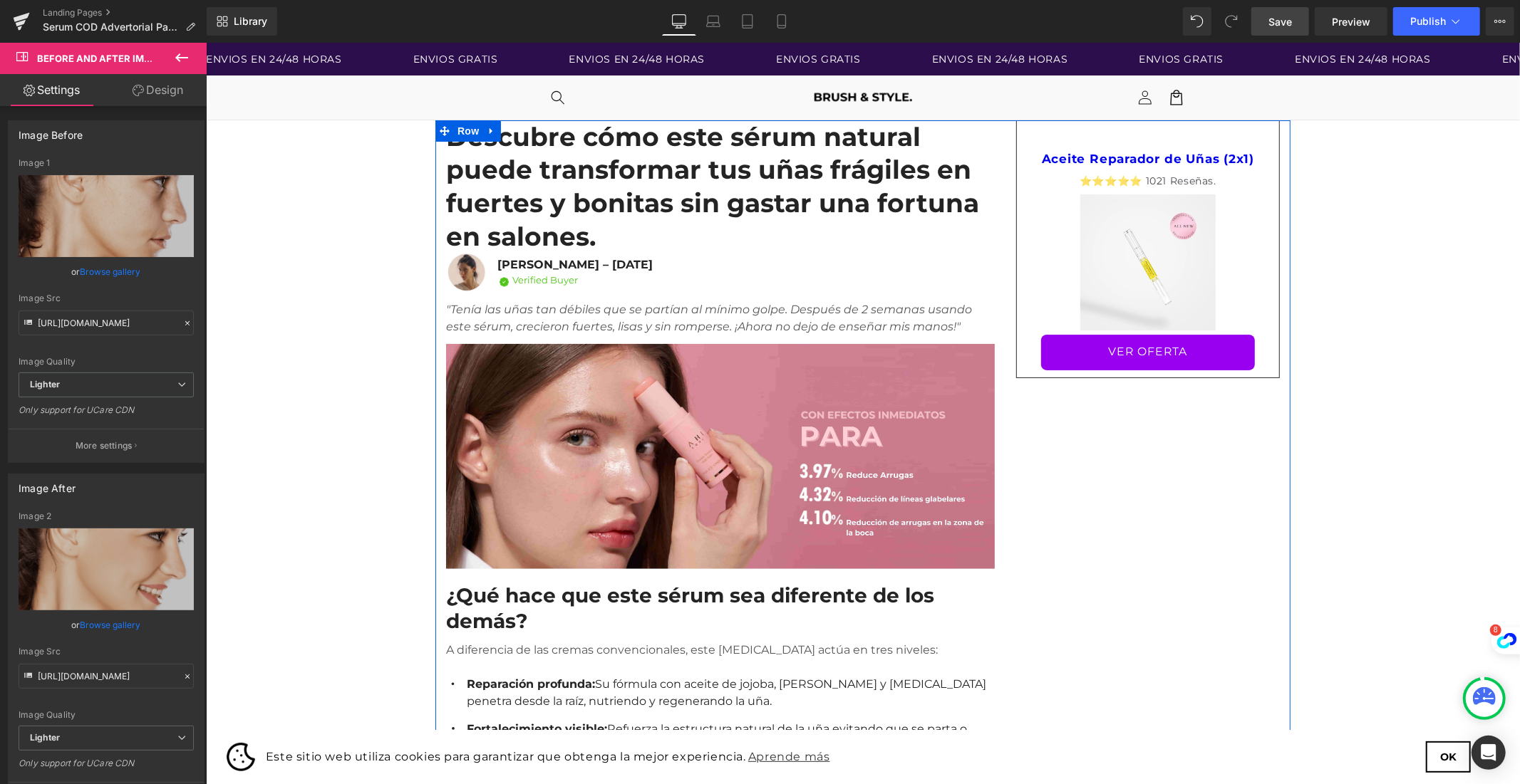
click at [1292, 20] on span "Save" at bounding box center [1280, 22] width 23 height 15
click at [1337, 14] on span "Preview" at bounding box center [1350, 22] width 38 height 15
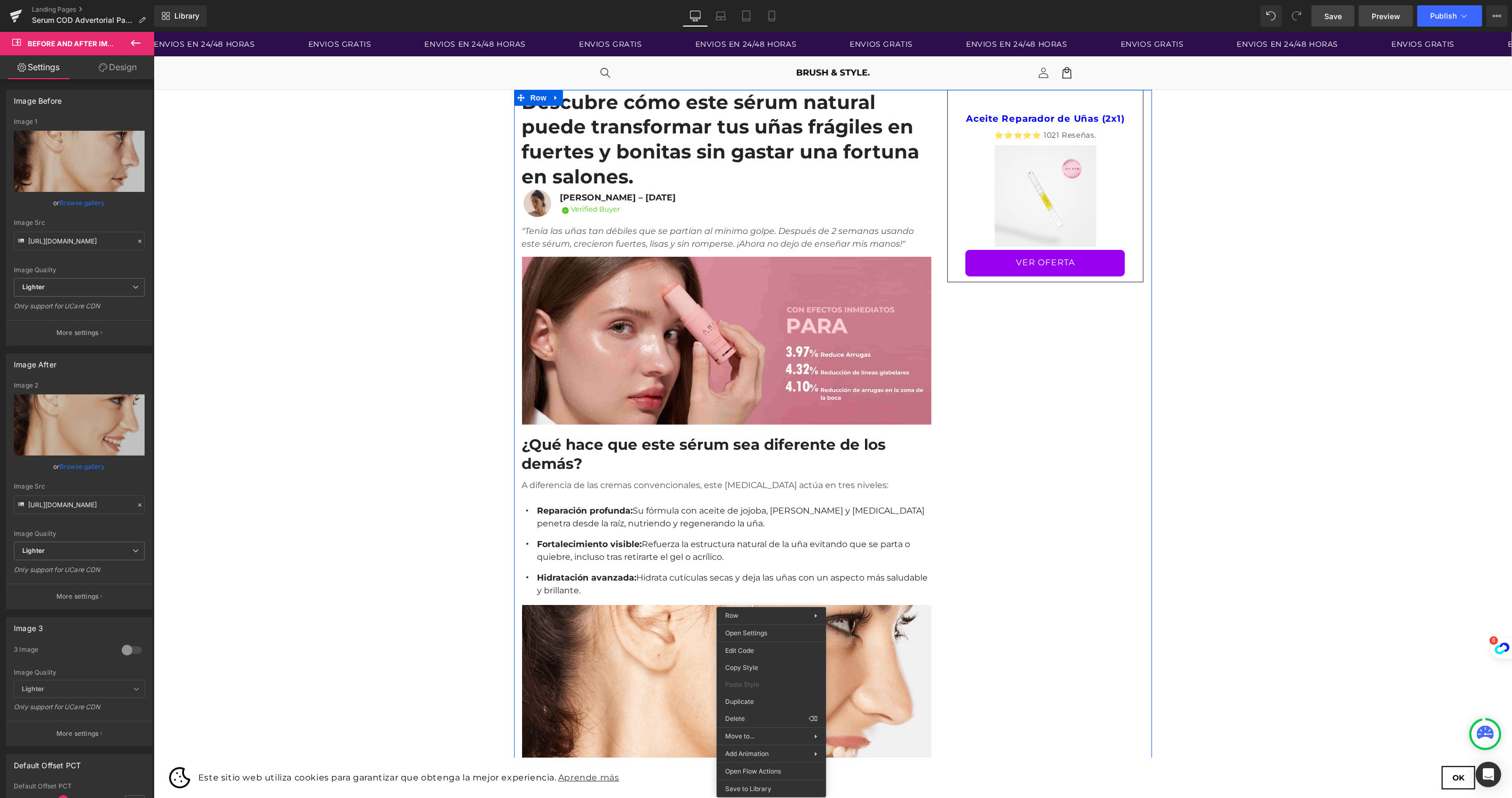
click at [1020, 16] on span "Preview" at bounding box center [1385, 16] width 29 height 11
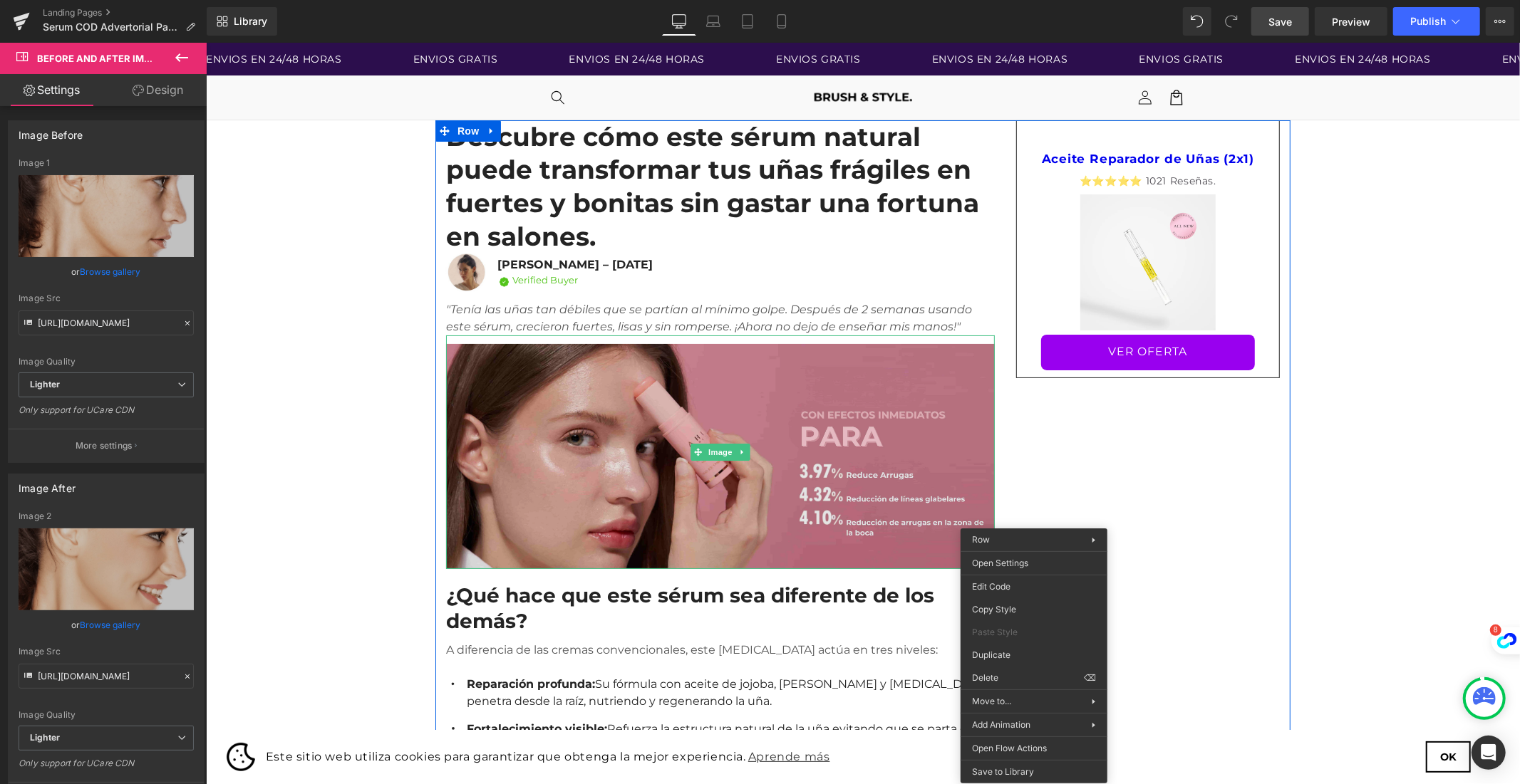
click at [819, 393] on img at bounding box center [720, 451] width 549 height 234
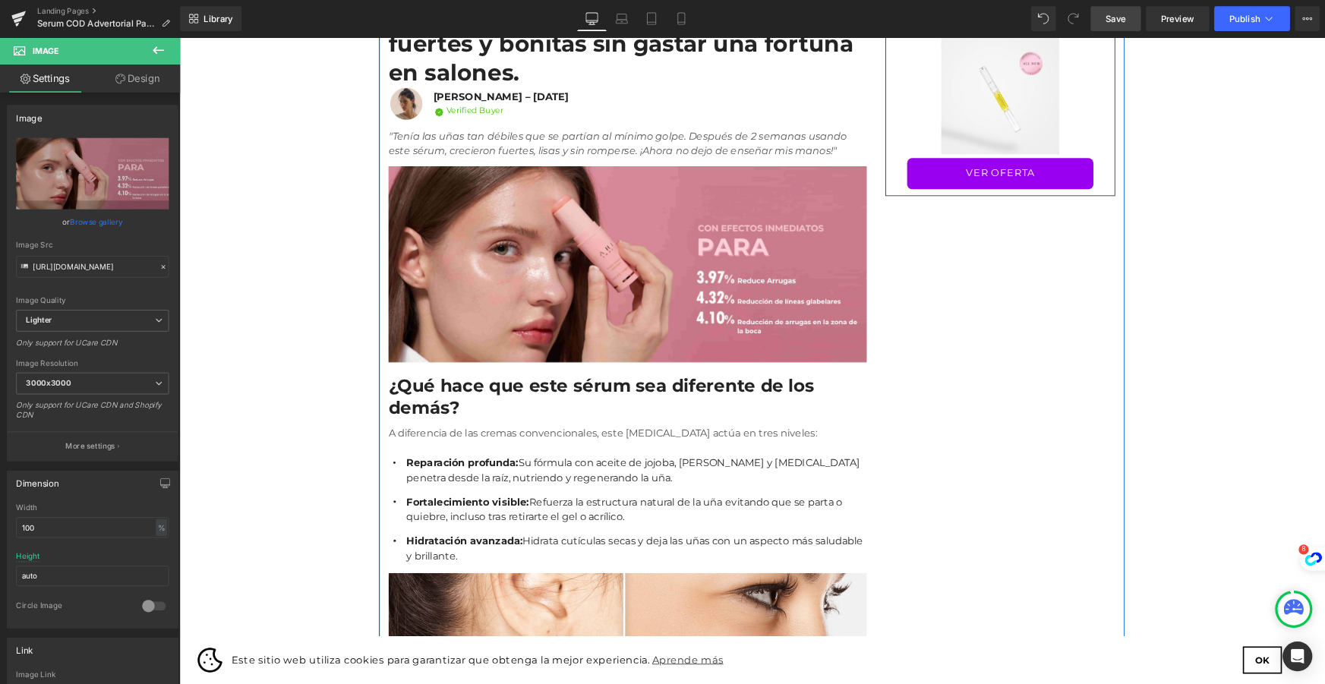
scroll to position [84, 0]
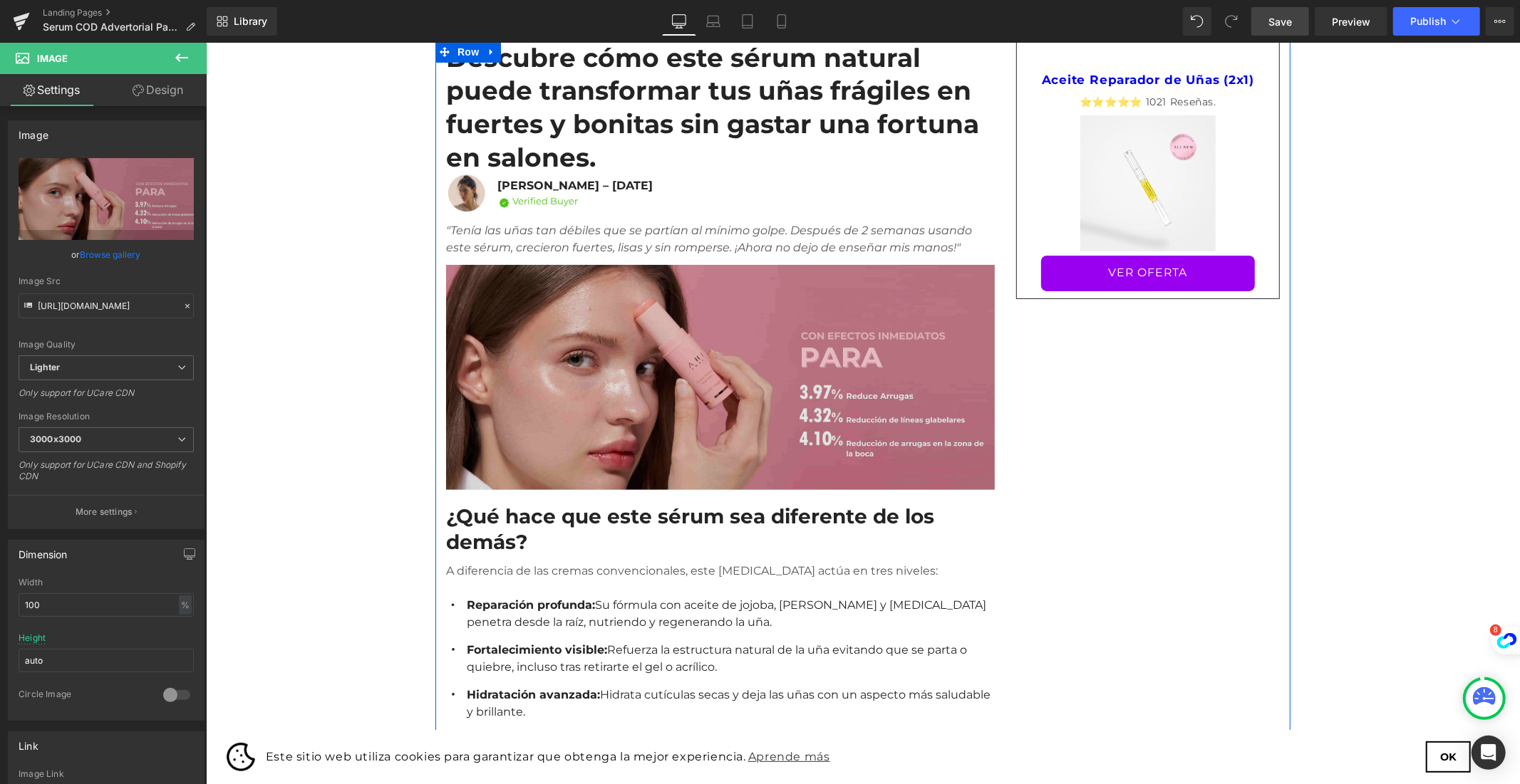
click at [847, 389] on img at bounding box center [720, 372] width 549 height 234
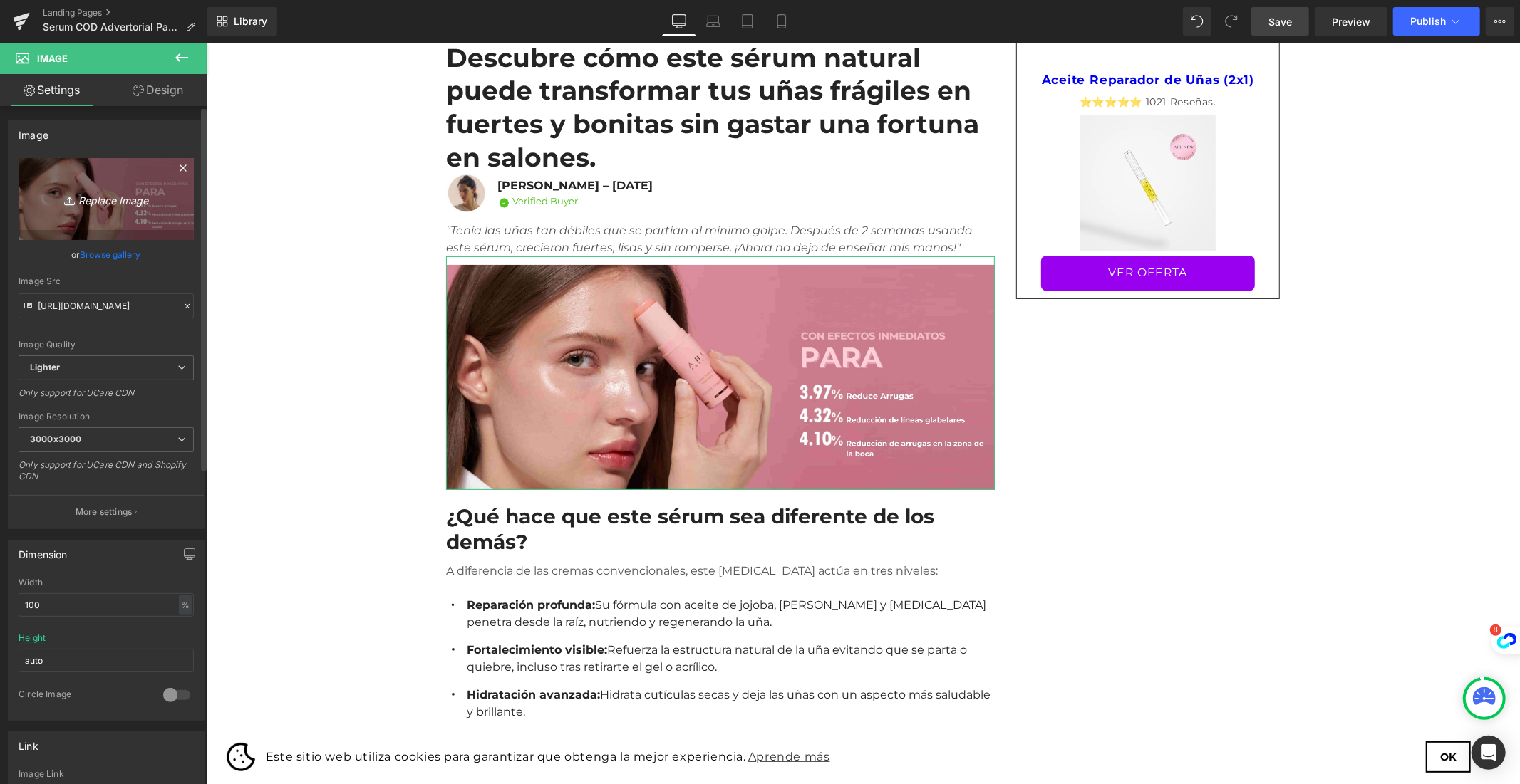
click at [126, 201] on icon "Replace Image" at bounding box center [105, 199] width 114 height 18
type input "C:\fakepath\ChatGPT Image [DATE], 12_09_26.png"
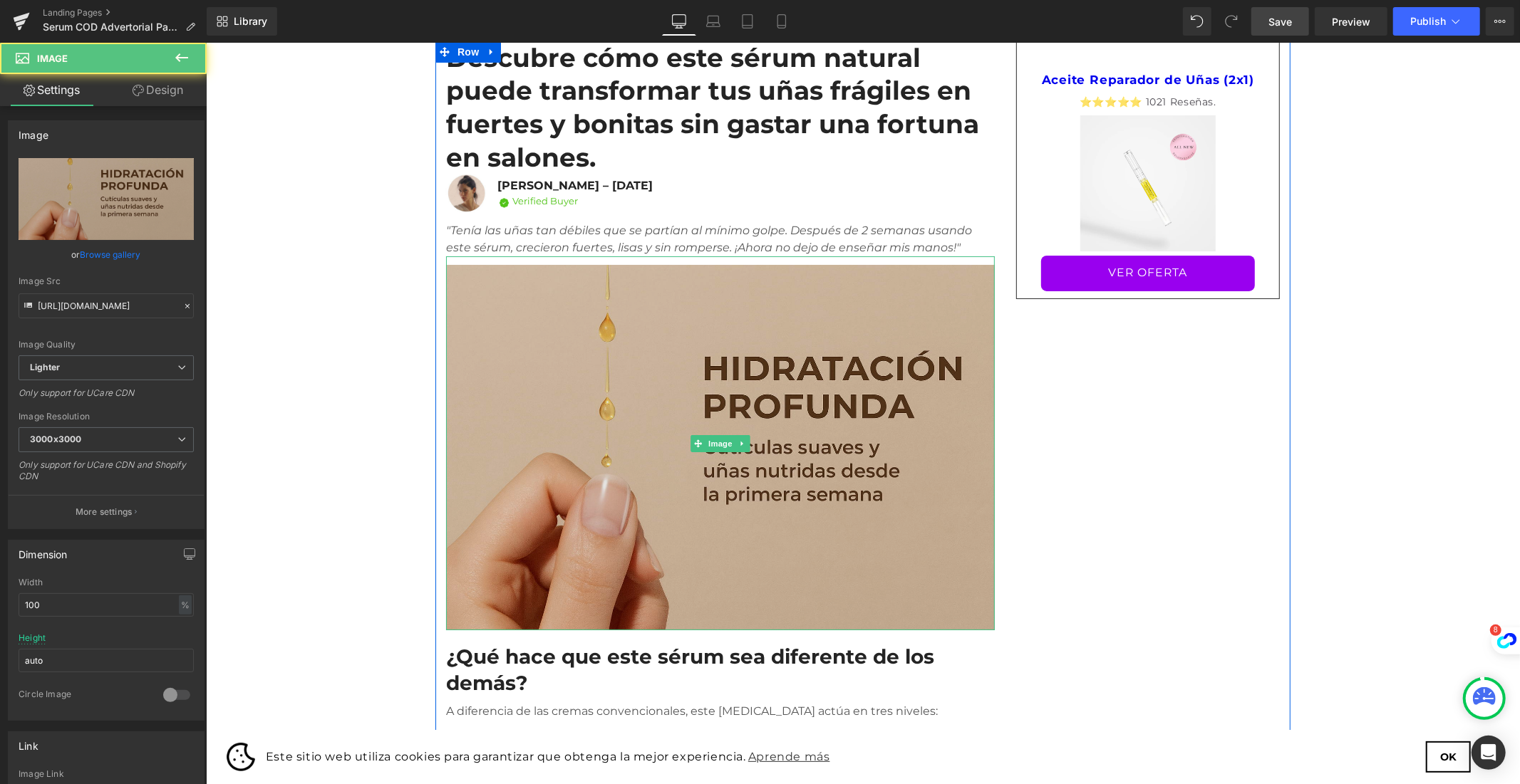
click at [659, 369] on img at bounding box center [720, 443] width 549 height 374
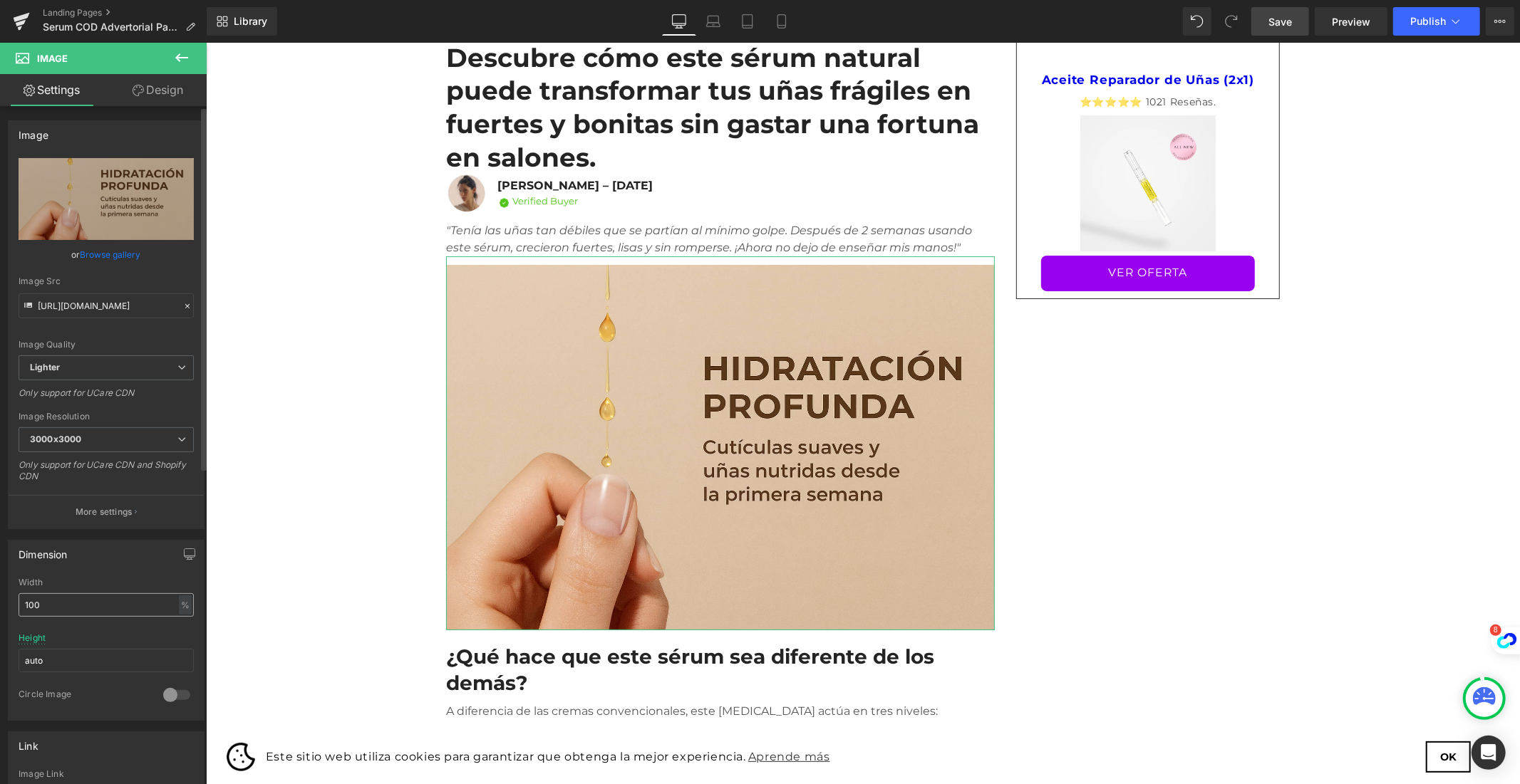
click at [33, 602] on input "100" at bounding box center [106, 605] width 175 height 23
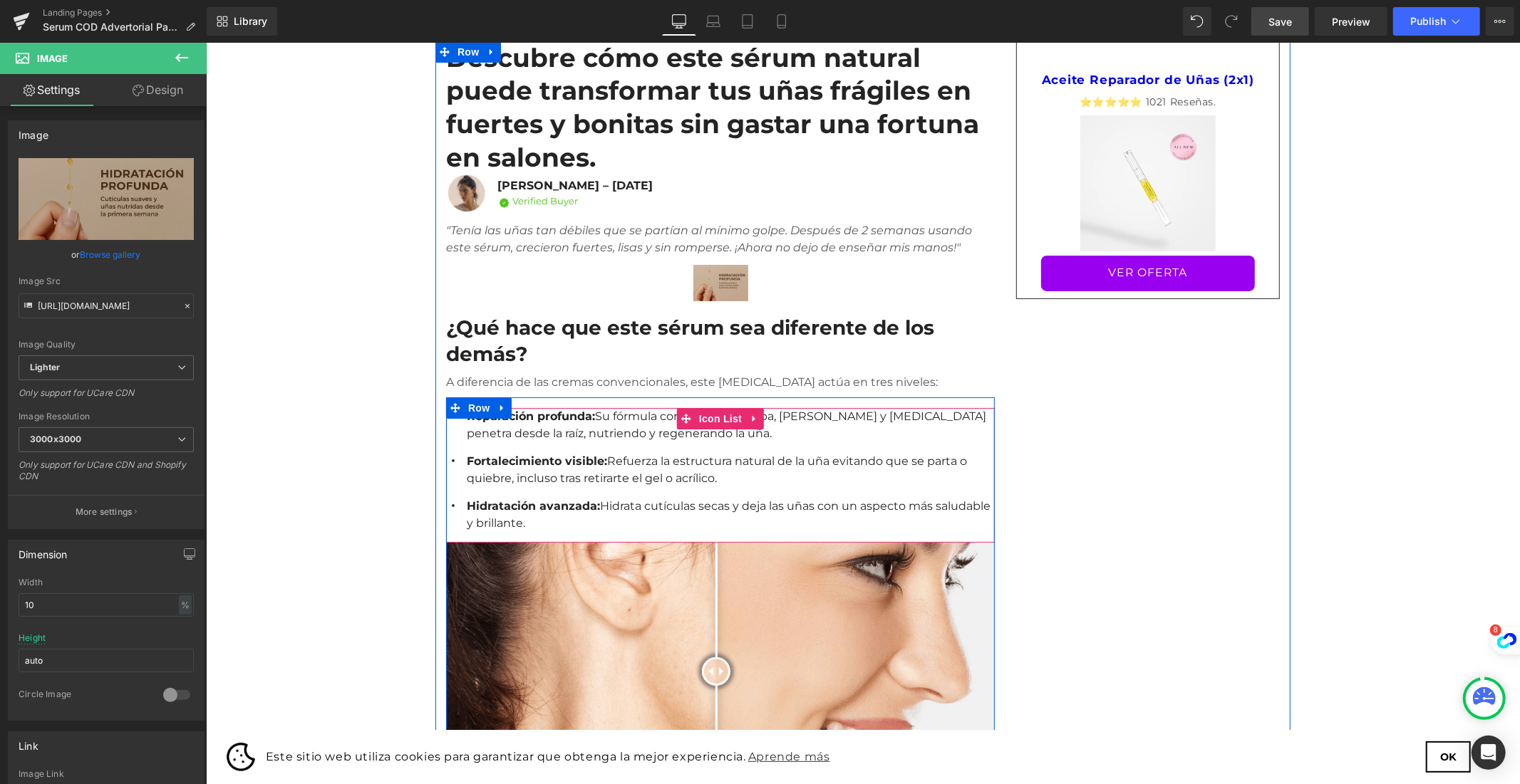
type input "100"
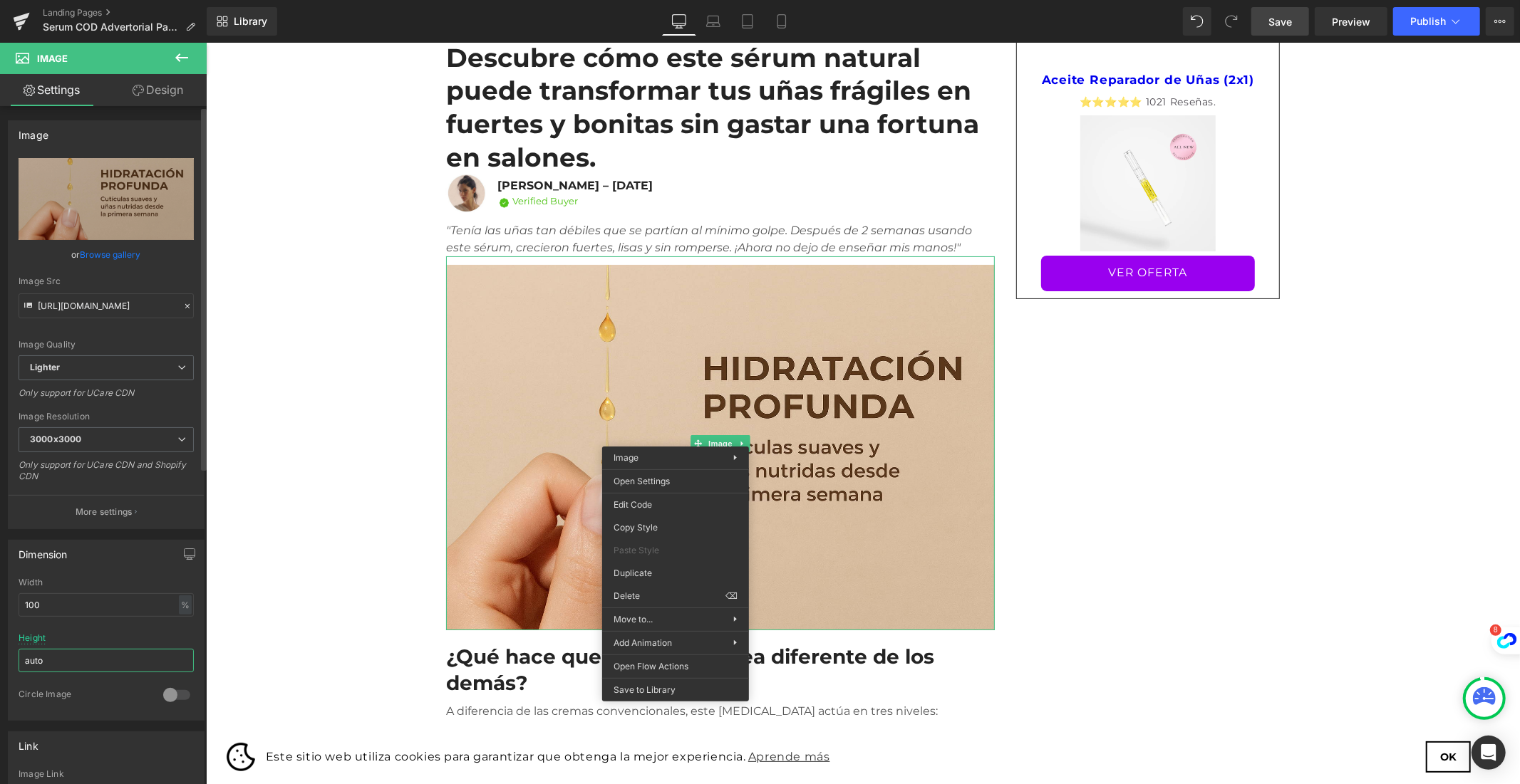
click at [49, 670] on input "auto" at bounding box center [106, 660] width 175 height 23
click at [61, 651] on input "auto" at bounding box center [106, 660] width 175 height 23
drag, startPoint x: 63, startPoint y: 658, endPoint x: 22, endPoint y: 664, distance: 41.4
click at [22, 664] on input "auto" at bounding box center [106, 660] width 175 height 23
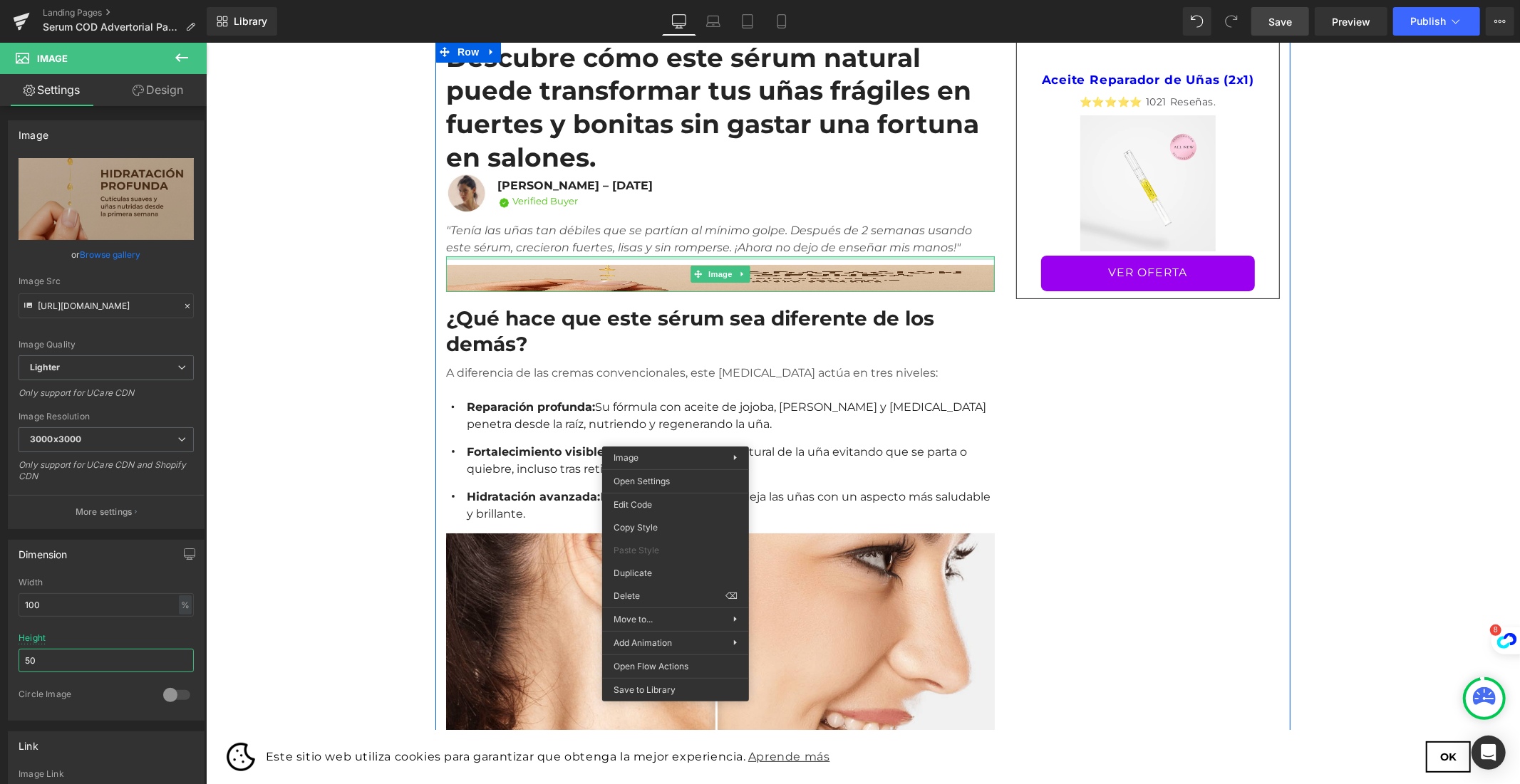
type input "5"
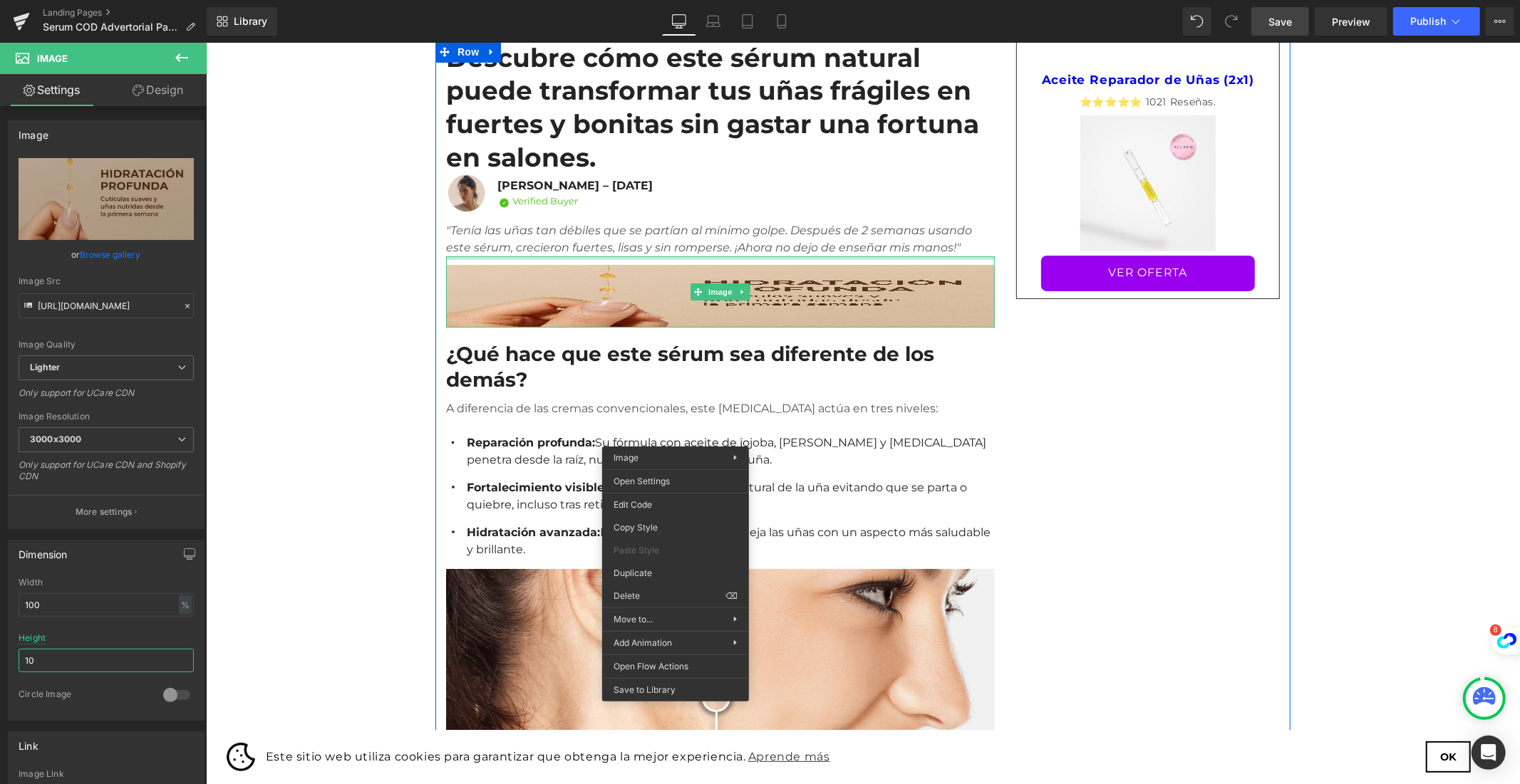
type input "1"
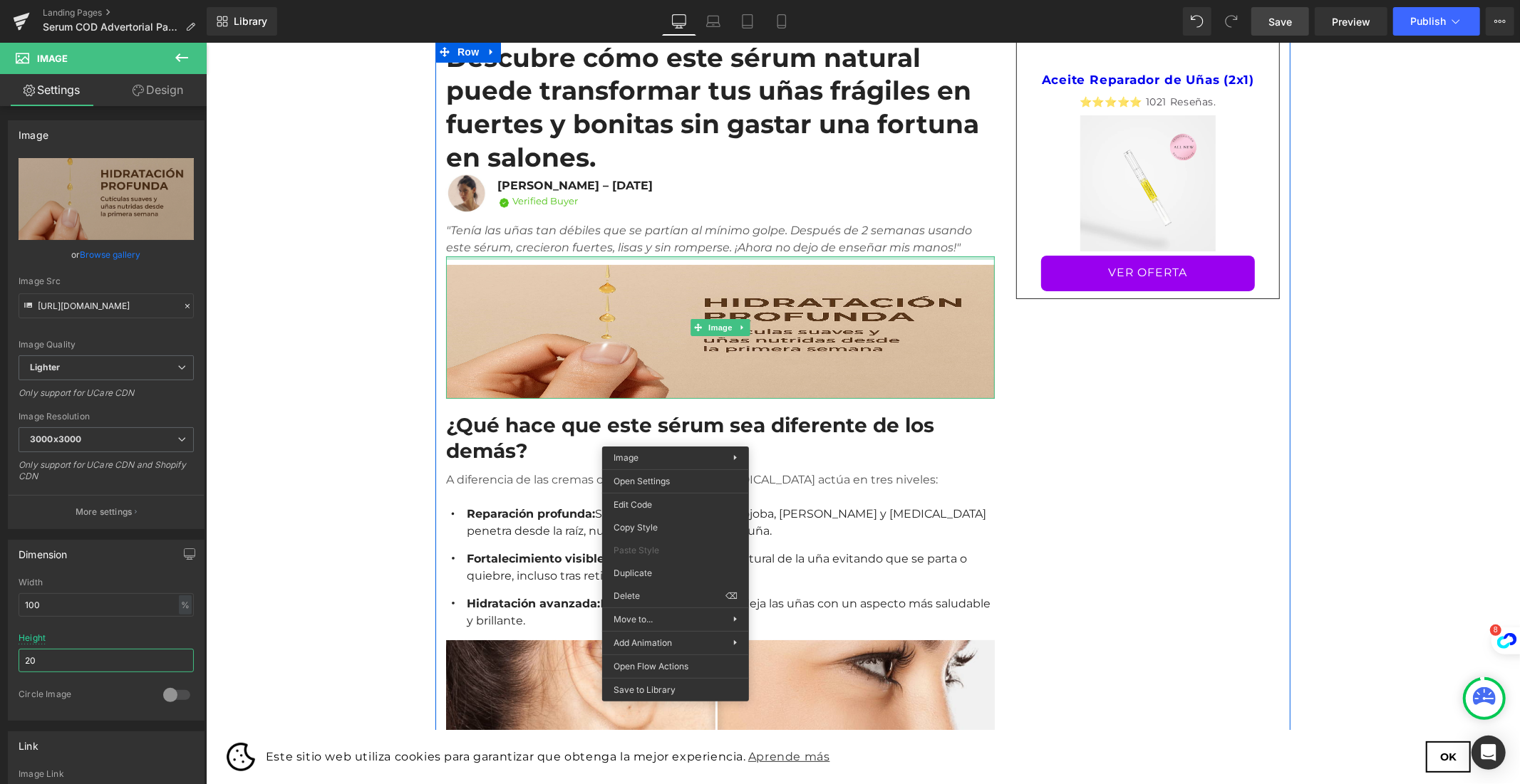
type input "2"
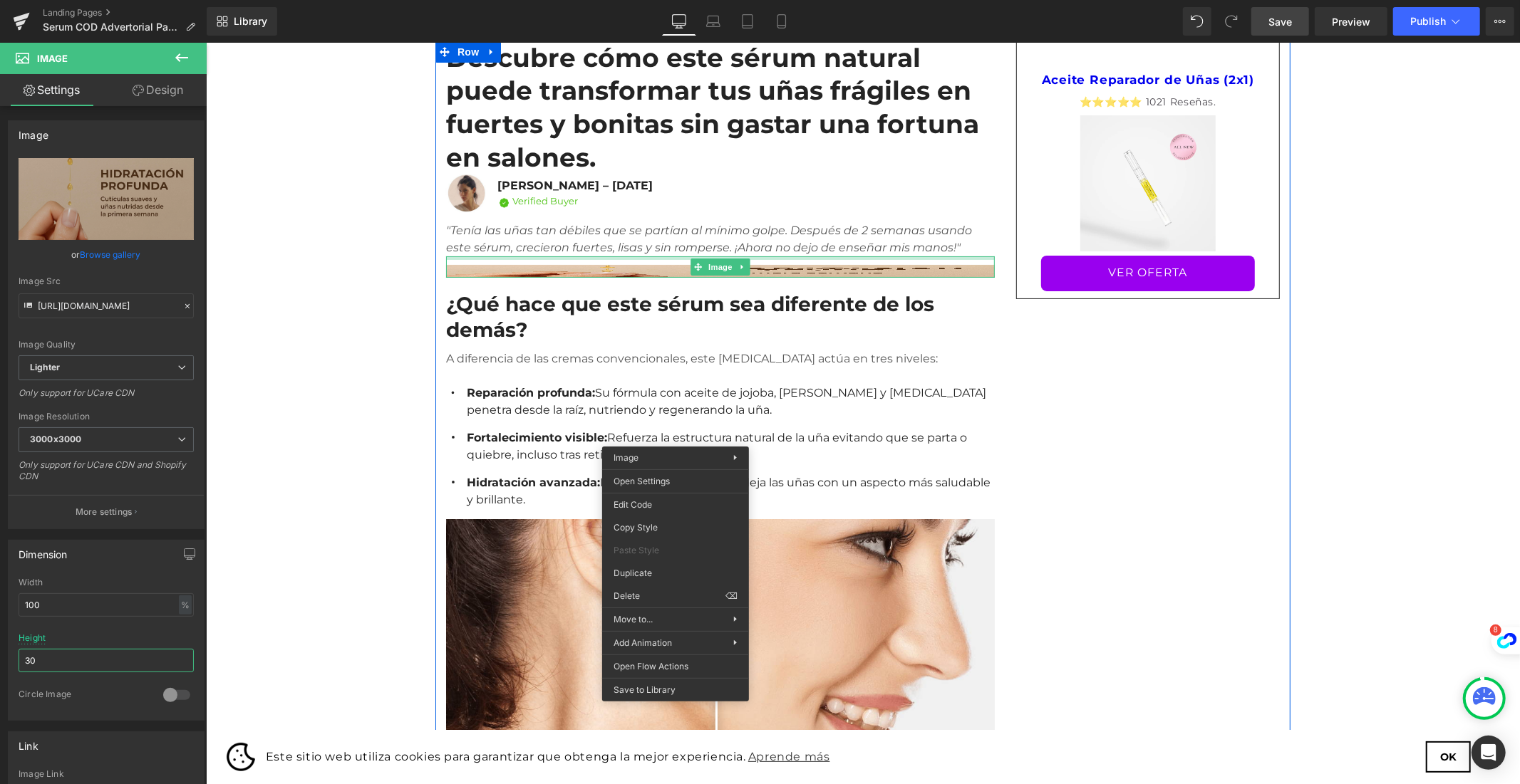
type input "3"
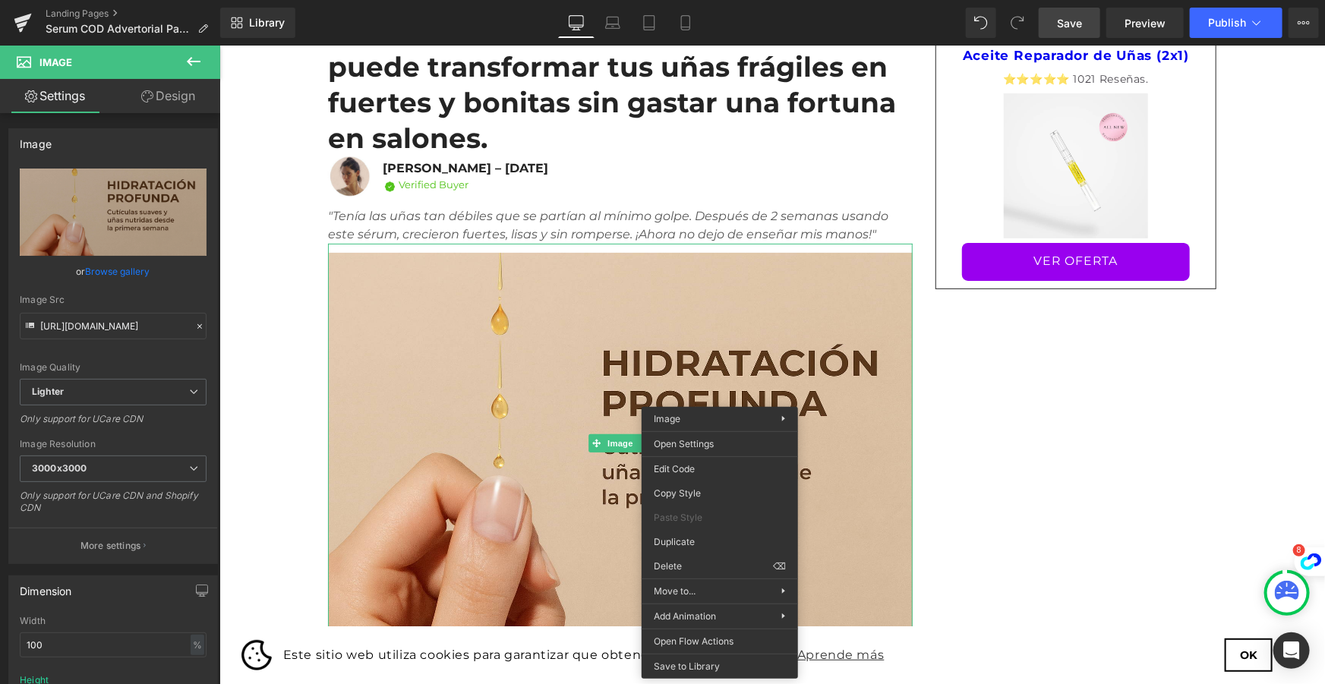
scroll to position [222, 0]
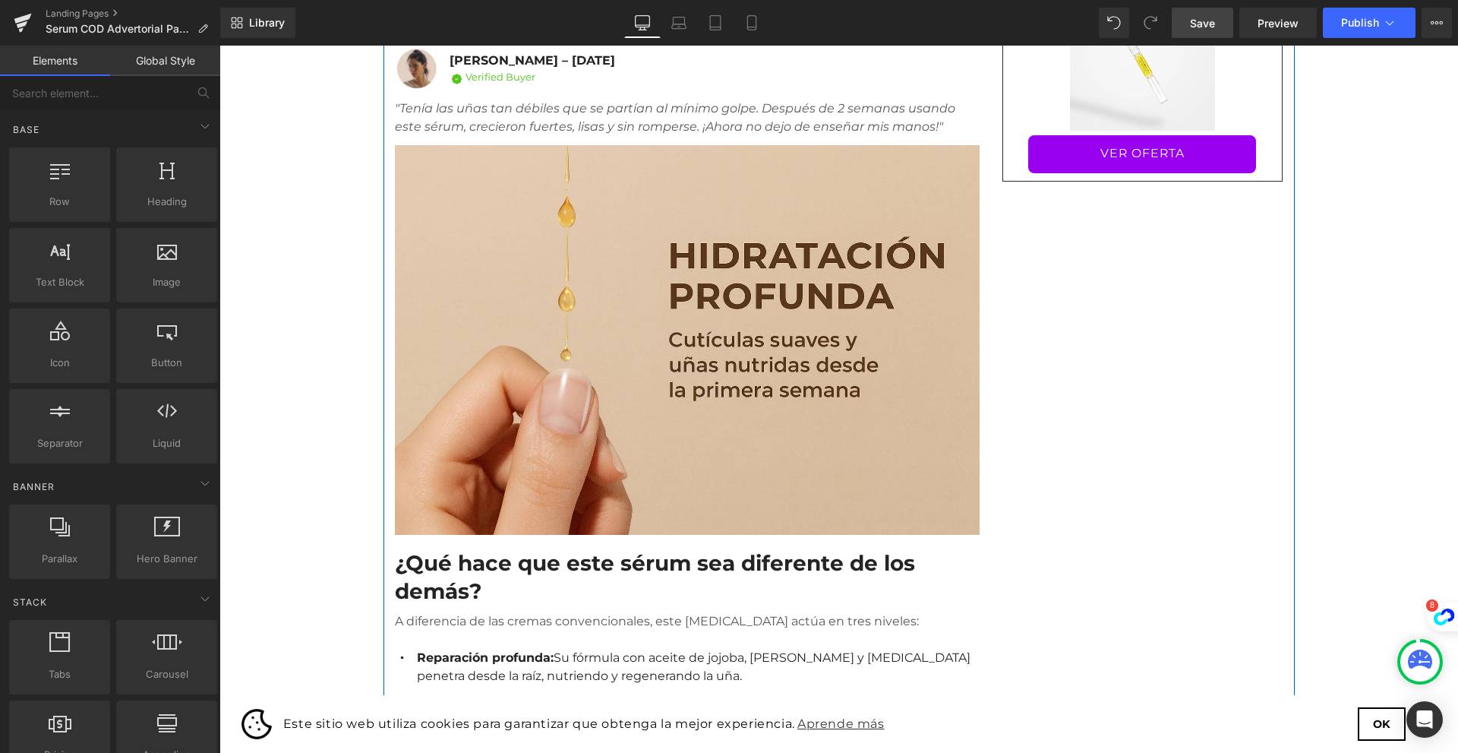
scroll to position [222, 0]
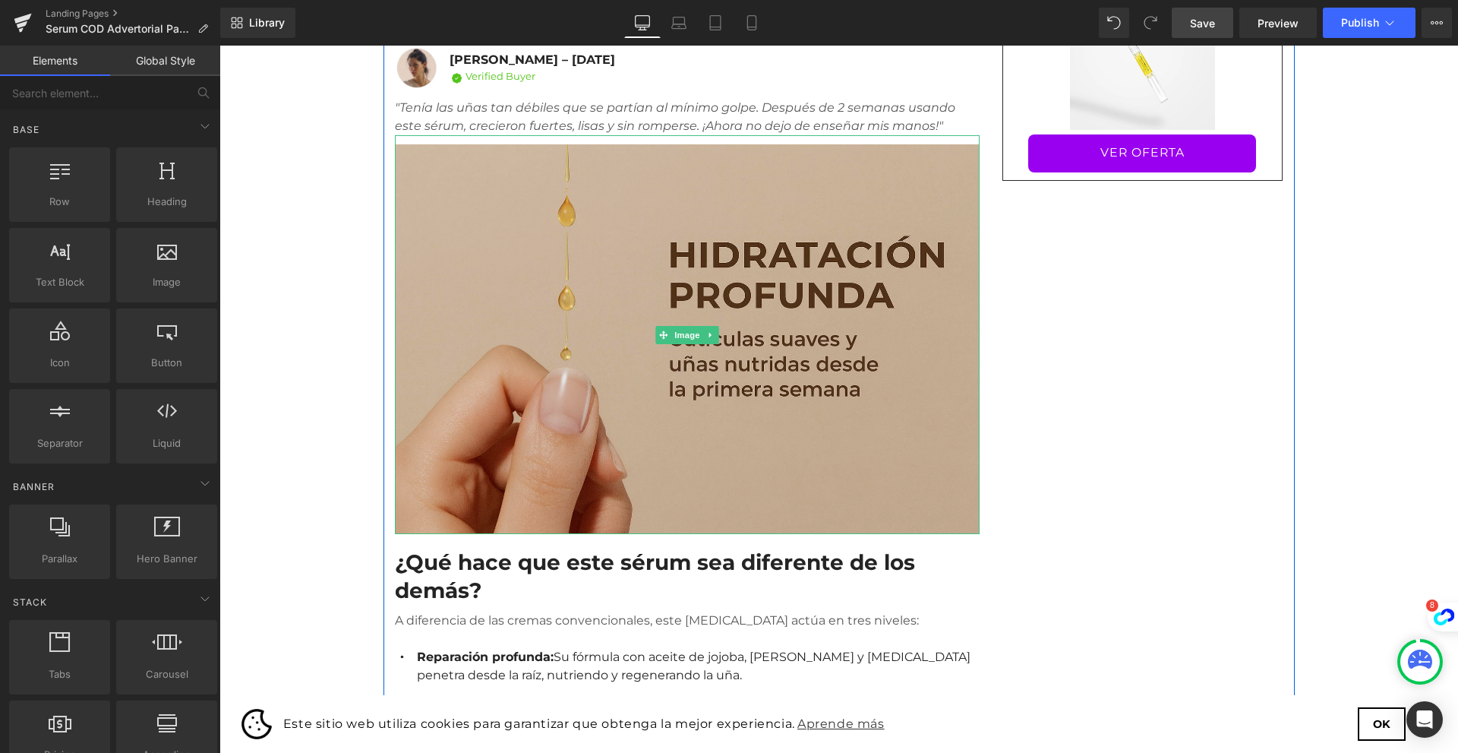
click at [661, 251] on img at bounding box center [687, 334] width 585 height 399
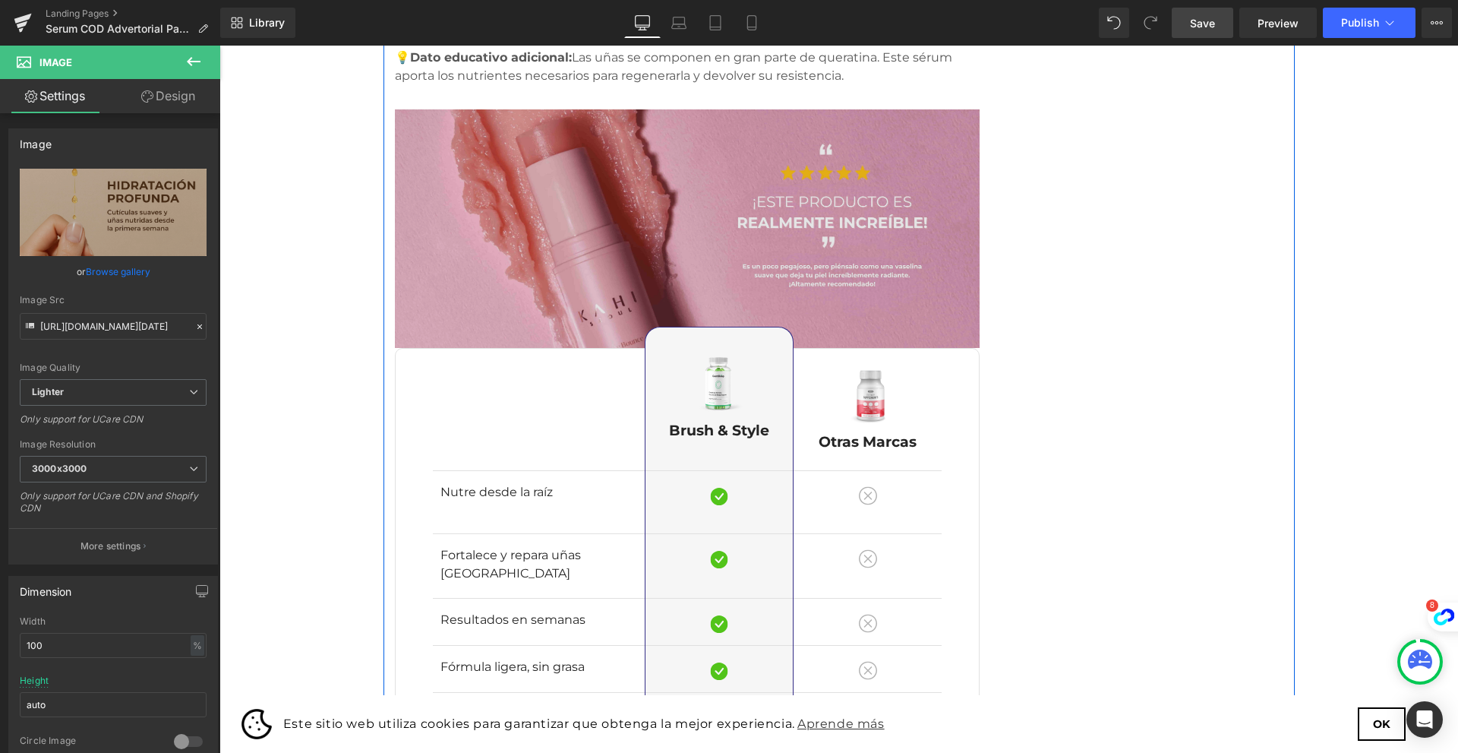
scroll to position [2197, 0]
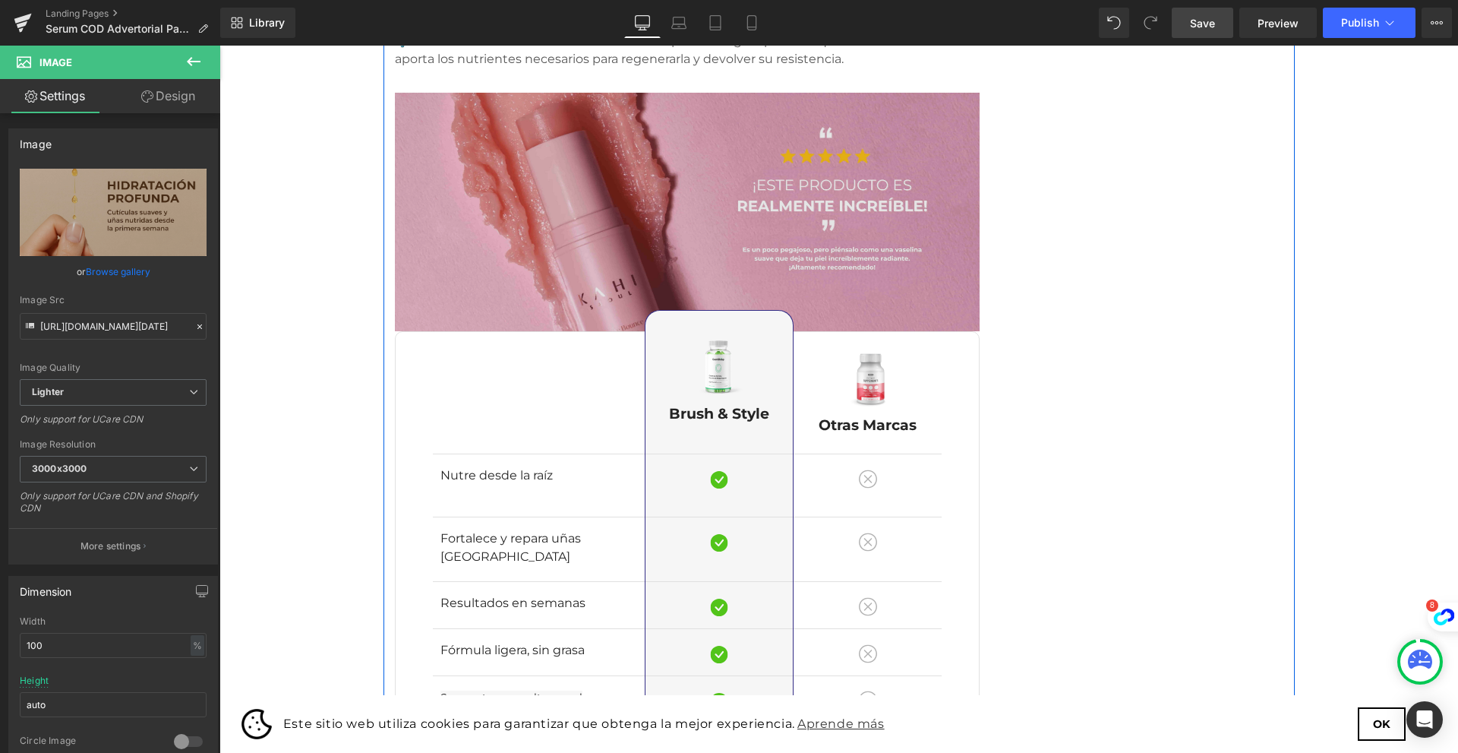
click at [644, 127] on img at bounding box center [687, 212] width 585 height 238
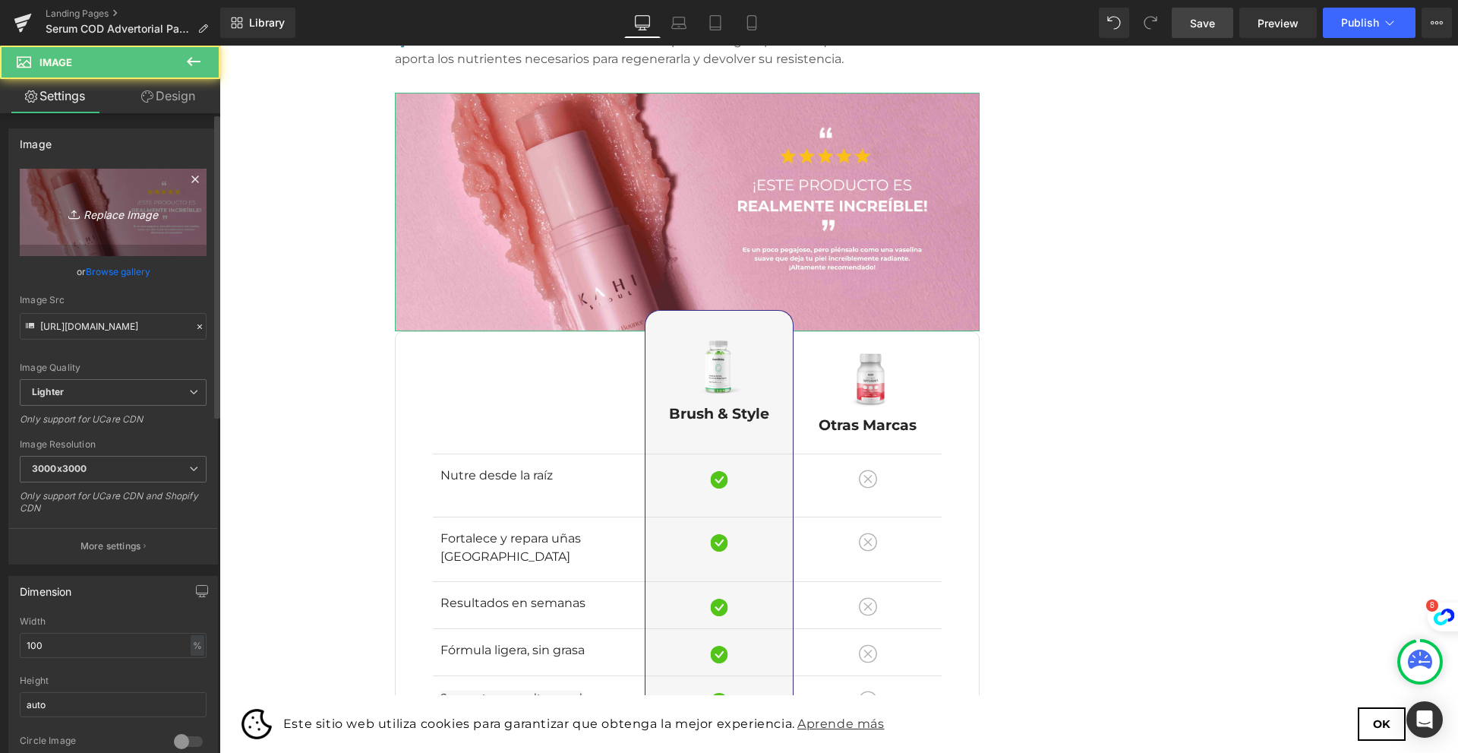
click at [93, 203] on icon "Replace Image" at bounding box center [112, 212] width 121 height 19
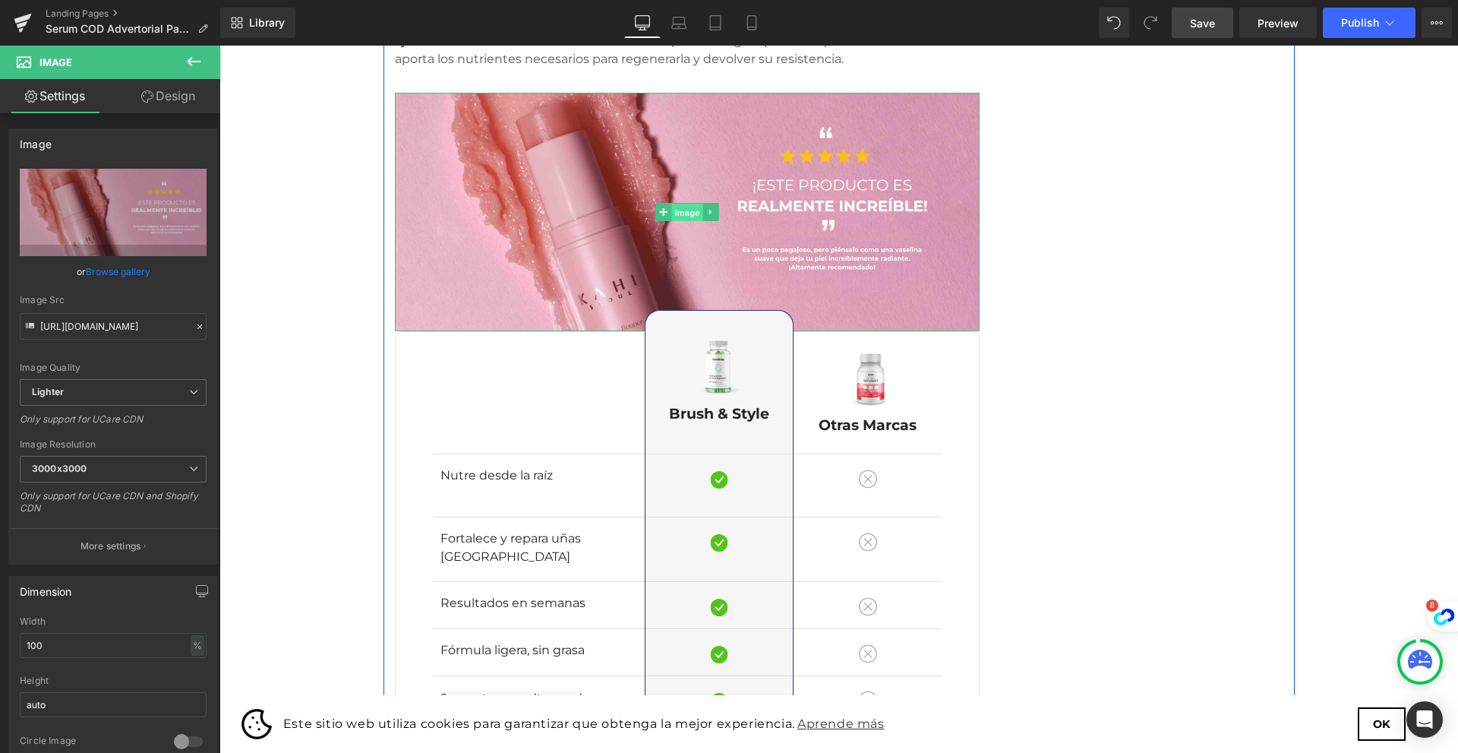
click at [676, 204] on span "Image" at bounding box center [687, 213] width 32 height 18
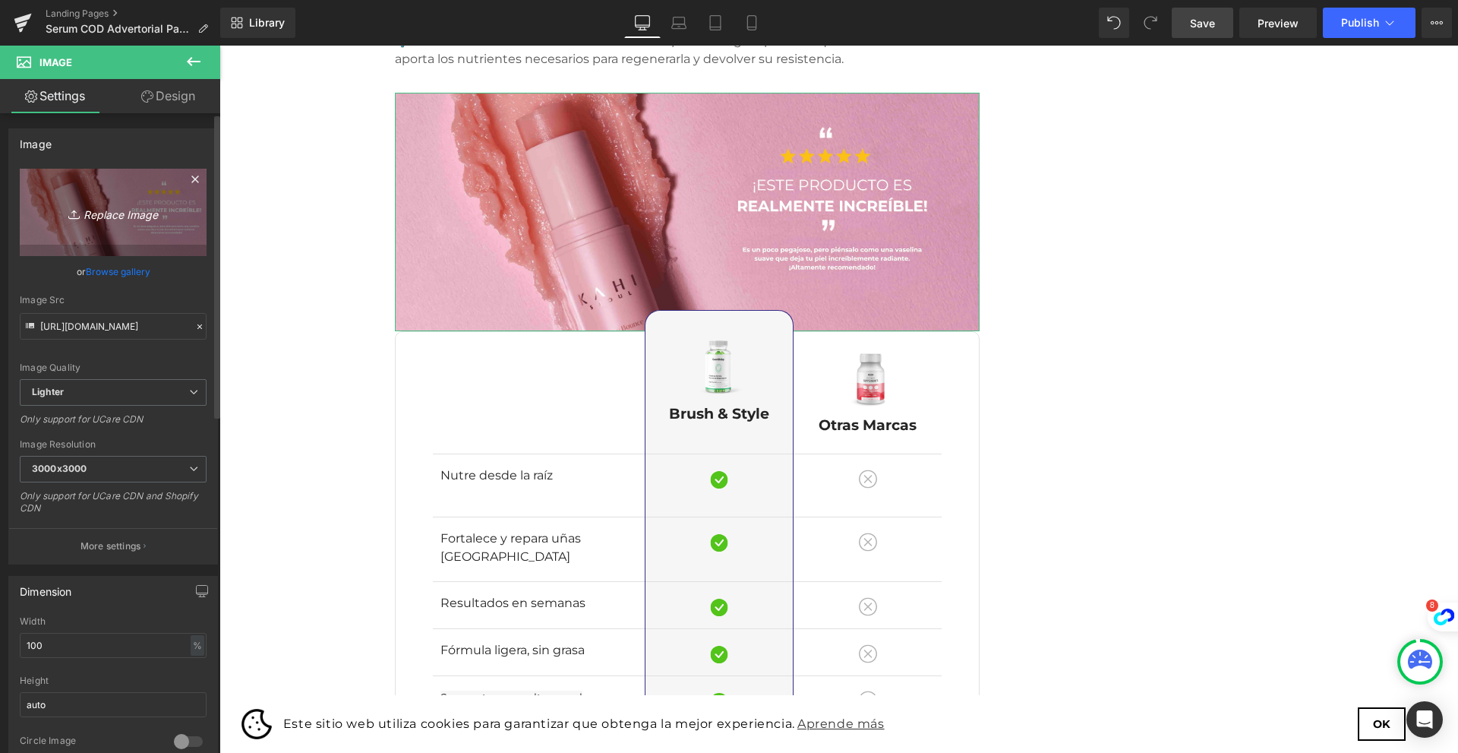
click at [68, 215] on icon at bounding box center [75, 214] width 15 height 15
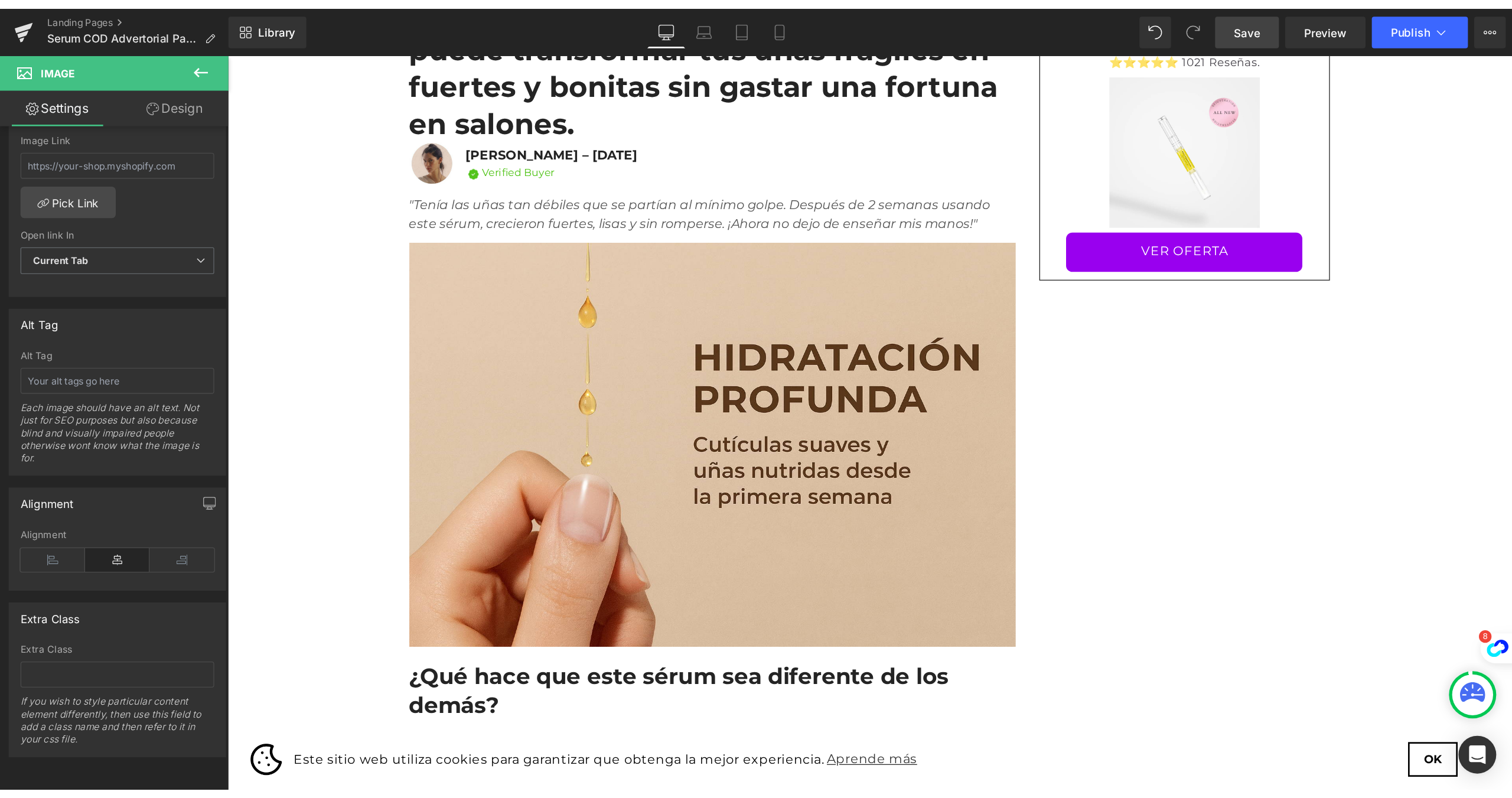
scroll to position [0, 0]
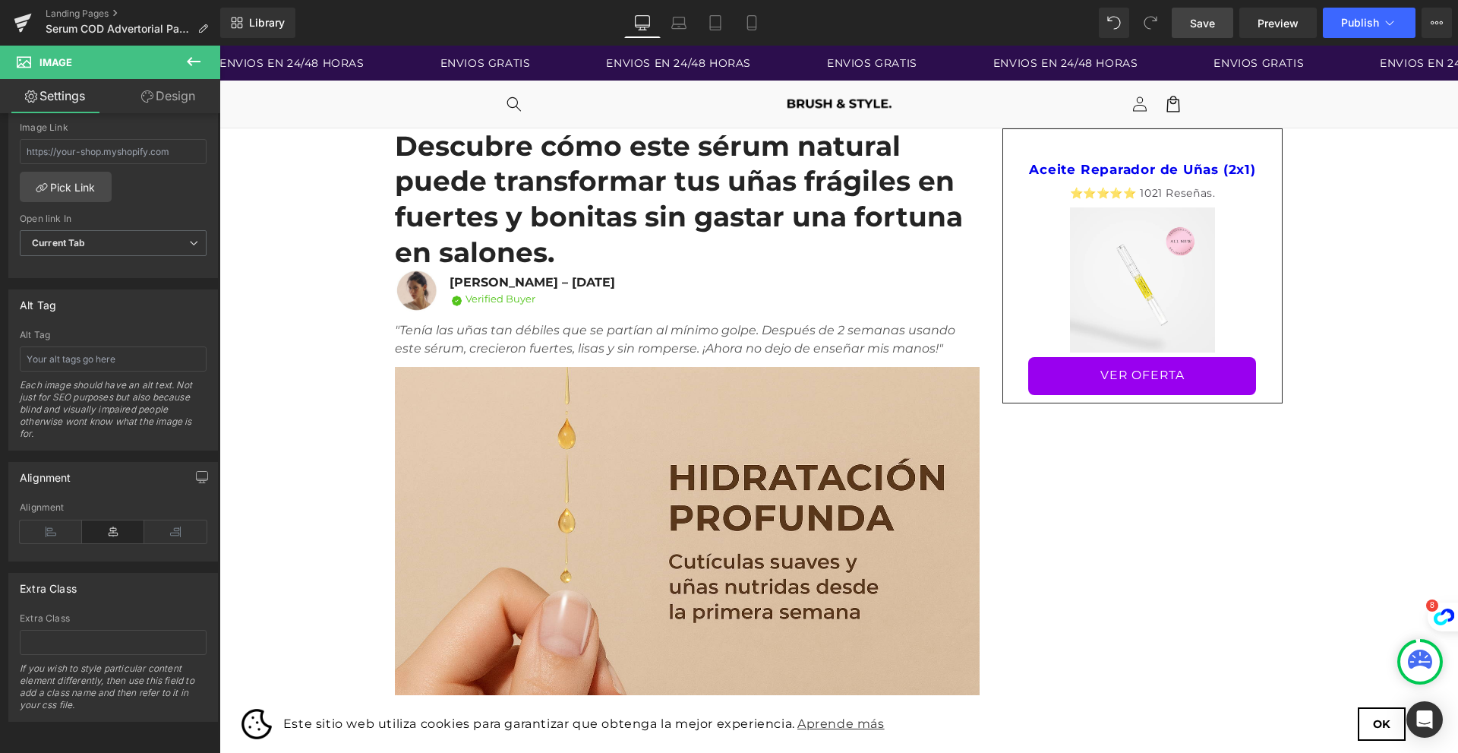
click at [718, 454] on img at bounding box center [687, 557] width 585 height 399
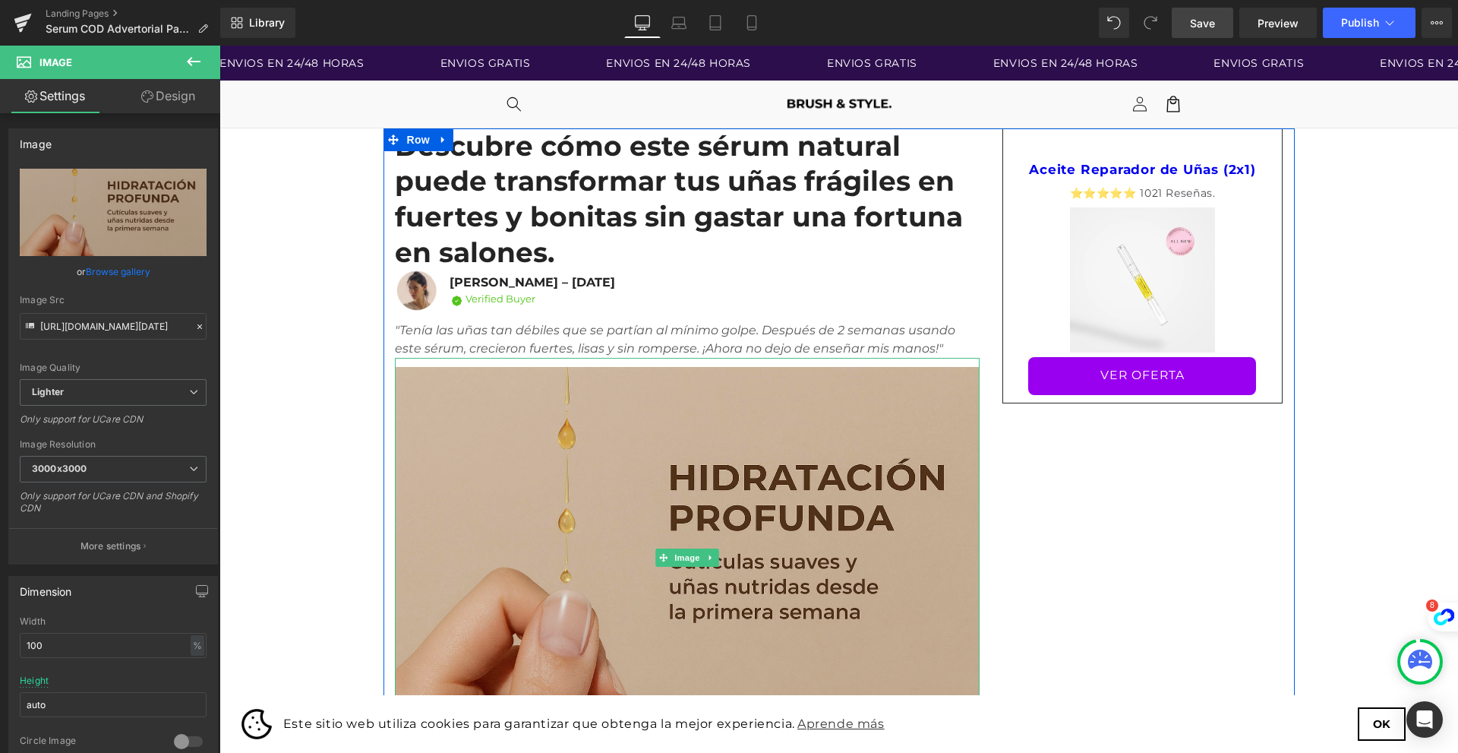
drag, startPoint x: 664, startPoint y: 511, endPoint x: 638, endPoint y: 496, distance: 30.0
click at [664, 510] on img at bounding box center [687, 557] width 585 height 399
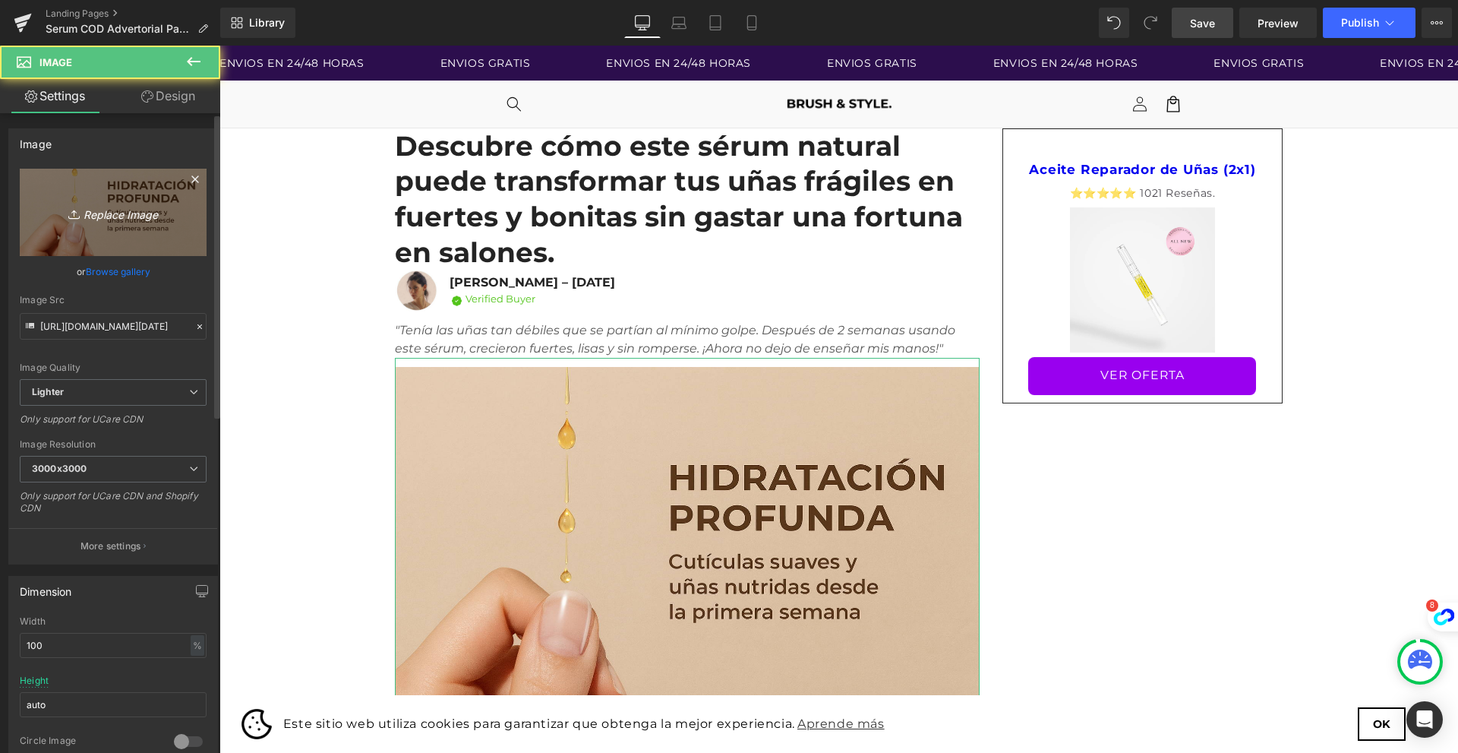
click at [159, 213] on icon "Replace Image" at bounding box center [112, 212] width 121 height 19
click at [95, 227] on link "Replace Image" at bounding box center [113, 212] width 187 height 87
type input "C:\fakepath\ChatGPT Image [DATE], 12_15_48.png"
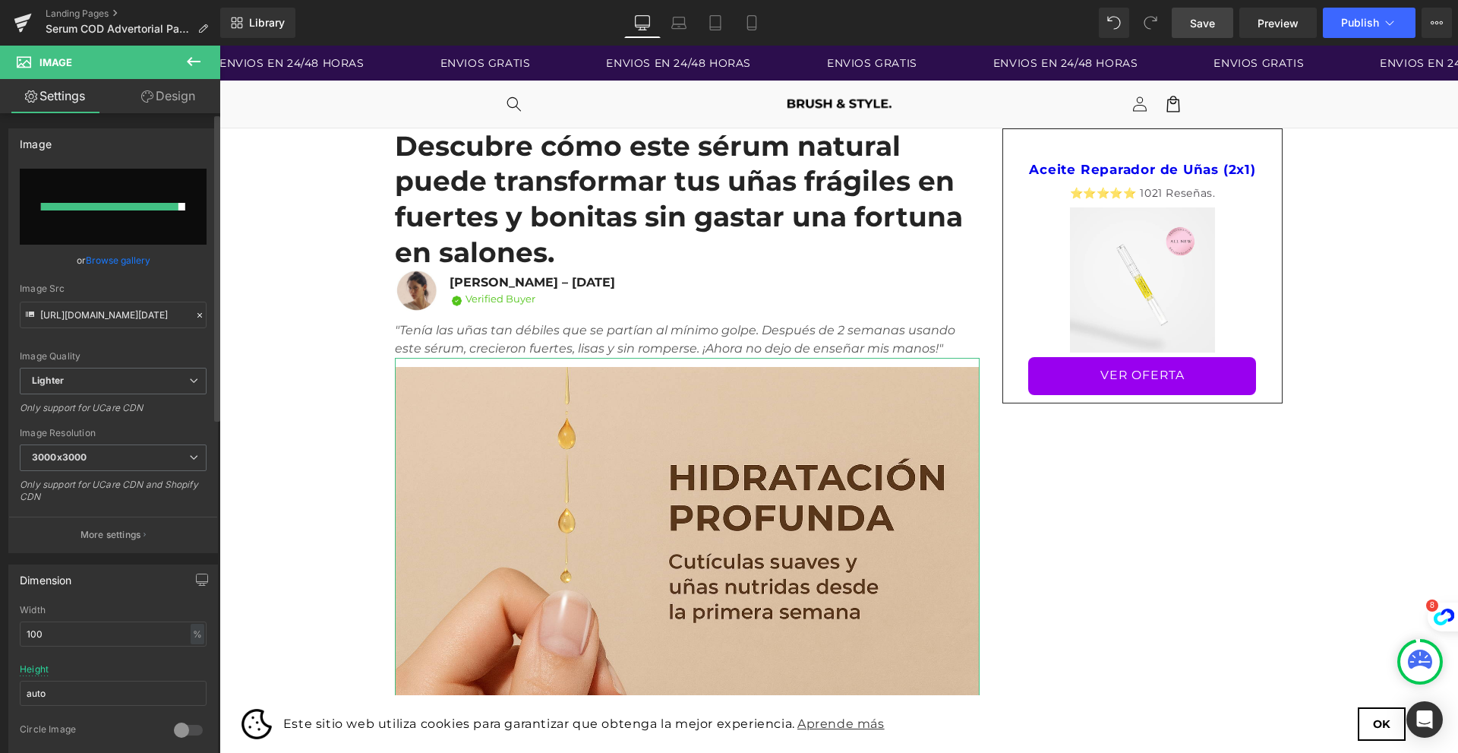
click at [142, 263] on link "Browse gallery" at bounding box center [118, 260] width 65 height 27
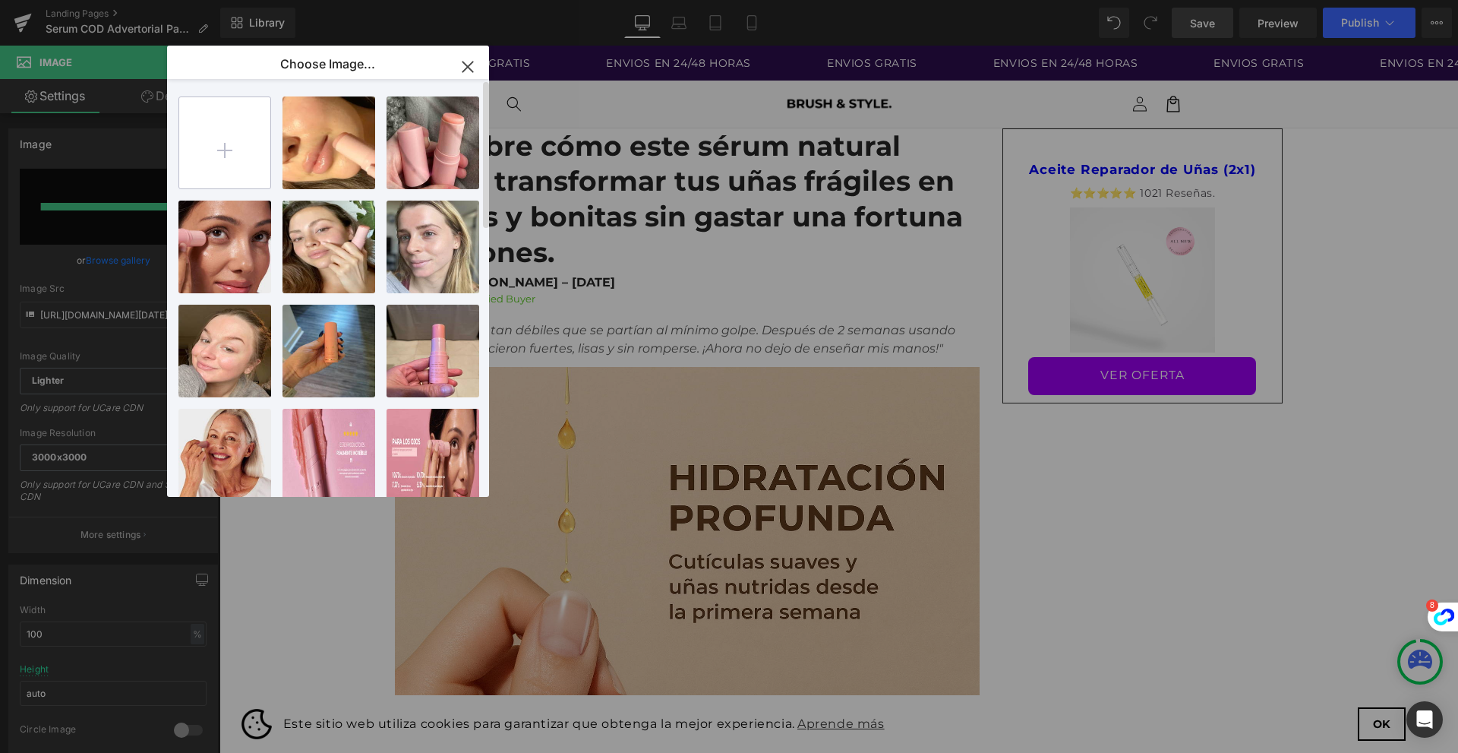
click at [213, 161] on input "file" at bounding box center [224, 142] width 91 height 91
type input "C:\fakepath\ChatGPT Image [DATE], 12_15_48.png"
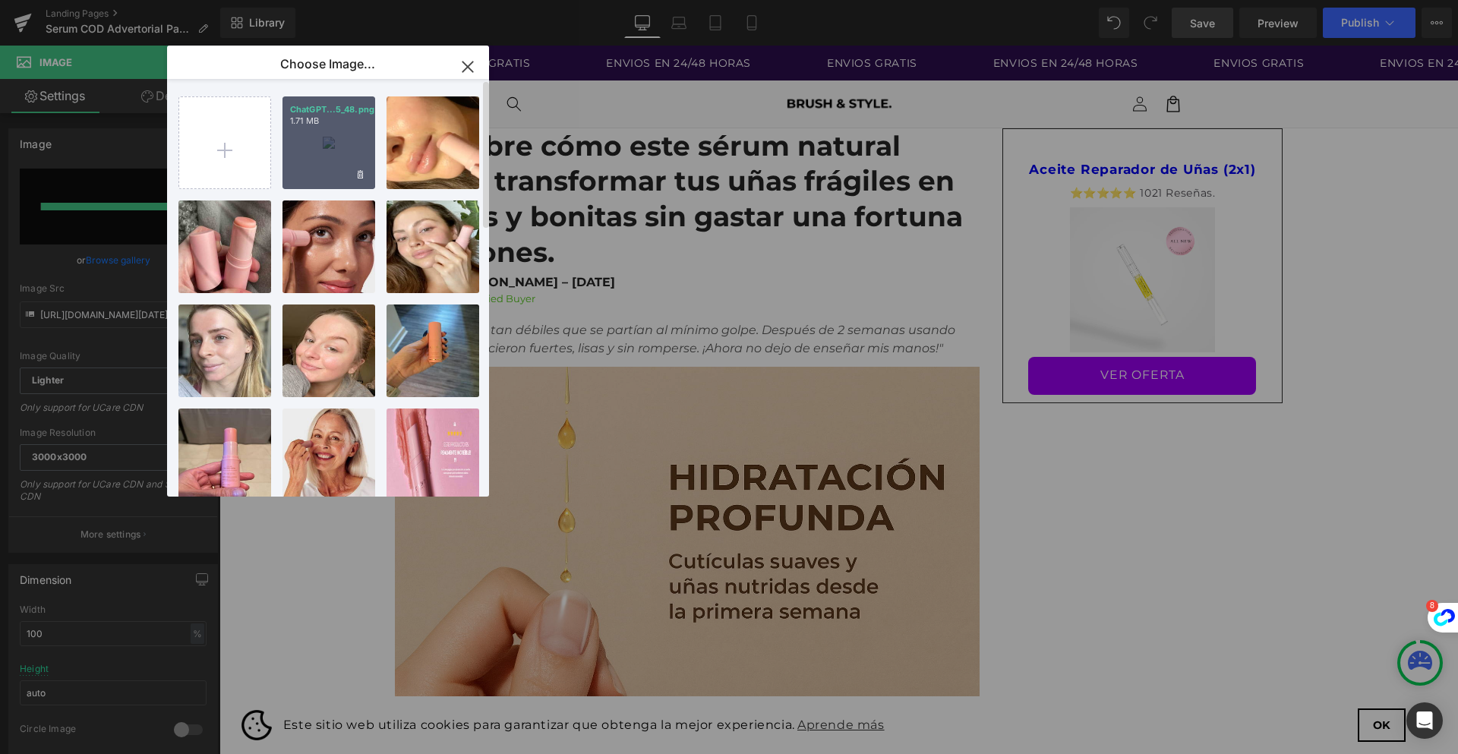
click at [304, 161] on div "ChatGPT...5_48.png 1.71 MB" at bounding box center [328, 142] width 93 height 93
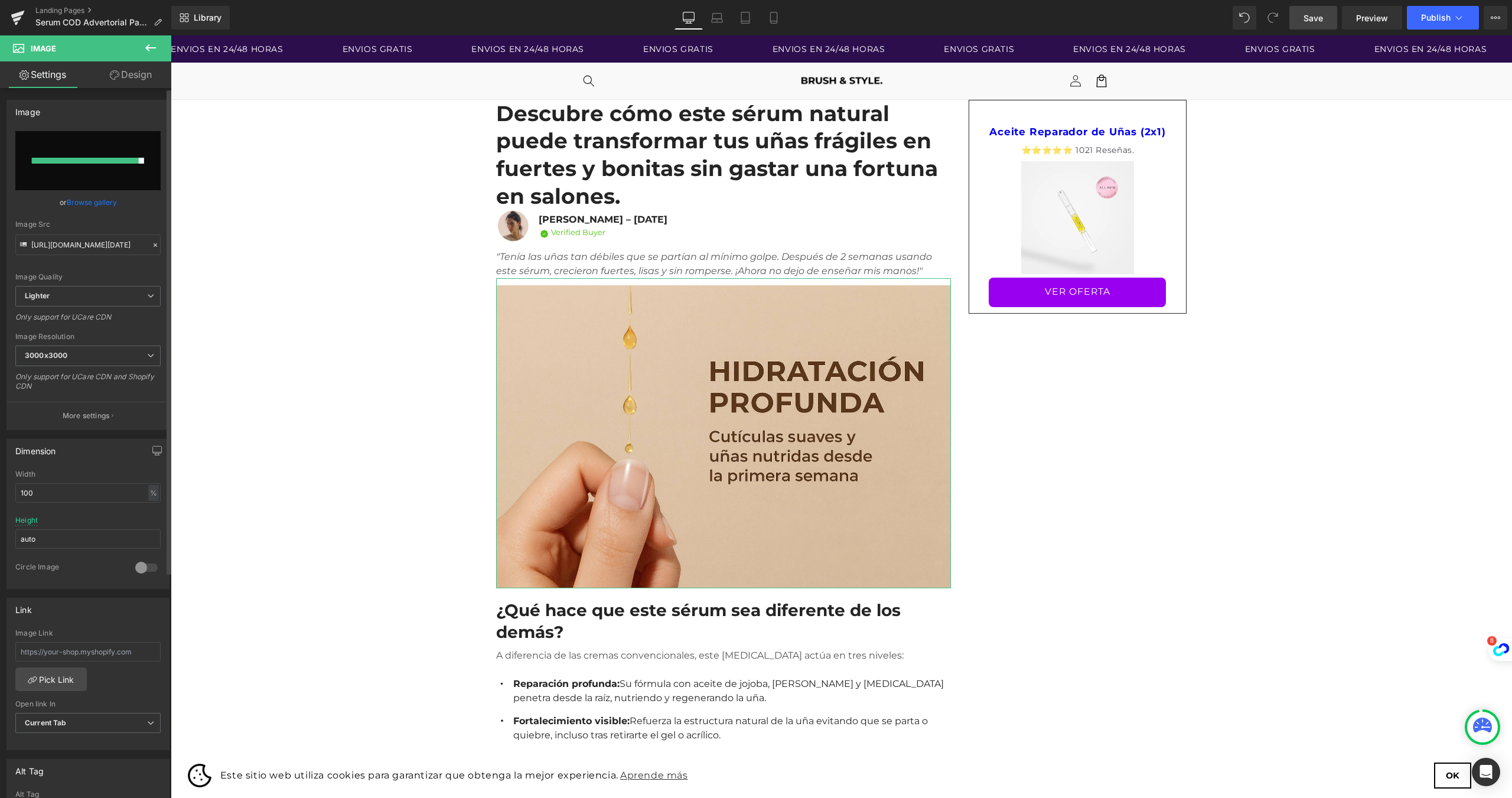
click at [120, 165] on input "file" at bounding box center [88, 161] width 145 height 59
click at [1133, 12] on span "Save" at bounding box center [1313, 18] width 19 height 12
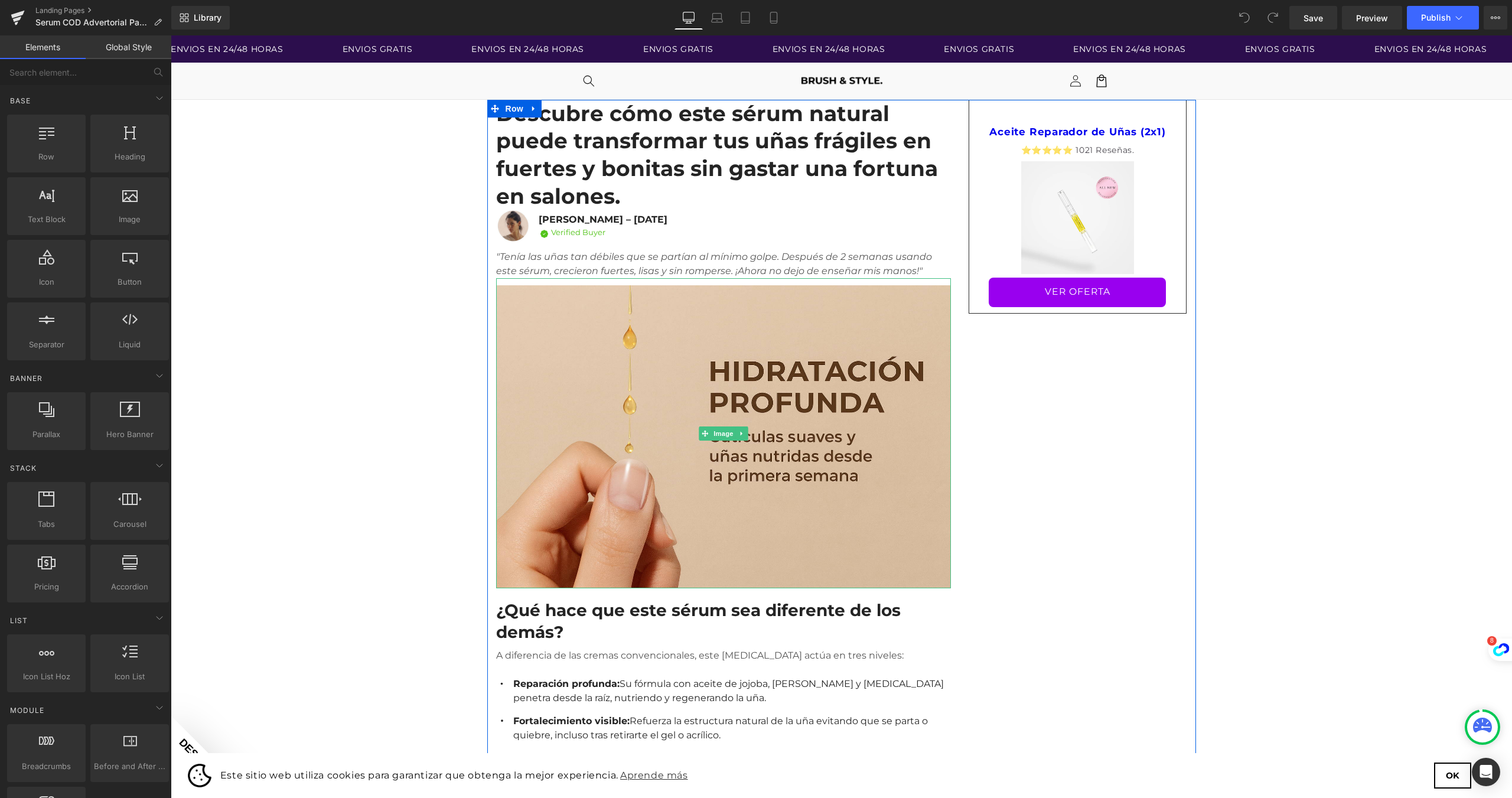
drag, startPoint x: 717, startPoint y: 411, endPoint x: 392, endPoint y: 335, distance: 333.8
click at [717, 426] on span "Image" at bounding box center [723, 433] width 25 height 14
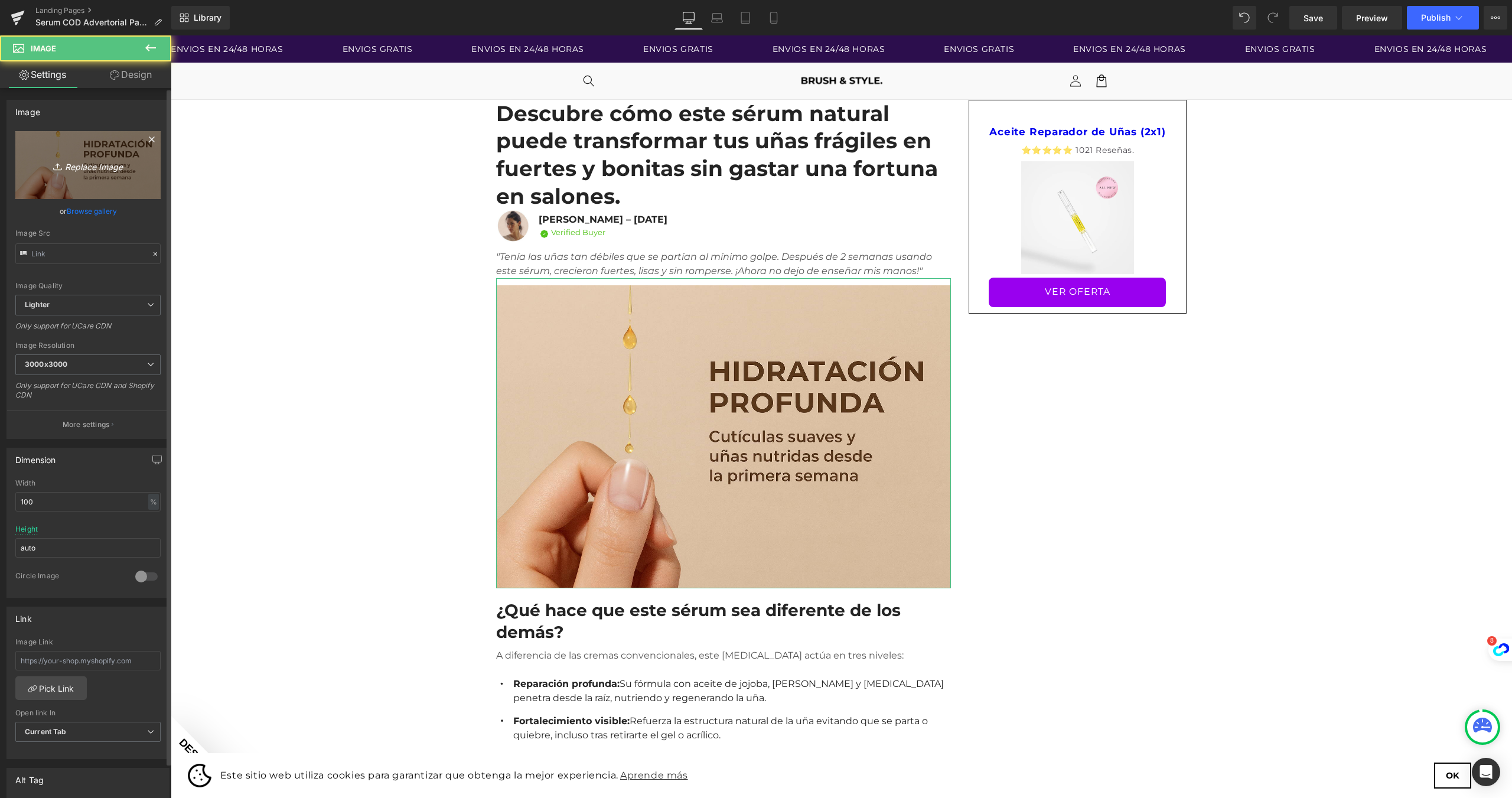
click at [58, 166] on icon at bounding box center [58, 166] width 12 height 12
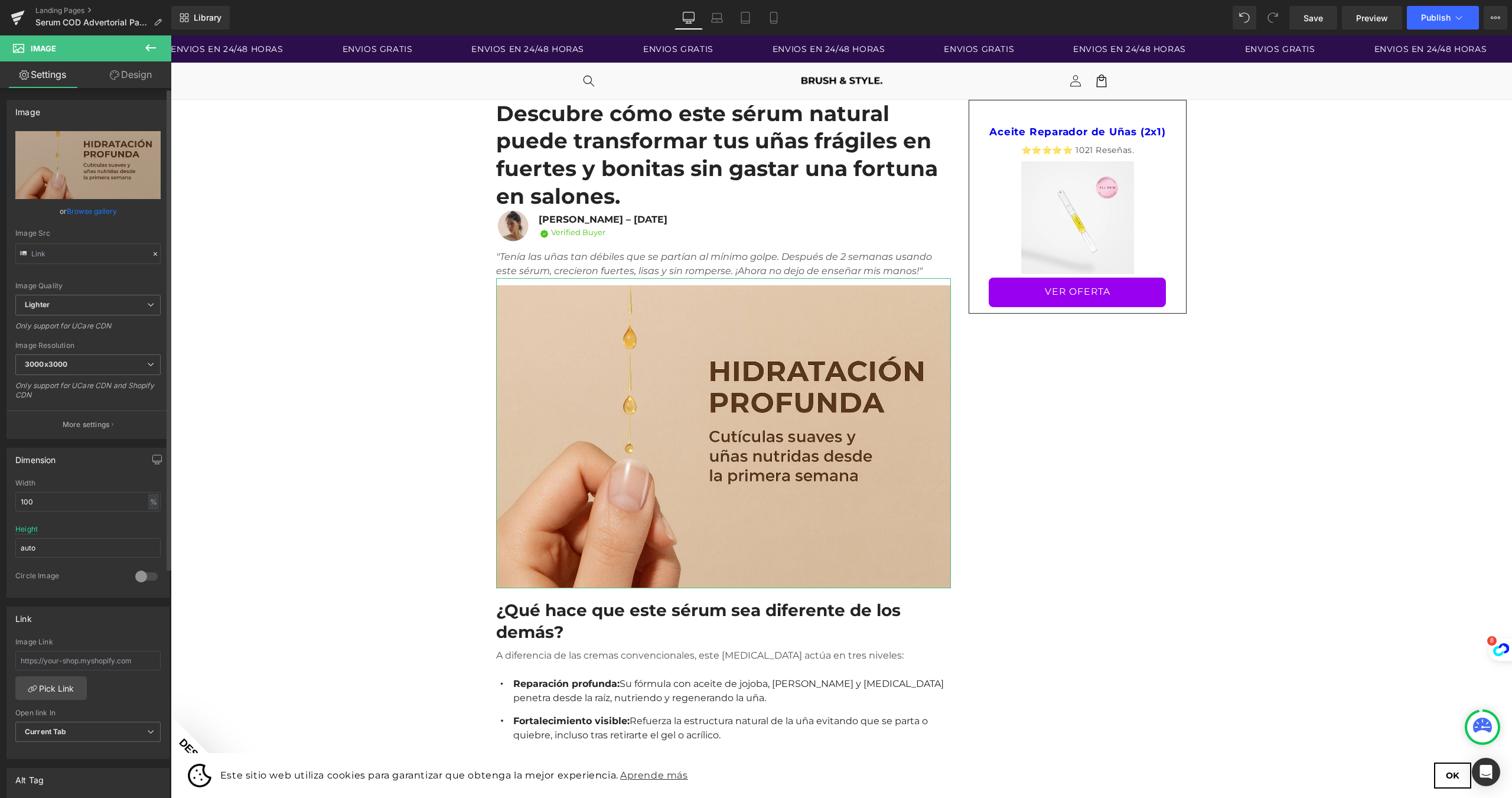
click at [74, 211] on link "Browse gallery" at bounding box center [92, 211] width 51 height 21
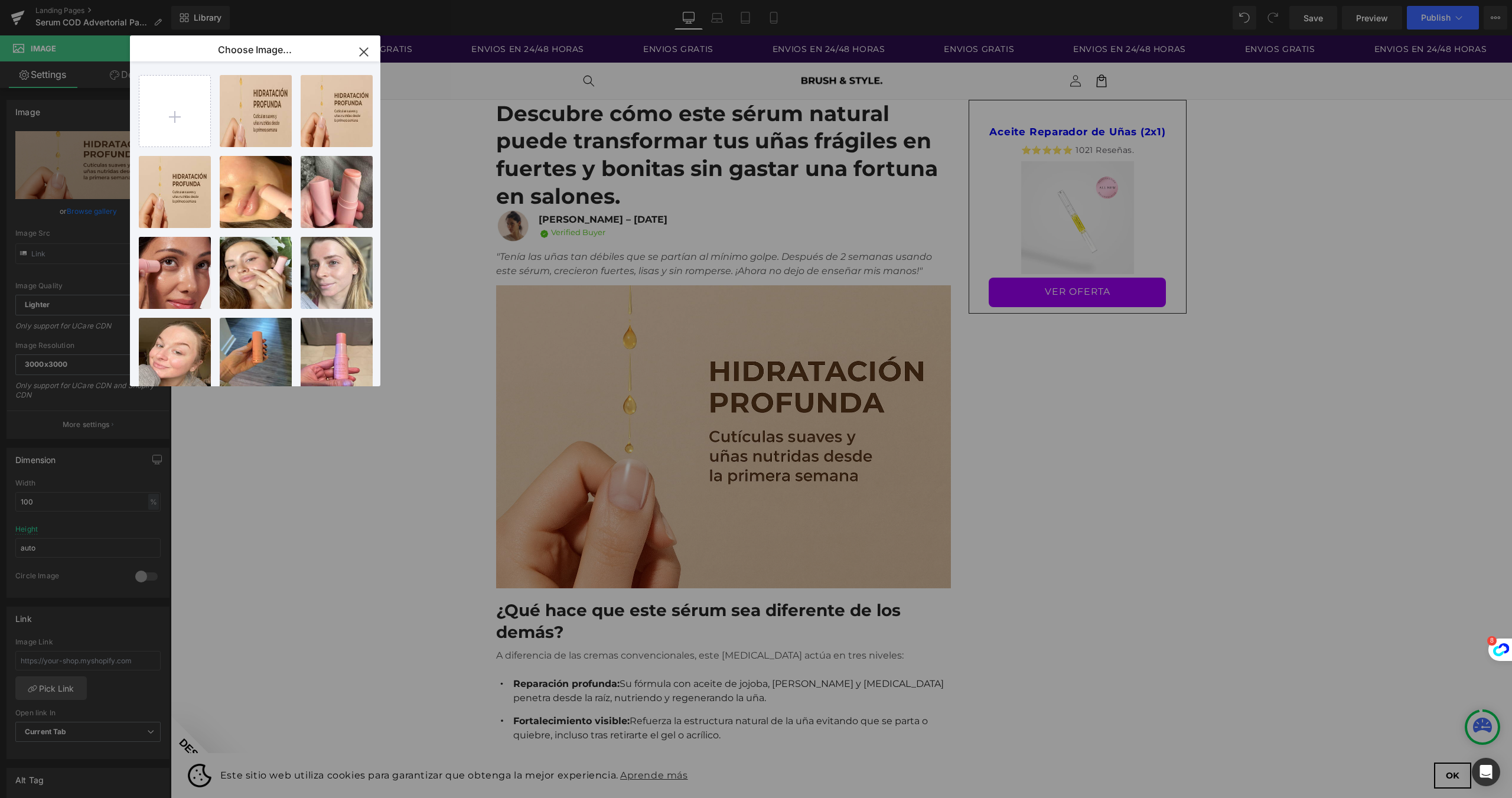
click at [55, 0] on div "Image You are previewing how the will restyle your page. You can not edit Eleme…" at bounding box center [756, 0] width 1512 height 0
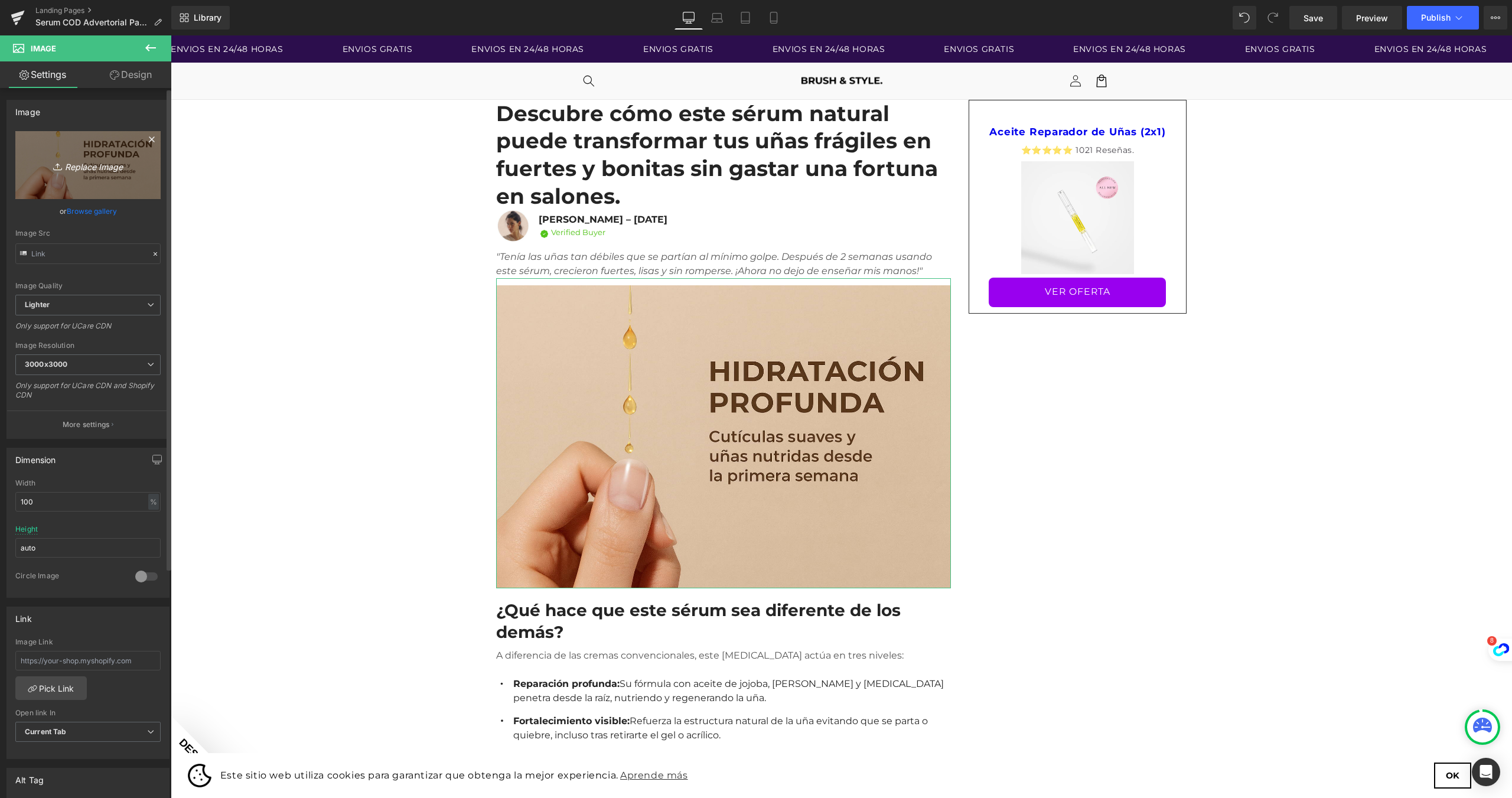
click at [92, 163] on icon "Replace Image" at bounding box center [87, 165] width 94 height 15
type input "C:\fakepath\ChatGPT Image [DATE], 12_15_48.png"
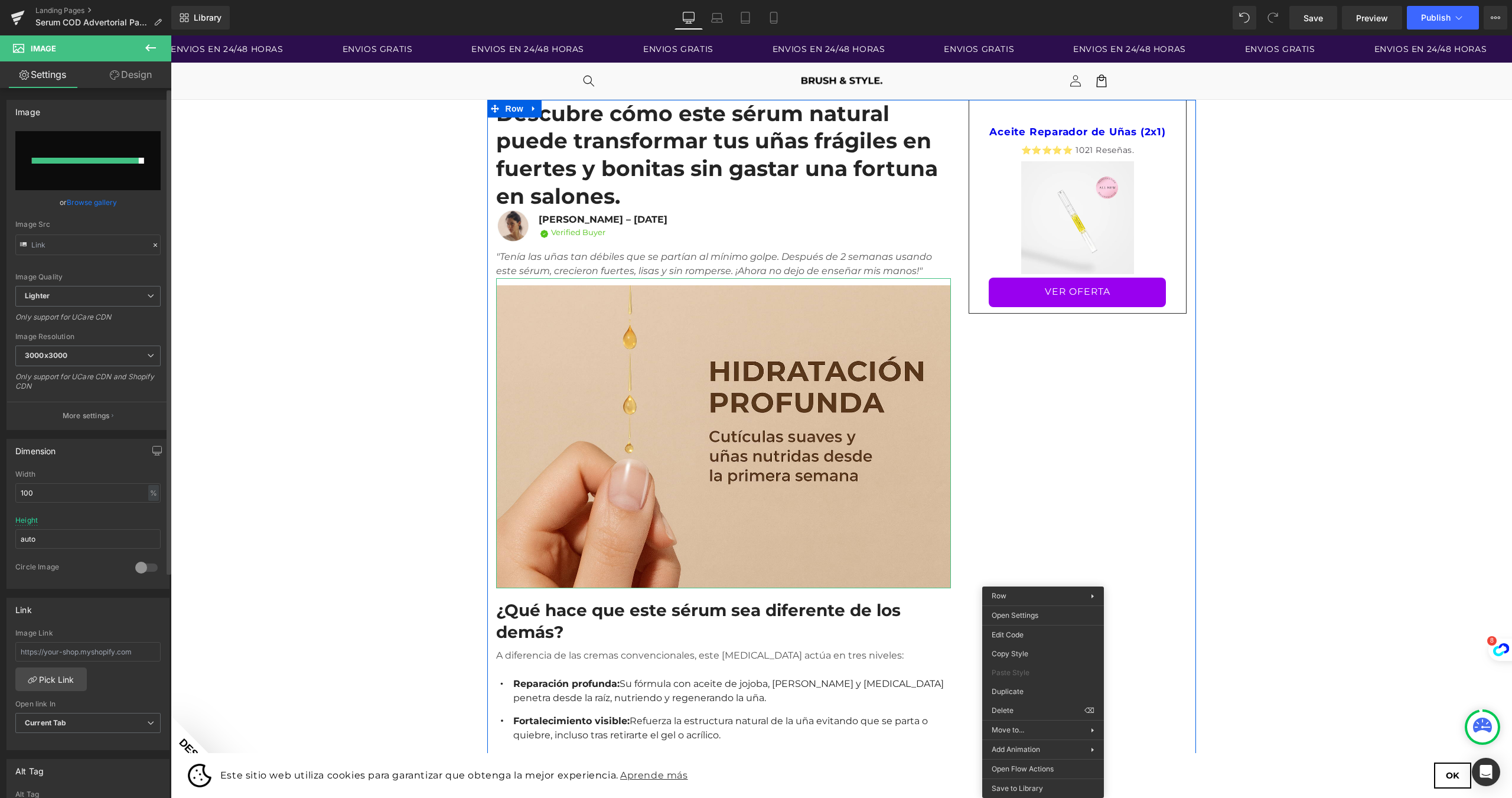
click at [111, 141] on input "file" at bounding box center [88, 161] width 145 height 59
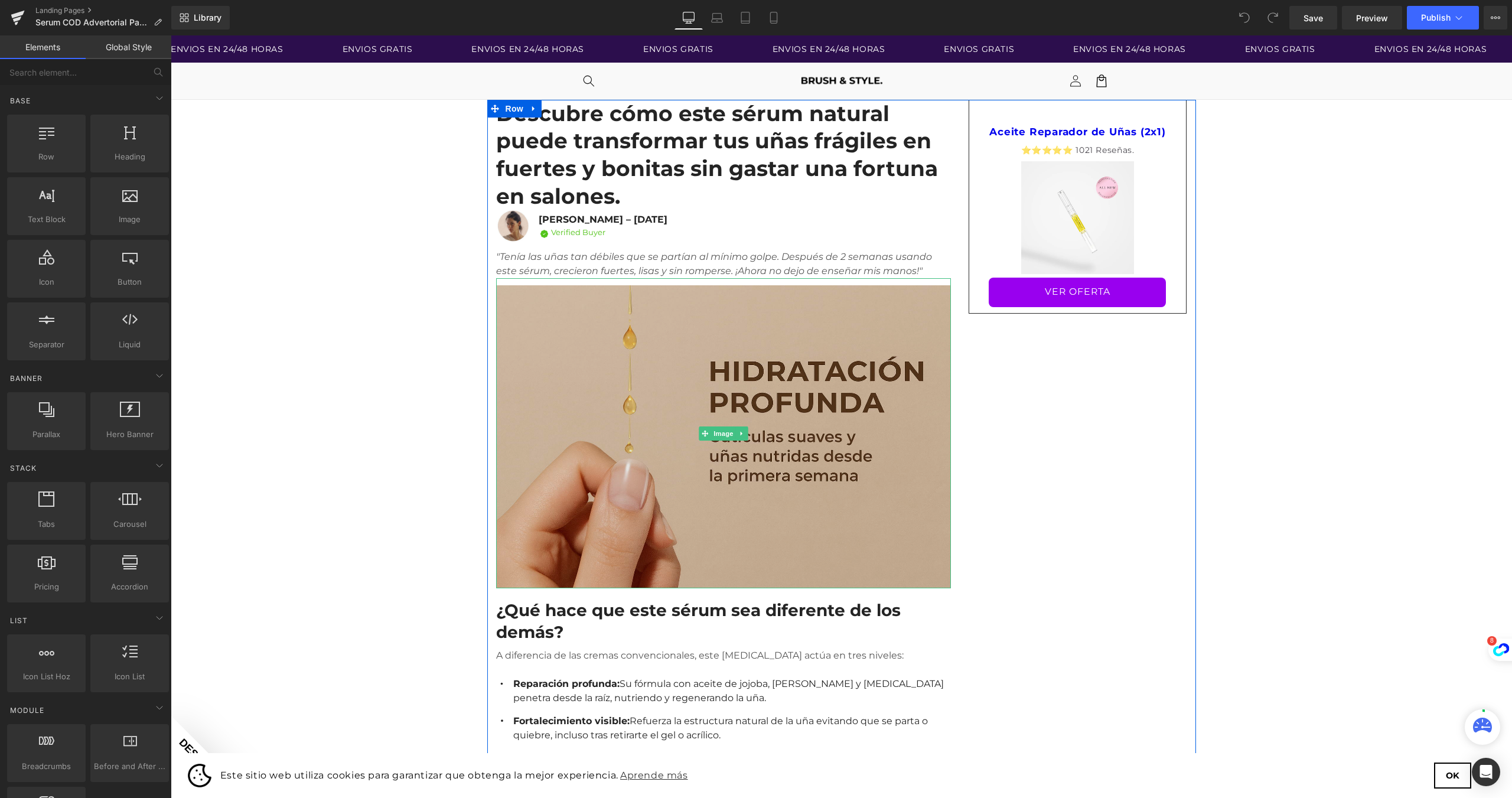
click at [705, 428] on img at bounding box center [723, 433] width 455 height 310
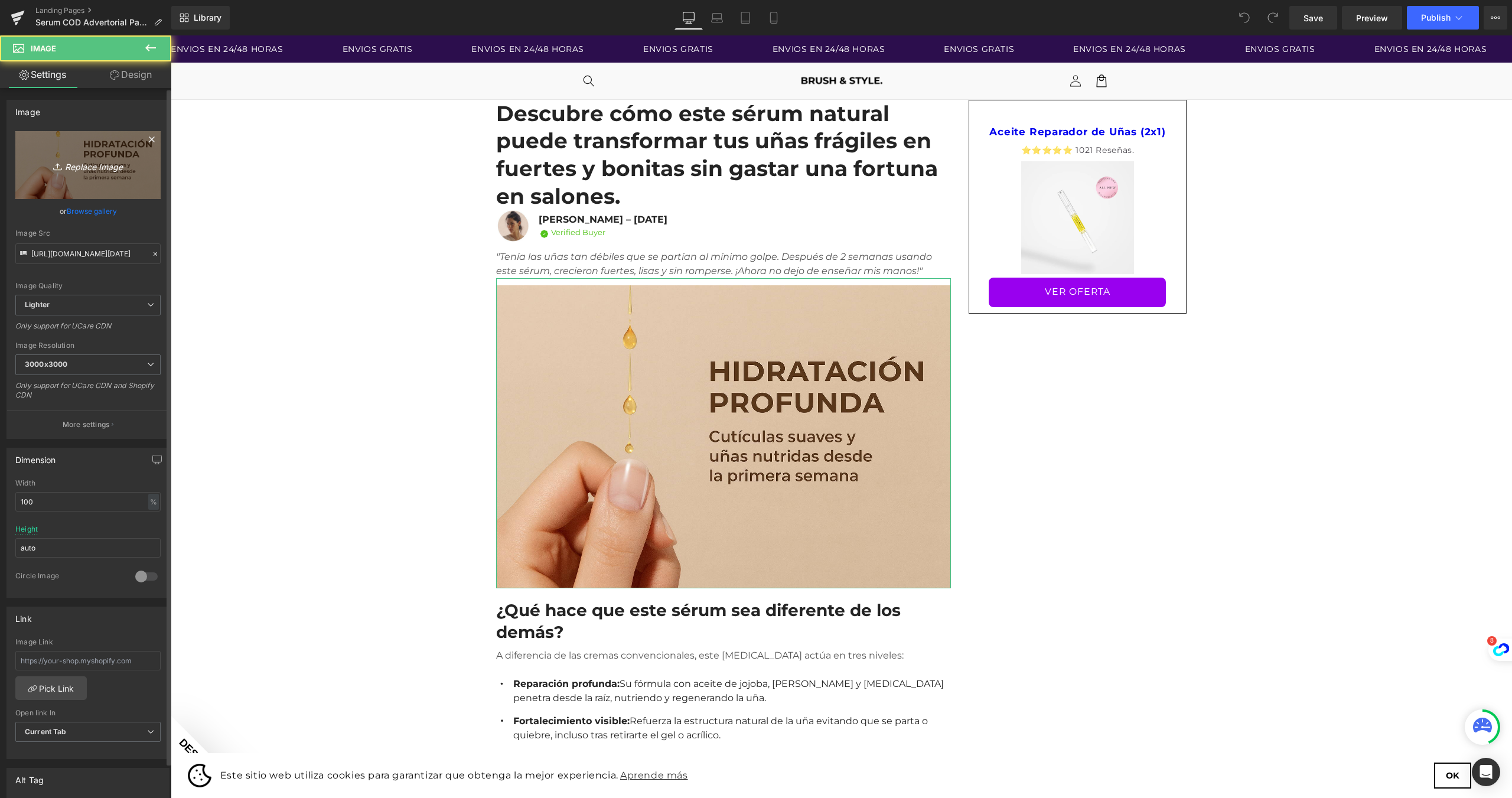
click at [56, 157] on link "Replace Image" at bounding box center [88, 165] width 145 height 68
click at [90, 168] on icon "Replace Image" at bounding box center [87, 165] width 94 height 15
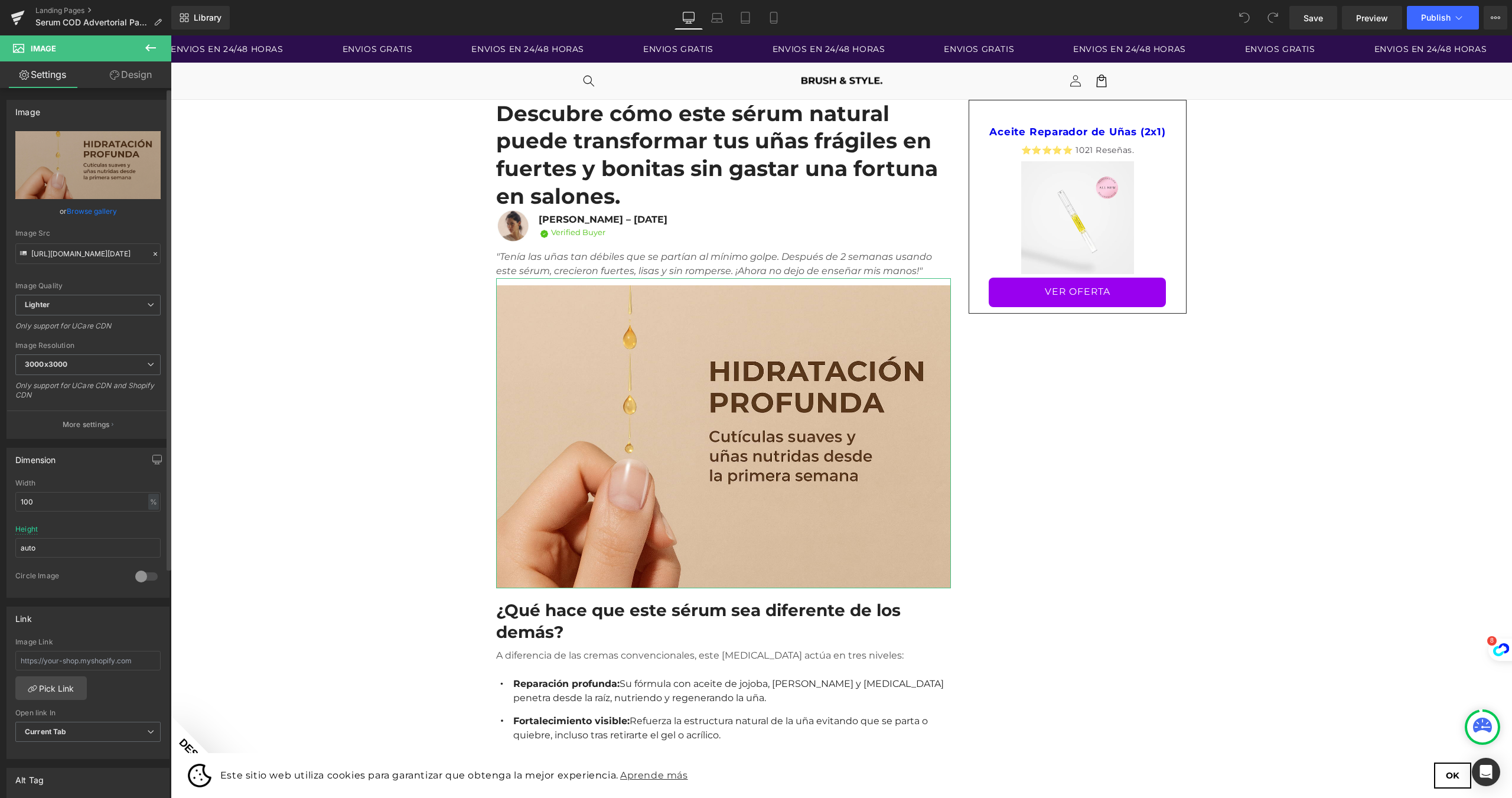
click at [98, 210] on link "Browse gallery" at bounding box center [92, 211] width 51 height 21
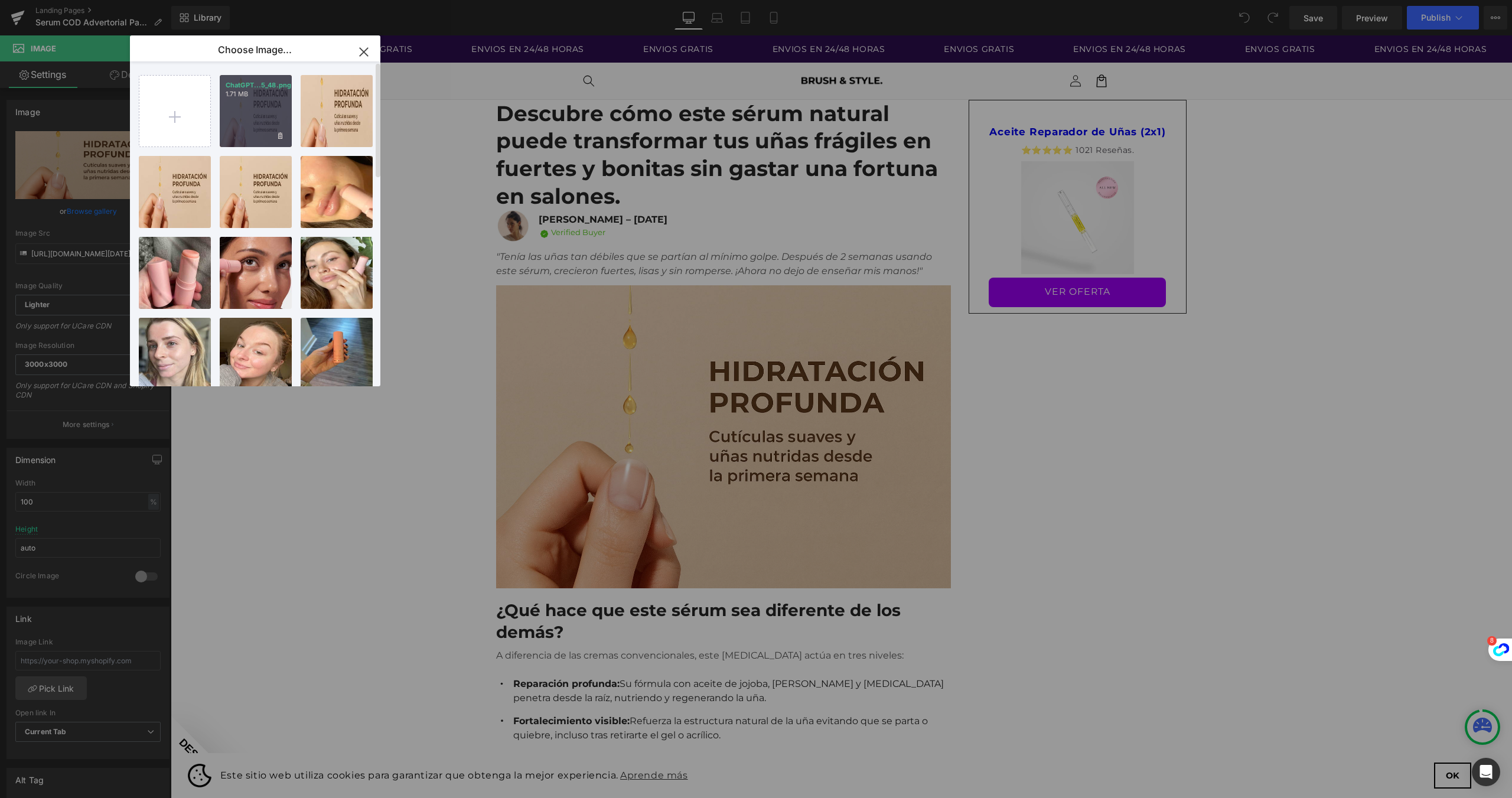
click at [257, 94] on p "1.71 MB" at bounding box center [255, 93] width 60 height 9
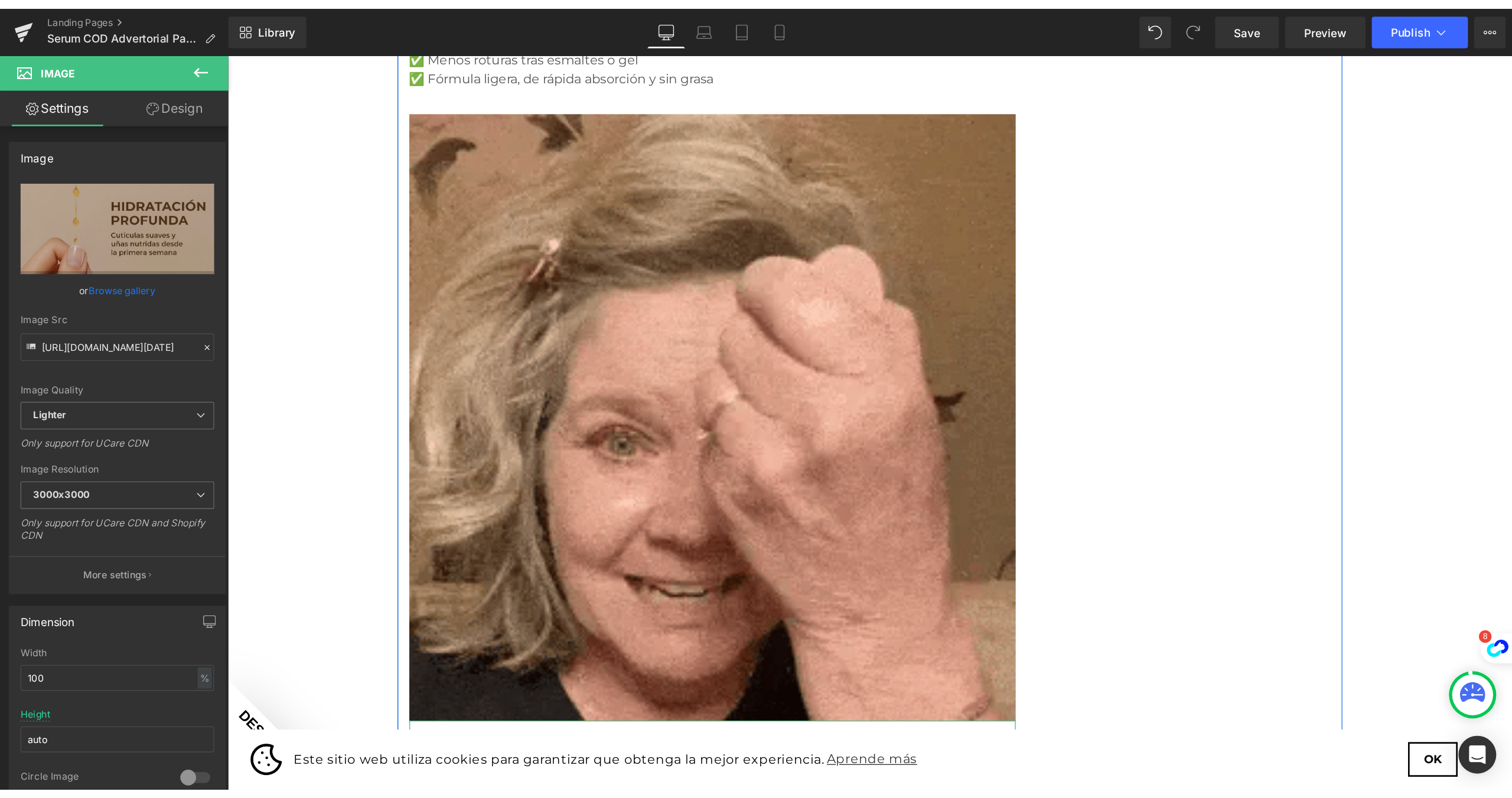
scroll to position [827, 0]
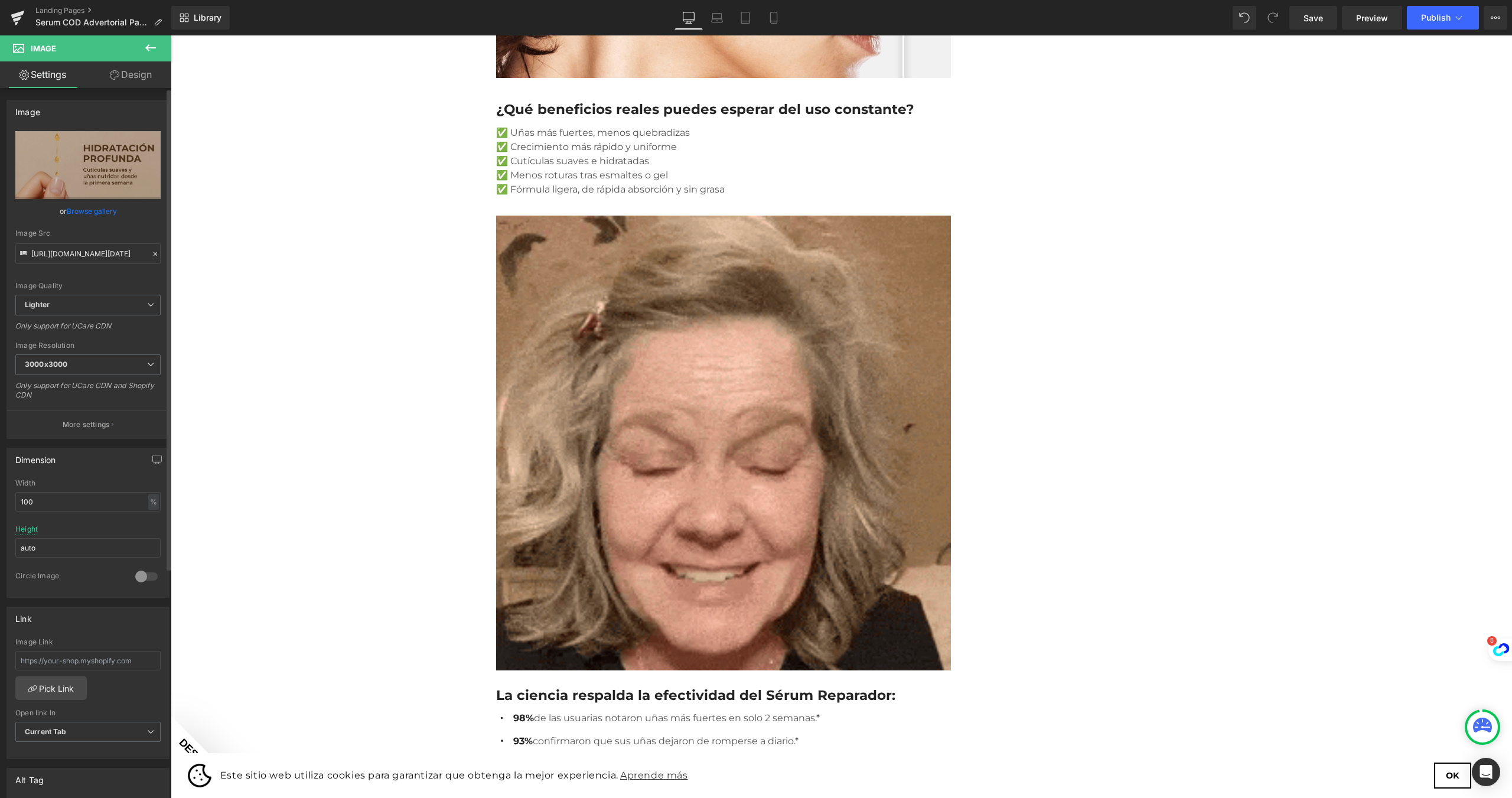
click at [93, 208] on link "Browse gallery" at bounding box center [92, 211] width 51 height 21
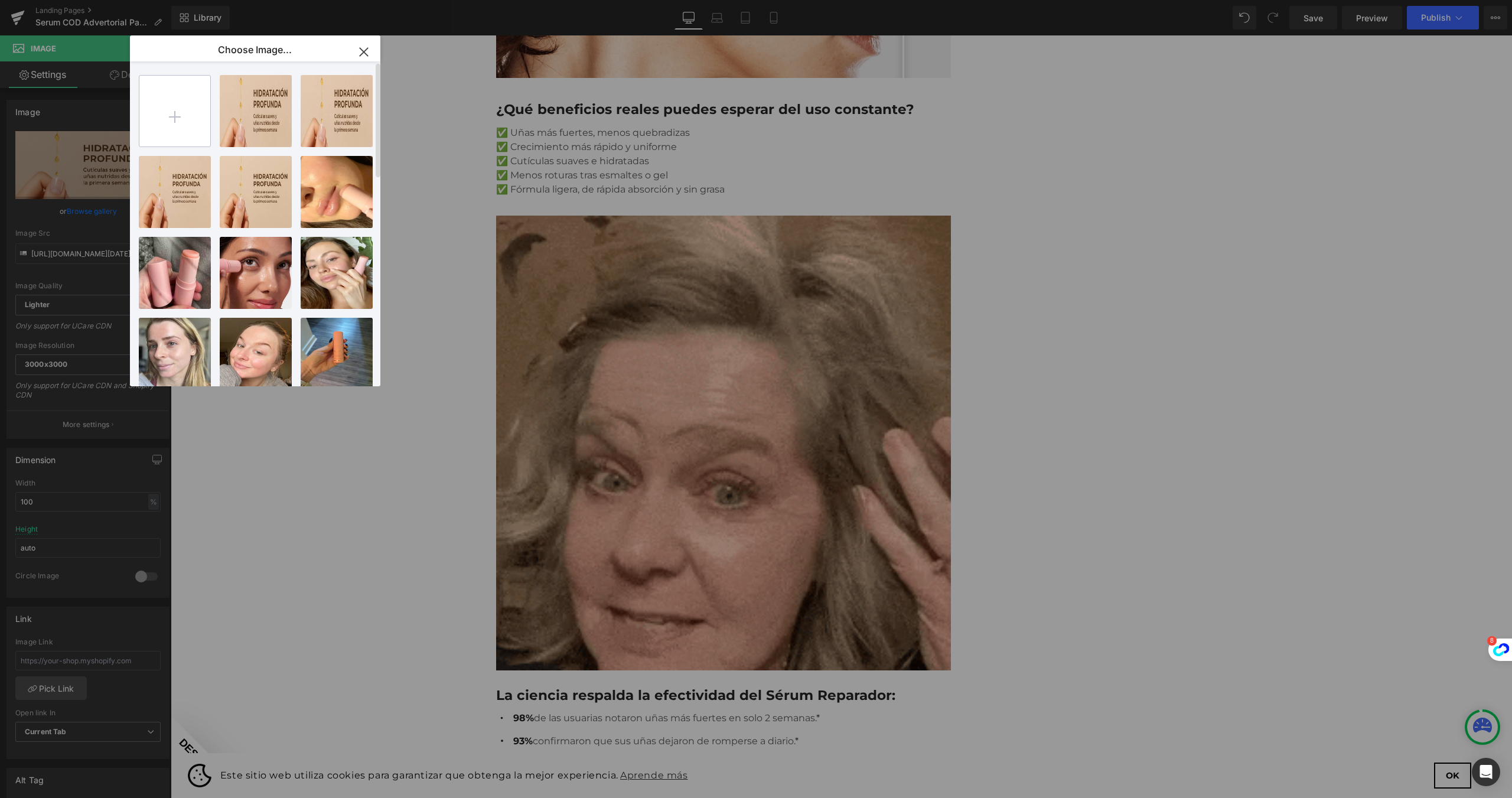
click at [150, 115] on input "file" at bounding box center [174, 110] width 71 height 71
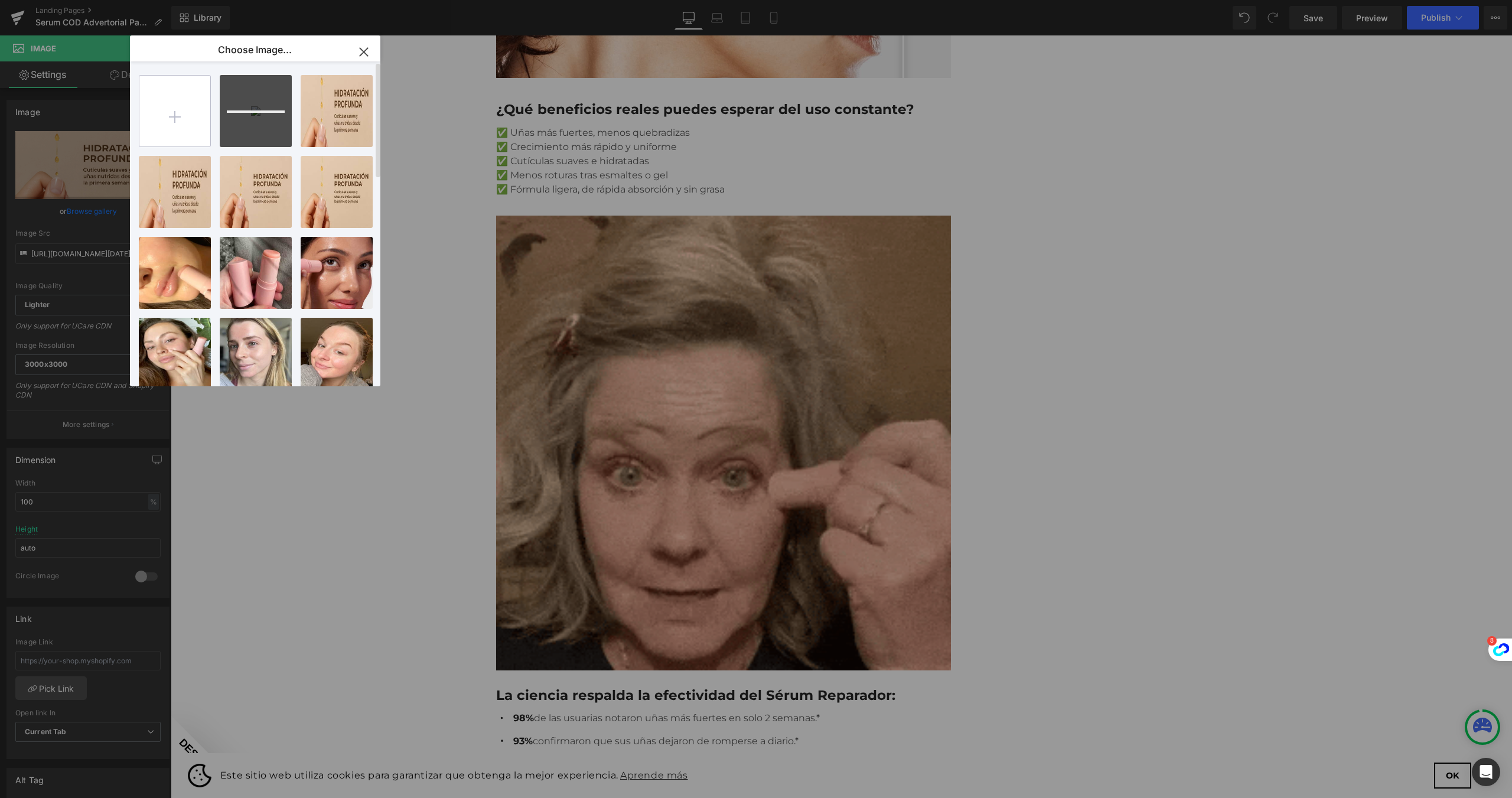
click at [176, 100] on input "file" at bounding box center [174, 110] width 71 height 71
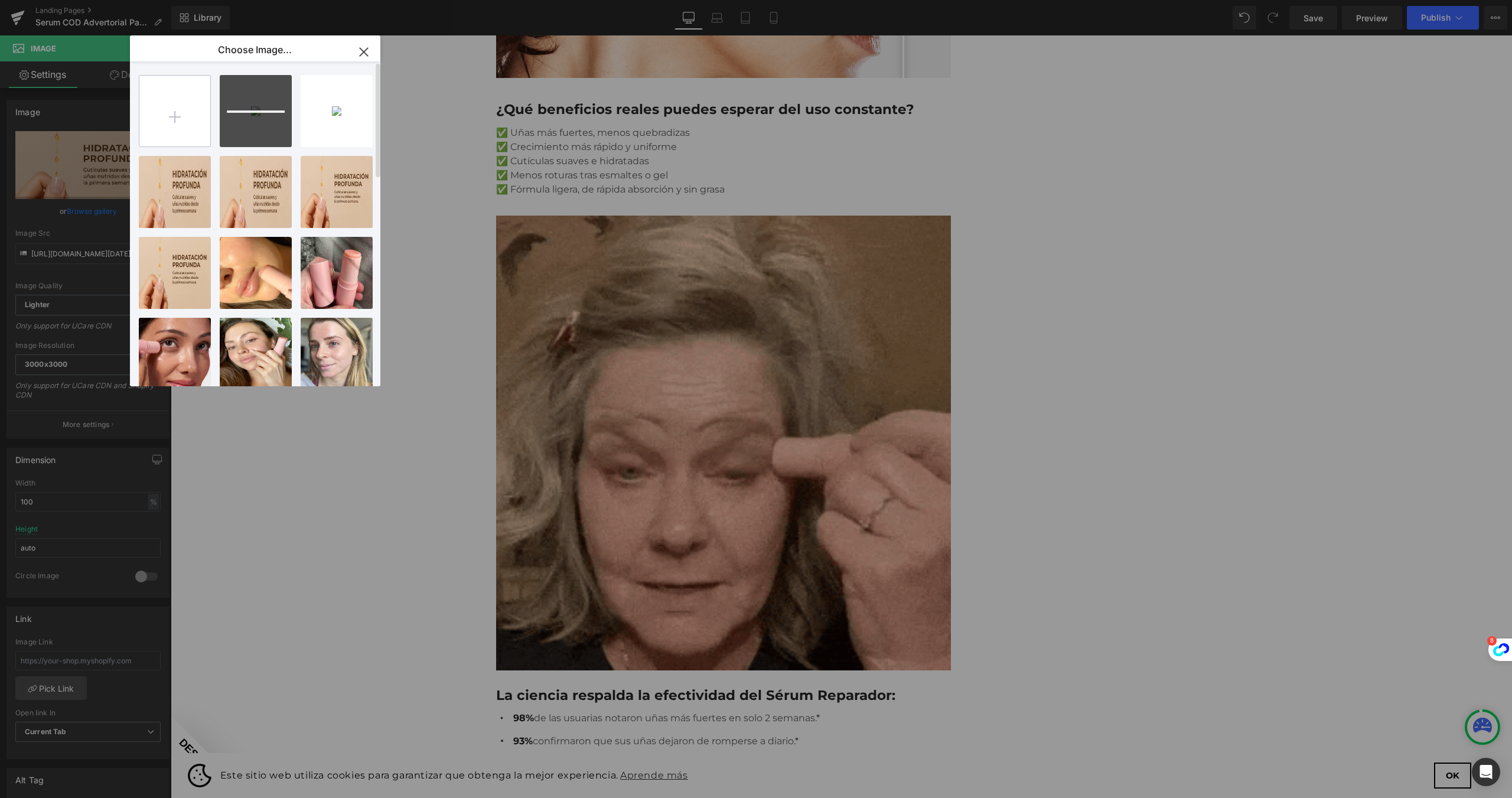
click at [191, 121] on input "file" at bounding box center [174, 110] width 71 height 71
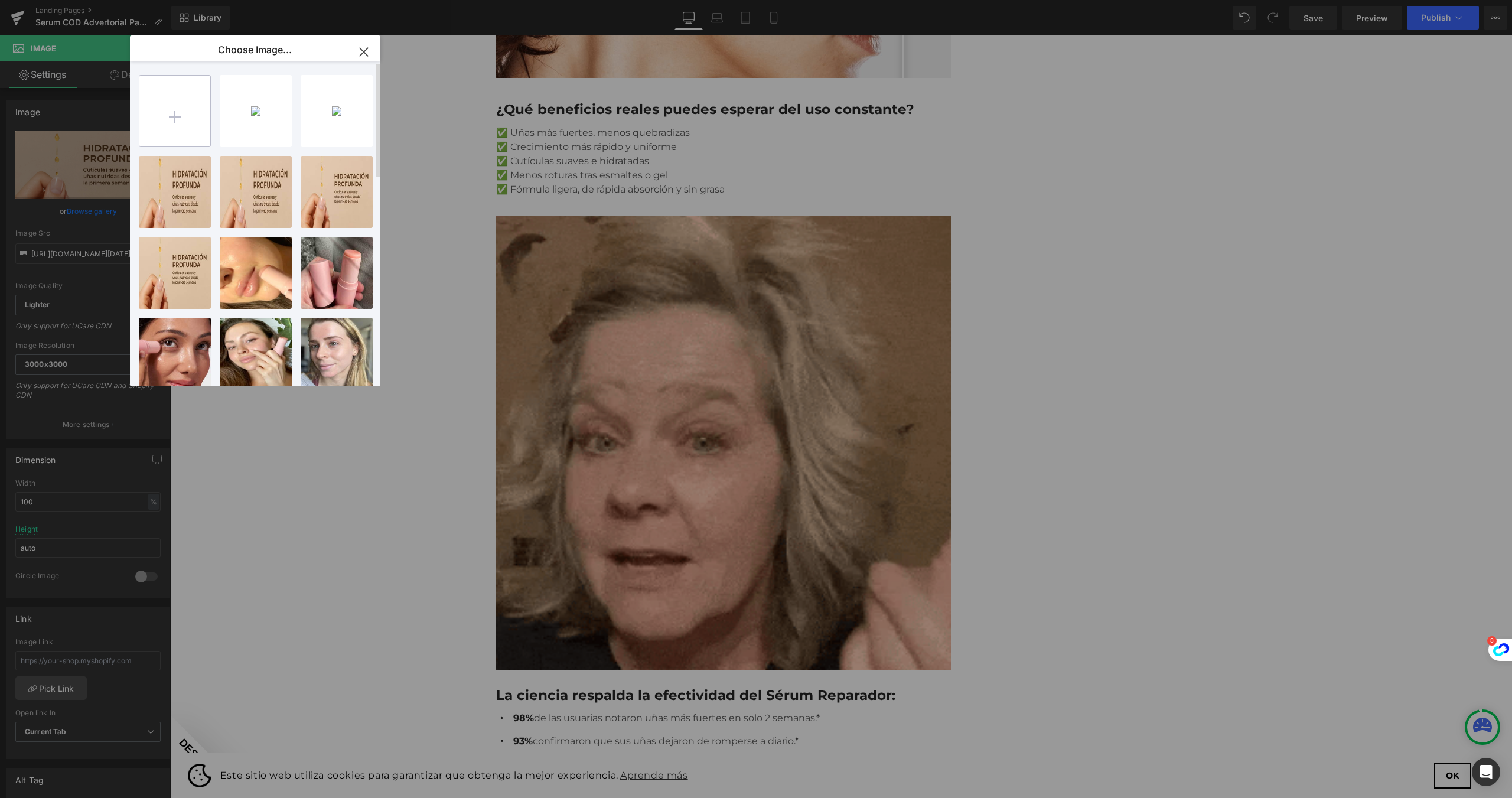
type input "C:\fakepath\ChatGPT Image 18 ago 2025, 12_25_56.jpg"
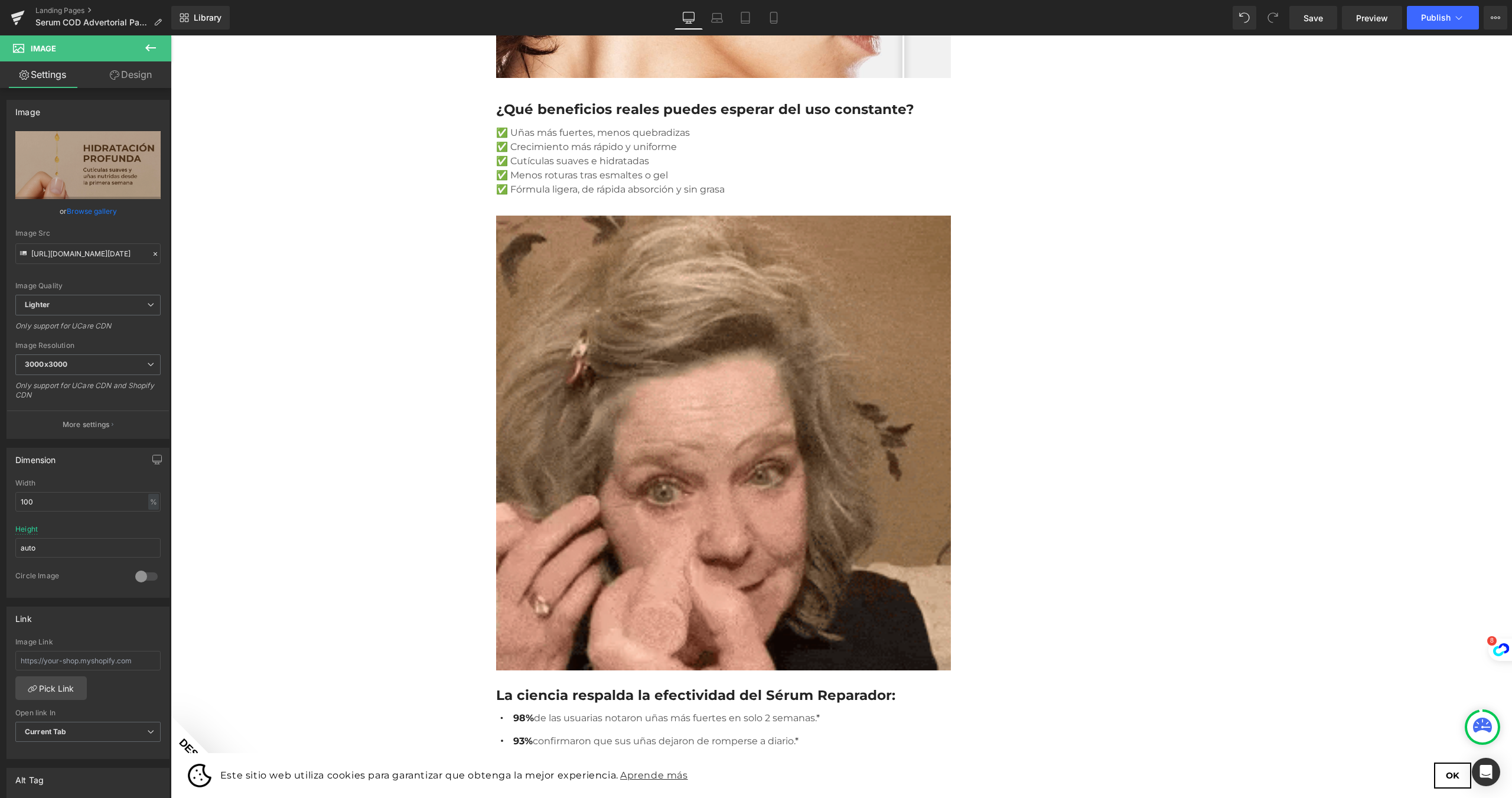
drag, startPoint x: 578, startPoint y: 137, endPoint x: 409, endPoint y: 98, distance: 173.4
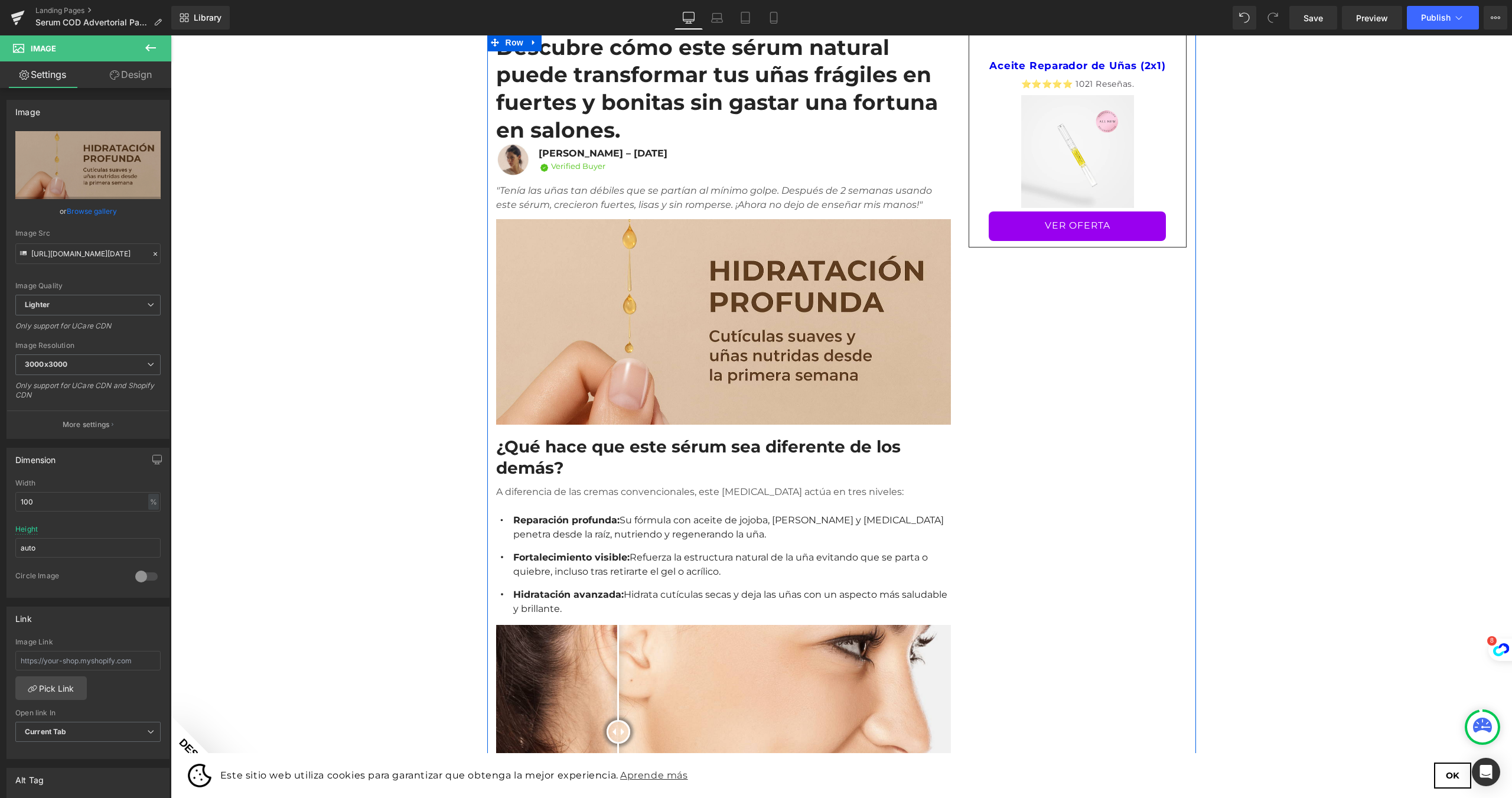
scroll to position [296, 0]
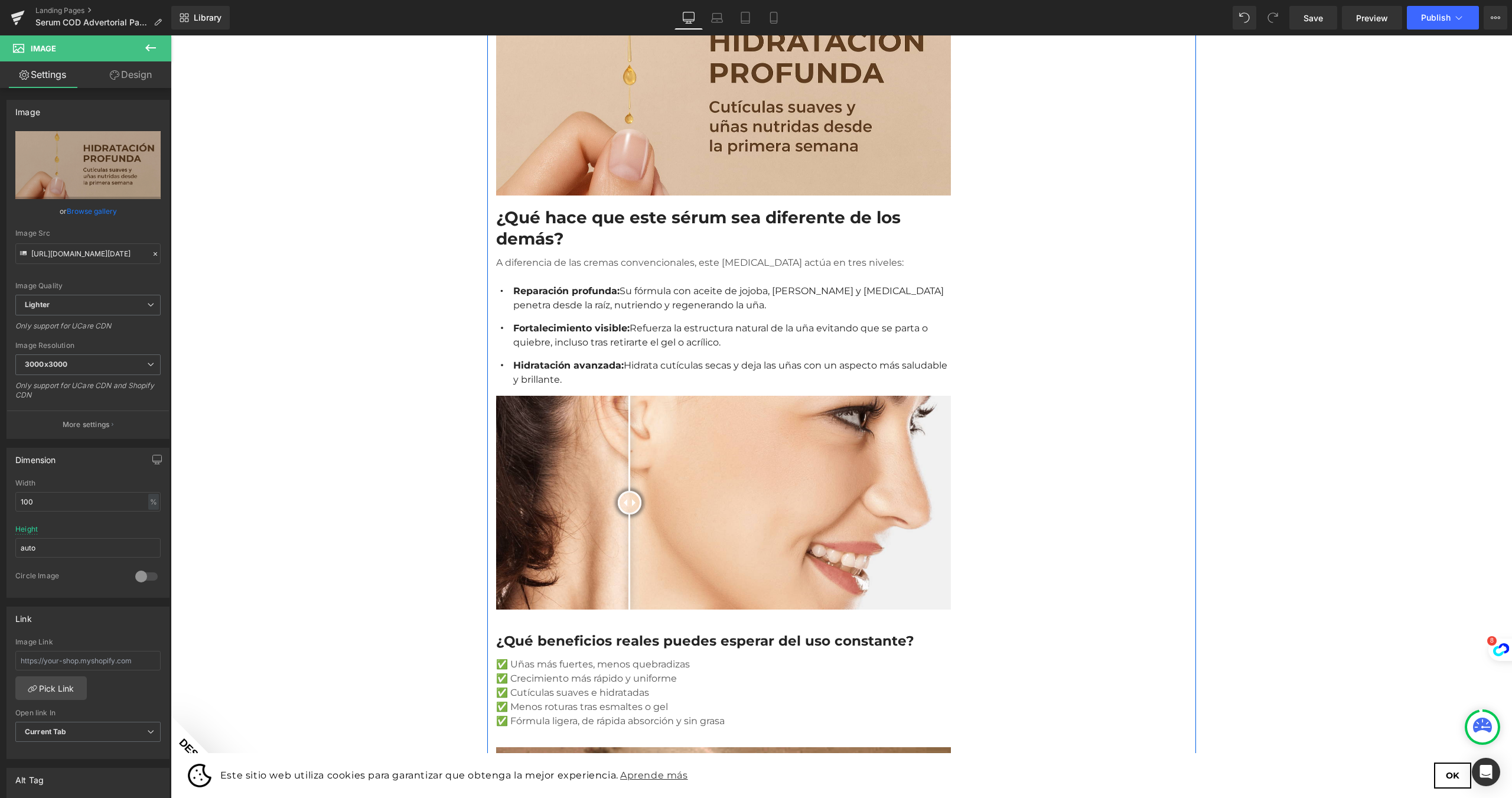
click at [625, 491] on div at bounding box center [629, 502] width 23 height 23
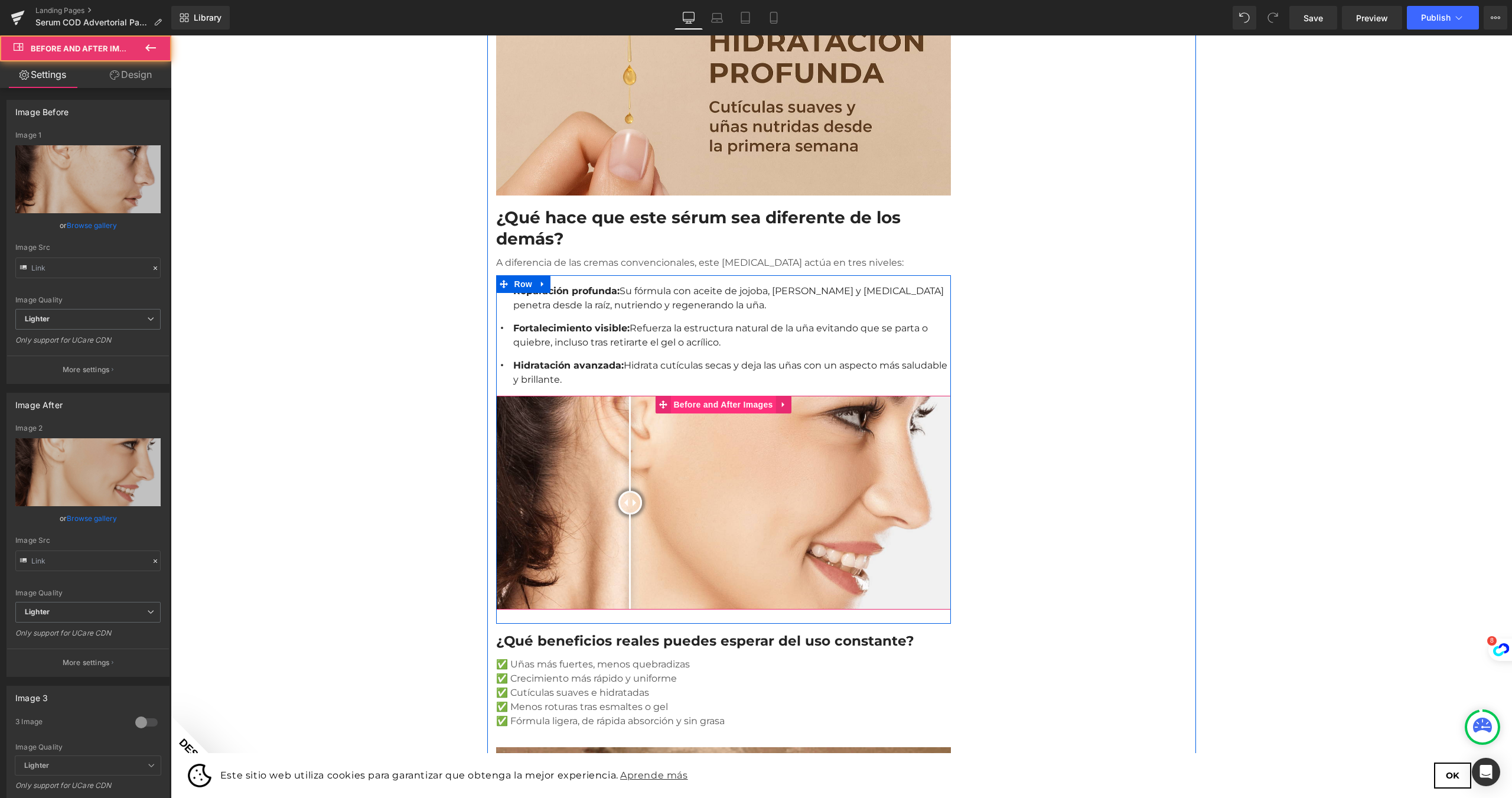
click at [710, 396] on span "Before and After Images" at bounding box center [723, 404] width 105 height 18
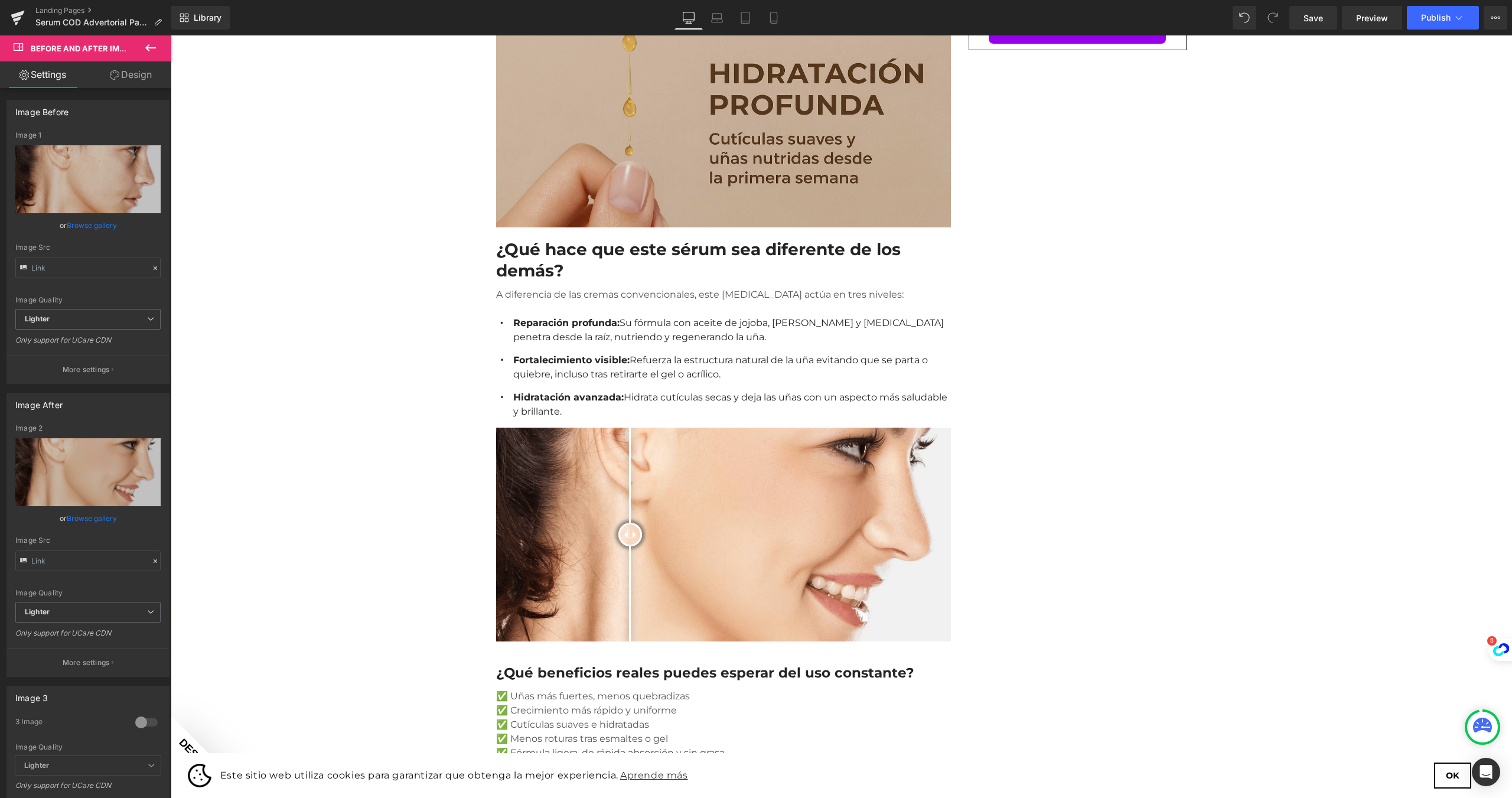
click at [632, 149] on img at bounding box center [723, 121] width 455 height 212
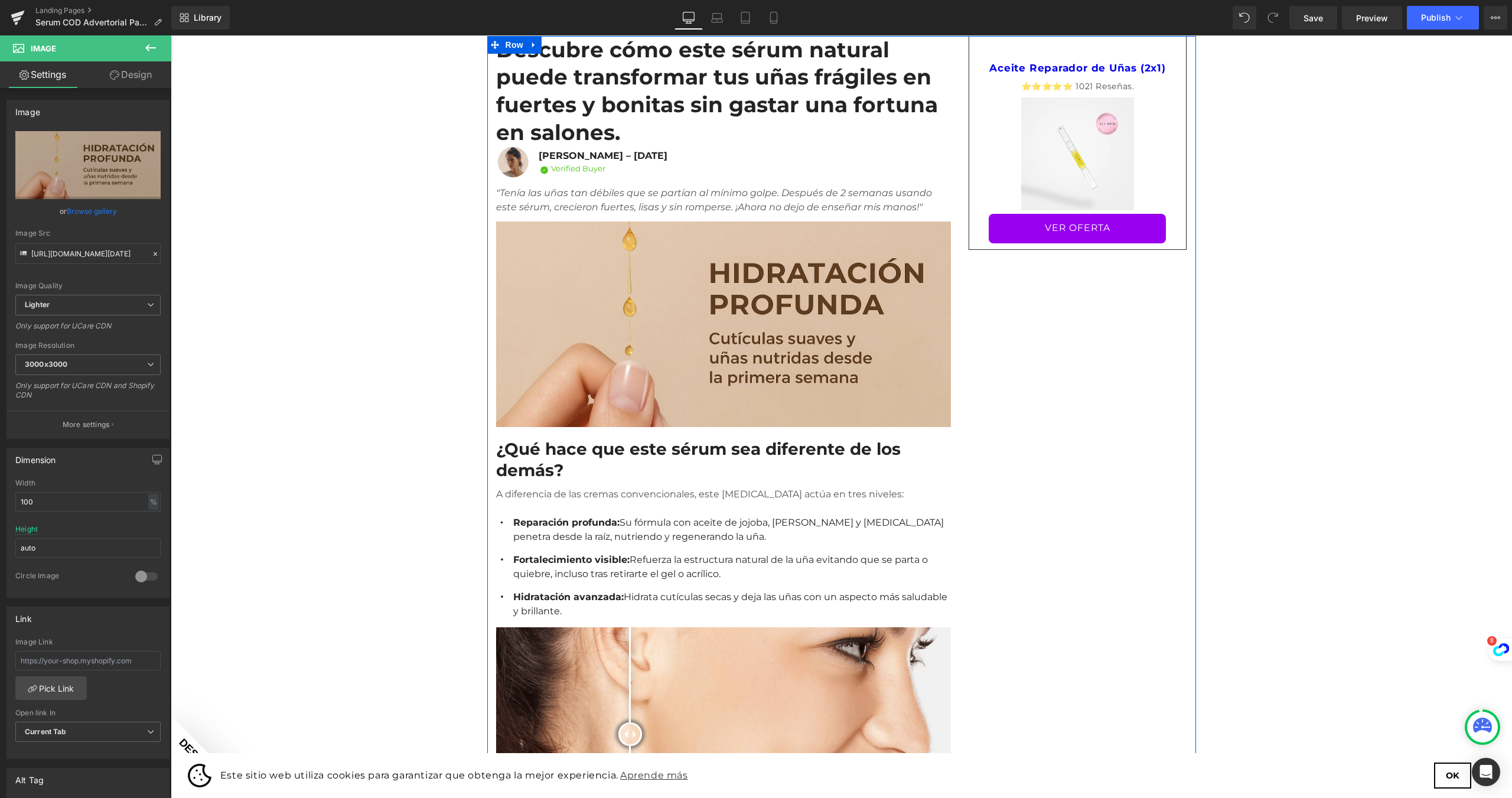
scroll to position [59, 0]
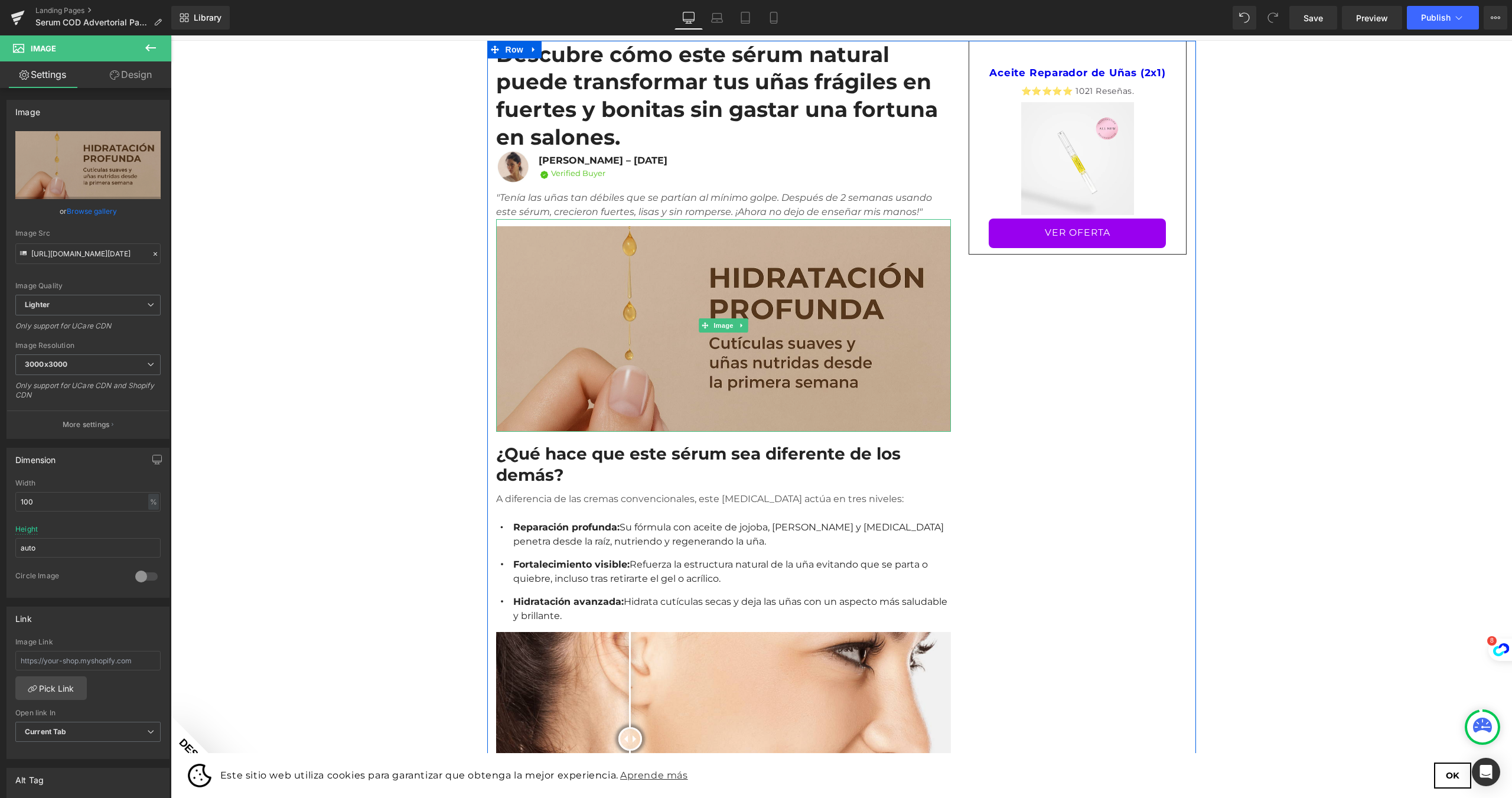
click at [622, 219] on img at bounding box center [723, 325] width 455 height 212
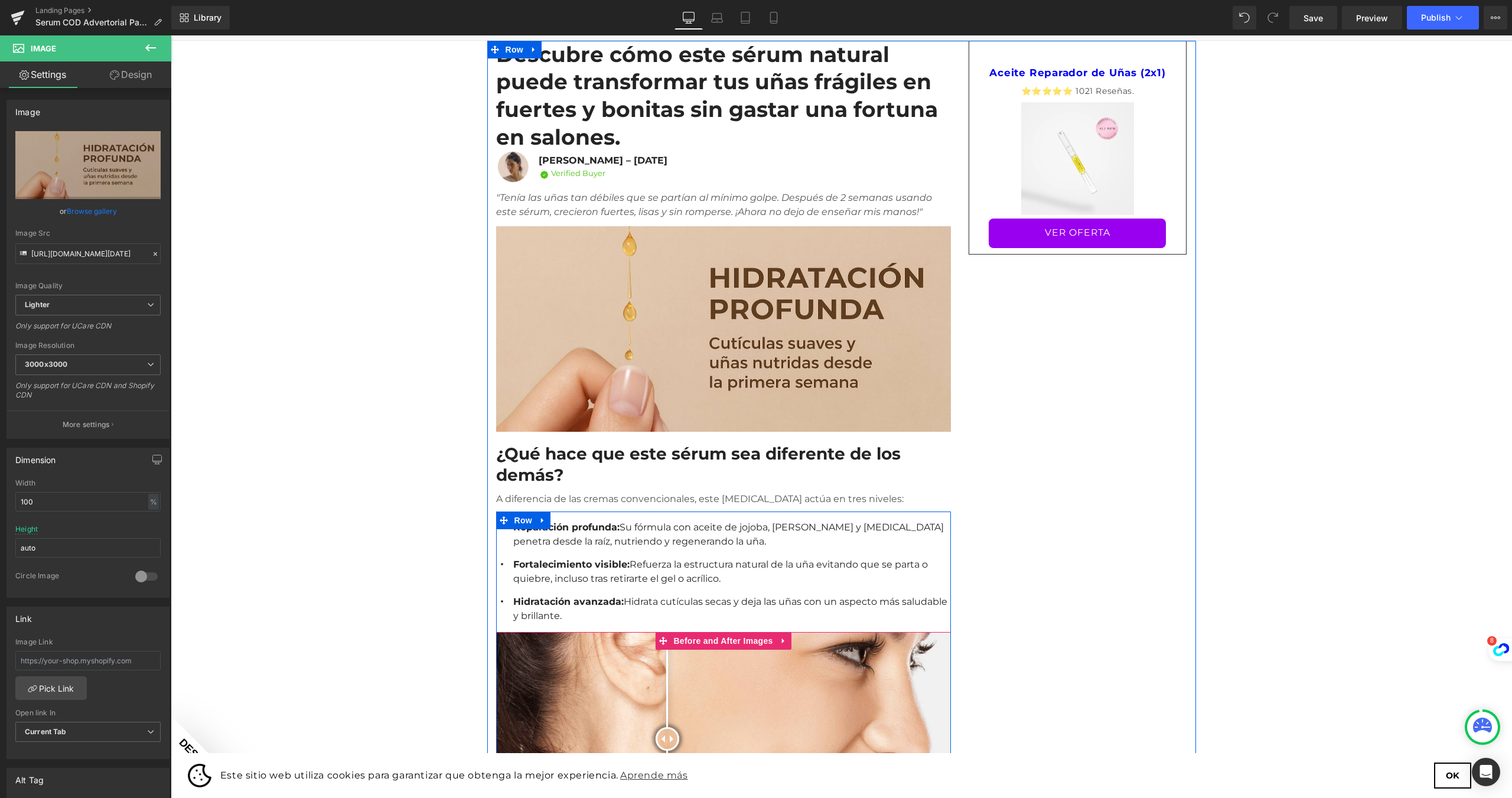
click at [663, 727] on div at bounding box center [667, 739] width 23 height 23
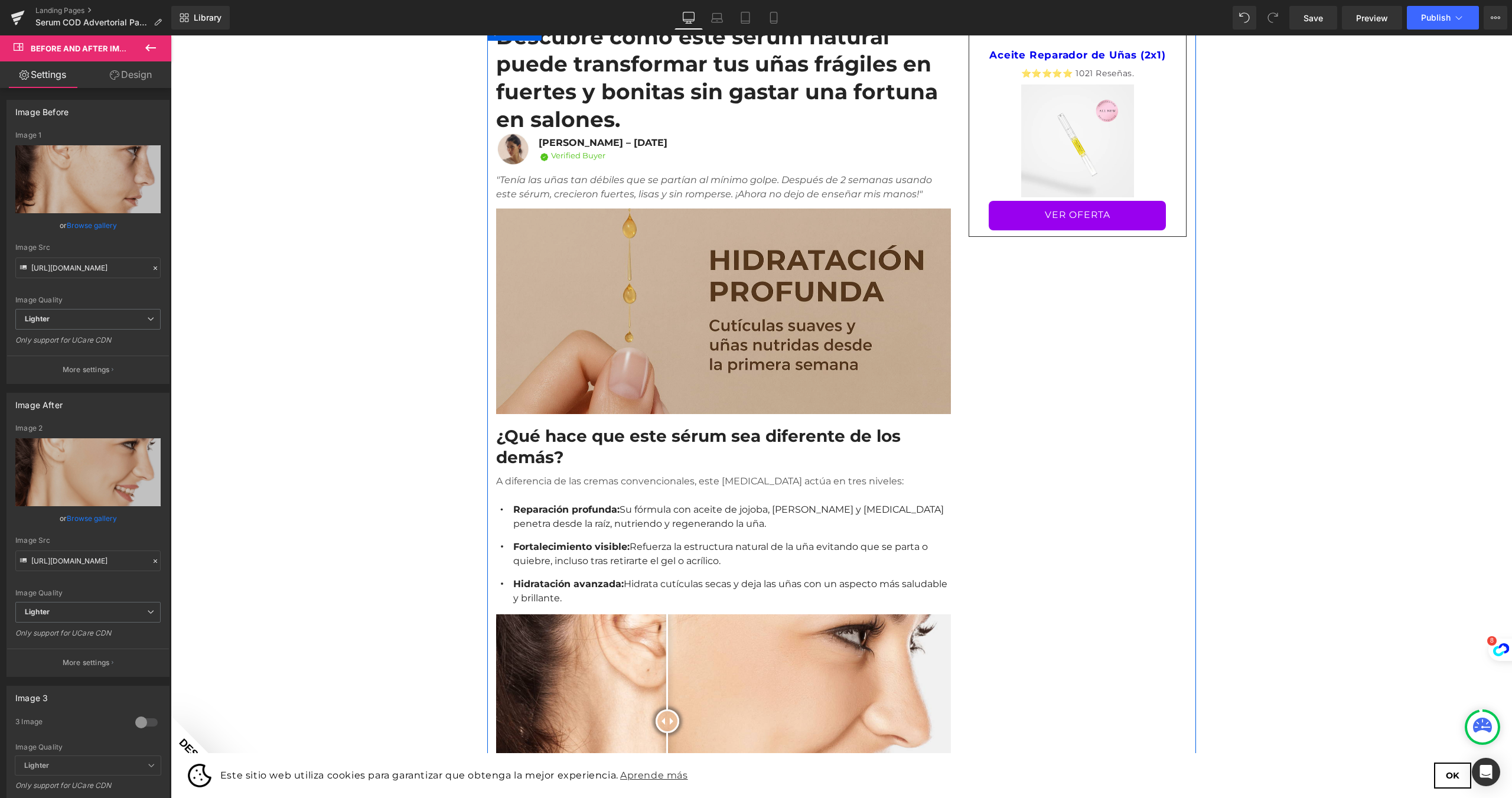
scroll to position [0, 0]
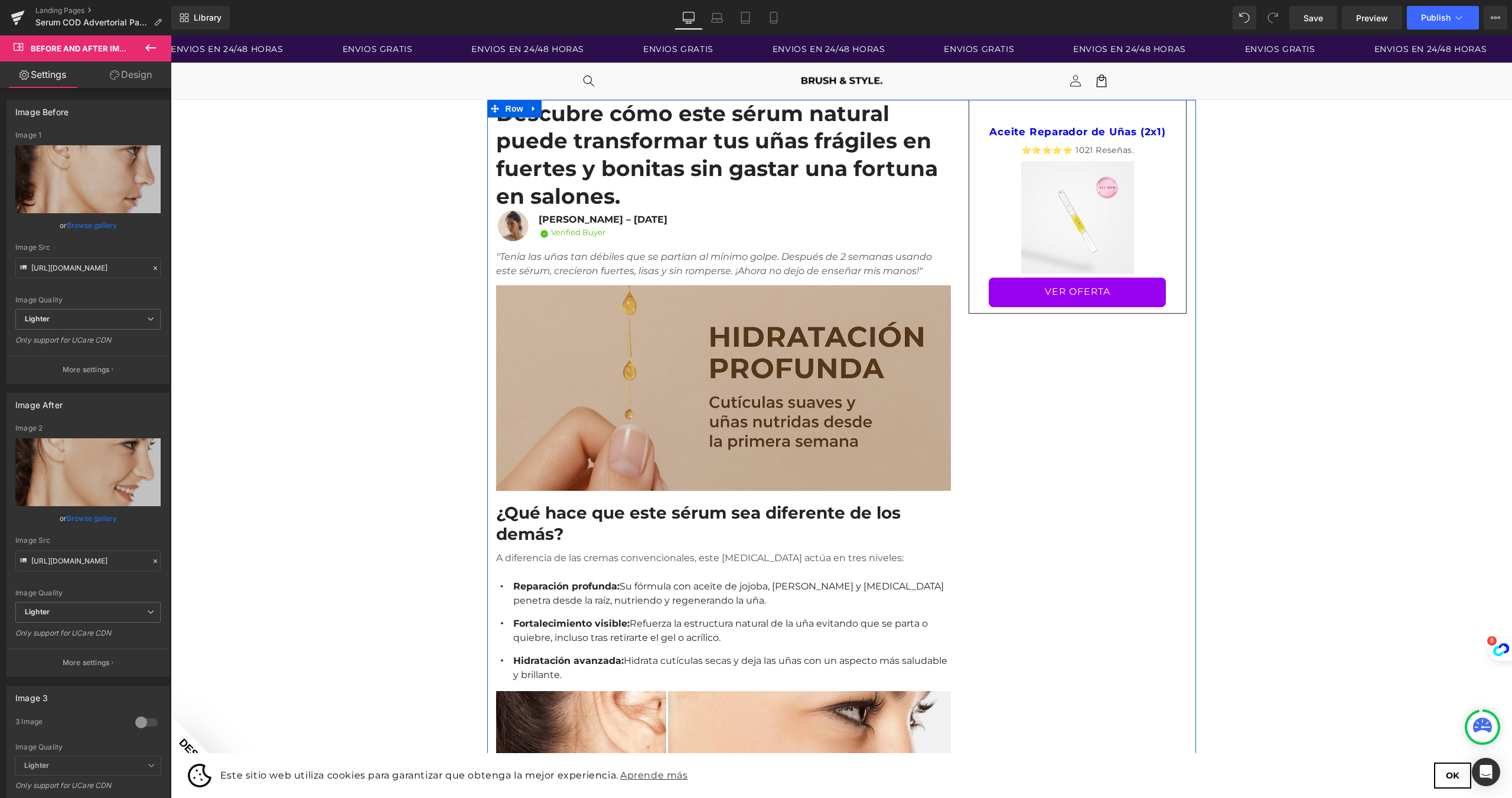
click at [632, 370] on img at bounding box center [723, 384] width 455 height 212
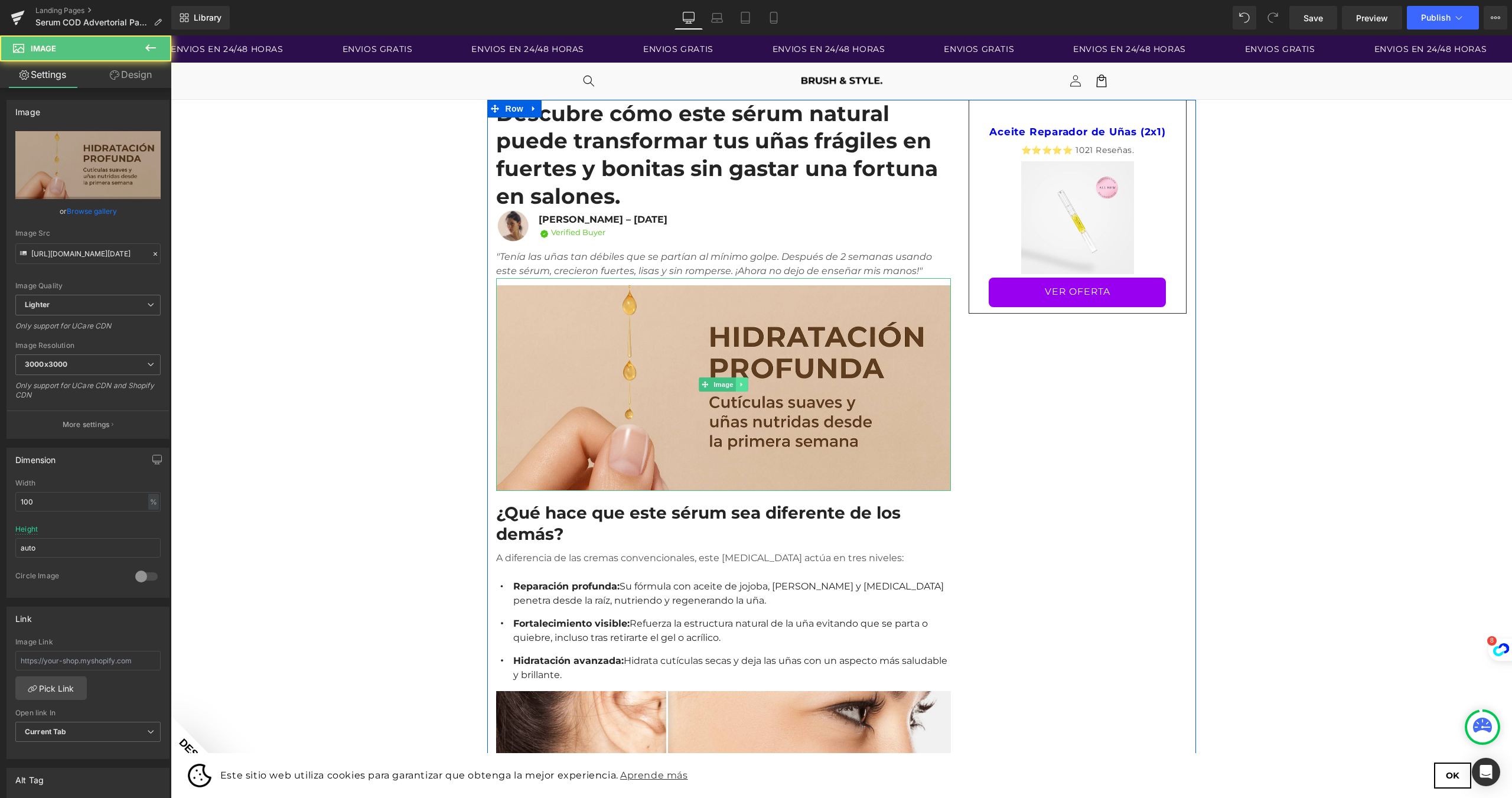
click at [736, 377] on link at bounding box center [741, 384] width 12 height 14
click at [733, 381] on icon at bounding box center [736, 384] width 6 height 6
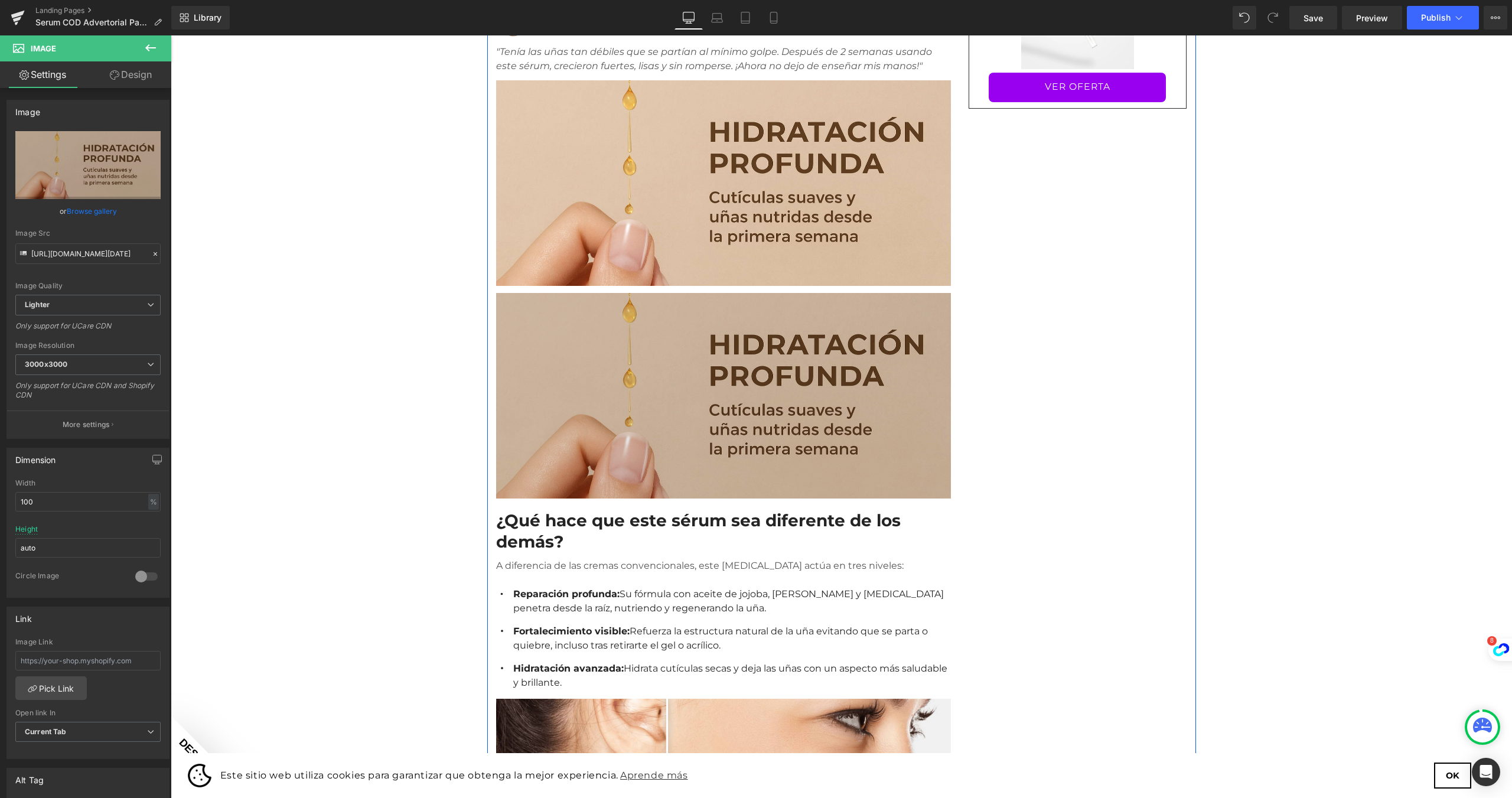
click at [723, 359] on img at bounding box center [723, 392] width 455 height 212
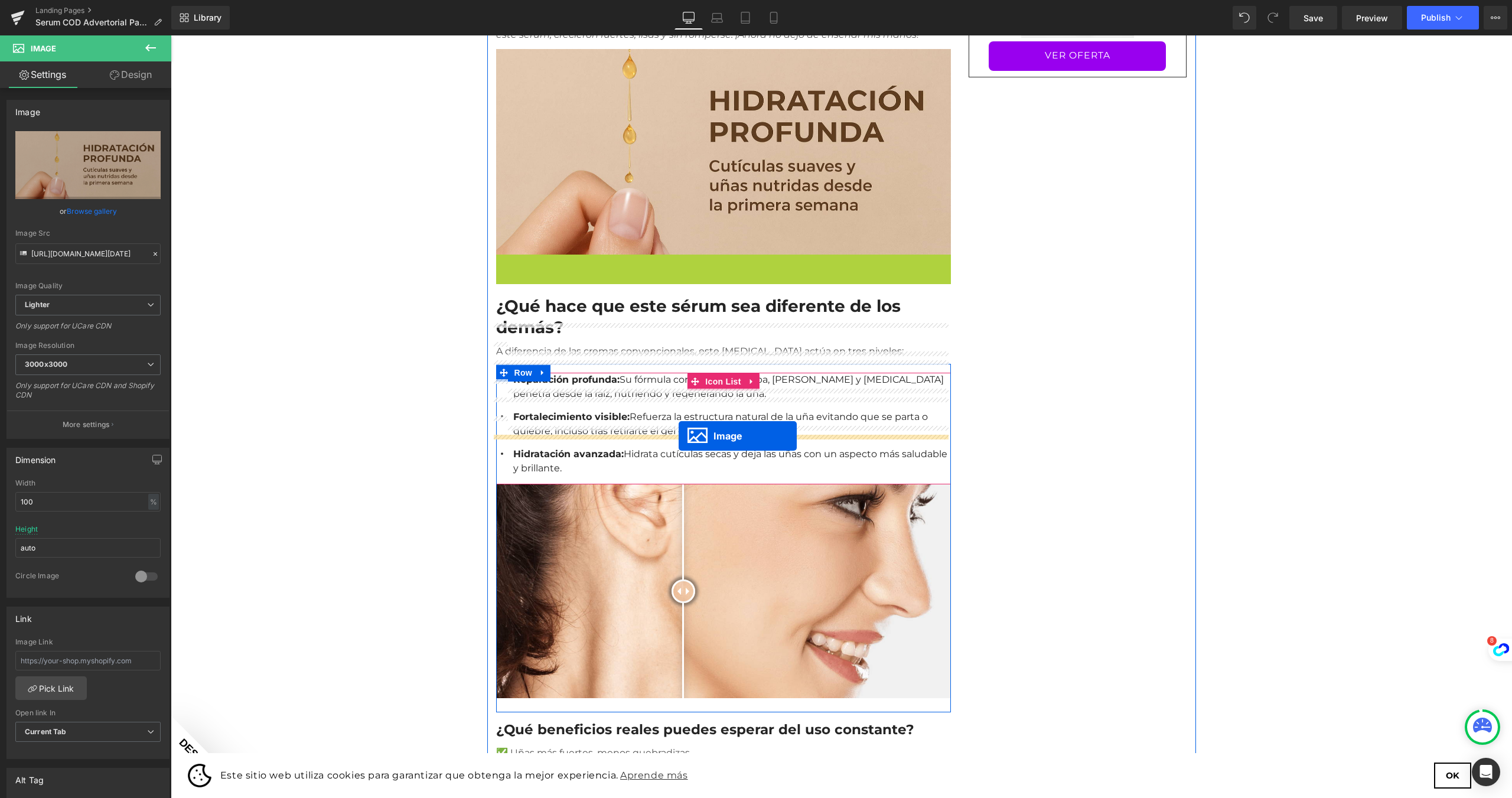
drag, startPoint x: 707, startPoint y: 329, endPoint x: 678, endPoint y: 436, distance: 110.9
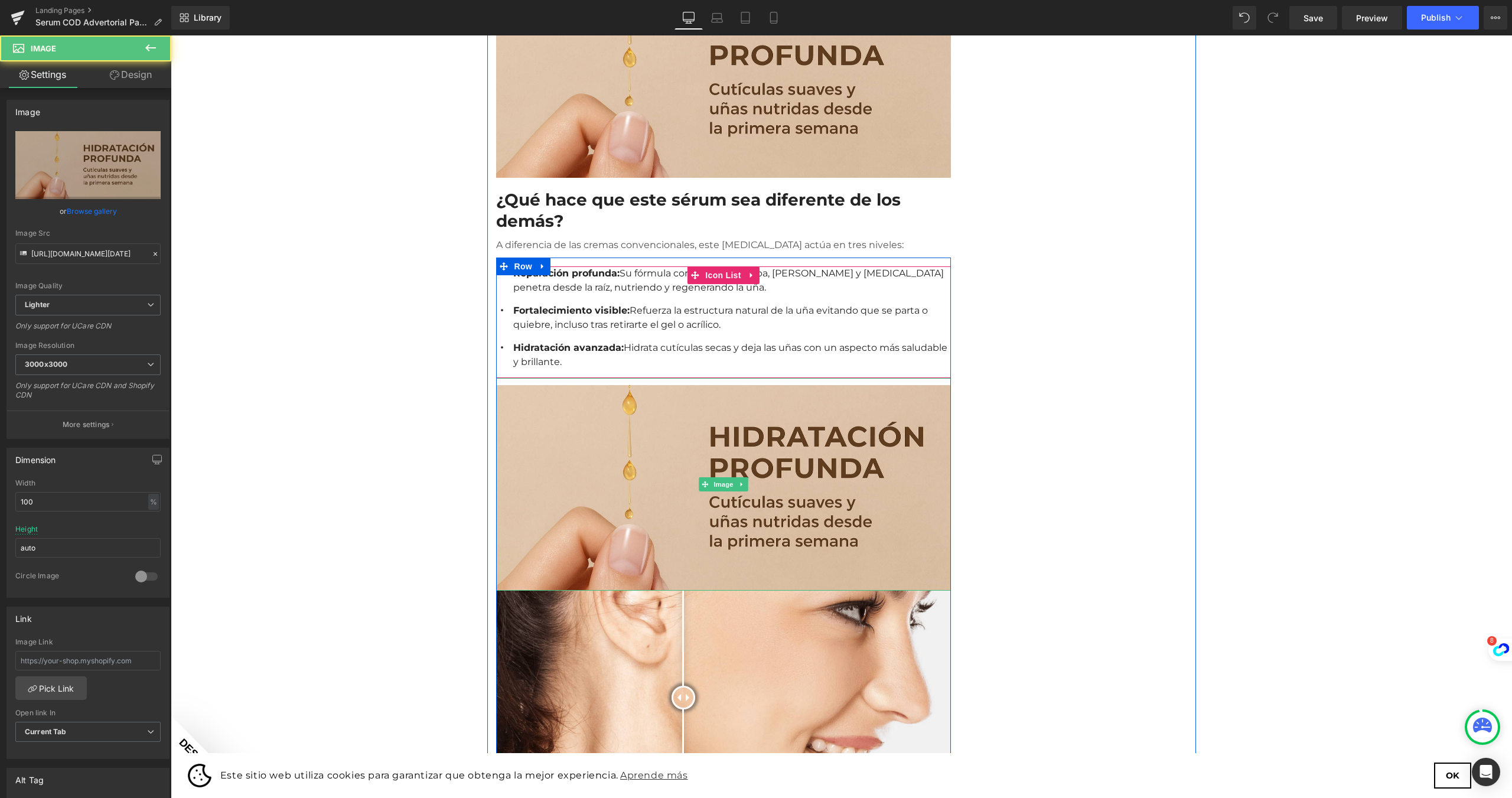
scroll to position [531, 0]
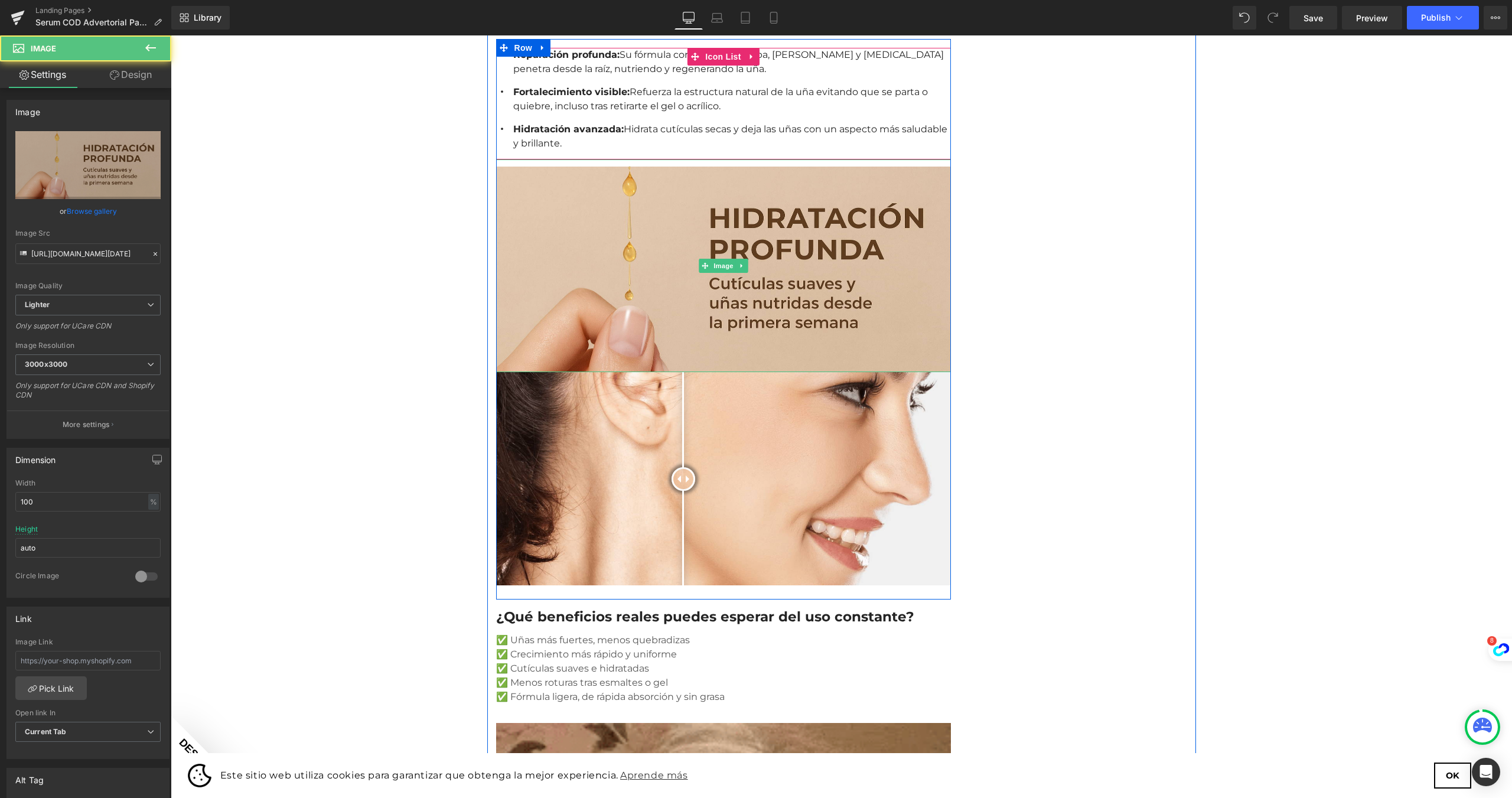
click at [671, 467] on div at bounding box center [683, 479] width 23 height 23
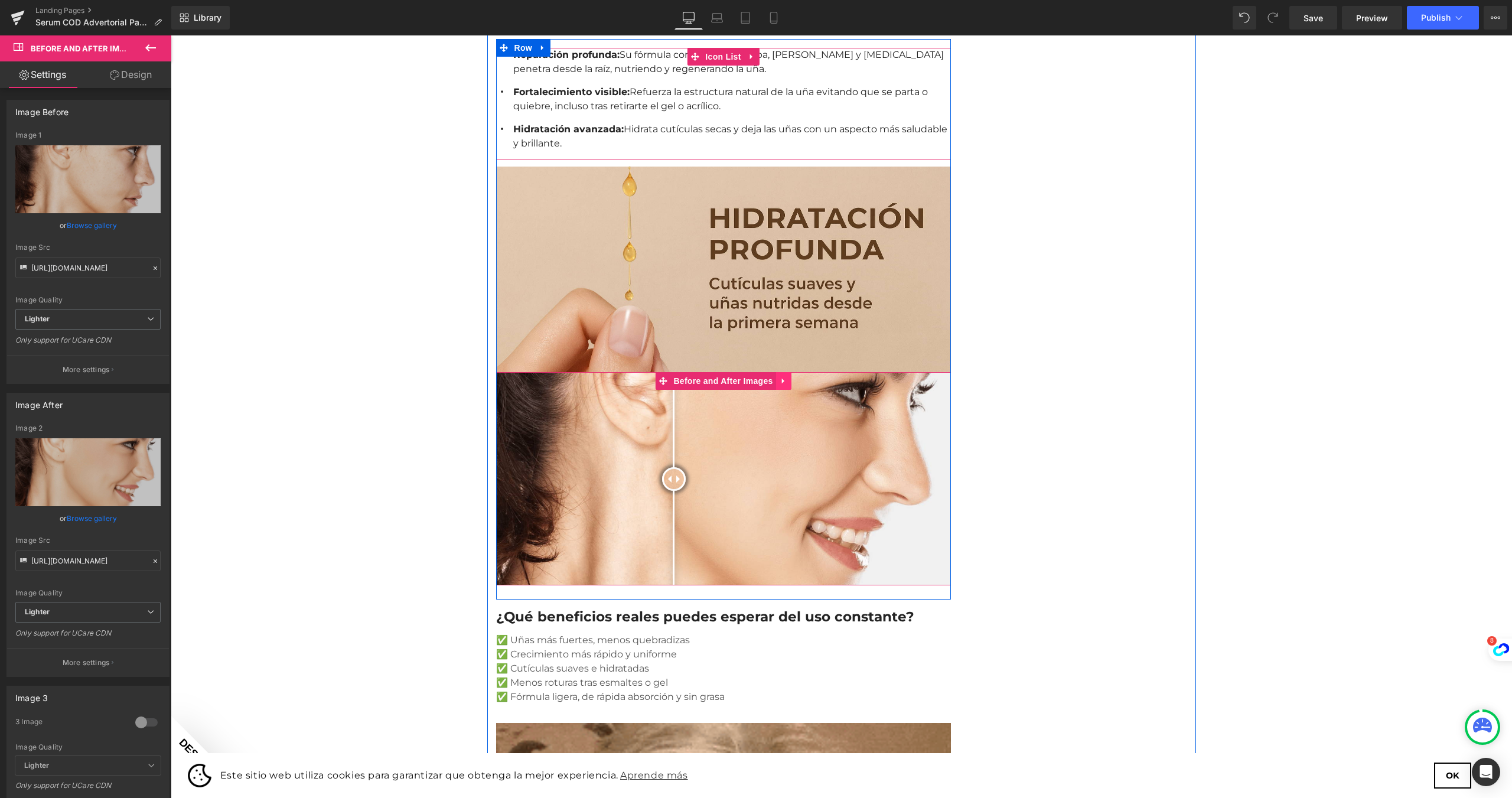
click at [786, 372] on link at bounding box center [784, 380] width 16 height 18
click at [788, 376] on icon at bounding box center [791, 380] width 9 height 9
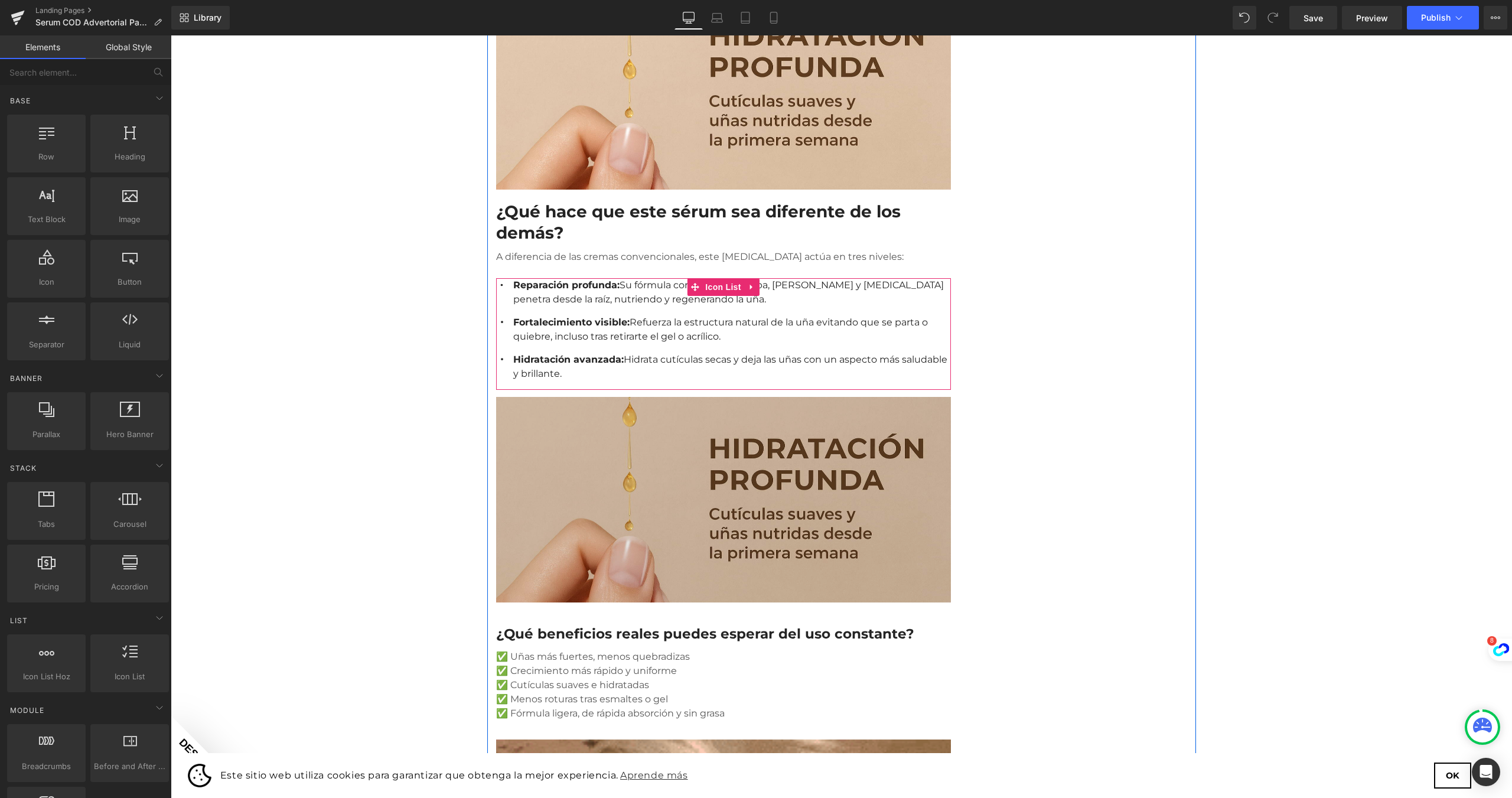
scroll to position [296, 0]
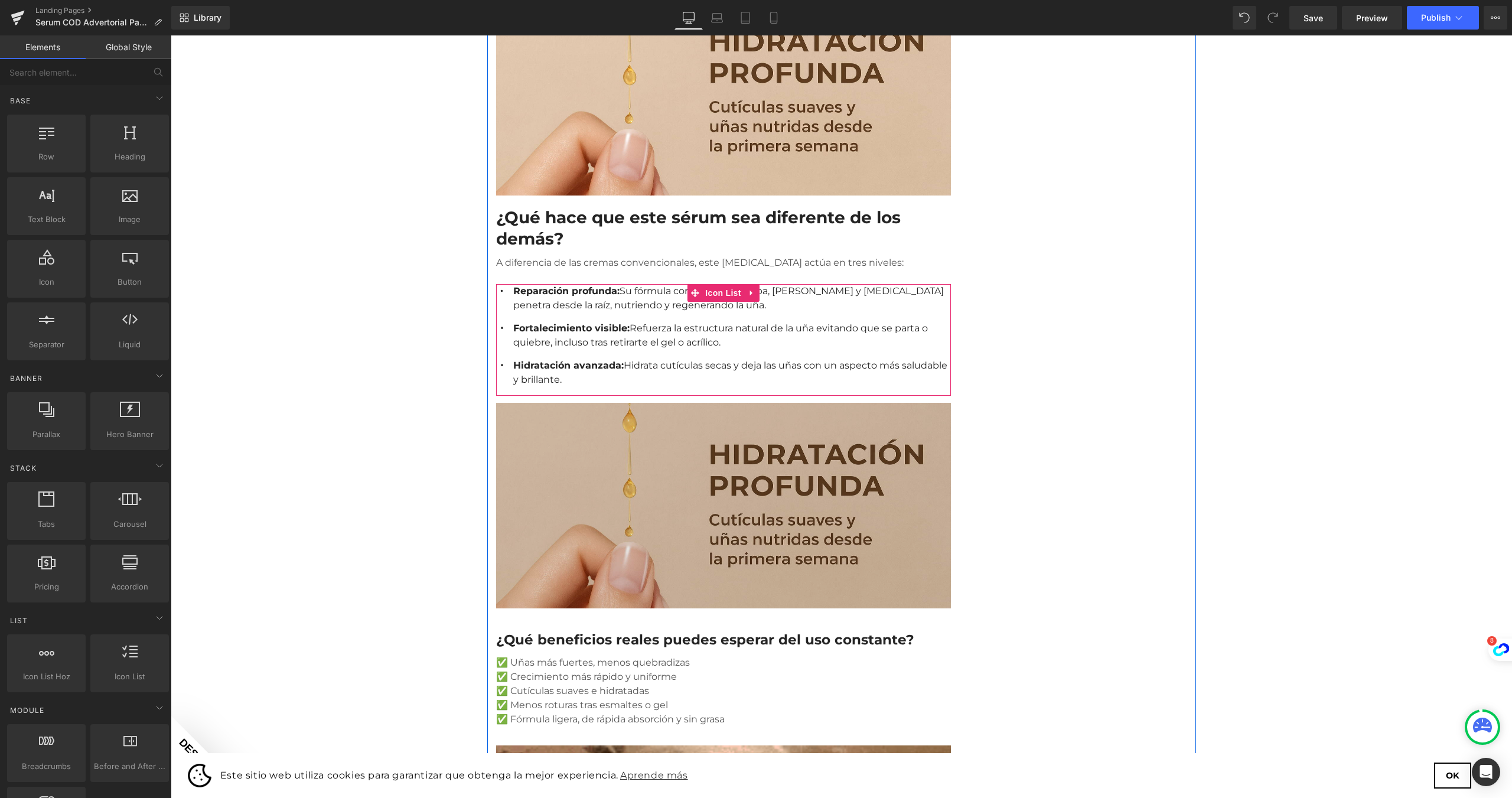
click at [705, 434] on img at bounding box center [723, 502] width 455 height 212
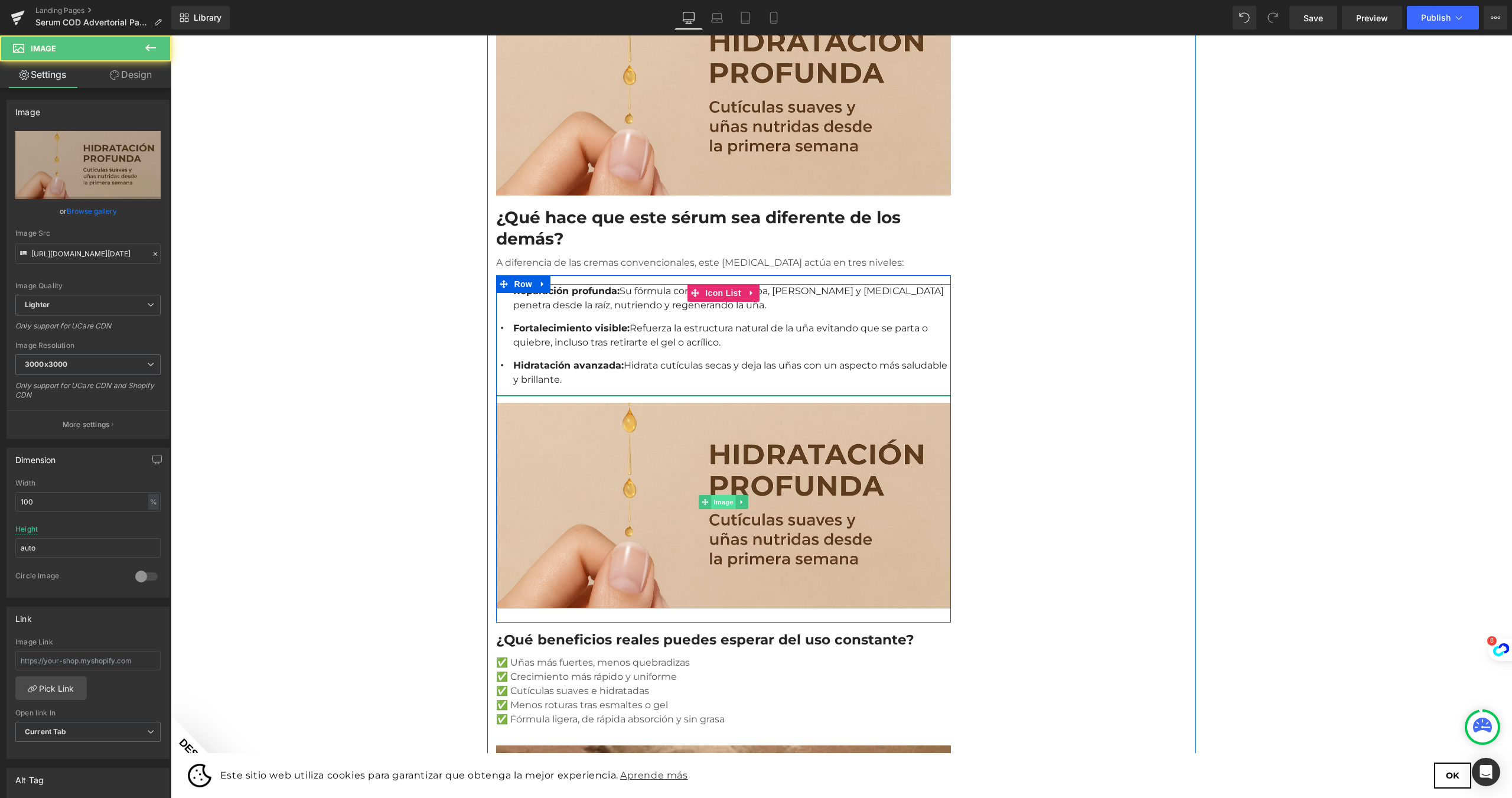
click at [716, 495] on span "Image" at bounding box center [723, 502] width 25 height 14
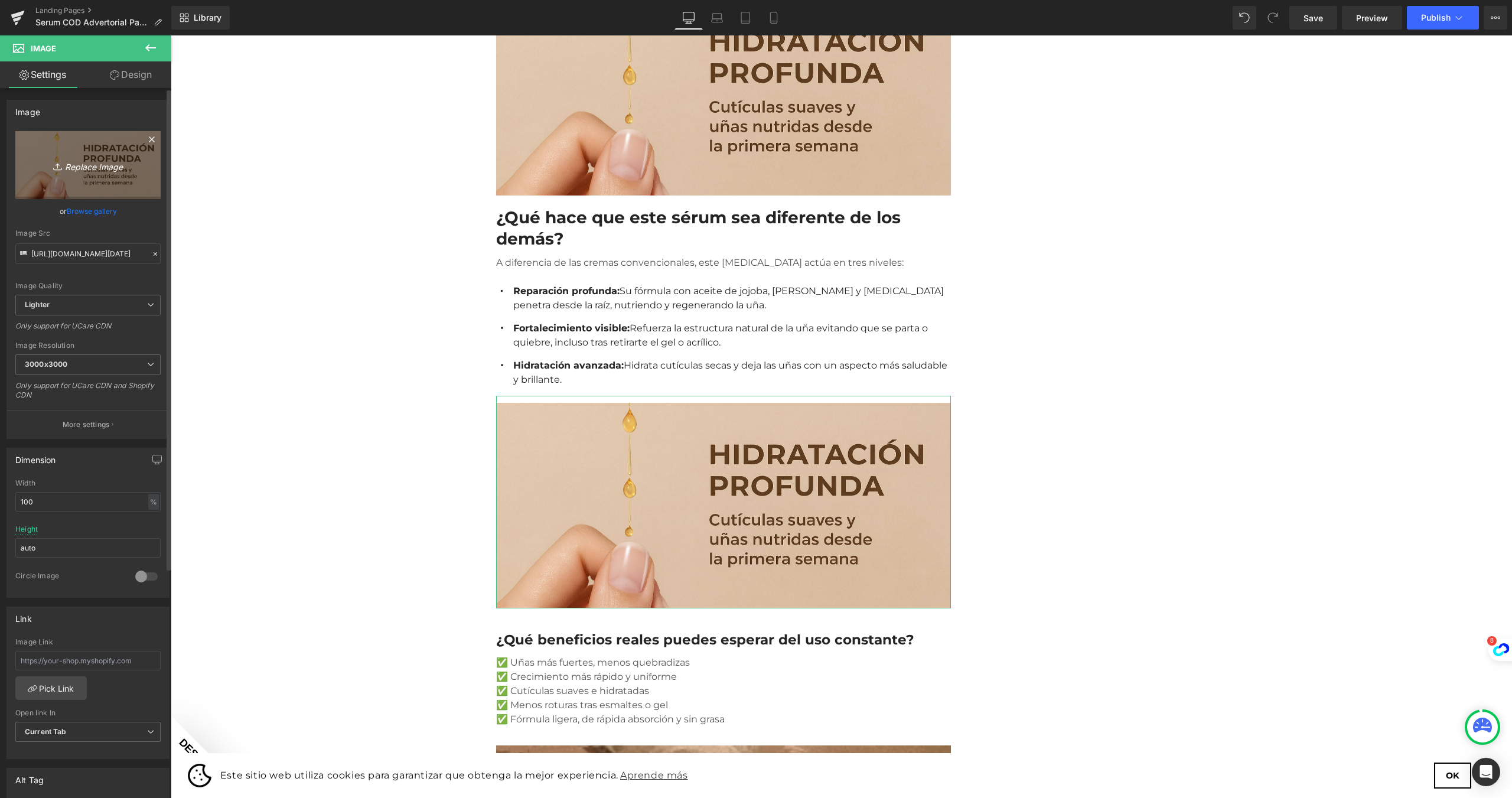
click at [80, 163] on icon "Replace Image" at bounding box center [87, 165] width 94 height 15
type input "C:\fakepath\ChatGPT Image 18 ago 2025, 12_18_22.png"
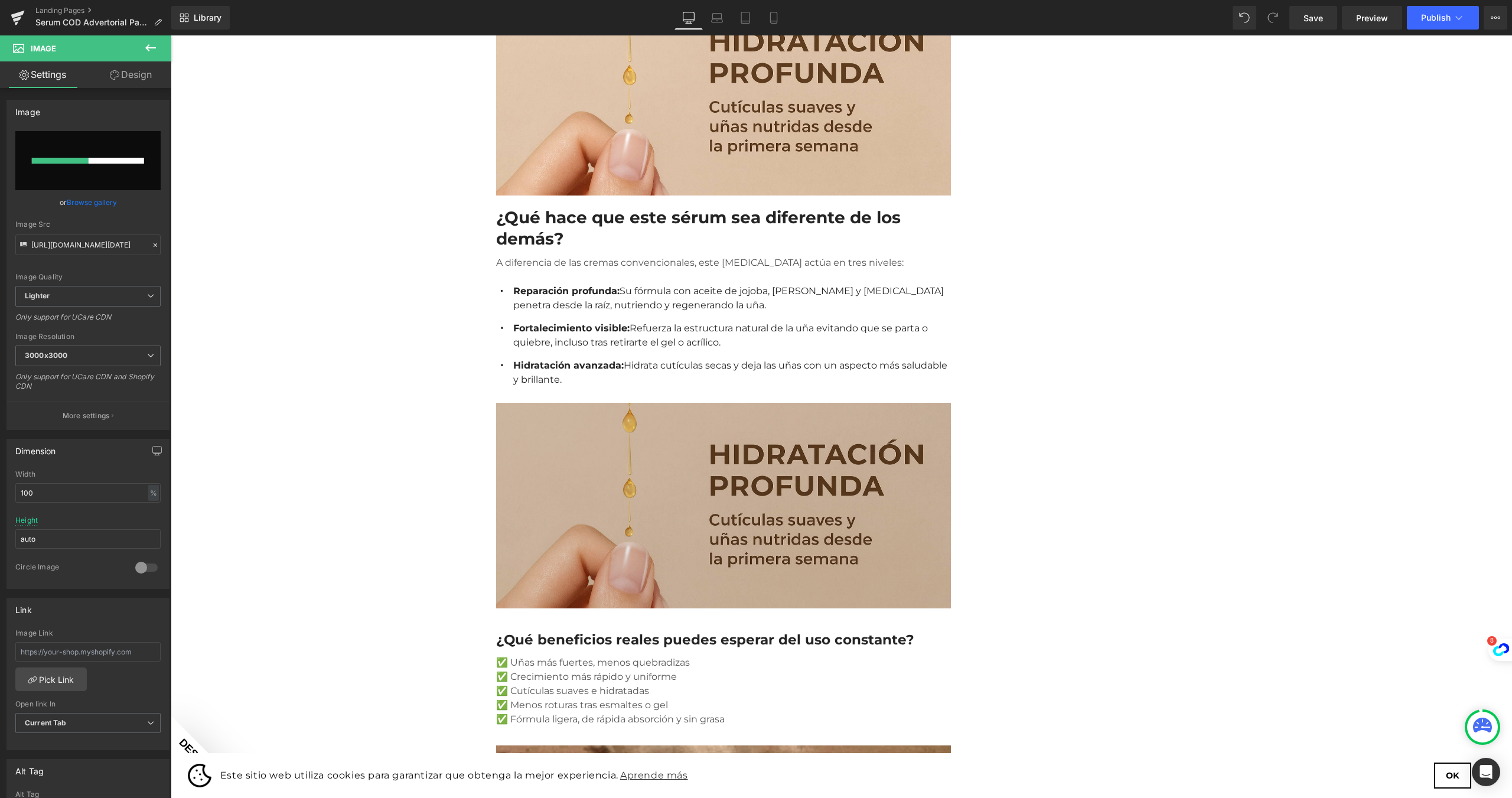
click at [590, 414] on img at bounding box center [723, 502] width 455 height 212
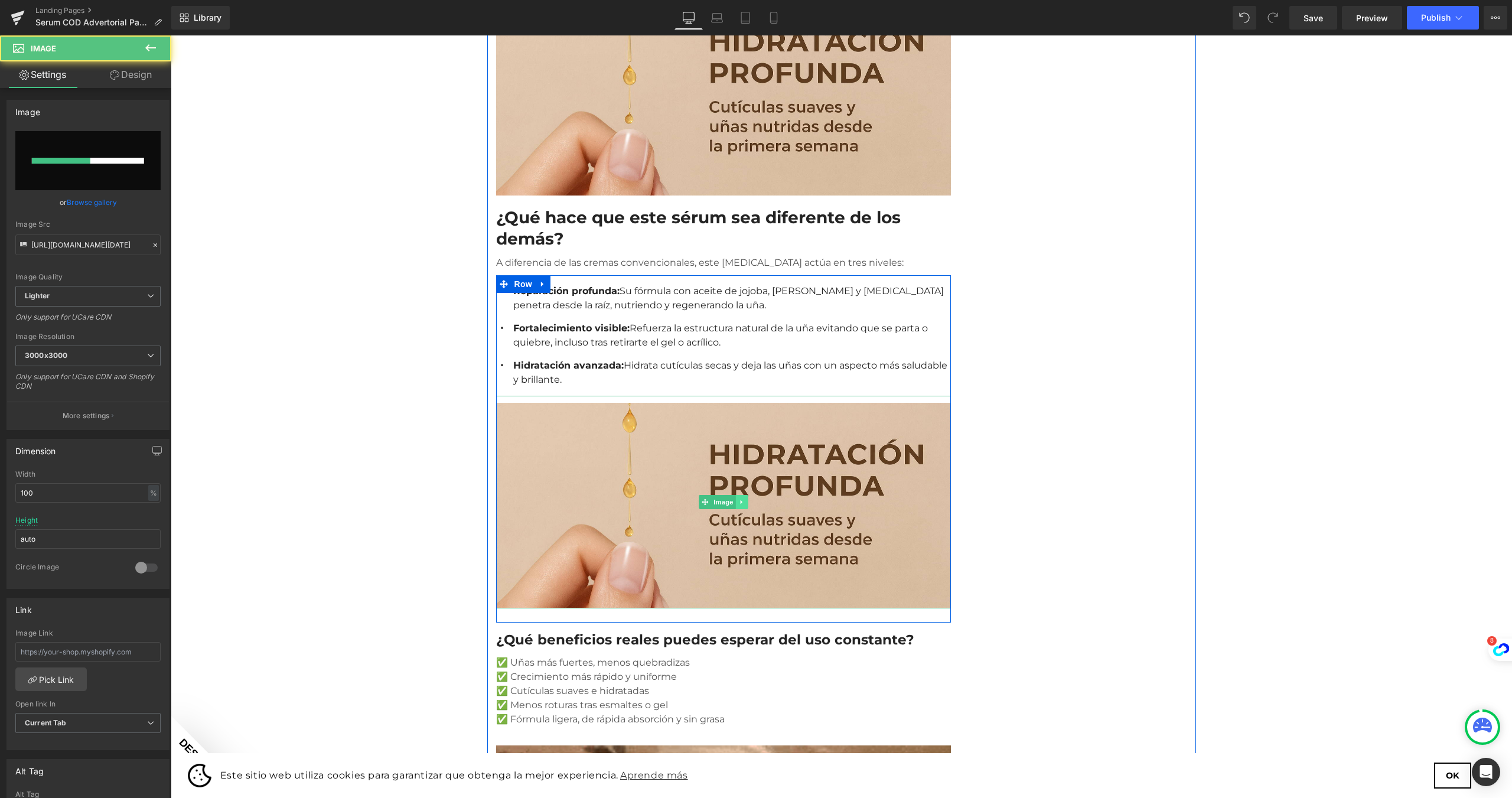
click at [735, 495] on link at bounding box center [741, 502] width 12 height 14
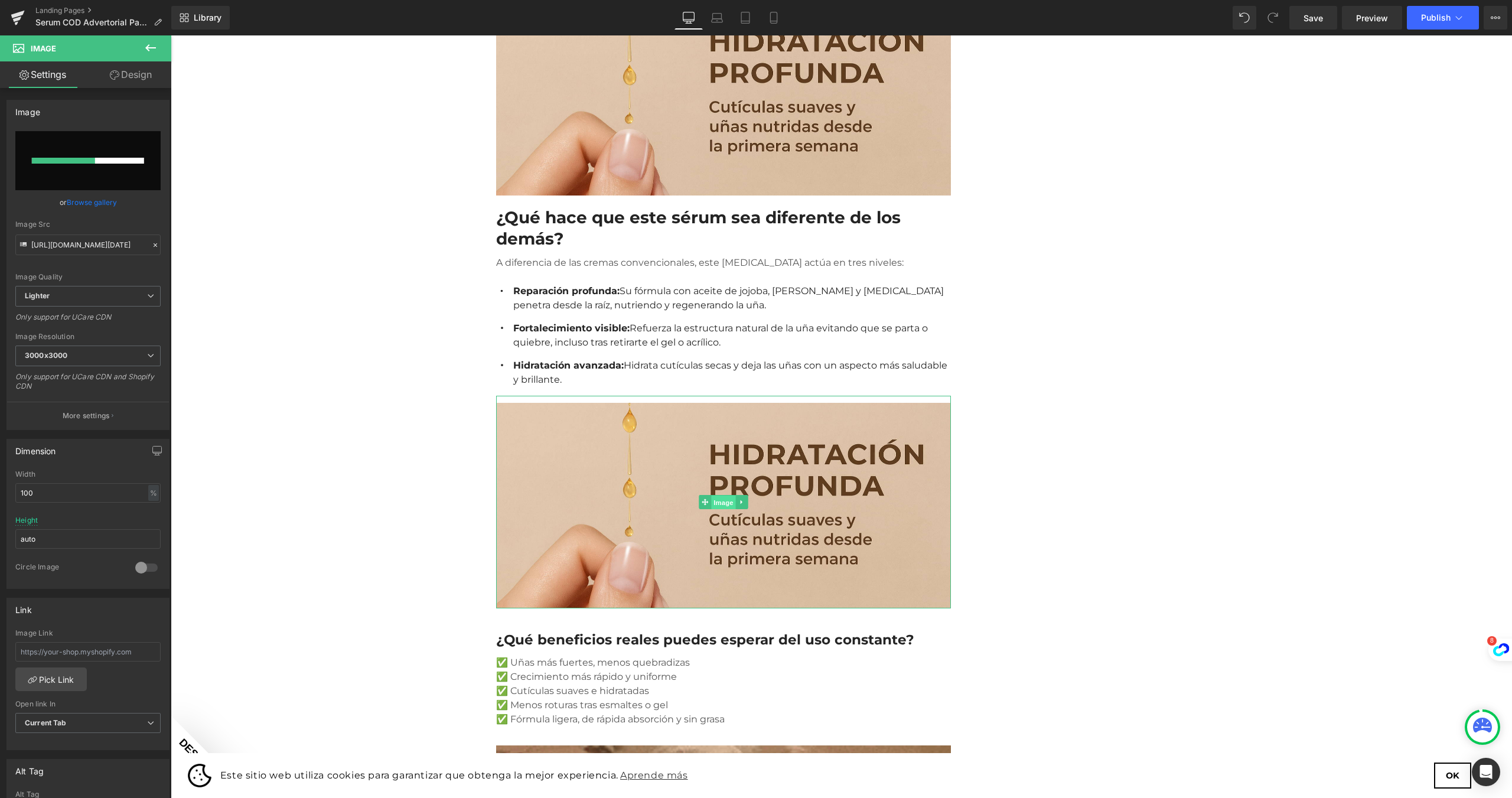
click at [702, 495] on link "Image" at bounding box center [716, 502] width 37 height 14
click at [99, 204] on link "Browse gallery" at bounding box center [92, 202] width 51 height 21
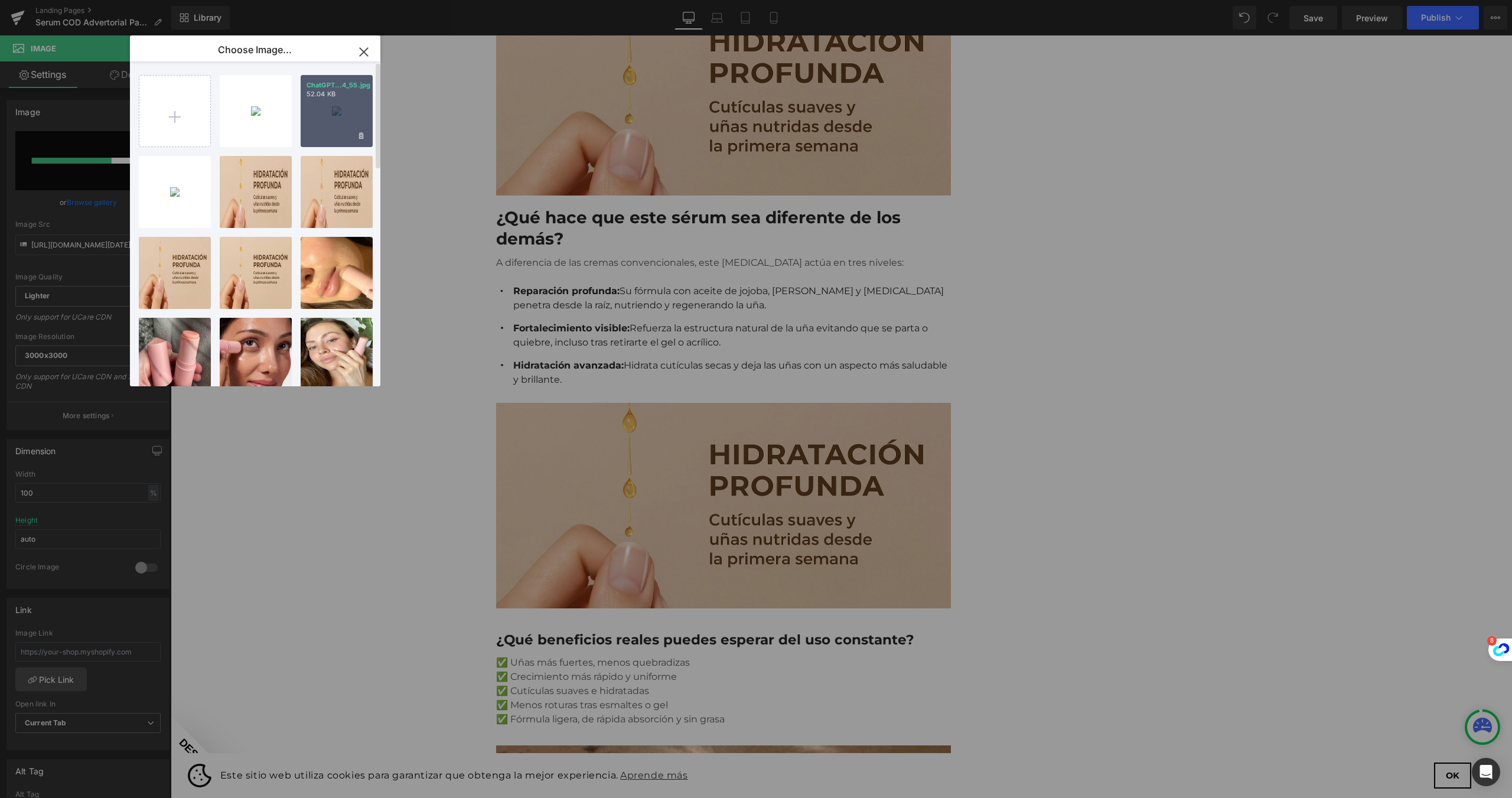
drag, startPoint x: 327, startPoint y: 110, endPoint x: 156, endPoint y: 77, distance: 174.2
click at [327, 110] on div "ChatGPT...4_55.jpg 52.04 KB" at bounding box center [337, 110] width 72 height 72
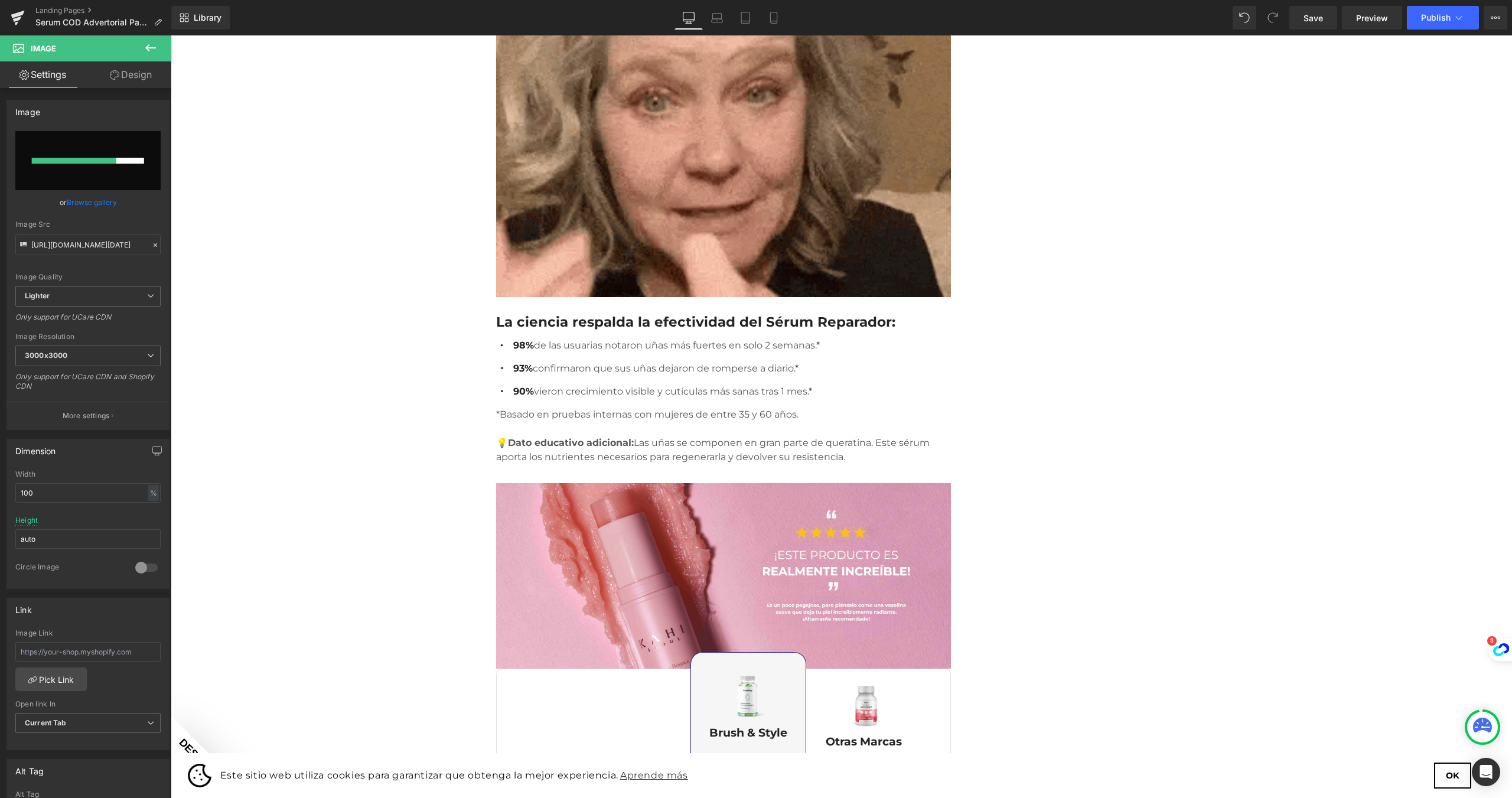
scroll to position [1476, 0]
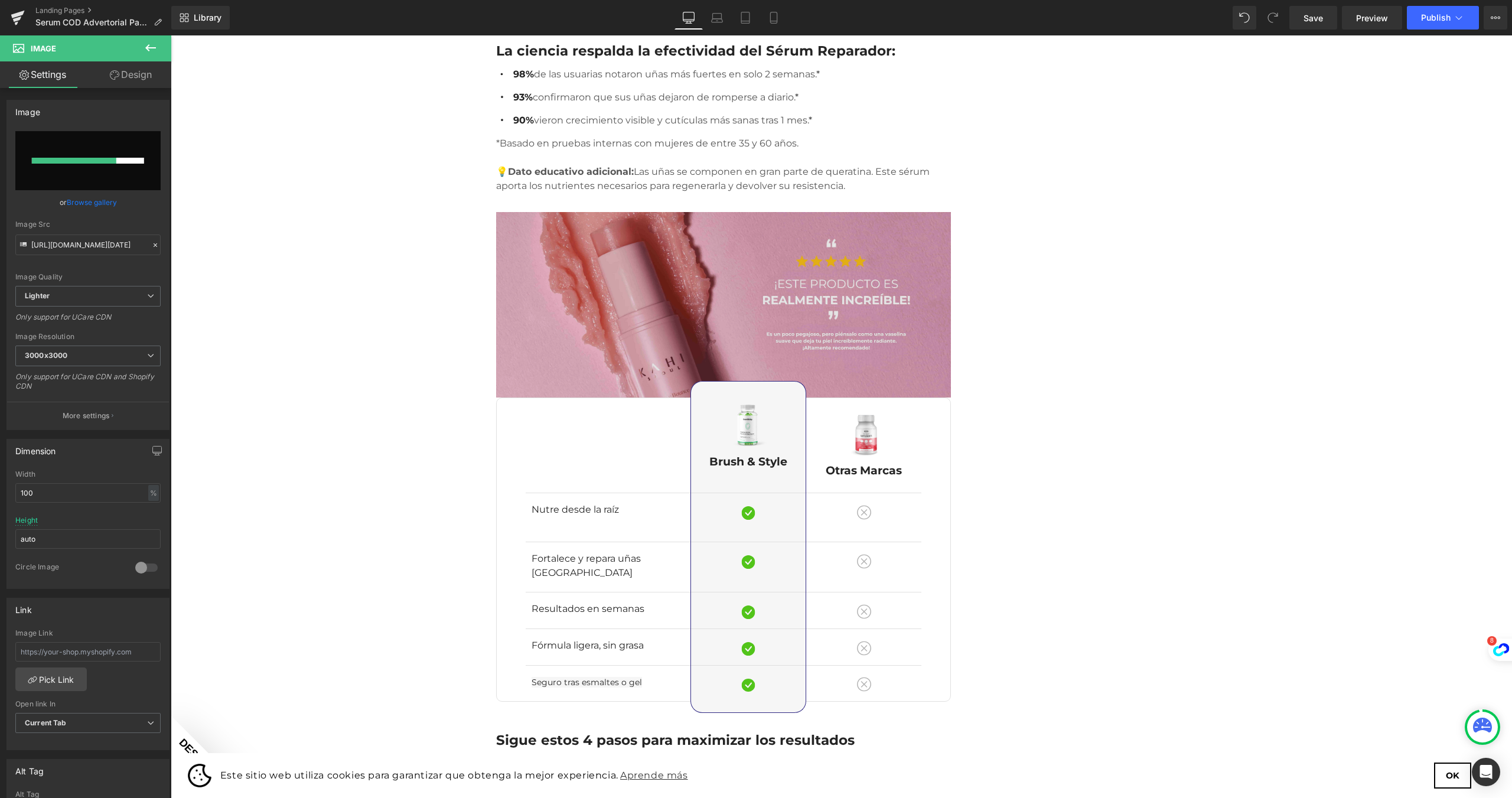
click at [573, 274] on img at bounding box center [723, 305] width 455 height 185
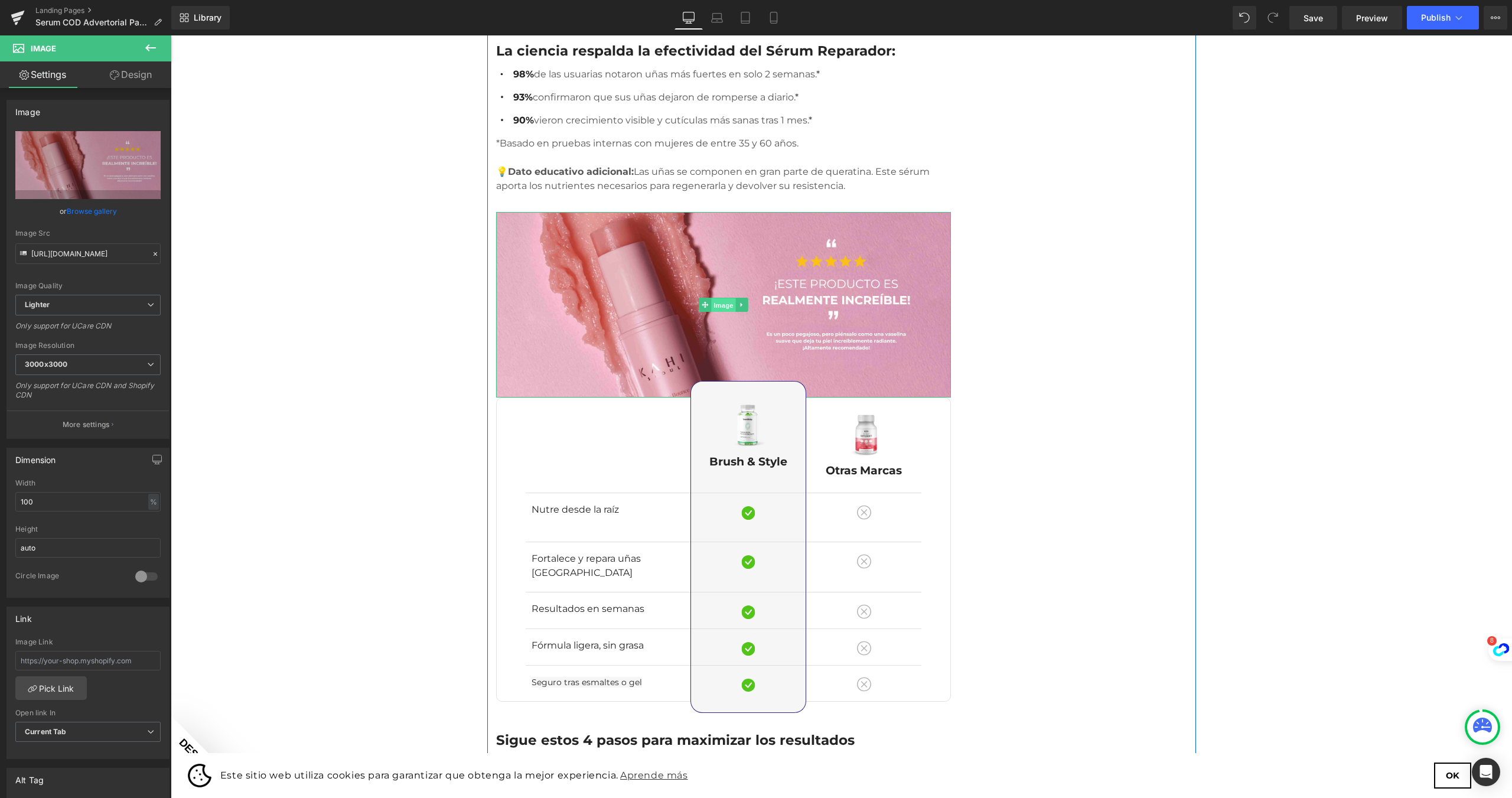
click at [720, 298] on span "Image" at bounding box center [723, 305] width 25 height 14
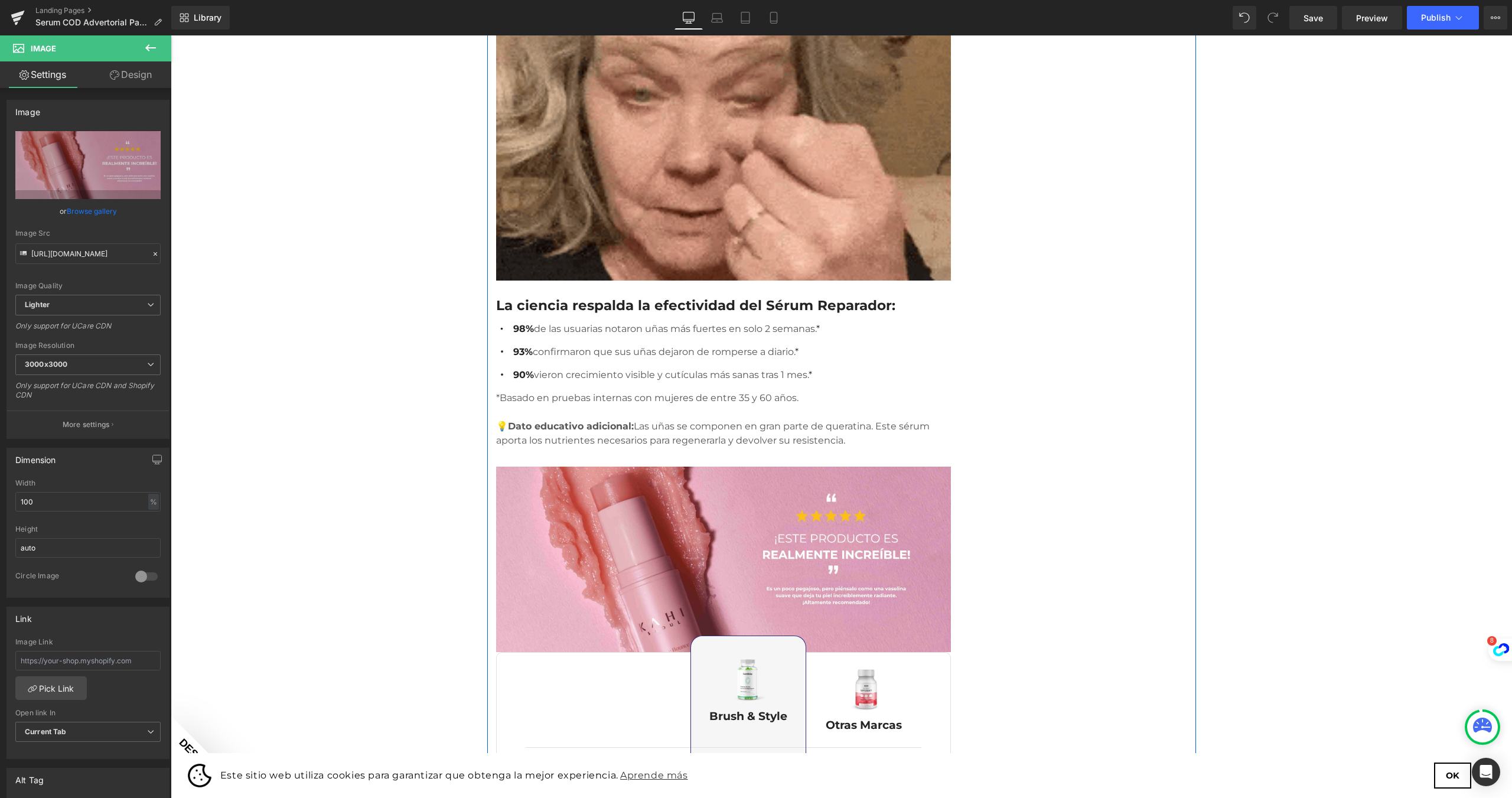
scroll to position [1181, 0]
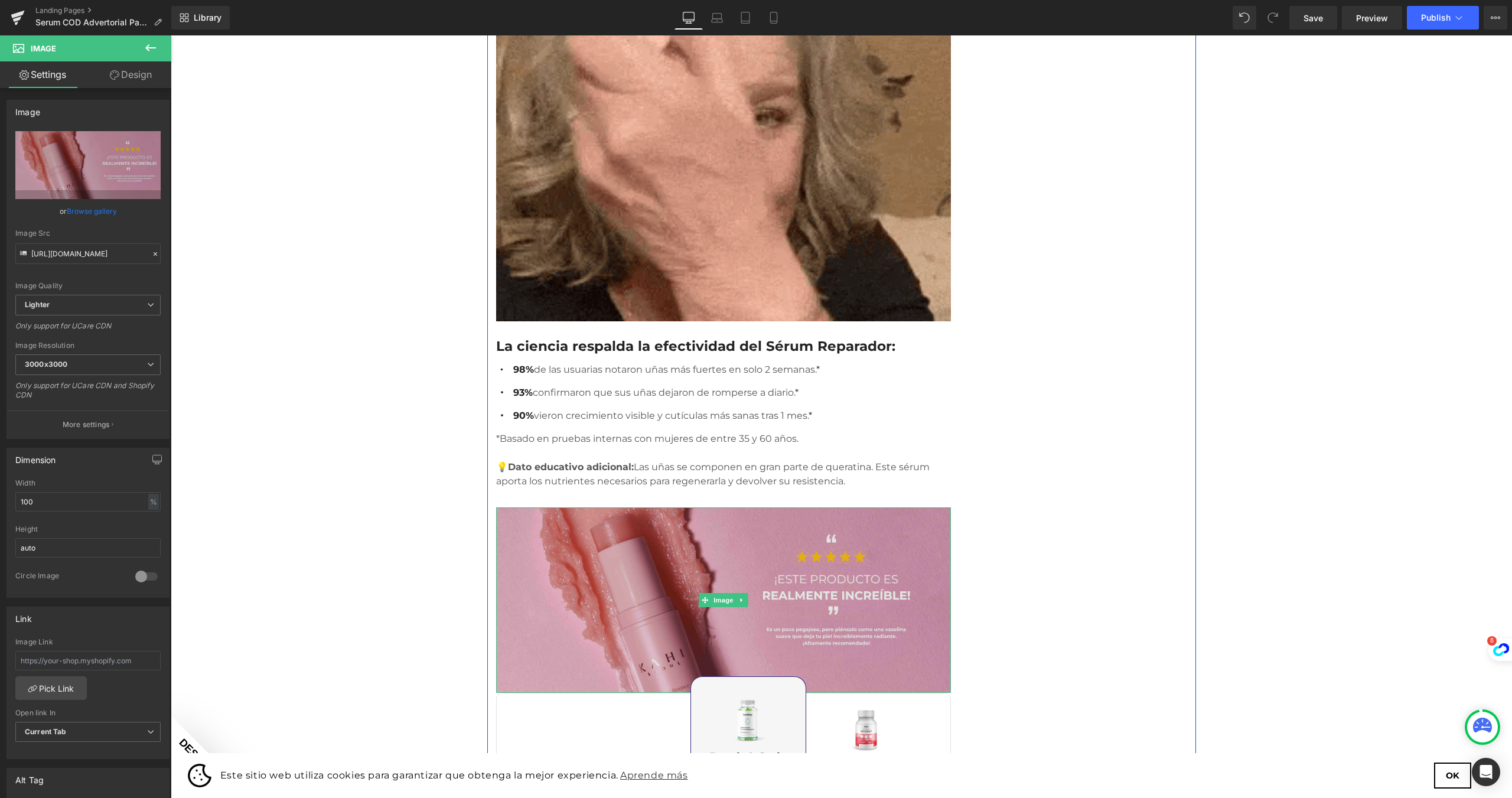
click at [737, 507] on img at bounding box center [723, 600] width 455 height 185
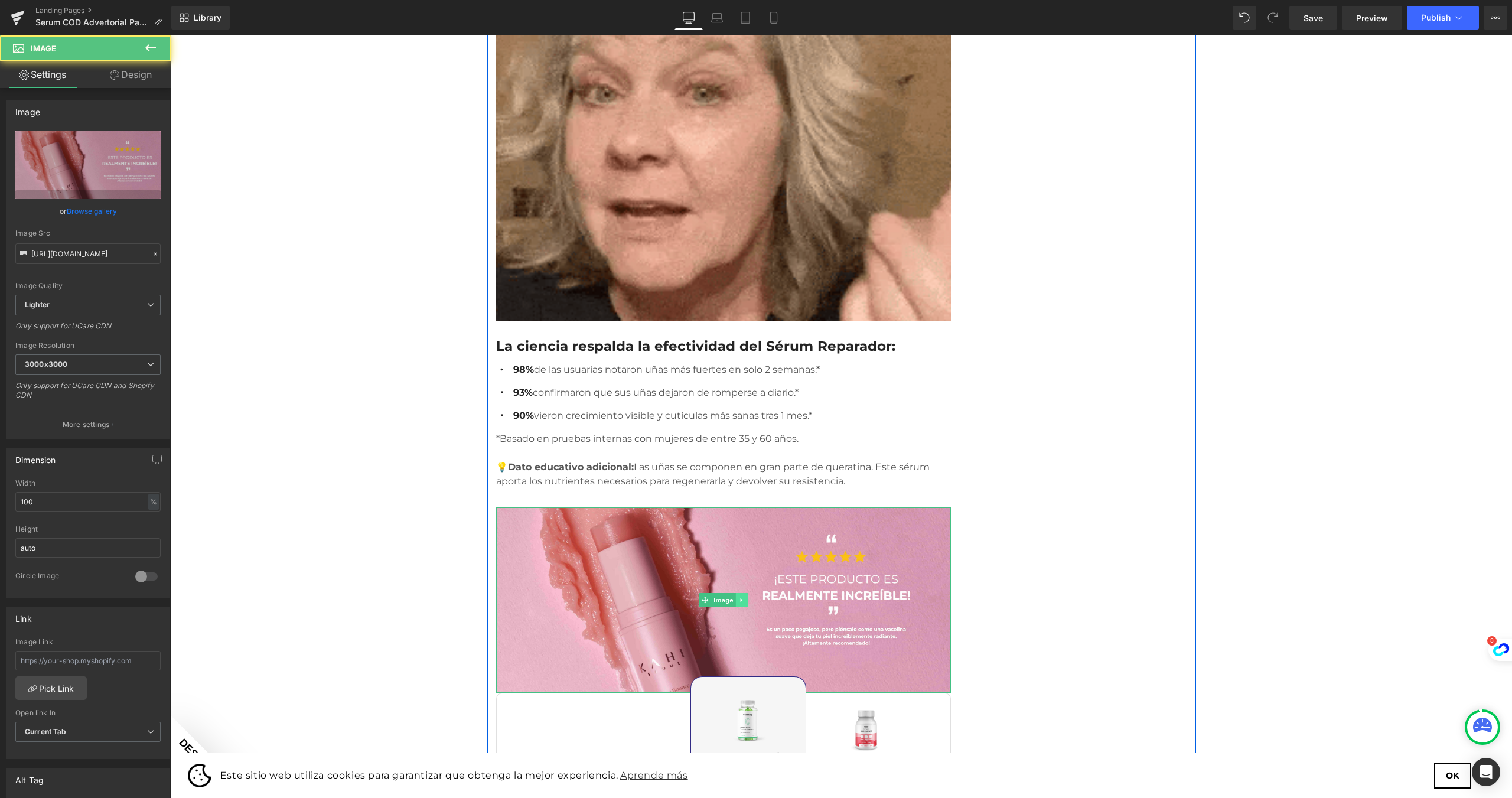
click at [740, 593] on link at bounding box center [741, 600] width 12 height 14
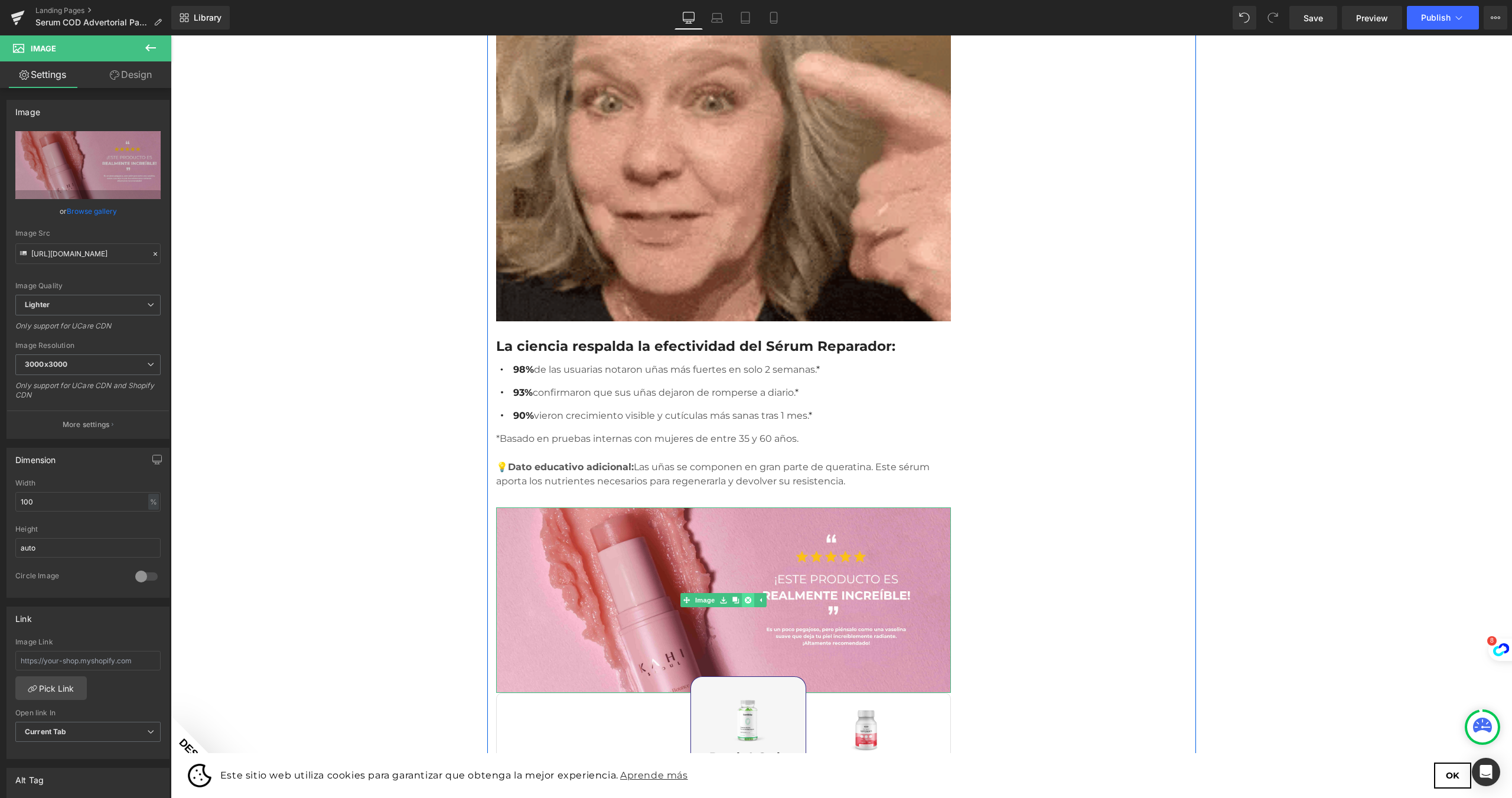
click at [744, 597] on icon at bounding box center [747, 600] width 6 height 6
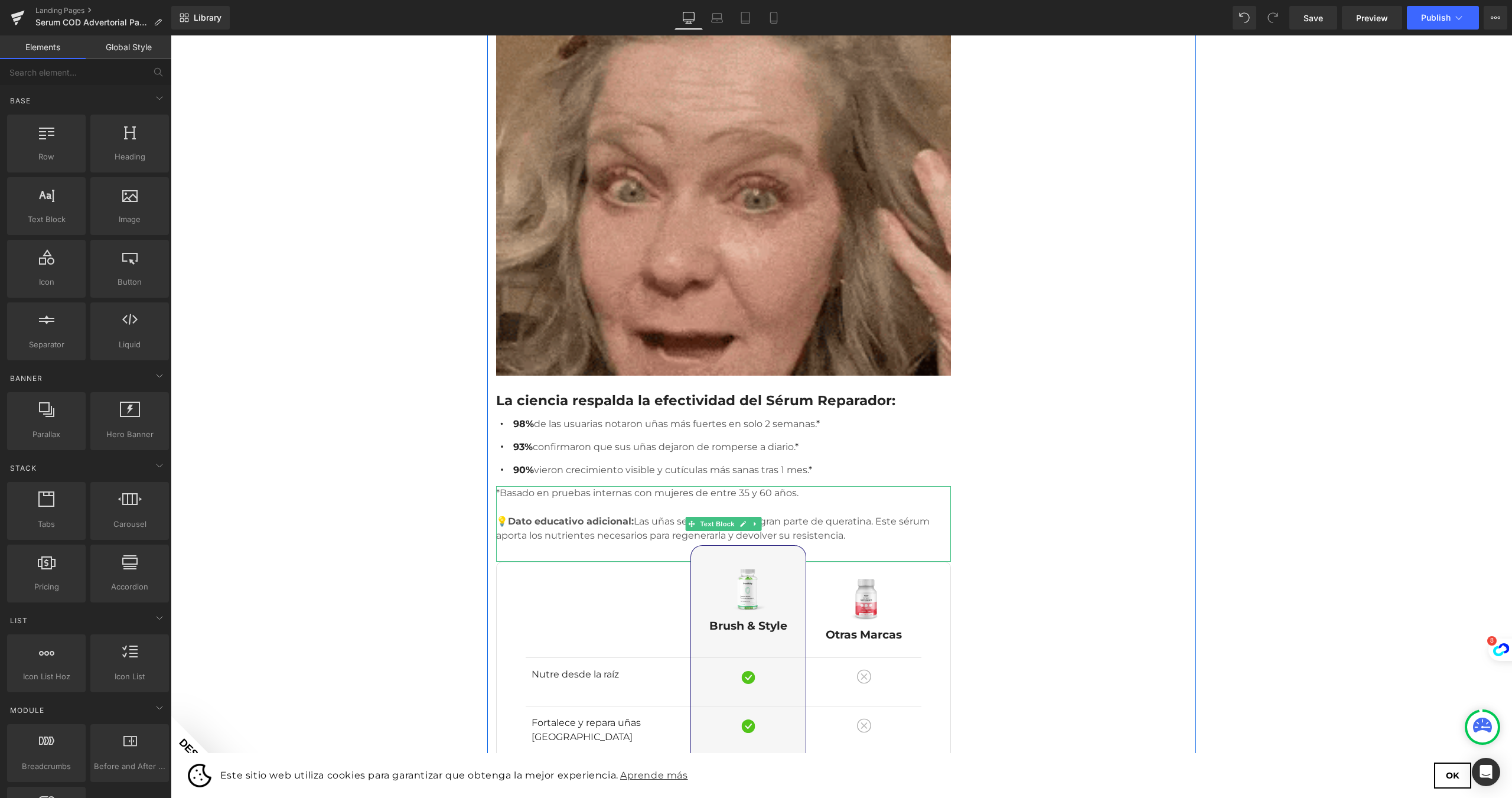
scroll to position [886, 0]
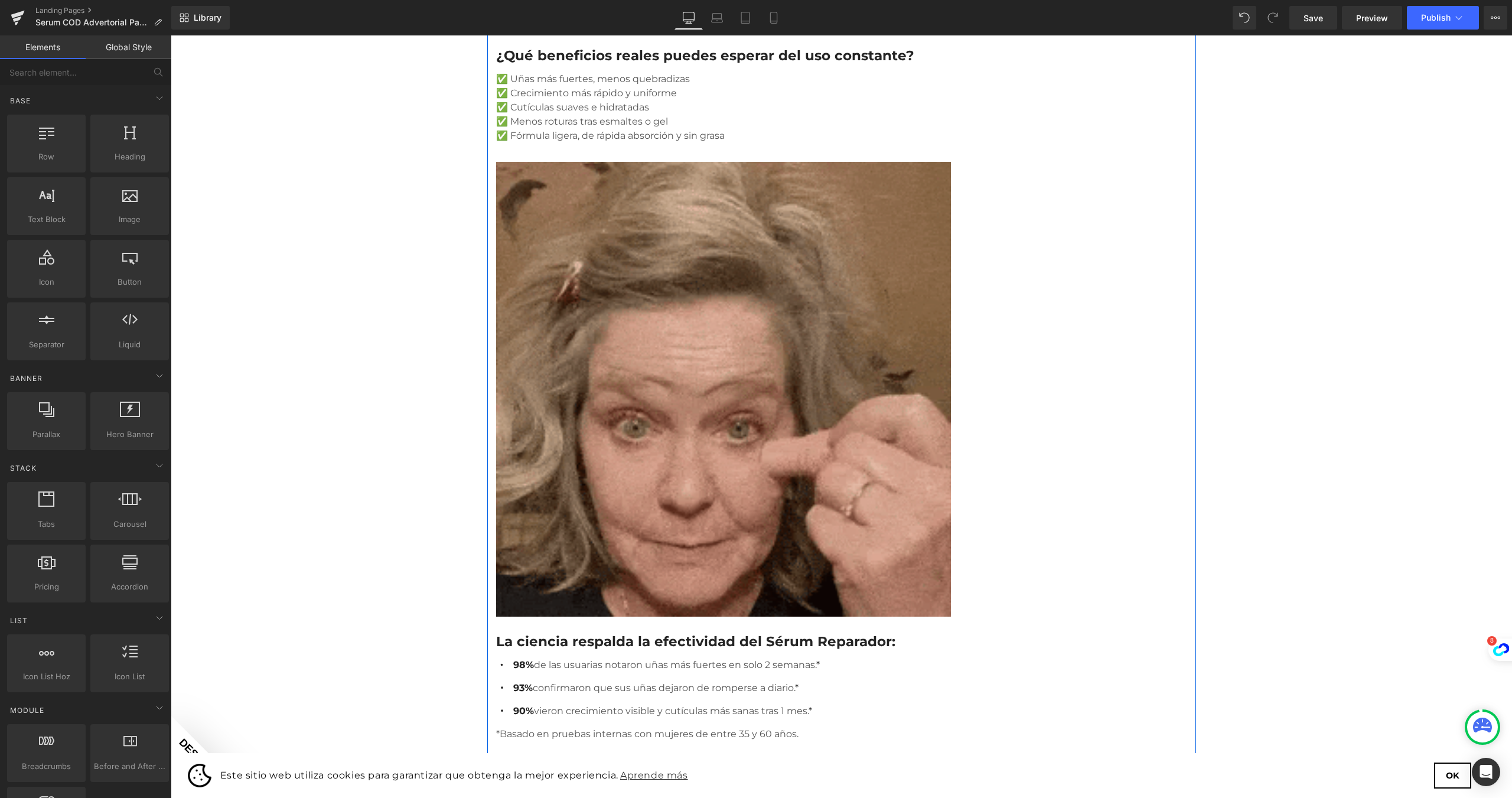
click at [670, 372] on img at bounding box center [723, 389] width 455 height 455
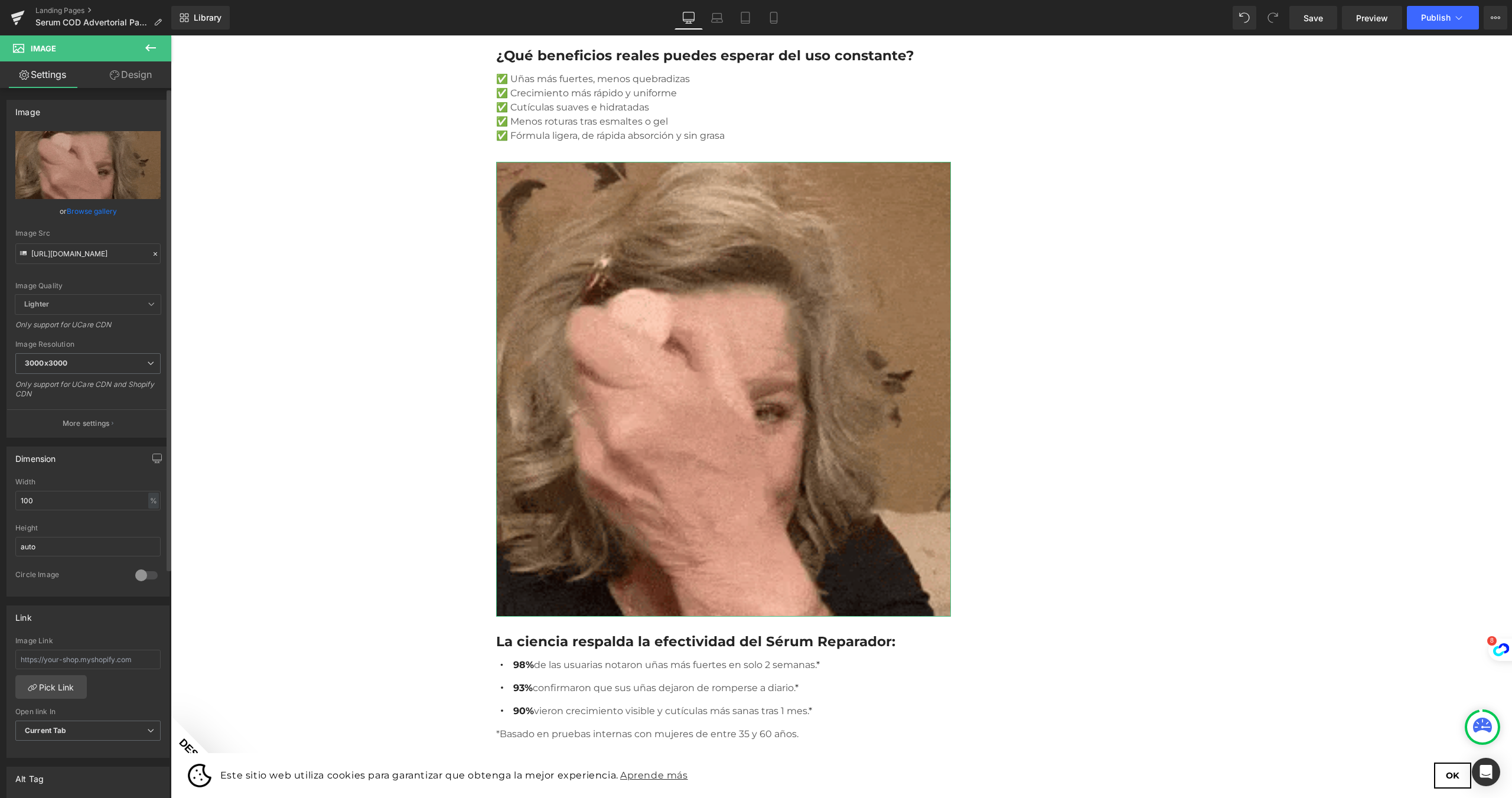
click at [81, 210] on link "Browse gallery" at bounding box center [92, 211] width 51 height 21
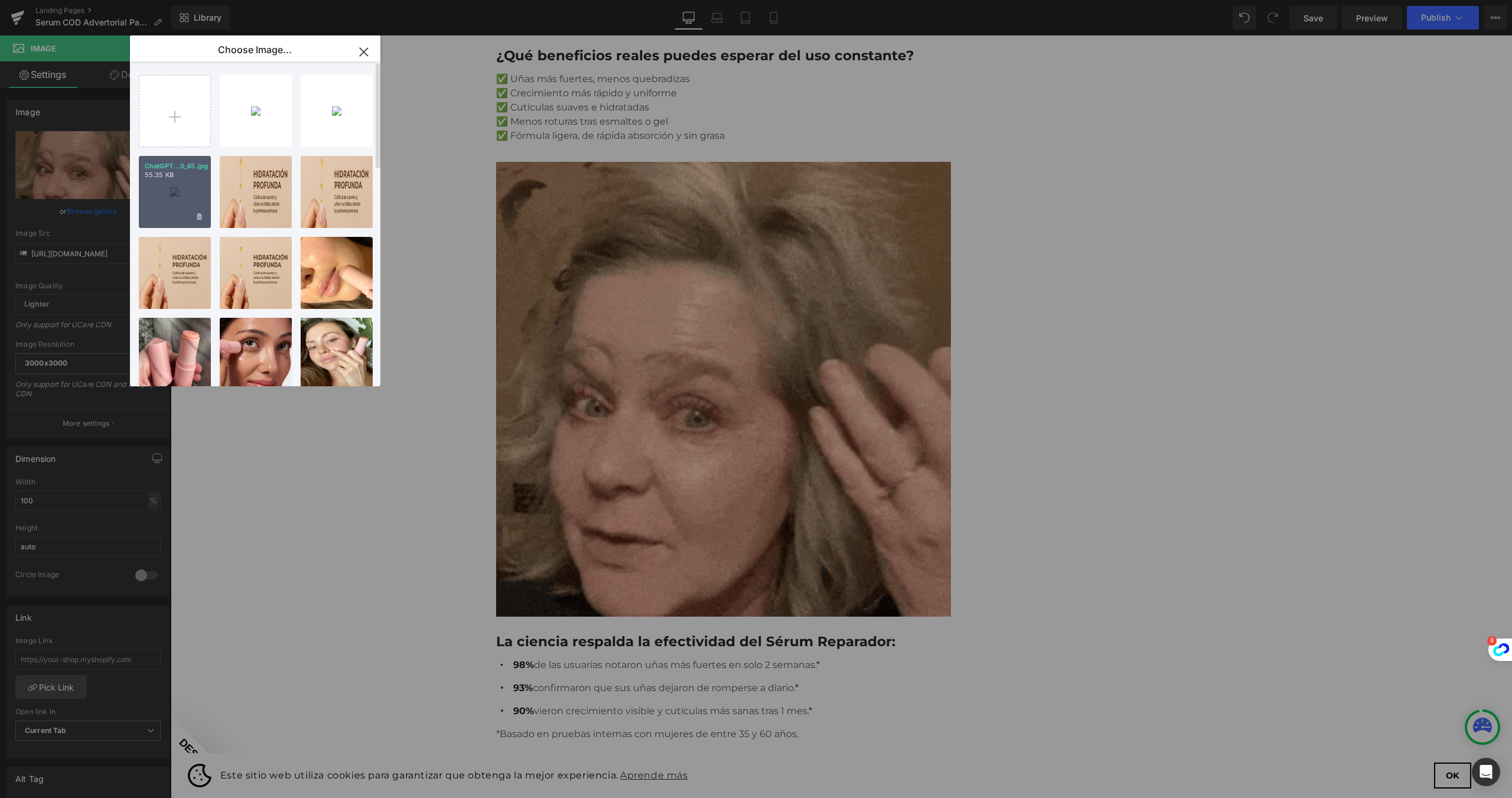
click at [183, 193] on div "ChatGPT...0_45.jpg 55.35 KB" at bounding box center [174, 191] width 72 height 72
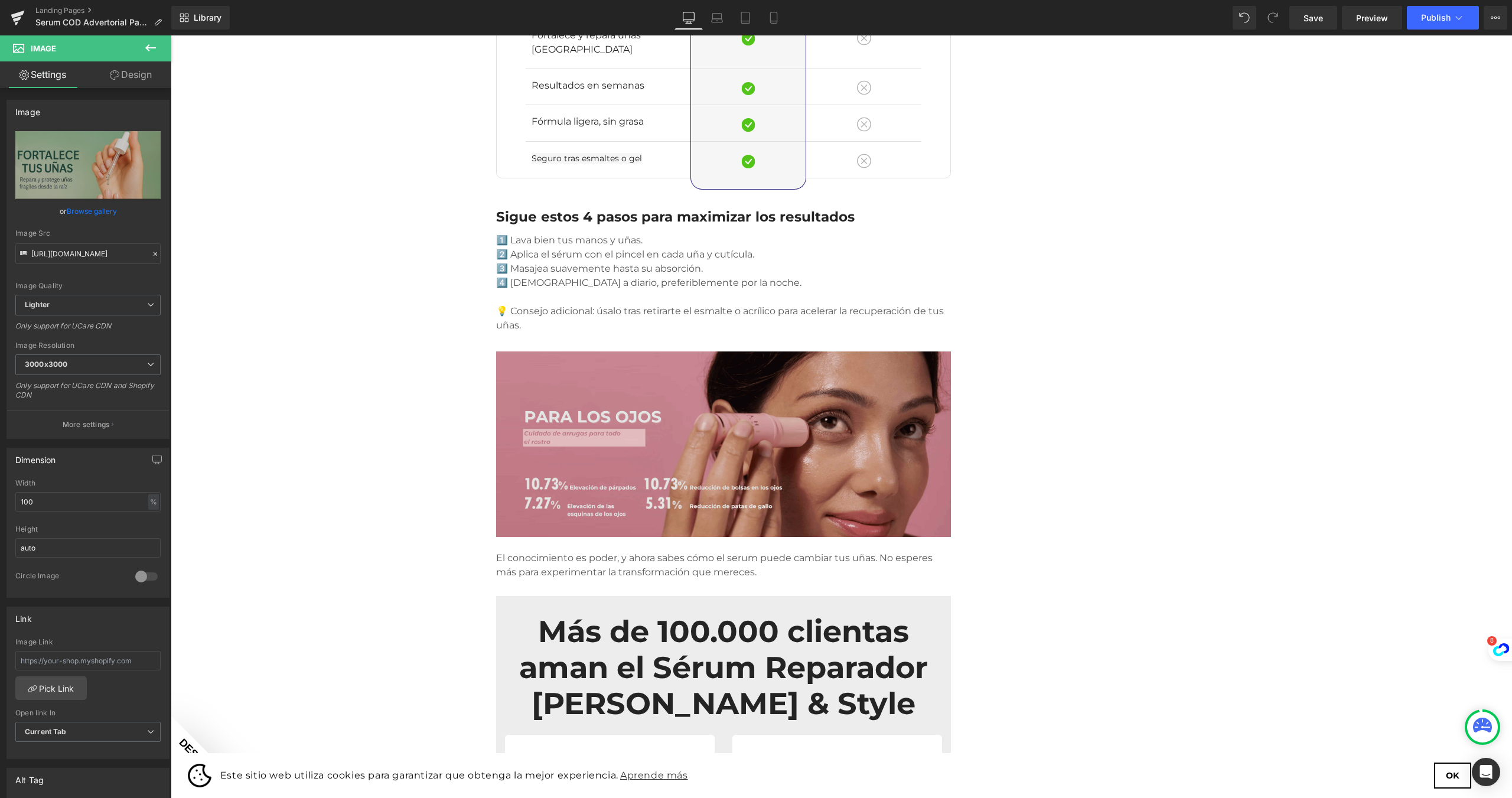
scroll to position [1594, 0]
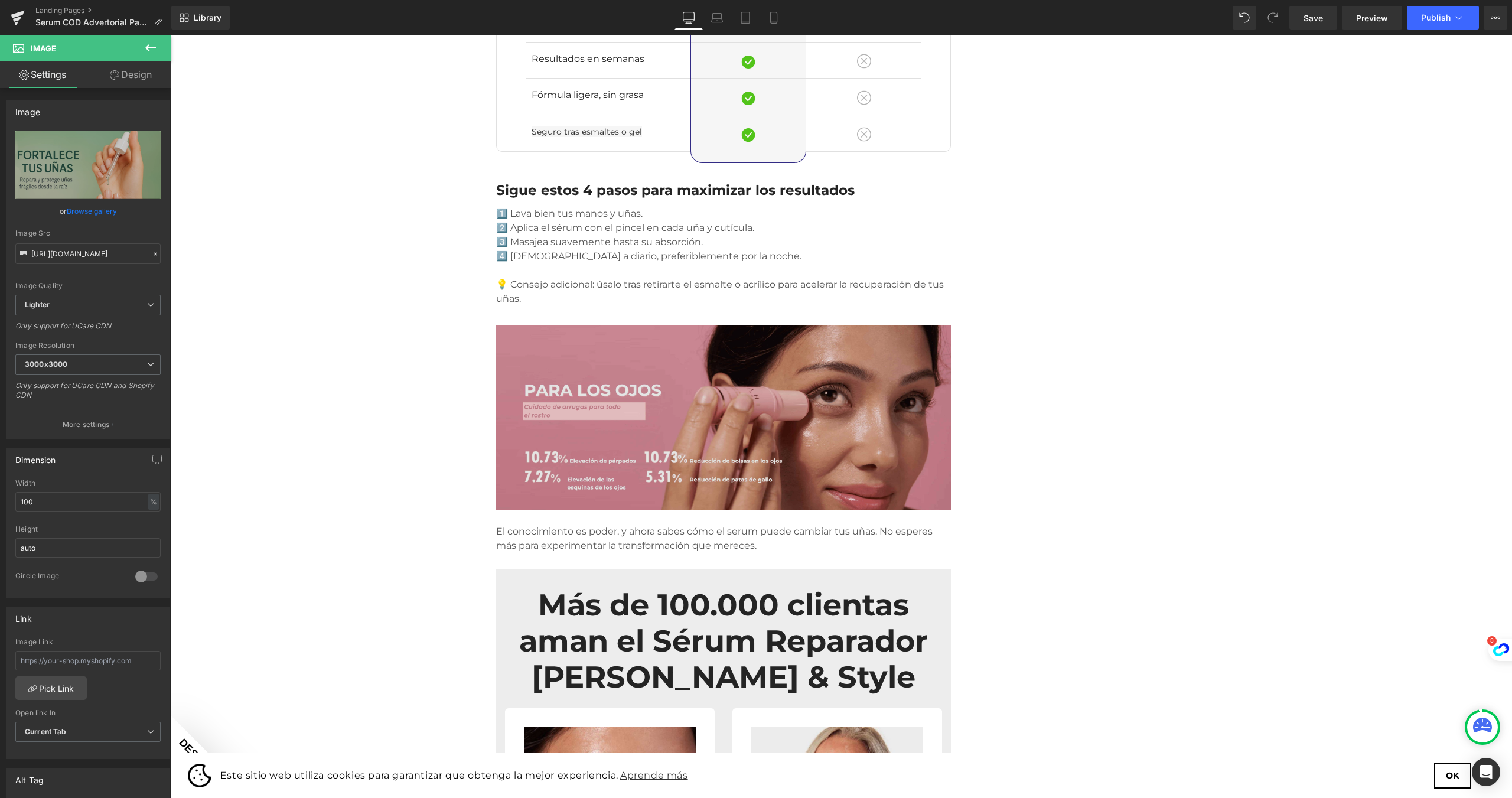
click at [664, 383] on img at bounding box center [723, 418] width 455 height 185
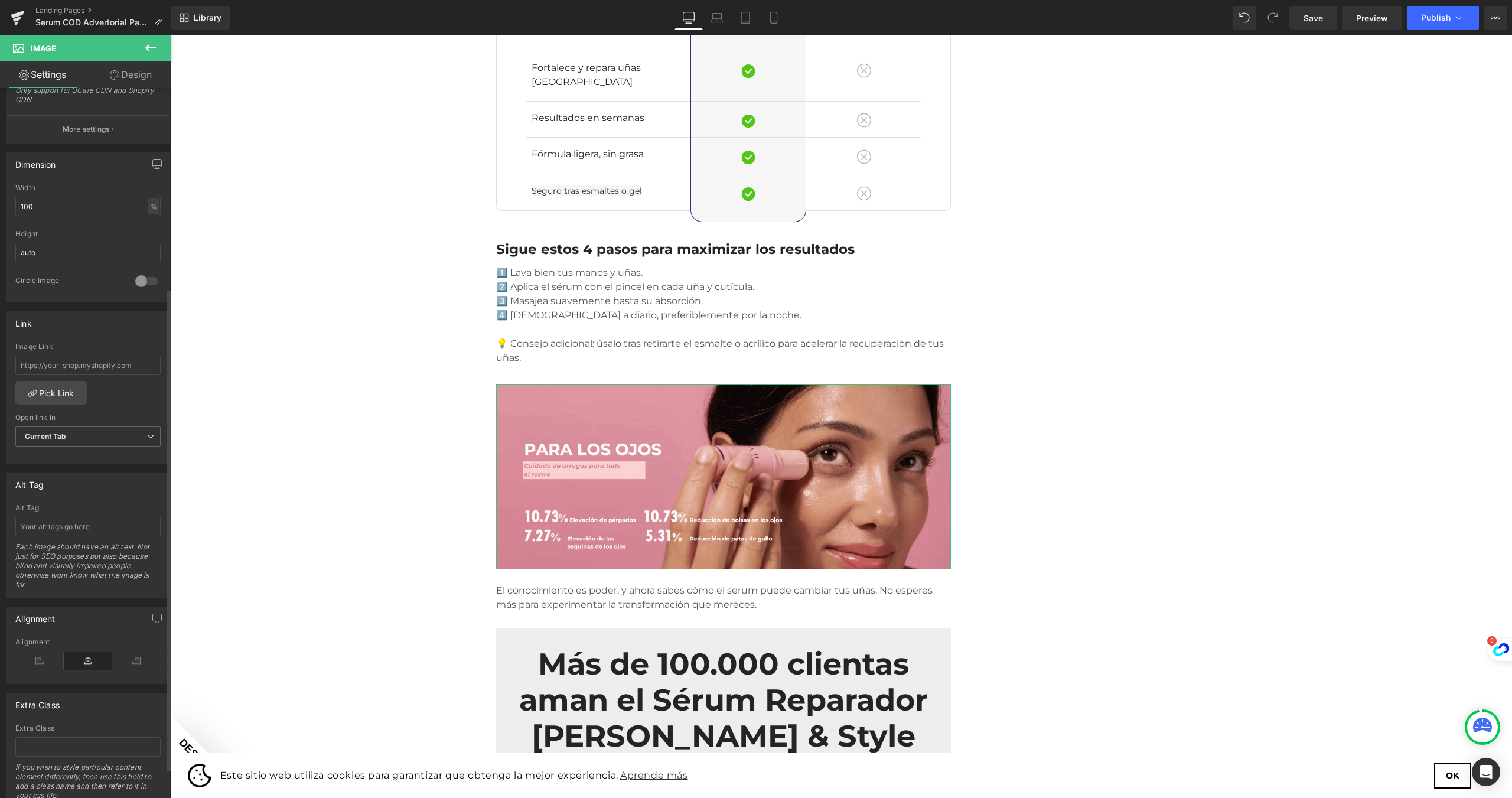
scroll to position [0, 0]
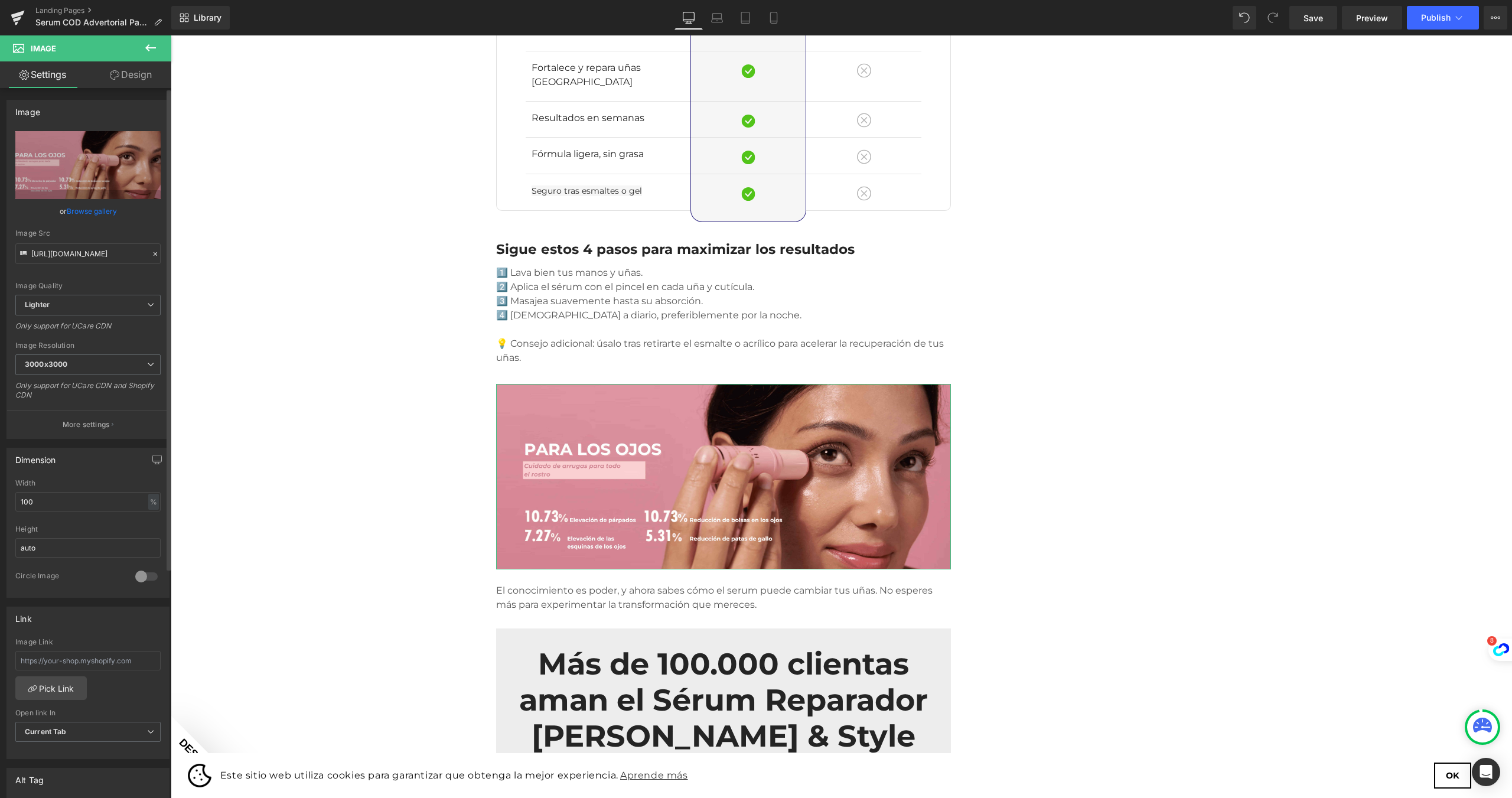
click at [94, 206] on link "Browse gallery" at bounding box center [92, 211] width 51 height 21
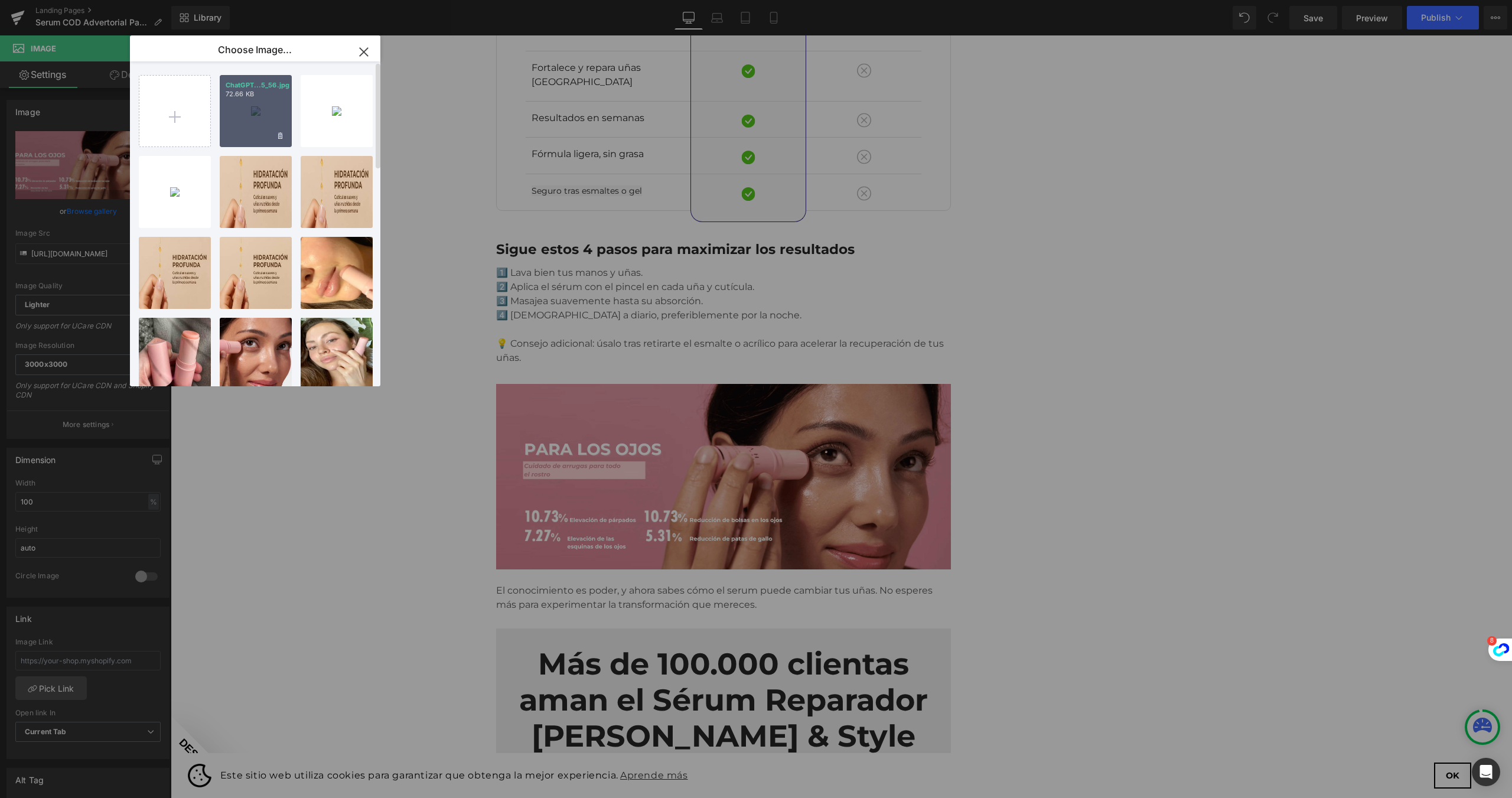
click at [278, 123] on div "ChatGPT...5_56.jpg 72.66 KB" at bounding box center [255, 110] width 72 height 72
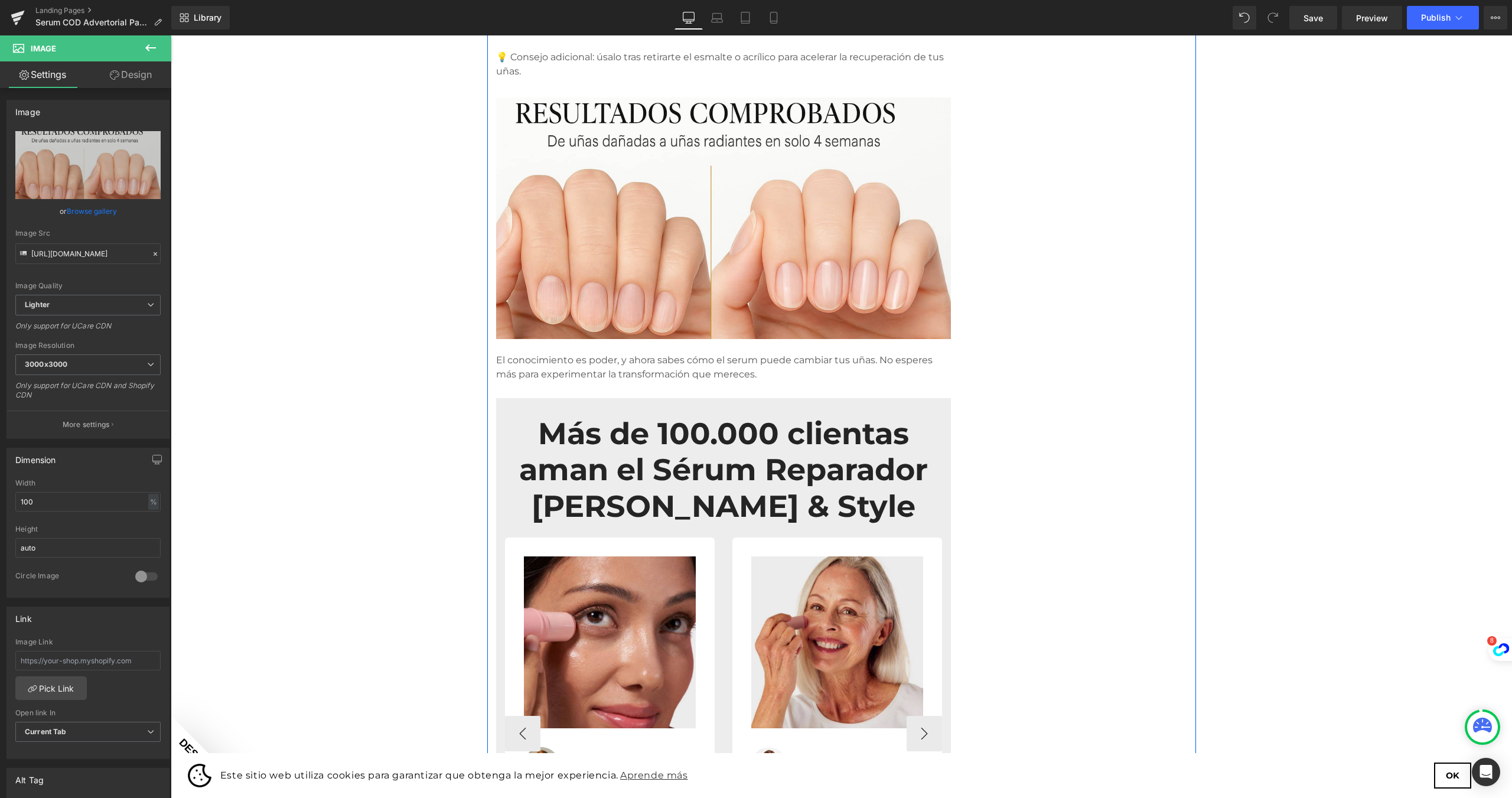
scroll to position [2126, 0]
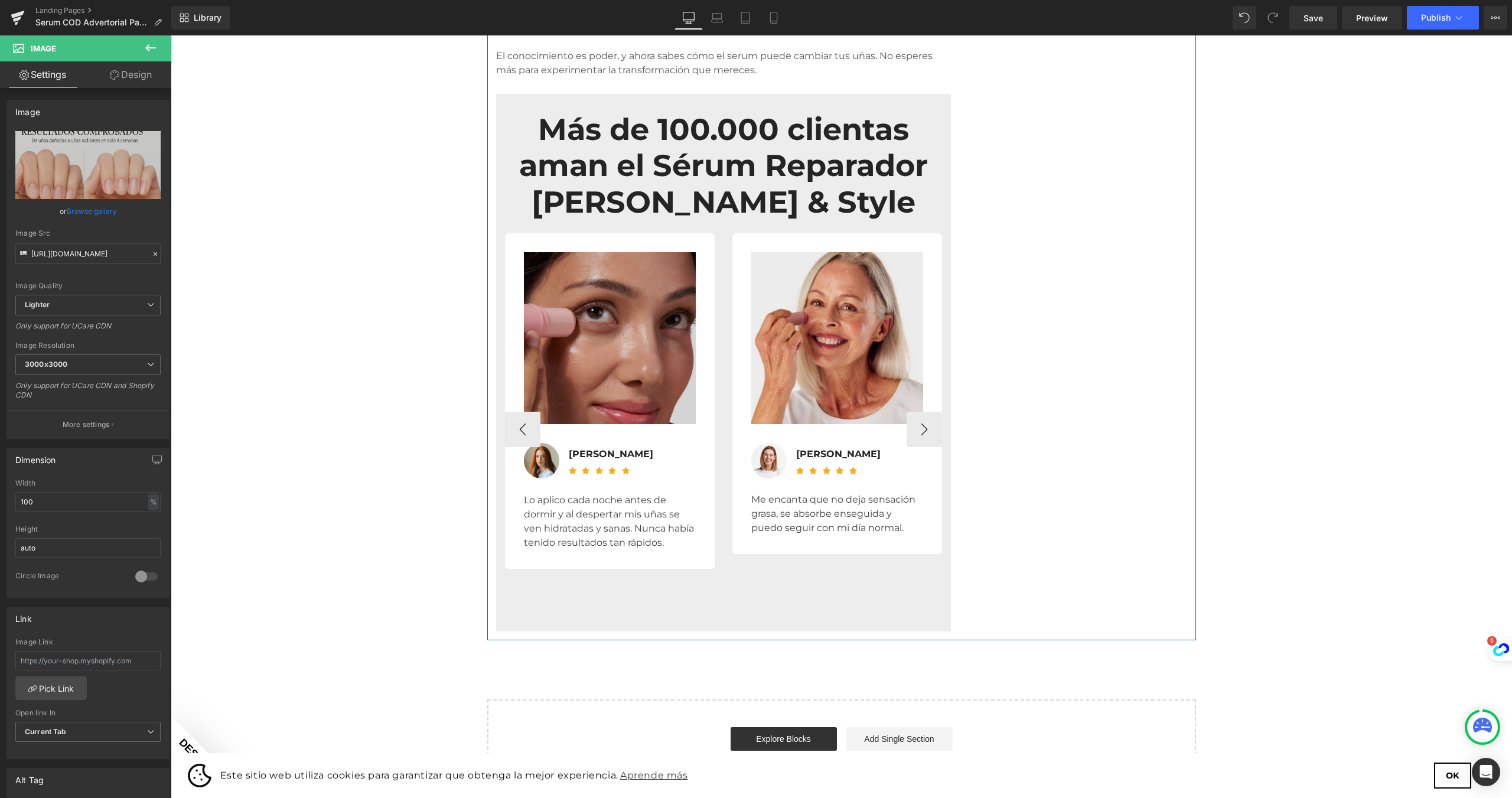
click at [637, 277] on img at bounding box center [610, 338] width 172 height 172
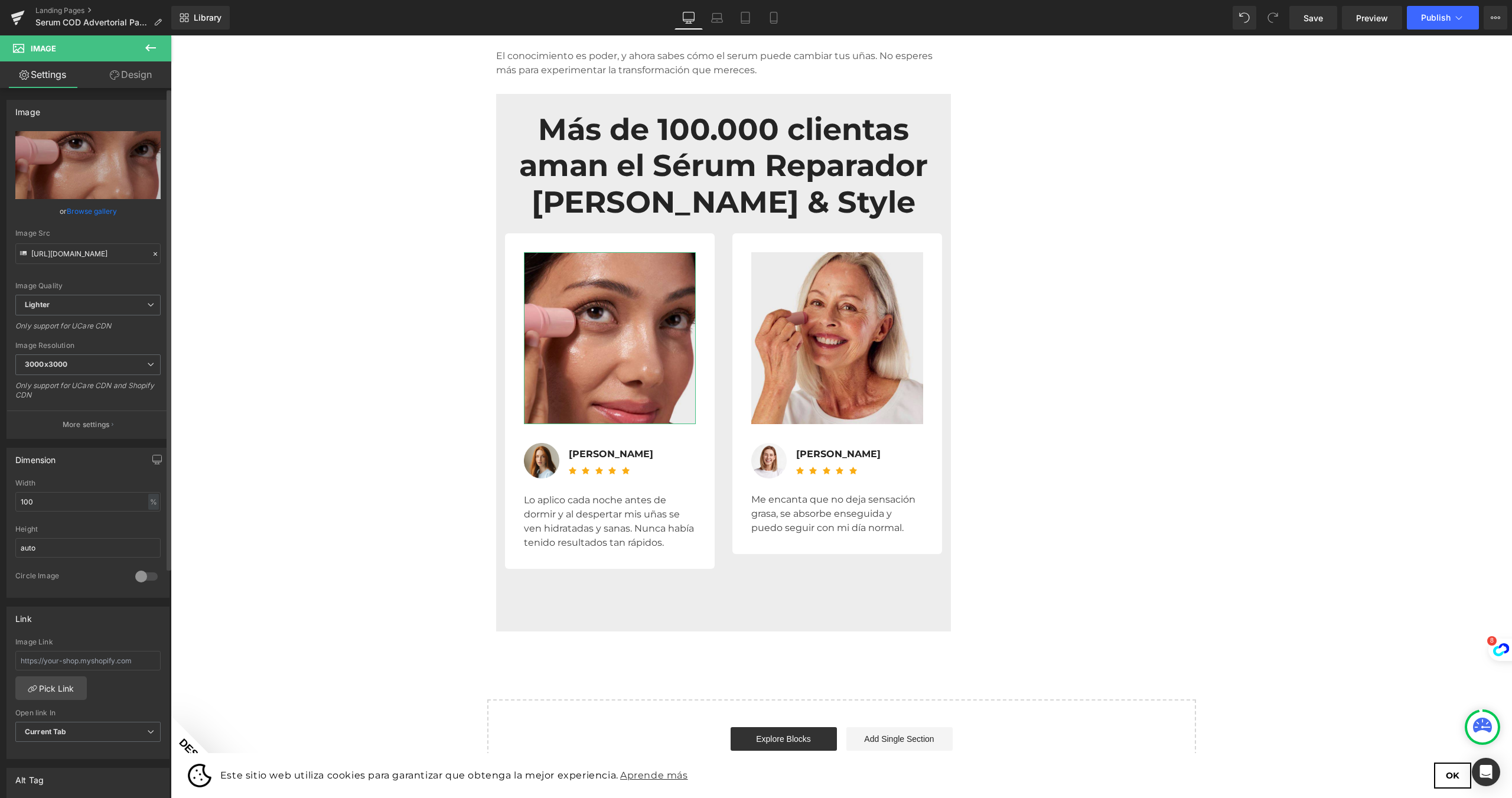
click at [100, 215] on link "Browse gallery" at bounding box center [92, 211] width 51 height 21
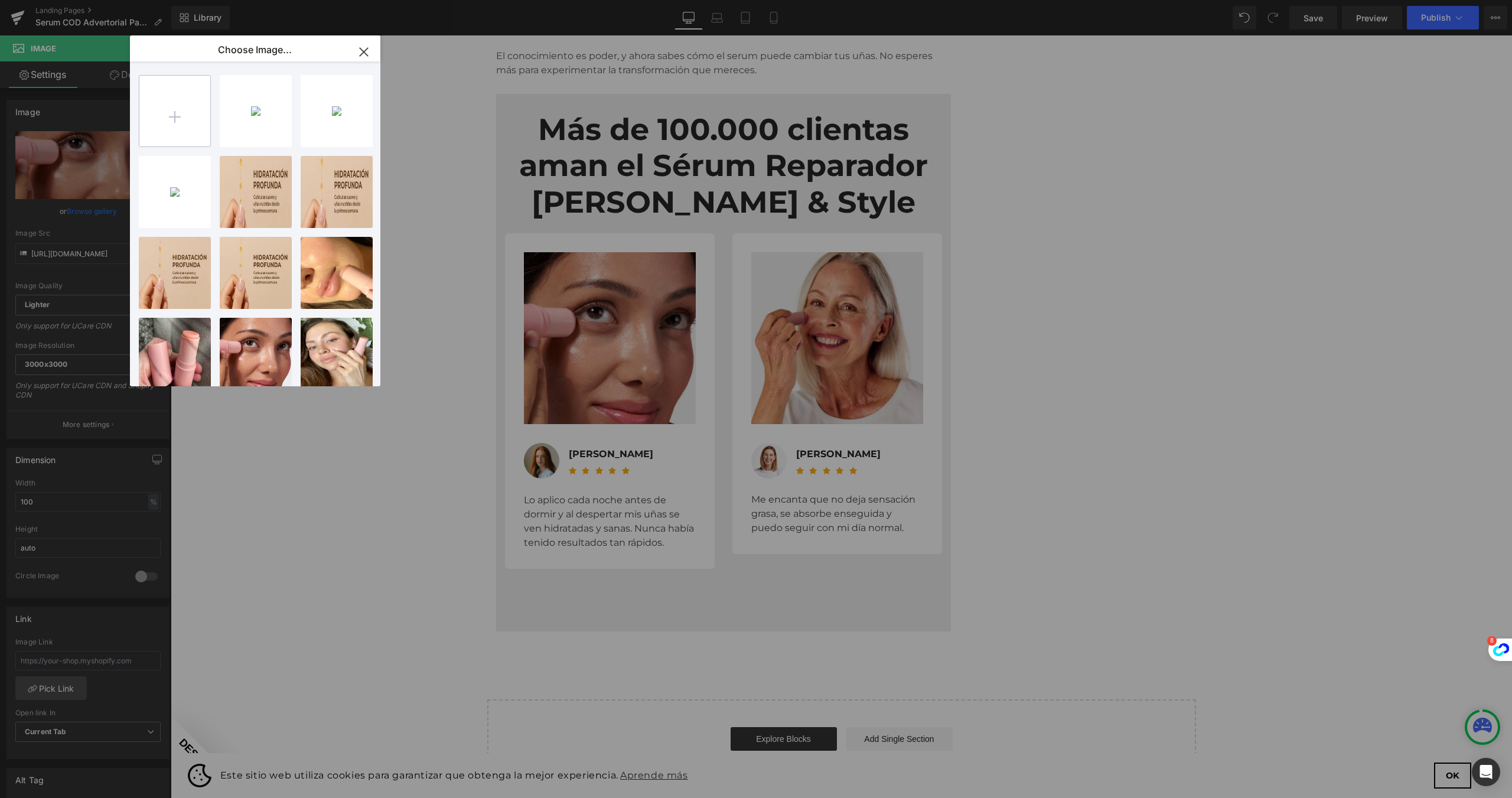
click at [160, 131] on input "file" at bounding box center [174, 110] width 71 height 71
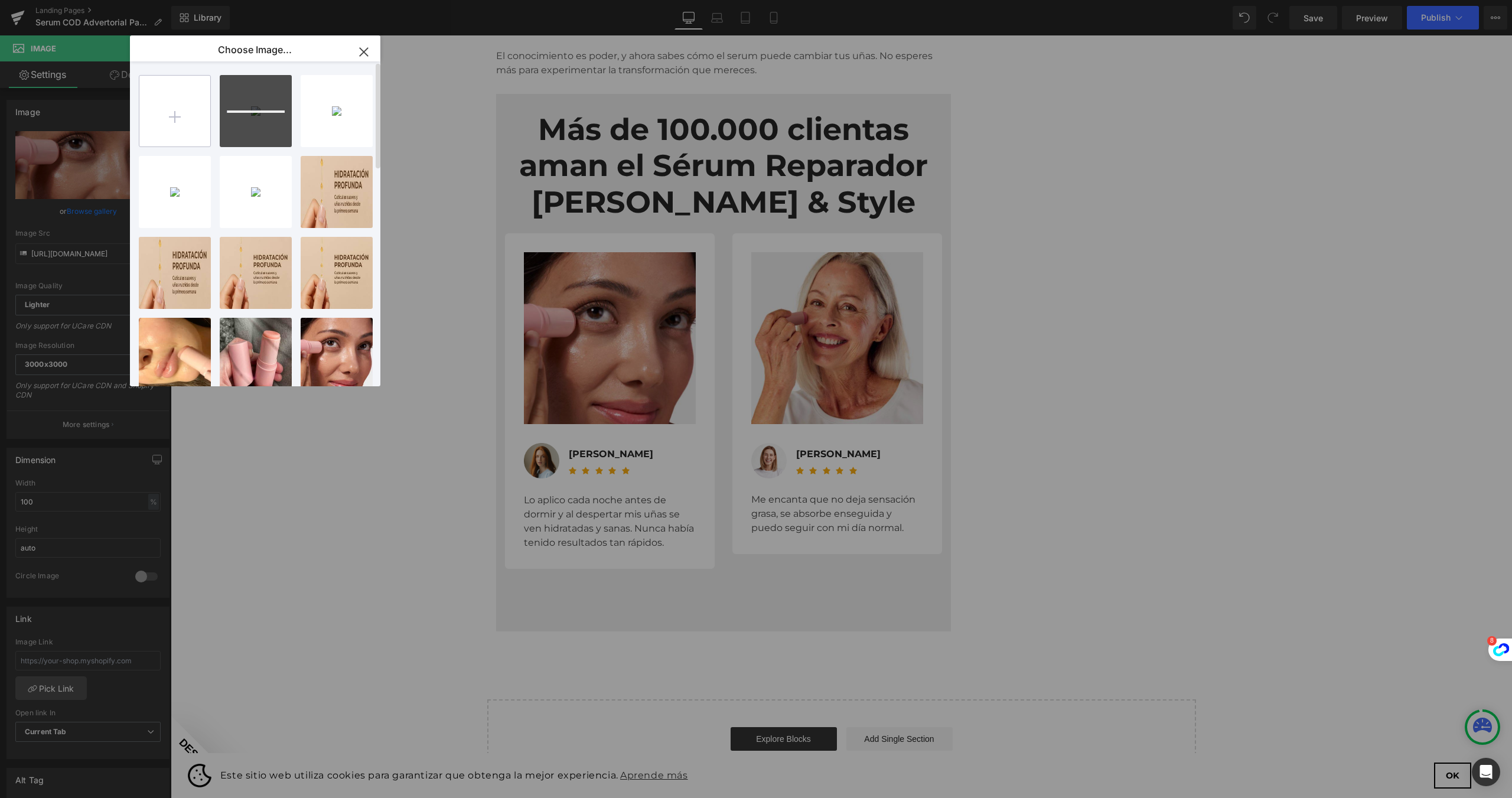
click at [191, 116] on input "file" at bounding box center [174, 110] width 71 height 71
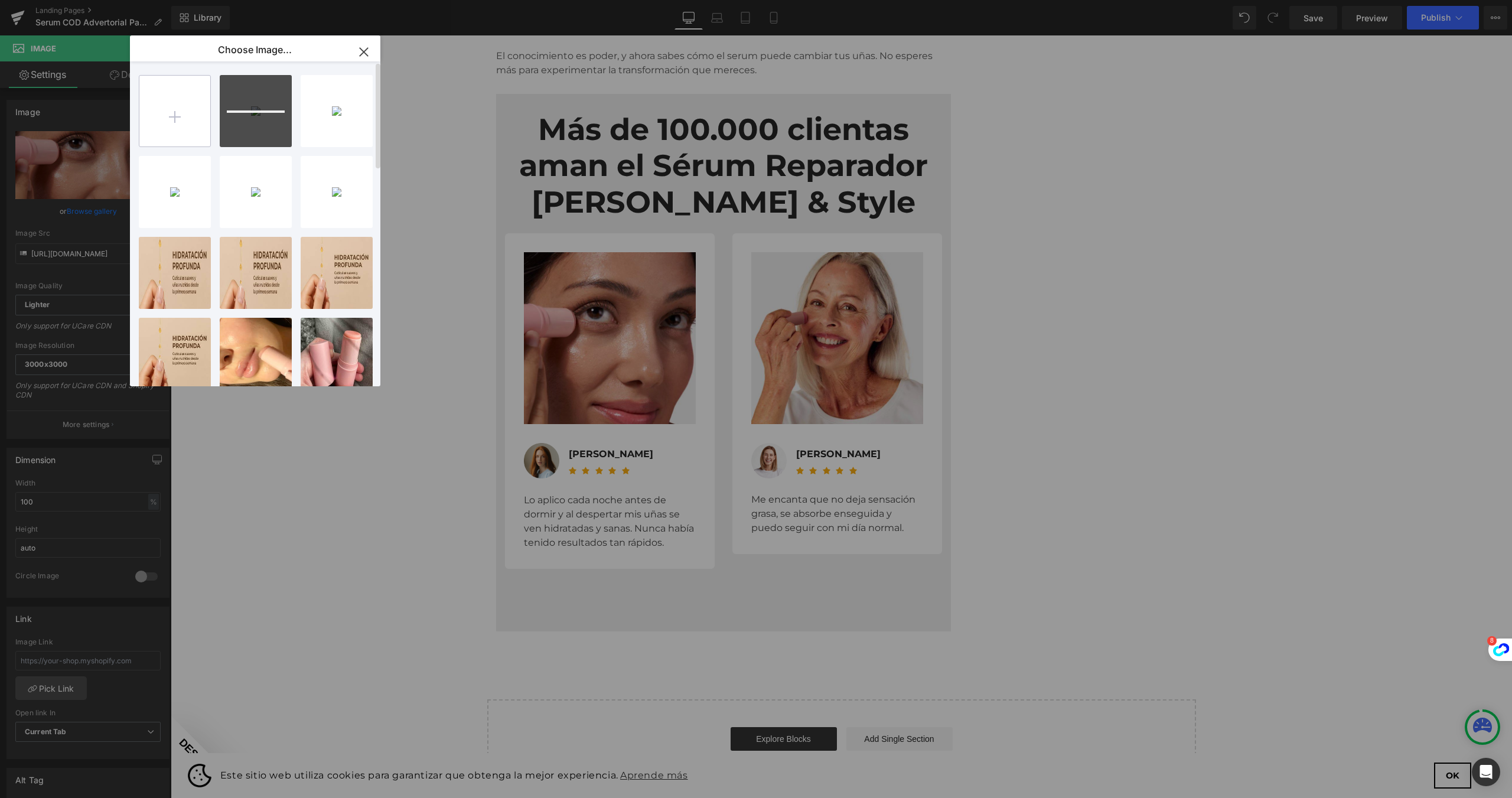
click at [203, 111] on input "file" at bounding box center [174, 110] width 71 height 71
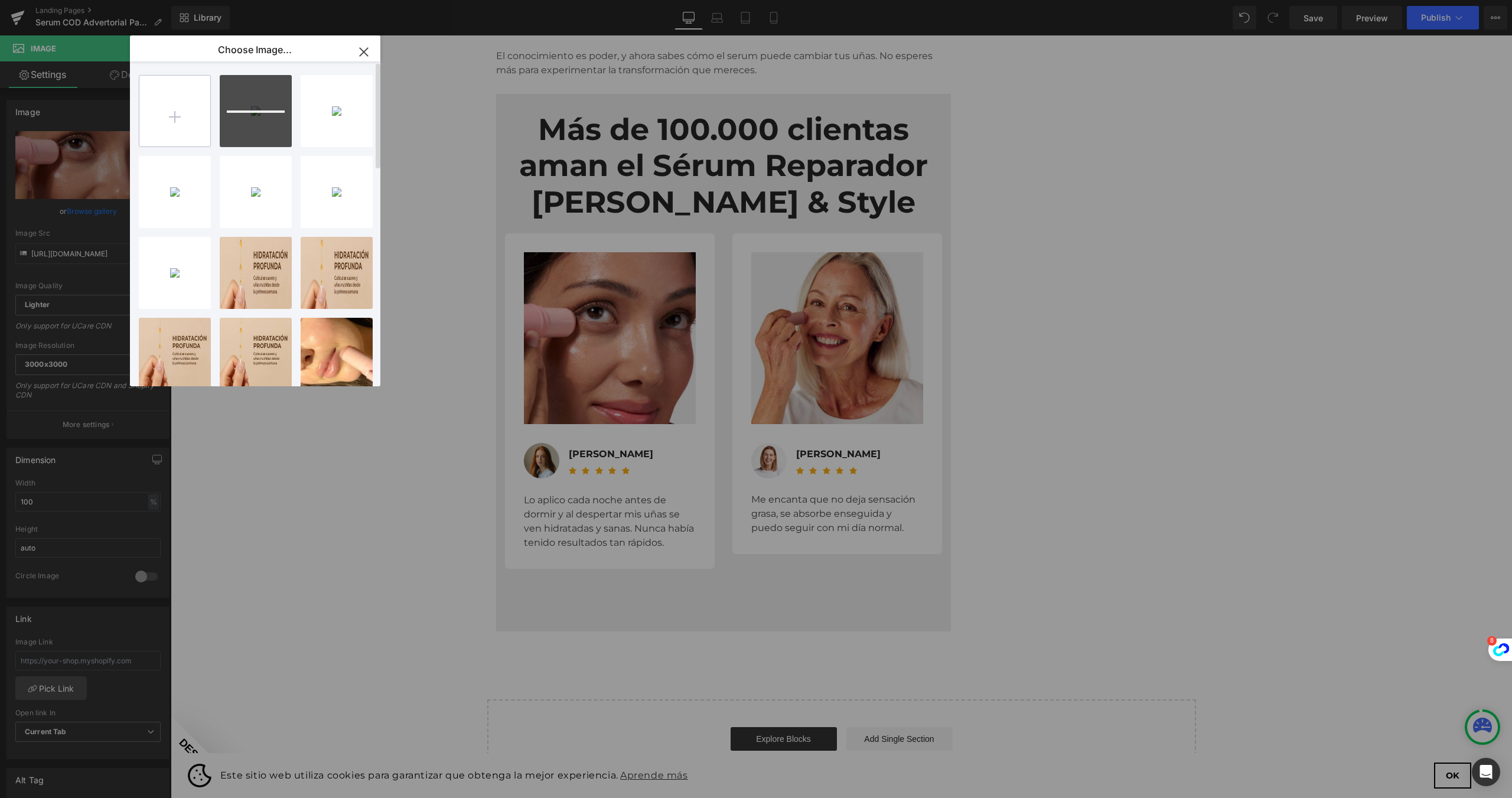
click at [191, 130] on input "file" at bounding box center [174, 110] width 71 height 71
click at [177, 119] on input "file" at bounding box center [174, 110] width 71 height 71
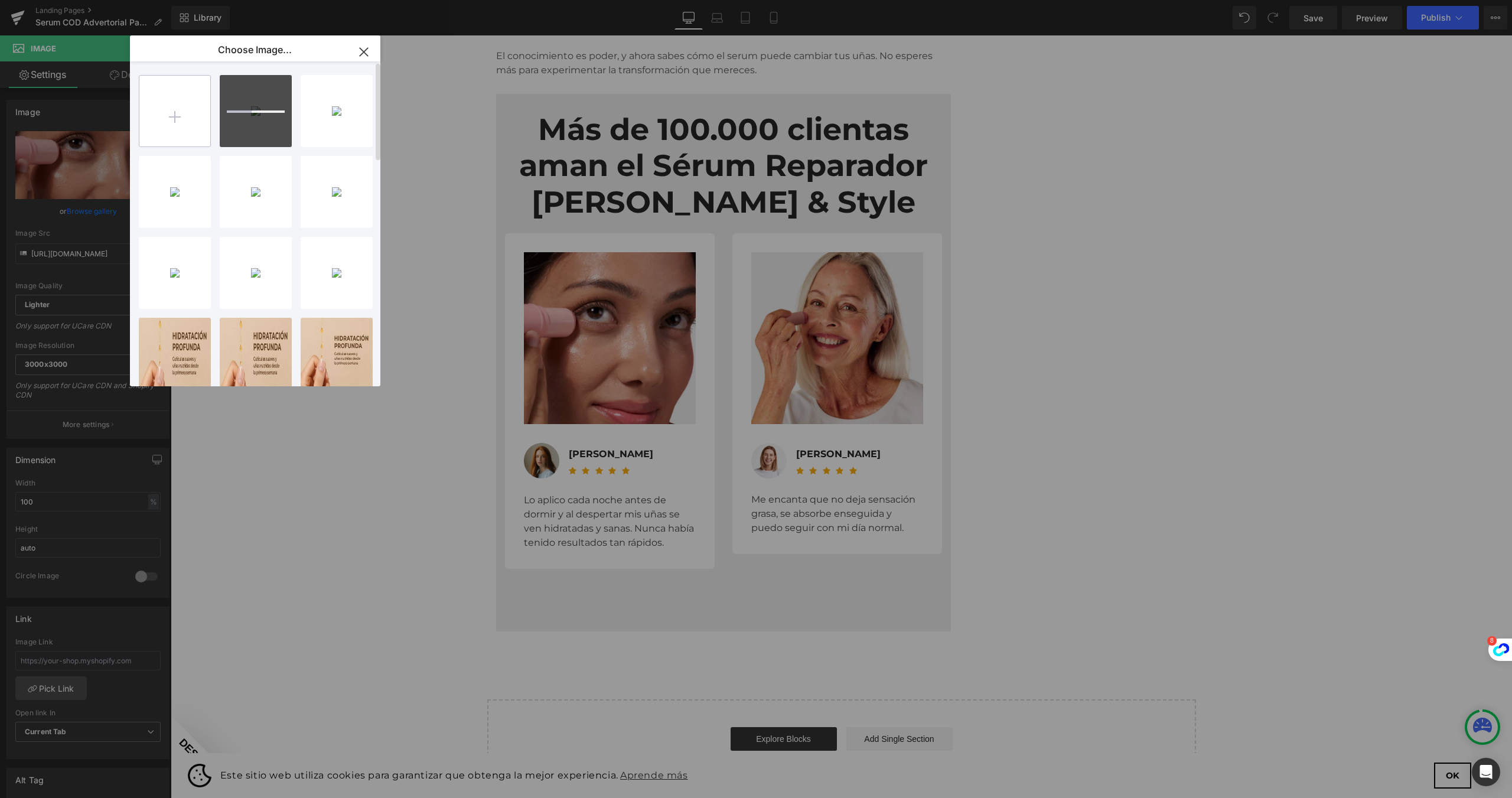
click at [170, 116] on input "file" at bounding box center [174, 110] width 71 height 71
click at [148, 127] on input "file" at bounding box center [174, 110] width 71 height 71
click at [166, 104] on input "file" at bounding box center [174, 110] width 71 height 71
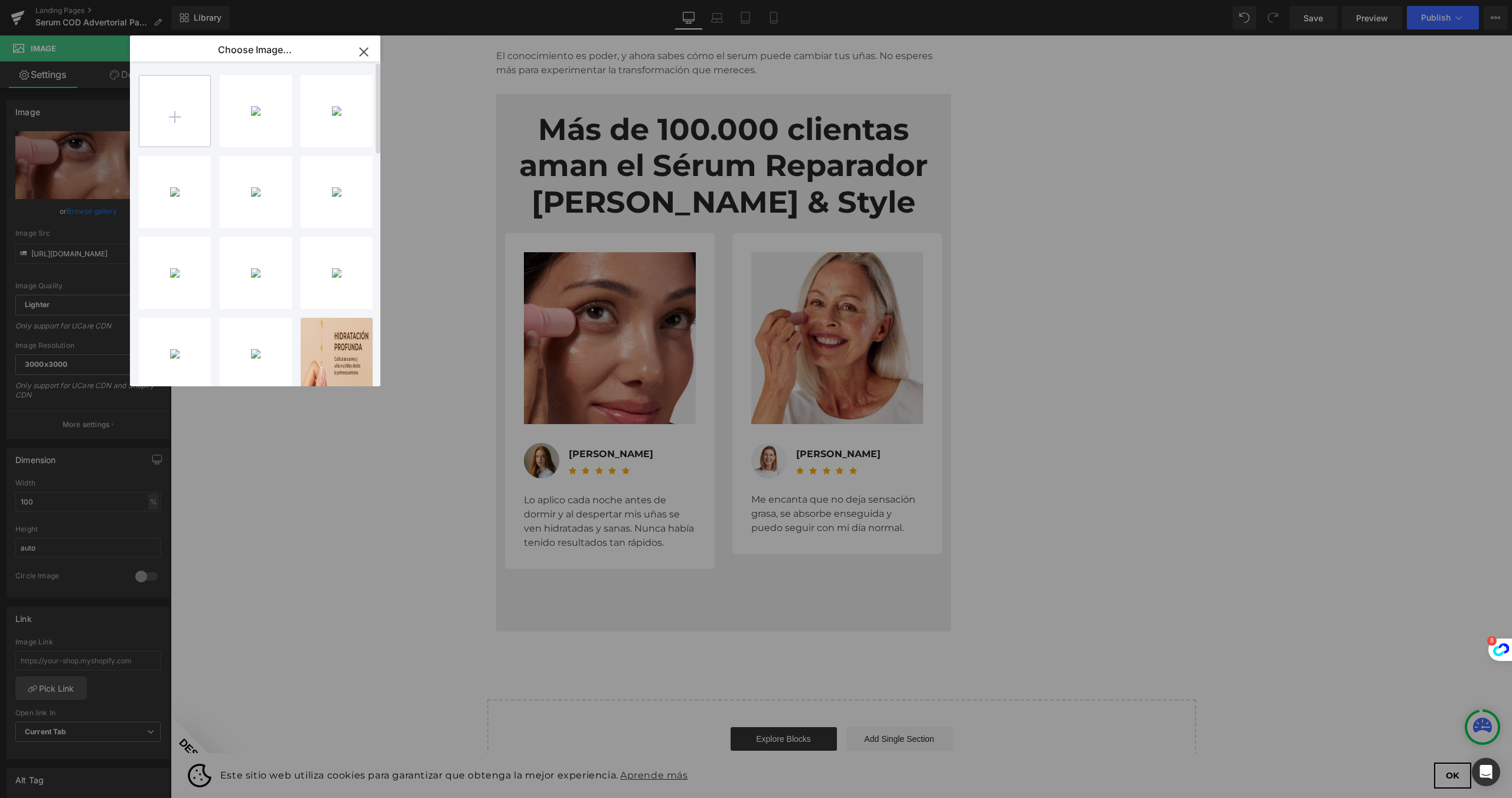
type input "C:\fakepath\61-bLugrwgL (1).jpg"
click at [325, 278] on div "714tZhU... _1_.jpg 63.19 KB" at bounding box center [337, 272] width 72 height 72
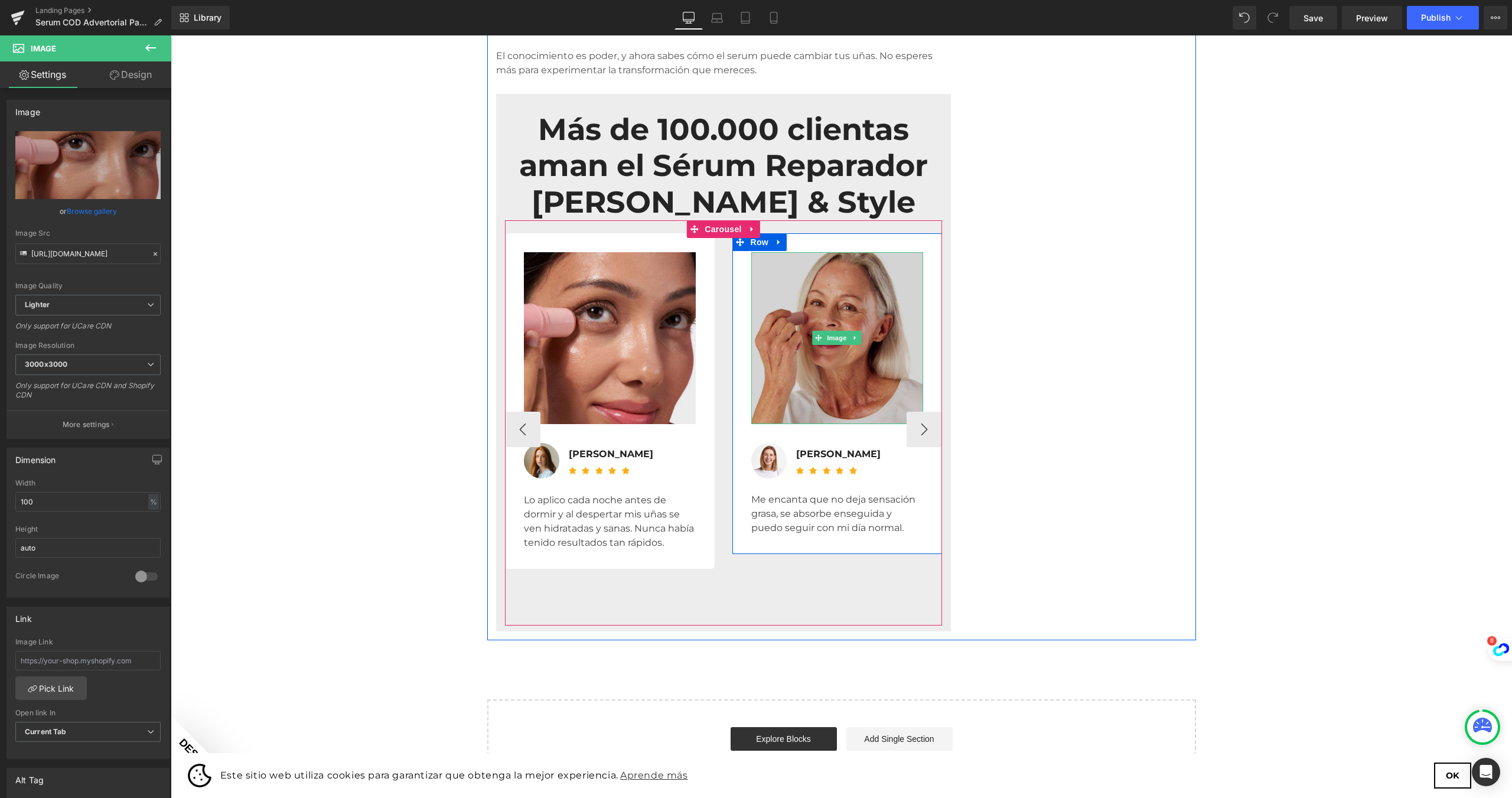
click at [826, 295] on img at bounding box center [837, 338] width 172 height 172
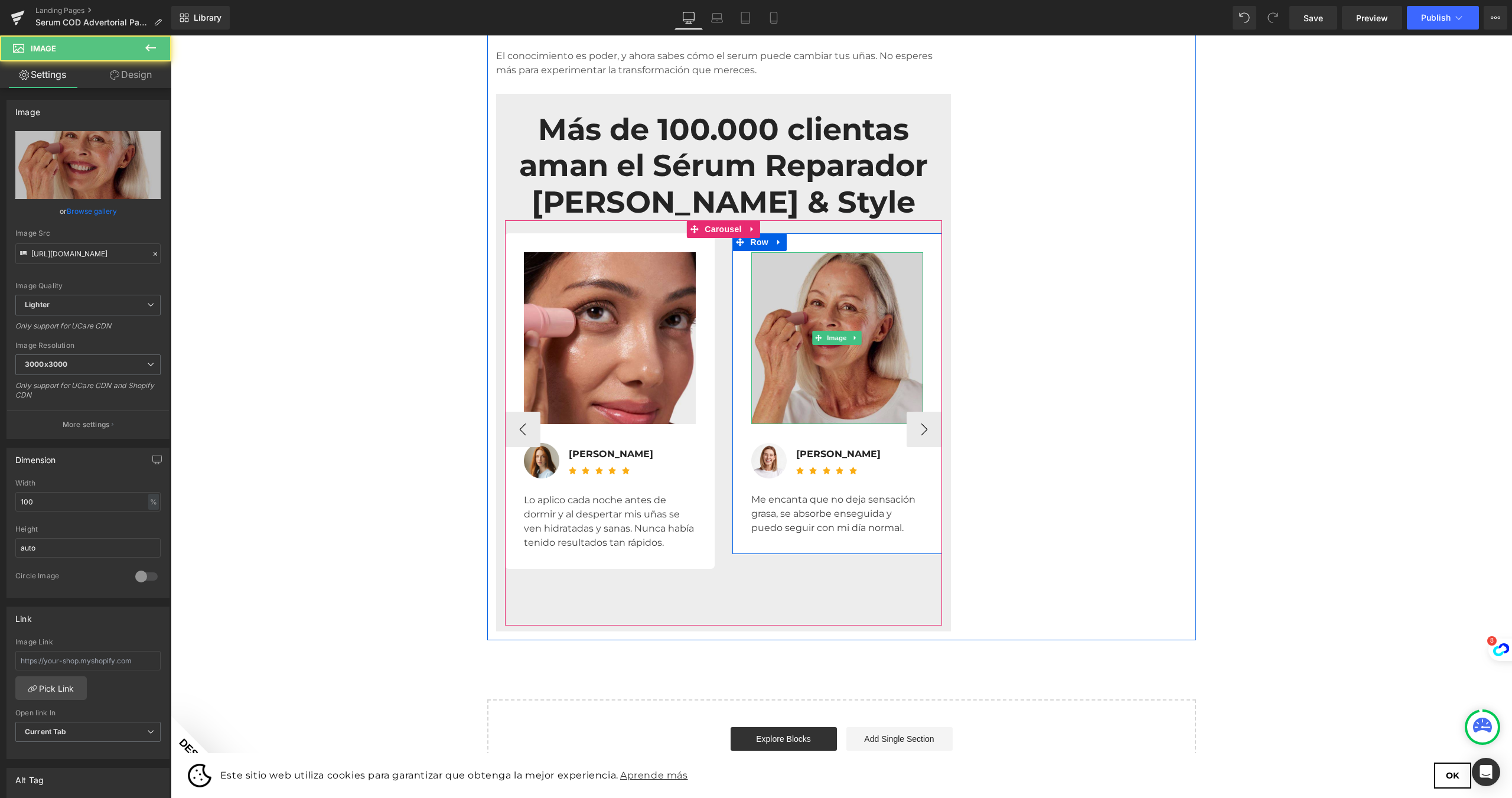
click at [858, 318] on img at bounding box center [837, 338] width 172 height 172
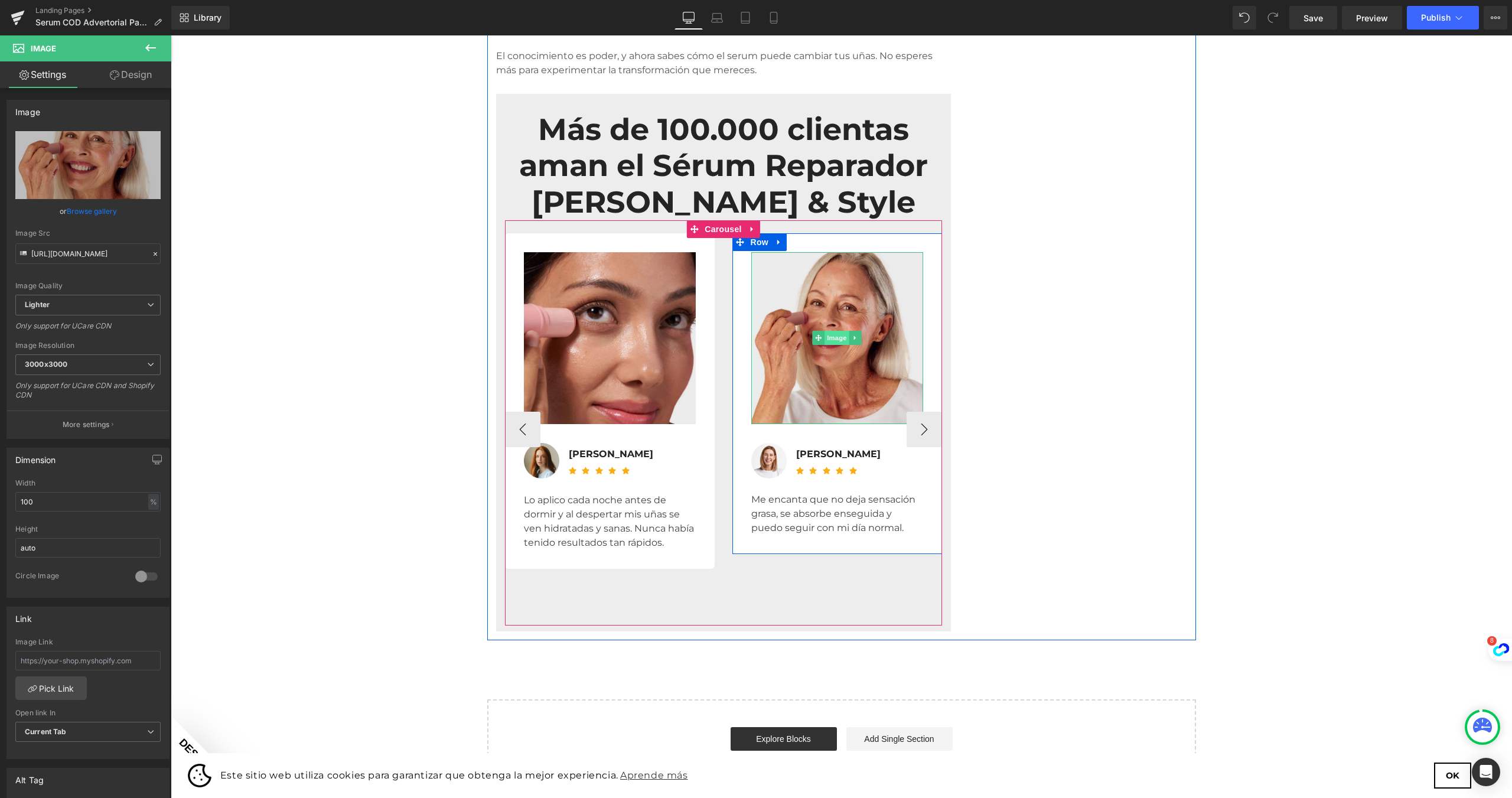
click at [838, 331] on span "Image" at bounding box center [837, 338] width 25 height 14
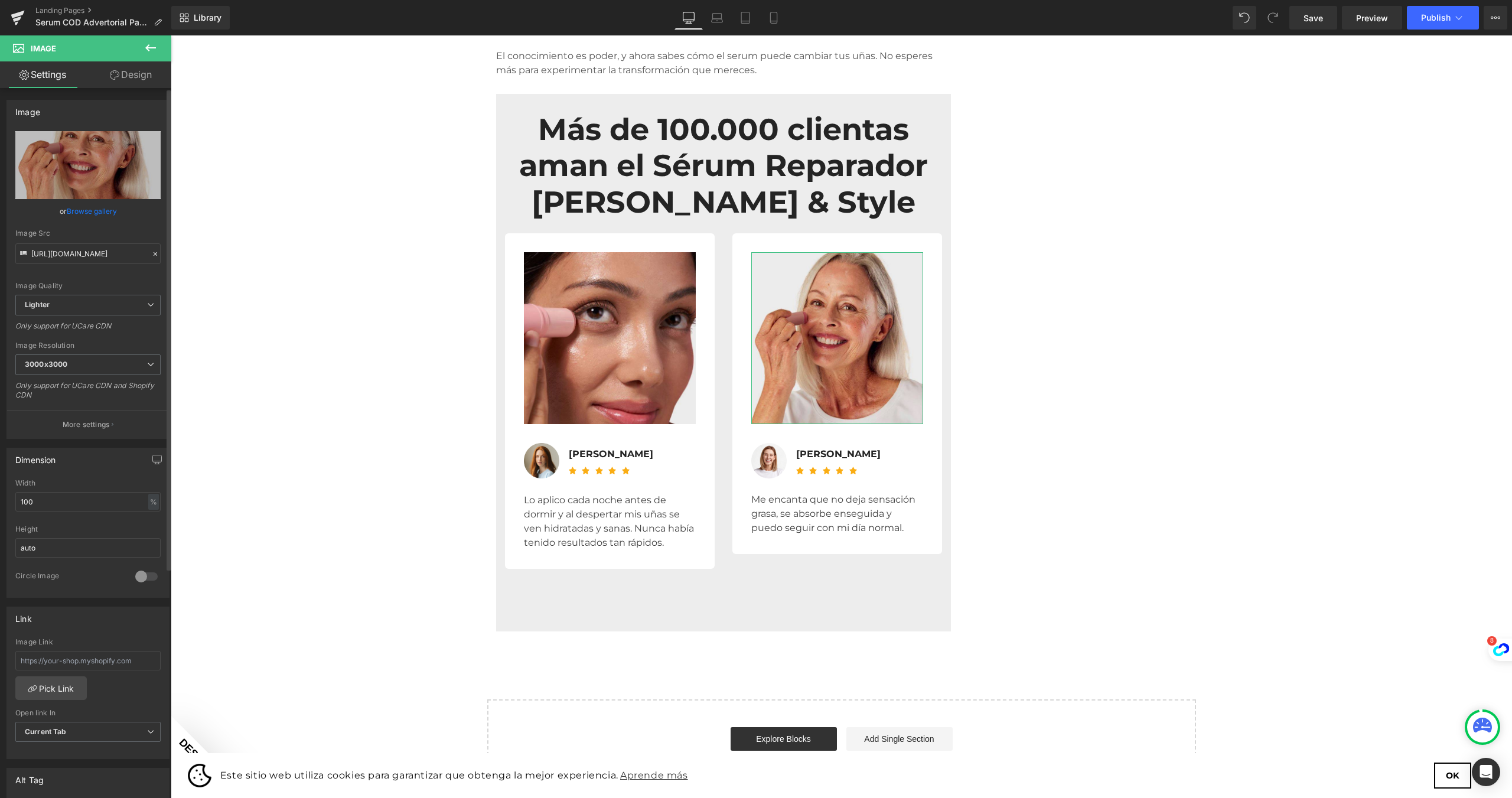
click at [71, 212] on link "Browse gallery" at bounding box center [92, 211] width 51 height 21
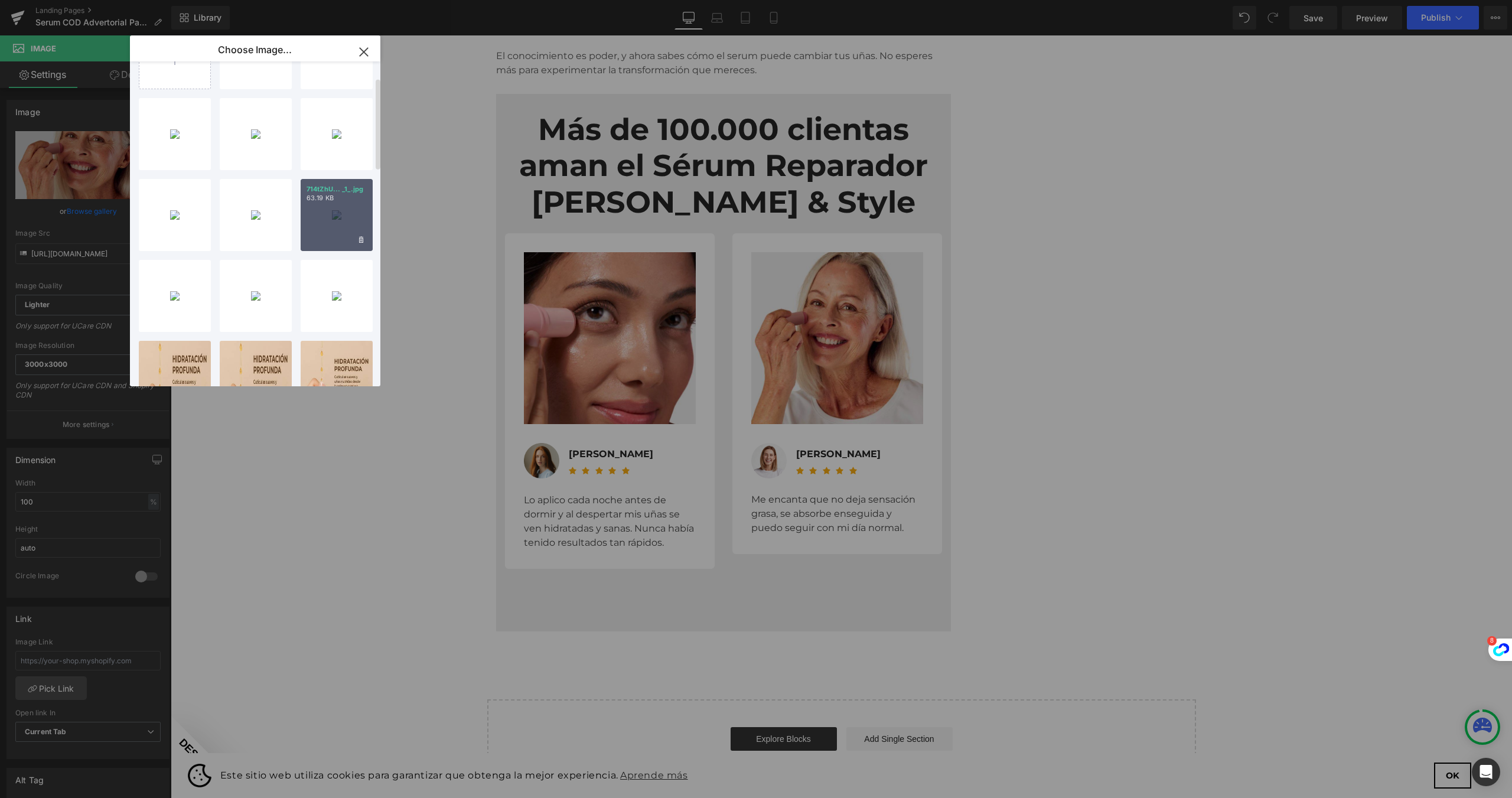
scroll to position [59, 0]
click at [245, 233] on div "710aviQ... _1_.jpg 71.74 KB" at bounding box center [255, 214] width 72 height 72
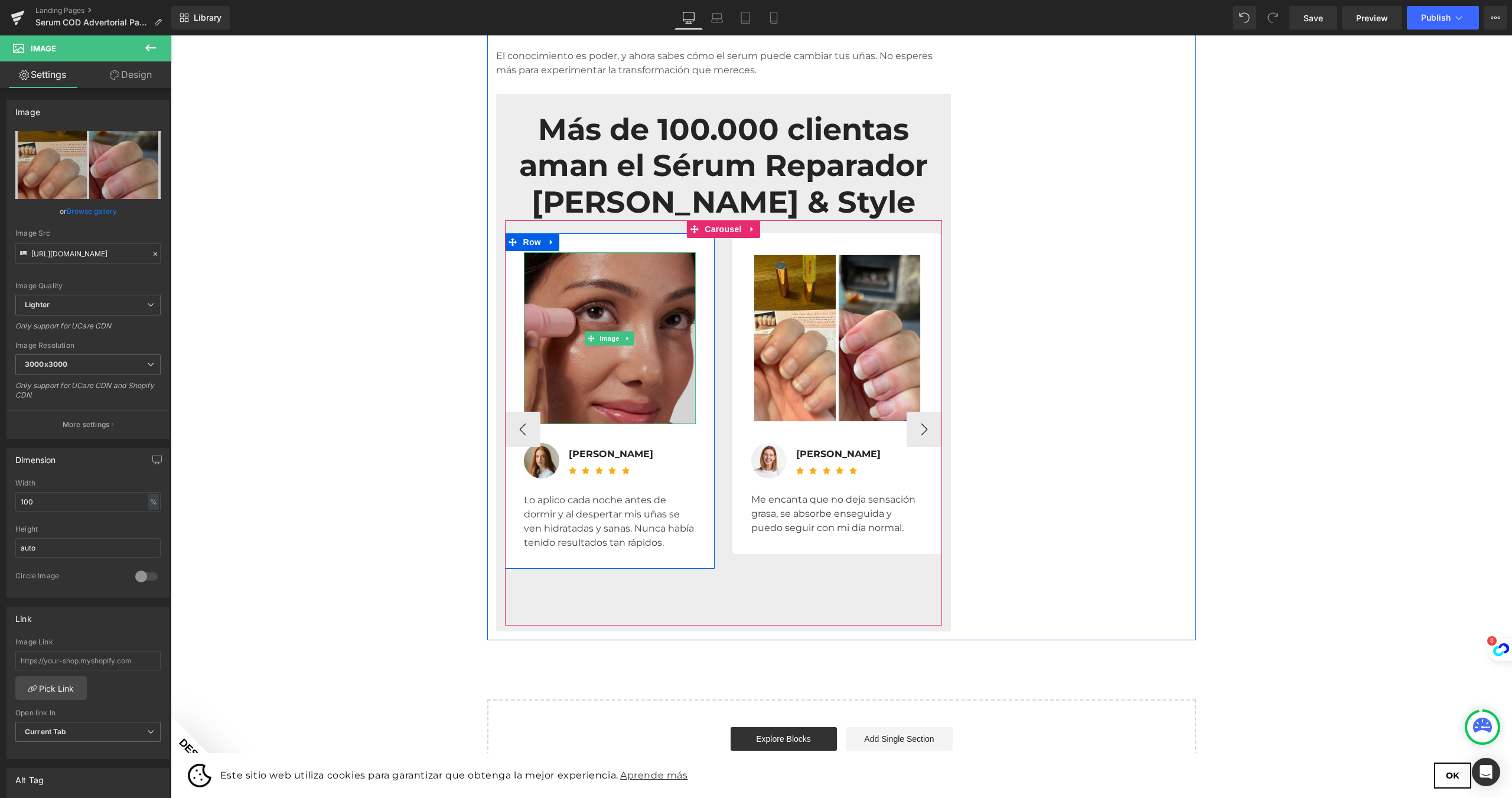
click at [643, 290] on img at bounding box center [610, 338] width 172 height 172
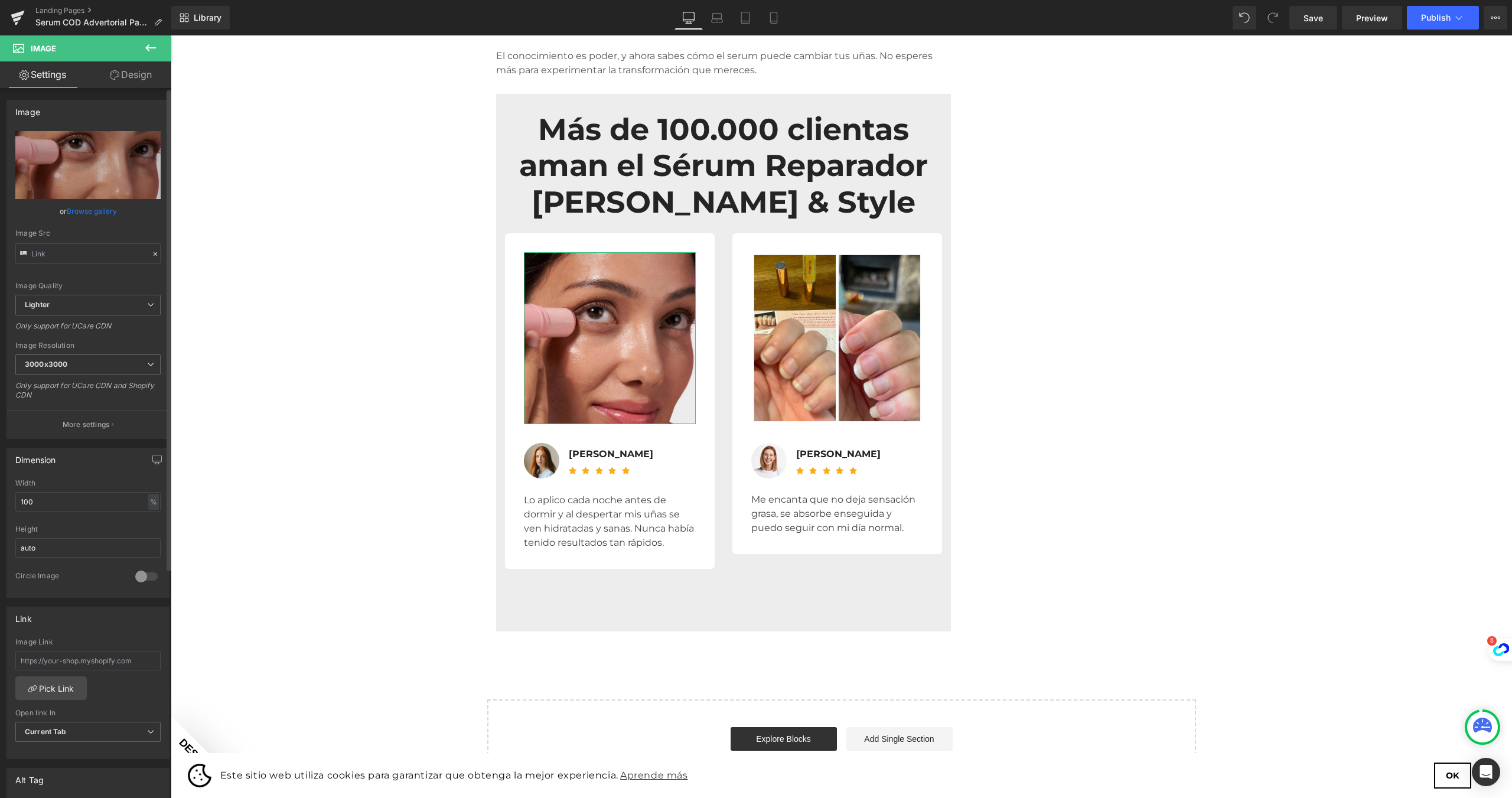
click at [89, 211] on link "Browse gallery" at bounding box center [92, 211] width 51 height 21
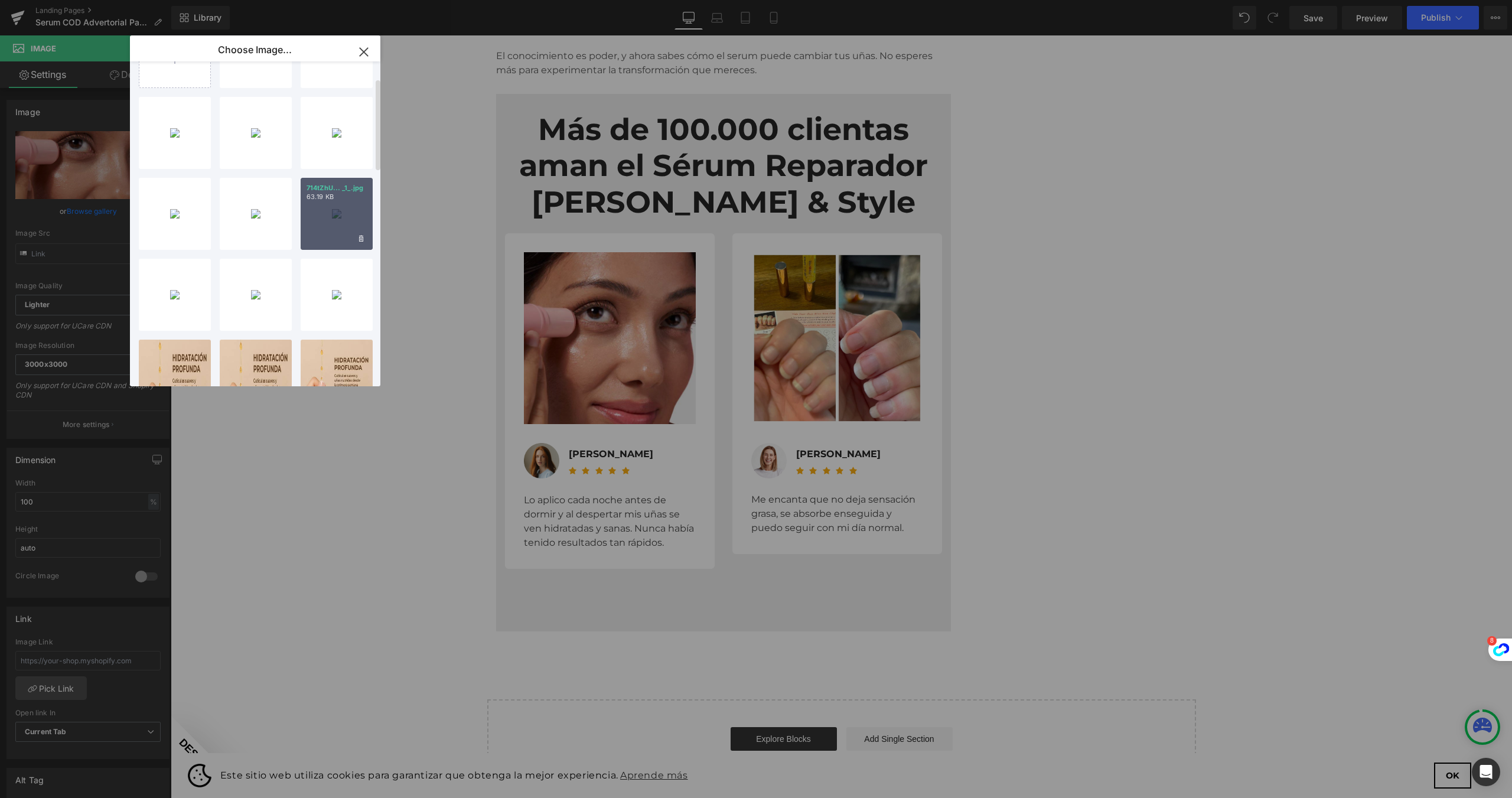
drag, startPoint x: 346, startPoint y: 233, endPoint x: 197, endPoint y: 200, distance: 152.6
click at [346, 233] on div "714tZhU... _1_.jpg 63.19 KB" at bounding box center [337, 214] width 72 height 72
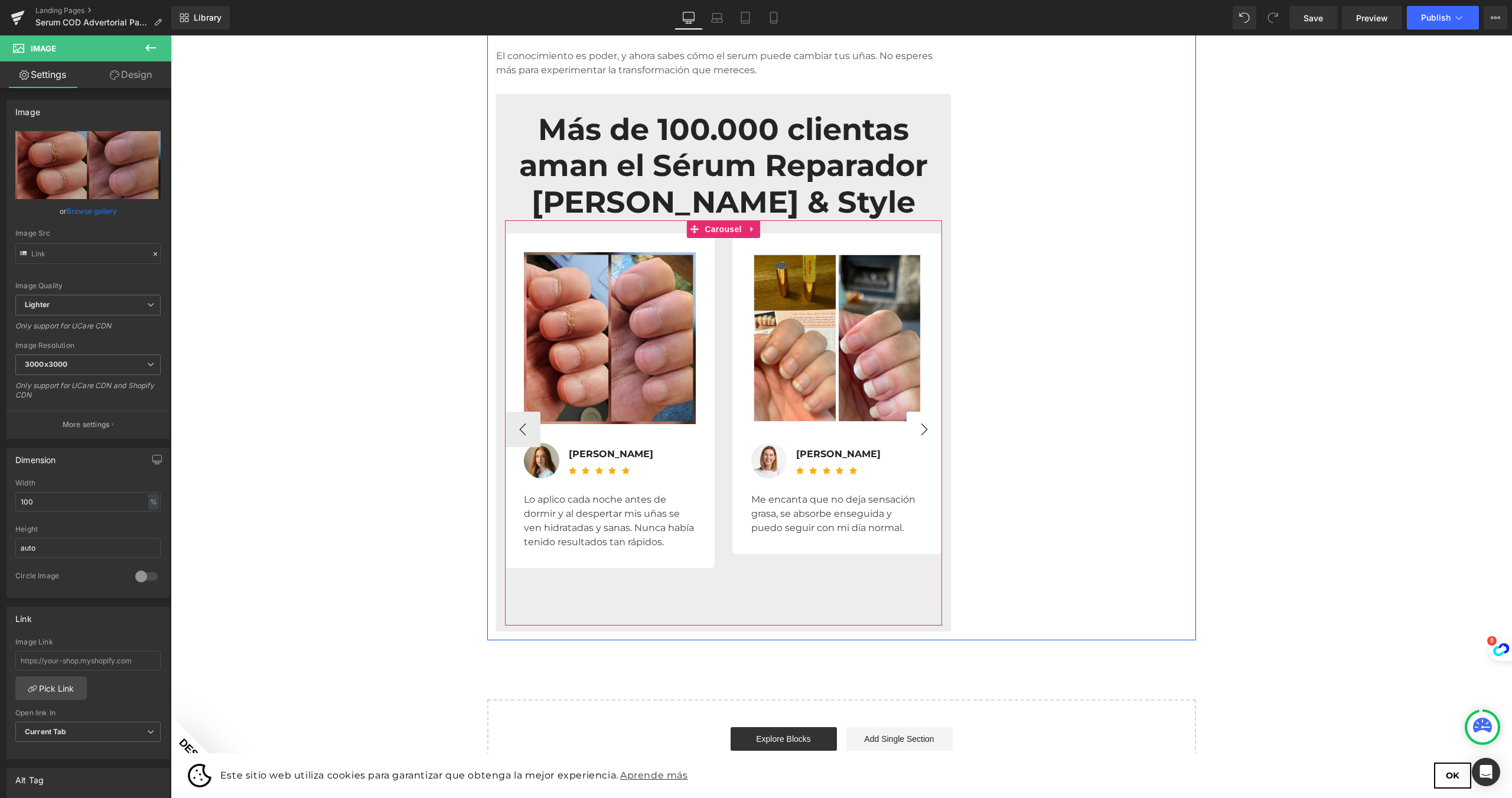
click at [921, 411] on button "›" at bounding box center [925, 429] width 36 height 36
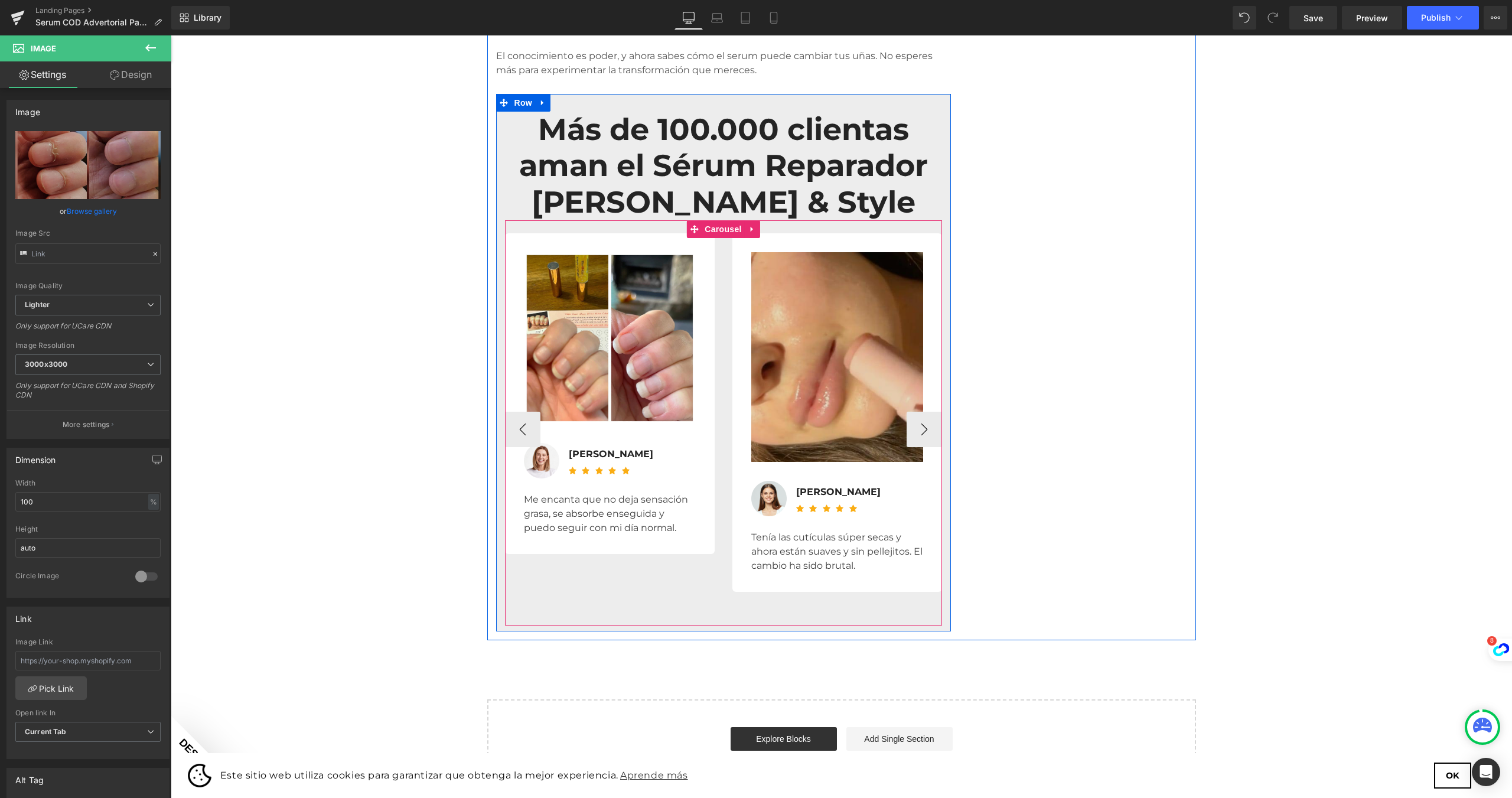
click at [867, 281] on img at bounding box center [837, 357] width 172 height 210
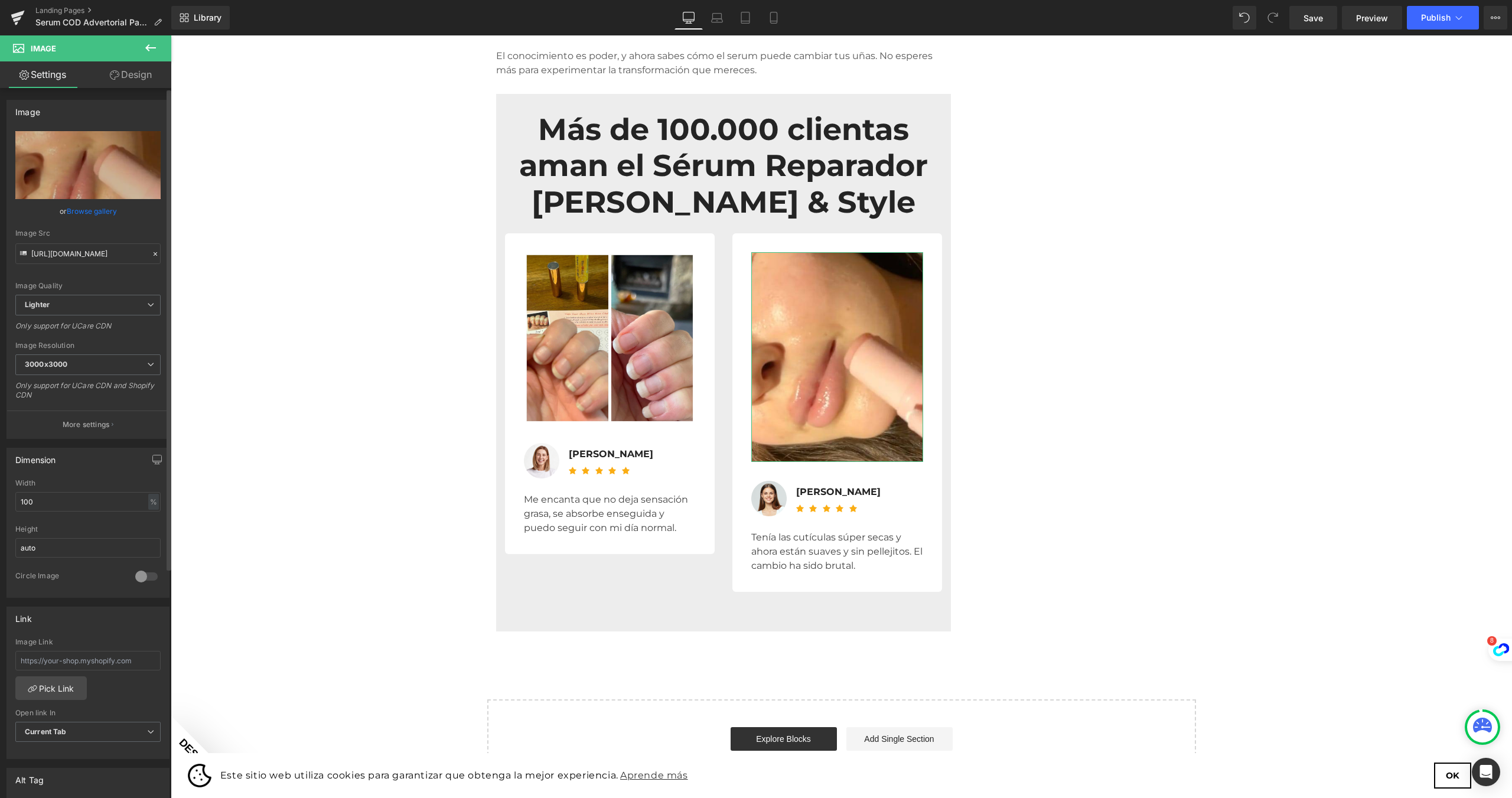
click at [93, 214] on link "Browse gallery" at bounding box center [92, 211] width 51 height 21
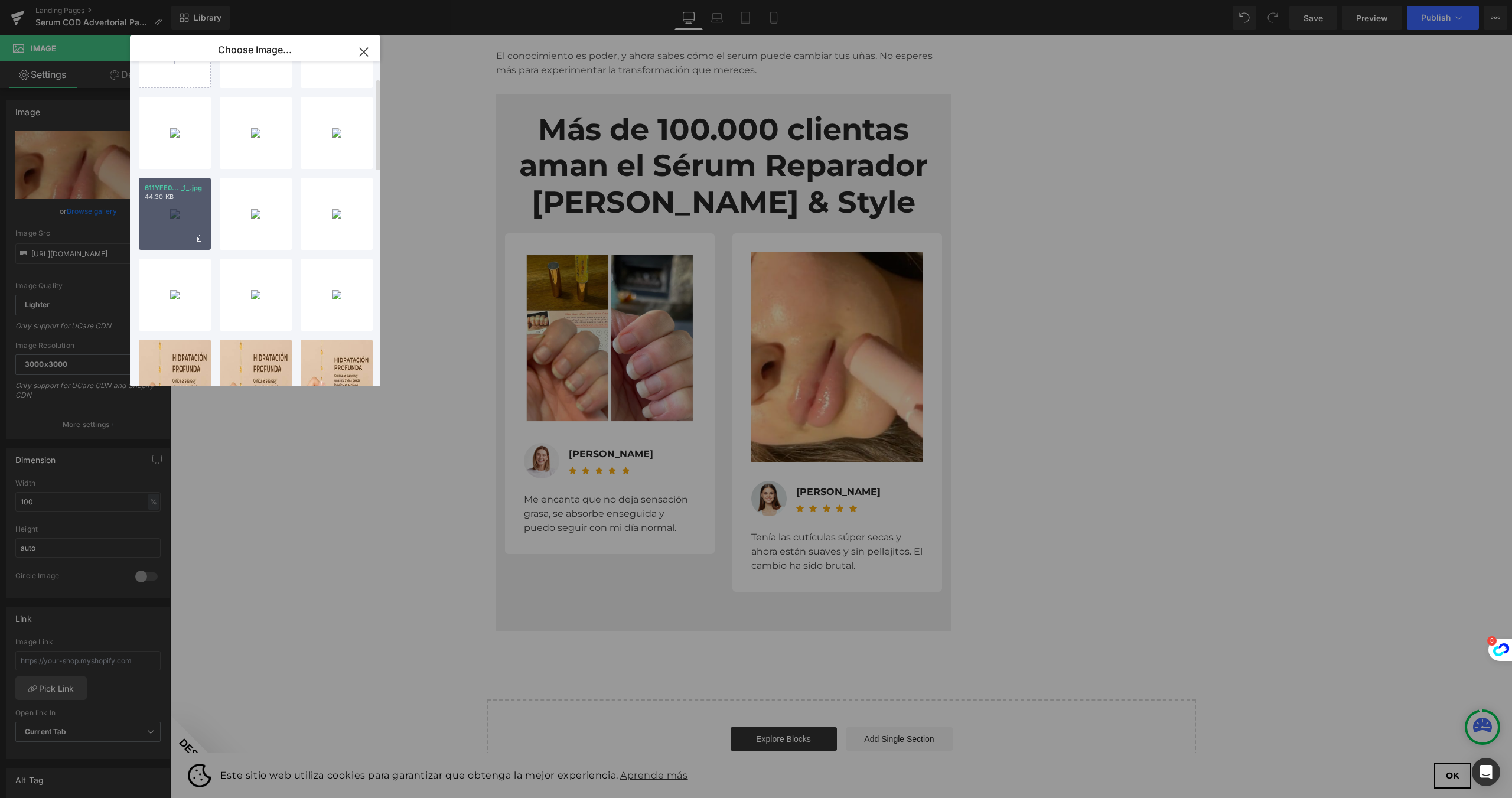
click at [201, 218] on div "611YFE0... _1_.jpg 44.30 KB" at bounding box center [174, 214] width 72 height 72
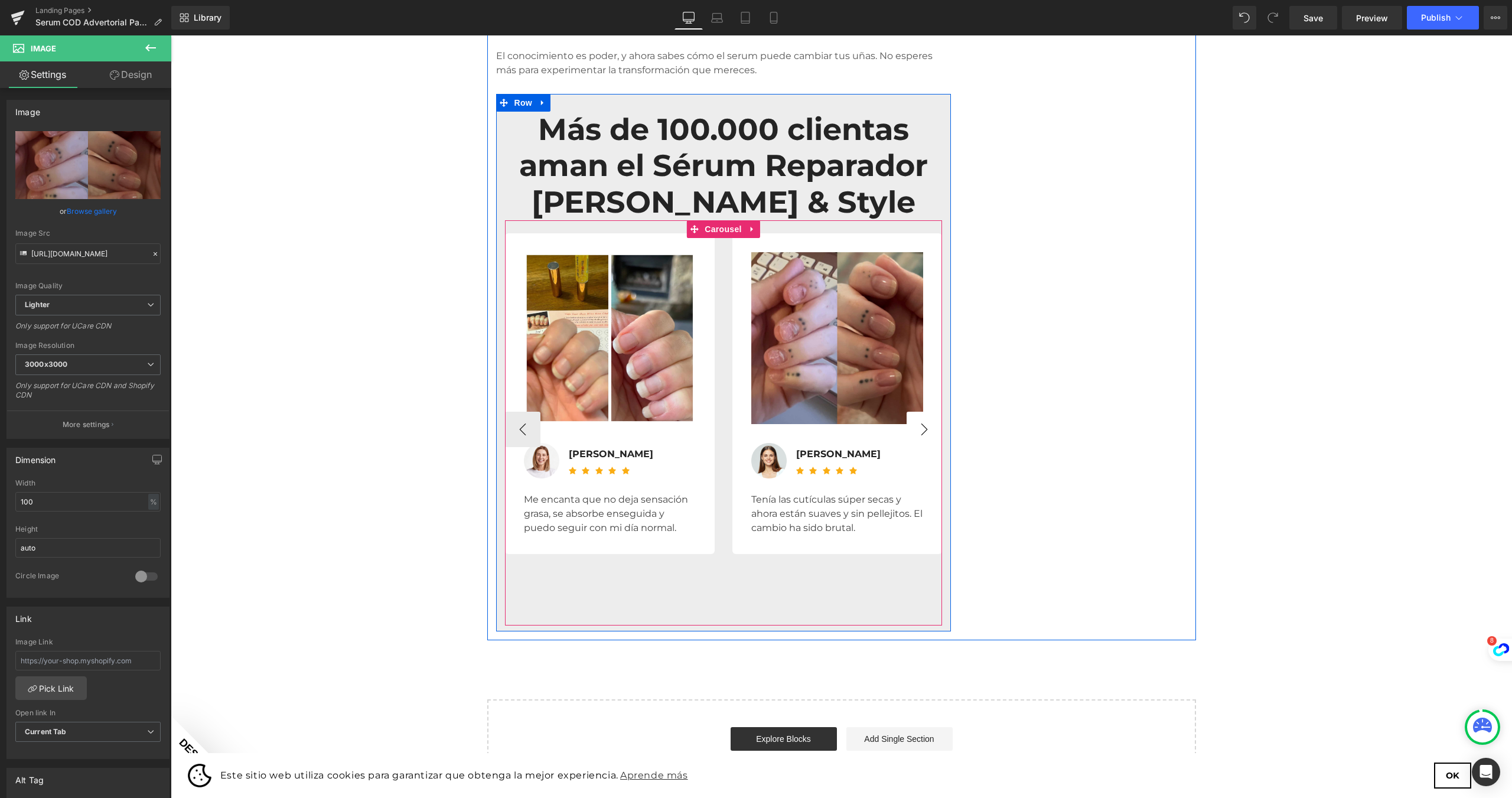
click at [917, 411] on button "›" at bounding box center [925, 429] width 36 height 36
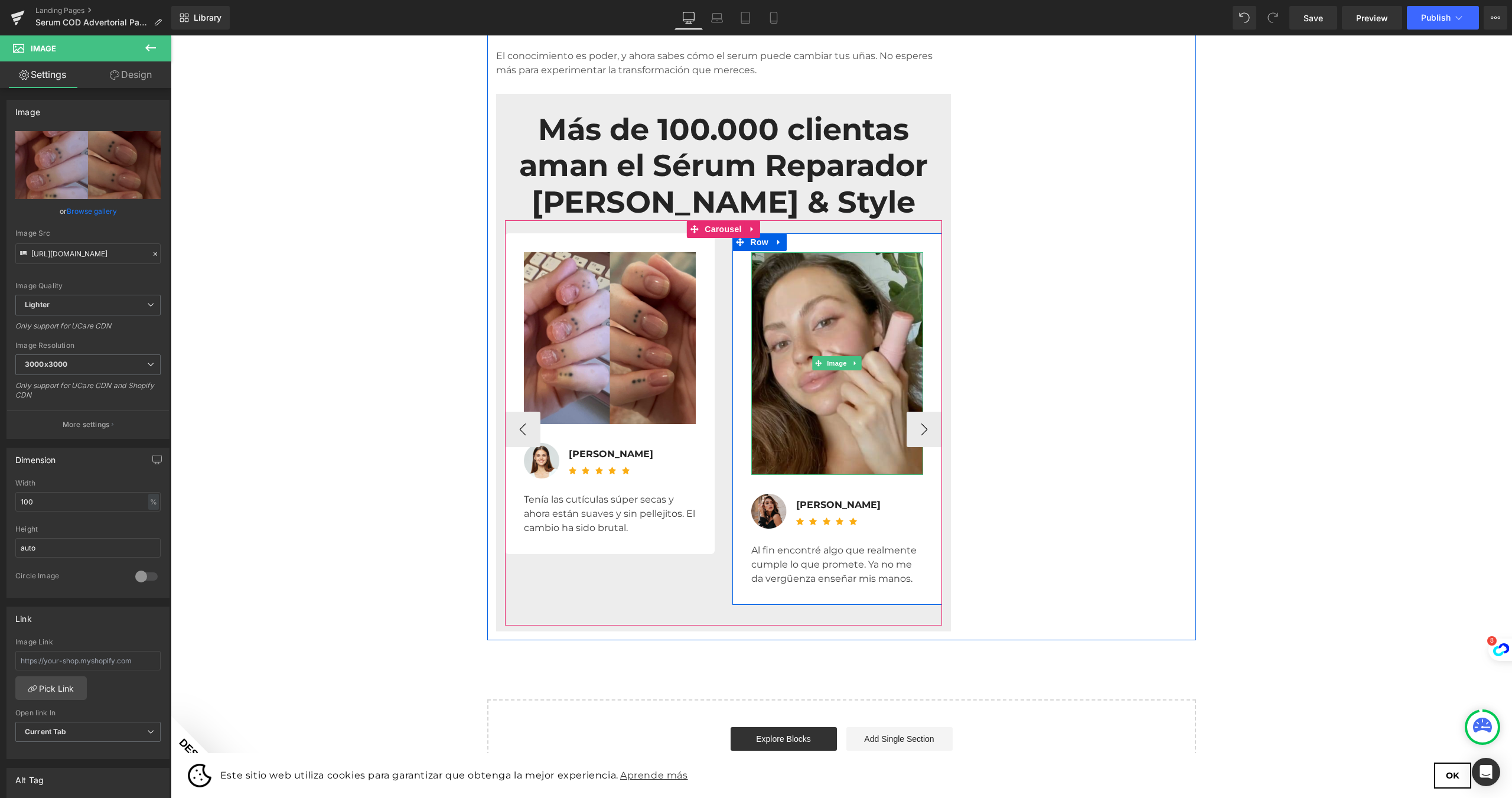
click at [824, 318] on img at bounding box center [837, 363] width 172 height 222
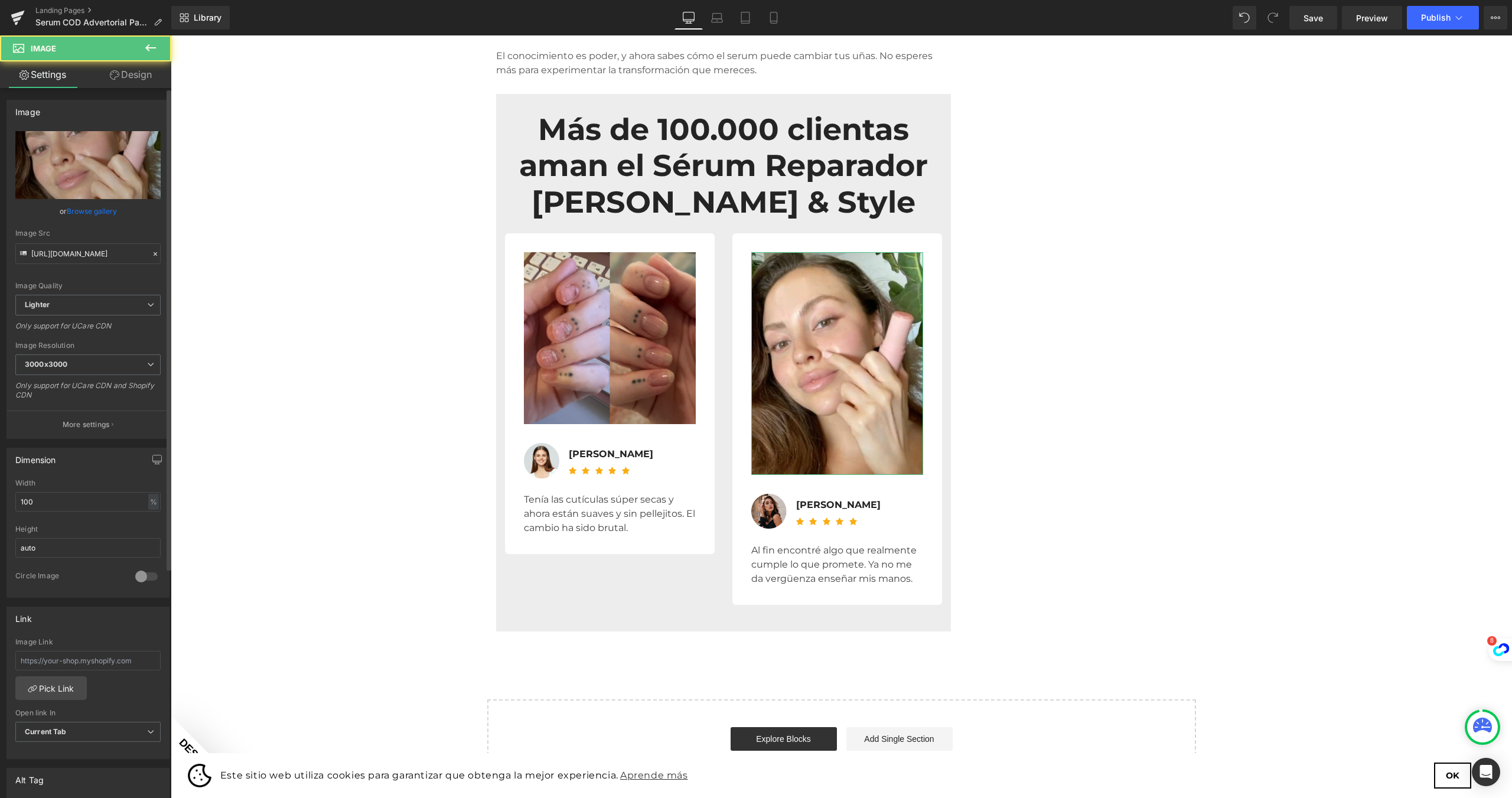
click at [85, 212] on link "Browse gallery" at bounding box center [92, 211] width 51 height 21
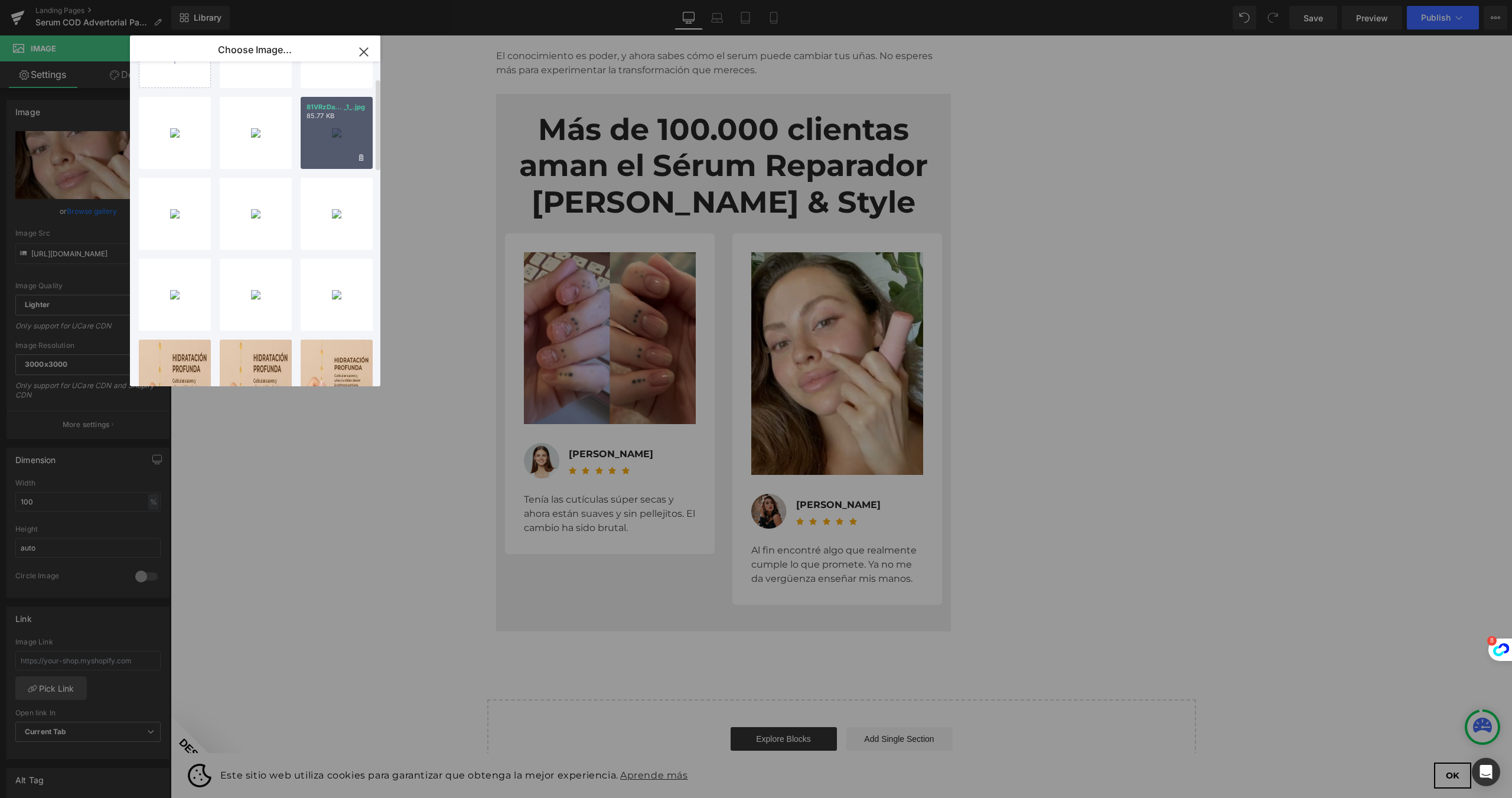
click at [345, 153] on div "81VRzDa... _1_.jpg 85.77 KB" at bounding box center [337, 133] width 72 height 72
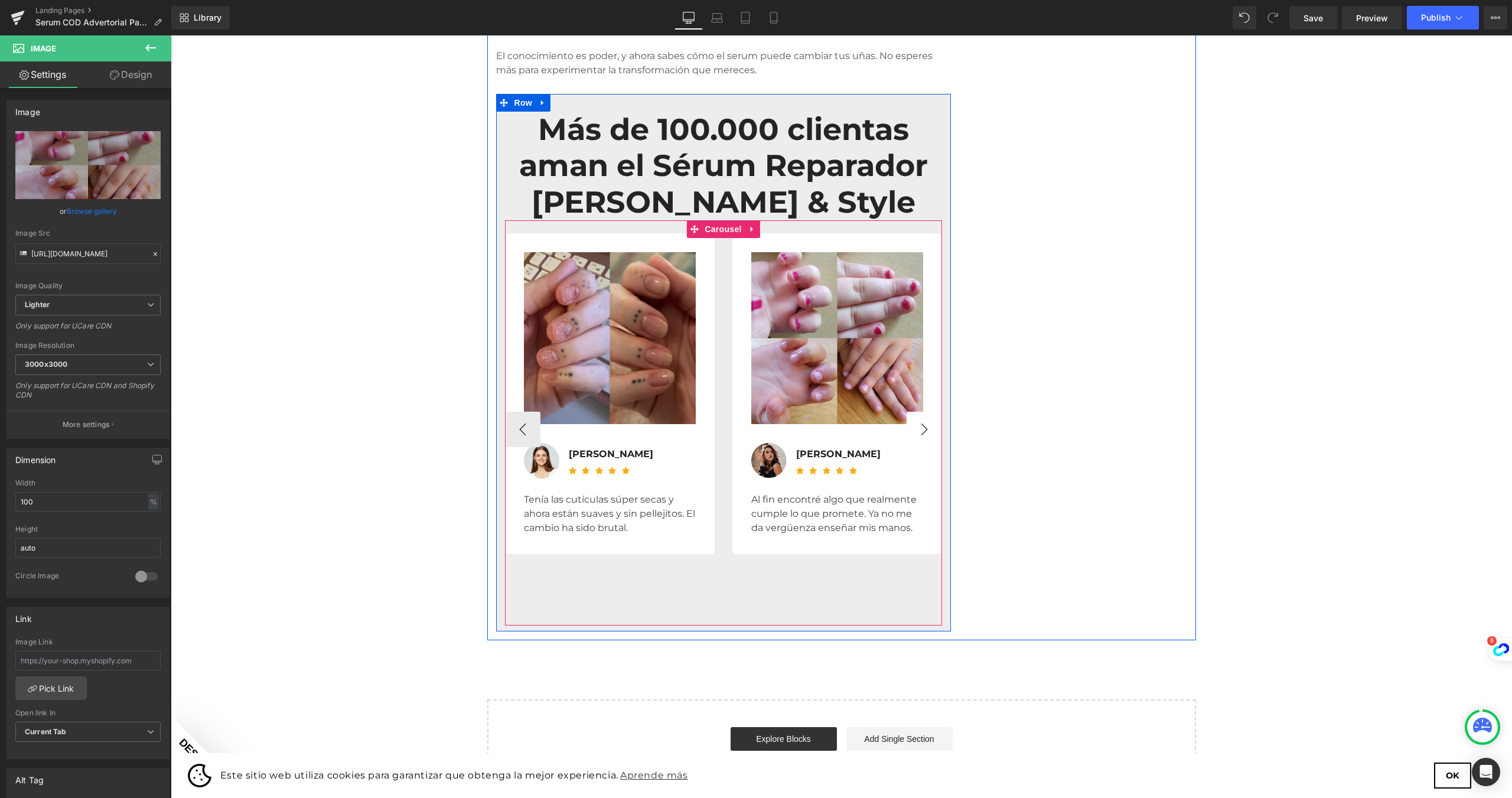
click at [934, 411] on button "›" at bounding box center [925, 429] width 36 height 36
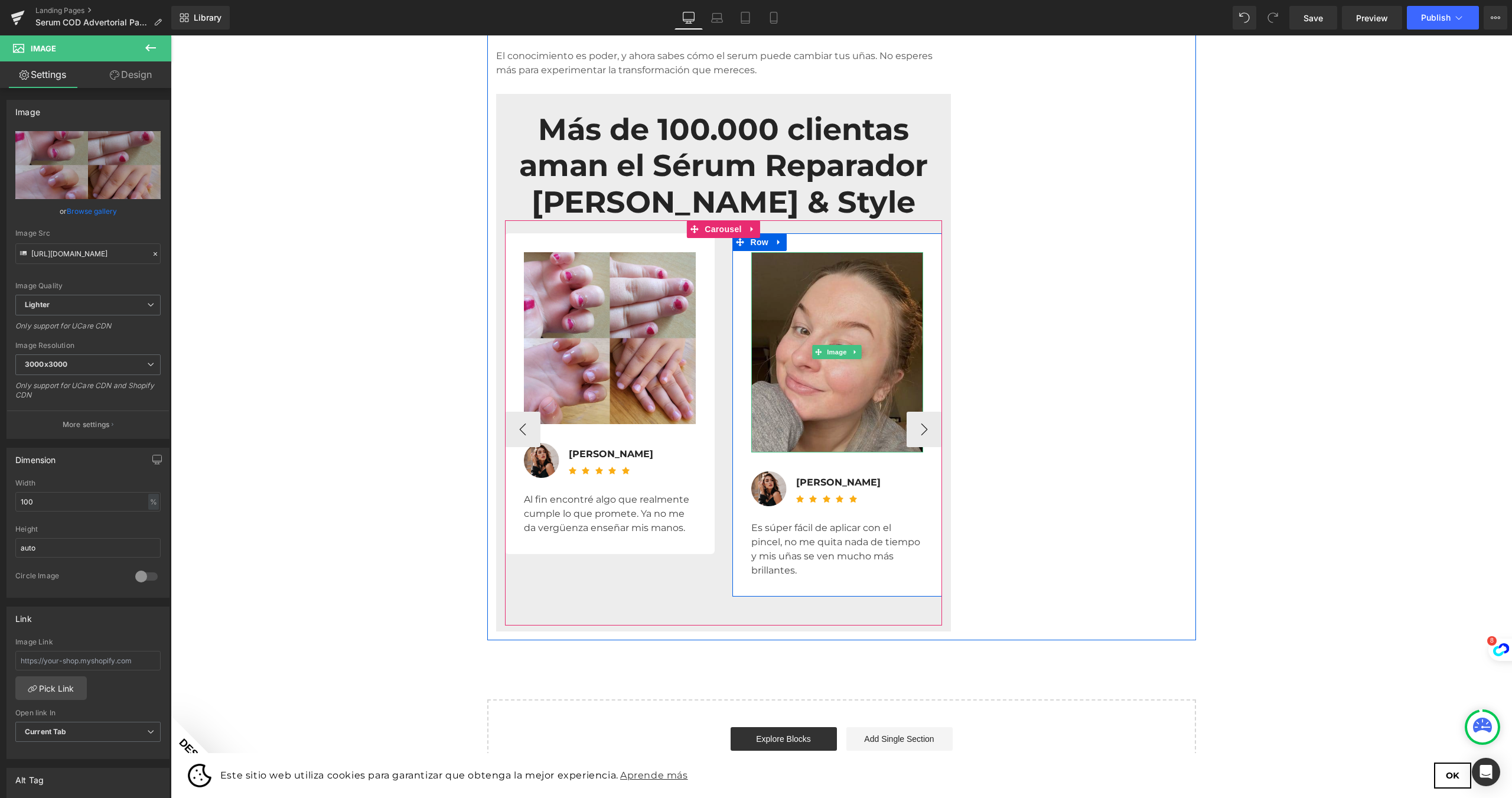
click at [835, 320] on img at bounding box center [837, 352] width 172 height 200
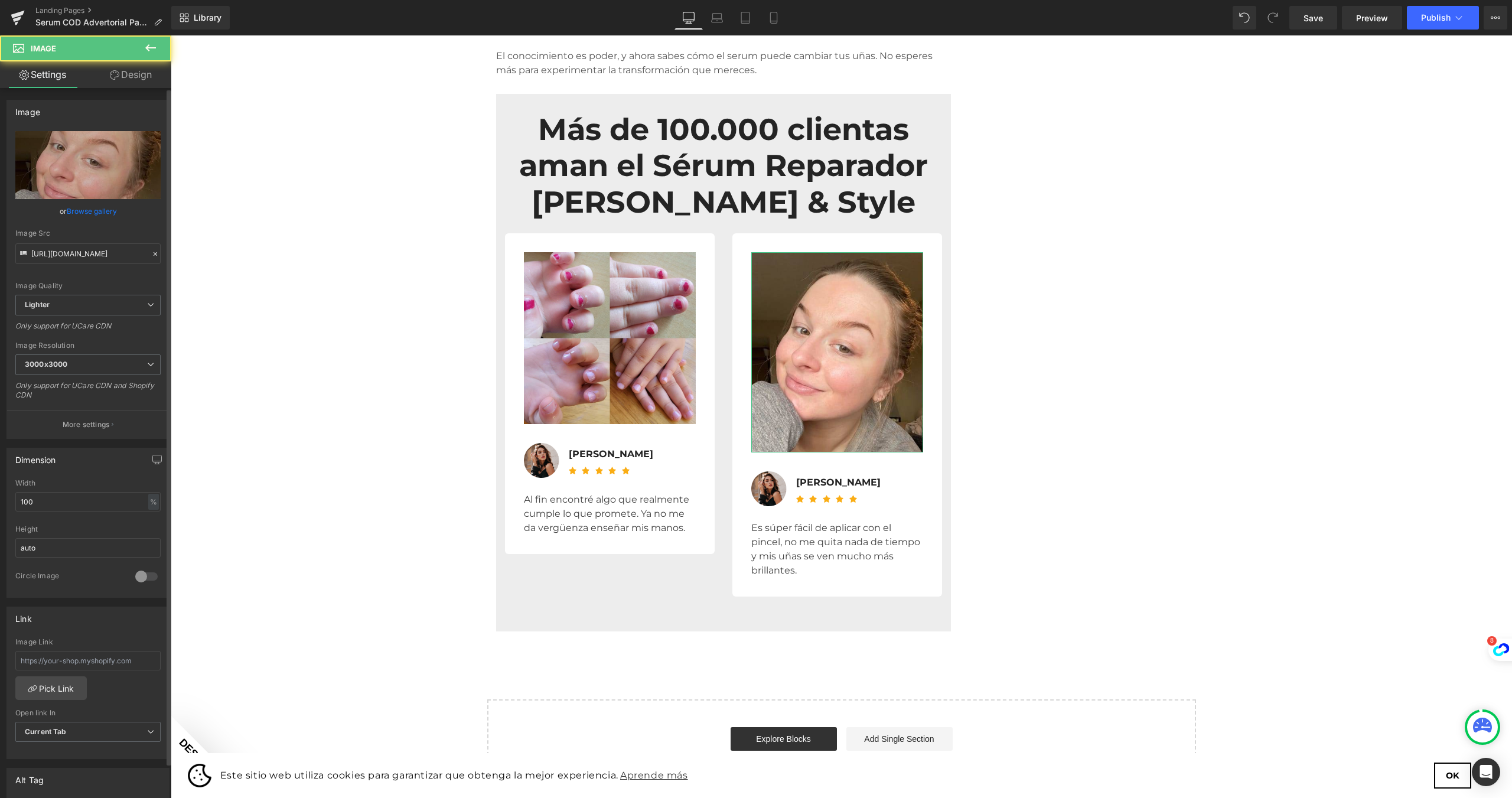
click at [101, 216] on link "Browse gallery" at bounding box center [92, 211] width 51 height 21
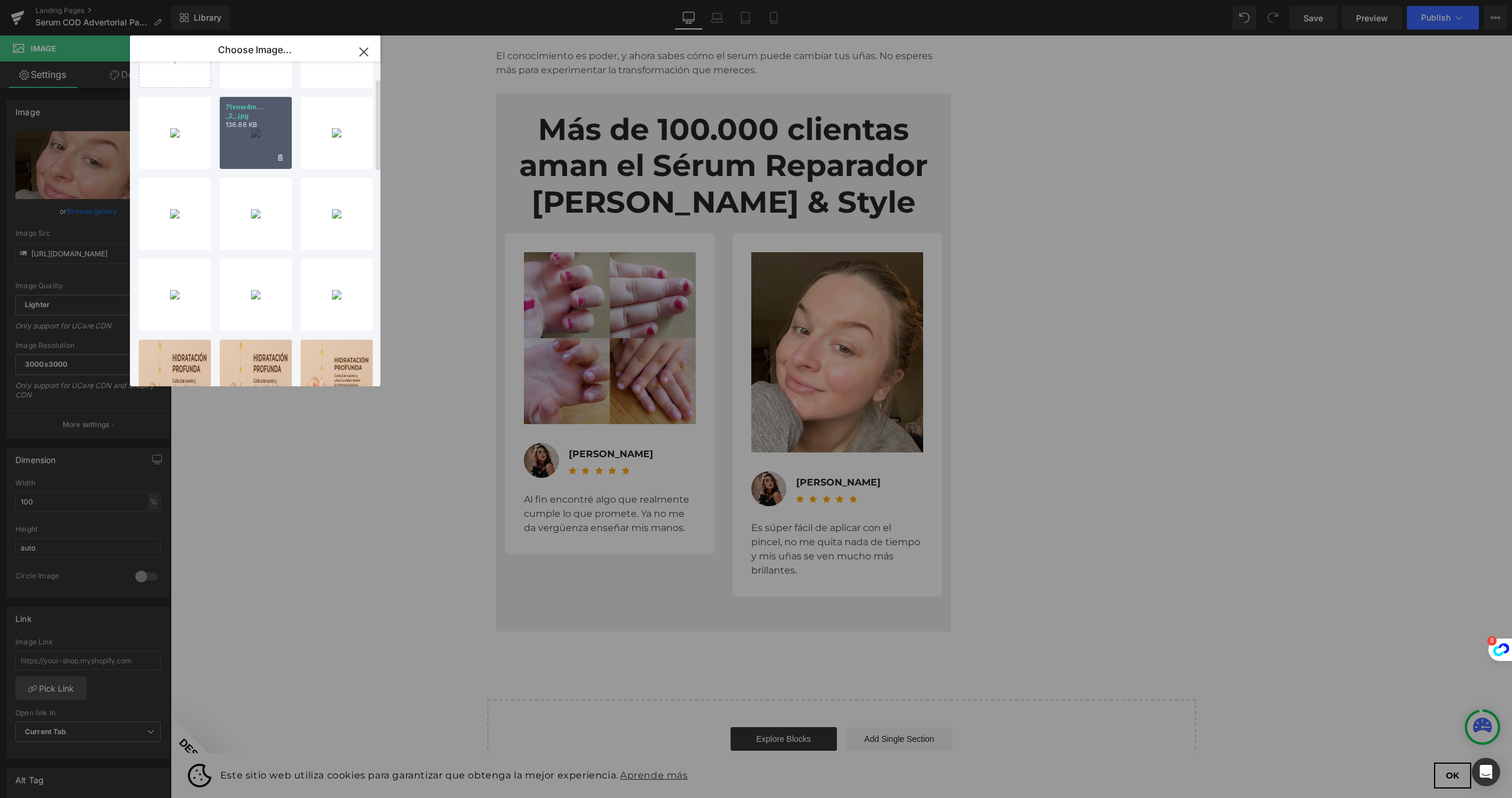
click at [225, 153] on div "71vnw4m... _2_.jpg 136.86 KB" at bounding box center [255, 133] width 72 height 72
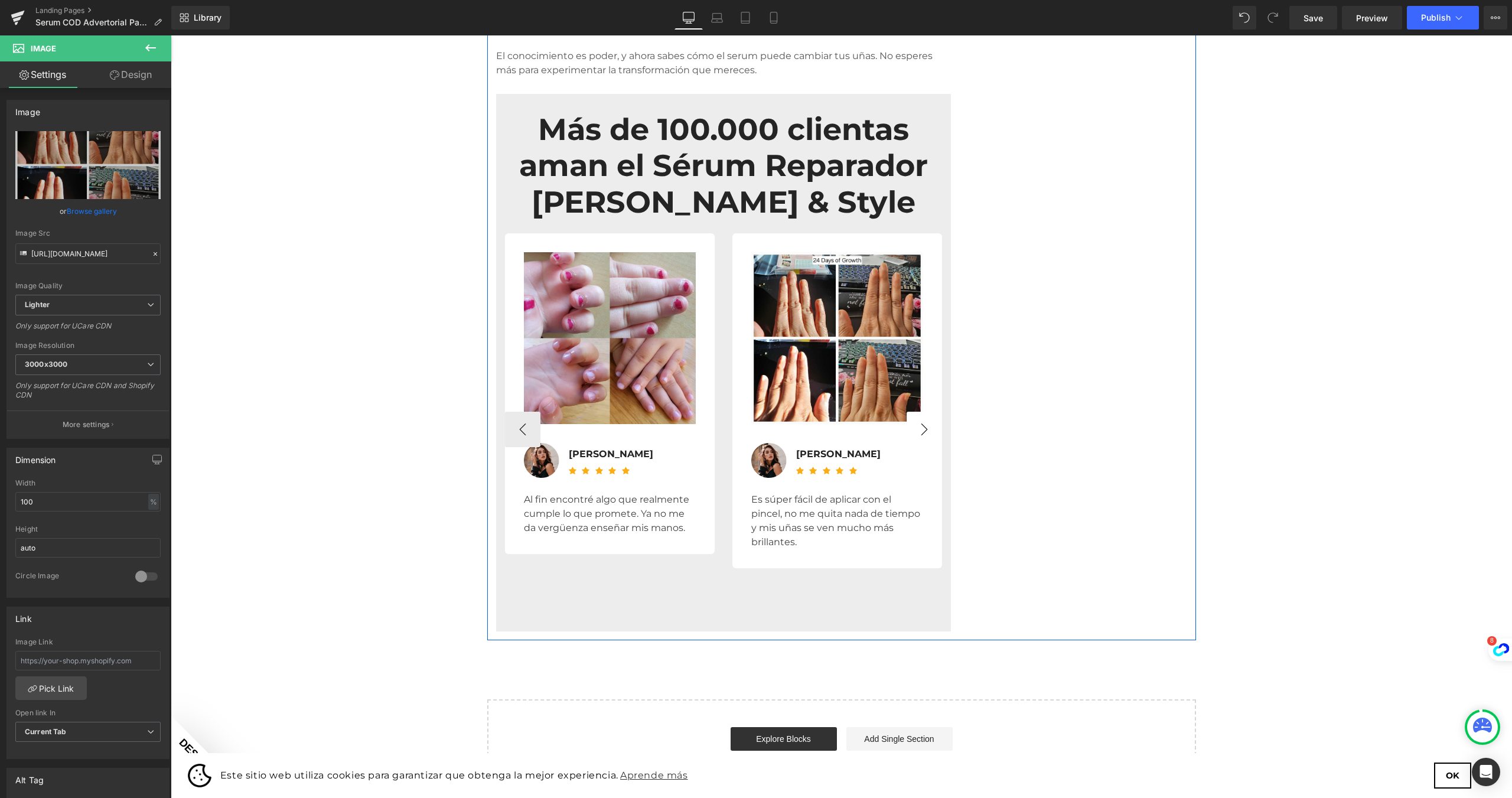
click at [929, 411] on button "›" at bounding box center [925, 429] width 36 height 36
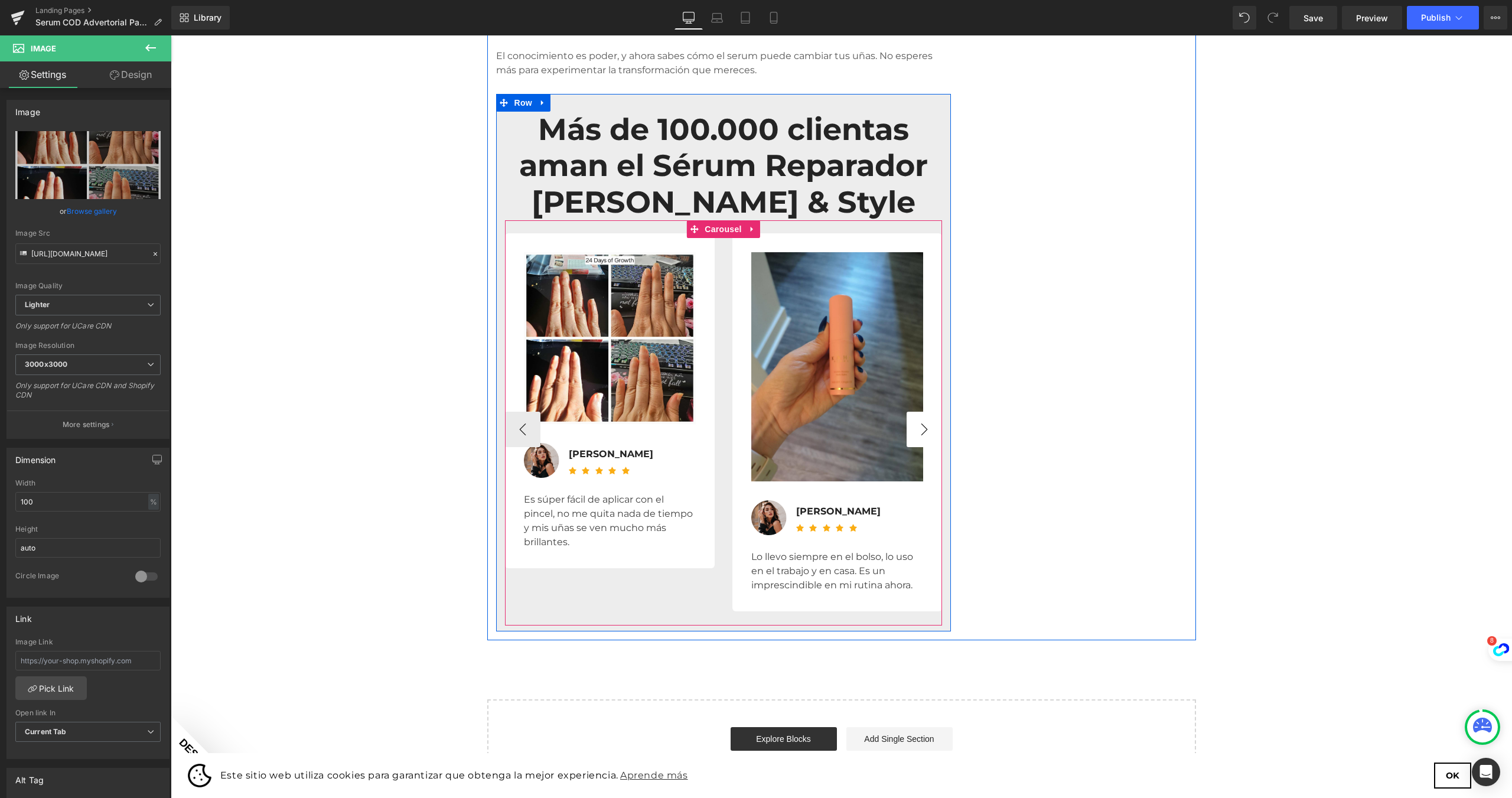
click at [928, 411] on button "›" at bounding box center [925, 429] width 36 height 36
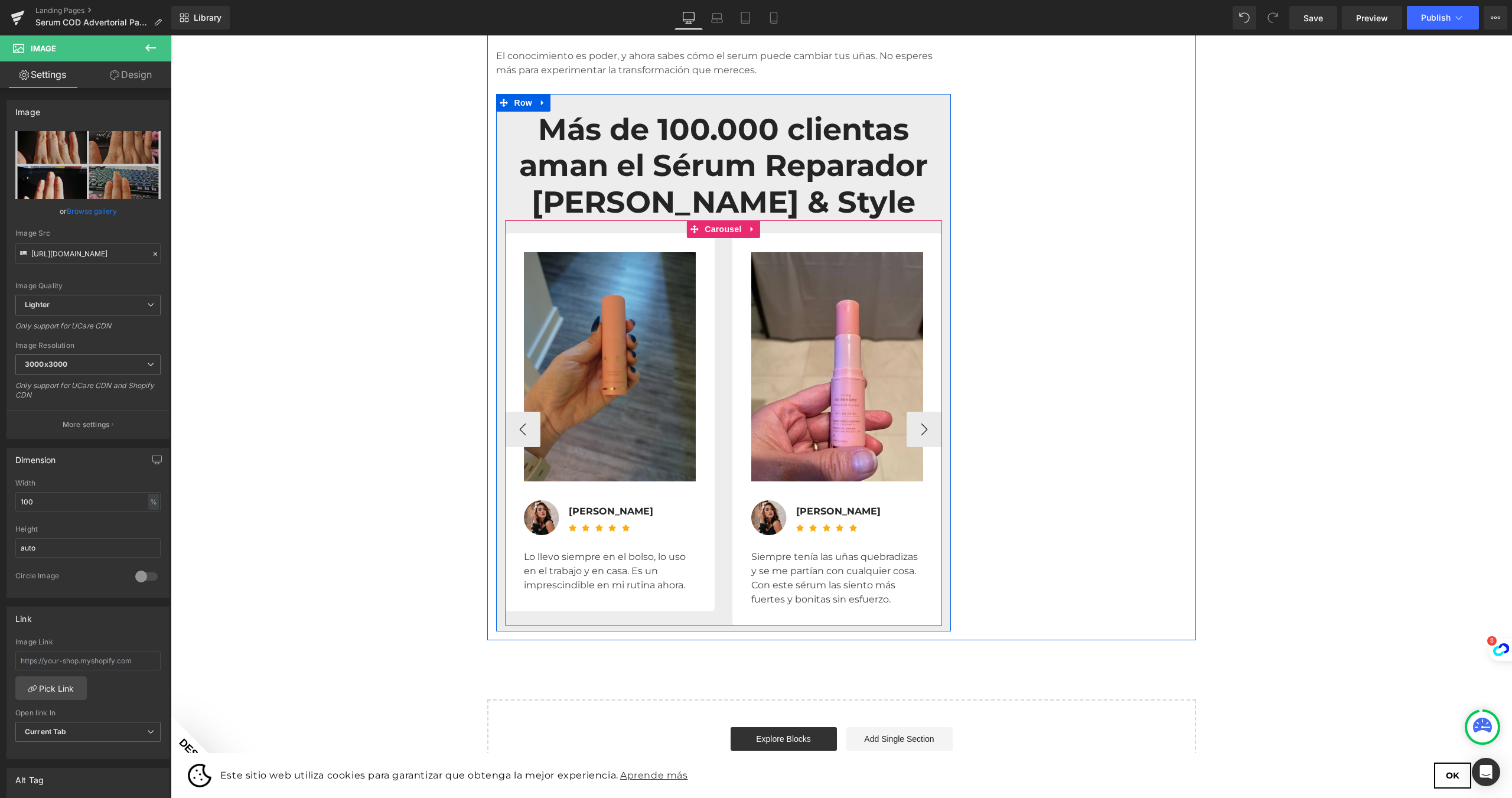
click at [696, 362] on img at bounding box center [610, 366] width 172 height 229
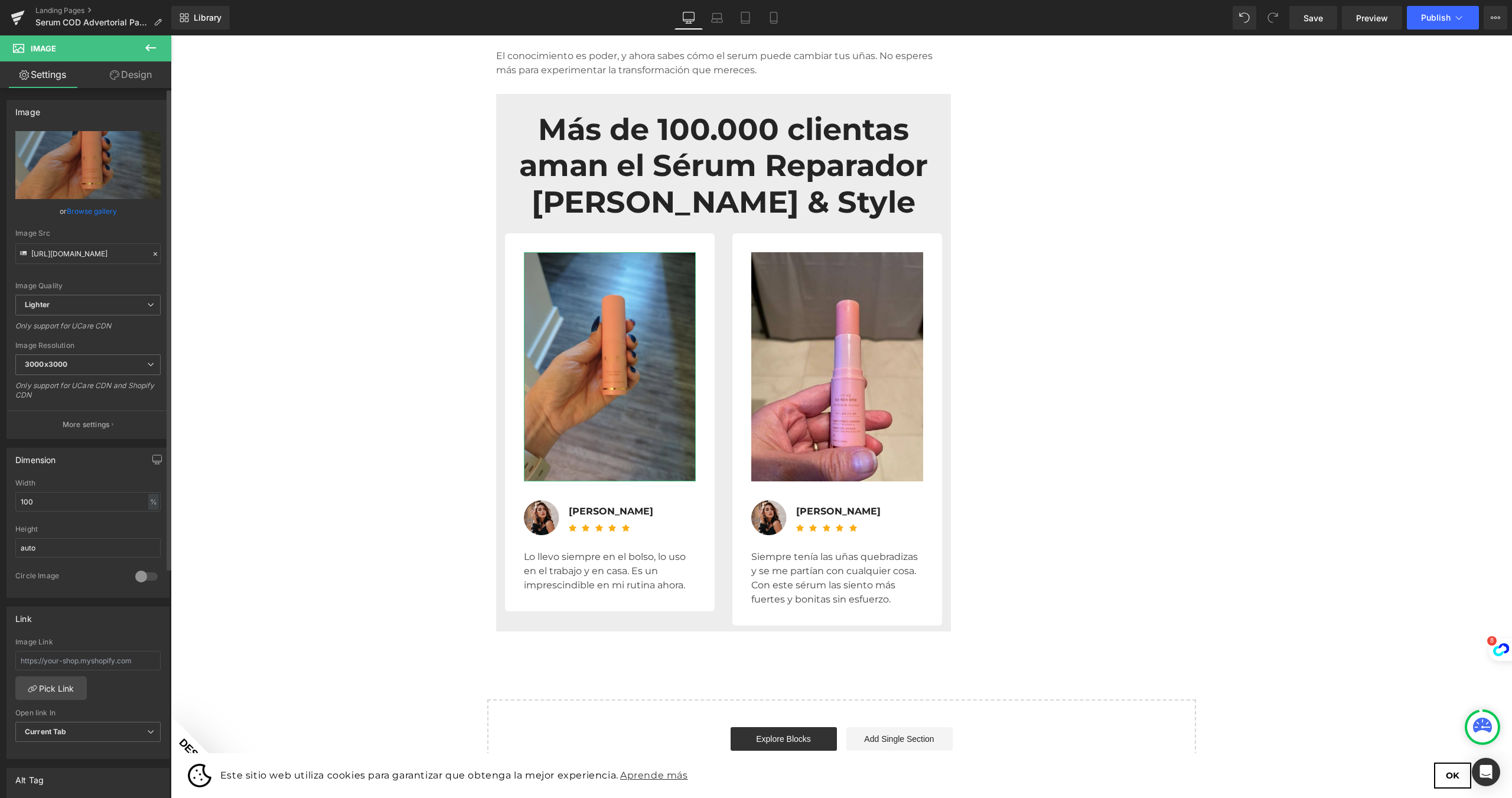
click at [113, 212] on link "Browse gallery" at bounding box center [92, 211] width 51 height 21
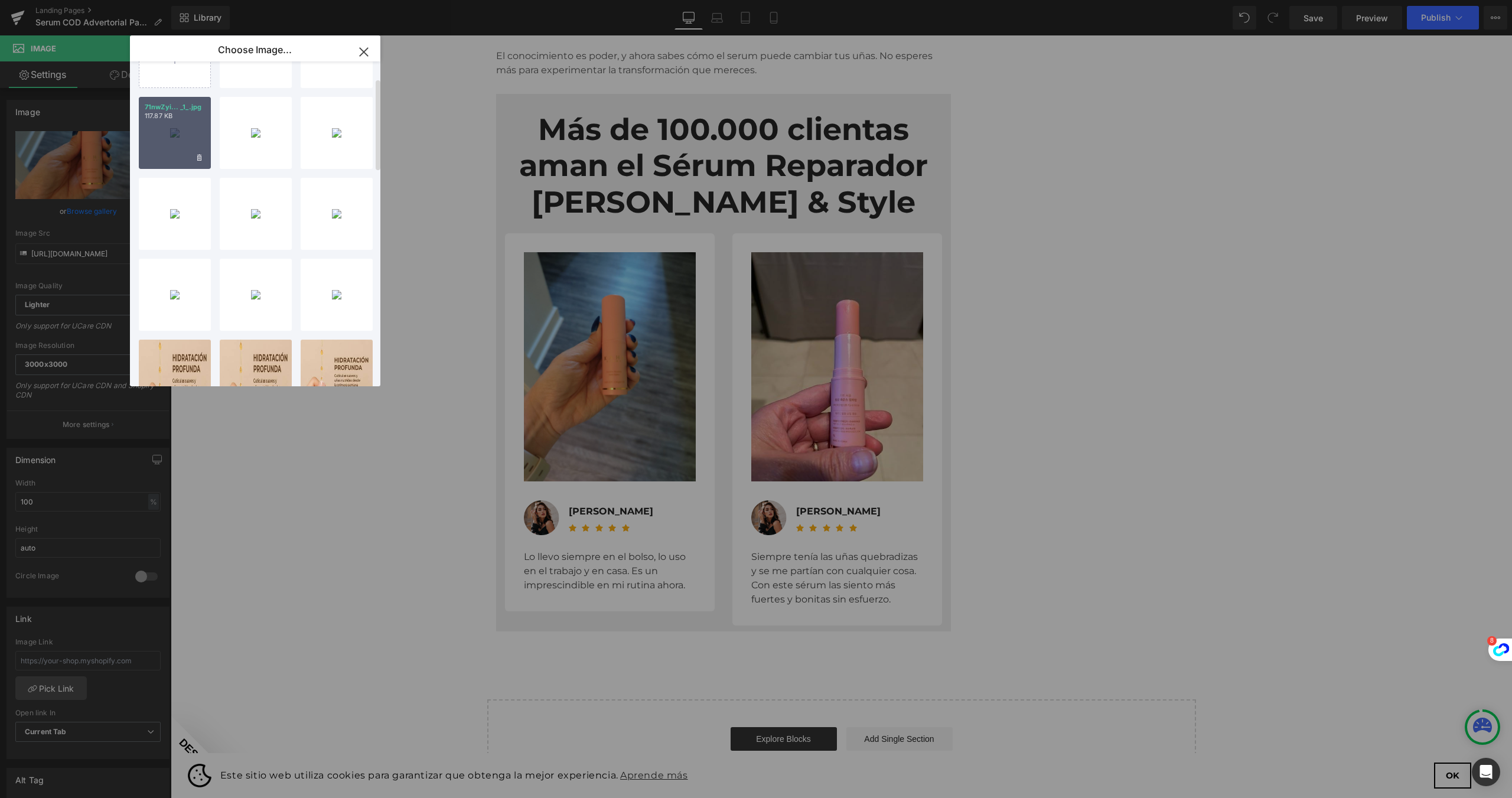
click at [144, 153] on div "71nwZyi... _1_.jpg 117.87 KB" at bounding box center [174, 133] width 72 height 72
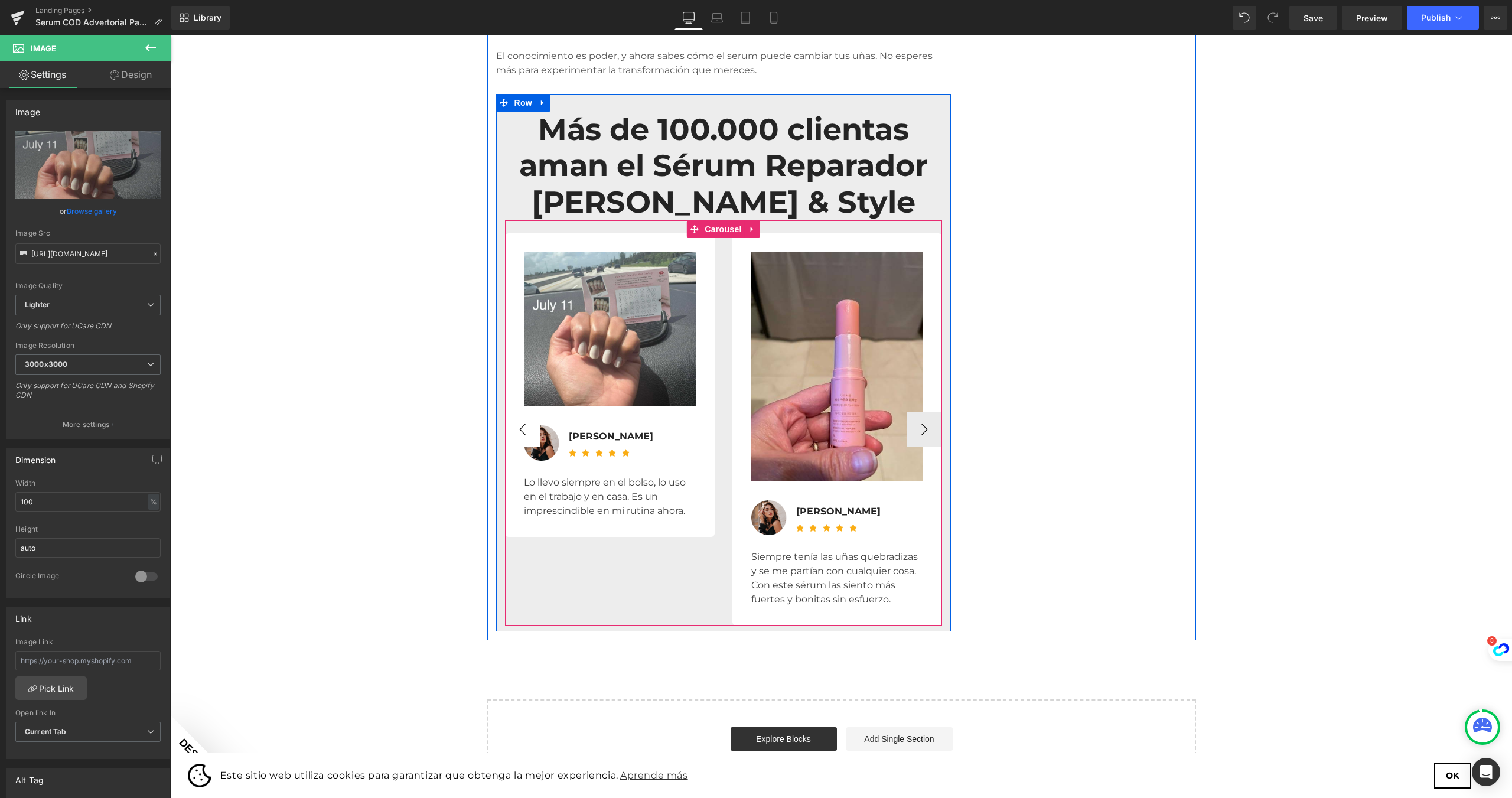
click at [518, 411] on button "‹" at bounding box center [523, 429] width 36 height 36
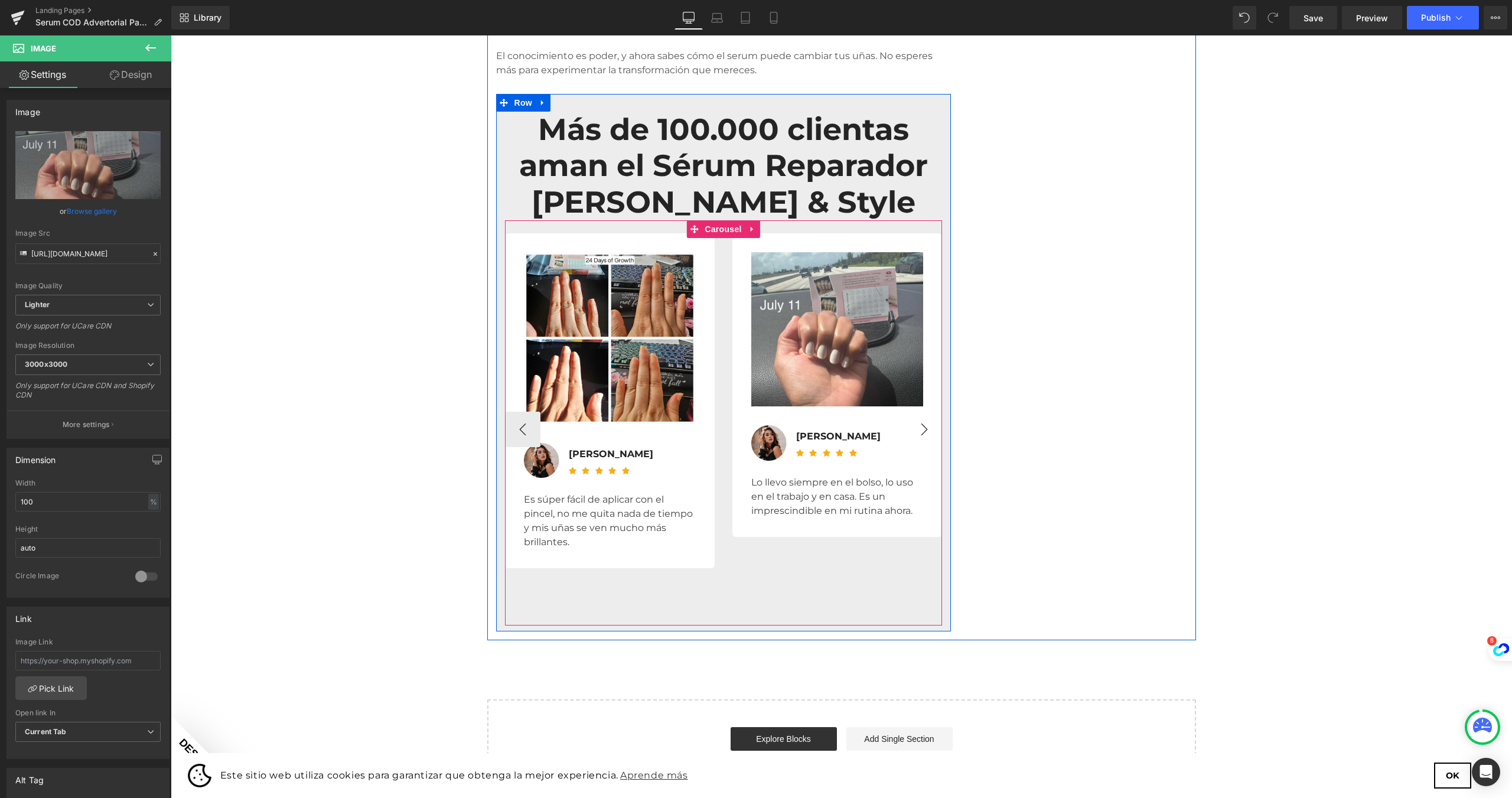
click at [917, 411] on button "›" at bounding box center [925, 429] width 36 height 36
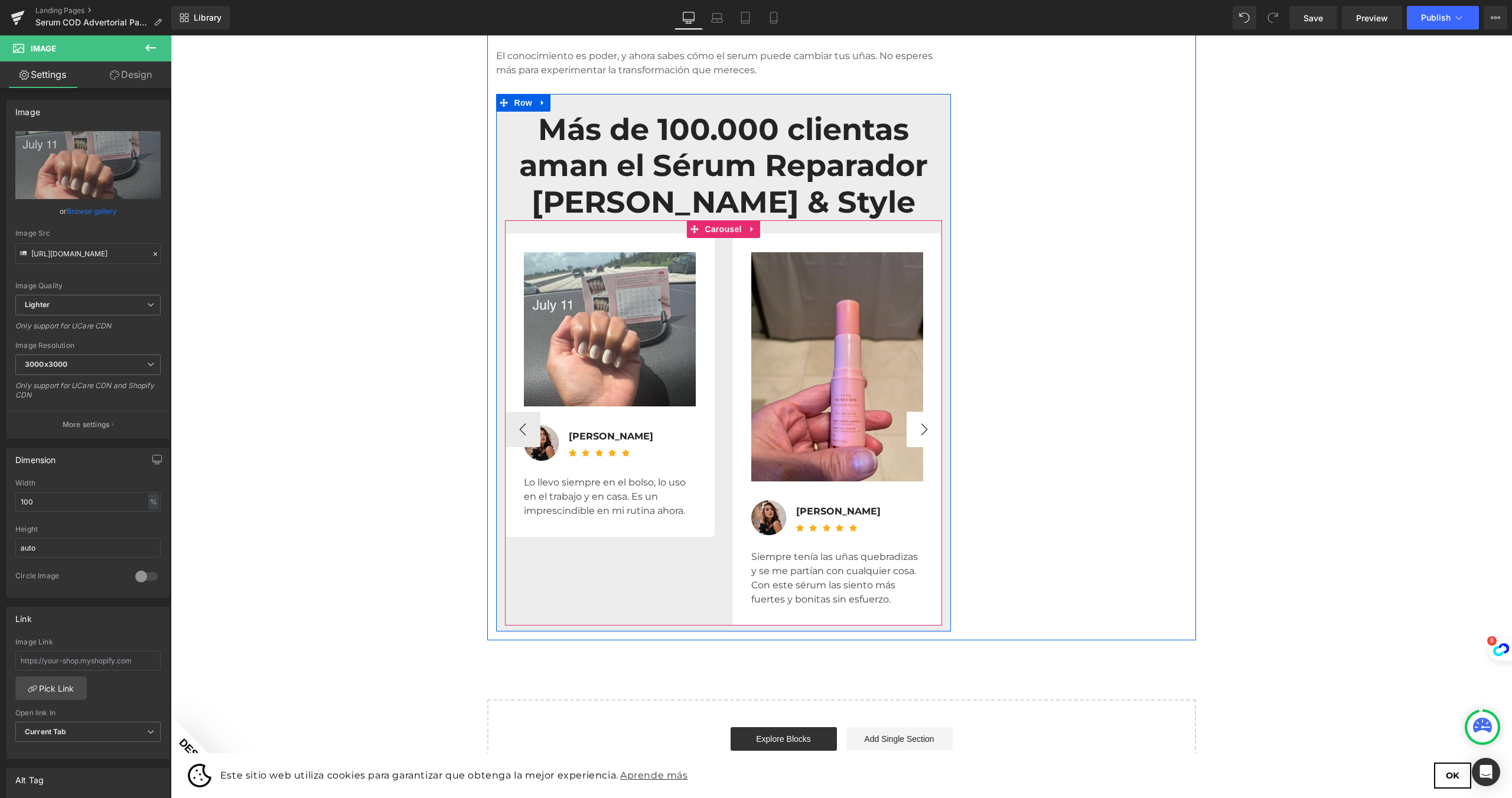
click at [917, 411] on button "›" at bounding box center [925, 429] width 36 height 36
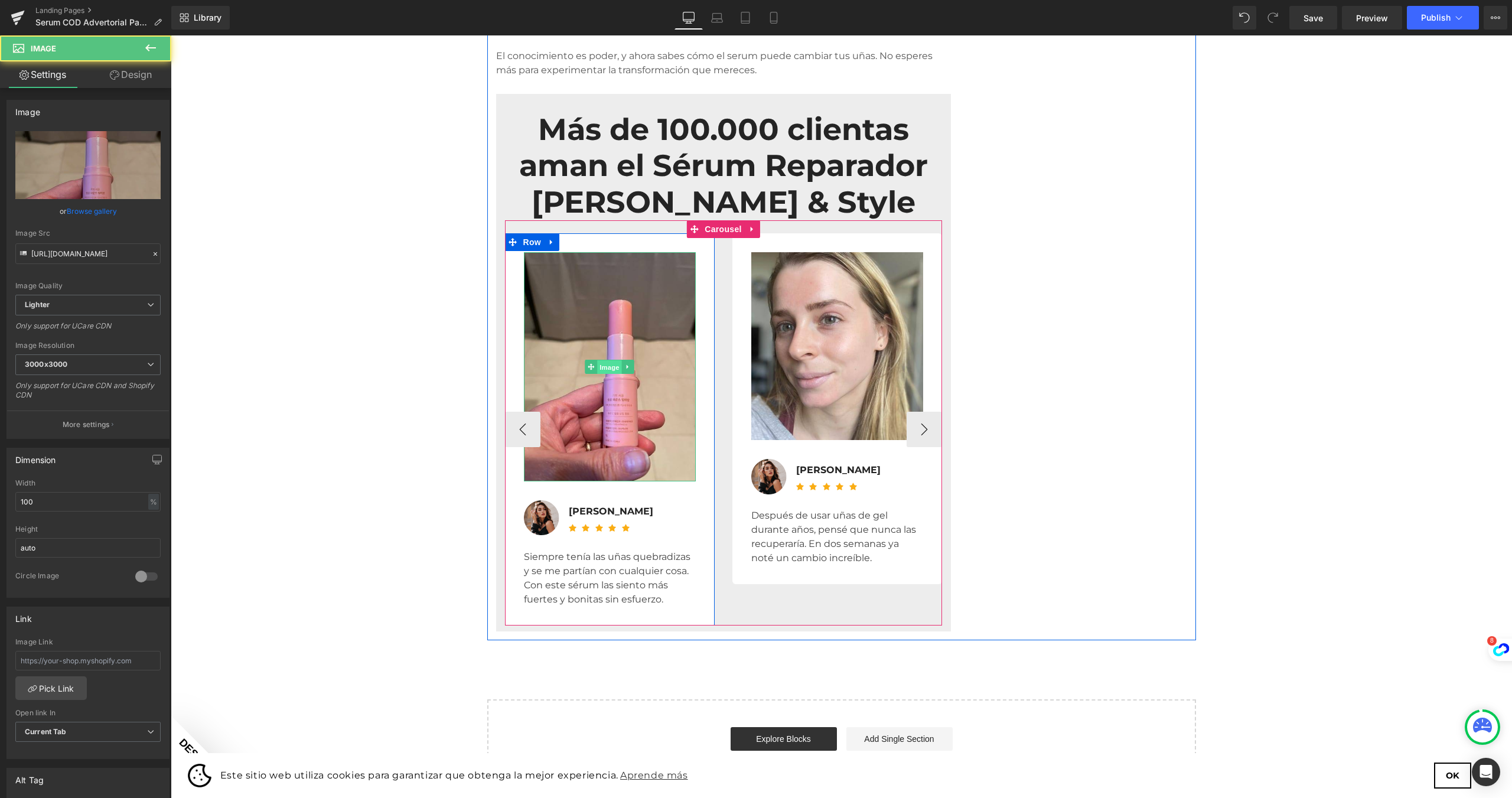
click at [597, 360] on span "Image" at bounding box center [610, 367] width 25 height 14
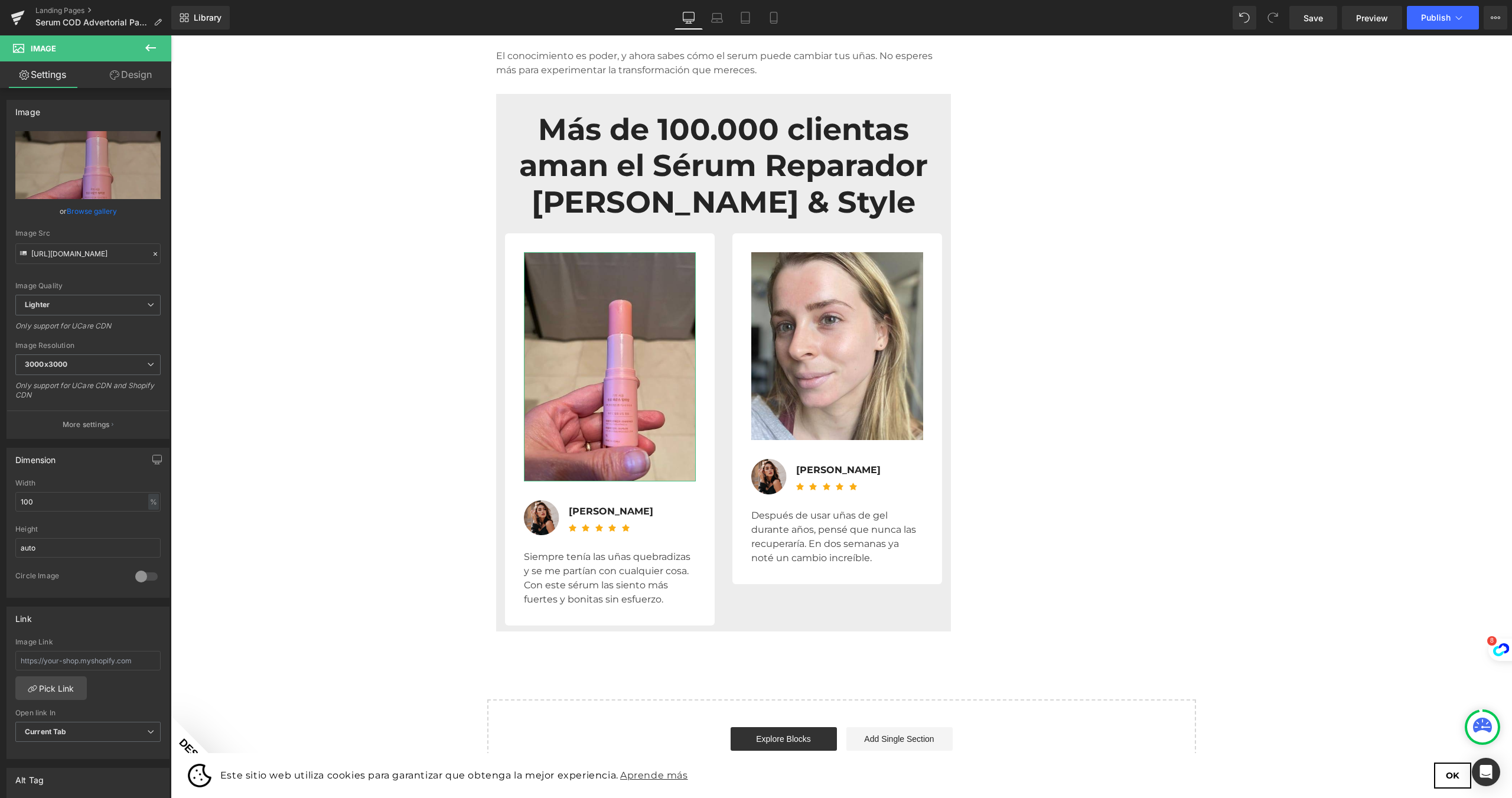
click at [99, 211] on link "Browse gallery" at bounding box center [92, 211] width 51 height 21
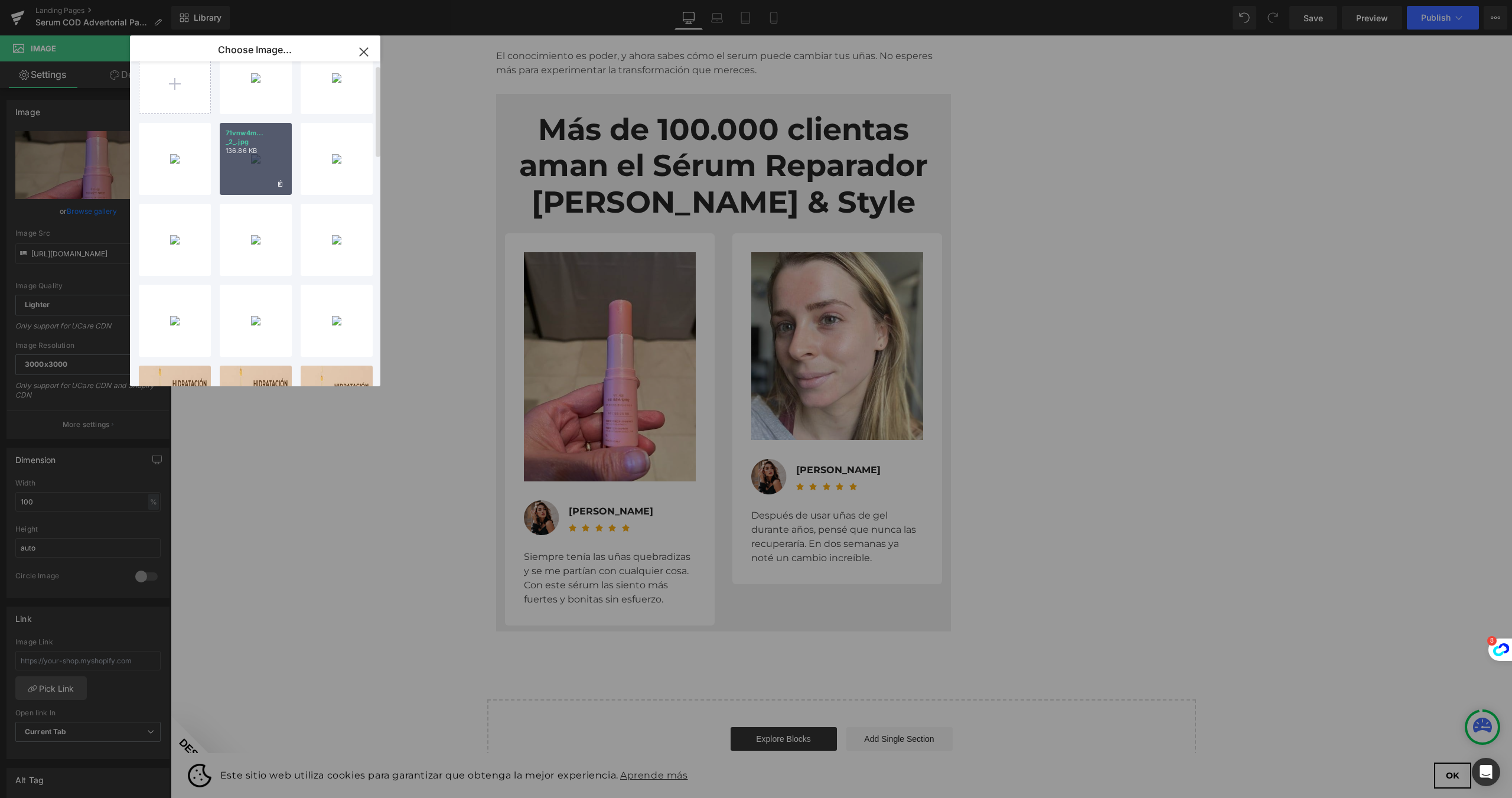
scroll to position [0, 0]
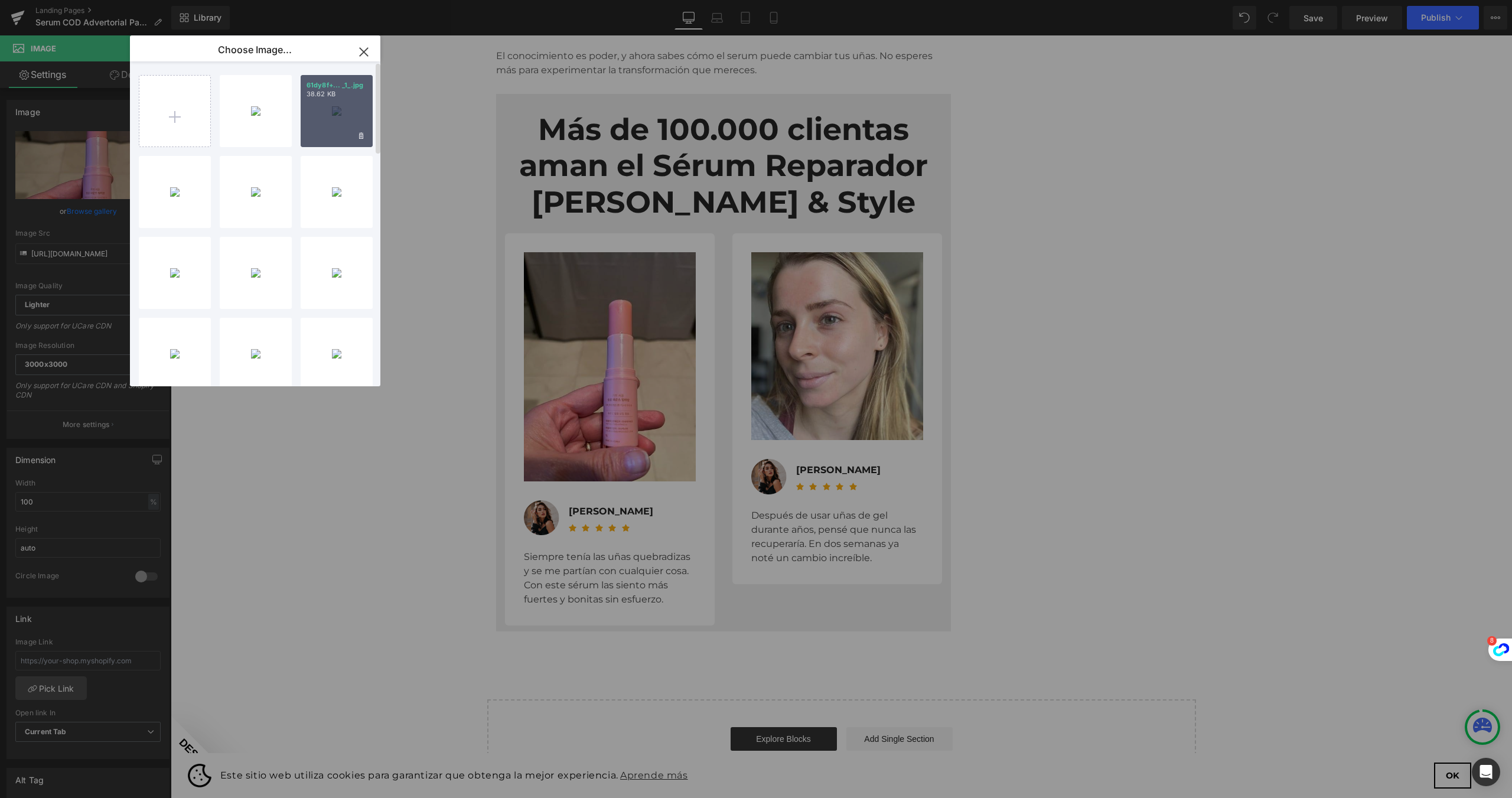
click at [323, 120] on div "61dy8f+... _1_.jpg 38.62 KB" at bounding box center [337, 110] width 72 height 72
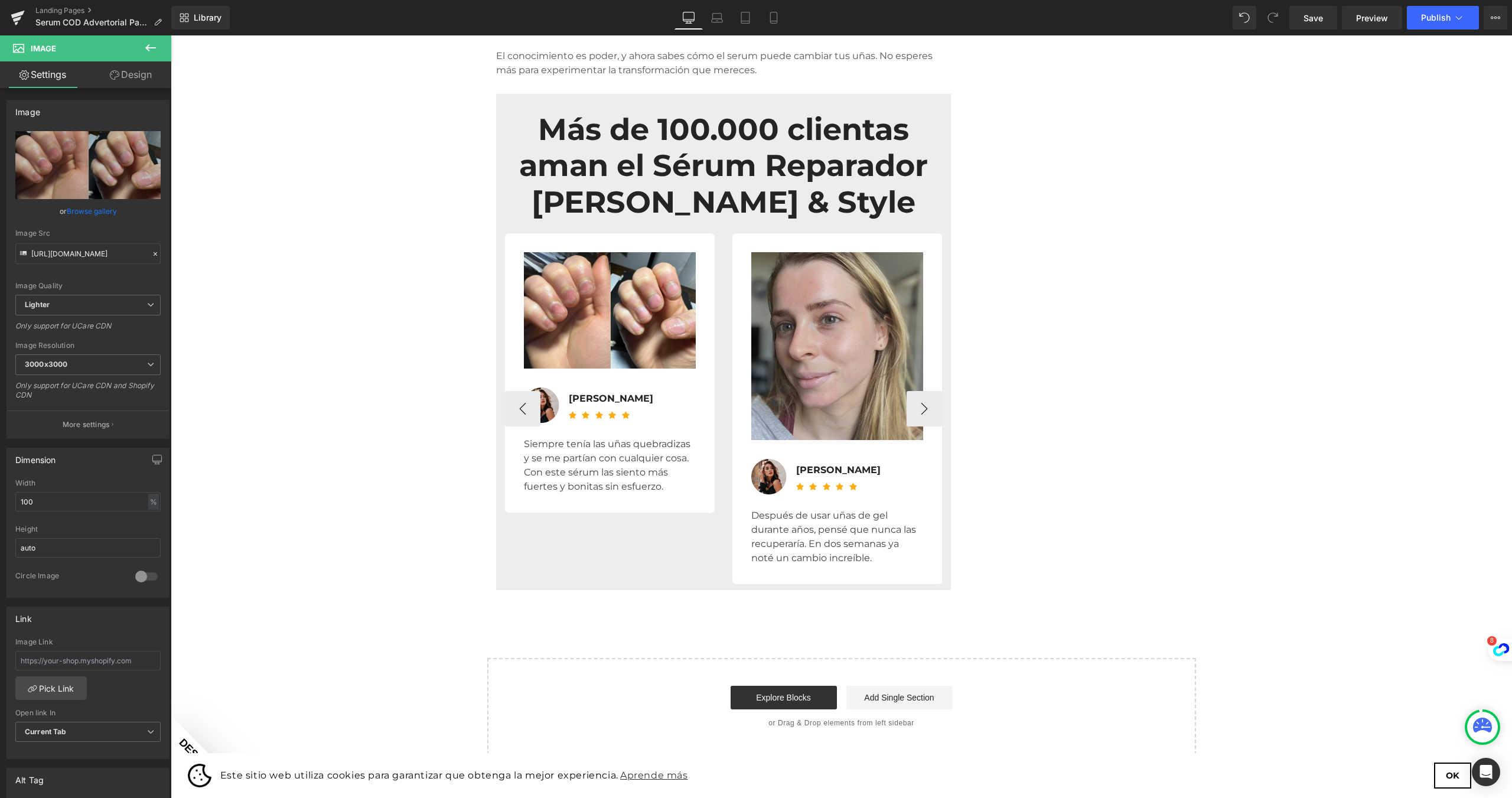
click at [799, 289] on img at bounding box center [837, 345] width 172 height 187
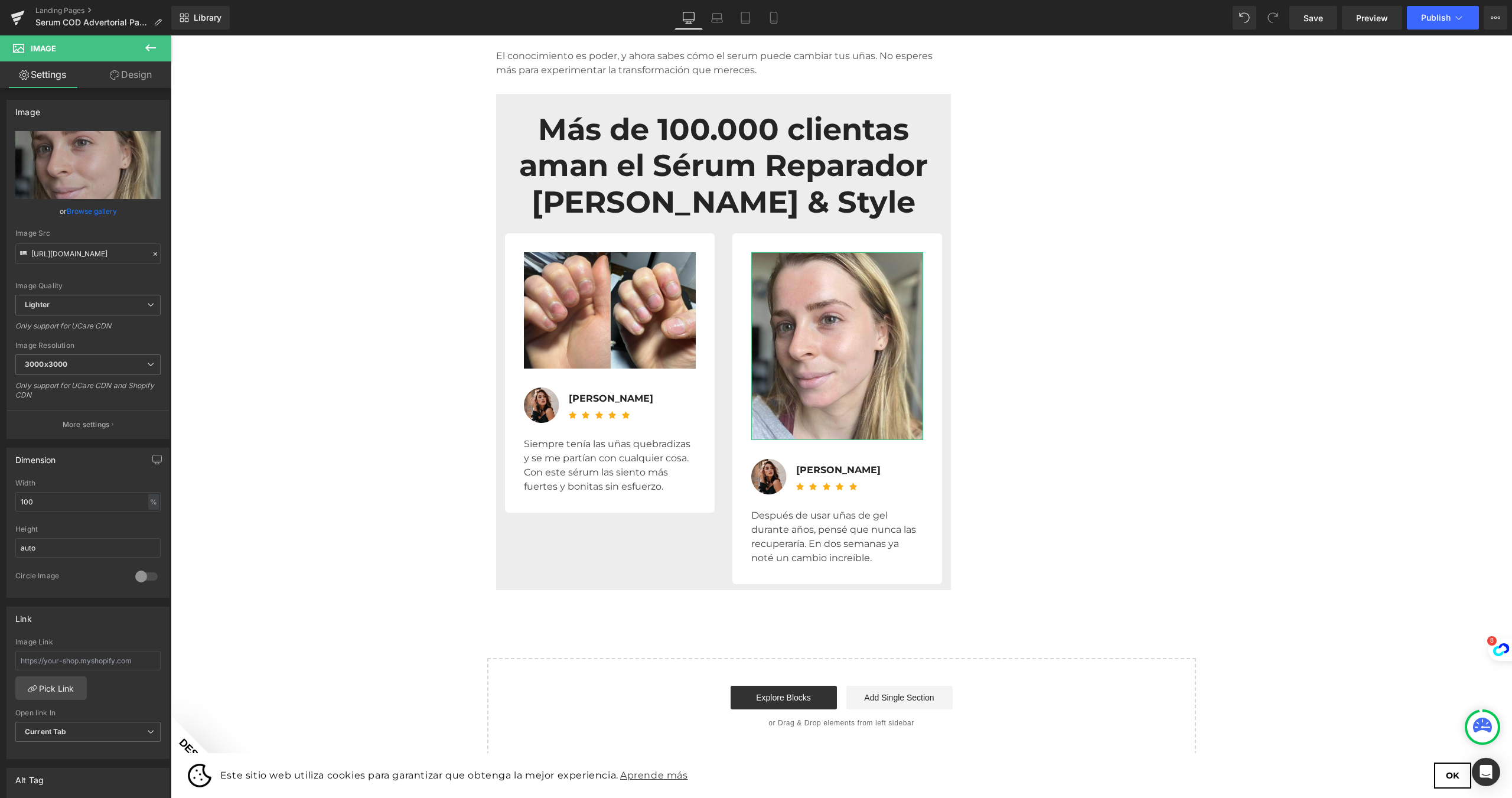
click at [97, 210] on link "Browse gallery" at bounding box center [92, 211] width 51 height 21
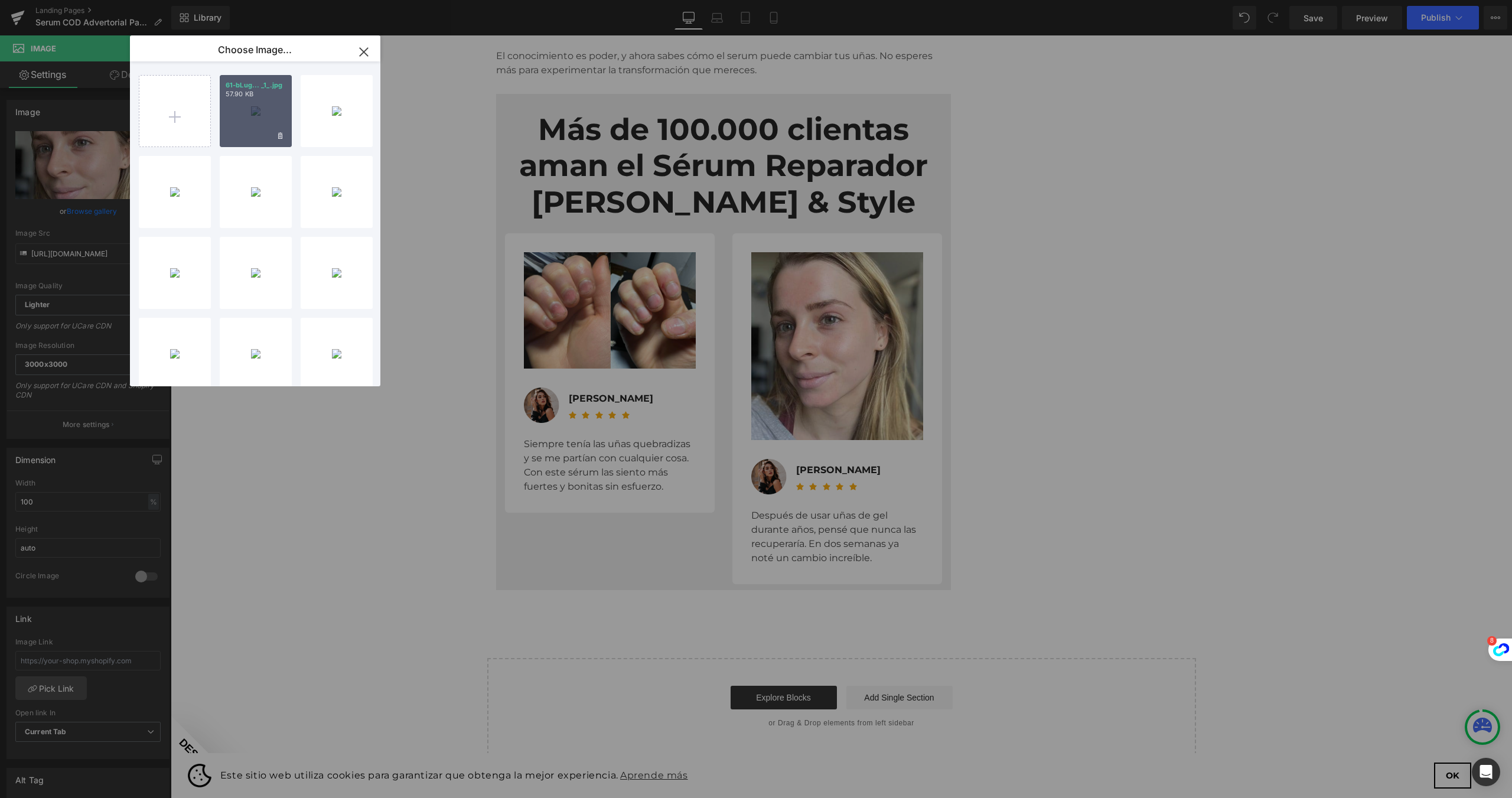
click at [264, 108] on div "61-bLug... _1_.jpg 57.90 KB" at bounding box center [255, 110] width 72 height 72
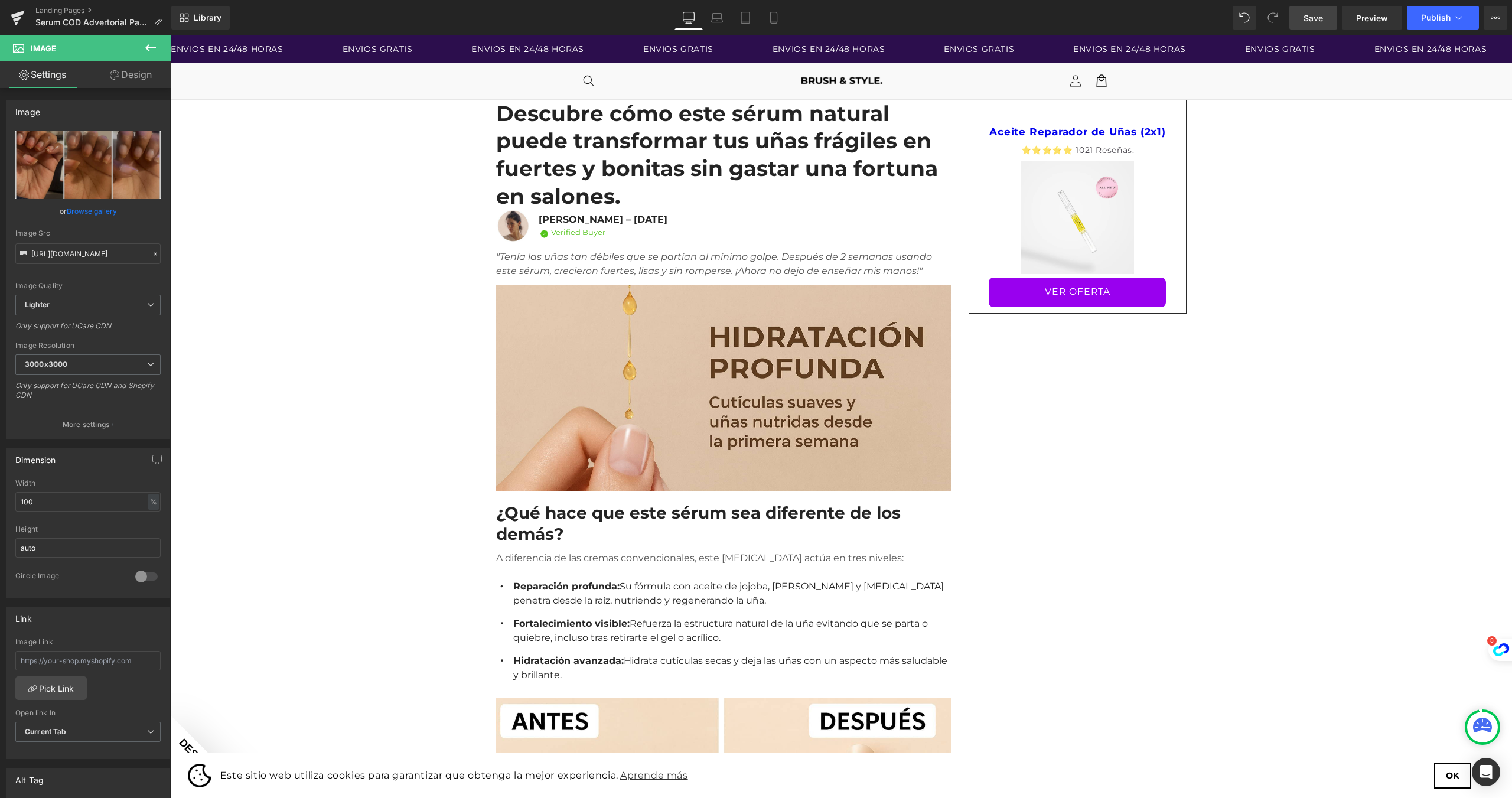
click at [1311, 14] on span "Save" at bounding box center [1313, 18] width 19 height 12
click at [1429, 12] on button "Publish" at bounding box center [1443, 18] width 72 height 23
click at [1465, 14] on button "Publish" at bounding box center [1443, 18] width 72 height 23
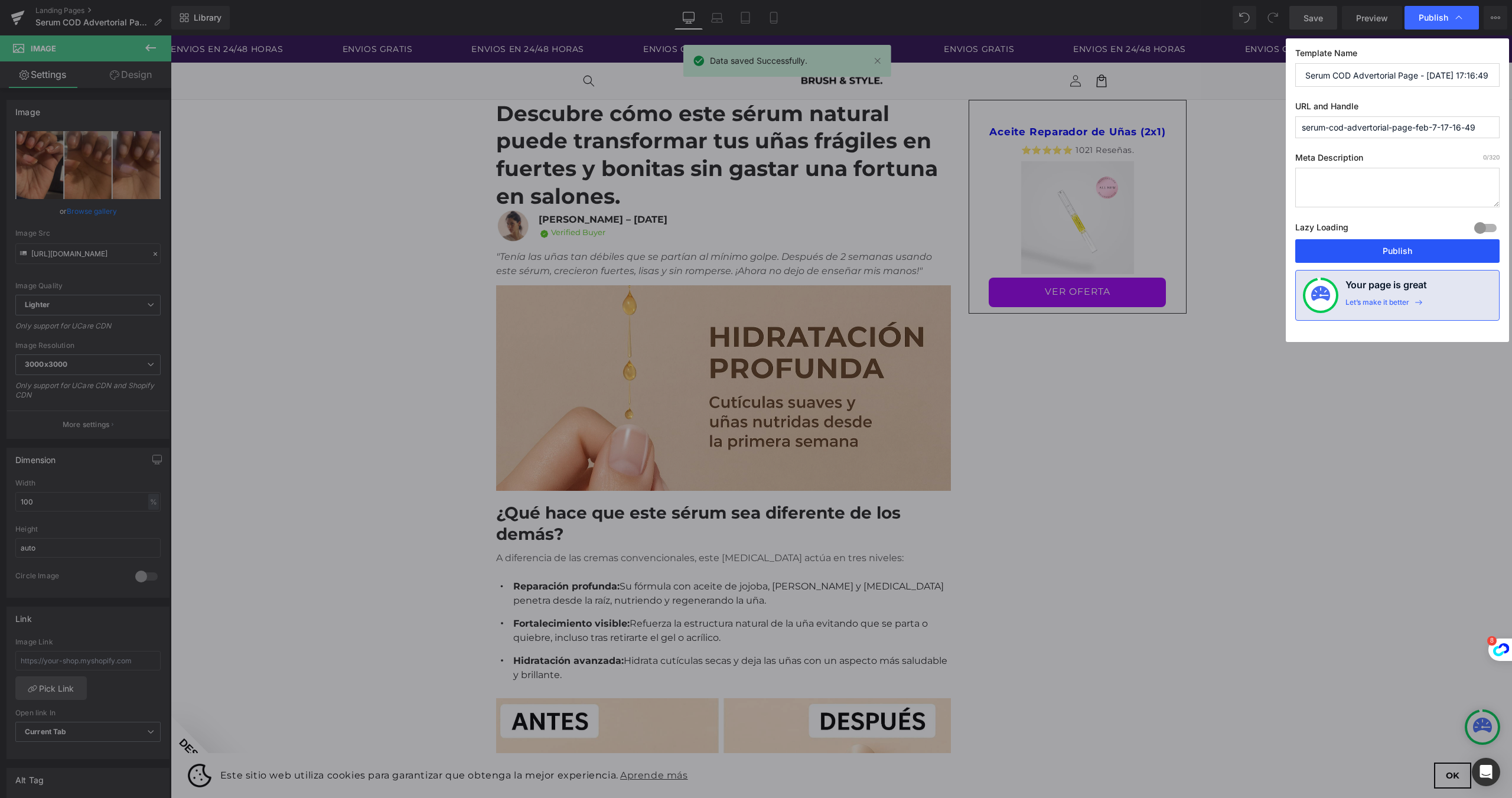
click at [1412, 247] on button "Publish" at bounding box center [1397, 251] width 205 height 23
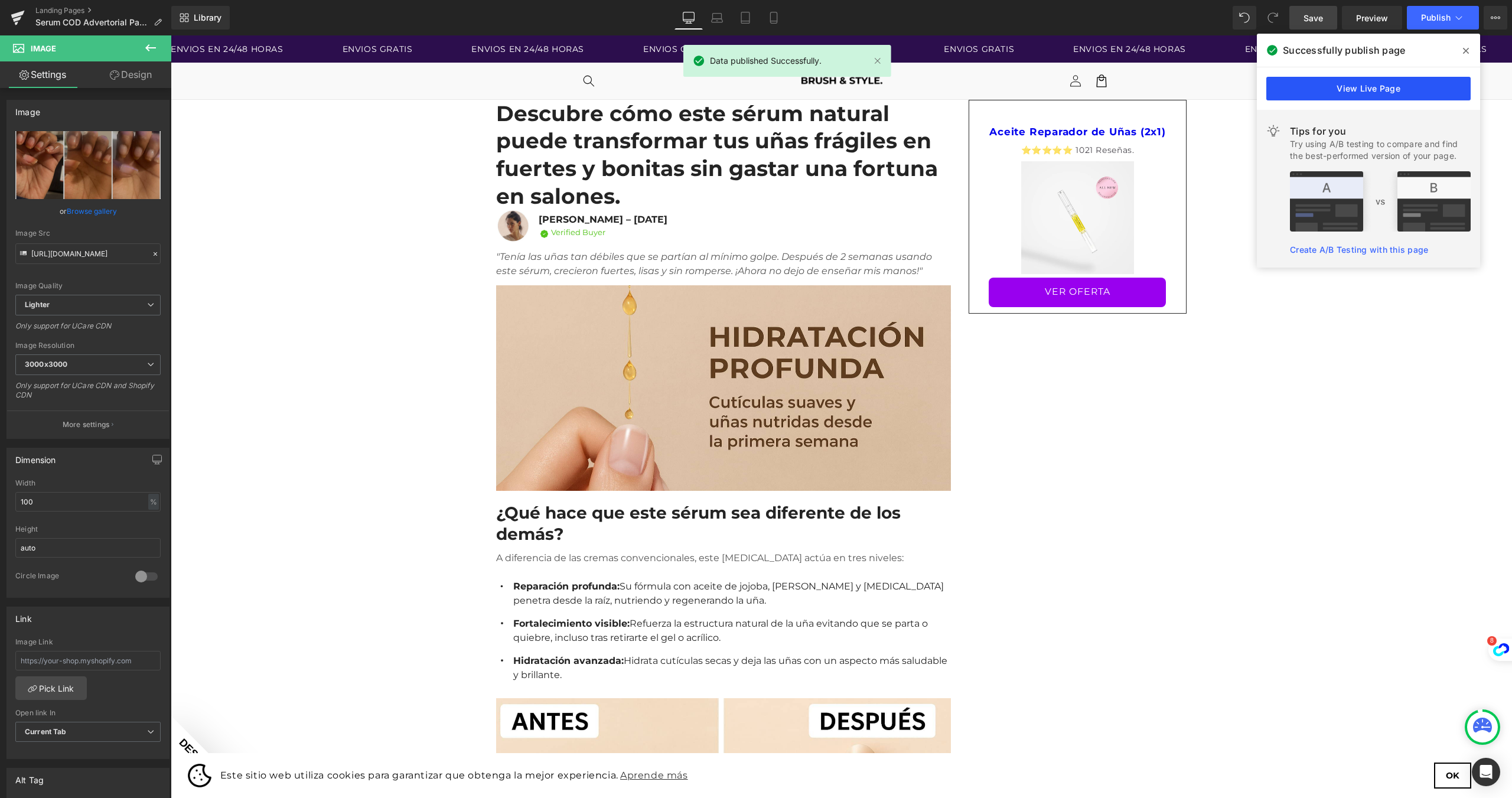
click at [1314, 82] on link "View Live Page" at bounding box center [1368, 89] width 205 height 23
